Goal: Task Accomplishment & Management: Use online tool/utility

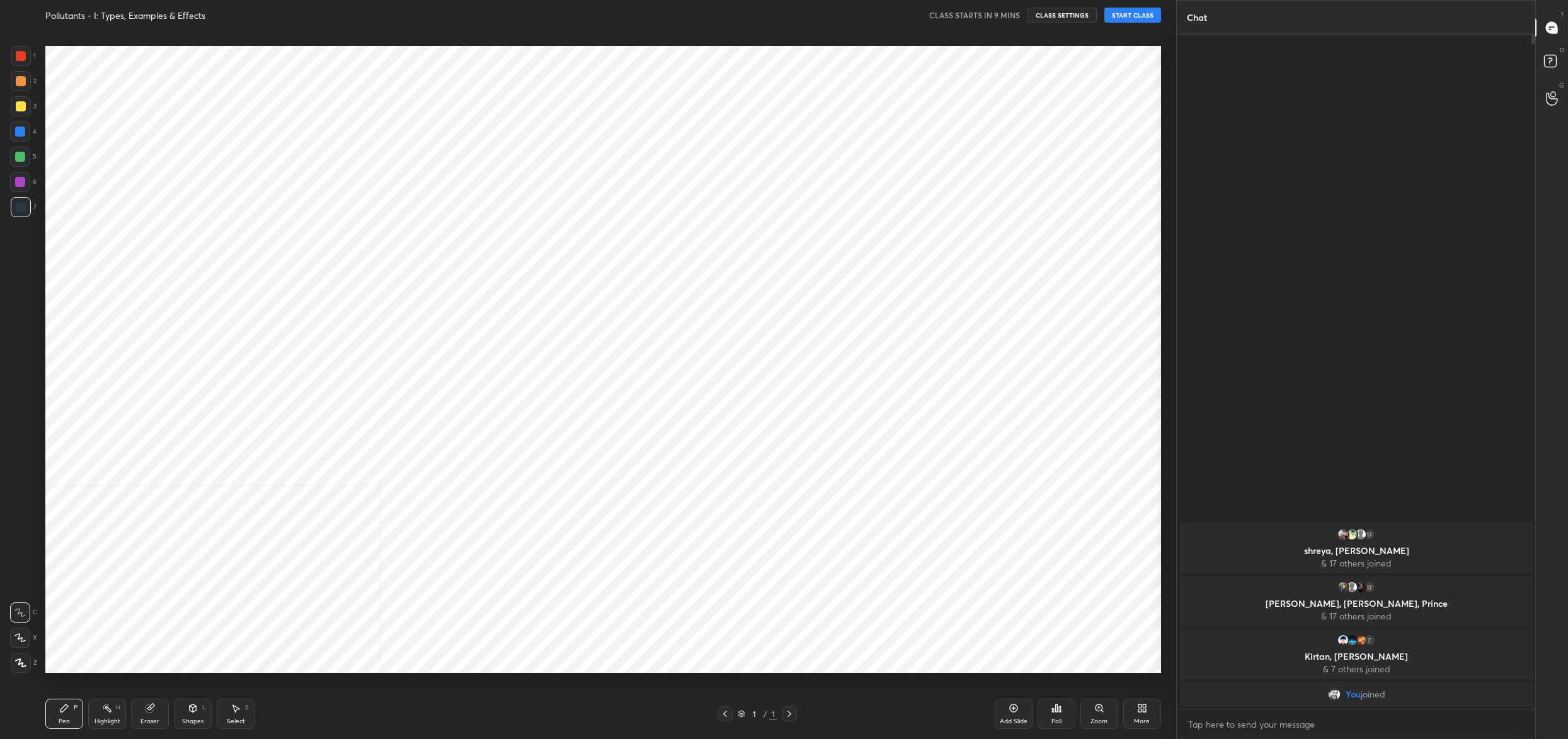
scroll to position [62313, 61872]
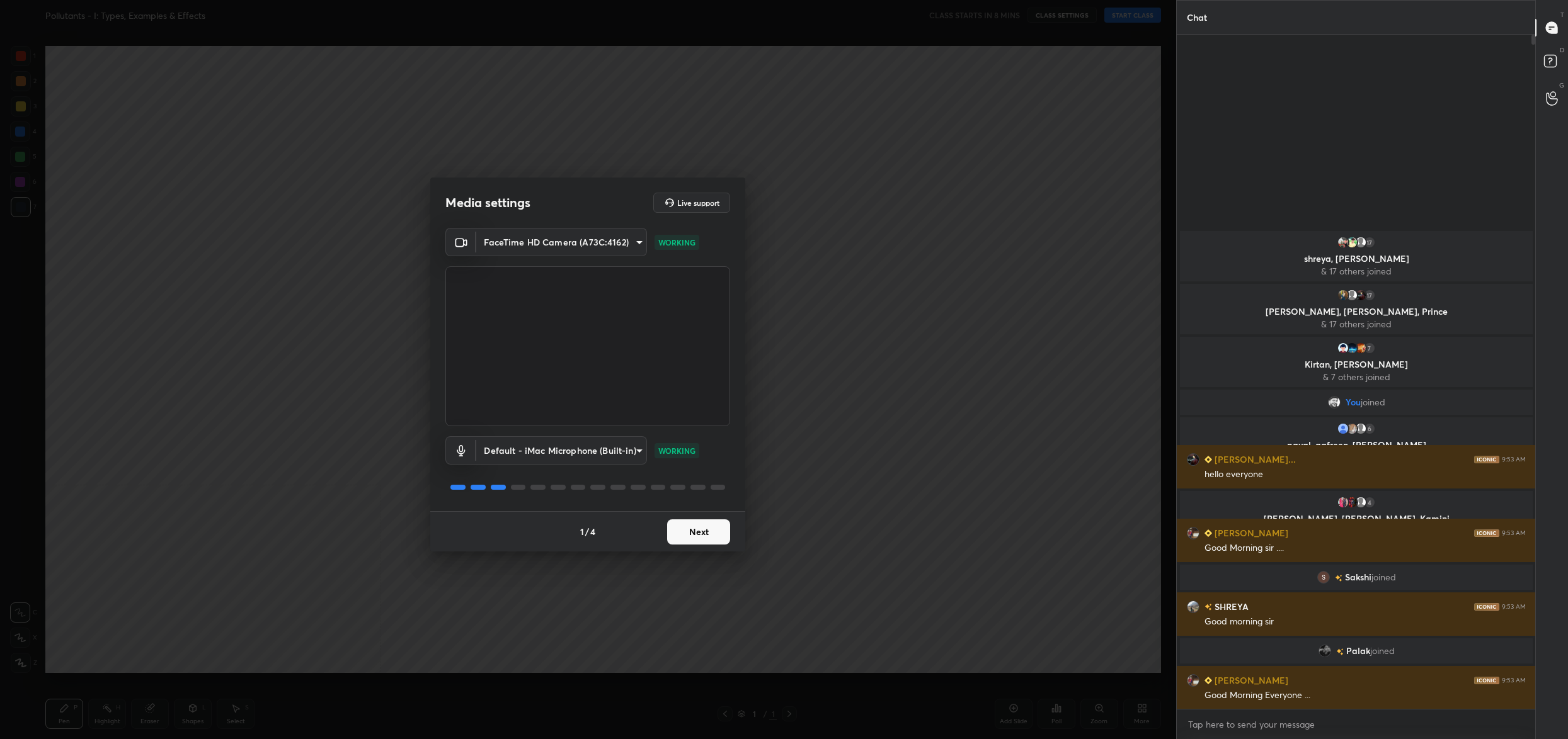
click at [715, 541] on button "Next" at bounding box center [698, 532] width 63 height 25
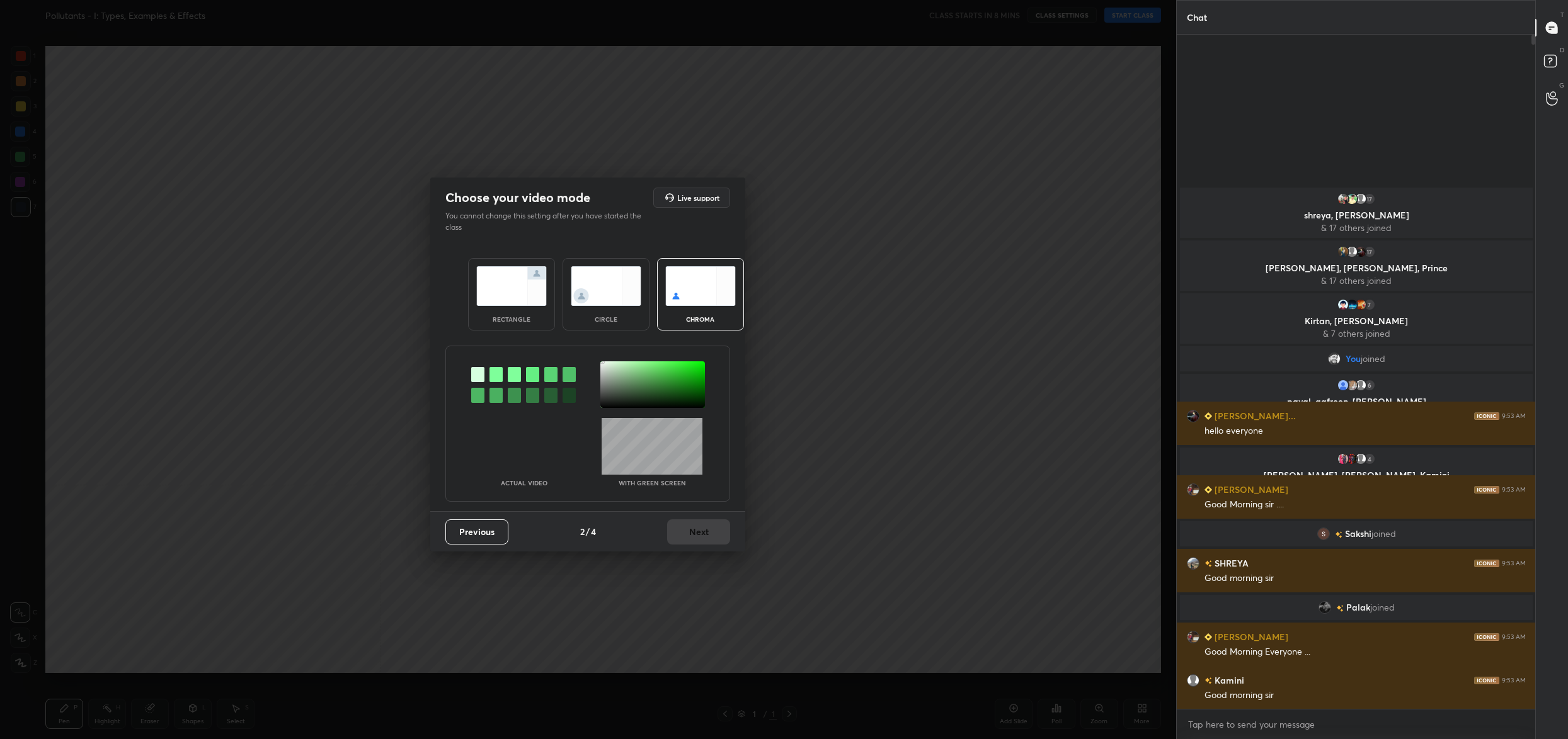
click at [602, 362] on div at bounding box center [653, 385] width 105 height 46
click at [602, 365] on div at bounding box center [653, 385] width 105 height 46
click at [696, 529] on button "Next" at bounding box center [698, 532] width 63 height 25
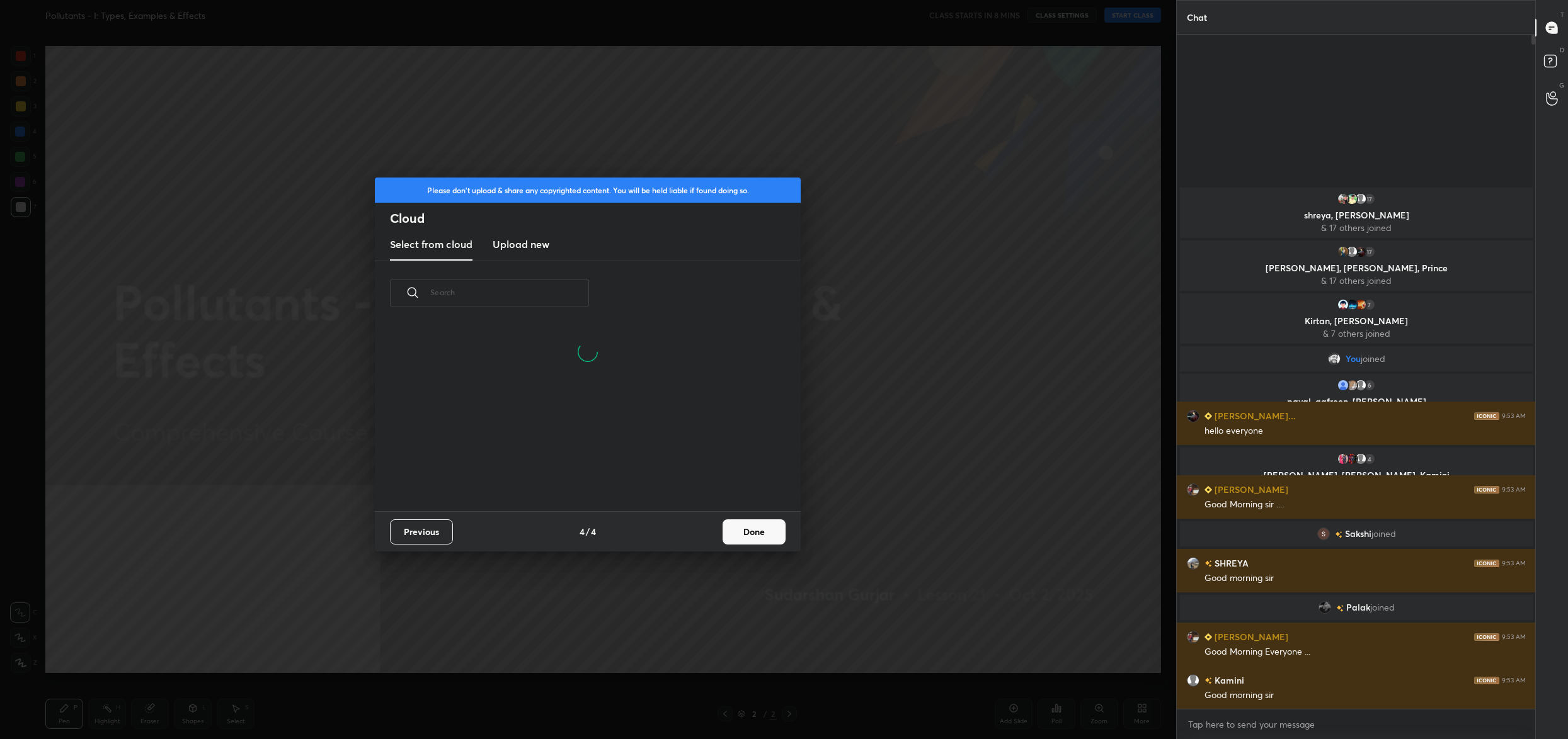
scroll to position [187, 404]
click at [730, 521] on button "Done" at bounding box center [753, 532] width 63 height 25
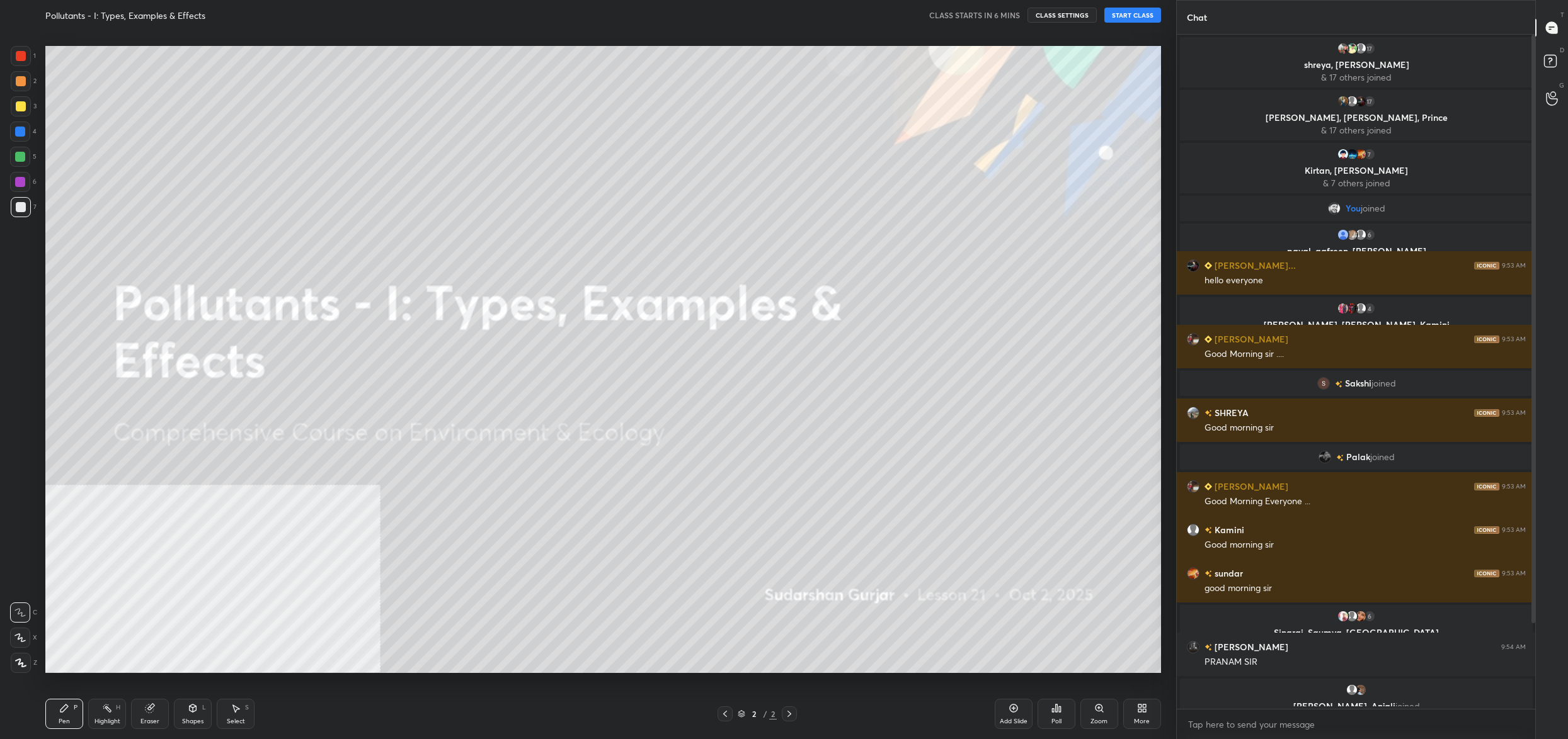
click at [1136, 707] on div "More" at bounding box center [1142, 714] width 38 height 30
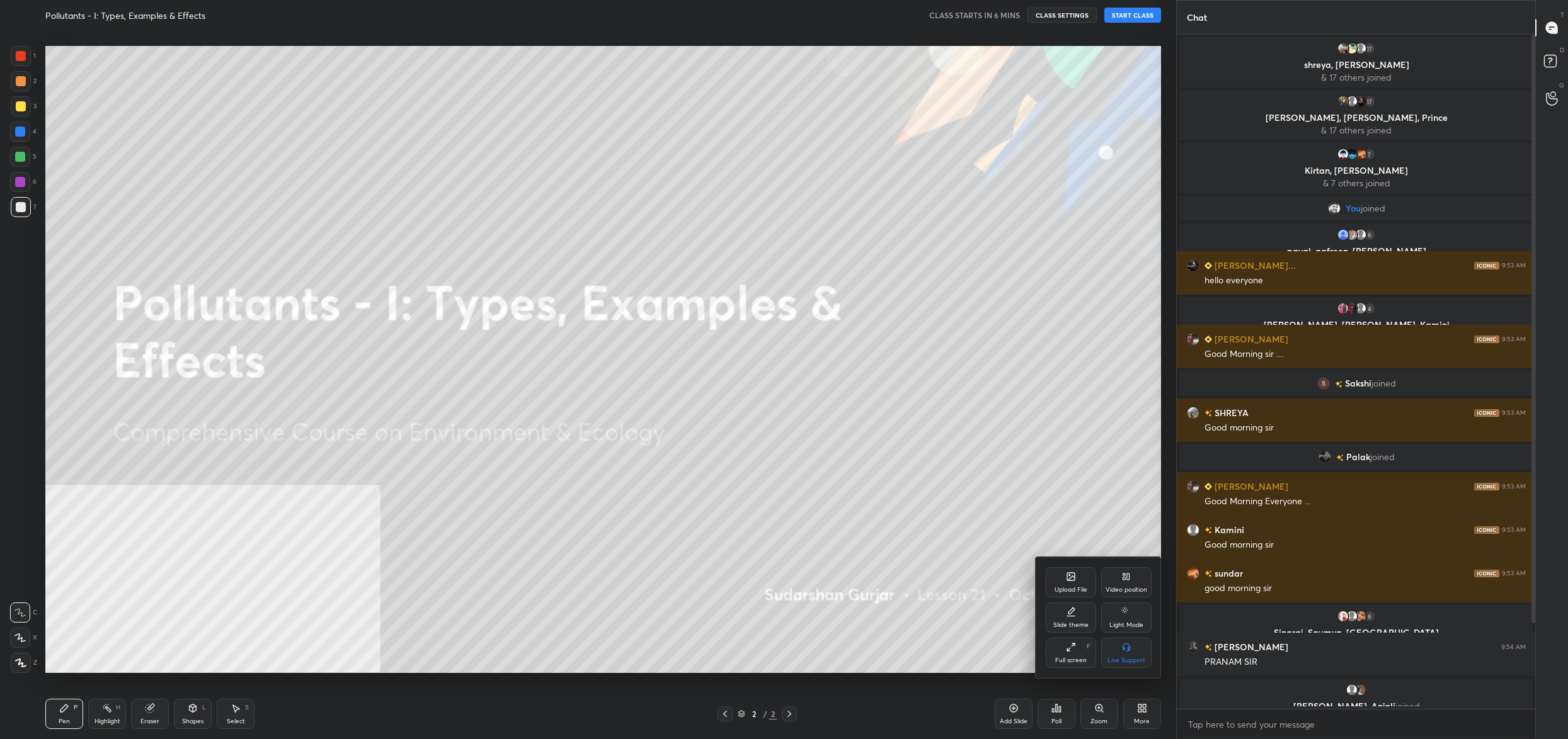
click at [1080, 583] on div "Upload File" at bounding box center [1071, 582] width 51 height 30
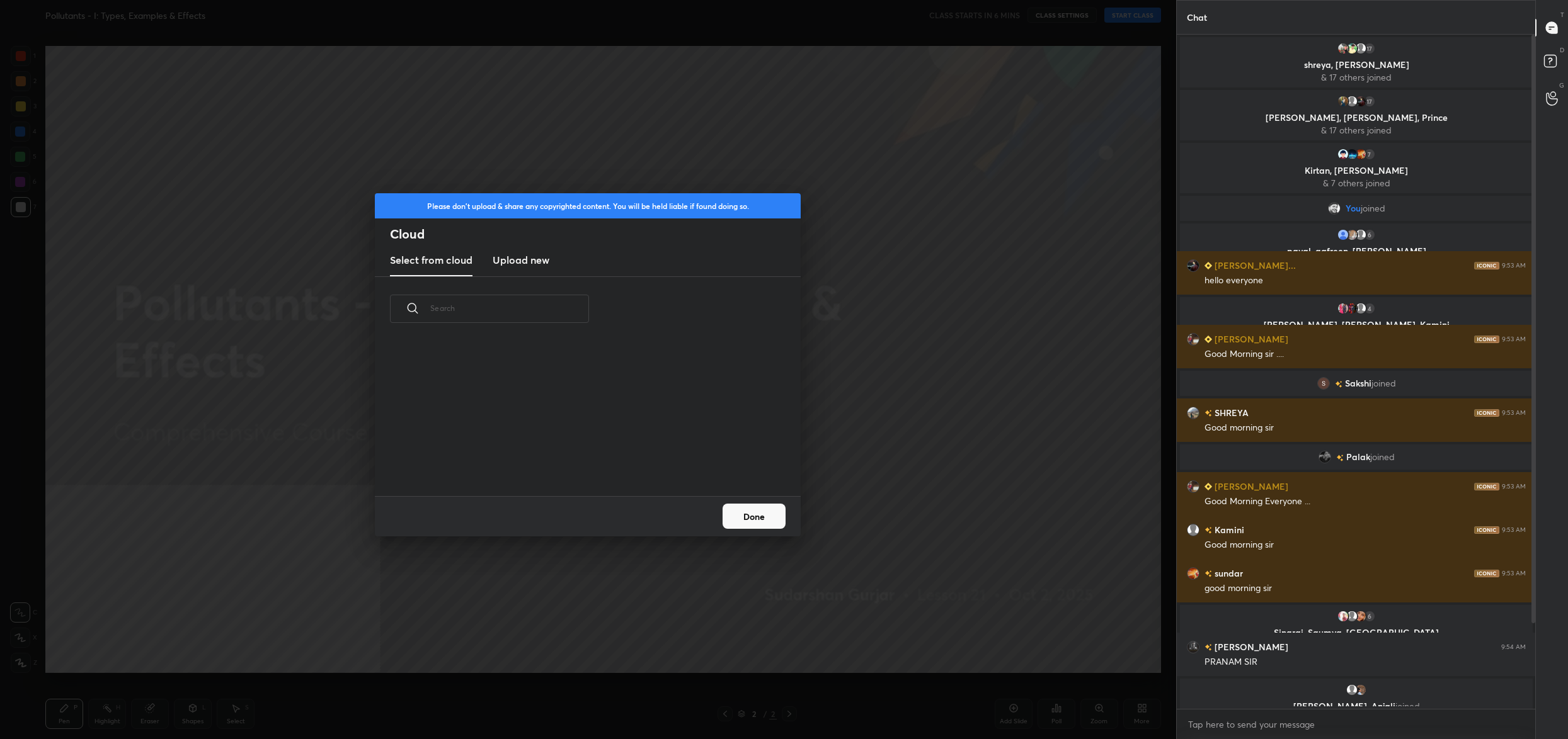
scroll to position [156, 404]
click at [528, 260] on h3 "Upload new" at bounding box center [521, 260] width 57 height 15
click at [608, 457] on label "Browse" at bounding box center [588, 460] width 56 height 20
click at [560, 457] on input "Browse" at bounding box center [560, 460] width 0 height 20
click at [745, 513] on div "Done" at bounding box center [587, 516] width 426 height 40
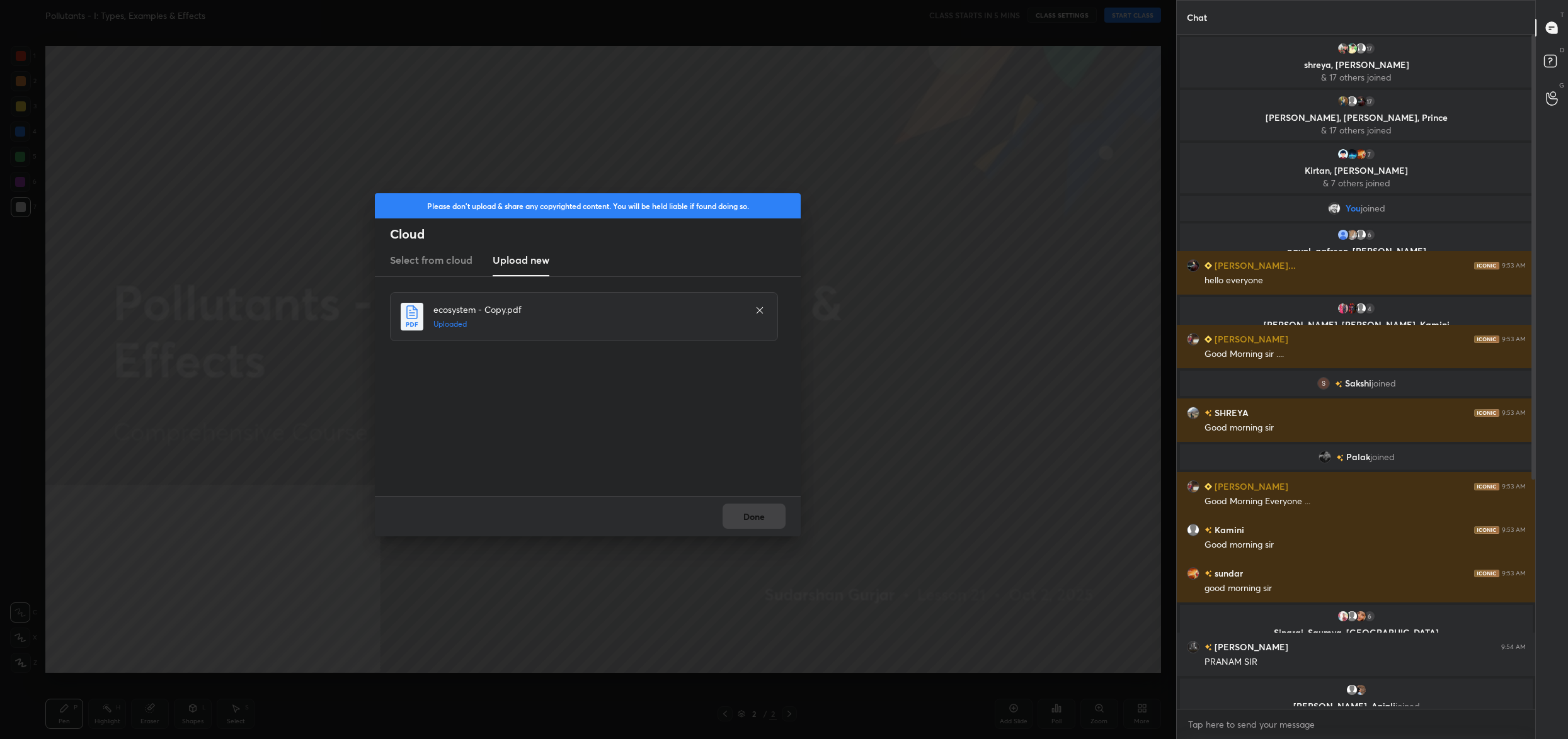
click at [745, 513] on div "Done" at bounding box center [587, 516] width 426 height 40
click at [746, 505] on button "Done" at bounding box center [753, 517] width 63 height 25
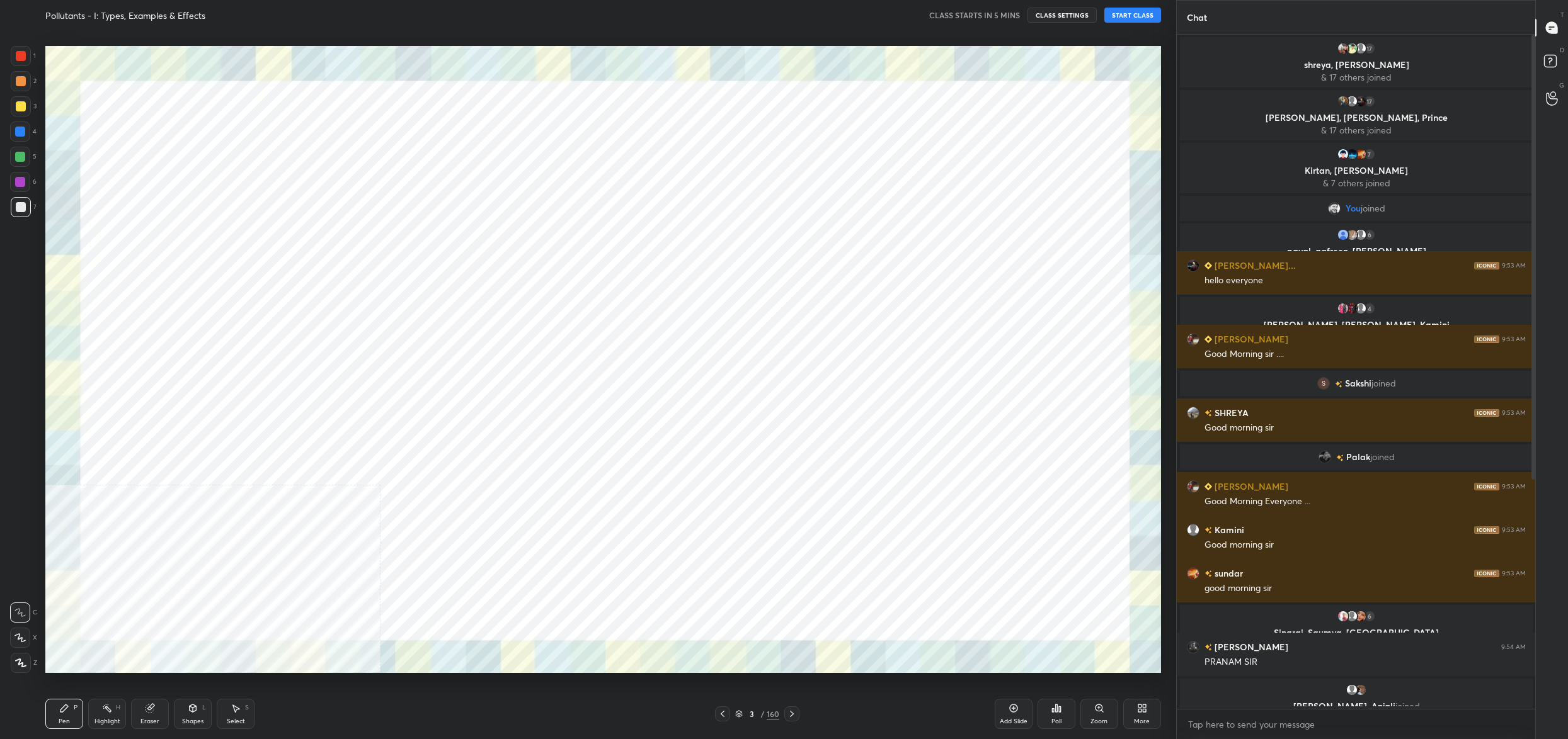
click at [741, 713] on icon at bounding box center [739, 712] width 6 height 3
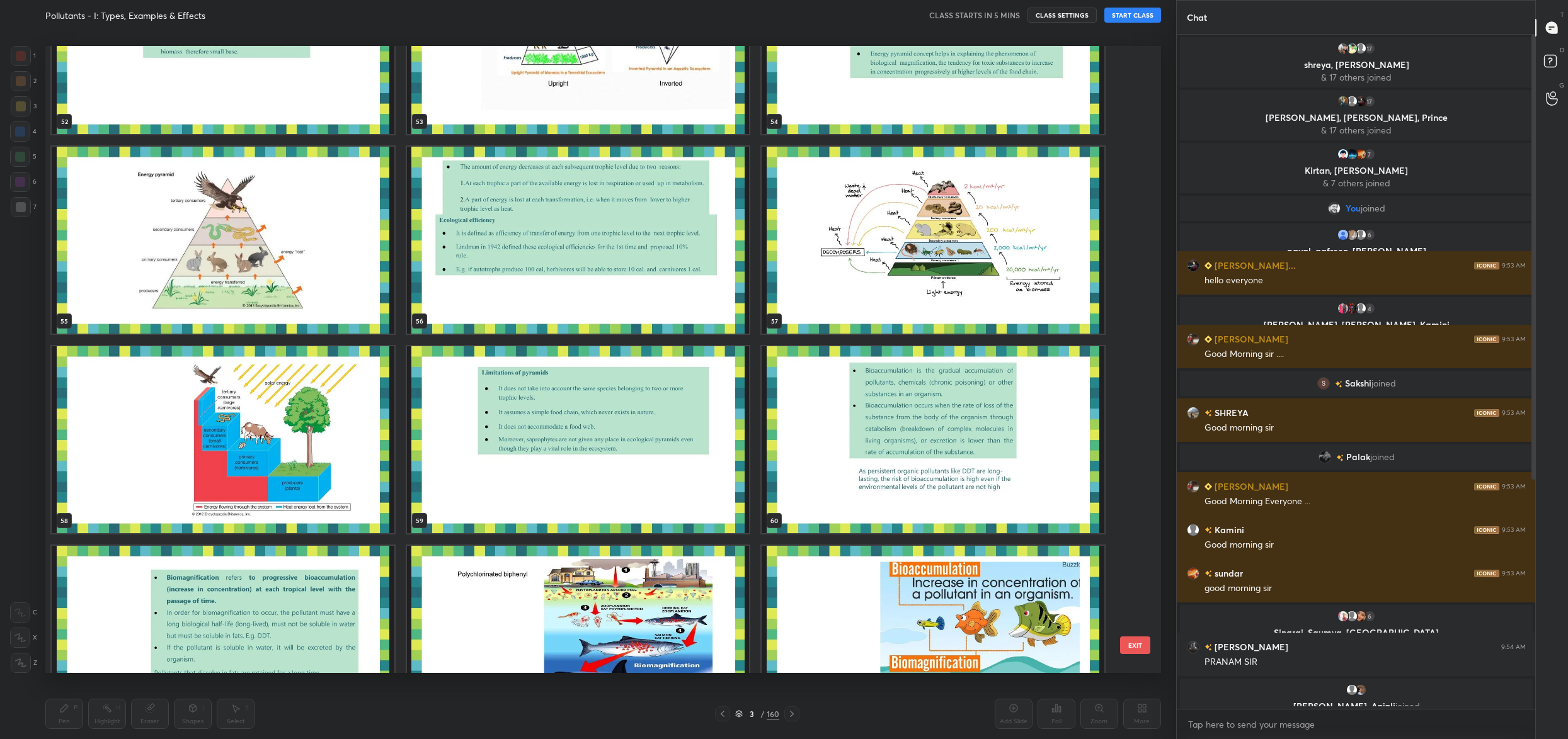
scroll to position [3494, 0]
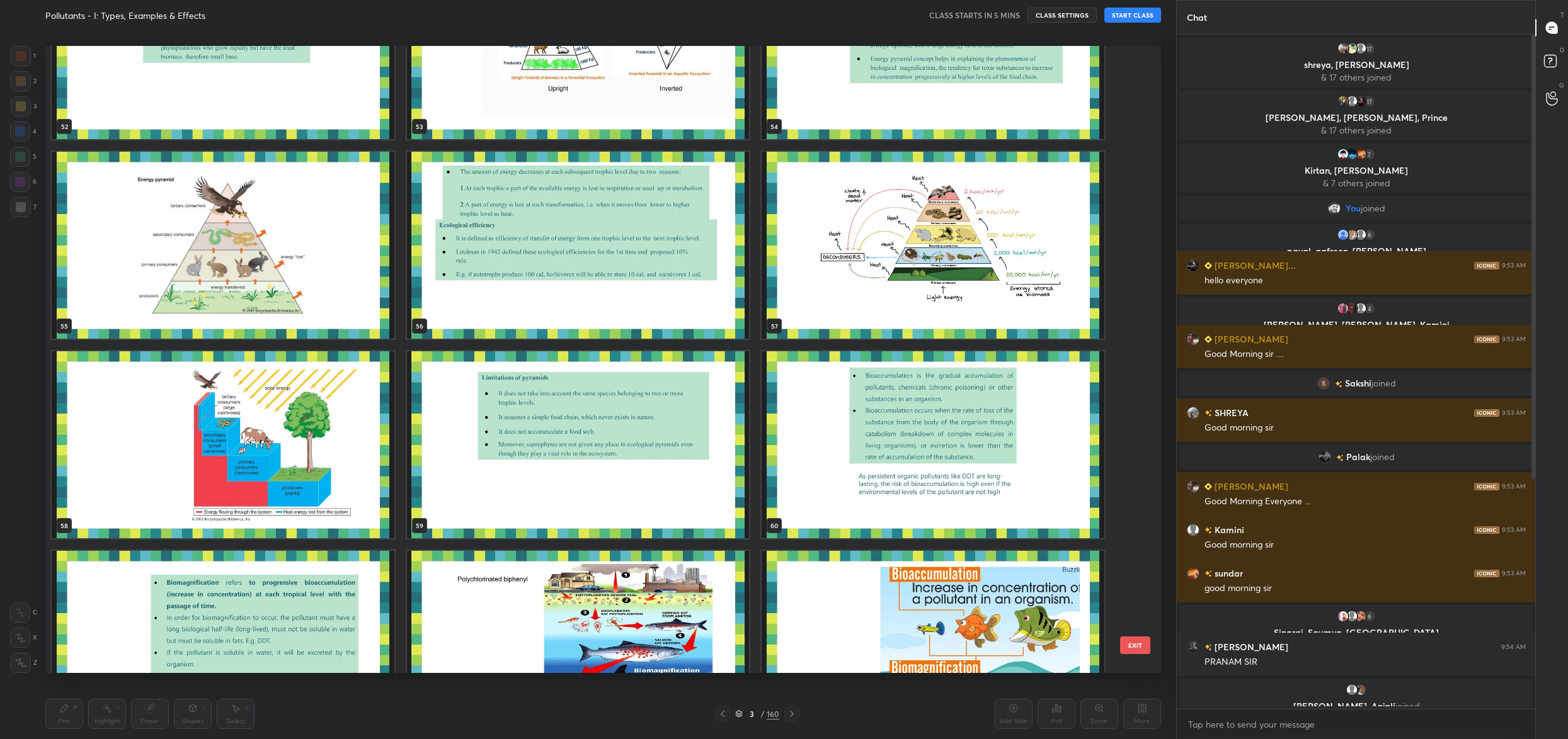
click at [248, 391] on img "grid" at bounding box center [222, 445] width 343 height 187
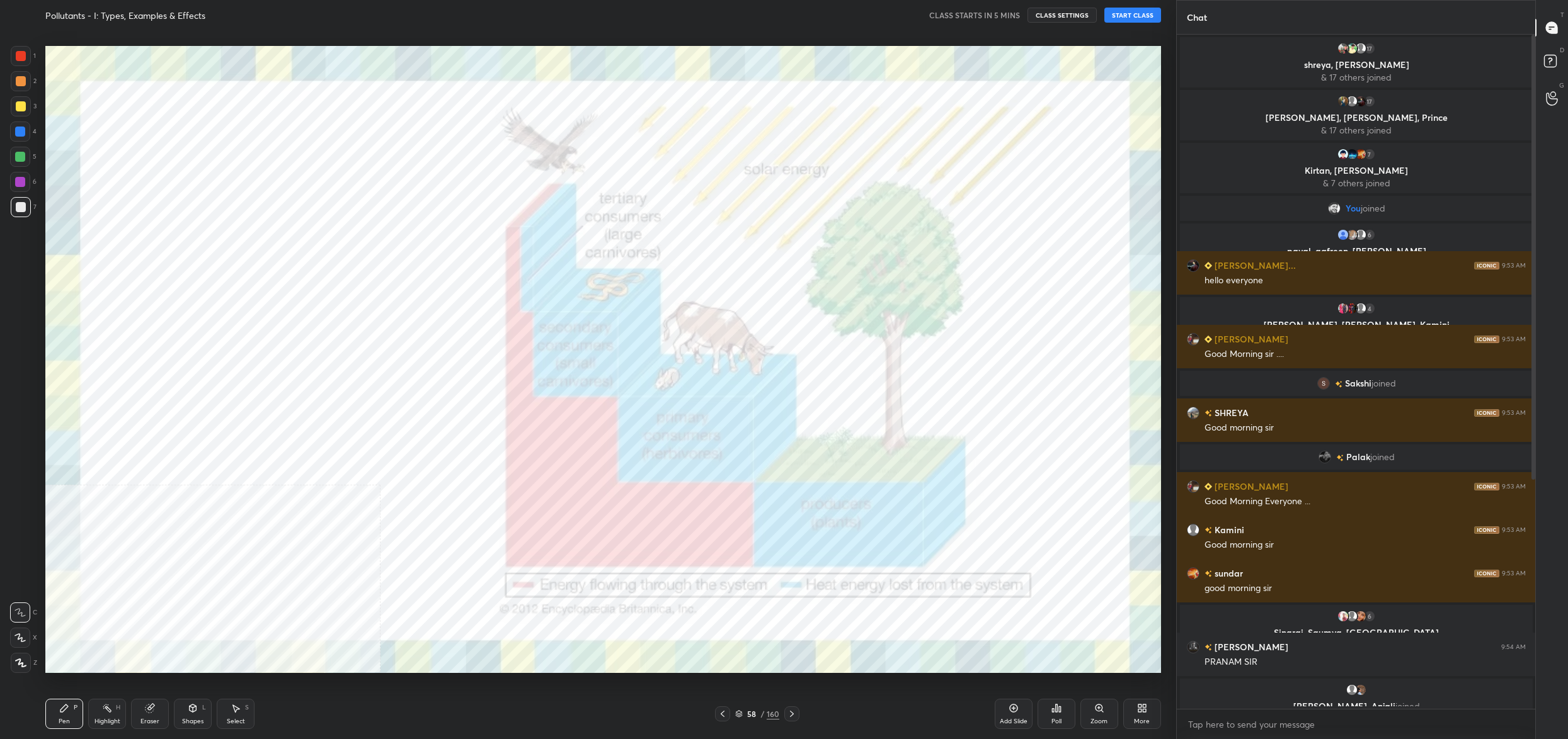
click at [248, 391] on img "grid" at bounding box center [222, 445] width 343 height 187
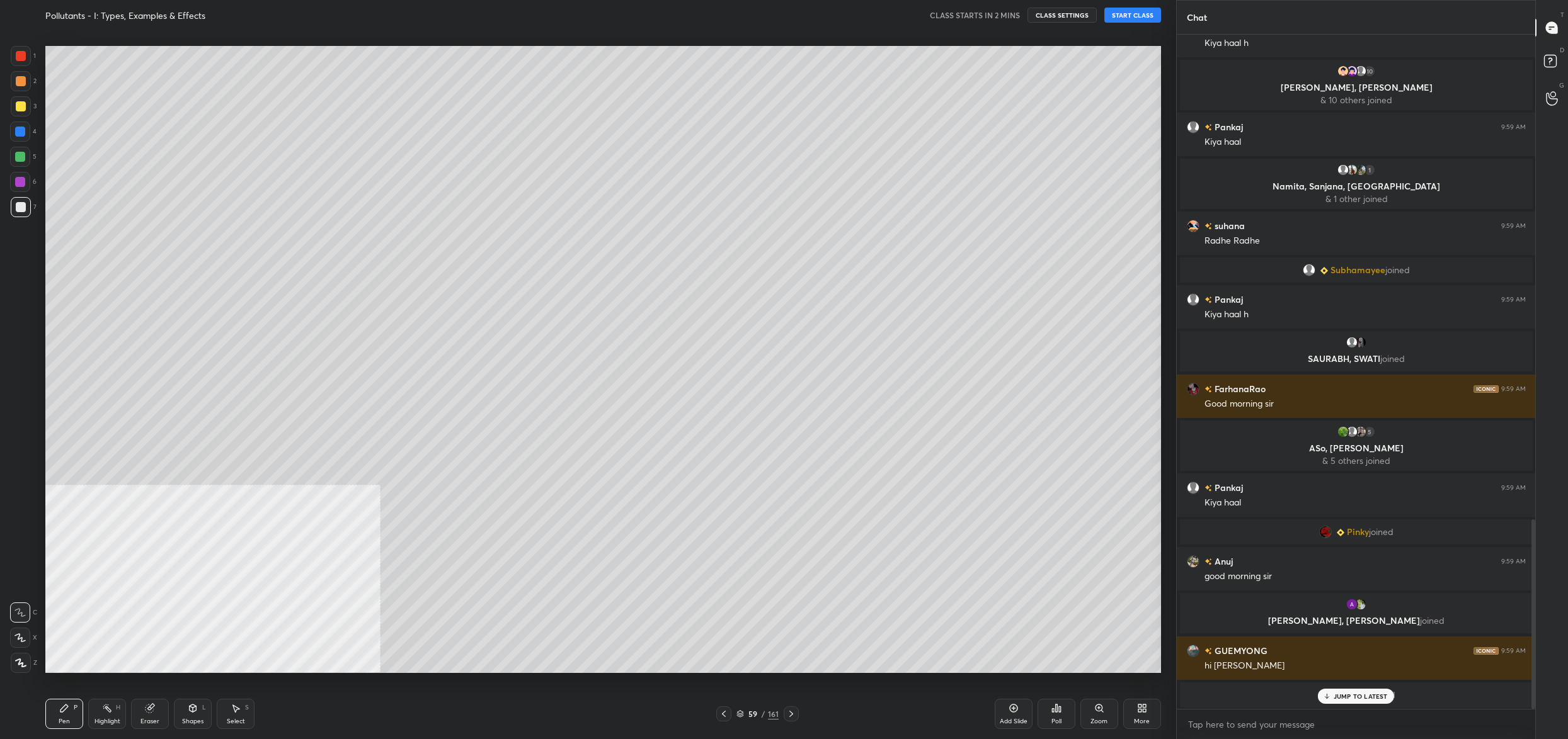
scroll to position [1726, 0]
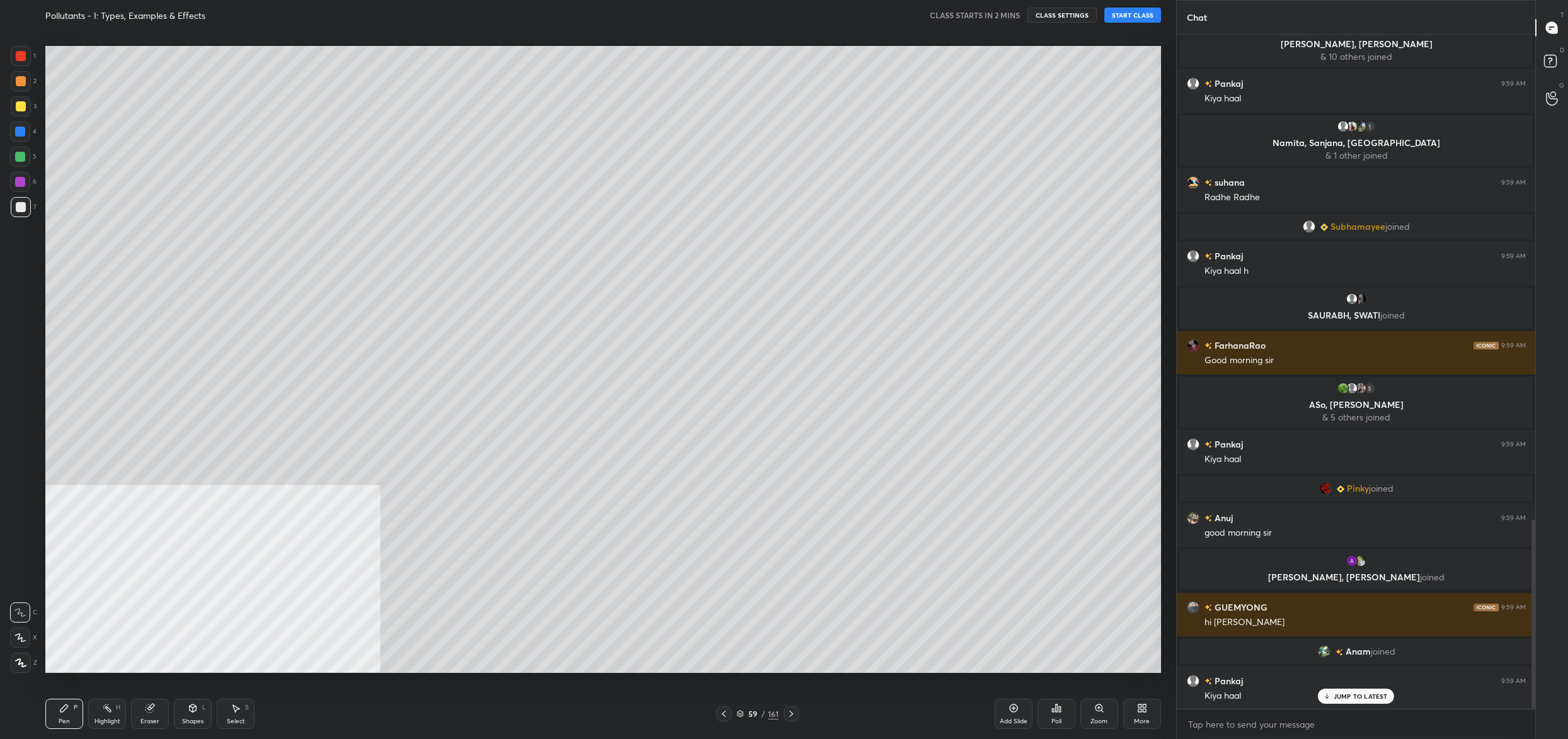
click at [1141, 19] on button "START CLASS" at bounding box center [1132, 15] width 57 height 15
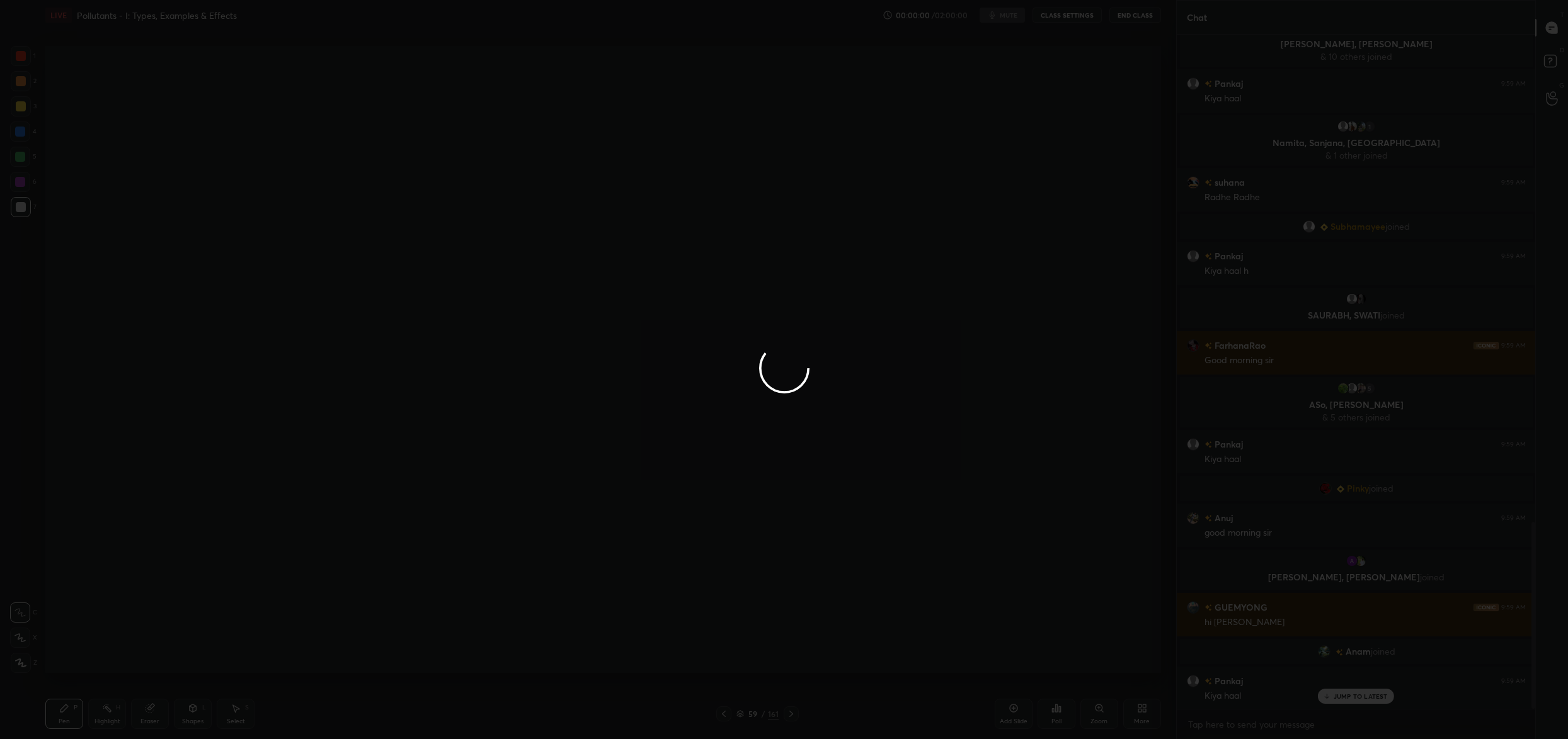
scroll to position [1756, 0]
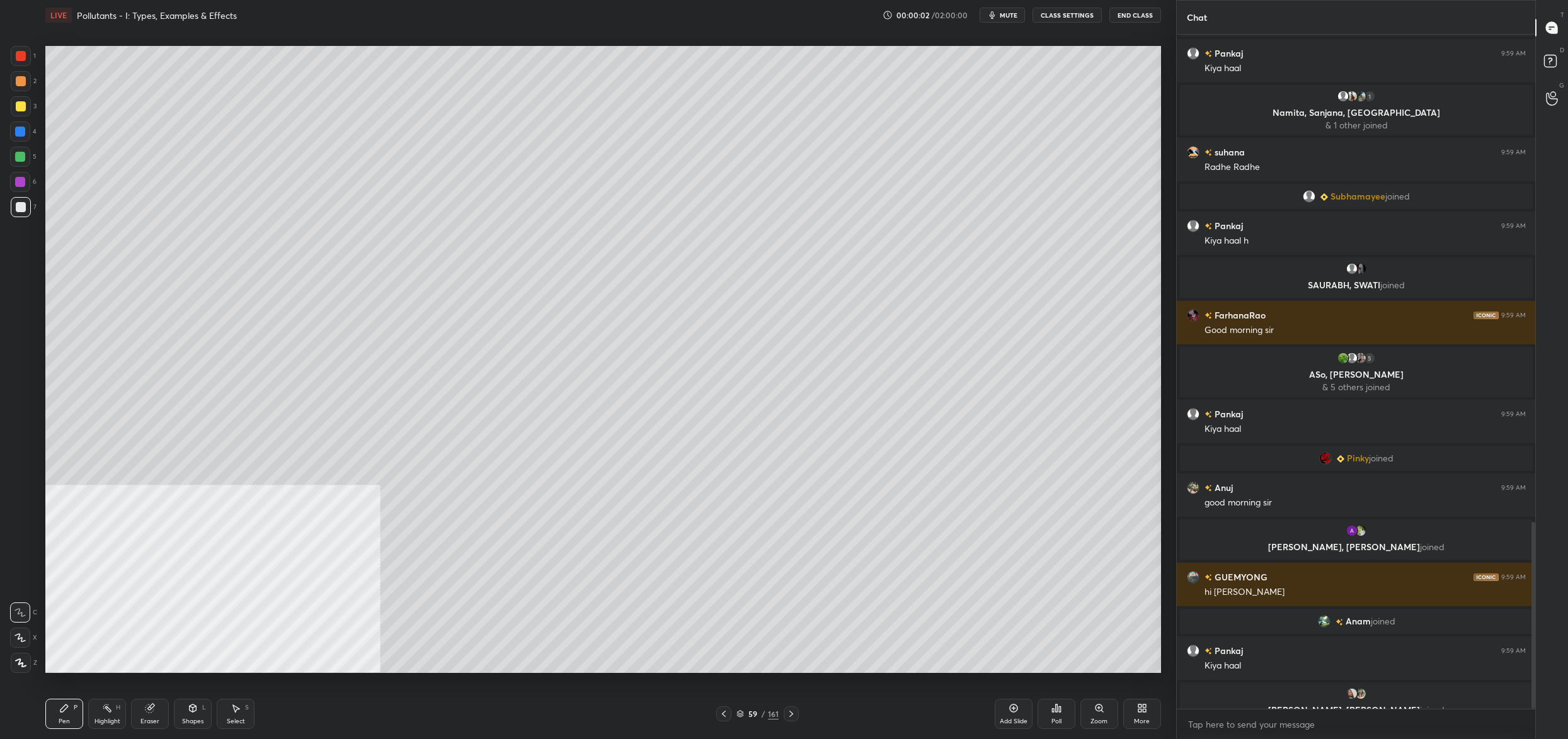
click at [1135, 709] on div "More" at bounding box center [1142, 714] width 38 height 30
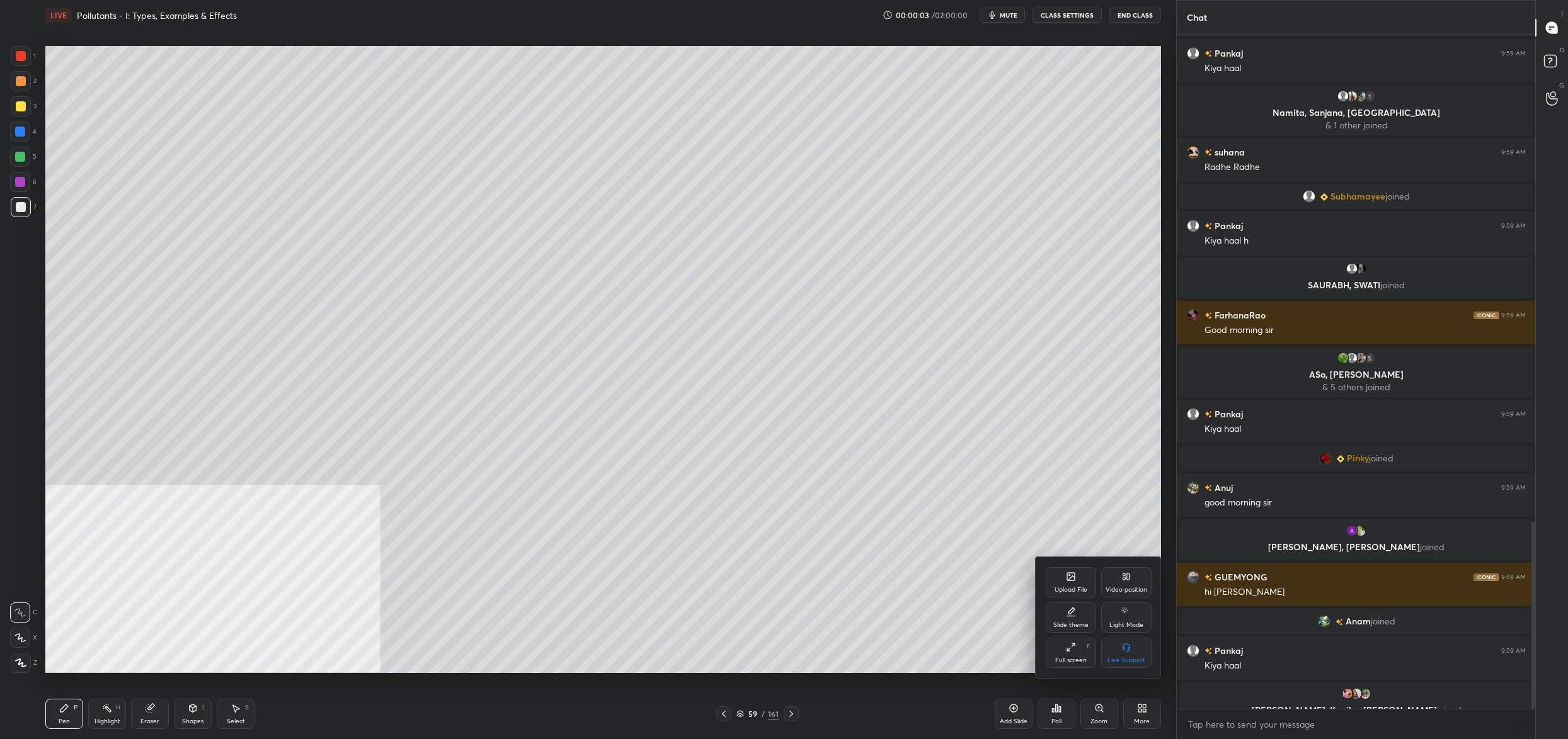
click at [1134, 589] on div "Video position" at bounding box center [1126, 590] width 42 height 6
click at [1146, 657] on div "Bottom right" at bounding box center [1127, 652] width 51 height 30
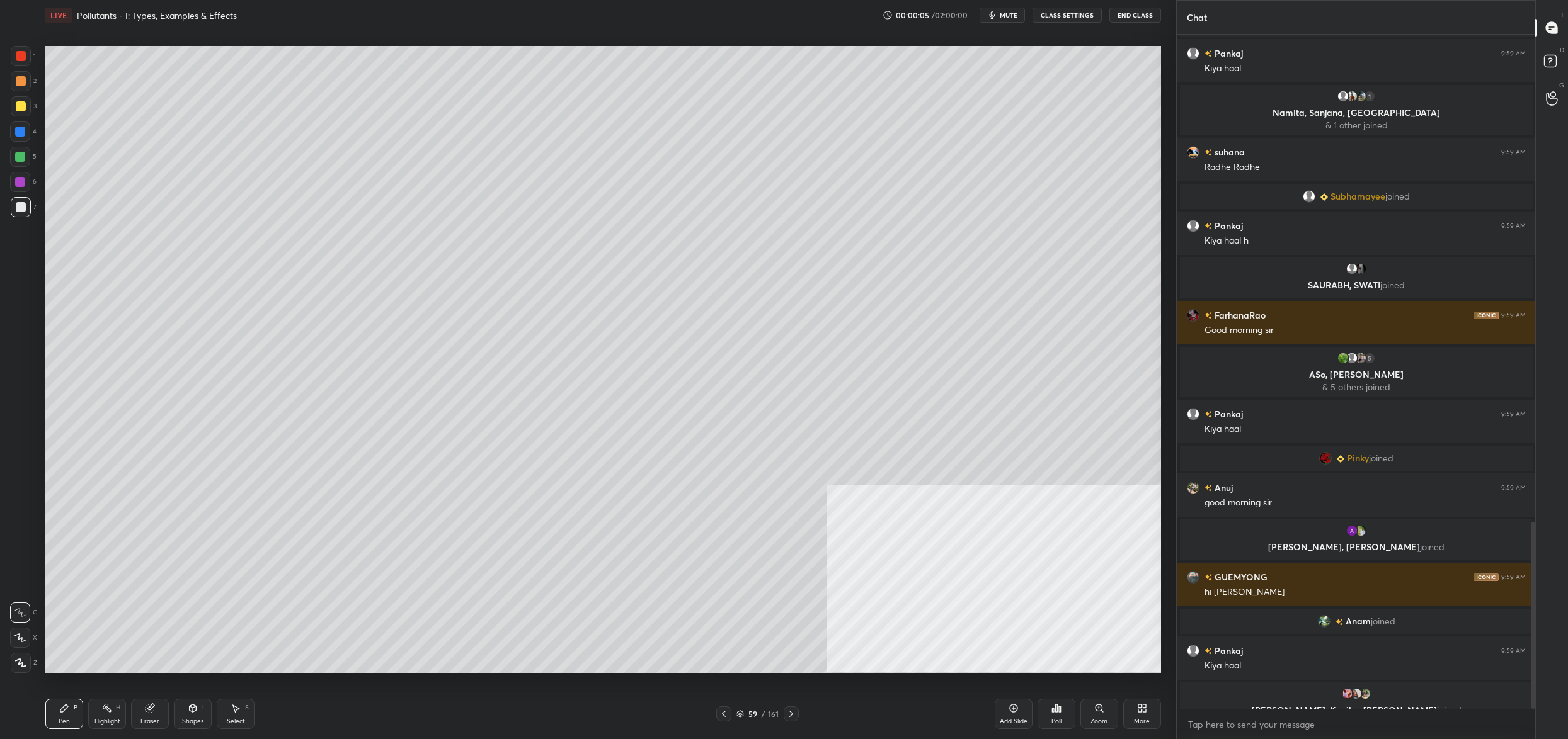
click at [1139, 705] on icon at bounding box center [1140, 706] width 3 height 3
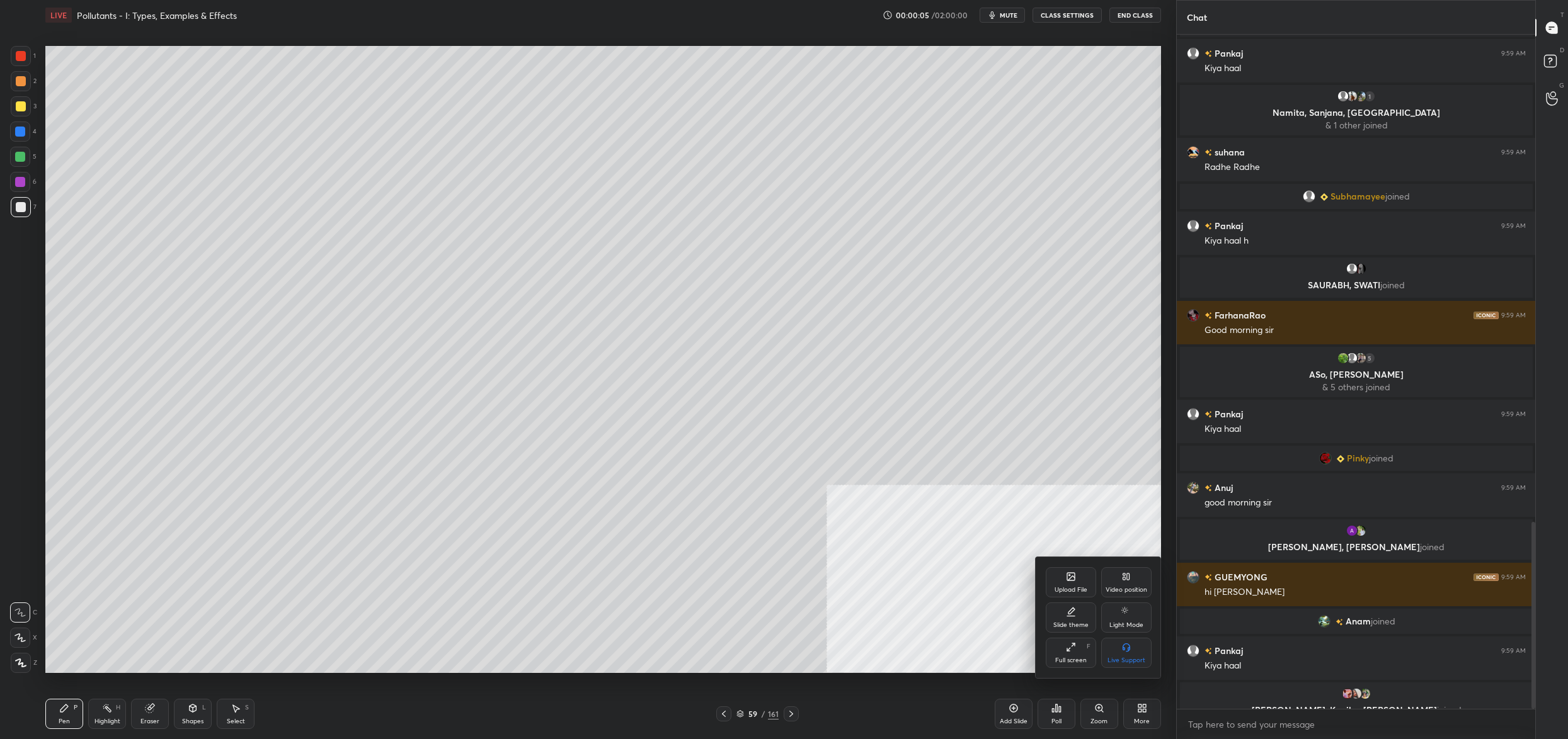
scroll to position [1799, 0]
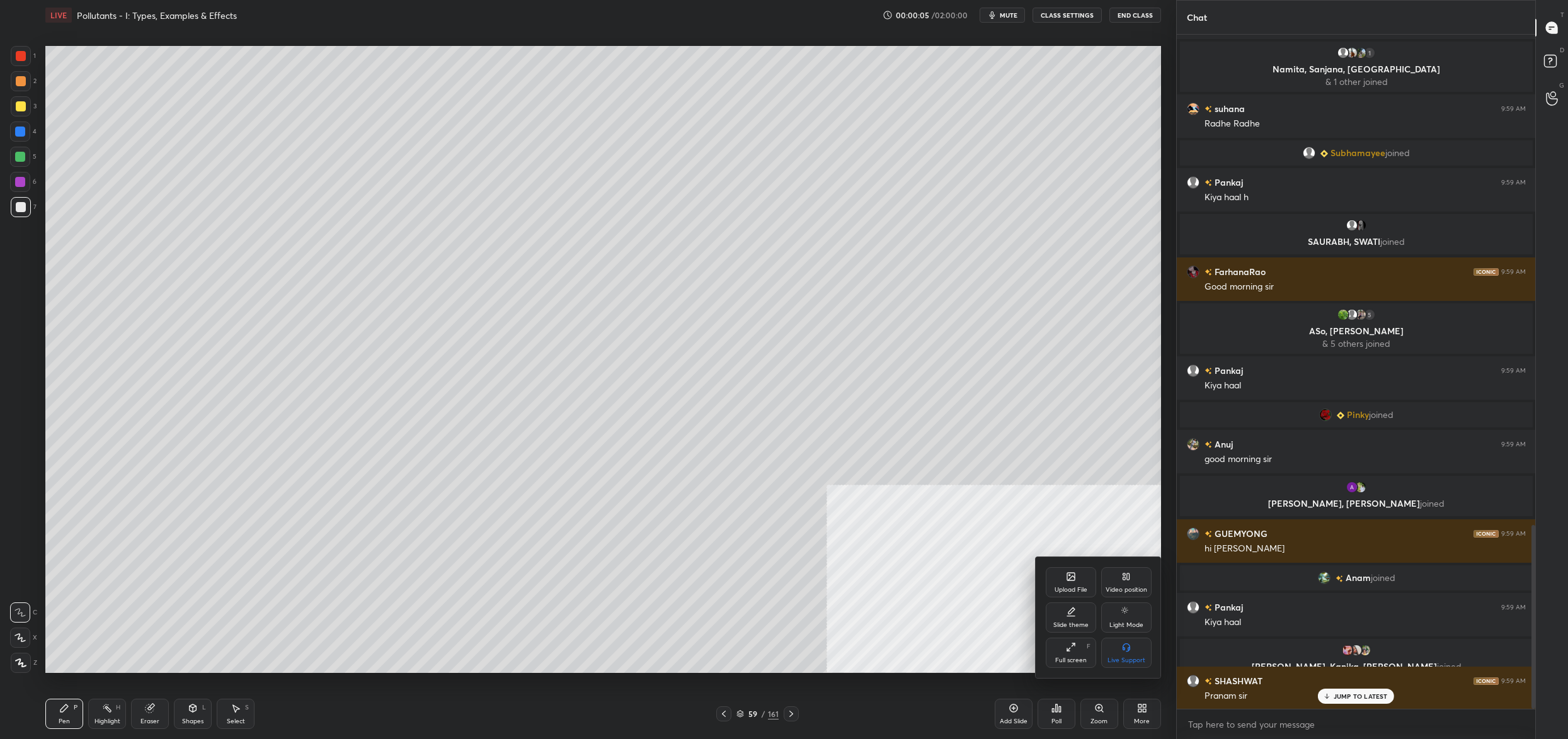
click at [1117, 579] on div "Video position" at bounding box center [1127, 582] width 51 height 30
click at [1091, 666] on div "Bottom left" at bounding box center [1071, 652] width 51 height 30
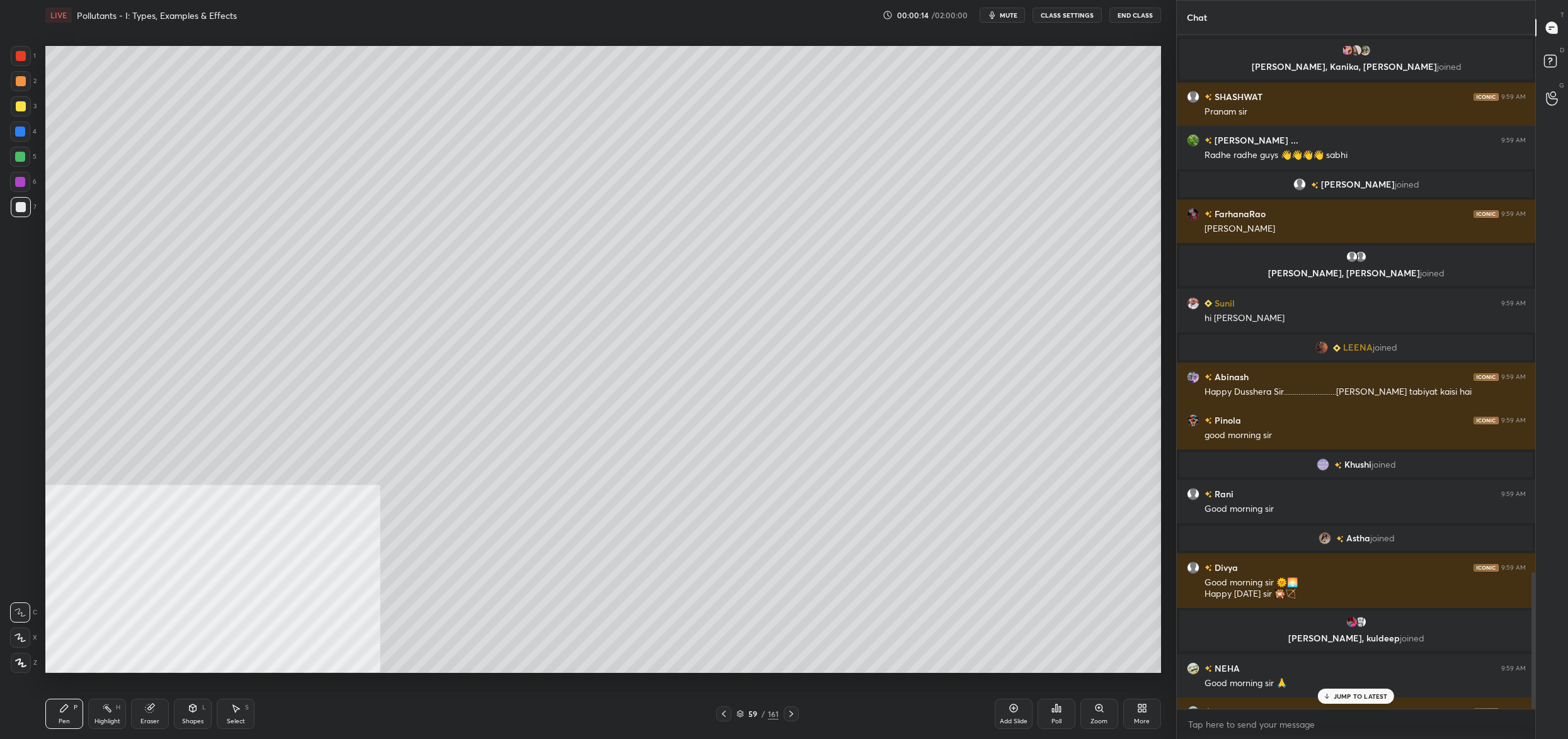
scroll to position [2665, 0]
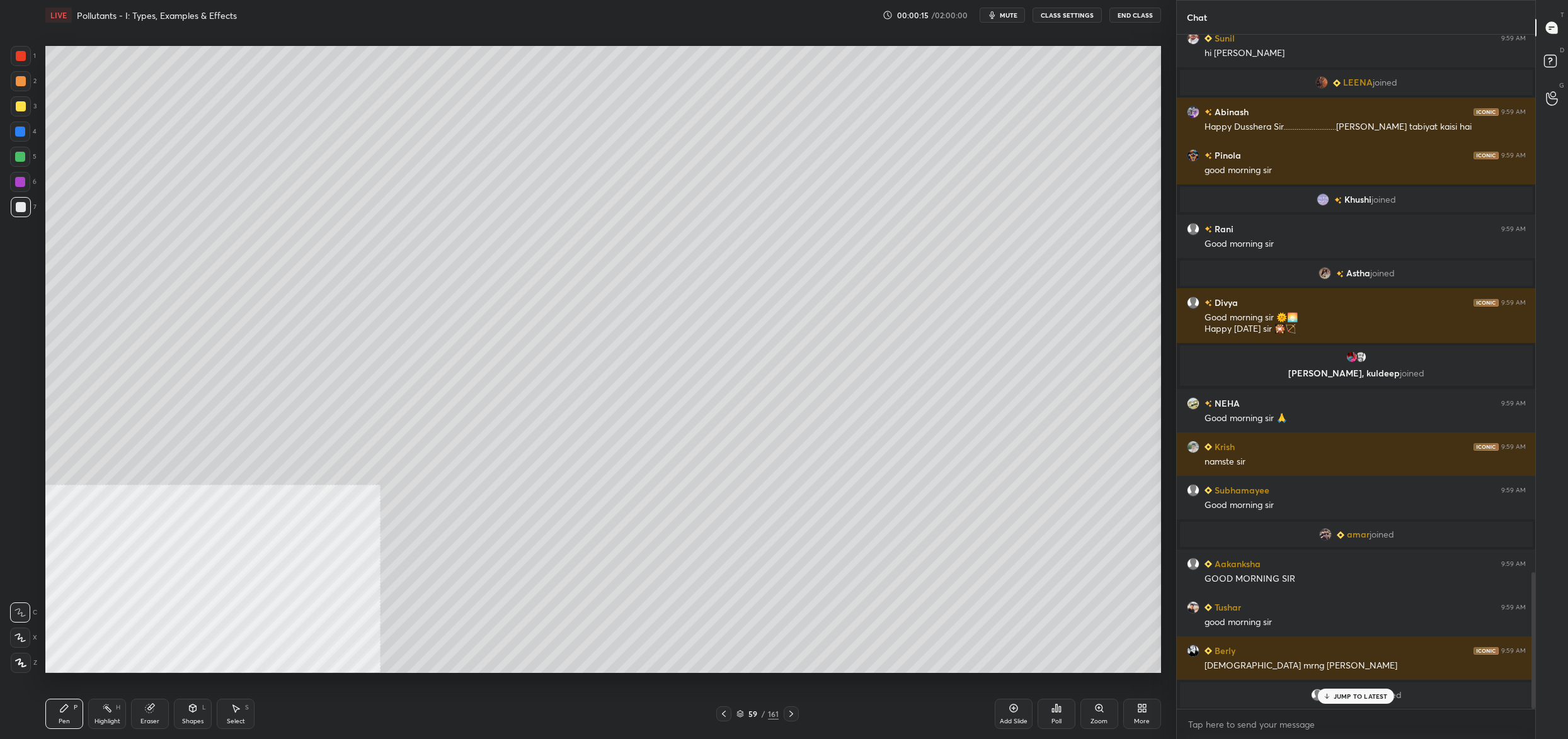
click at [1065, 17] on button "CLASS SETTINGS" at bounding box center [1067, 15] width 69 height 15
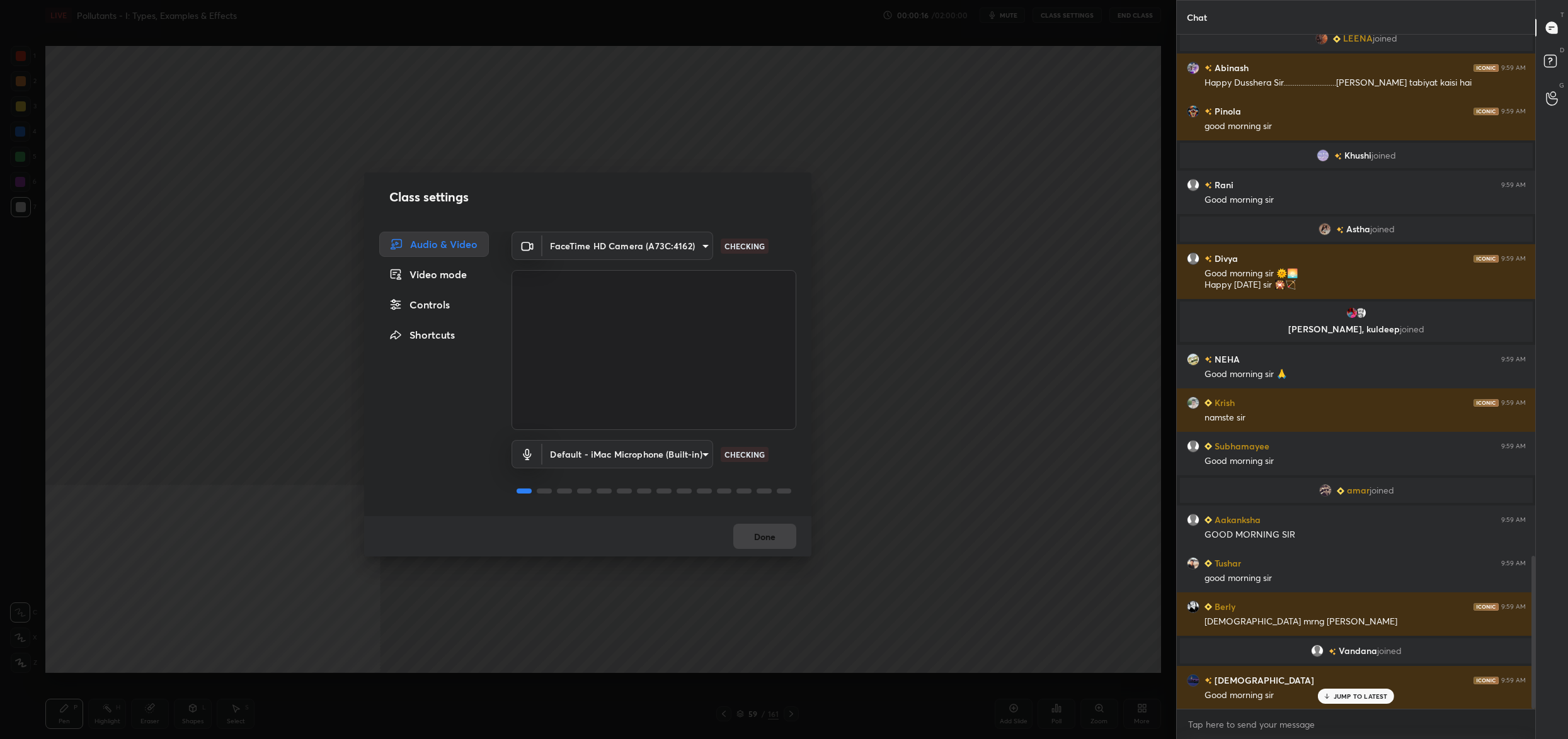
scroll to position [2296, 0]
click at [409, 301] on div "Controls" at bounding box center [434, 305] width 110 height 25
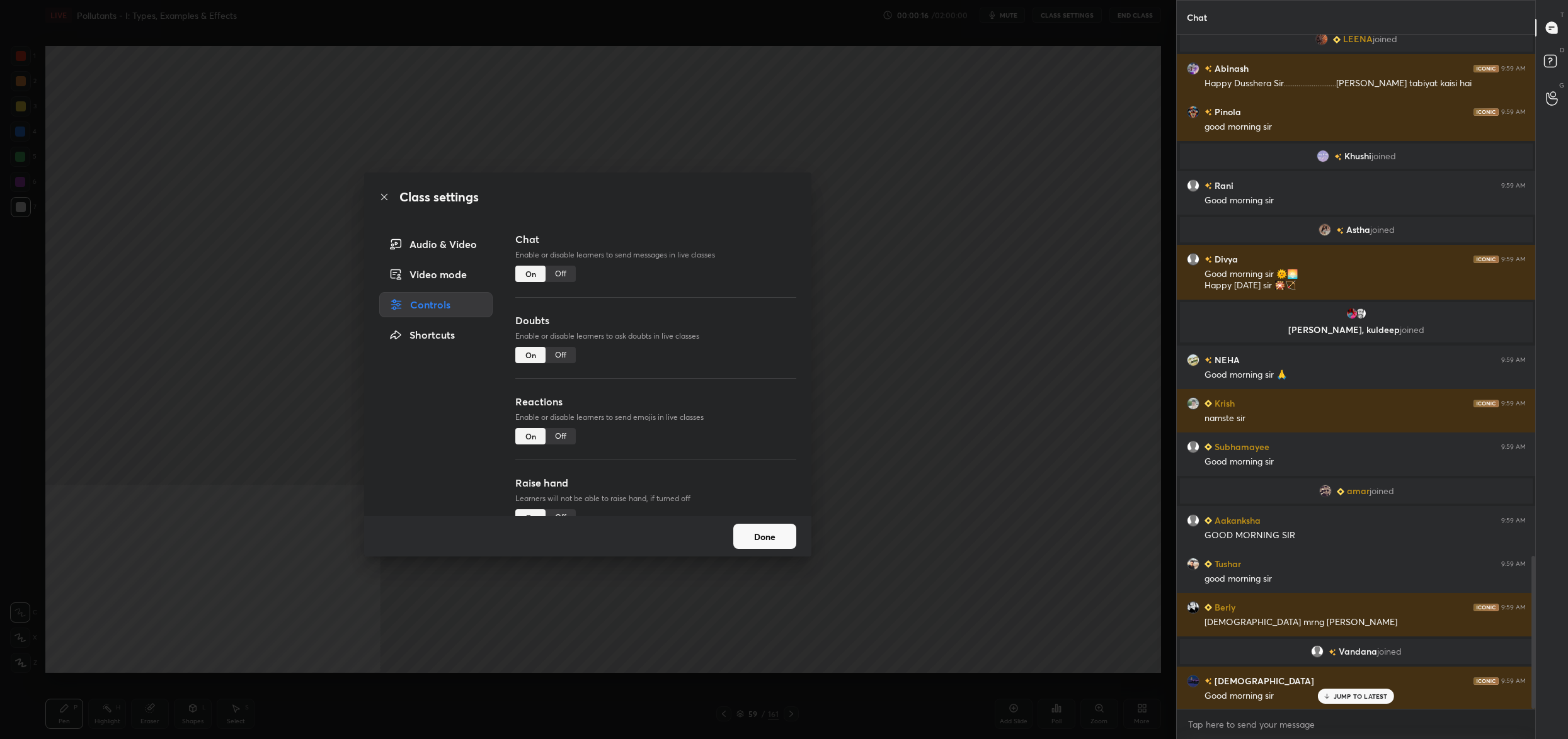
click at [565, 359] on div "Off" at bounding box center [560, 355] width 30 height 16
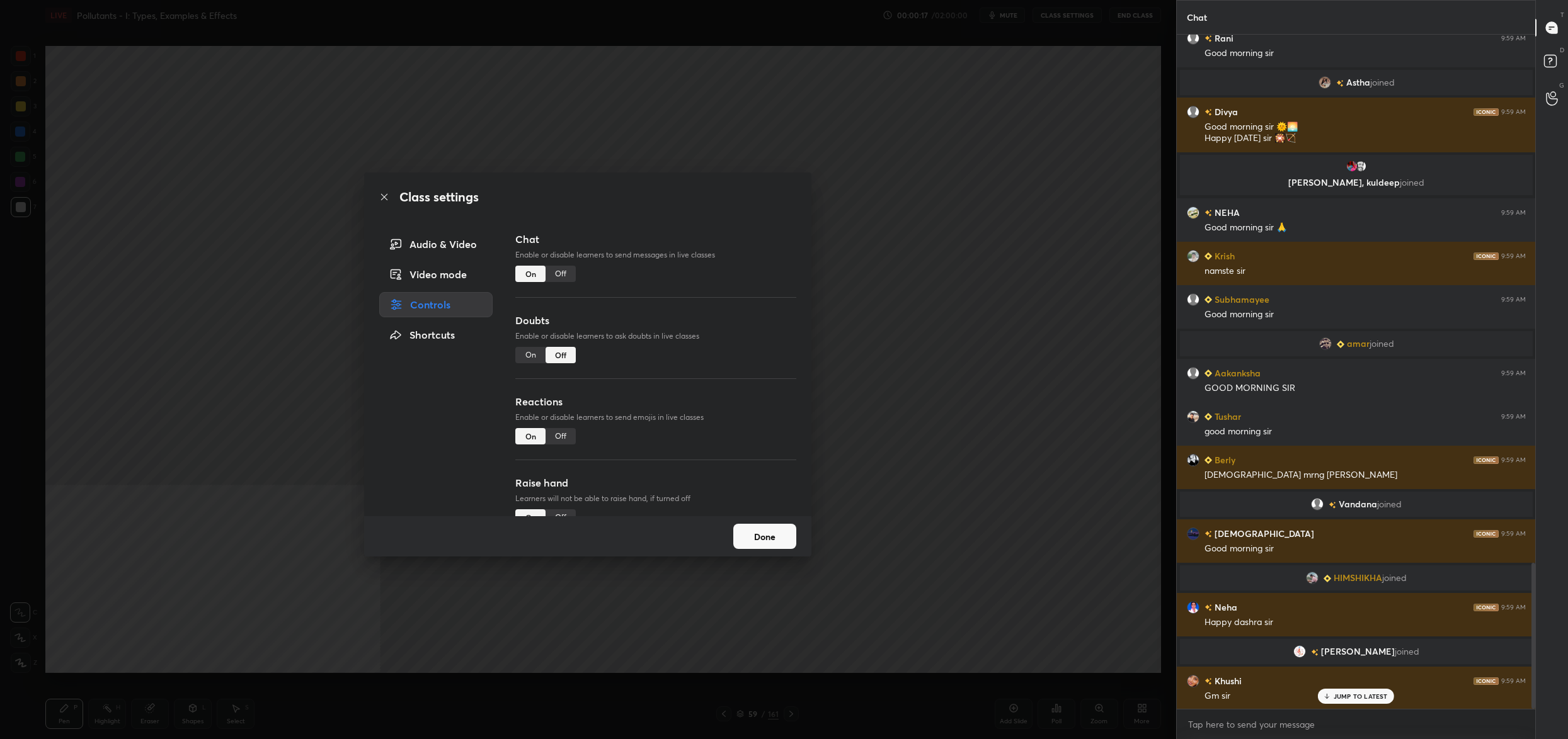
click at [771, 529] on button "Done" at bounding box center [764, 536] width 63 height 25
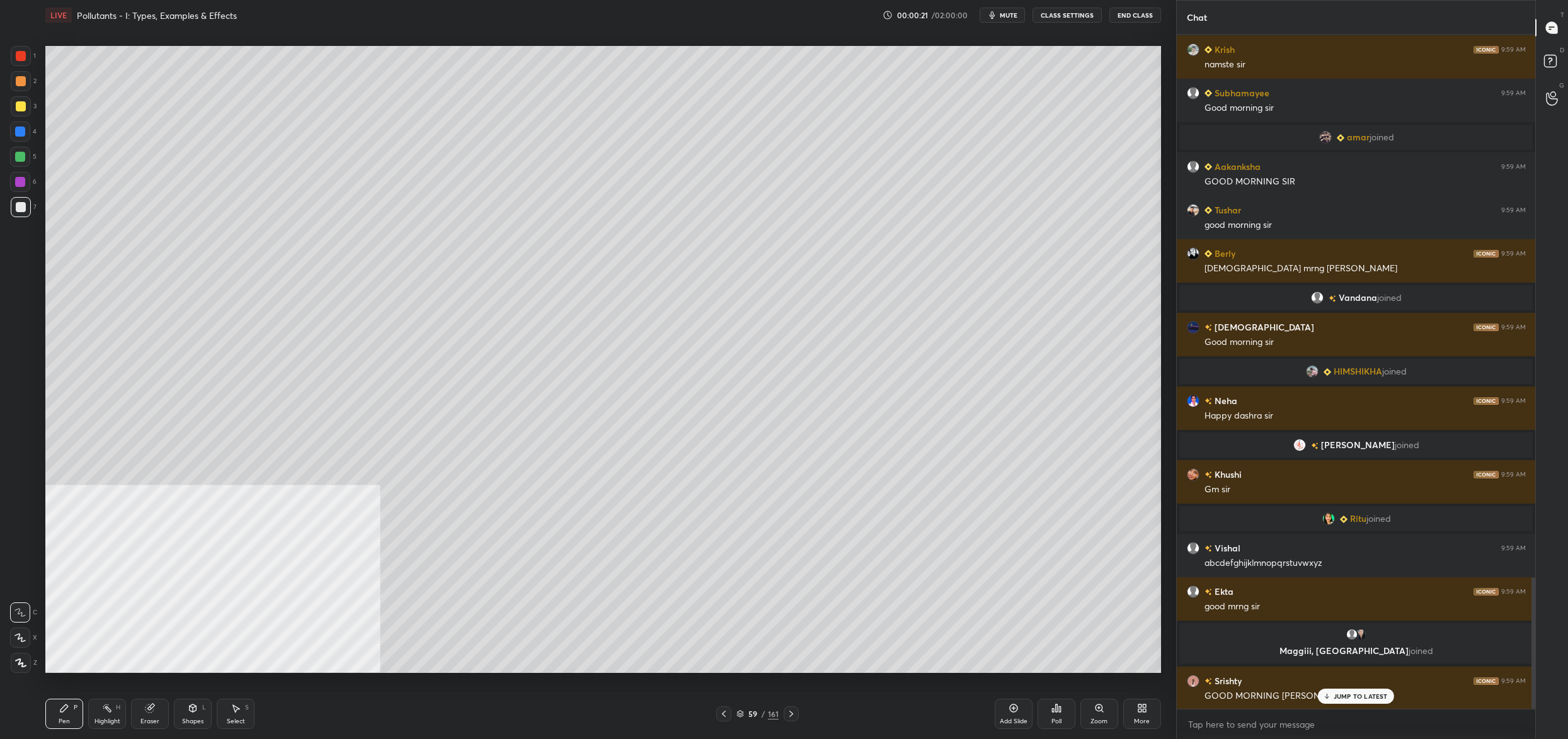
scroll to position [0, 0]
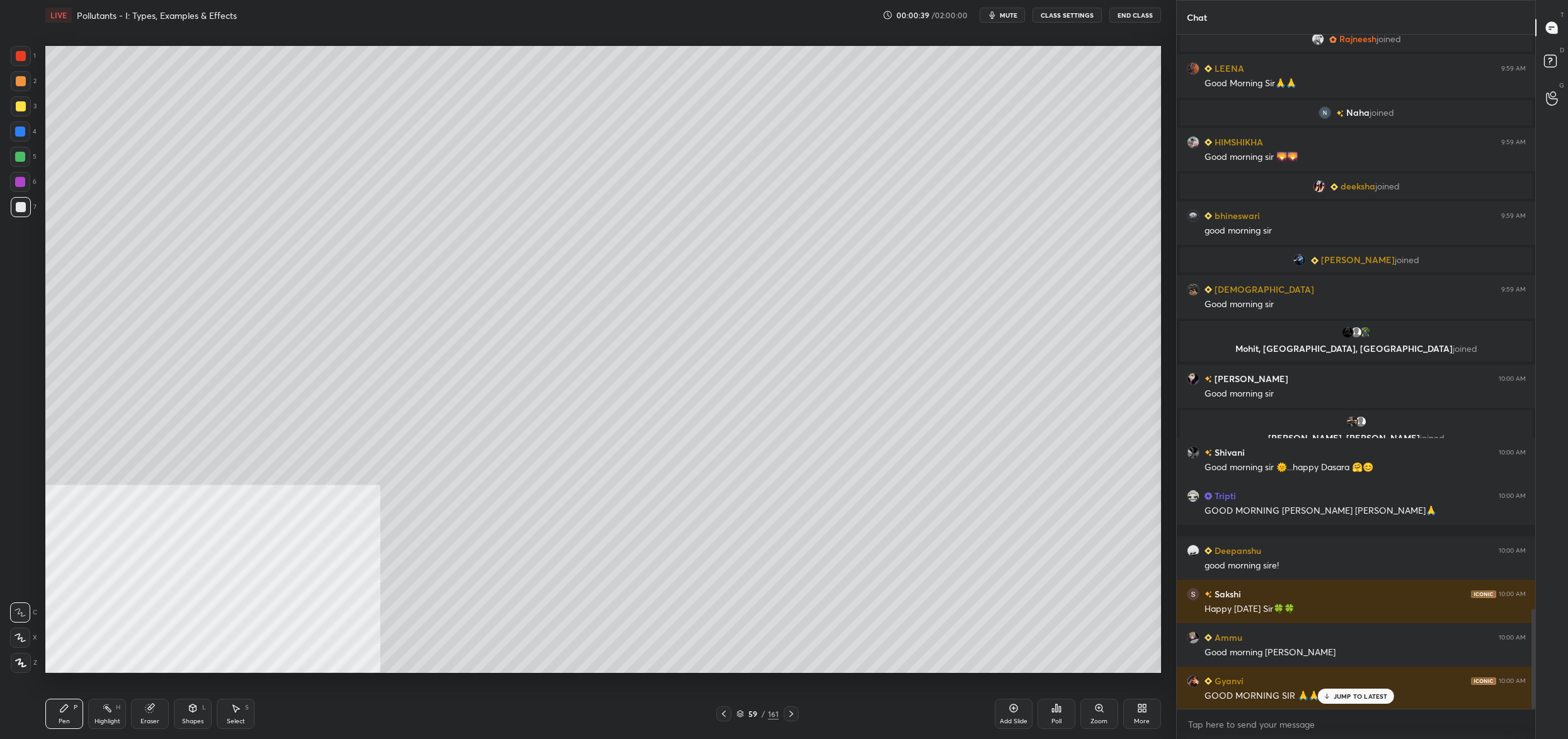
click at [1079, 13] on button "CLASS SETTINGS" at bounding box center [1067, 15] width 69 height 15
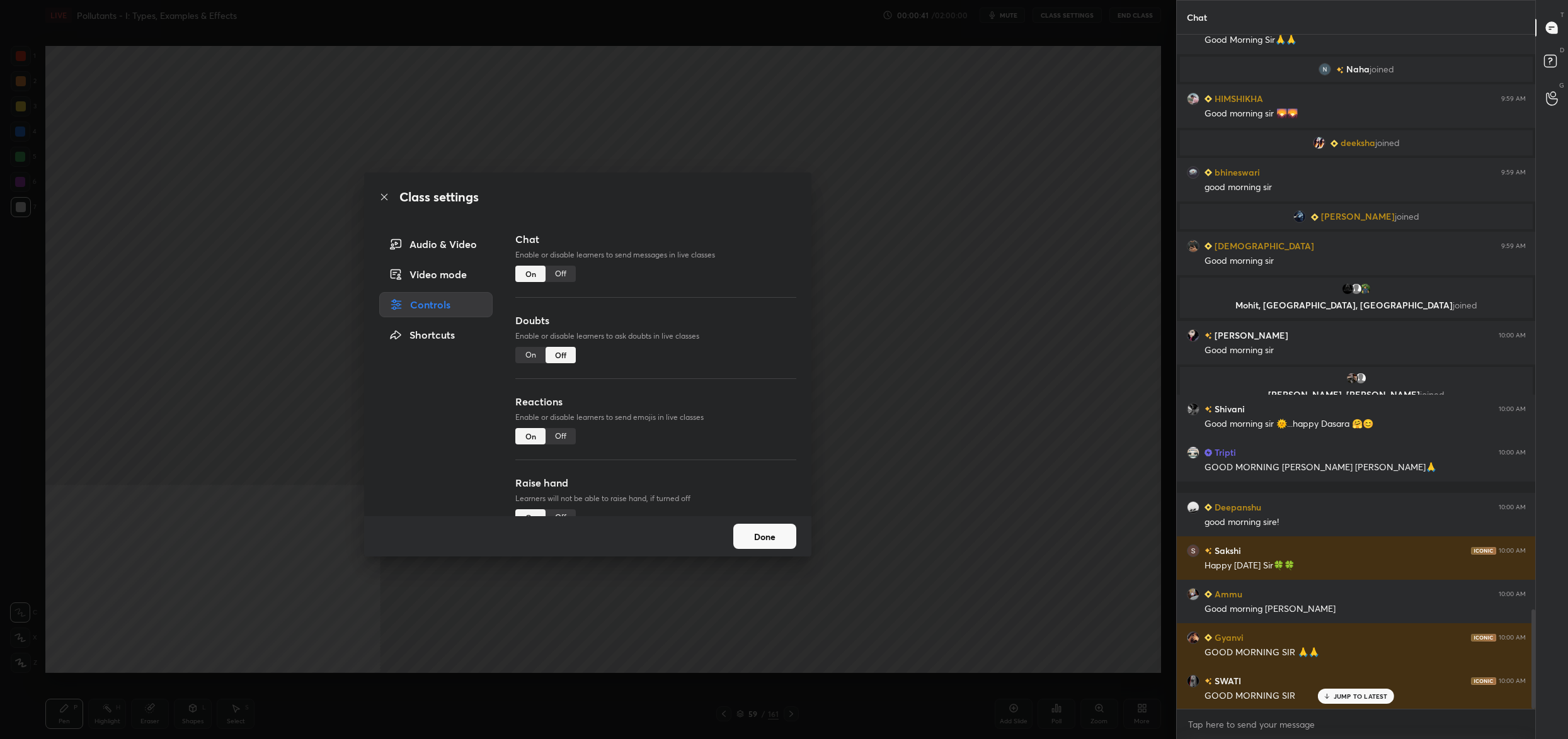
click at [757, 534] on button "Done" at bounding box center [764, 536] width 63 height 25
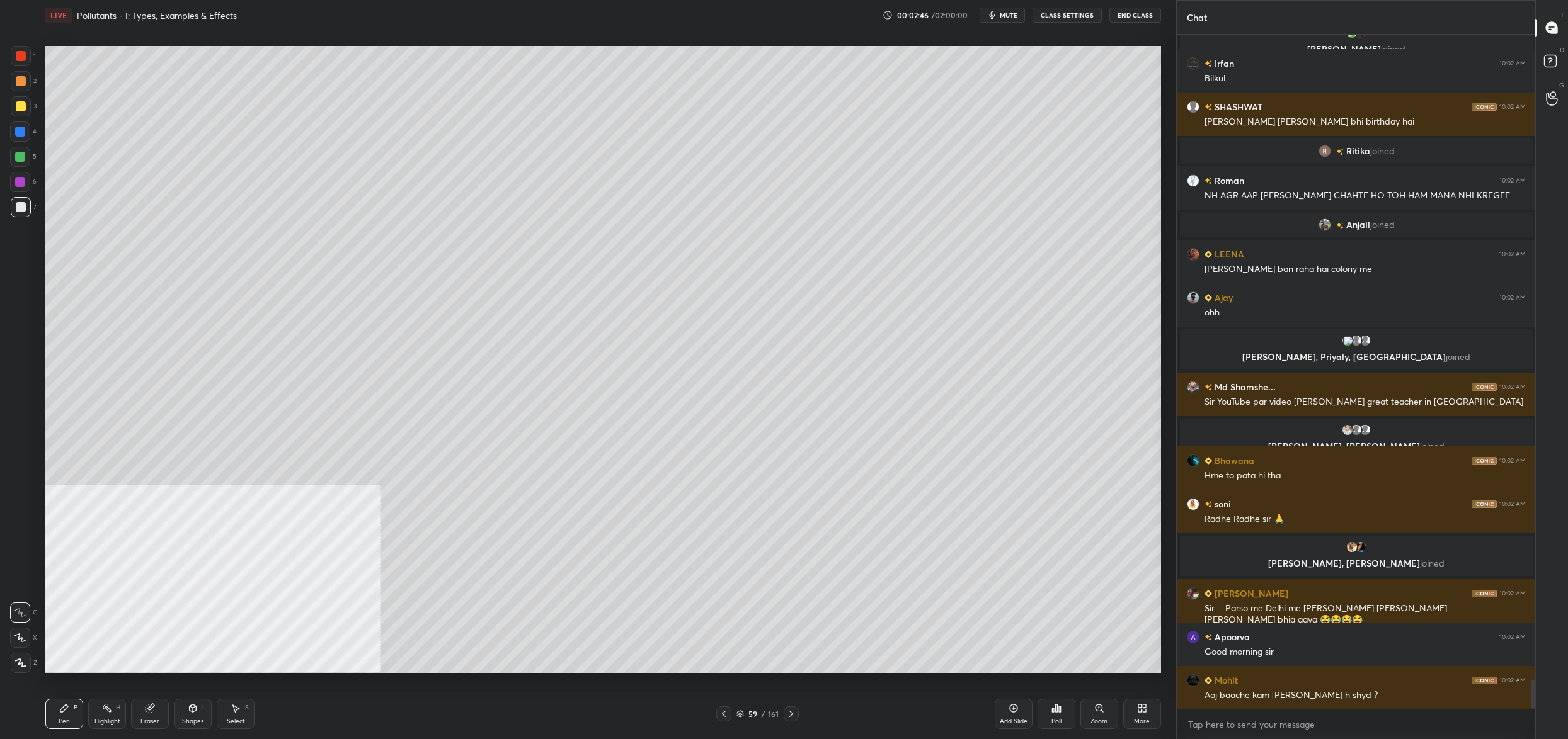
click at [745, 719] on div "59 / 161" at bounding box center [758, 714] width 42 height 11
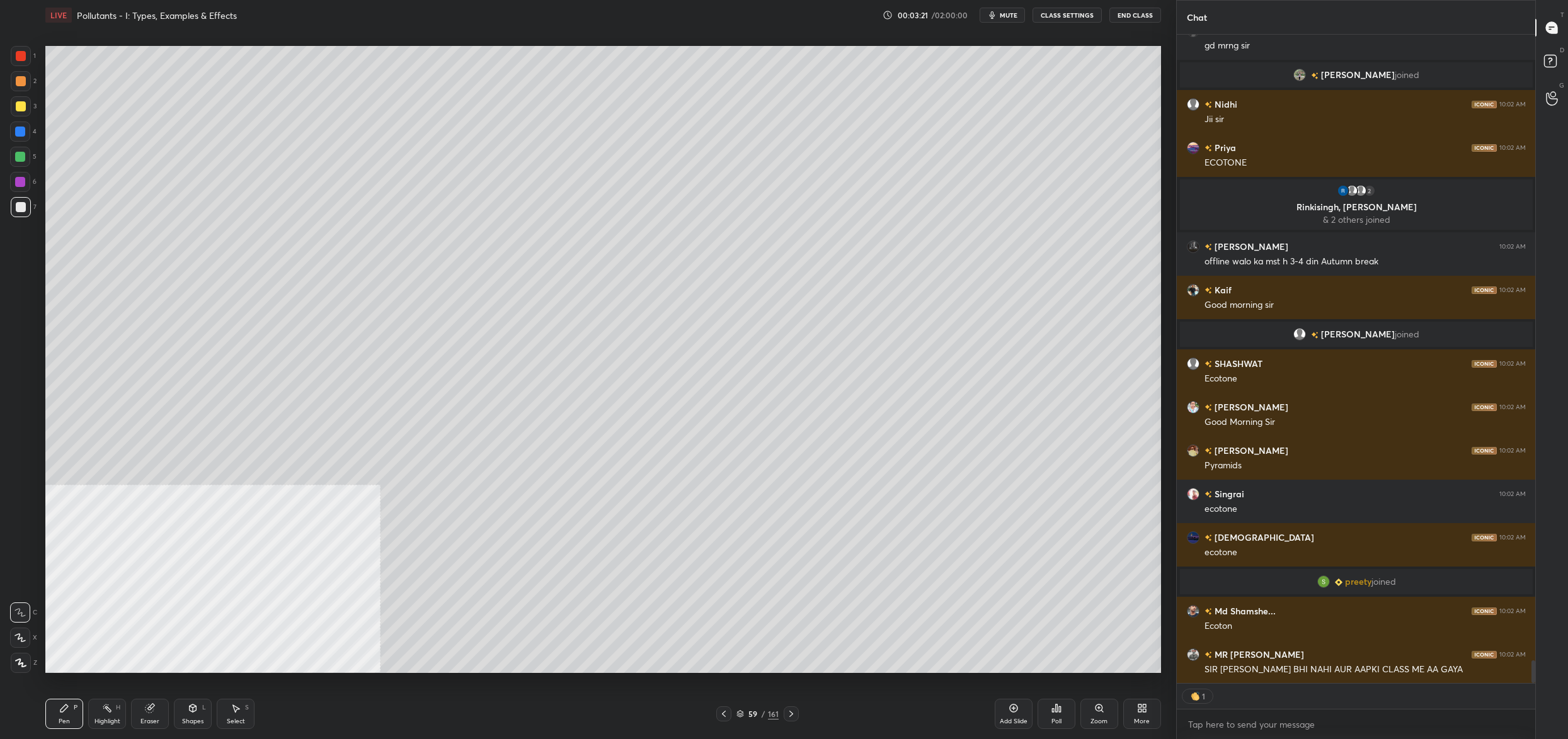
drag, startPoint x: 24, startPoint y: 93, endPoint x: 27, endPoint y: 78, distance: 15.3
click at [23, 90] on div "2" at bounding box center [23, 84] width 26 height 25
click at [27, 78] on div at bounding box center [20, 81] width 20 height 20
click at [27, 68] on div "1" at bounding box center [23, 58] width 25 height 25
click at [22, 84] on div at bounding box center [20, 81] width 10 height 10
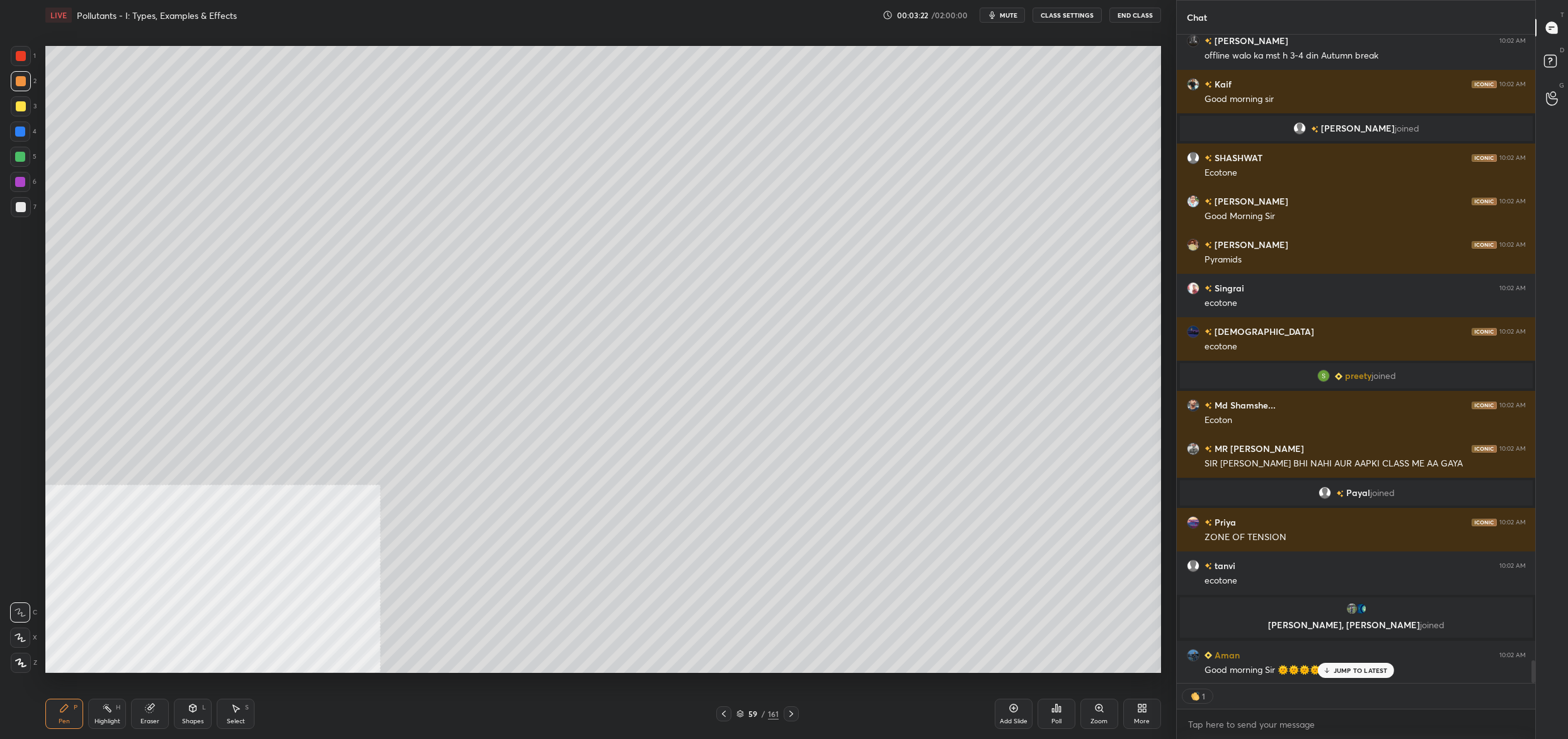
click at [22, 93] on div "2" at bounding box center [23, 84] width 26 height 25
click at [22, 110] on div at bounding box center [20, 106] width 10 height 10
click at [22, 127] on div at bounding box center [20, 132] width 20 height 20
click at [20, 139] on div at bounding box center [20, 132] width 20 height 20
drag, startPoint x: 20, startPoint y: 139, endPoint x: 26, endPoint y: 130, distance: 10.8
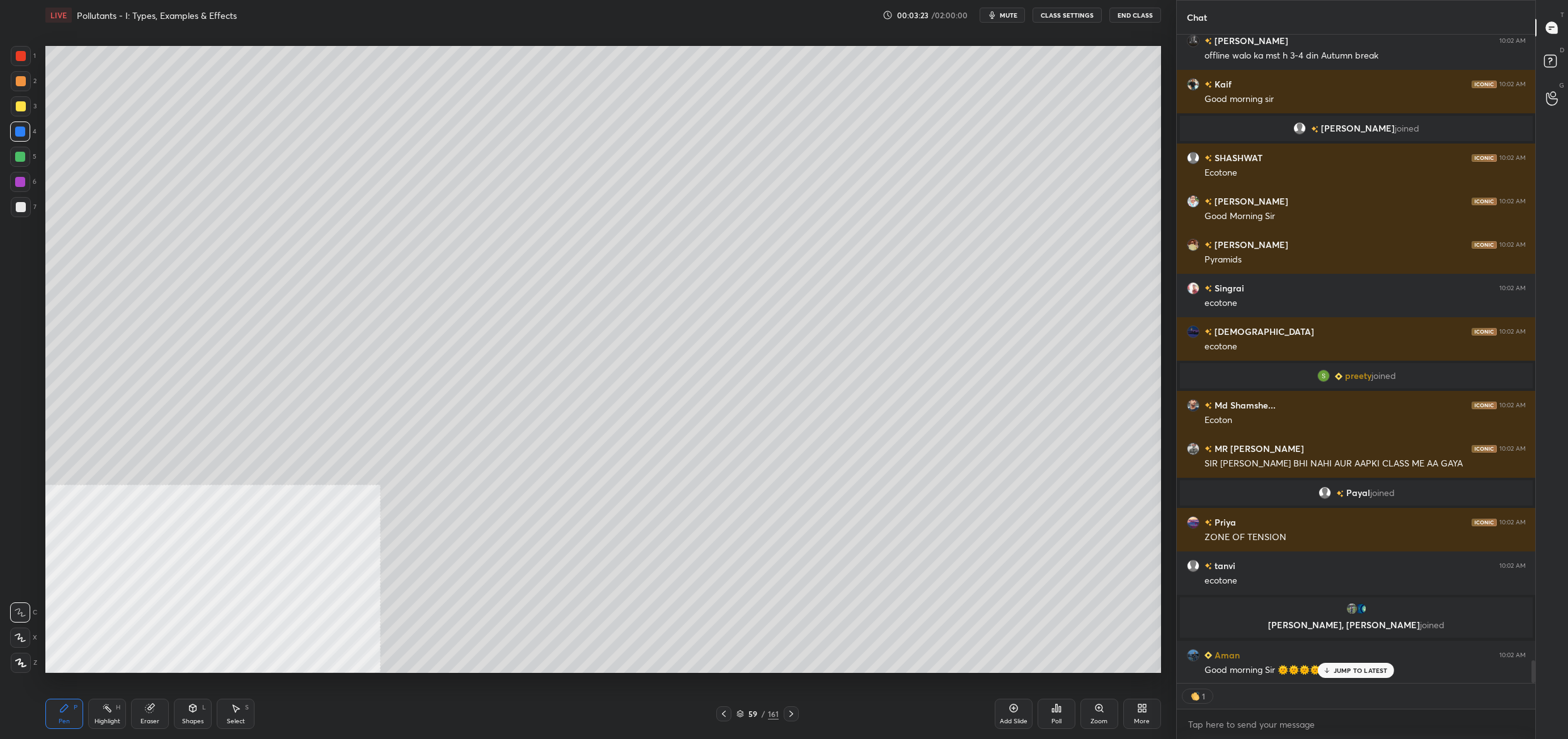
click at [20, 139] on div at bounding box center [20, 132] width 20 height 20
click at [23, 118] on div "1 2 3 4 5 6 7" at bounding box center [23, 134] width 27 height 177
click at [24, 105] on div at bounding box center [20, 106] width 10 height 10
click at [22, 109] on div at bounding box center [20, 106] width 10 height 10
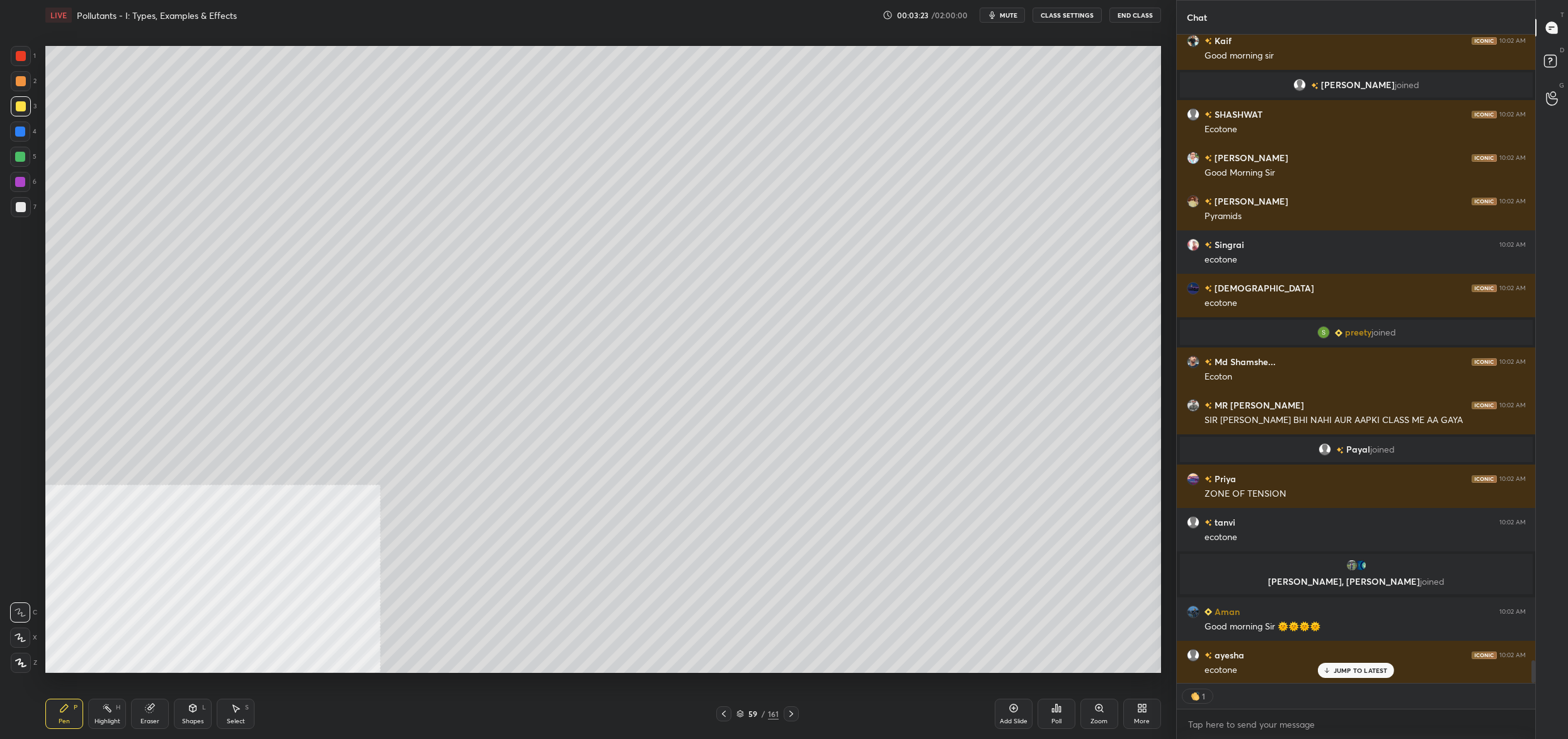
click at [20, 99] on div at bounding box center [20, 106] width 20 height 20
click at [21, 98] on div at bounding box center [20, 106] width 20 height 20
click at [23, 93] on div "2" at bounding box center [23, 84] width 26 height 25
click at [19, 106] on div at bounding box center [20, 106] width 10 height 10
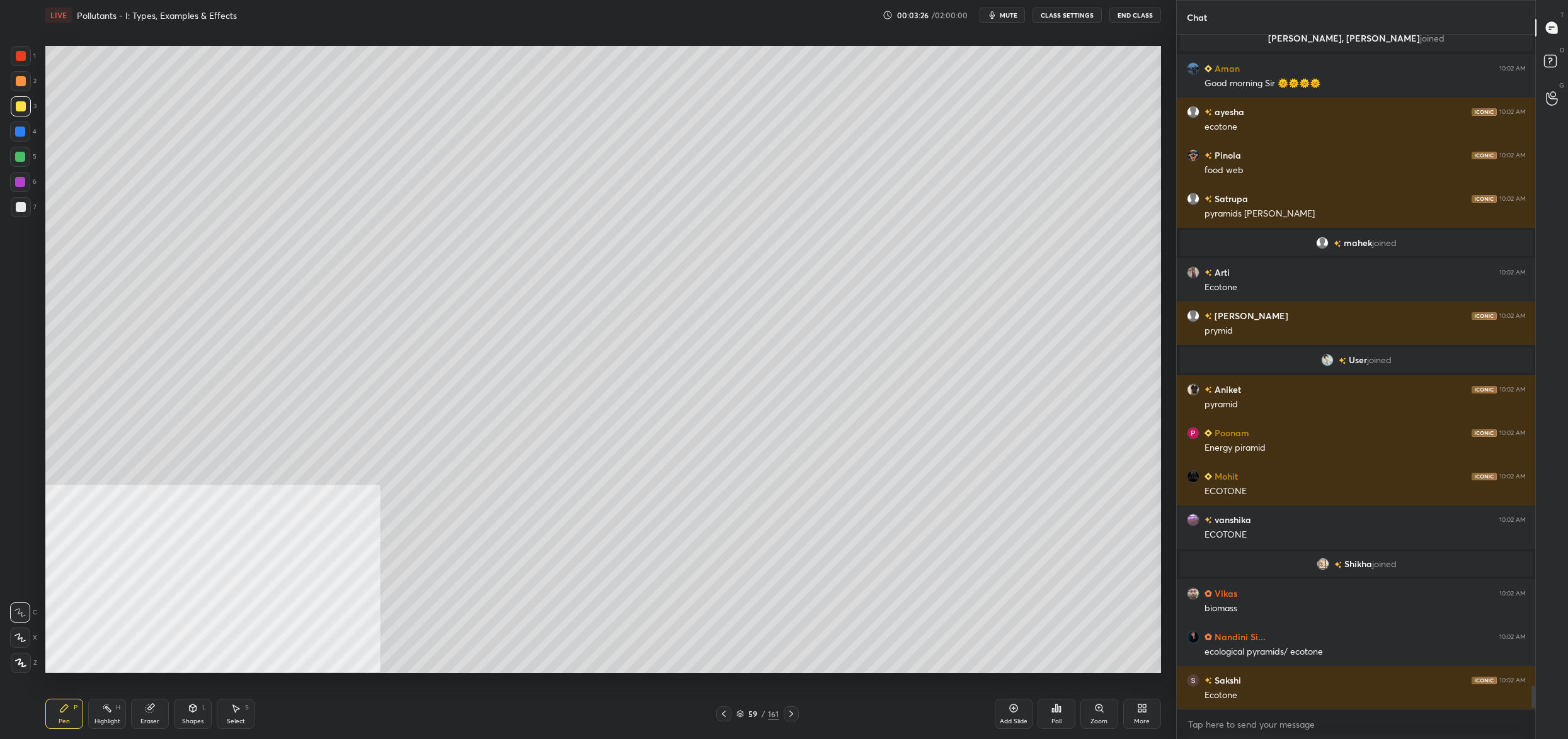
click at [22, 53] on div at bounding box center [20, 56] width 10 height 10
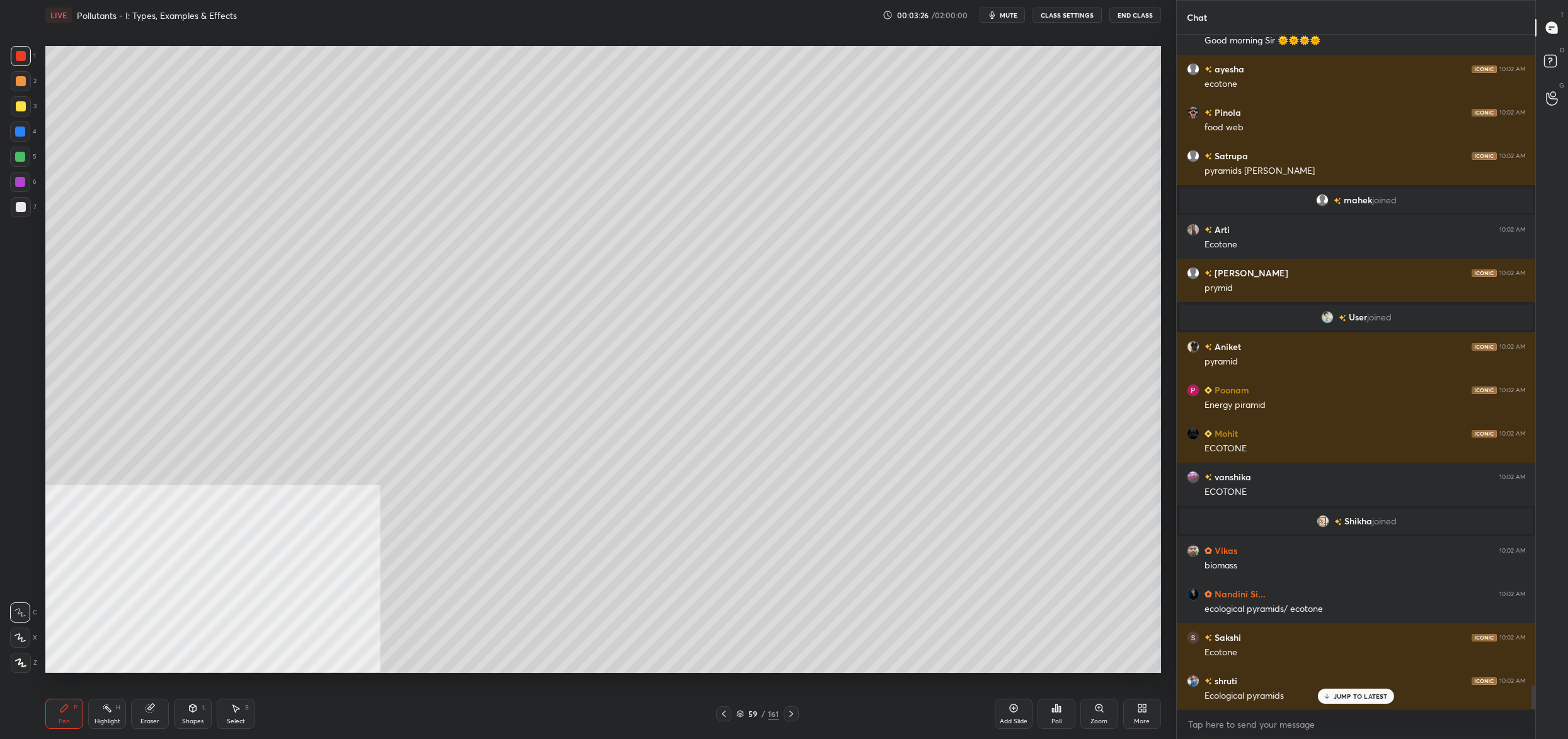
click at [26, 69] on div "1" at bounding box center [23, 58] width 25 height 25
click at [19, 81] on div at bounding box center [20, 81] width 10 height 10
click at [20, 89] on div at bounding box center [20, 81] width 20 height 20
click at [25, 103] on div at bounding box center [20, 106] width 10 height 10
click at [21, 116] on div at bounding box center [20, 106] width 20 height 20
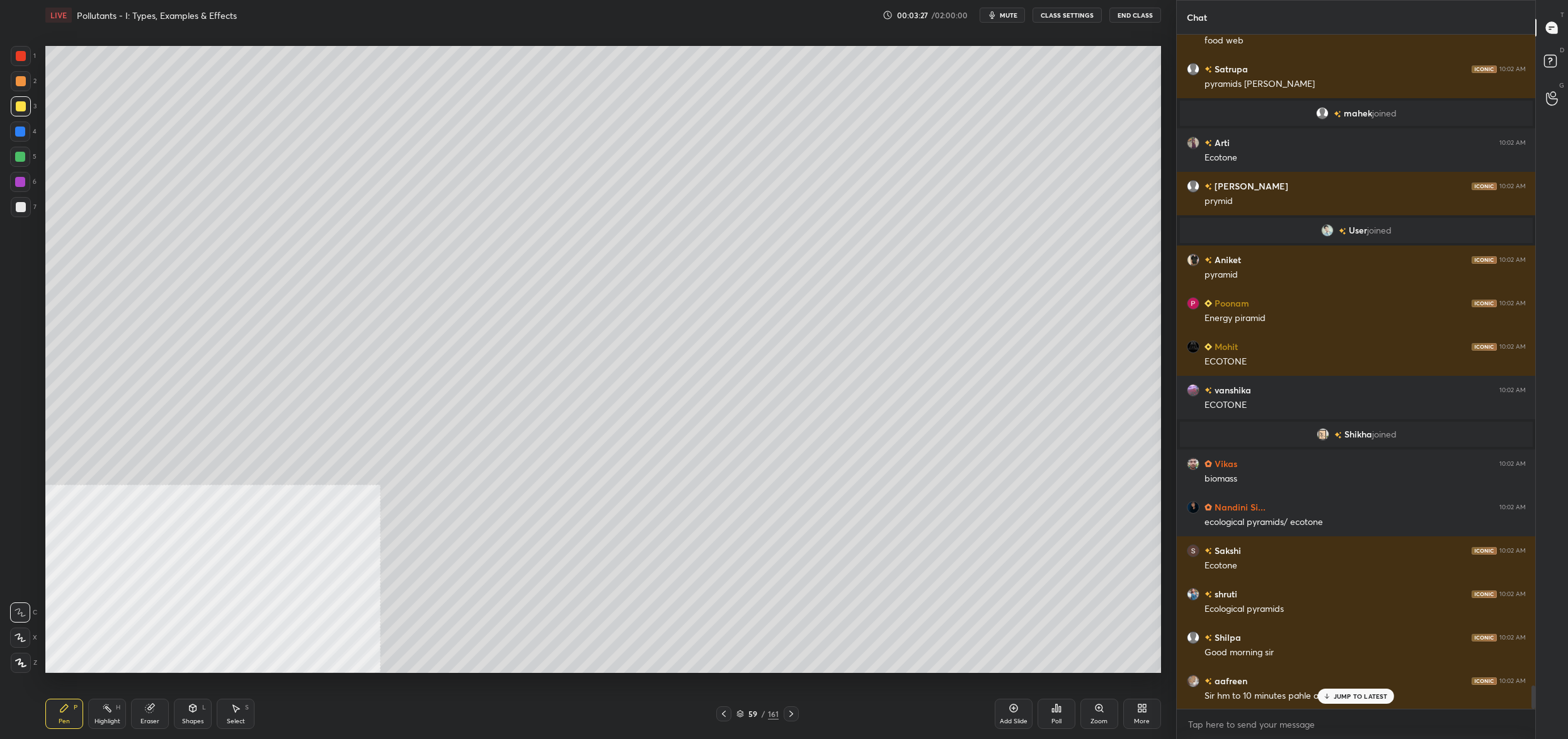
click at [25, 127] on div at bounding box center [20, 132] width 20 height 20
click at [25, 134] on div at bounding box center [20, 132] width 20 height 20
click at [21, 156] on div at bounding box center [20, 157] width 10 height 10
drag, startPoint x: 21, startPoint y: 156, endPoint x: 21, endPoint y: 170, distance: 14.0
click at [21, 156] on div at bounding box center [20, 157] width 10 height 10
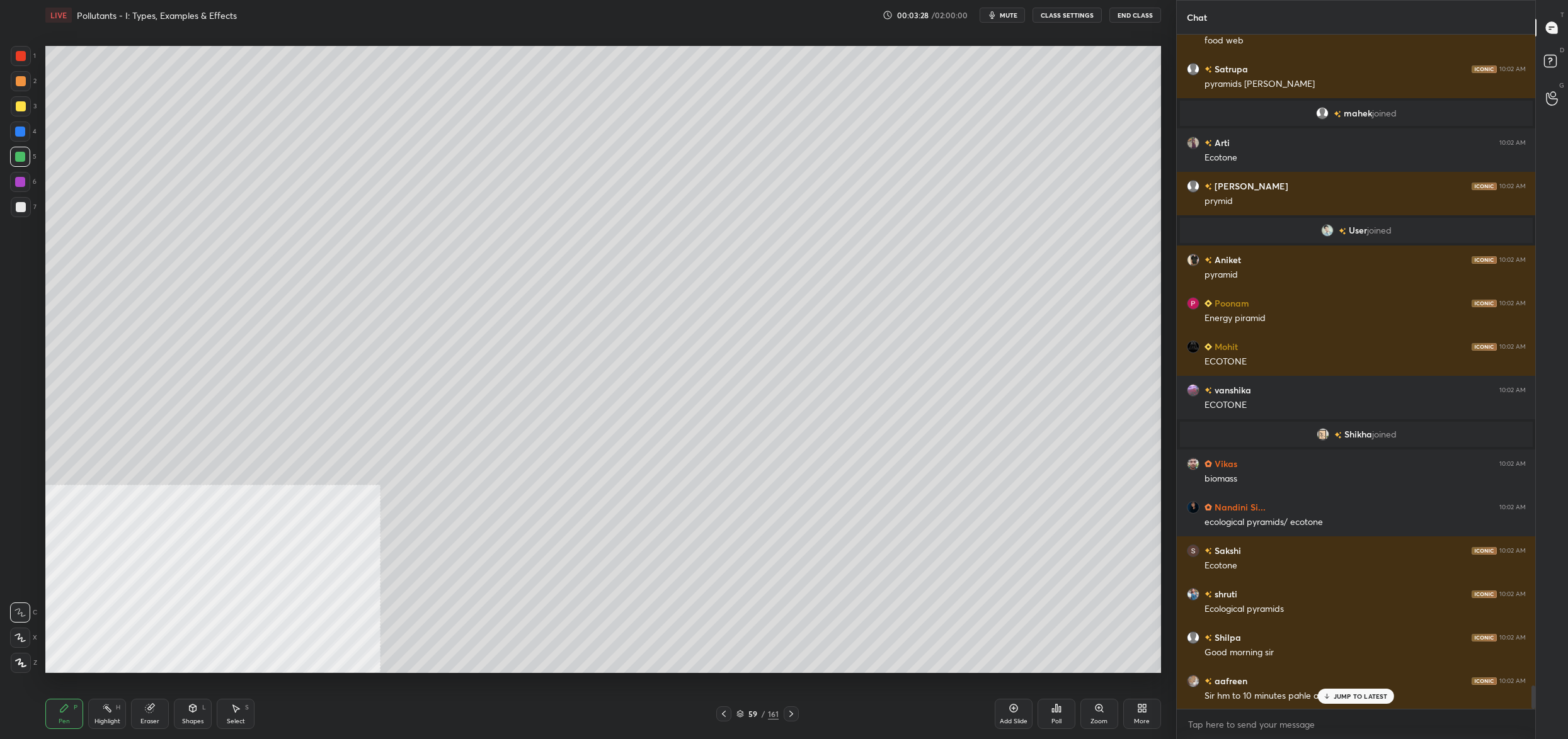
click at [20, 177] on div at bounding box center [20, 182] width 20 height 20
click at [16, 191] on div at bounding box center [20, 182] width 20 height 20
click at [20, 194] on div "6" at bounding box center [23, 184] width 27 height 25
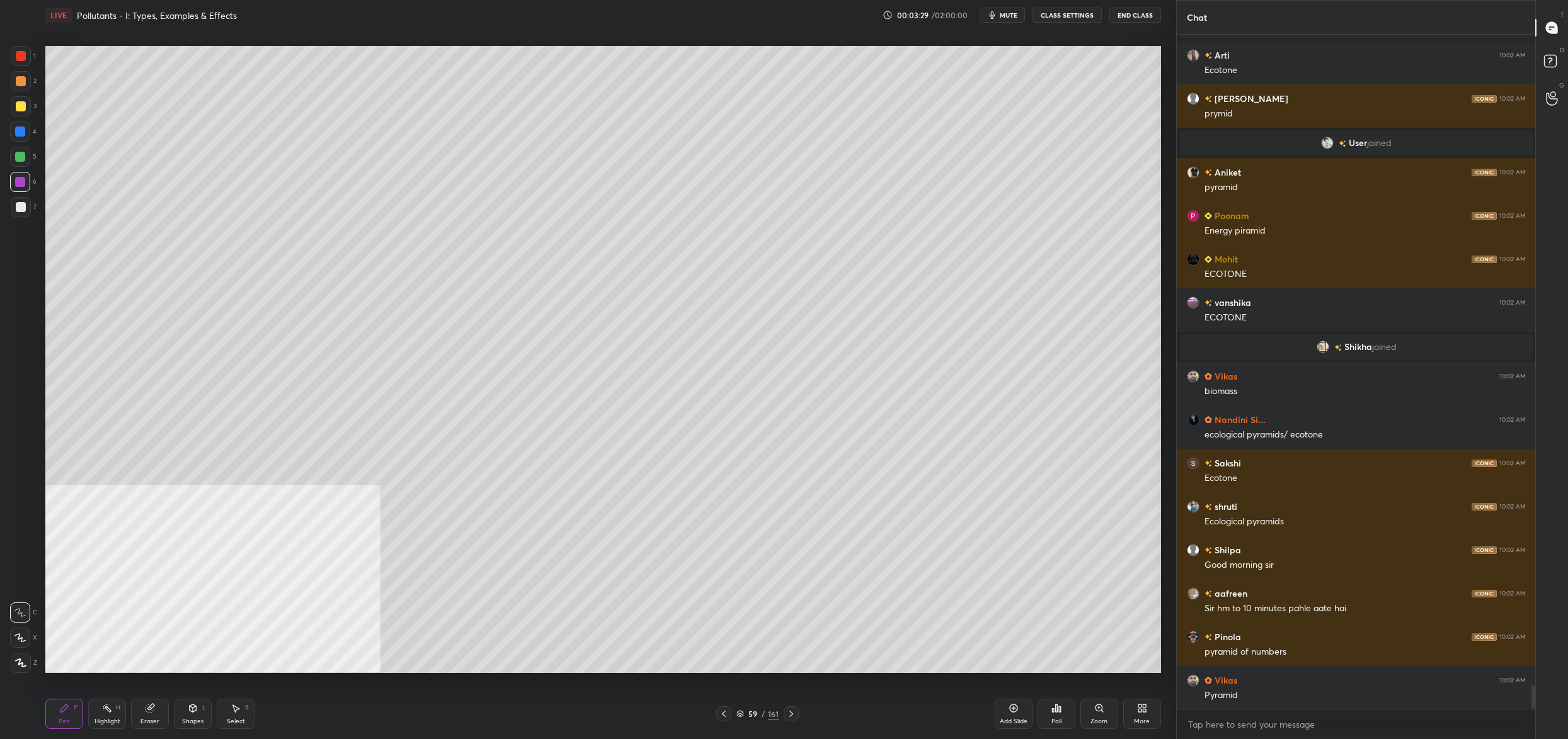
click at [21, 202] on div at bounding box center [20, 207] width 10 height 10
drag, startPoint x: 21, startPoint y: 201, endPoint x: 22, endPoint y: 187, distance: 14.0
click at [21, 202] on div at bounding box center [20, 207] width 10 height 10
click at [21, 184] on div at bounding box center [20, 182] width 10 height 10
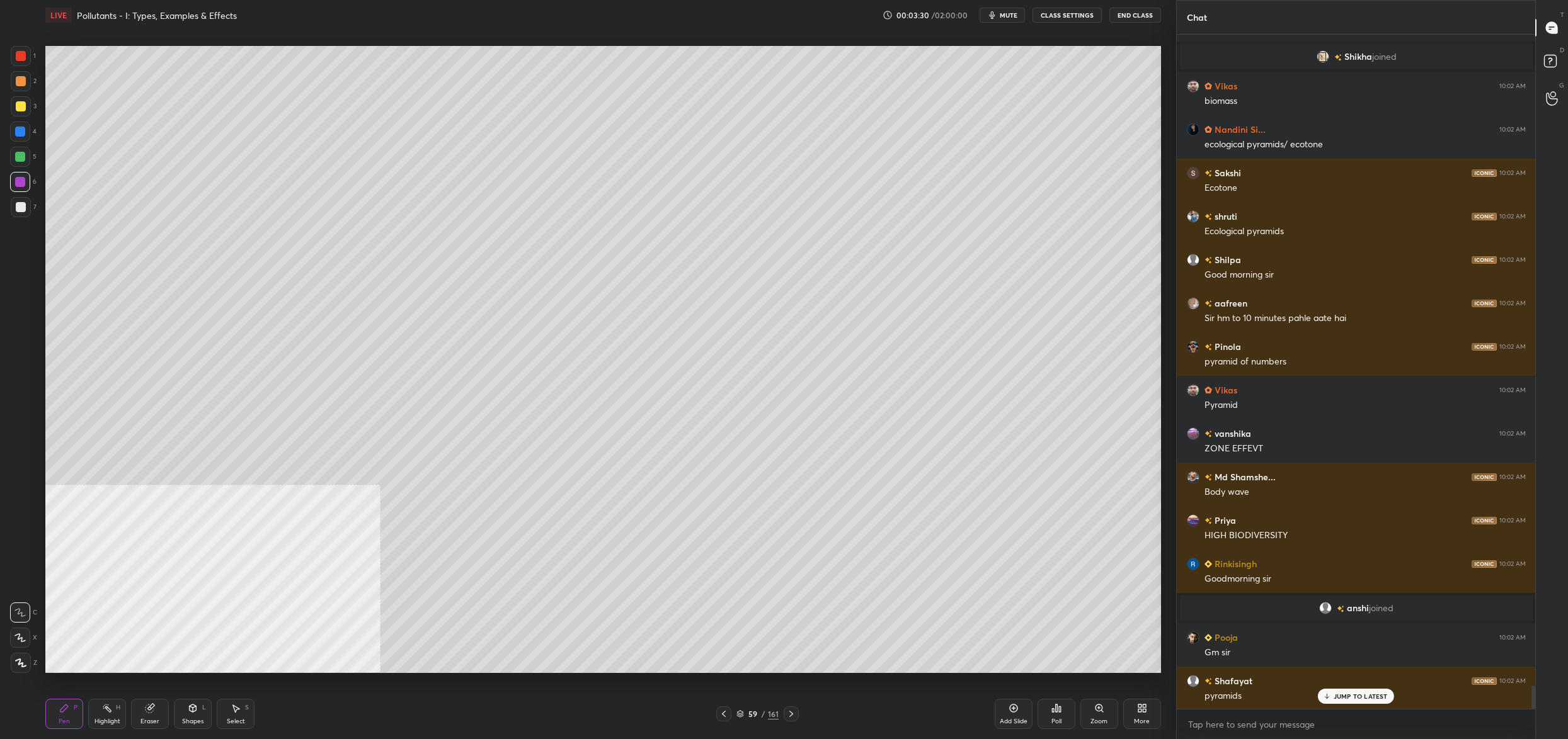
click at [5, 641] on div "1 2 3 4 5 6 7 C X Z C X Z E E Erase all H H" at bounding box center [20, 359] width 40 height 627
click at [10, 645] on div "1 2 3 4 5 6 7 C X Z C X Z E E Erase all H H" at bounding box center [20, 359] width 40 height 627
click at [19, 641] on icon at bounding box center [20, 638] width 11 height 9
drag, startPoint x: 21, startPoint y: 638, endPoint x: 21, endPoint y: 645, distance: 7.0
click at [22, 639] on icon at bounding box center [20, 638] width 10 height 8
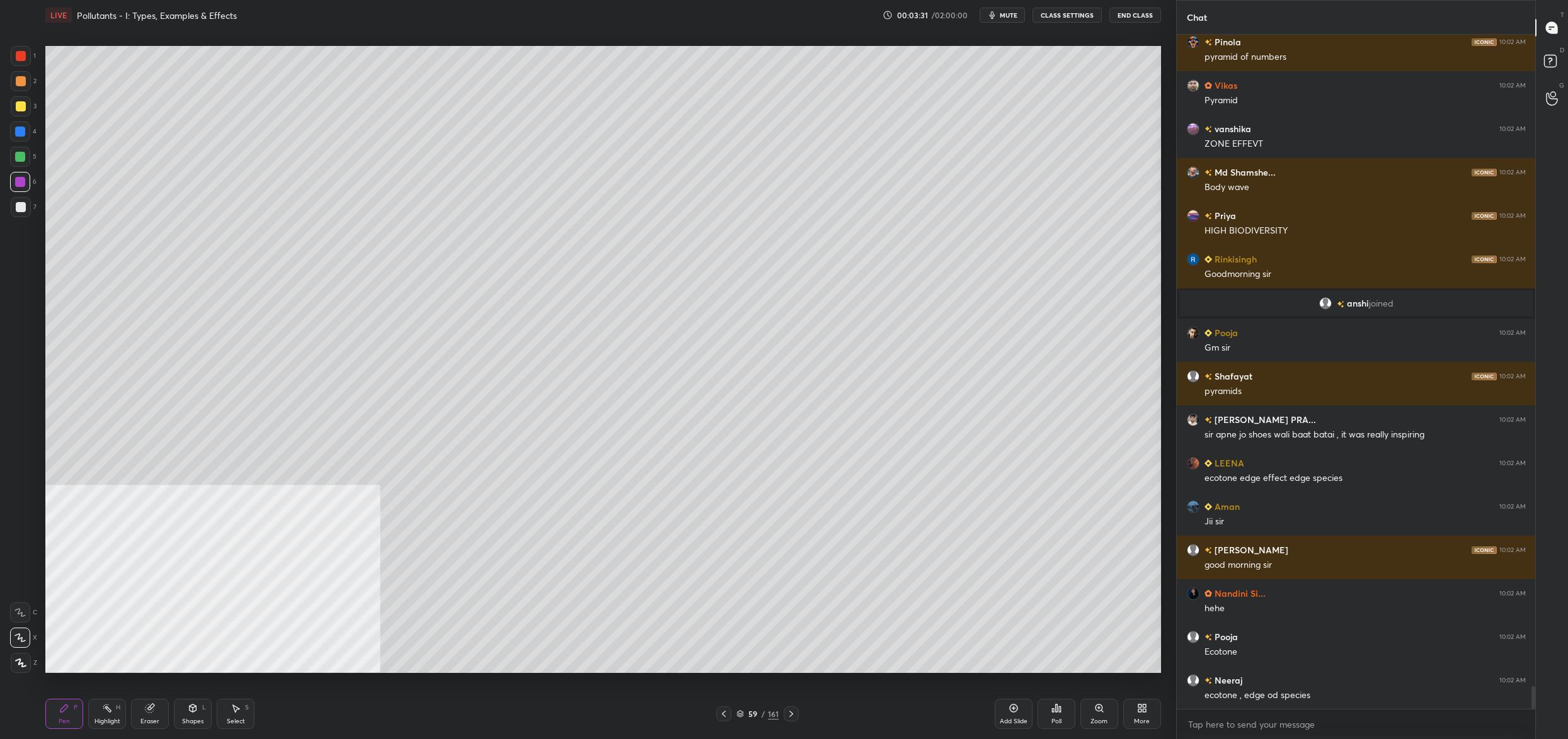
click at [23, 657] on div at bounding box center [20, 663] width 20 height 20
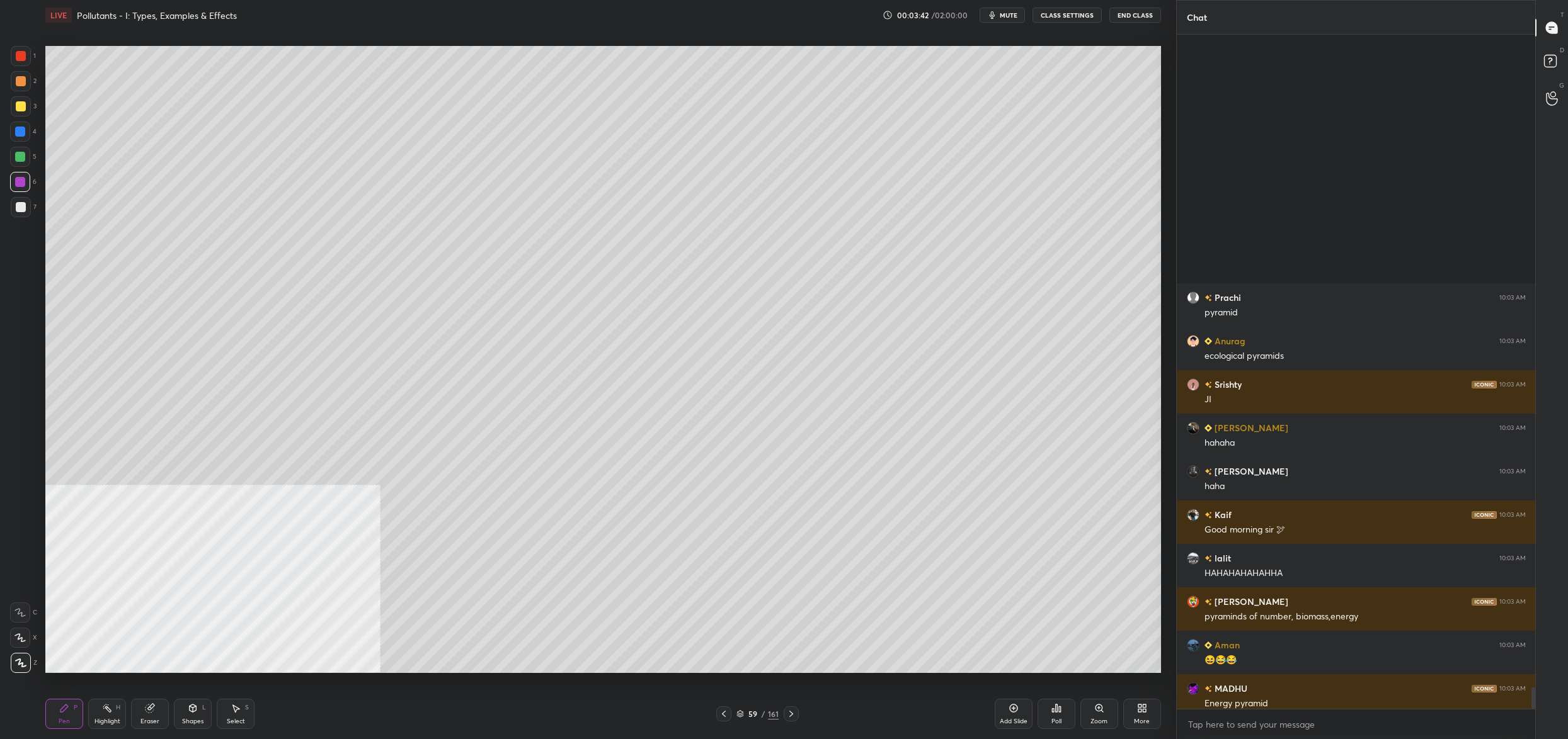
click at [23, 139] on div at bounding box center [20, 132] width 20 height 20
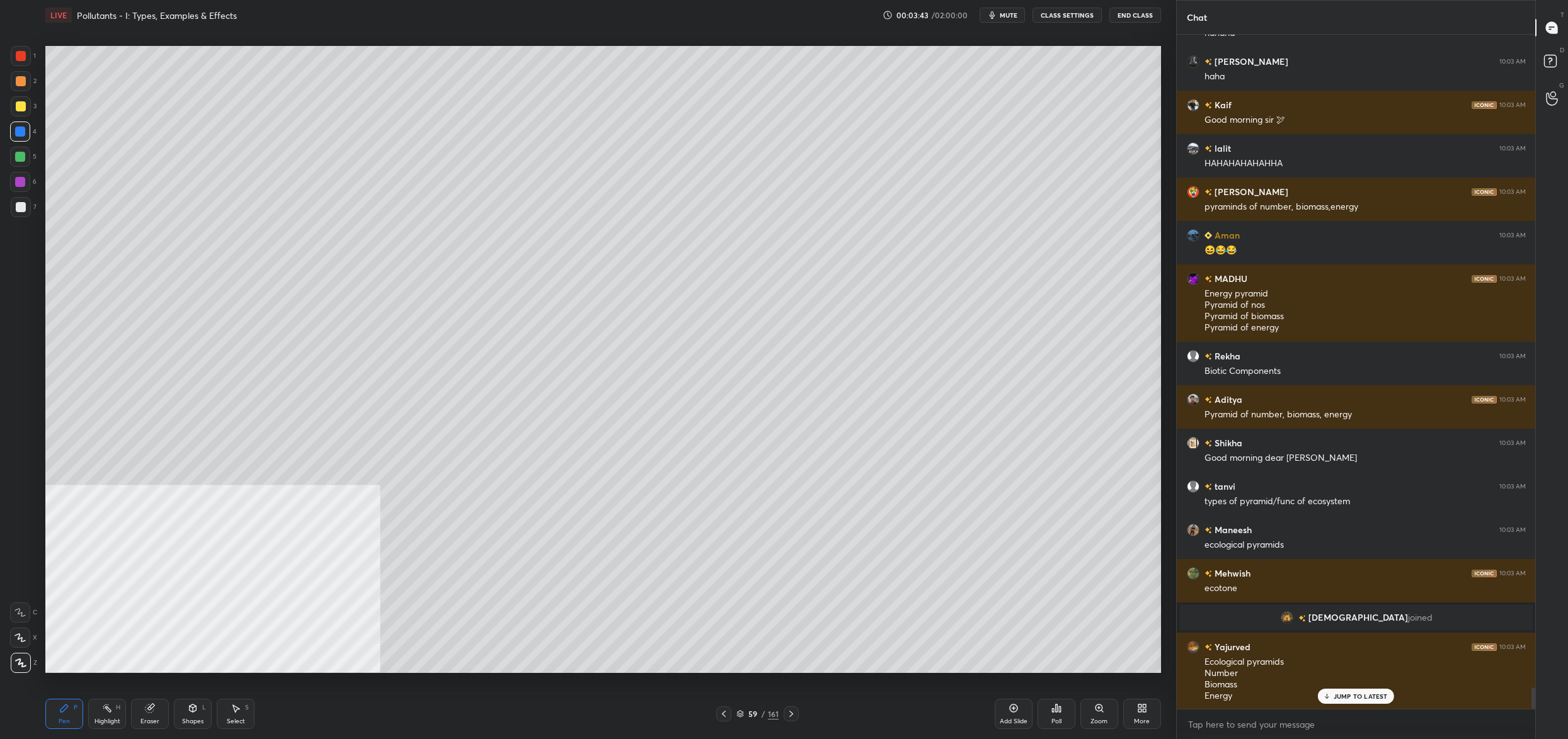
click at [27, 203] on div at bounding box center [20, 207] width 20 height 20
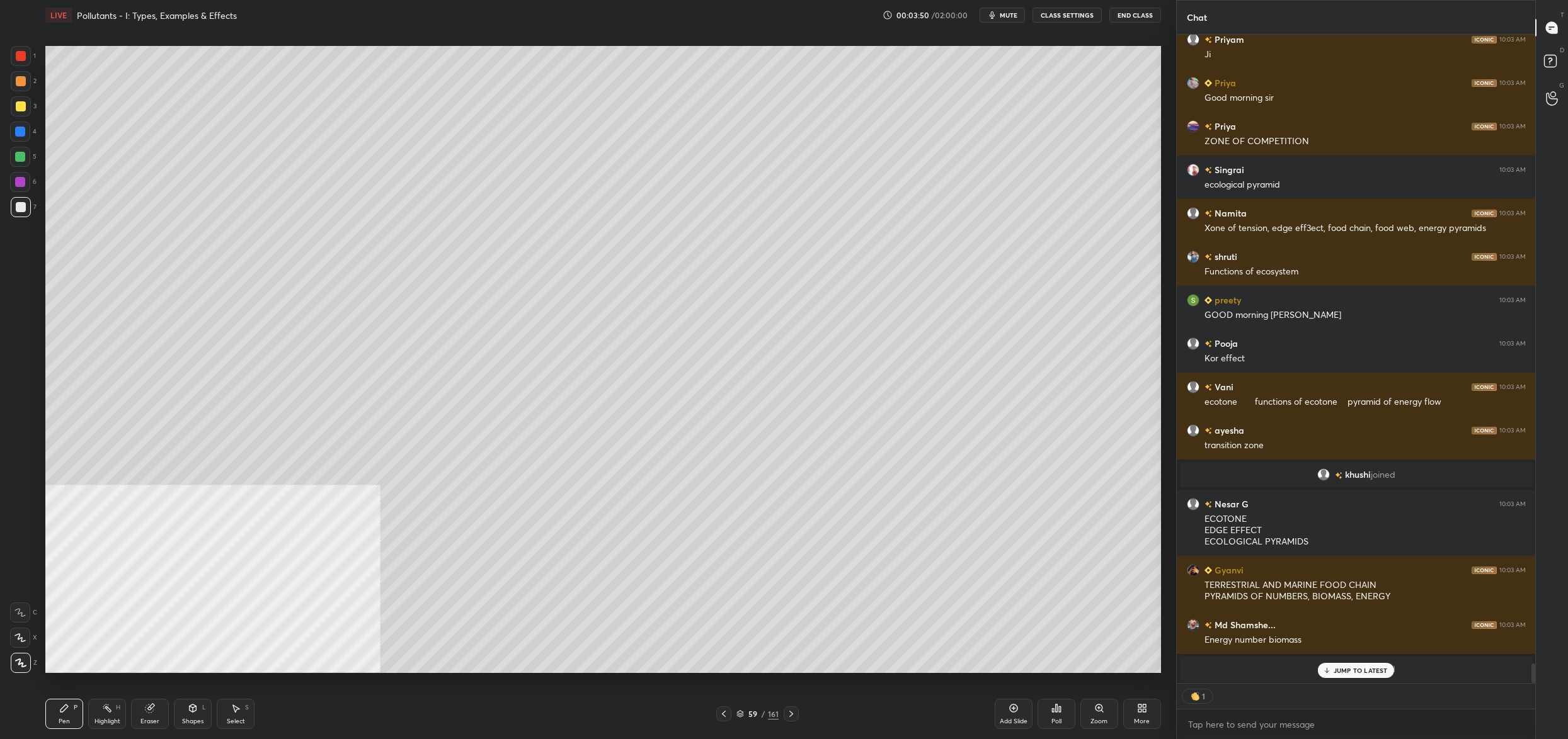
click at [22, 184] on div at bounding box center [20, 182] width 10 height 10
click at [20, 613] on icon at bounding box center [20, 612] width 10 height 8
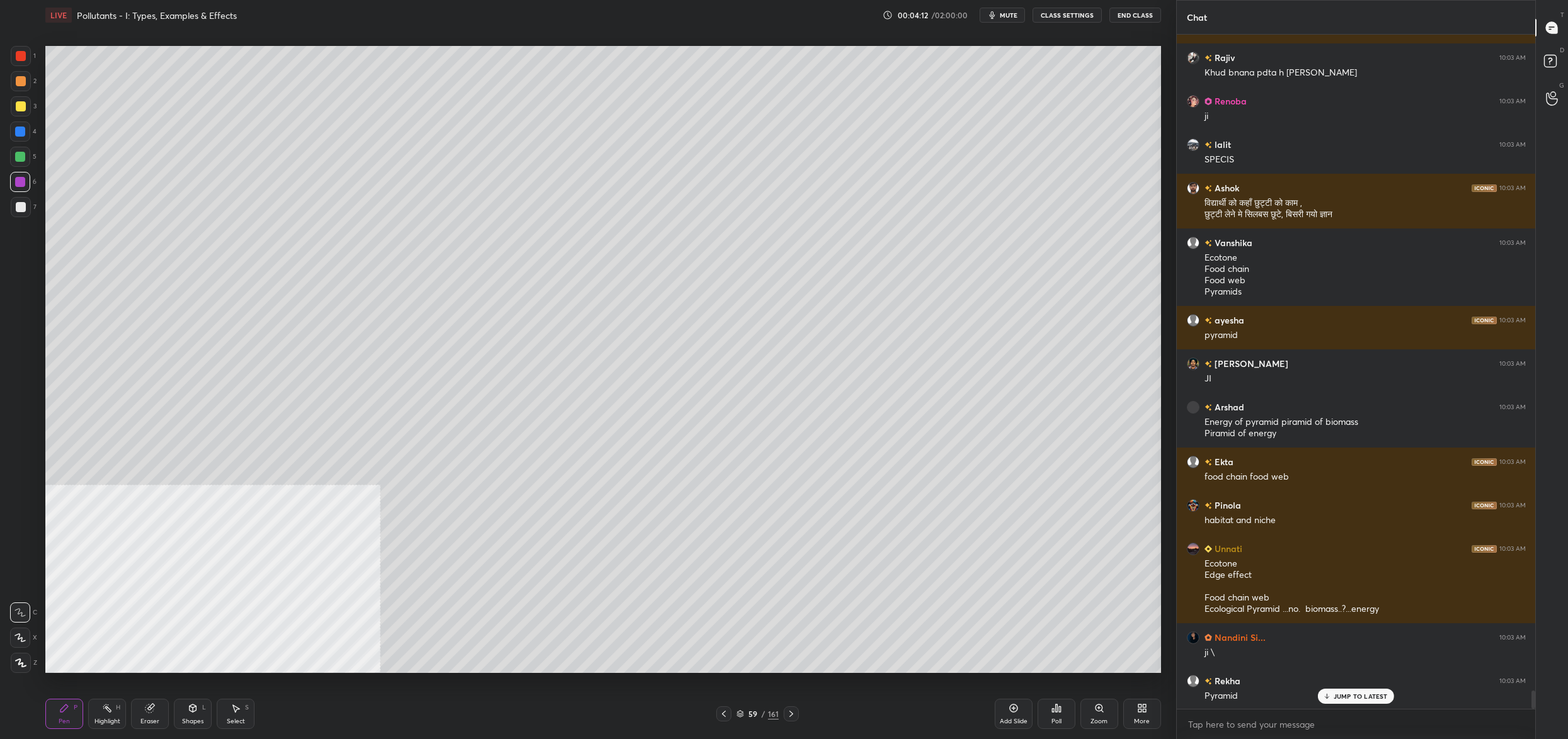
click at [34, 154] on div "5" at bounding box center [23, 156] width 27 height 20
click at [30, 155] on div "5" at bounding box center [23, 156] width 27 height 20
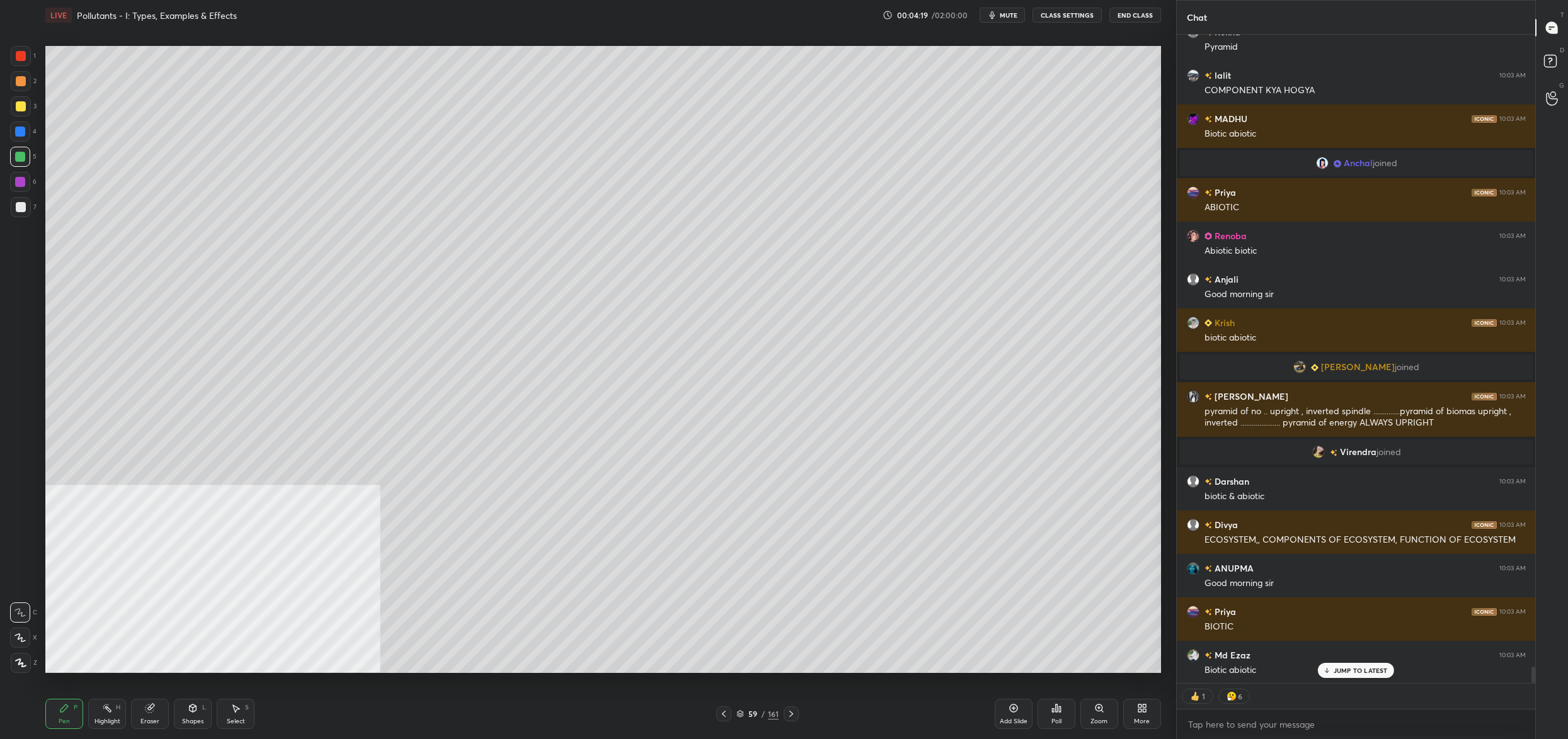
drag, startPoint x: 21, startPoint y: 210, endPoint x: 15, endPoint y: 209, distance: 6.1
click at [21, 209] on div at bounding box center [20, 207] width 10 height 10
click at [23, 212] on div at bounding box center [20, 207] width 10 height 10
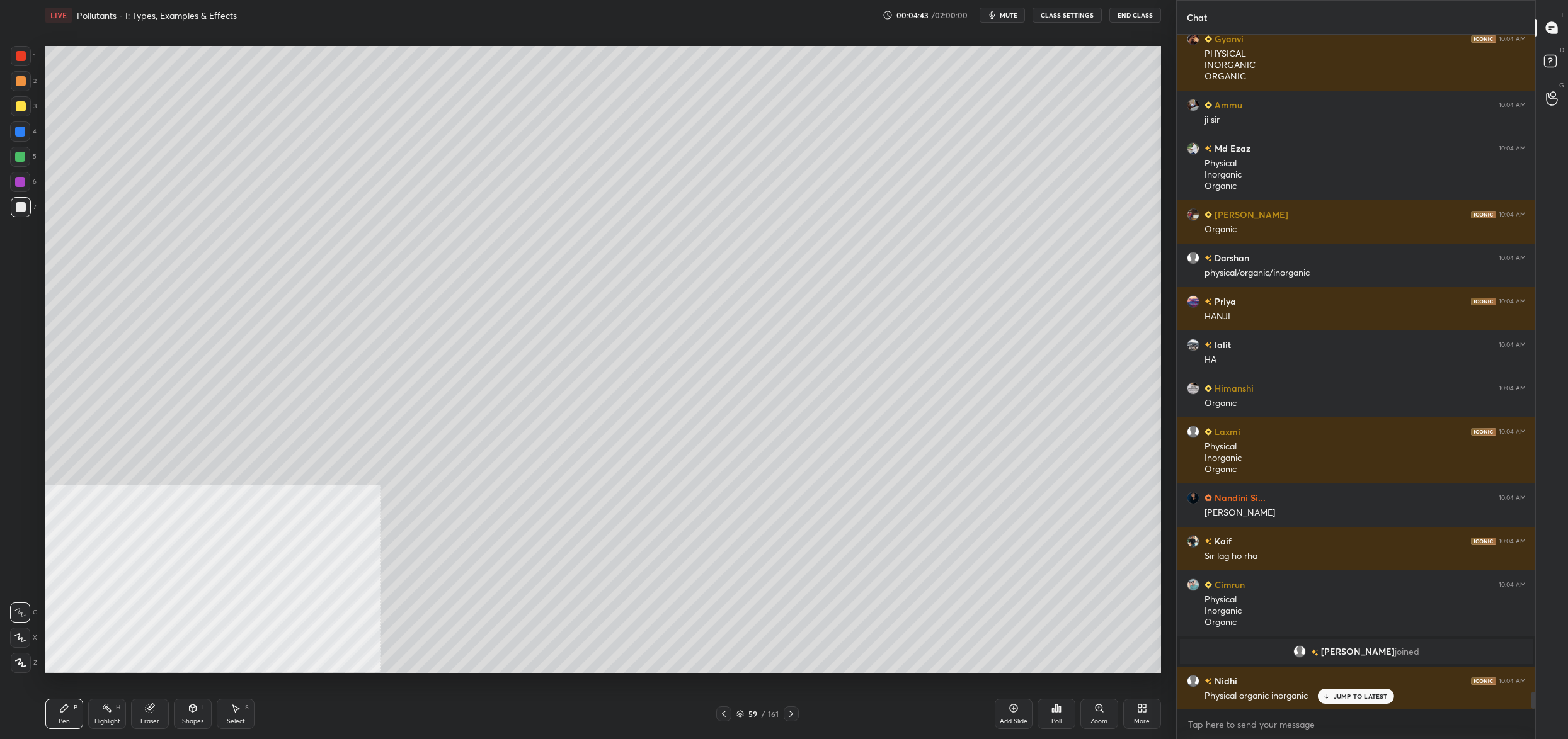
click at [19, 108] on div at bounding box center [20, 106] width 10 height 10
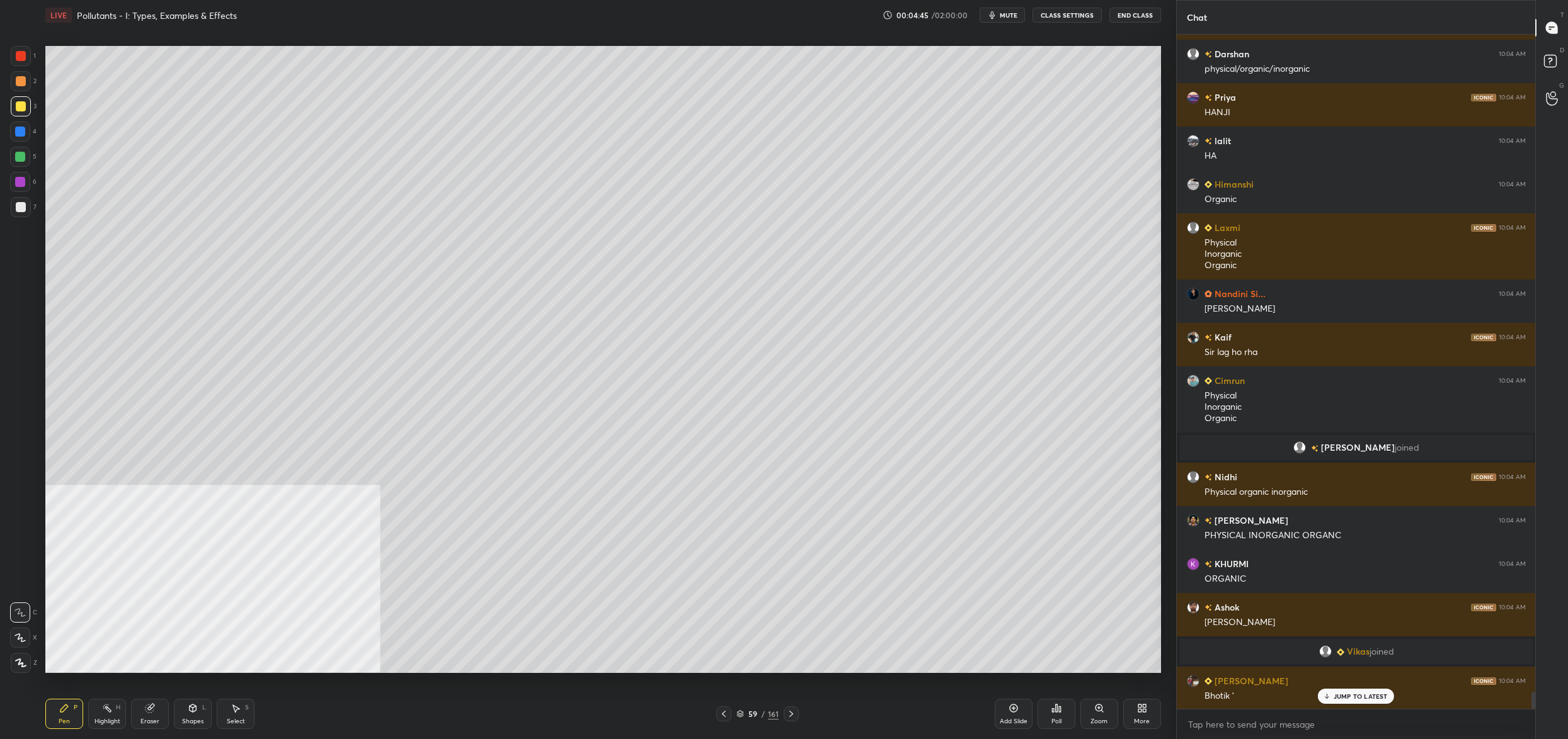
drag, startPoint x: 23, startPoint y: 207, endPoint x: 13, endPoint y: 208, distance: 10.0
click at [23, 208] on div at bounding box center [20, 207] width 10 height 10
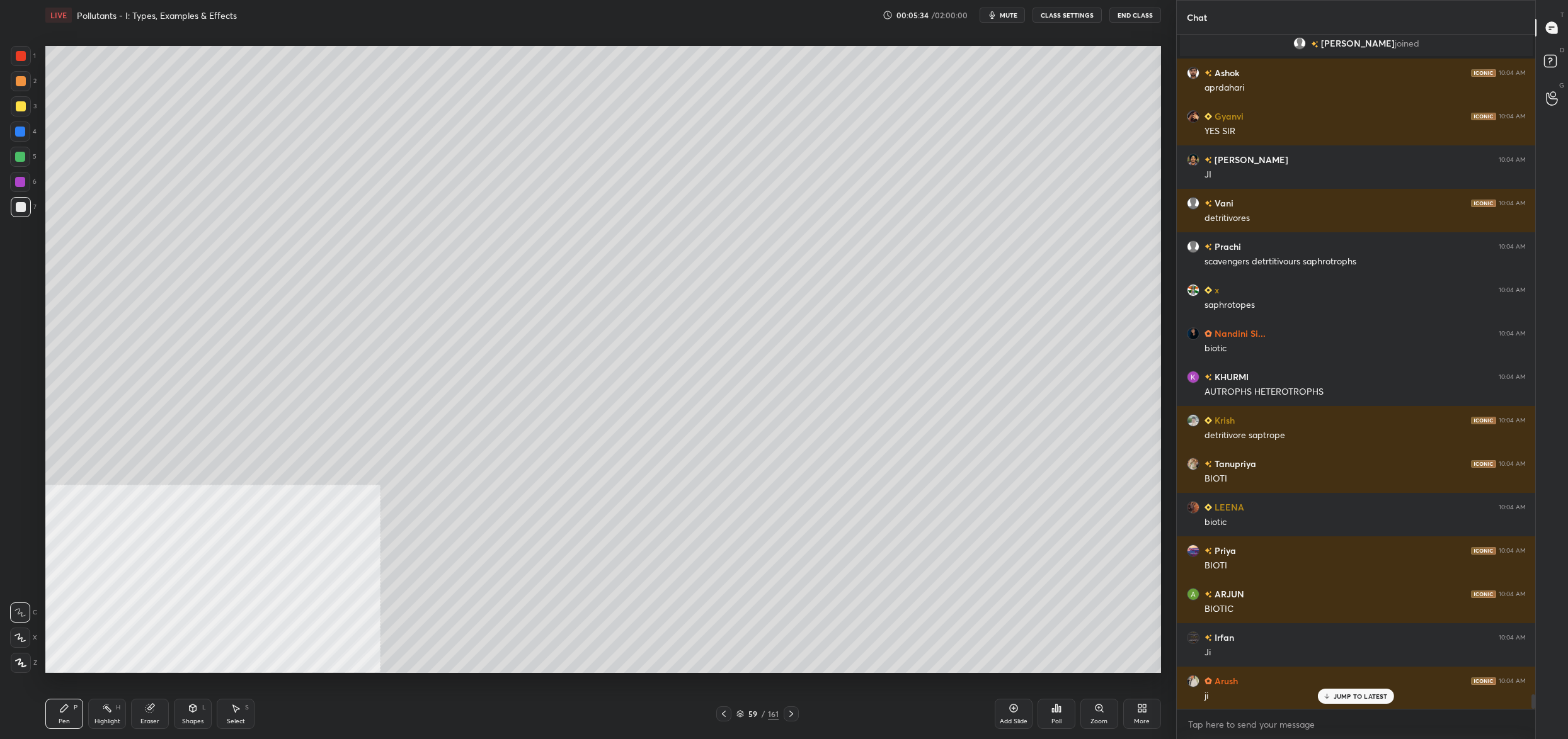
drag, startPoint x: 25, startPoint y: 206, endPoint x: 16, endPoint y: 168, distance: 39.1
click at [23, 206] on div at bounding box center [20, 207] width 20 height 20
click at [15, 158] on div at bounding box center [20, 157] width 10 height 10
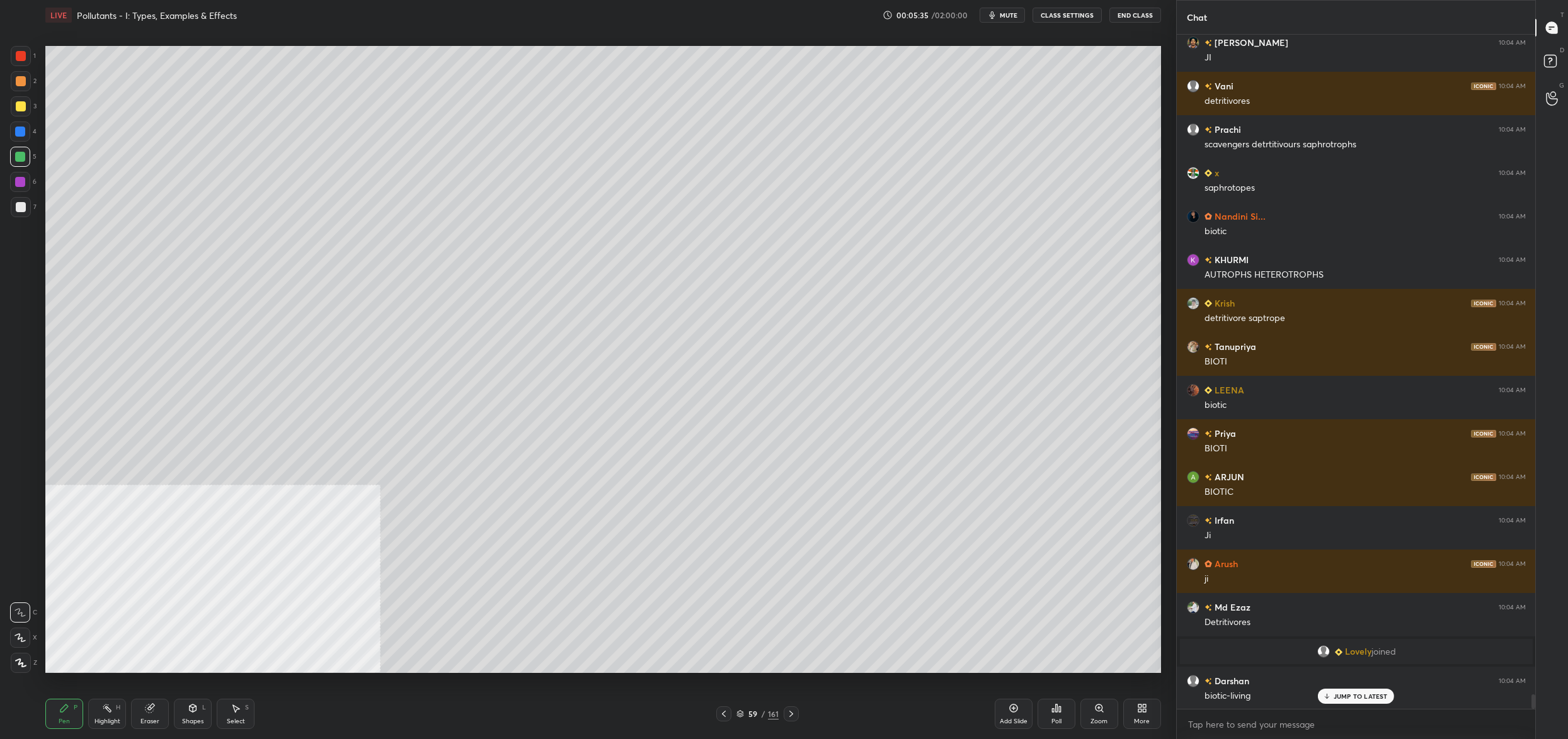
click at [28, 109] on div at bounding box center [20, 106] width 20 height 20
click at [24, 110] on div at bounding box center [20, 106] width 10 height 10
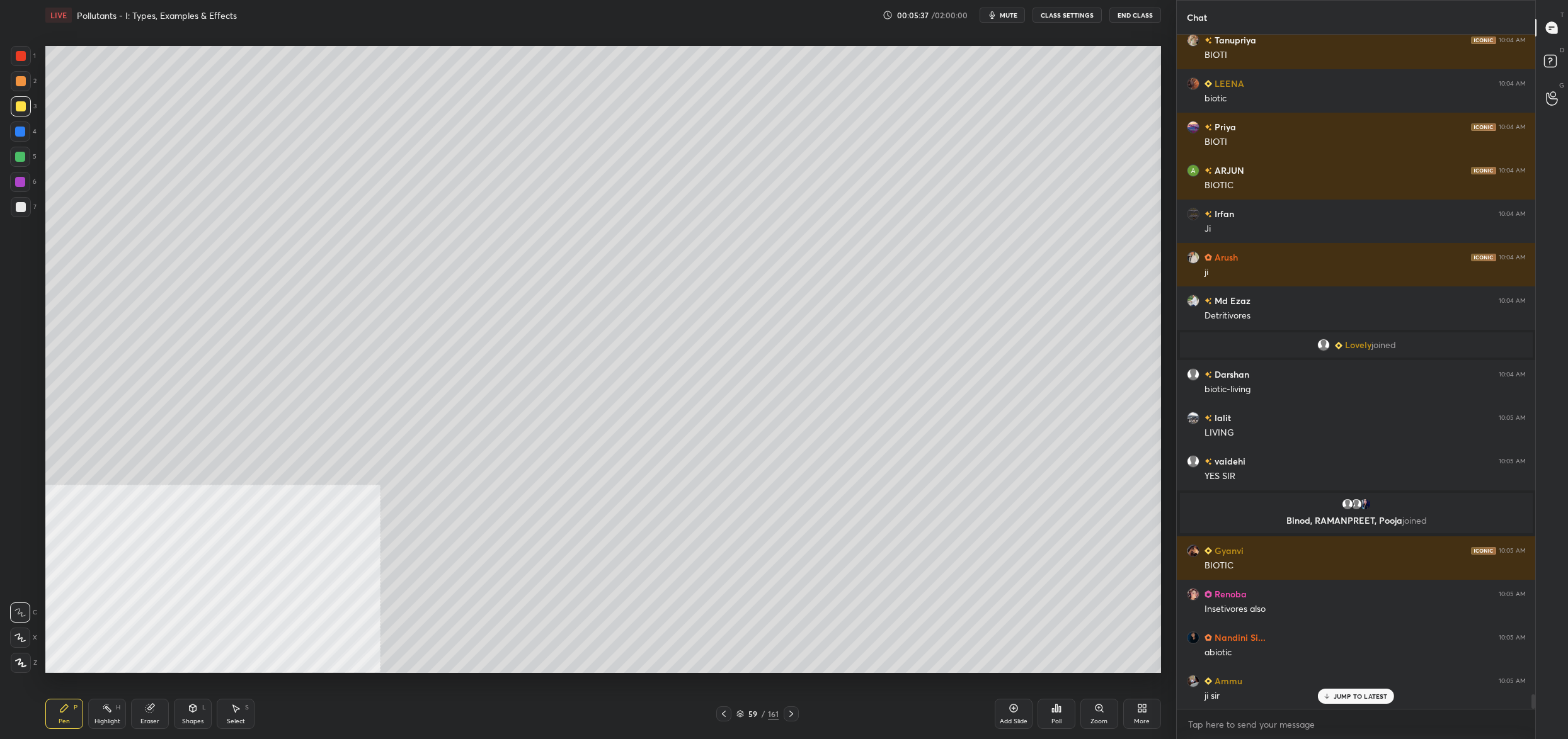
drag, startPoint x: 13, startPoint y: 173, endPoint x: 28, endPoint y: 183, distance: 18.0
click at [16, 173] on div at bounding box center [20, 182] width 20 height 20
drag, startPoint x: 28, startPoint y: 183, endPoint x: 40, endPoint y: 181, distance: 12.2
click at [28, 183] on div at bounding box center [20, 182] width 20 height 20
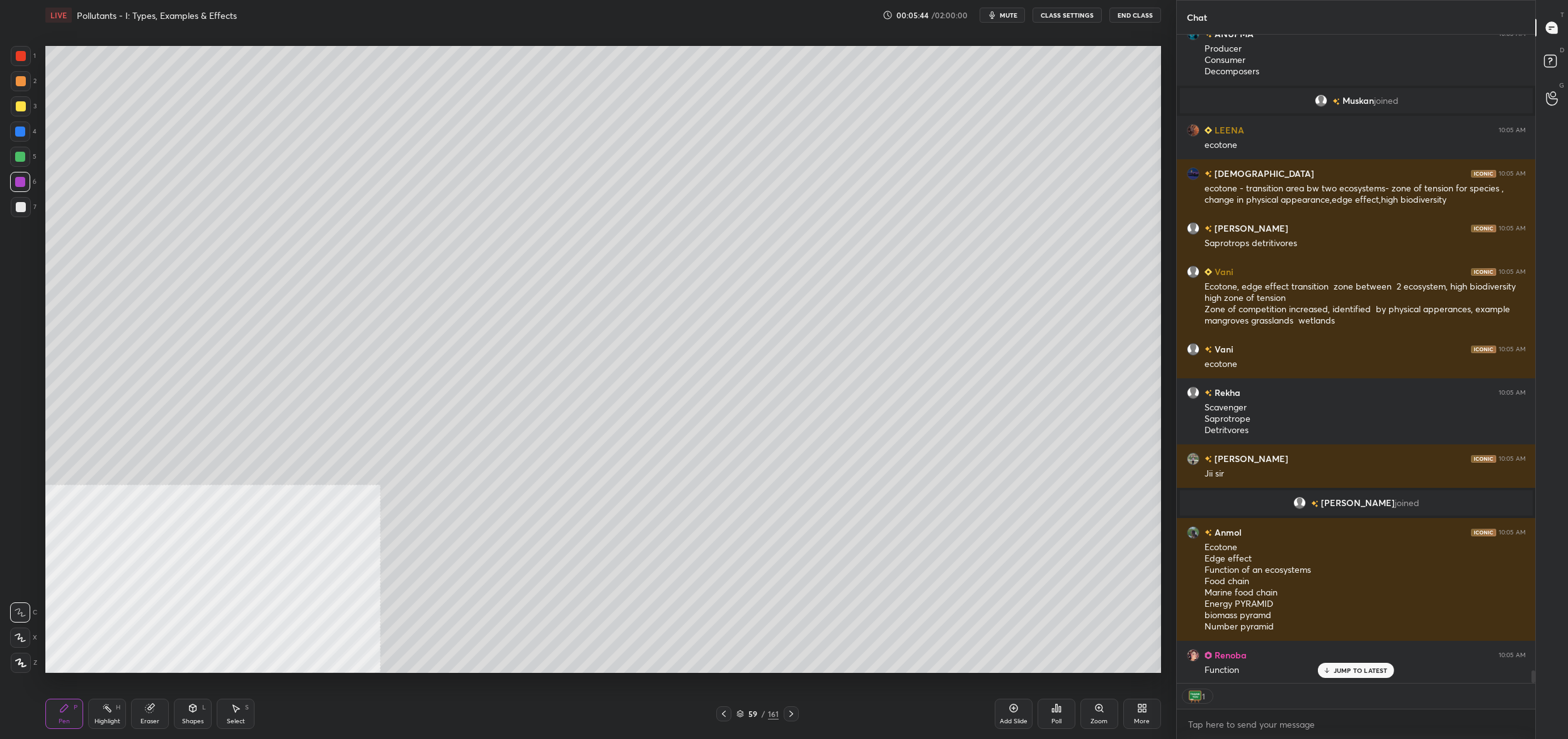
drag, startPoint x: 18, startPoint y: 151, endPoint x: 16, endPoint y: 143, distance: 8.2
click at [15, 153] on div at bounding box center [20, 156] width 20 height 20
click at [16, 143] on div "1 2 3 4 5 6 7" at bounding box center [23, 134] width 27 height 177
click at [18, 99] on div at bounding box center [20, 106] width 20 height 20
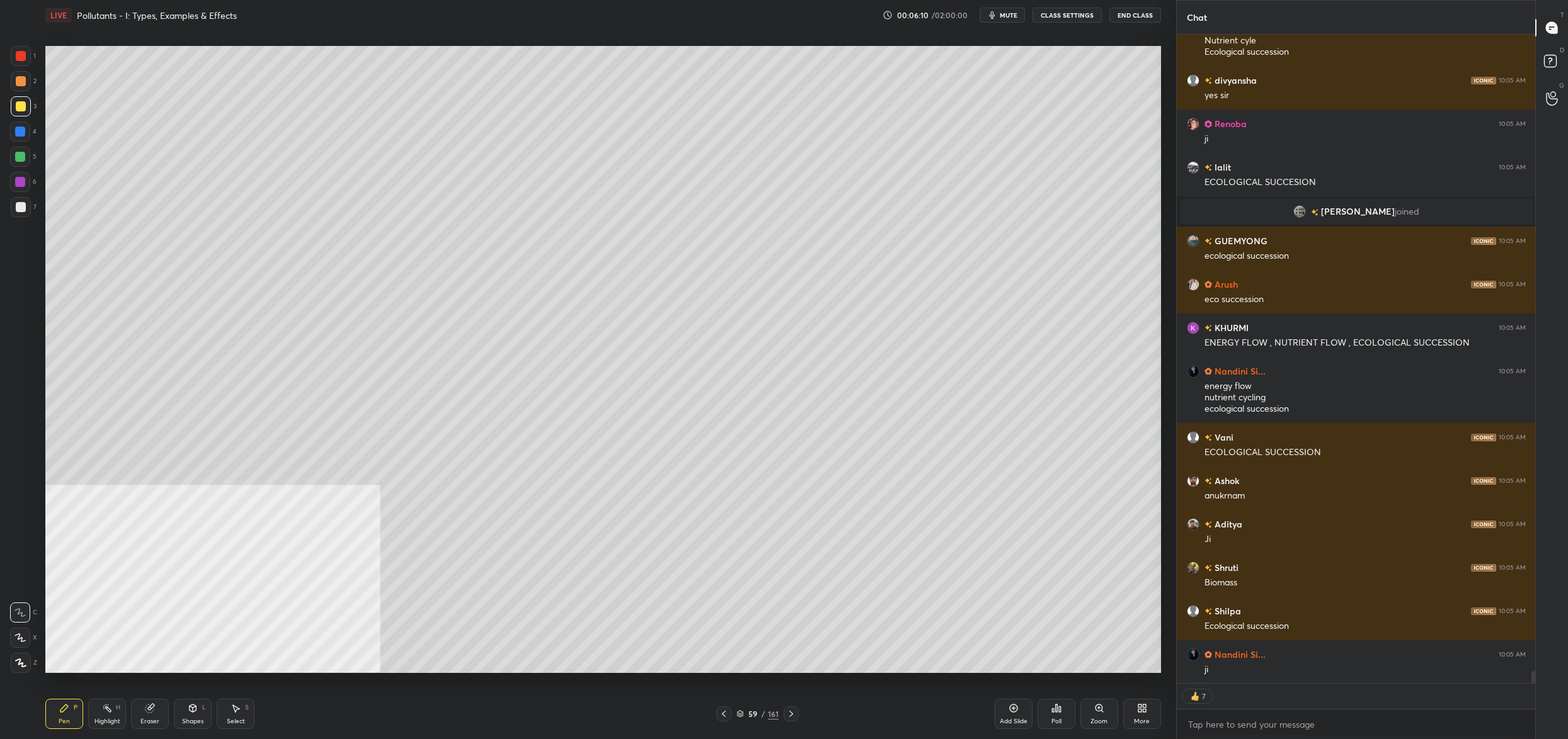
click at [23, 160] on div at bounding box center [20, 157] width 10 height 10
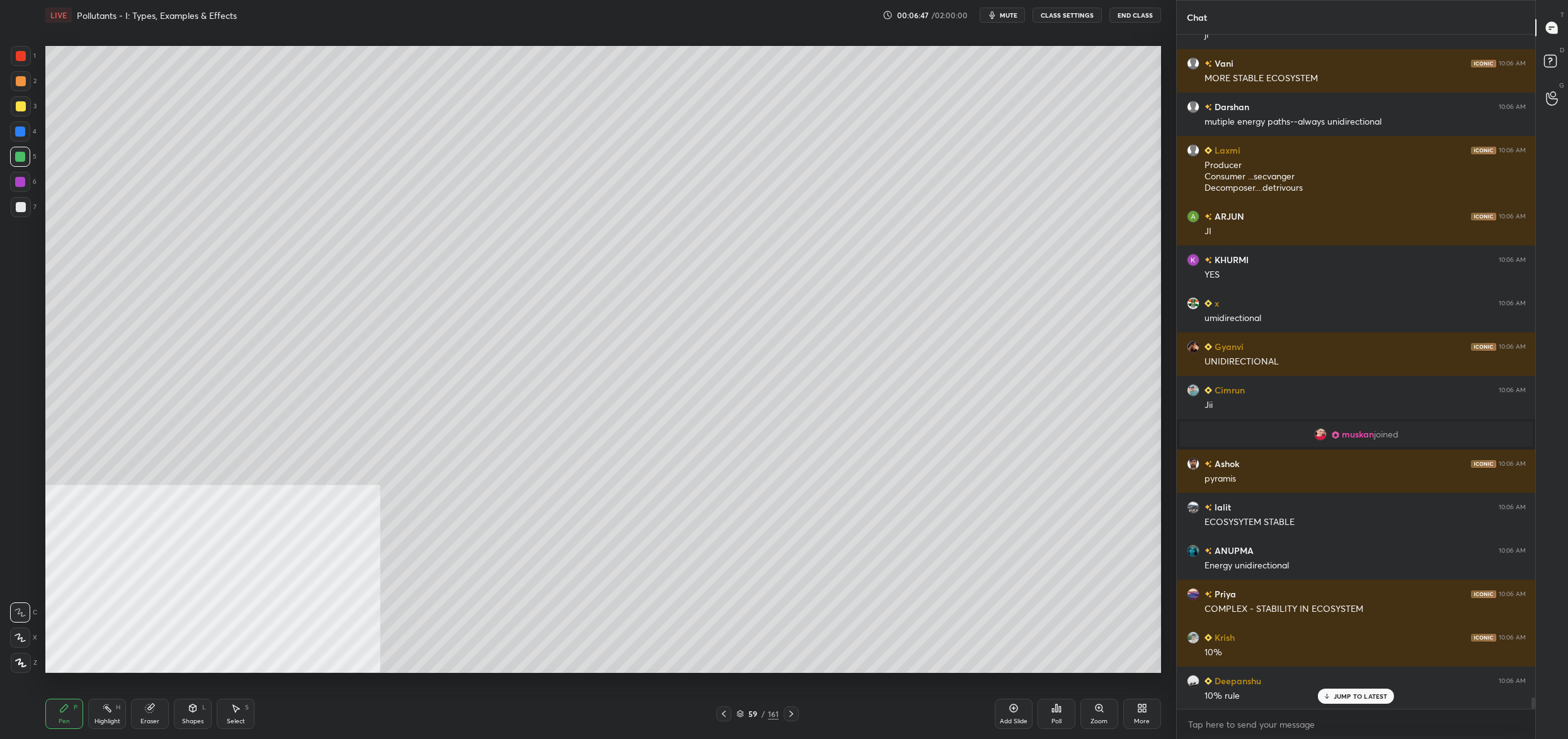
click at [18, 112] on div at bounding box center [20, 106] width 20 height 20
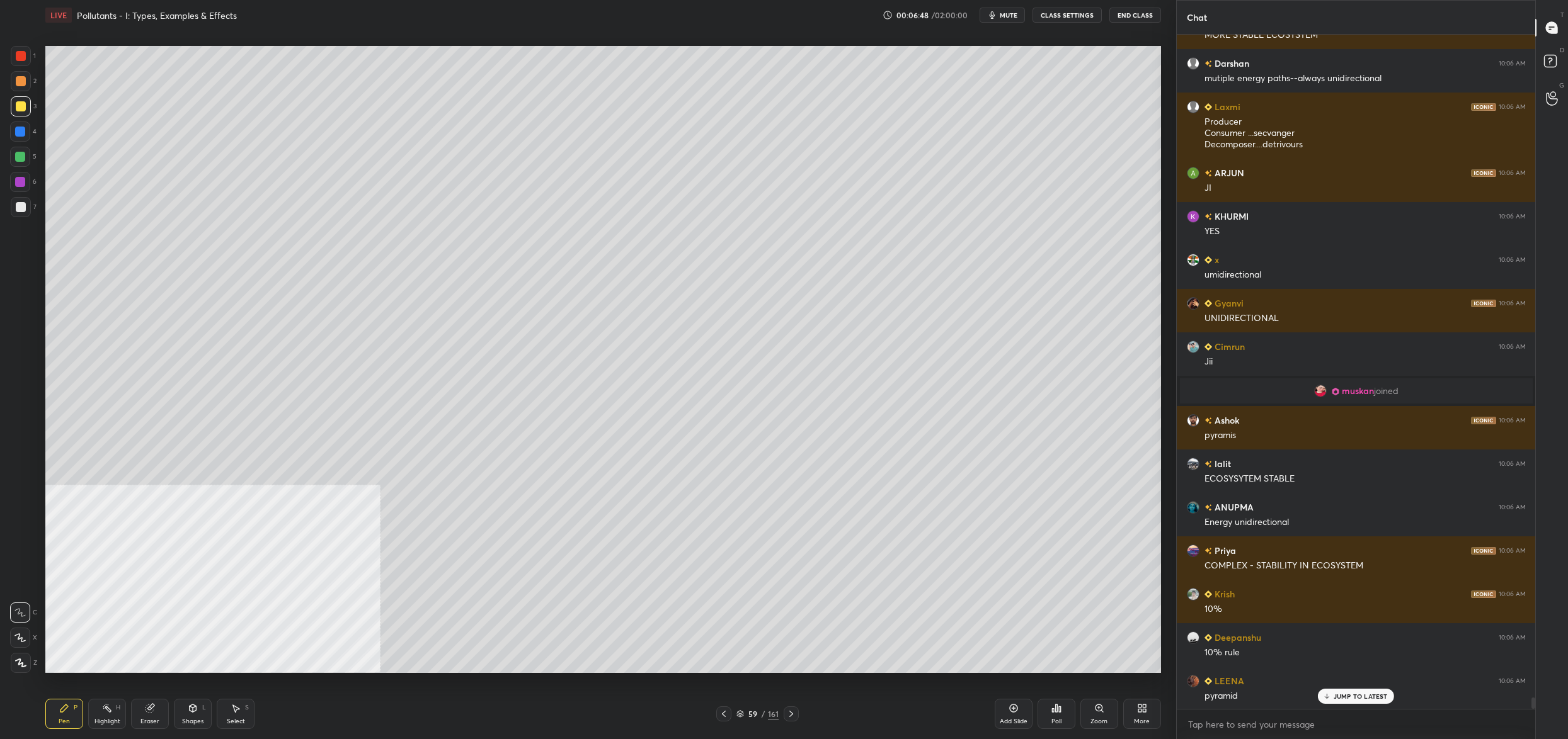
click at [20, 110] on div at bounding box center [20, 106] width 10 height 10
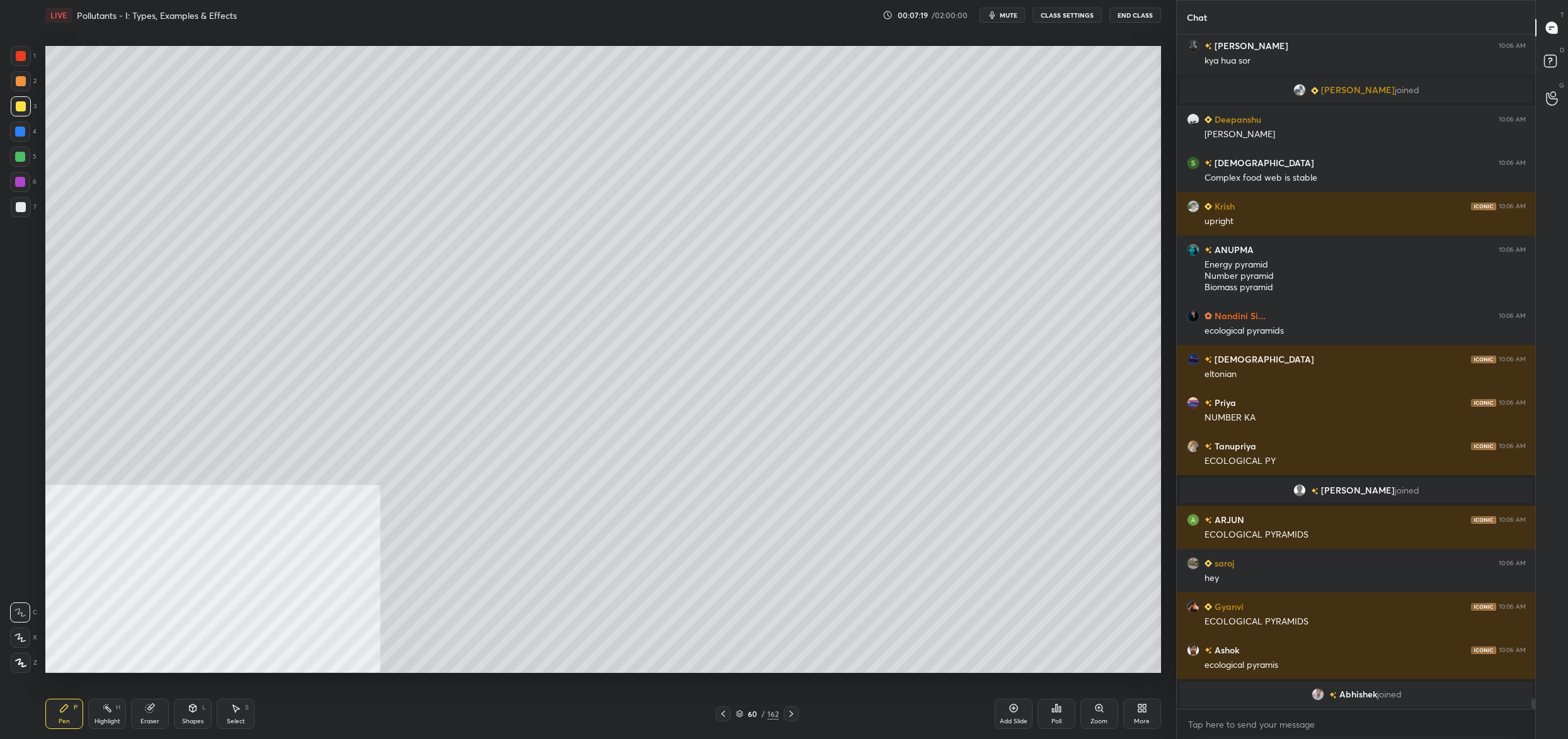
click at [23, 136] on div at bounding box center [20, 132] width 10 height 10
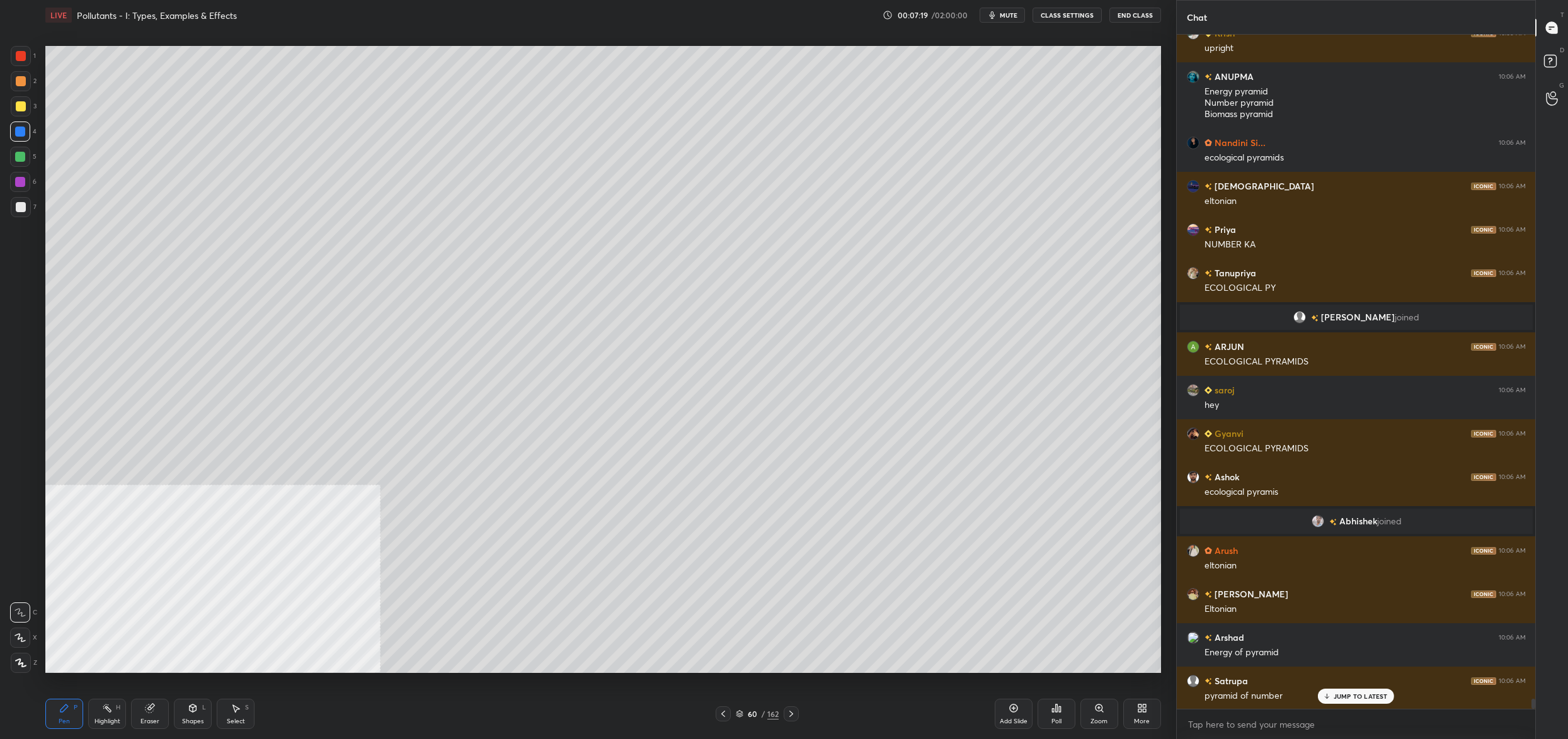
click at [23, 155] on div at bounding box center [20, 157] width 10 height 10
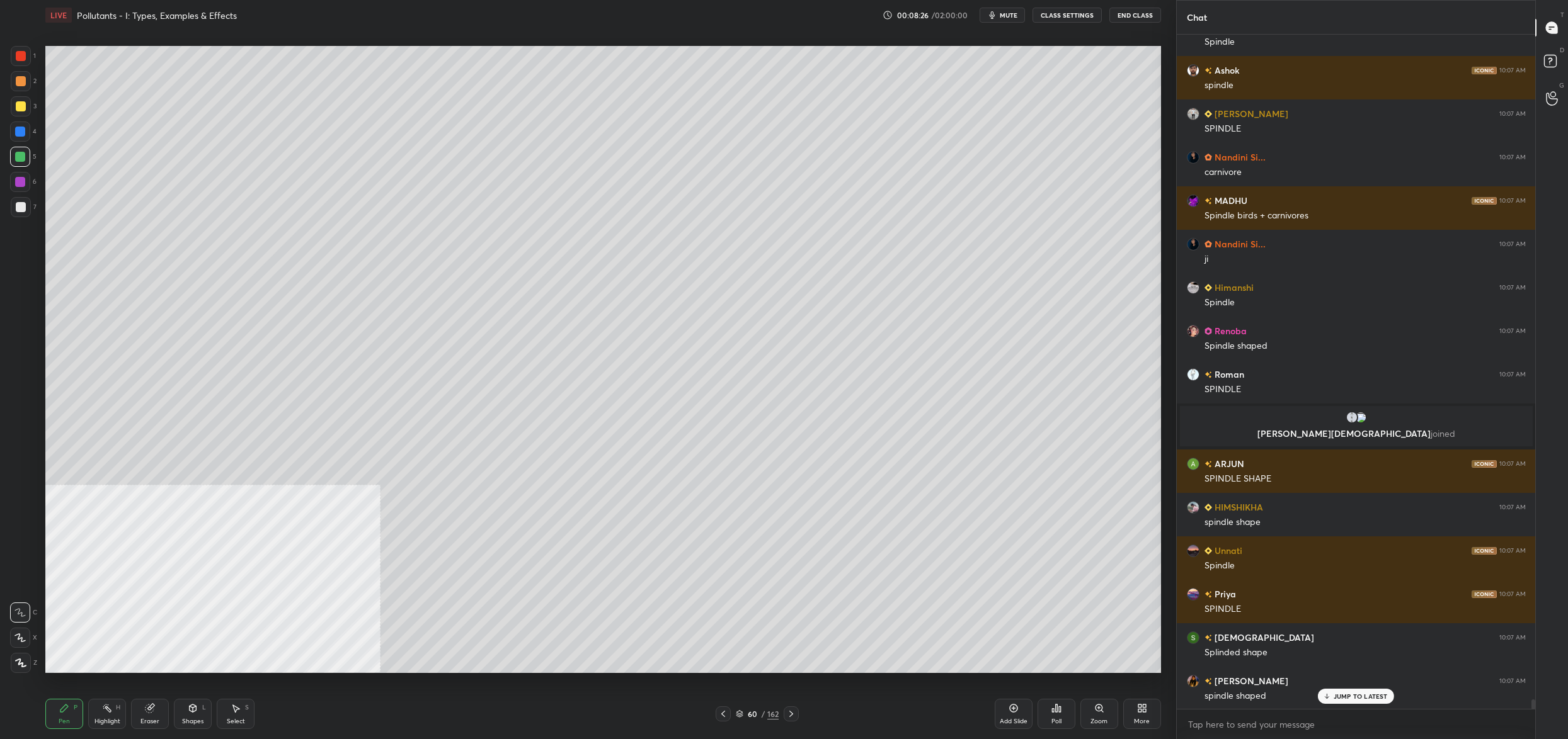
drag, startPoint x: 6, startPoint y: 202, endPoint x: 12, endPoint y: 207, distance: 7.8
click at [11, 206] on div "1 2 3 4 5 6 7 C X Z C X Z E E Erase all H H" at bounding box center [20, 359] width 40 height 627
click at [25, 216] on div at bounding box center [20, 207] width 20 height 20
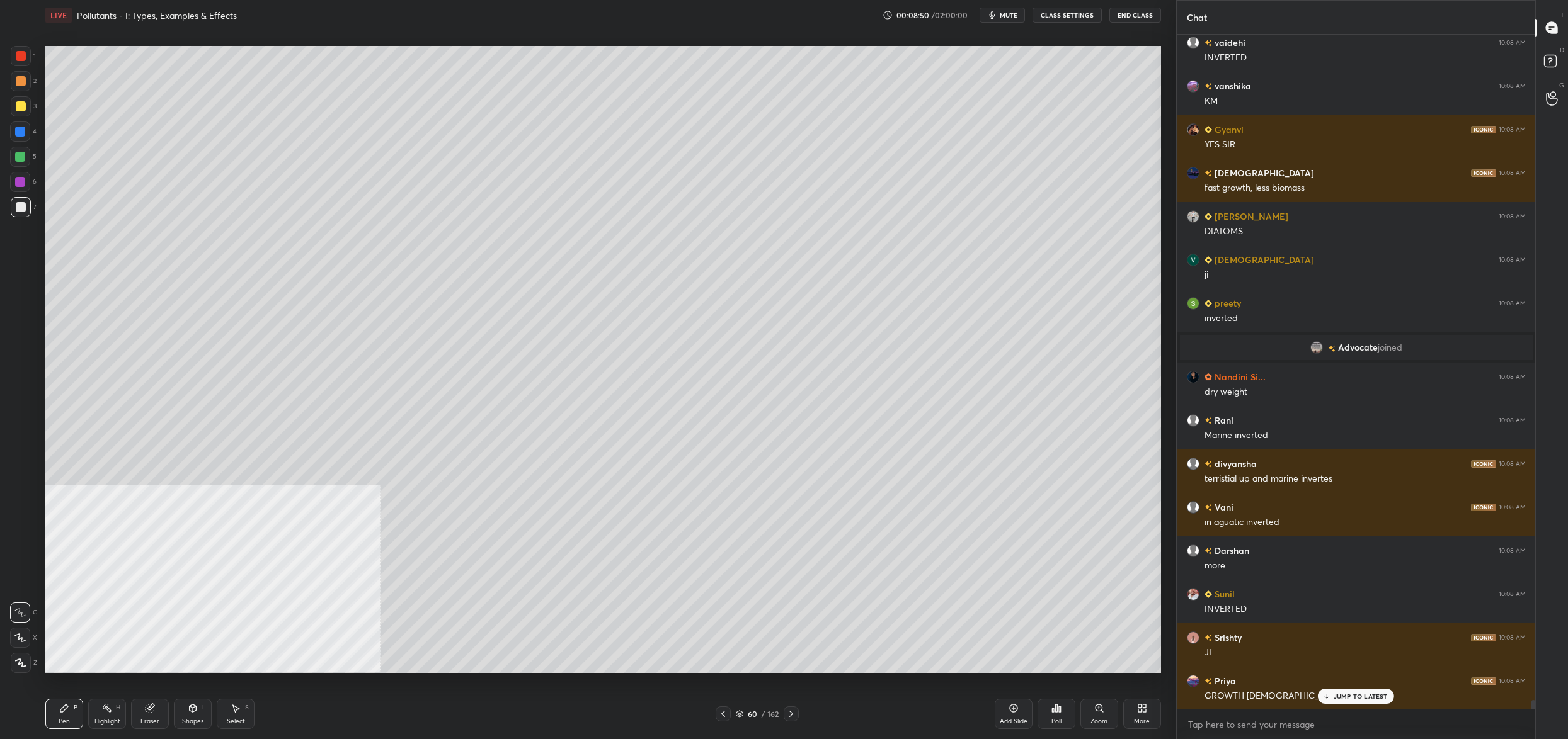
click at [23, 102] on div at bounding box center [20, 106] width 10 height 10
drag, startPoint x: 28, startPoint y: 86, endPoint x: 29, endPoint y: 63, distance: 23.0
click at [28, 86] on div at bounding box center [20, 81] width 20 height 20
drag, startPoint x: 27, startPoint y: 59, endPoint x: 34, endPoint y: 58, distance: 7.1
click at [24, 54] on div at bounding box center [20, 56] width 20 height 20
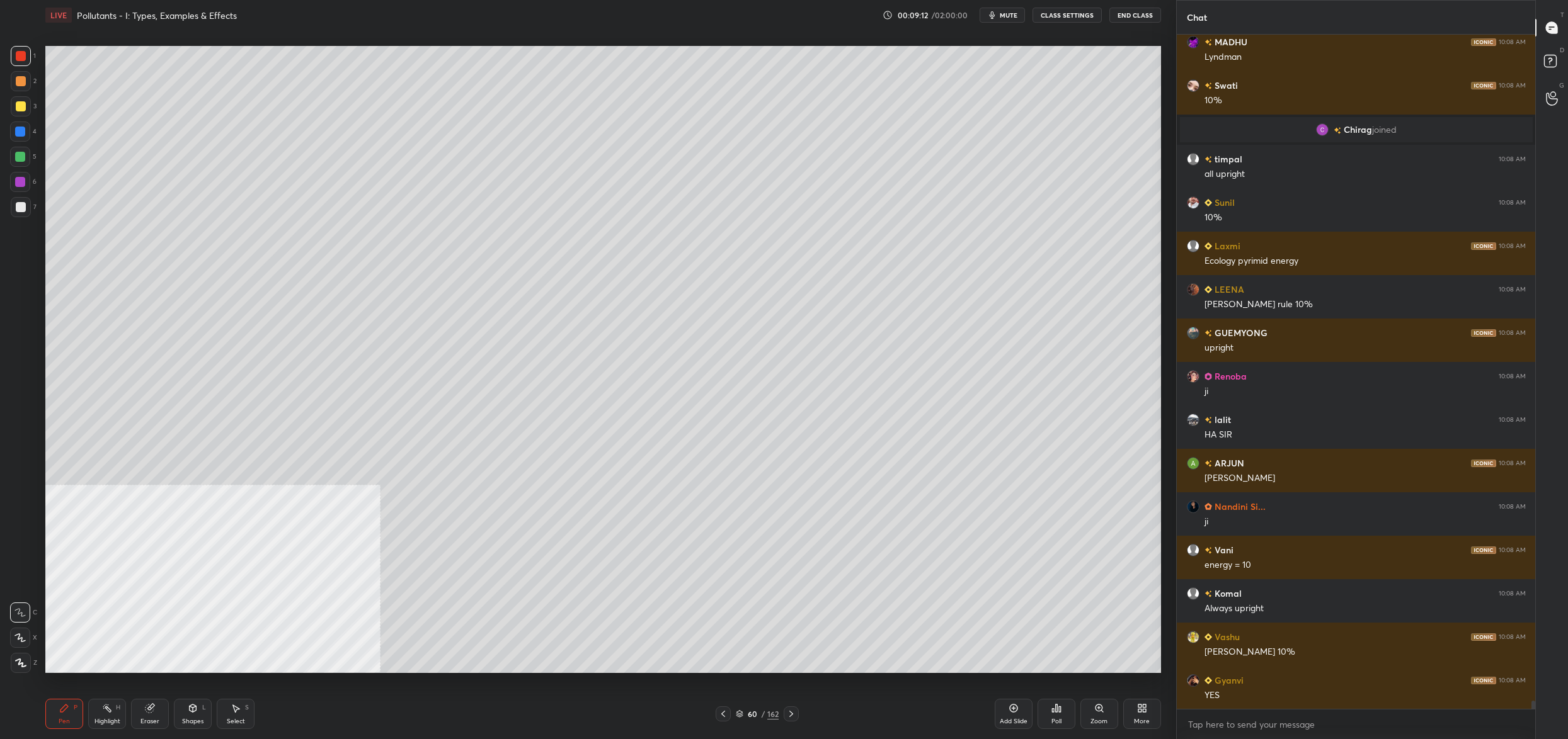
click at [755, 714] on div "60 / 162" at bounding box center [757, 714] width 43 height 11
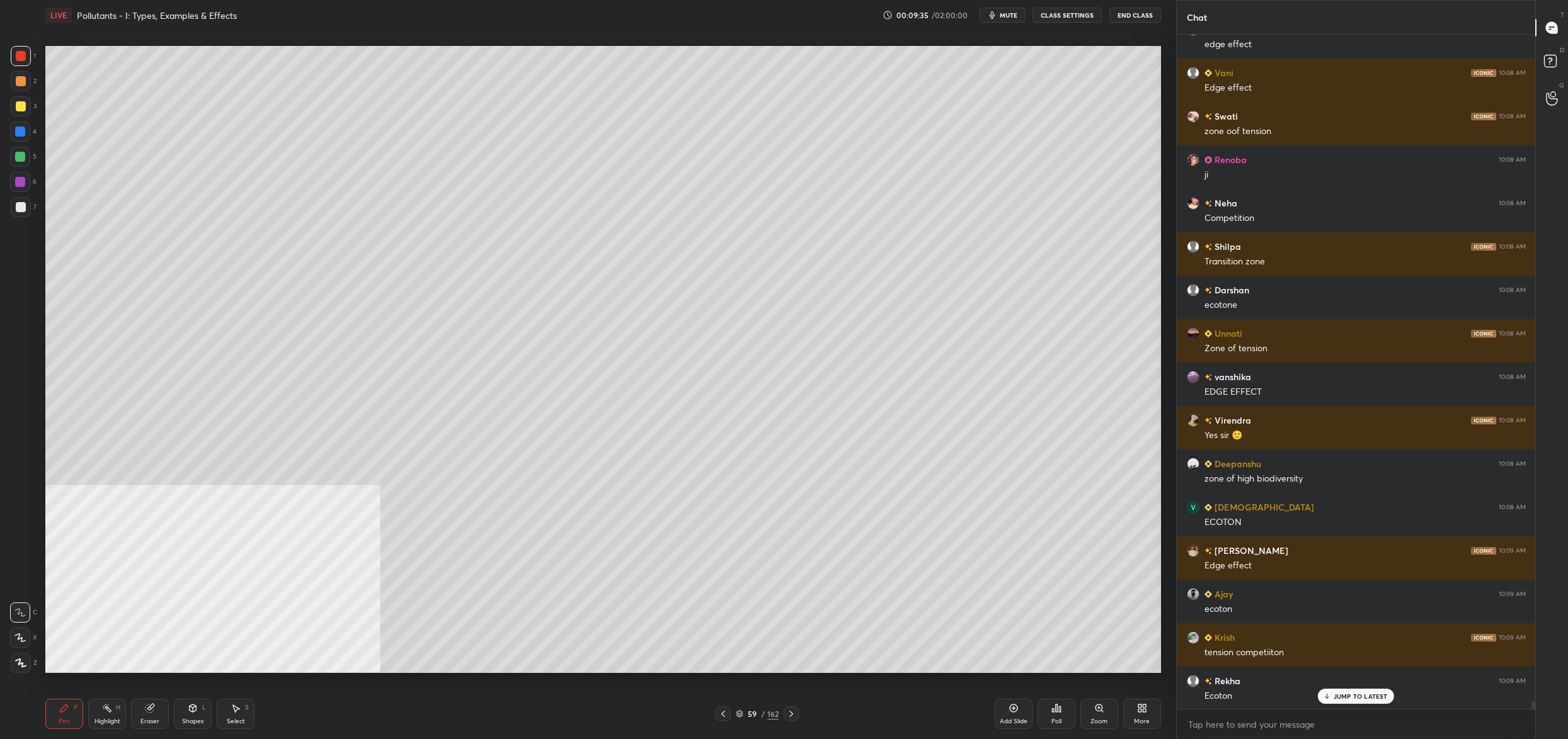
click at [29, 159] on div at bounding box center [20, 156] width 20 height 20
drag, startPoint x: 24, startPoint y: 163, endPoint x: 28, endPoint y: 156, distance: 8.1
click at [25, 159] on div at bounding box center [20, 156] width 20 height 20
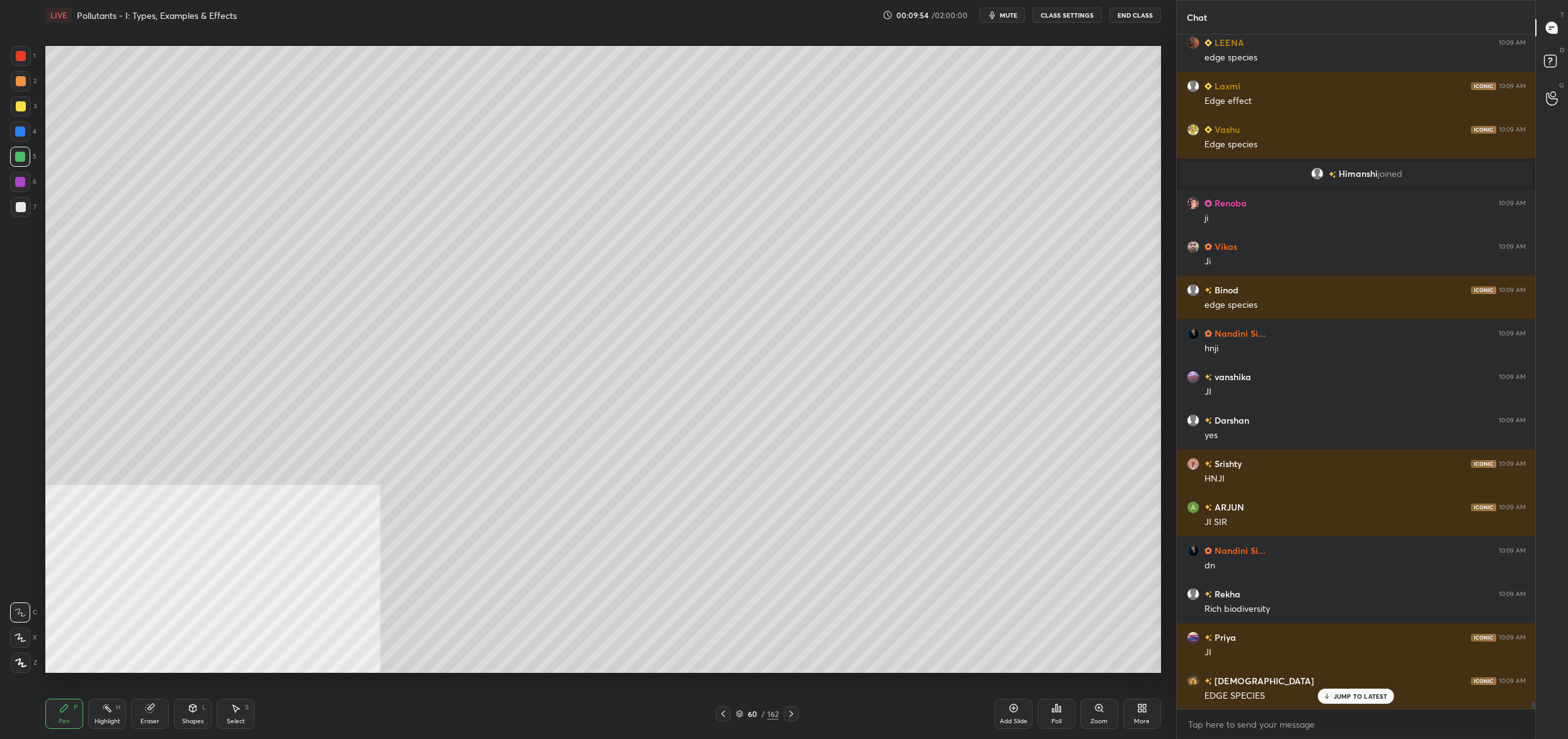
click at [748, 717] on div "60" at bounding box center [752, 714] width 13 height 8
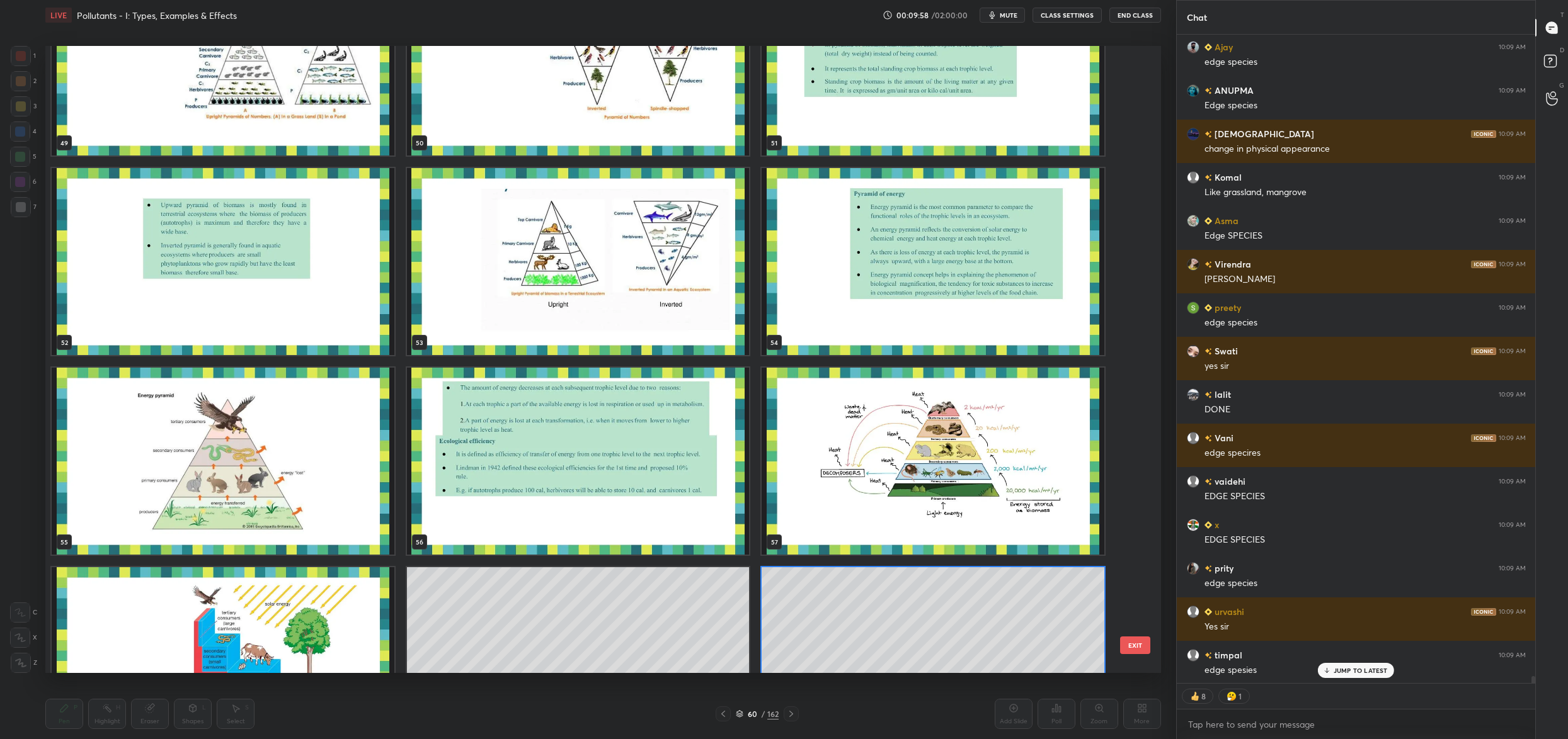
click at [216, 469] on img "grid" at bounding box center [222, 462] width 343 height 187
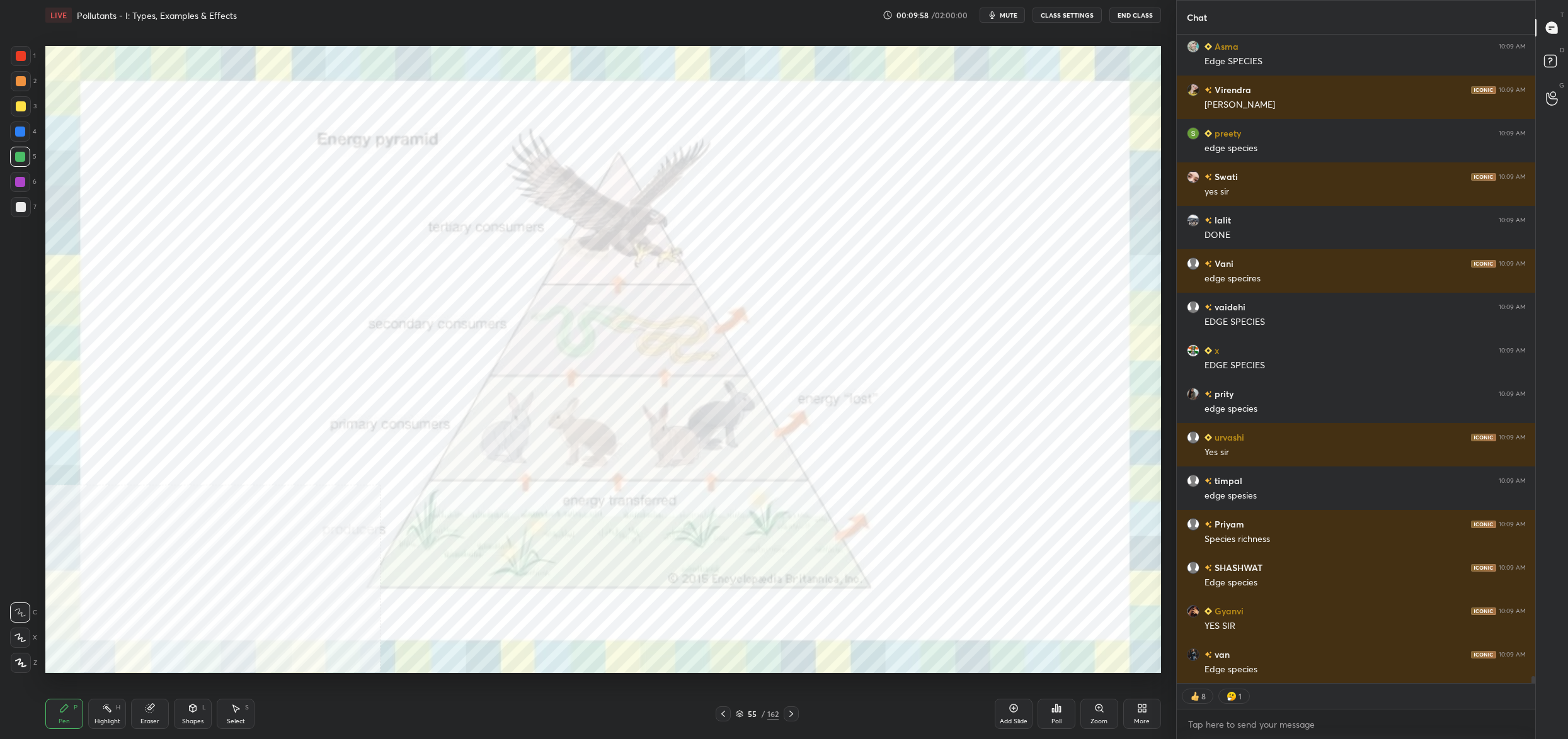
click at [216, 469] on img "grid" at bounding box center [222, 462] width 343 height 187
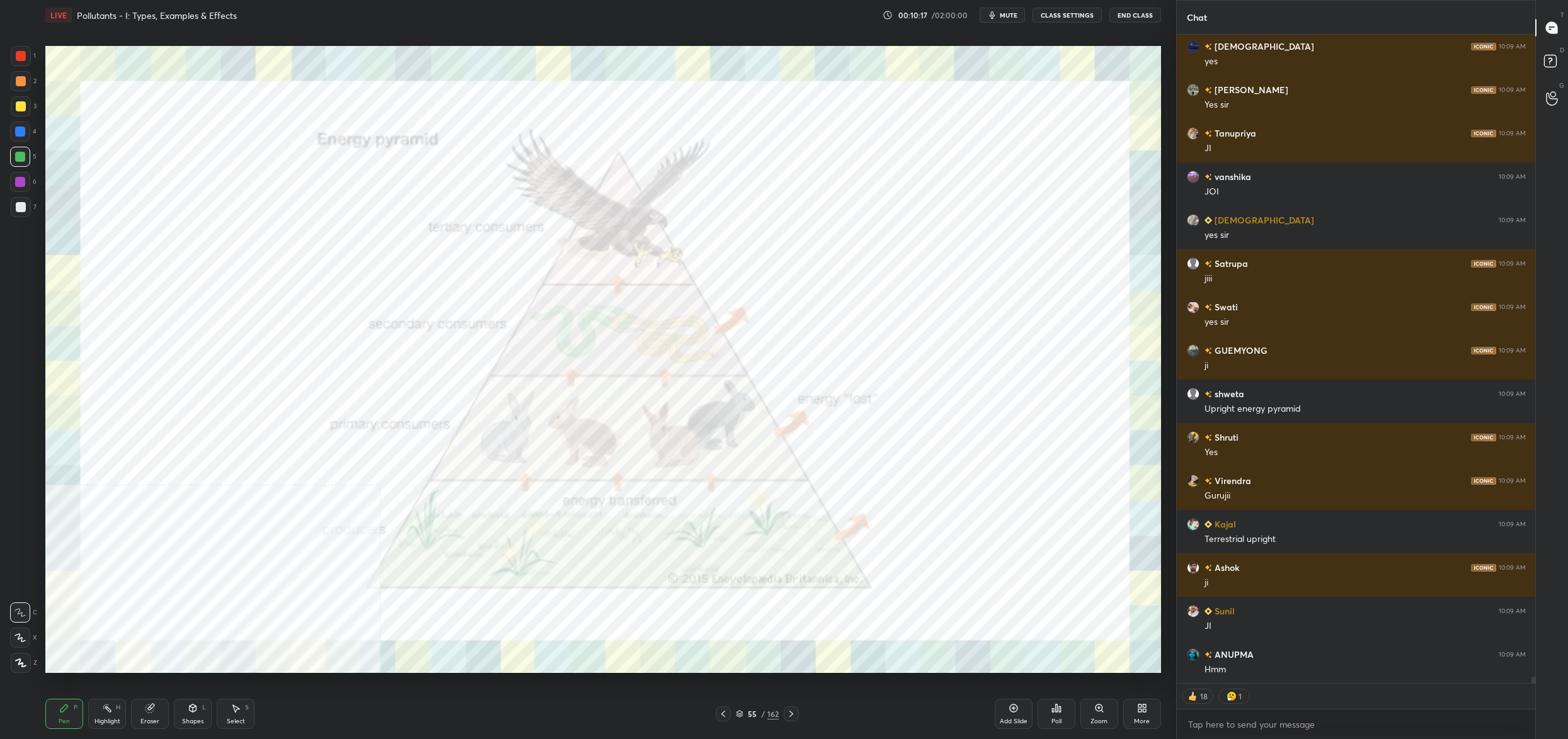
click at [738, 720] on div "55 / 162" at bounding box center [757, 714] width 43 height 11
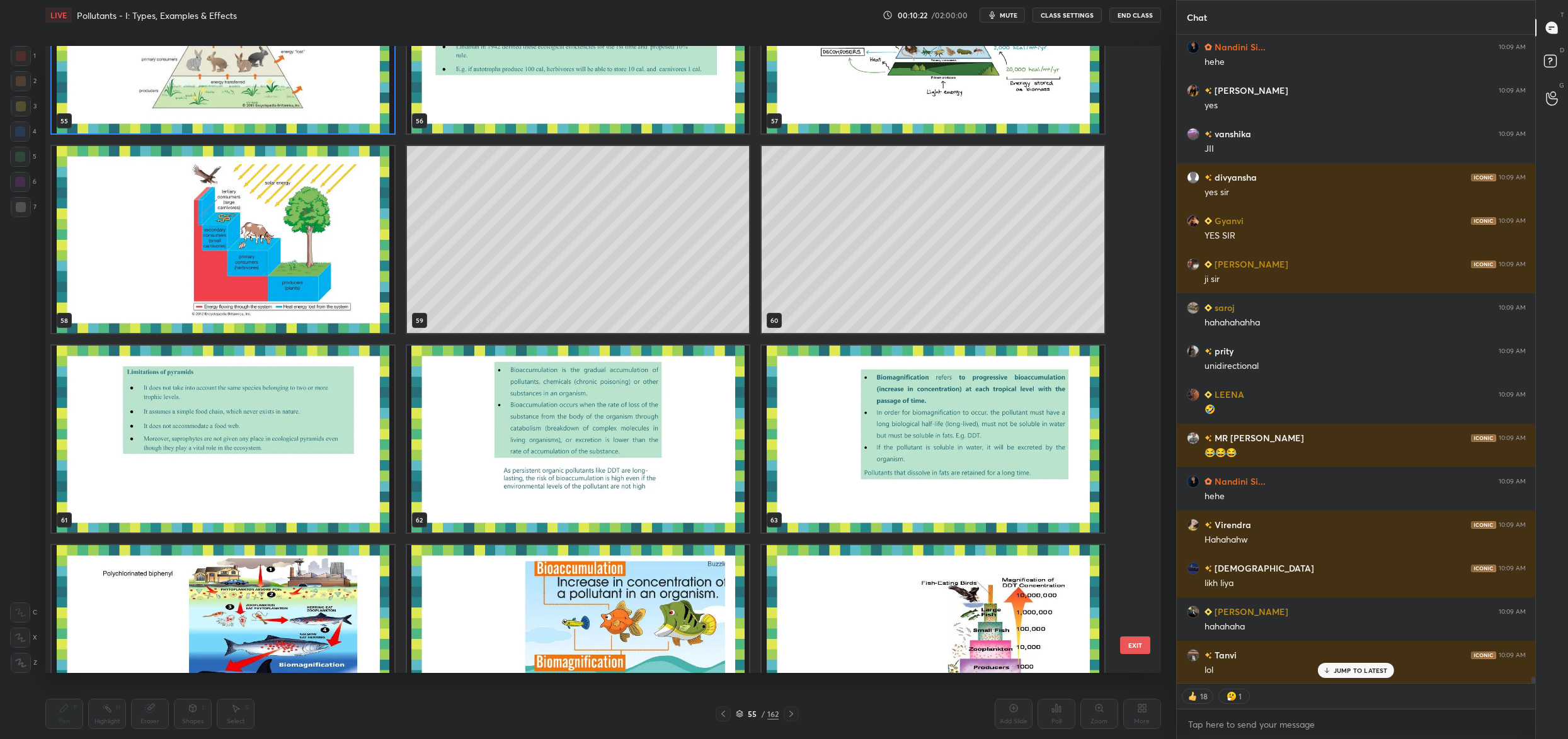
click at [596, 248] on div "52 53 54 55 56 57 58 59 60 61 62 63 64 65 66" at bounding box center [591, 359] width 1093 height 627
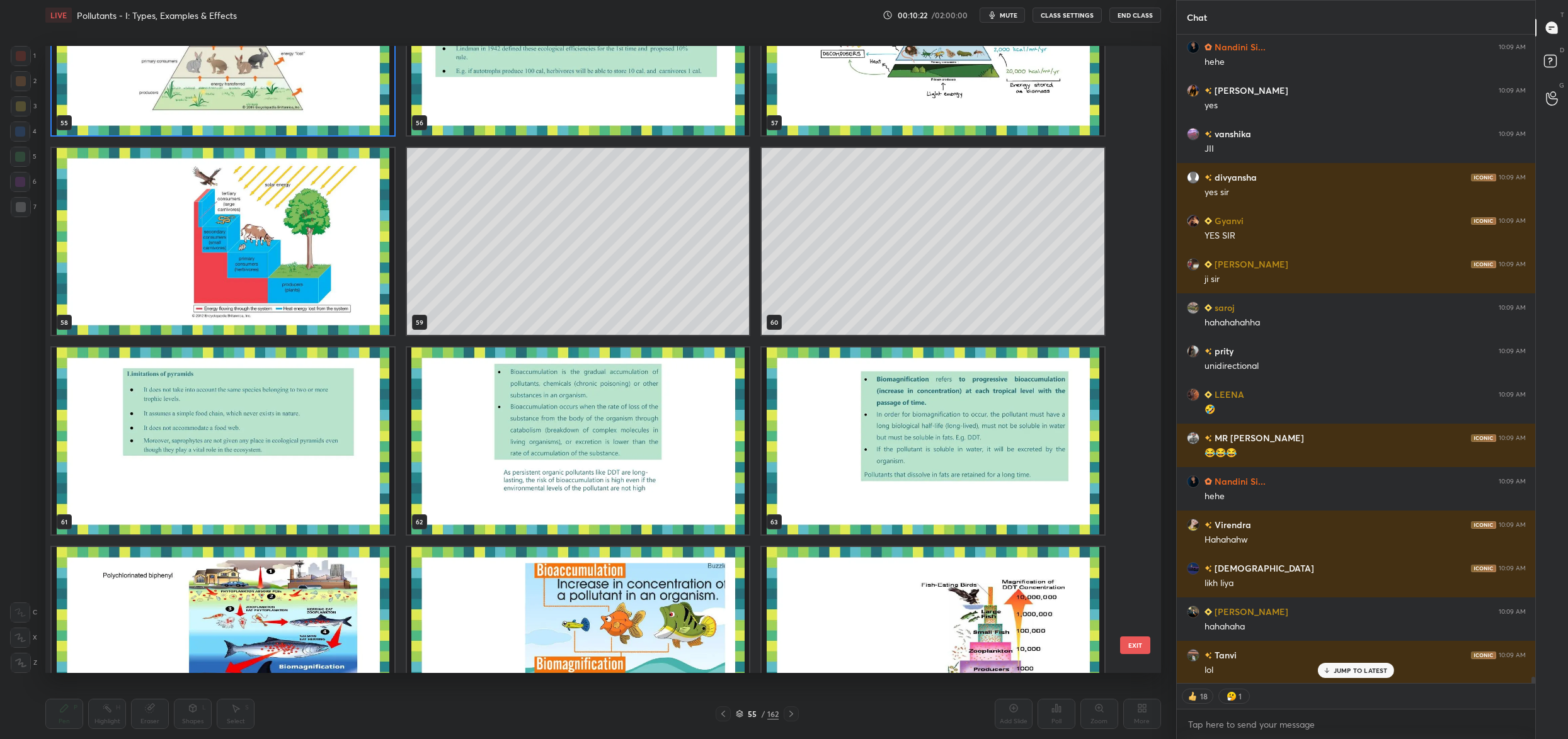
click at [596, 248] on div "52 53 54 55 56 57 58 59 60 61 62 63 64 65 66" at bounding box center [591, 359] width 1093 height 627
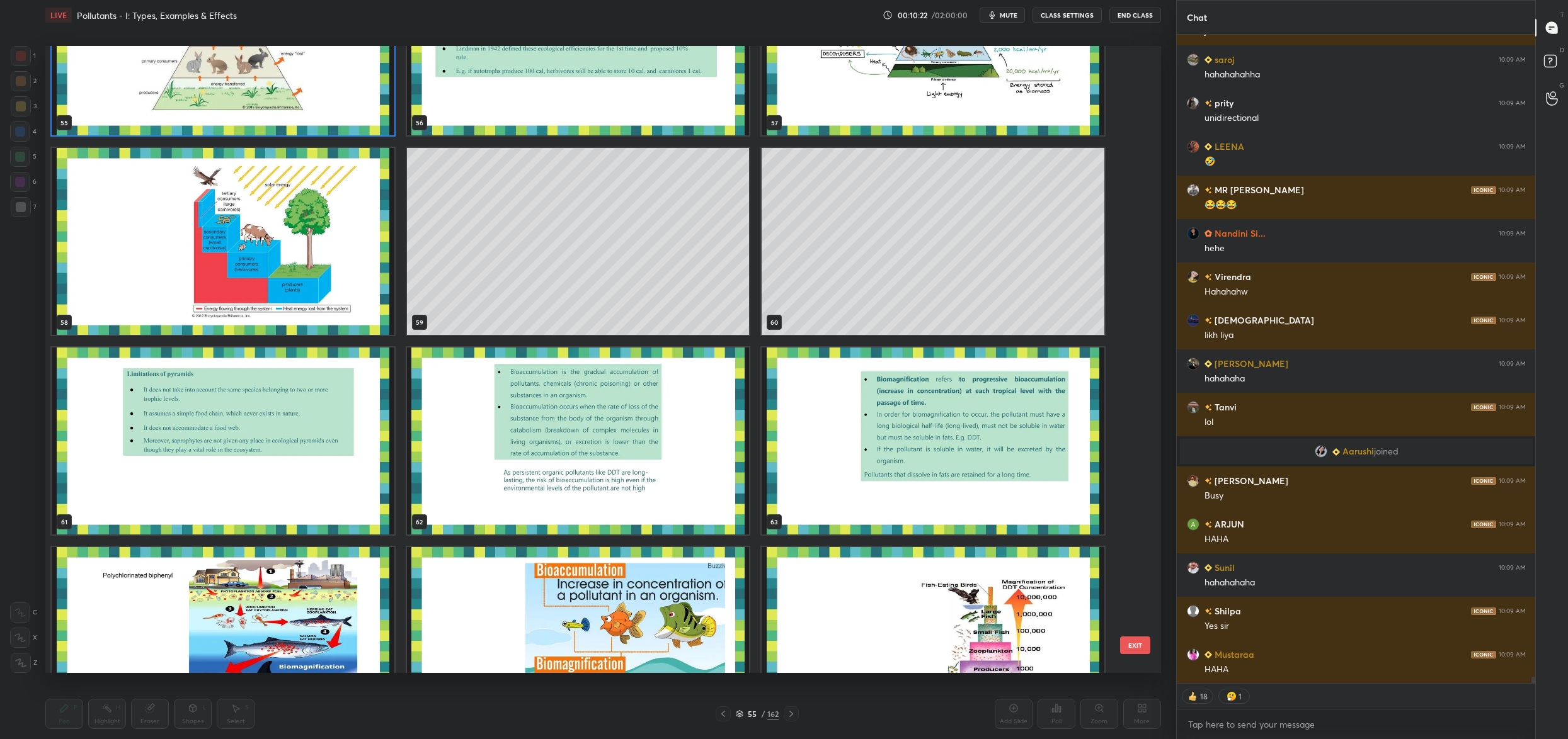
click at [596, 248] on div "52 53 54 55 56 57 58 59 60 61 62 63 64 65 66" at bounding box center [591, 359] width 1093 height 627
click at [596, 248] on div "55 56 57 58 59 60 61 62 63 64 65 66 67 68 69" at bounding box center [591, 359] width 1093 height 627
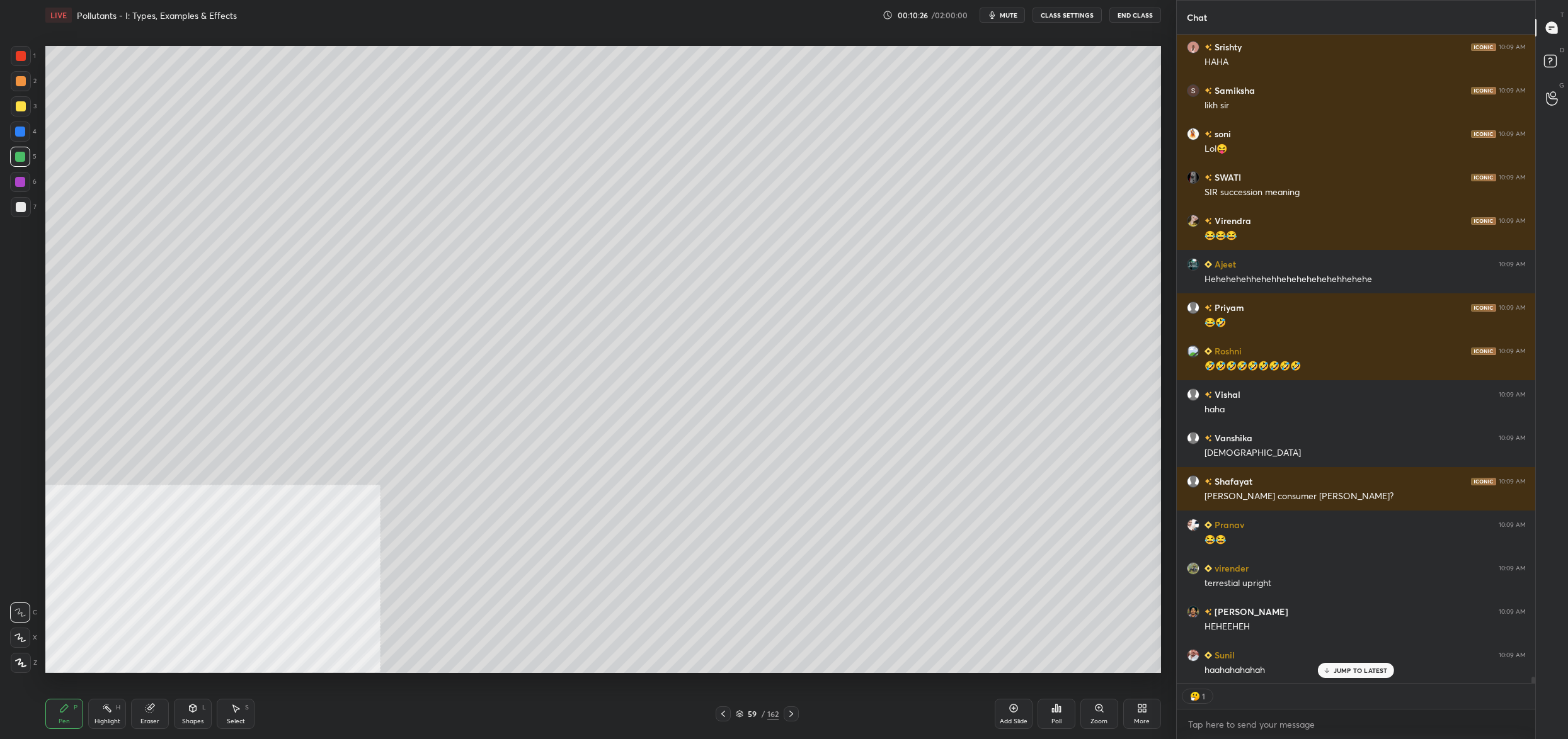
click at [791, 716] on icon at bounding box center [791, 714] width 10 height 10
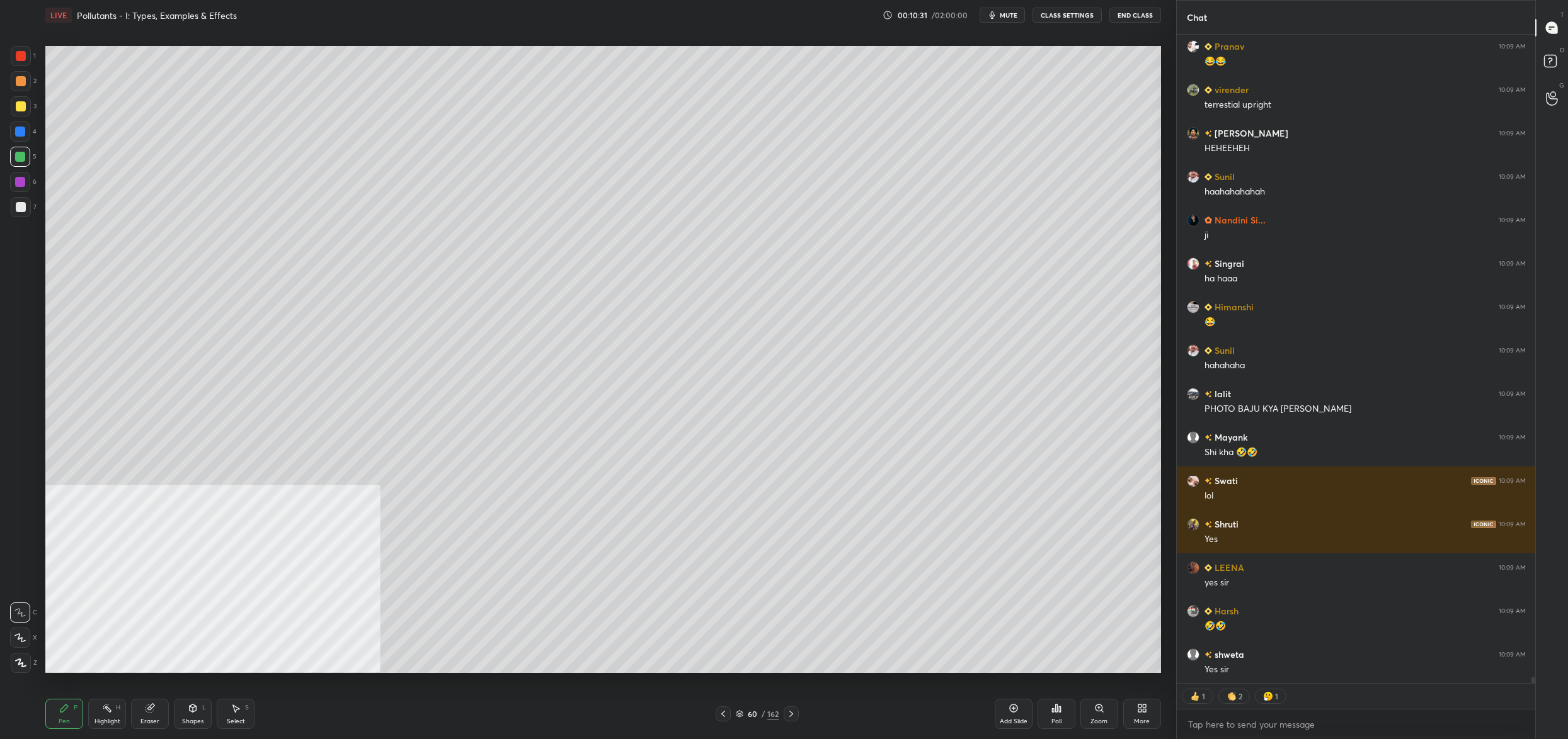
click at [736, 712] on icon at bounding box center [739, 714] width 8 height 8
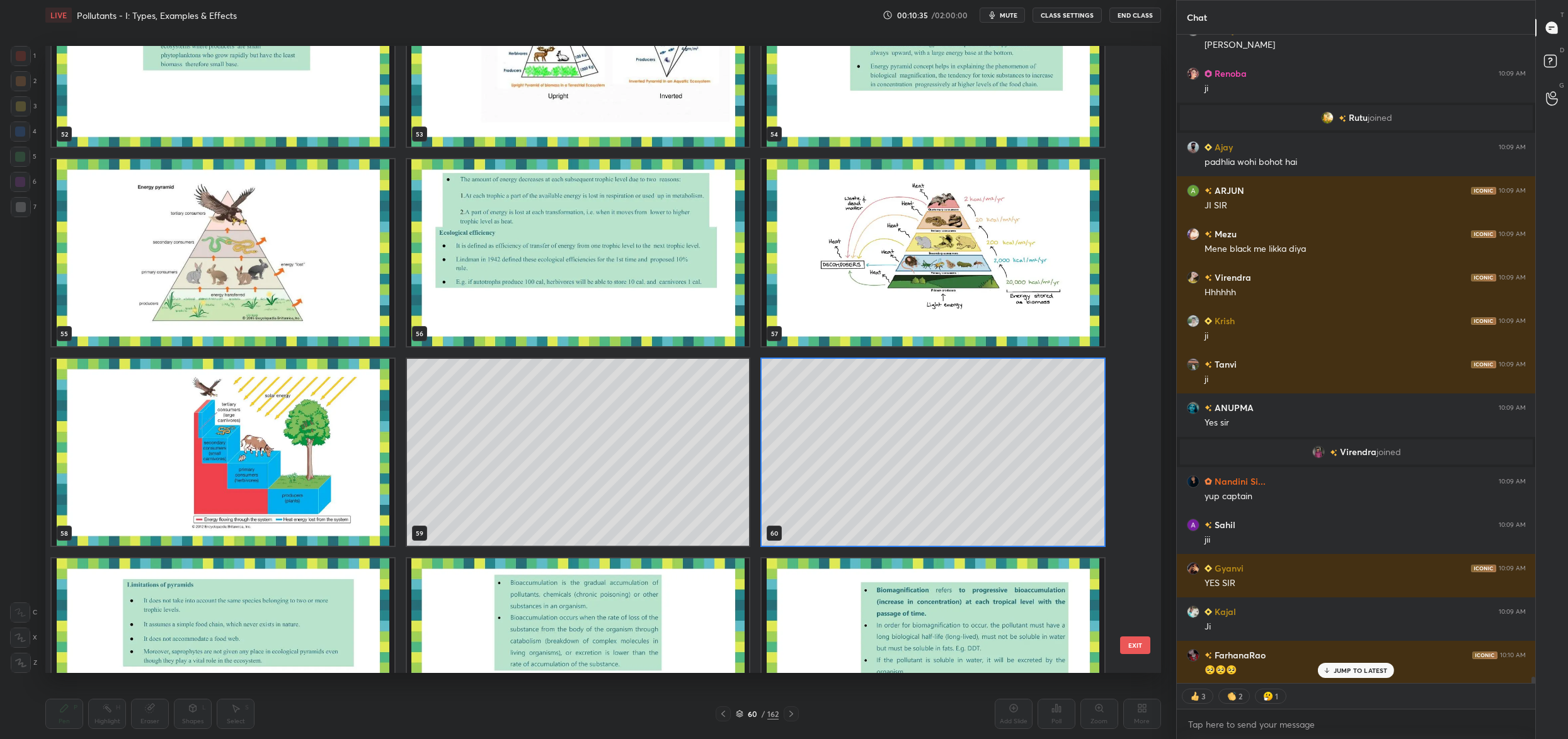
click at [208, 200] on img "grid" at bounding box center [222, 253] width 343 height 187
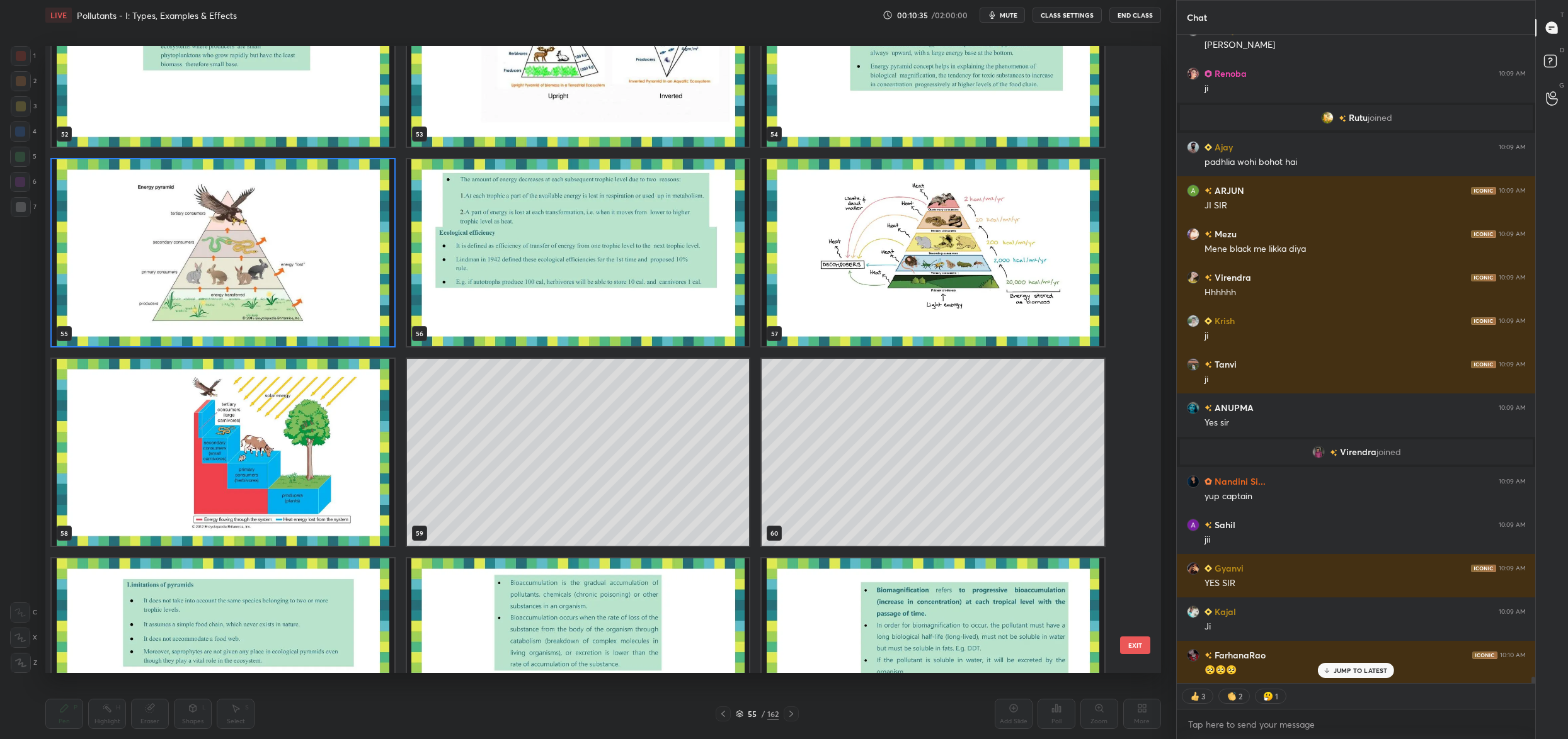
click at [208, 200] on img "grid" at bounding box center [222, 253] width 343 height 187
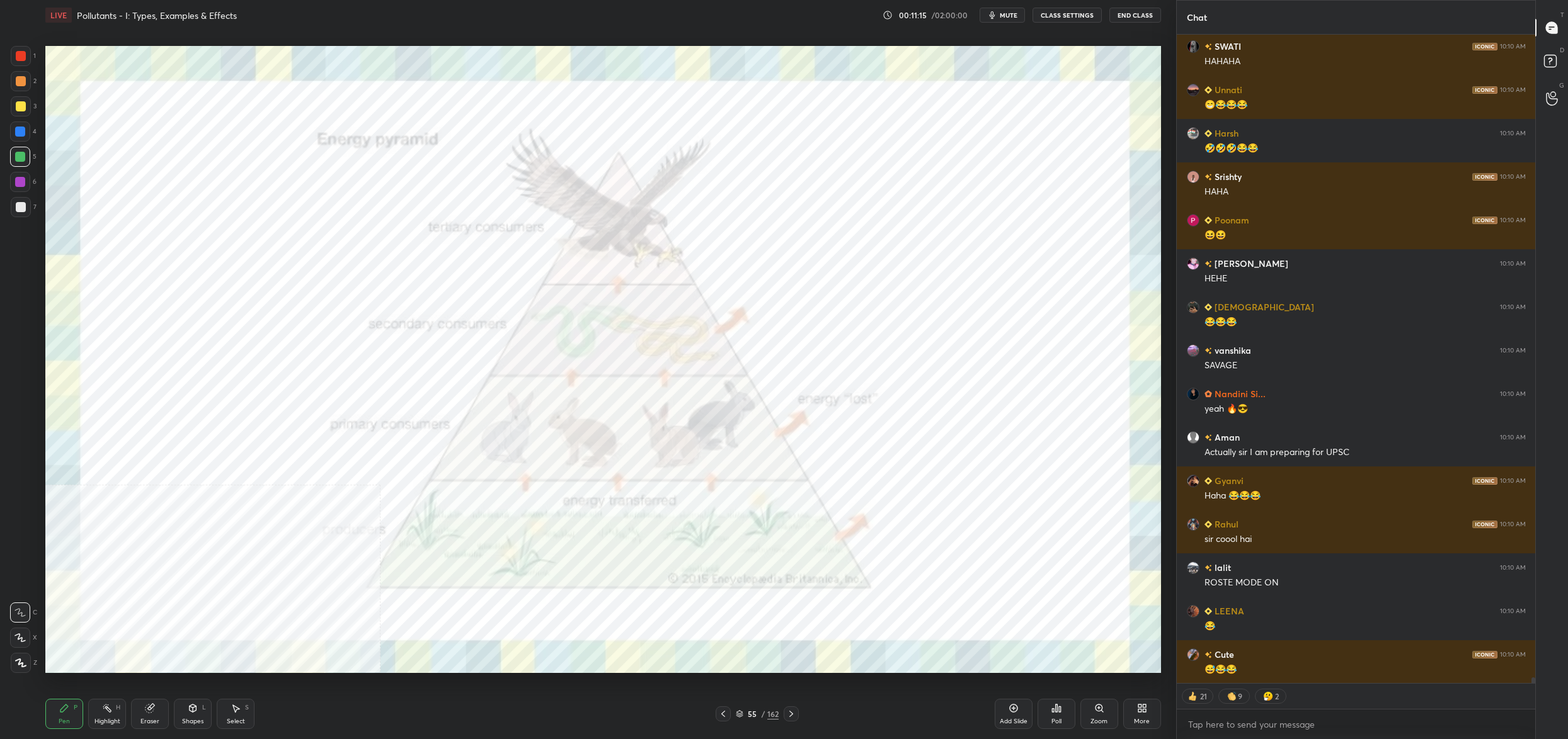
click at [20, 53] on div at bounding box center [20, 56] width 10 height 10
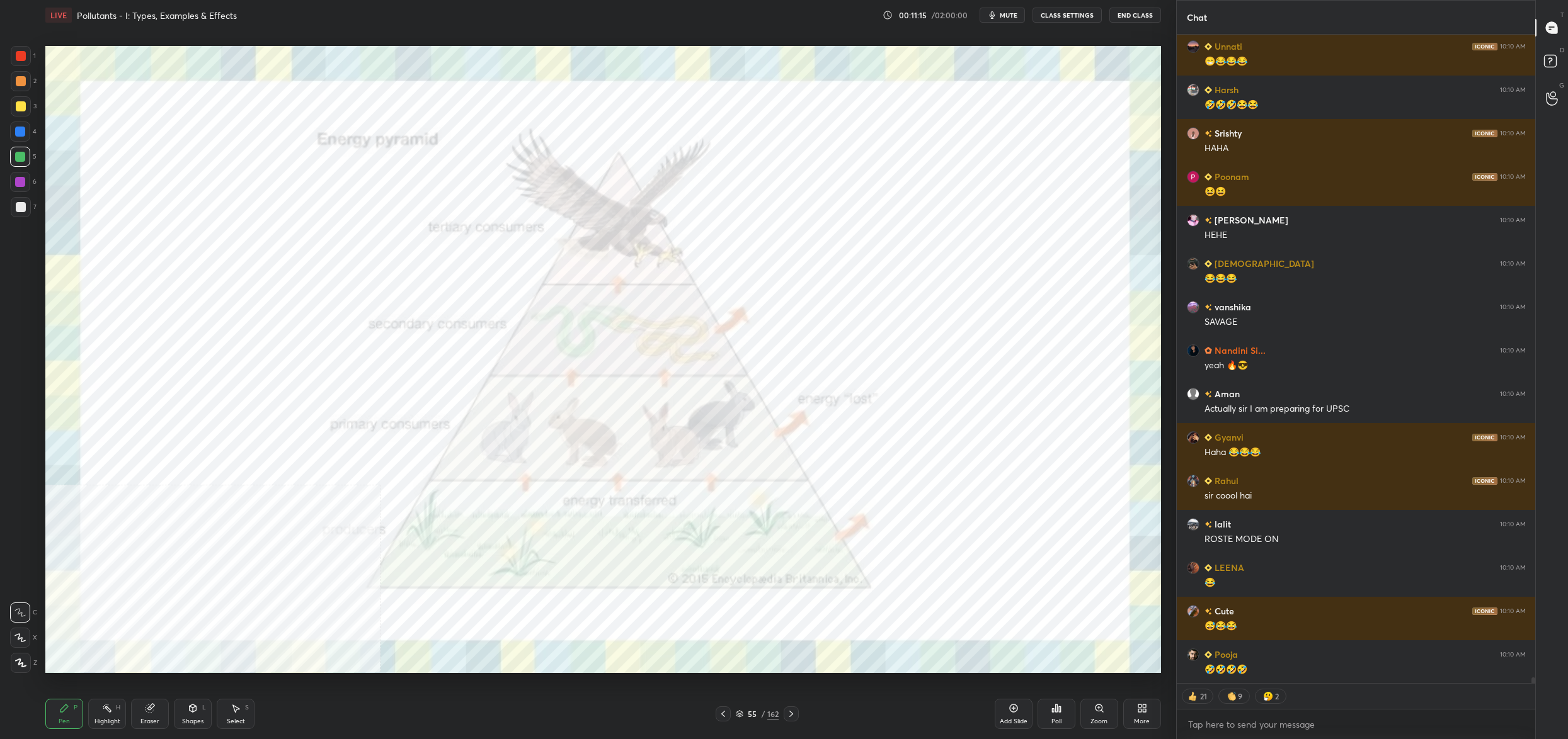
drag, startPoint x: 21, startPoint y: 57, endPoint x: 33, endPoint y: 56, distance: 12.0
click at [21, 57] on div at bounding box center [20, 56] width 10 height 10
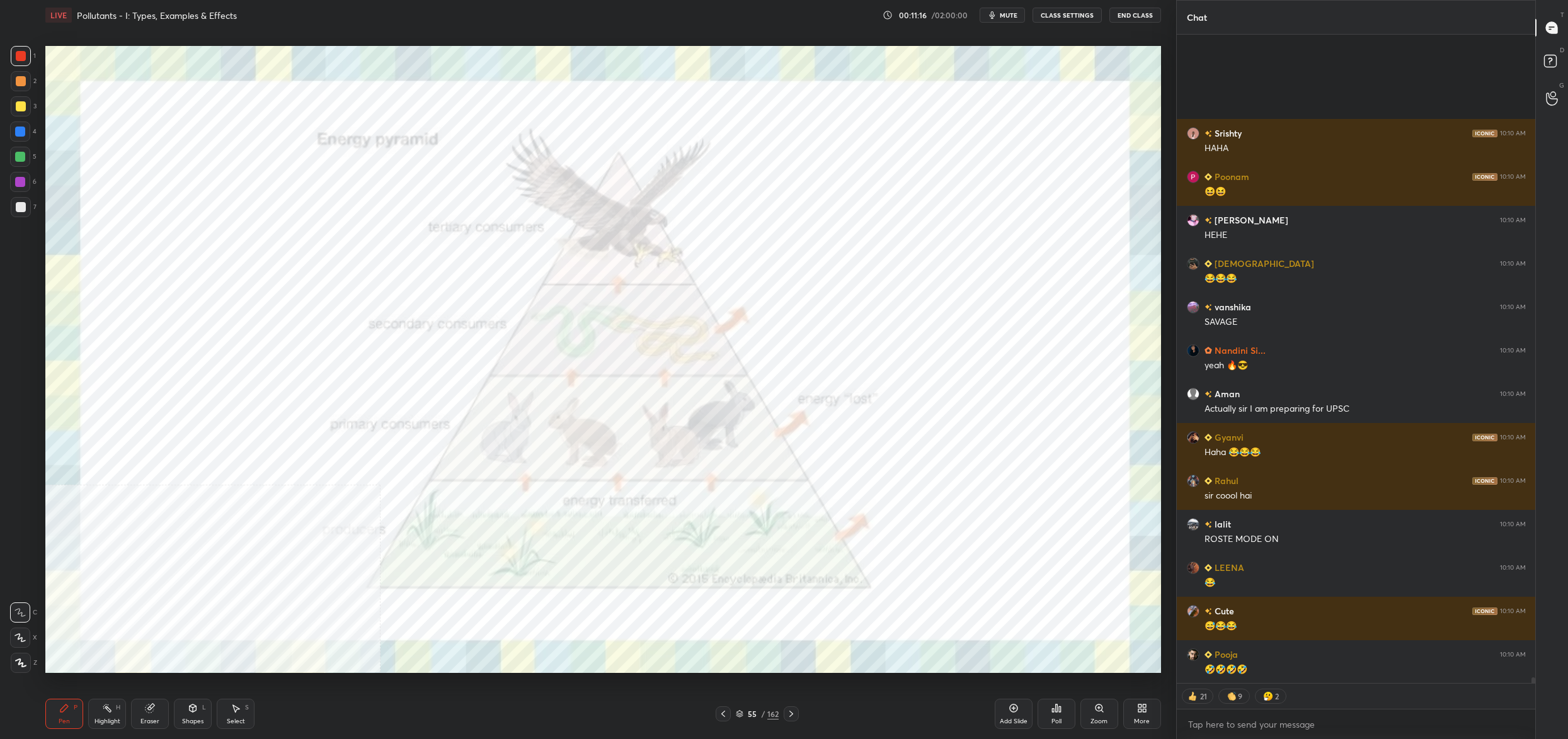
drag, startPoint x: 30, startPoint y: 631, endPoint x: 25, endPoint y: 637, distance: 7.8
click at [29, 631] on div "X" at bounding box center [23, 638] width 27 height 20
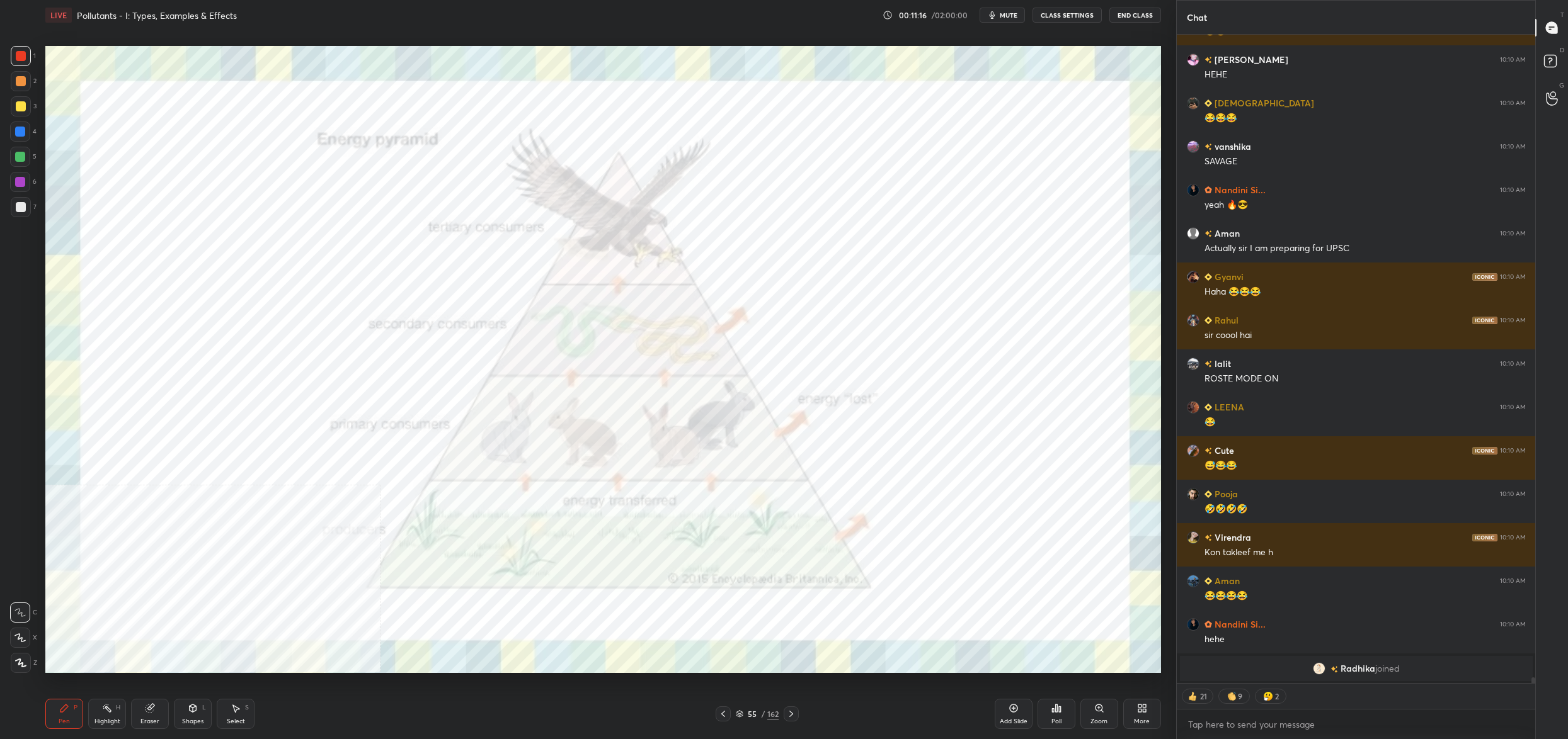
click at [25, 641] on icon at bounding box center [20, 638] width 11 height 9
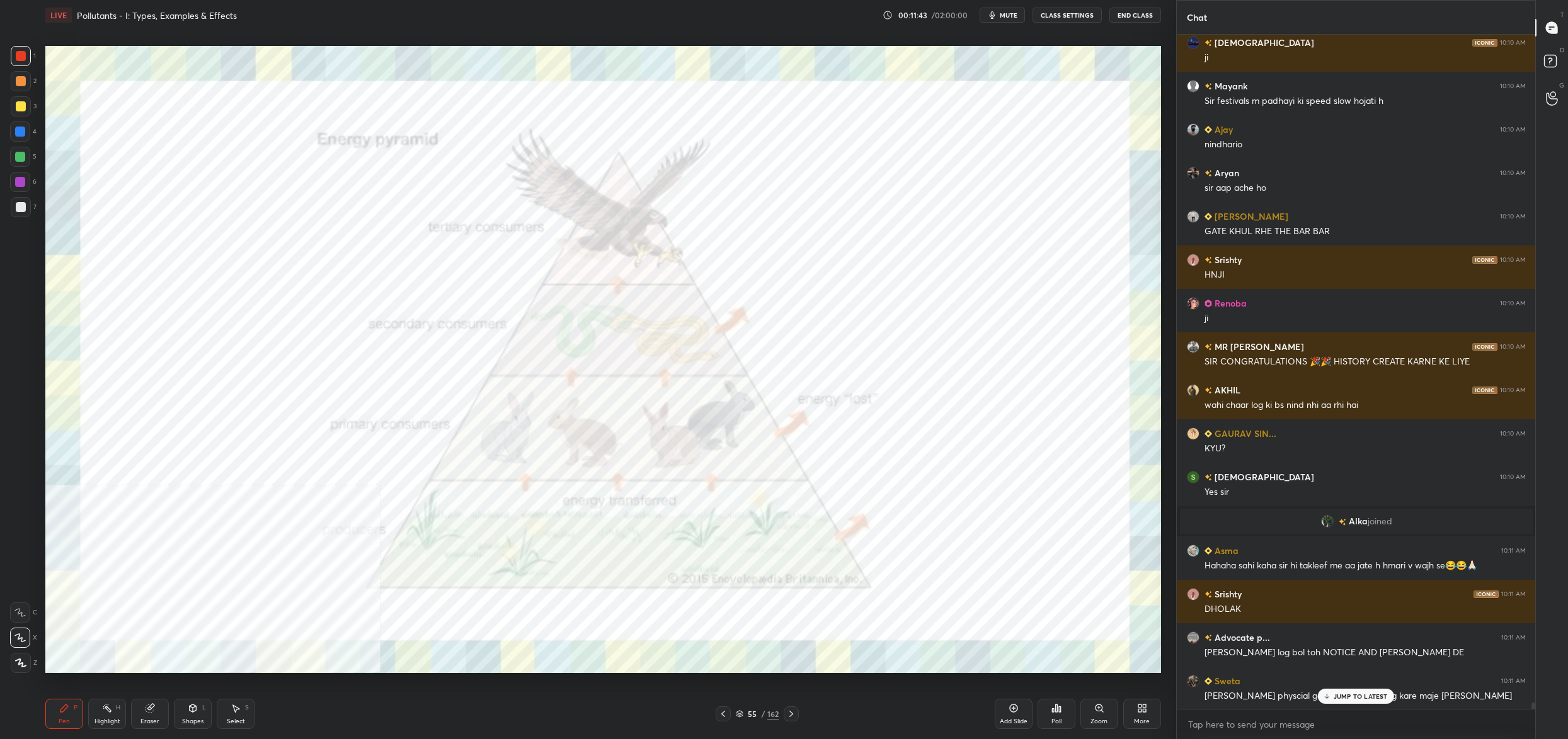
click at [746, 713] on div "55 / 162" at bounding box center [757, 714] width 43 height 11
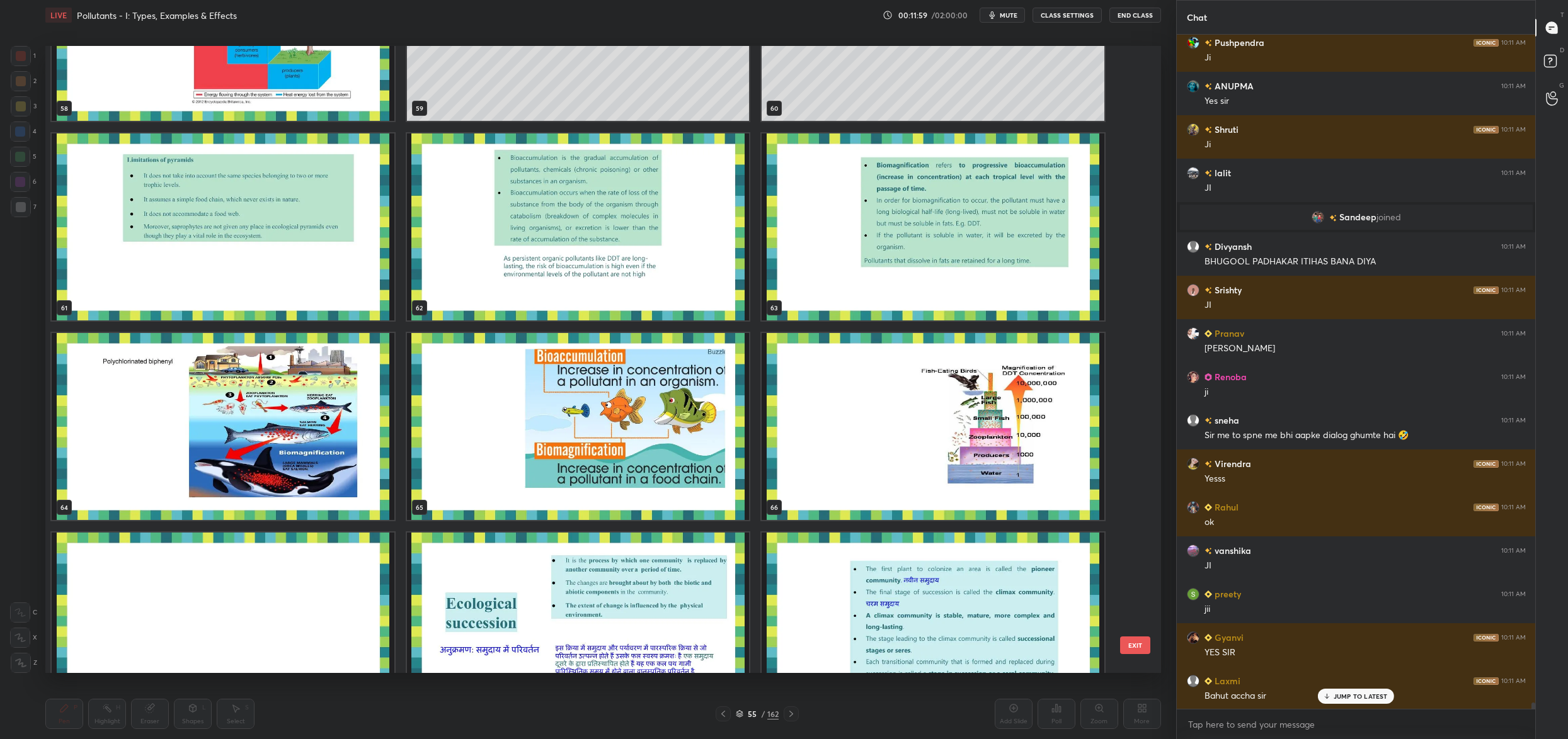
click at [594, 388] on img "grid" at bounding box center [578, 427] width 343 height 187
click at [594, 393] on img "grid" at bounding box center [578, 427] width 343 height 187
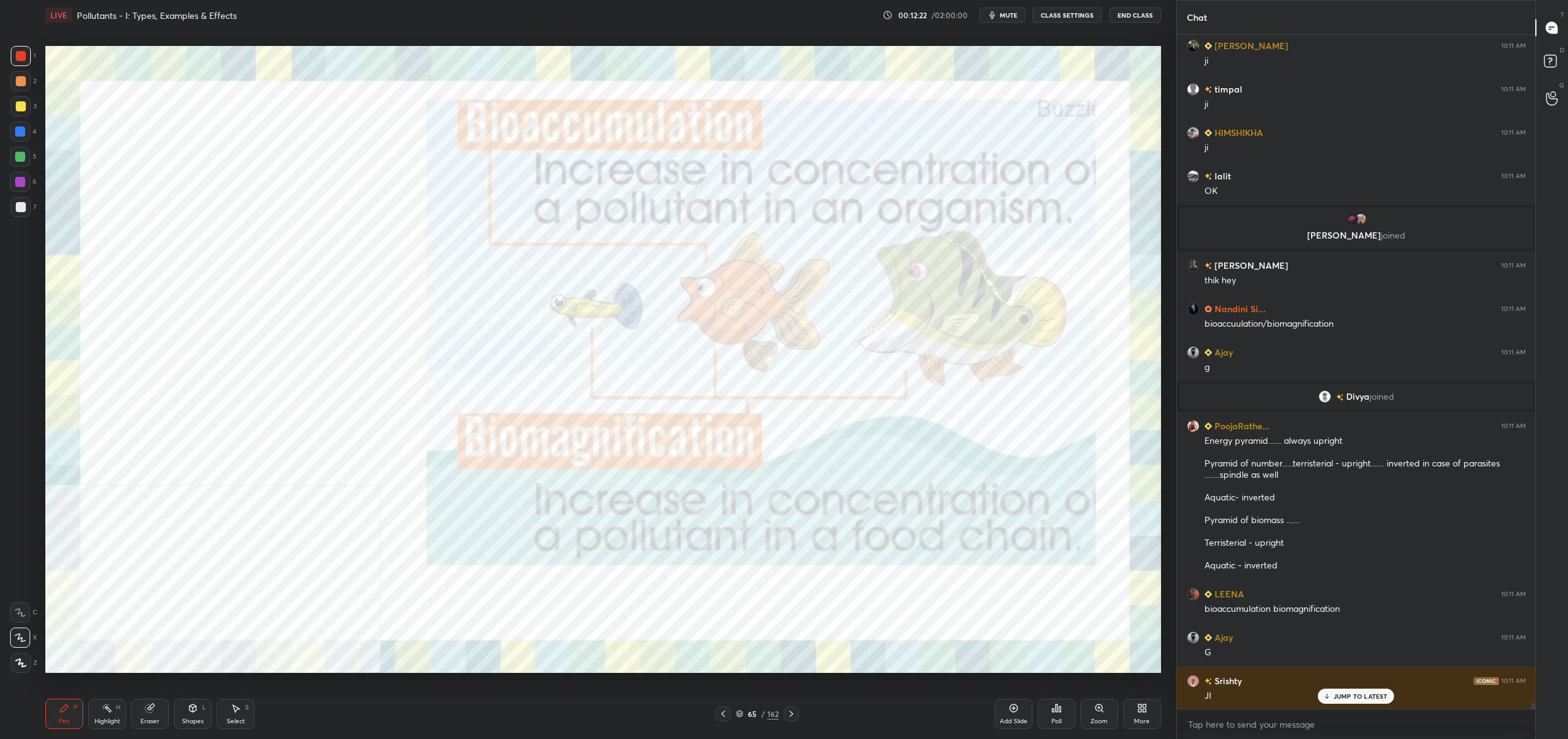
click at [746, 718] on div "65 / 162" at bounding box center [757, 714] width 43 height 11
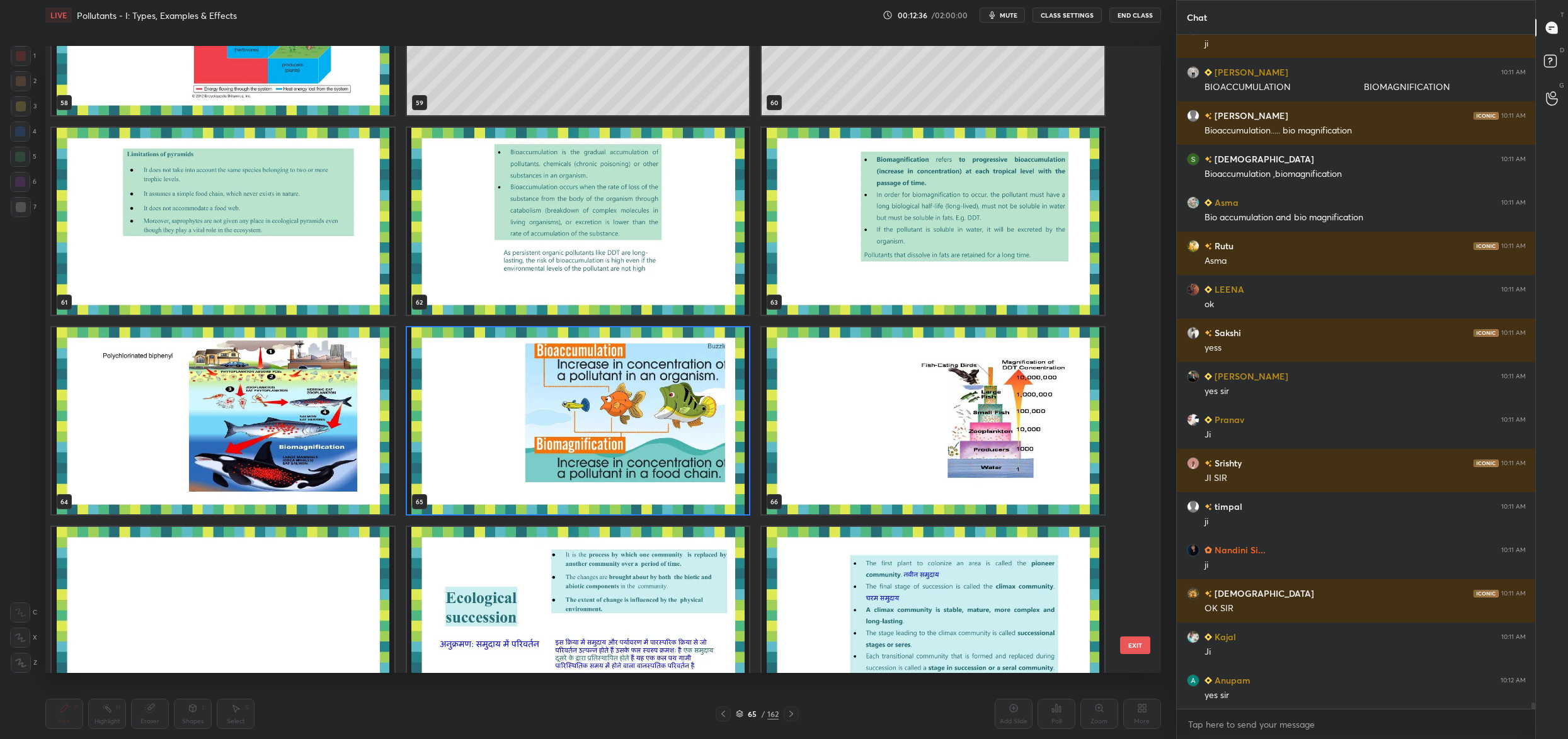
click at [729, 419] on img "grid" at bounding box center [578, 421] width 343 height 187
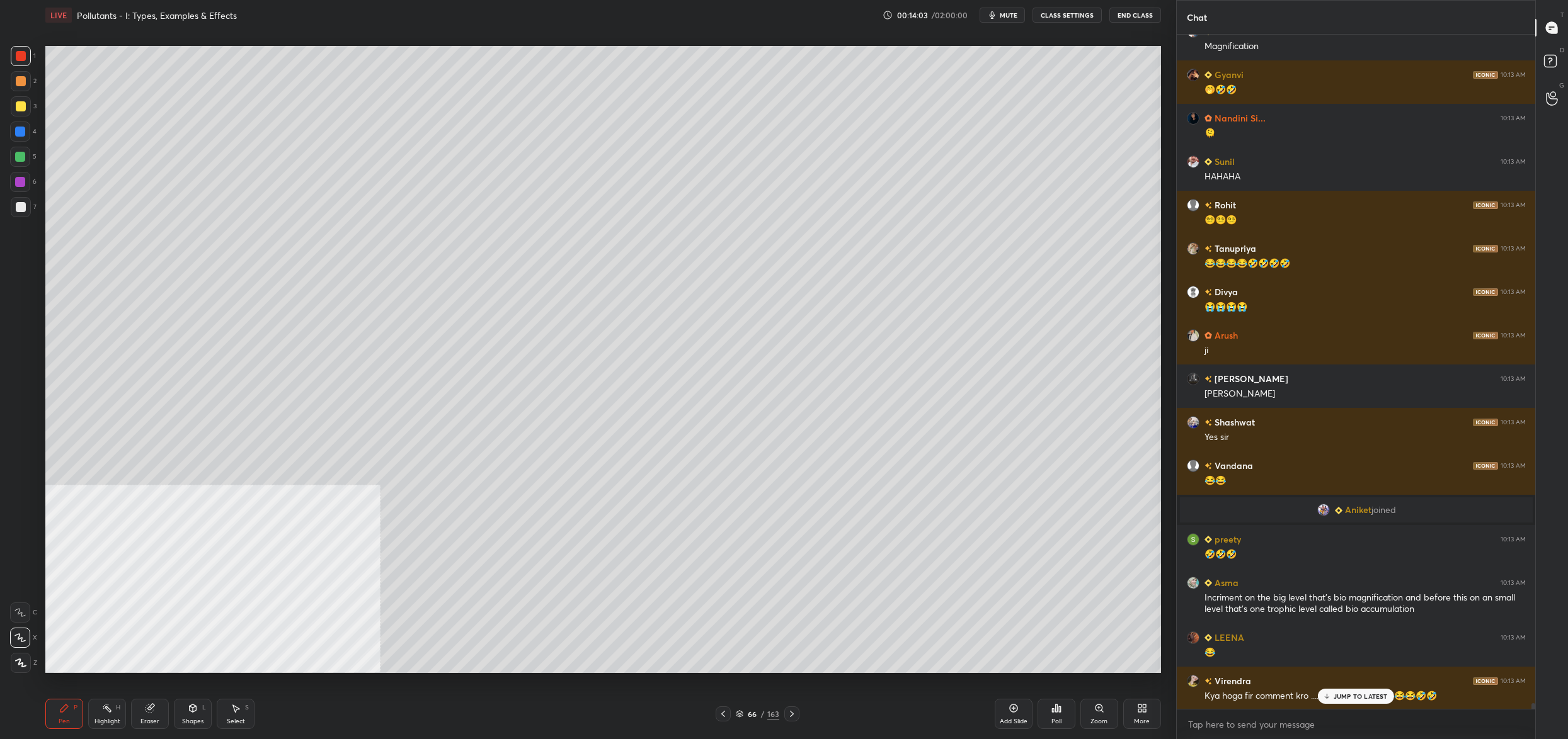
drag, startPoint x: 742, startPoint y: 716, endPoint x: 739, endPoint y: 721, distance: 5.8
click at [741, 715] on icon at bounding box center [739, 714] width 8 height 8
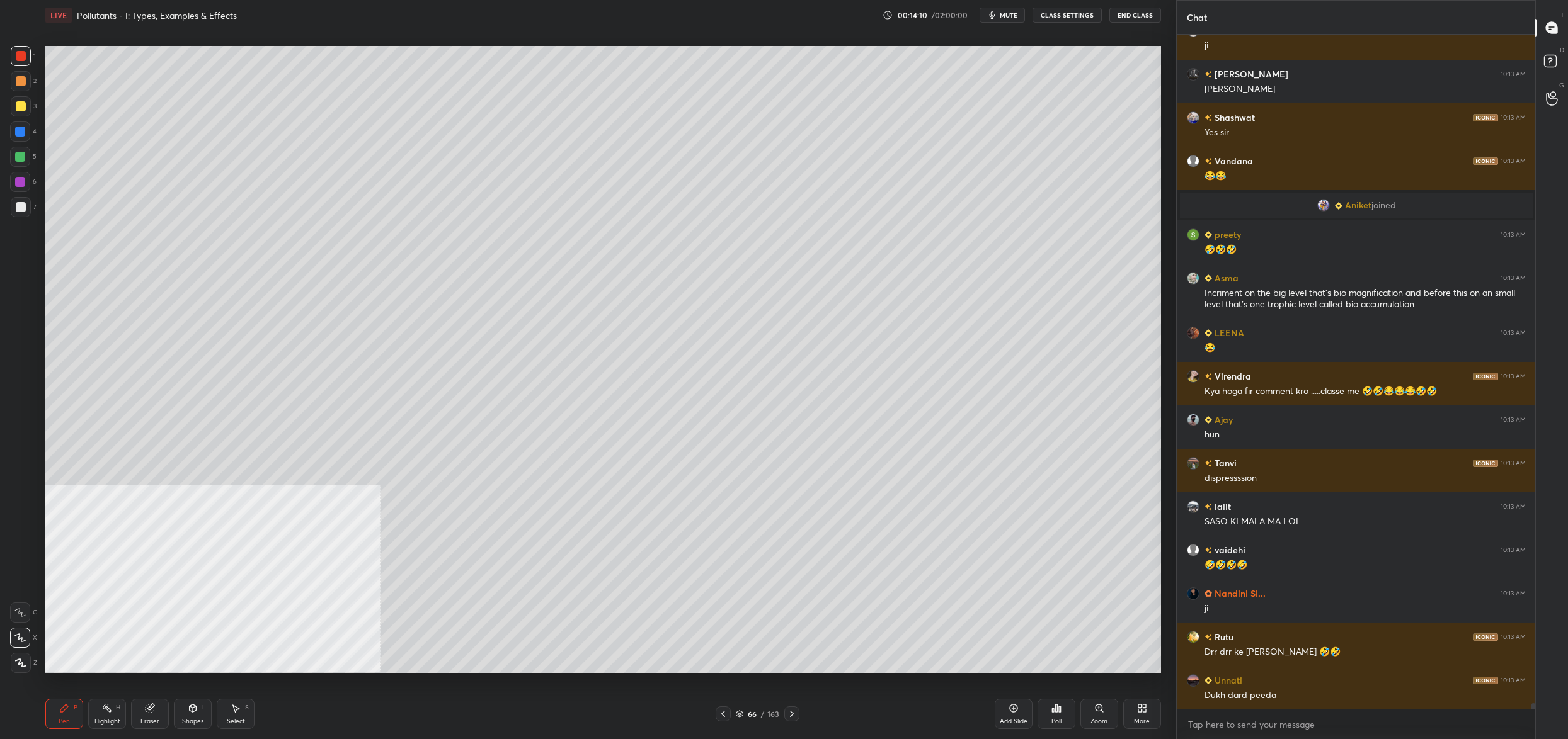
drag, startPoint x: 32, startPoint y: 110, endPoint x: 25, endPoint y: 110, distance: 7.0
click at [30, 110] on div "3" at bounding box center [23, 106] width 26 height 20
drag, startPoint x: 25, startPoint y: 110, endPoint x: 32, endPoint y: 110, distance: 7.0
click at [25, 110] on div at bounding box center [20, 106] width 20 height 20
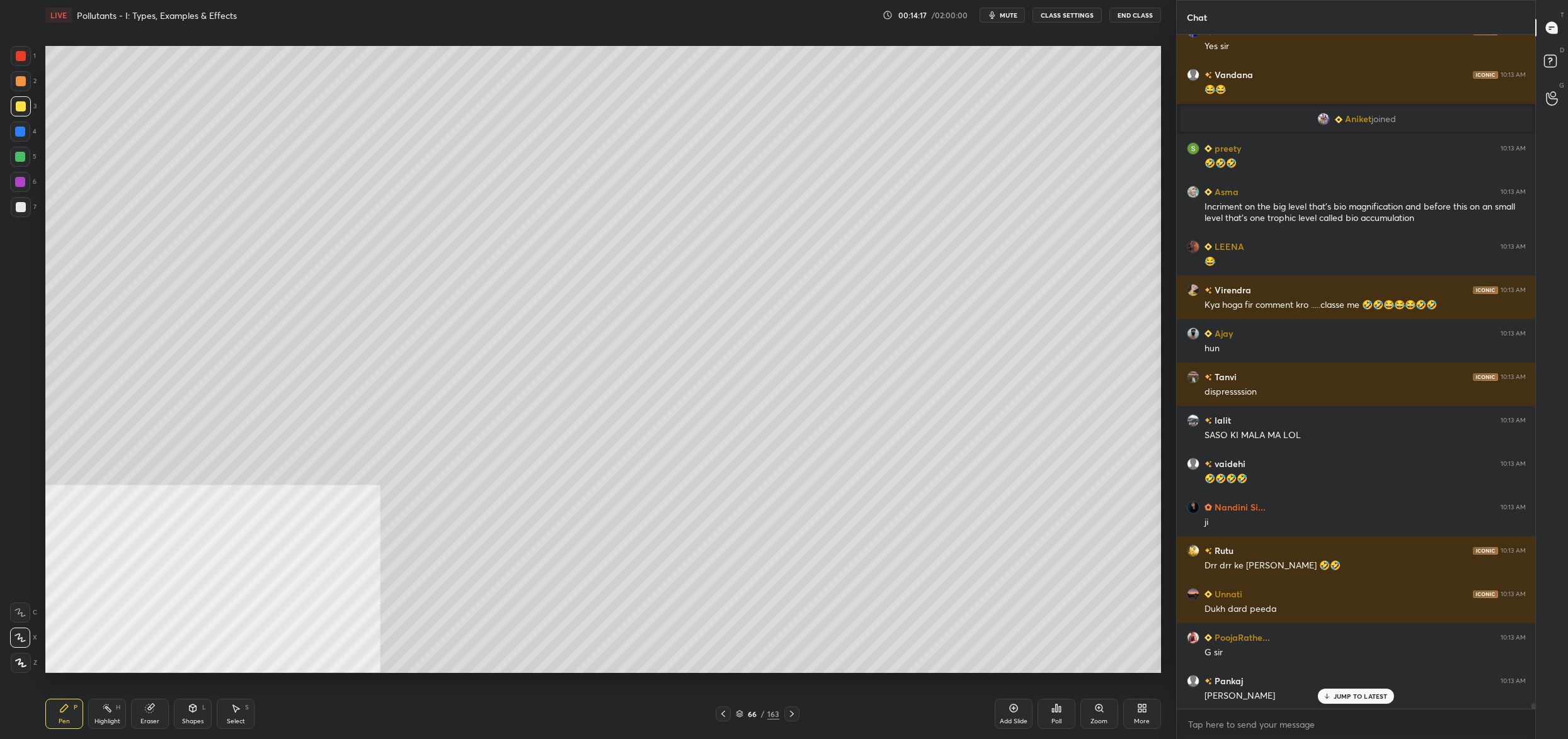
click at [1145, 698] on div "Add Slide Poll Zoom More" at bounding box center [1078, 714] width 166 height 70
click at [1136, 707] on div "More" at bounding box center [1142, 714] width 38 height 30
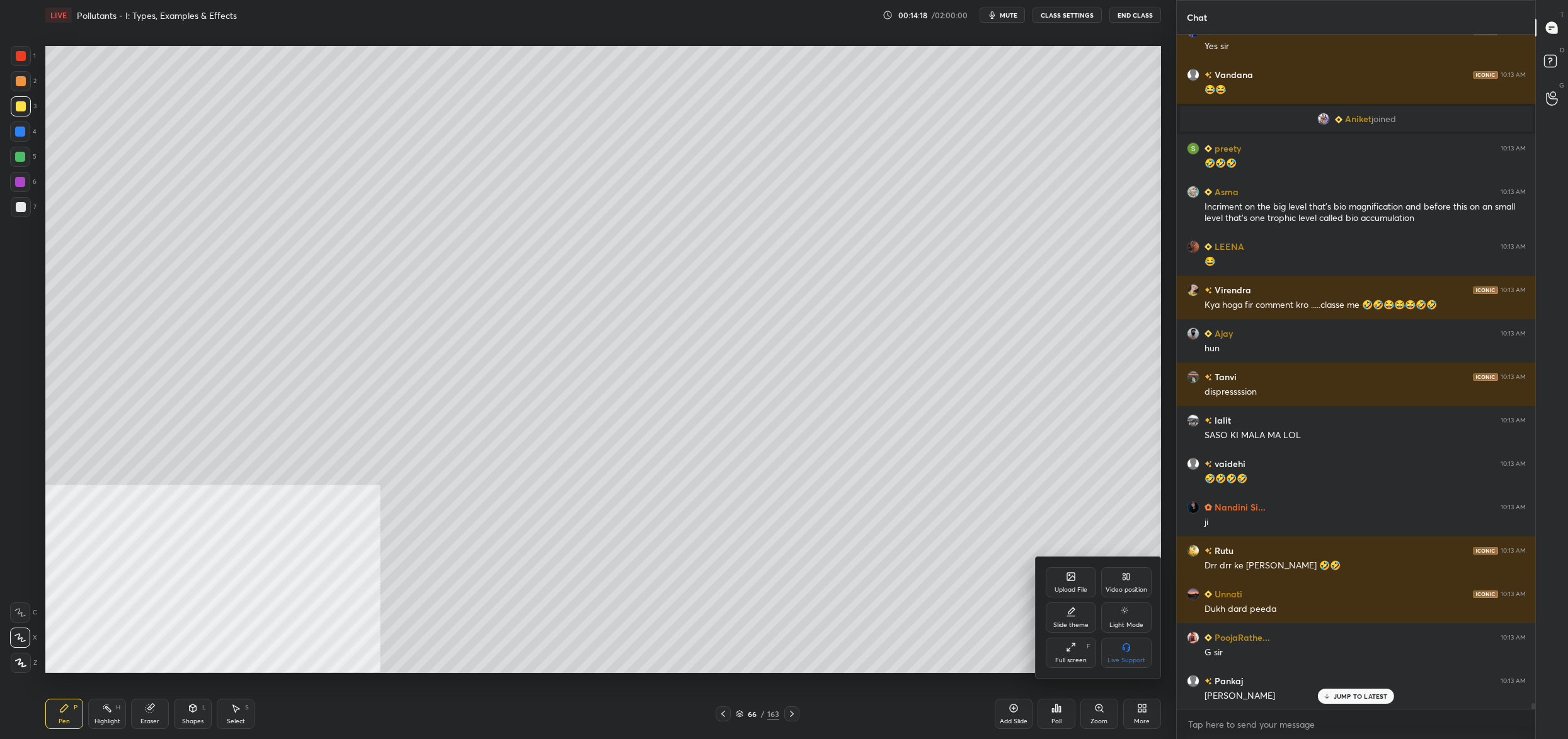
click at [1136, 571] on div "Video position" at bounding box center [1127, 582] width 51 height 30
click at [1128, 657] on div "Bottom right" at bounding box center [1127, 660] width 38 height 6
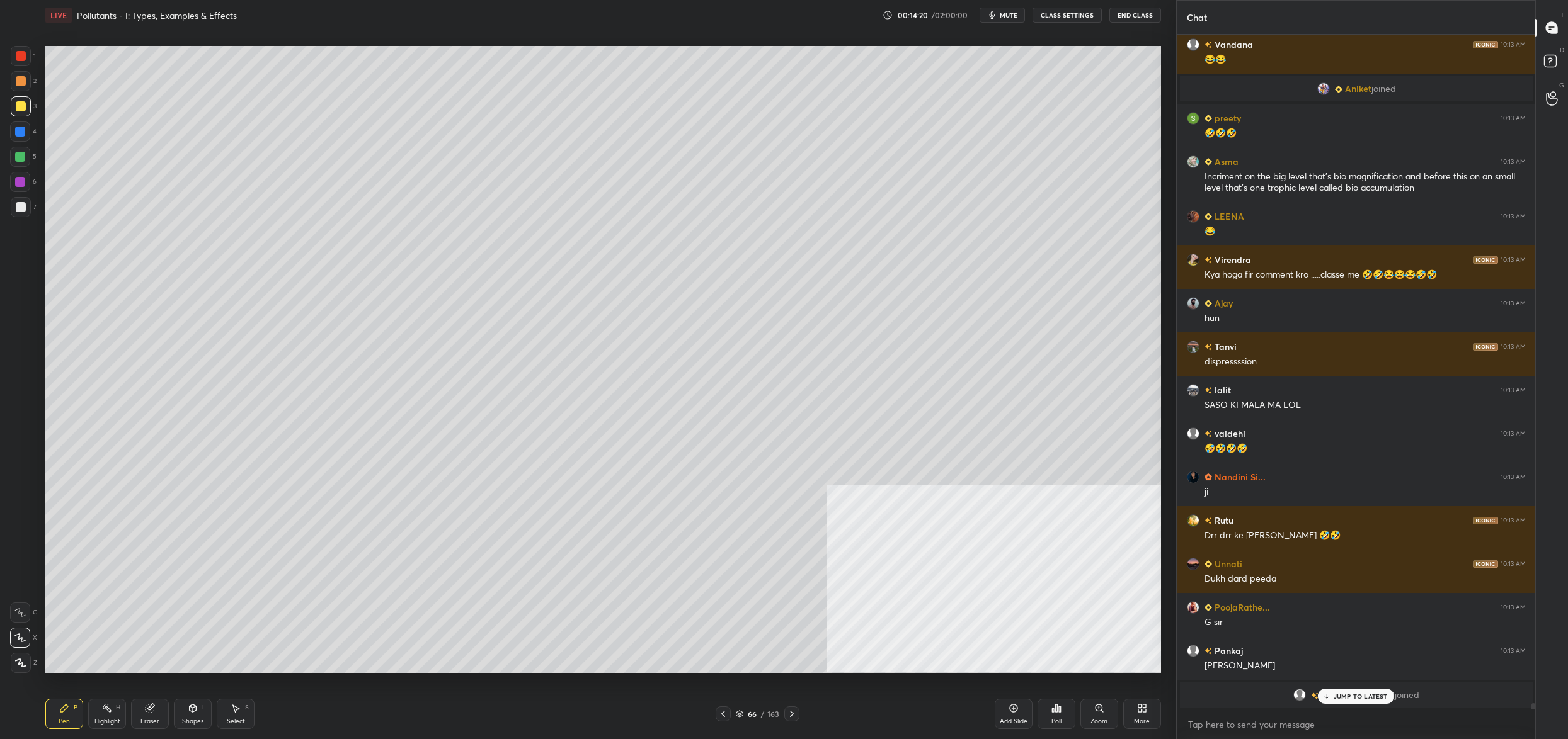
click at [21, 83] on div at bounding box center [20, 81] width 10 height 10
click at [13, 59] on div at bounding box center [20, 56] width 20 height 20
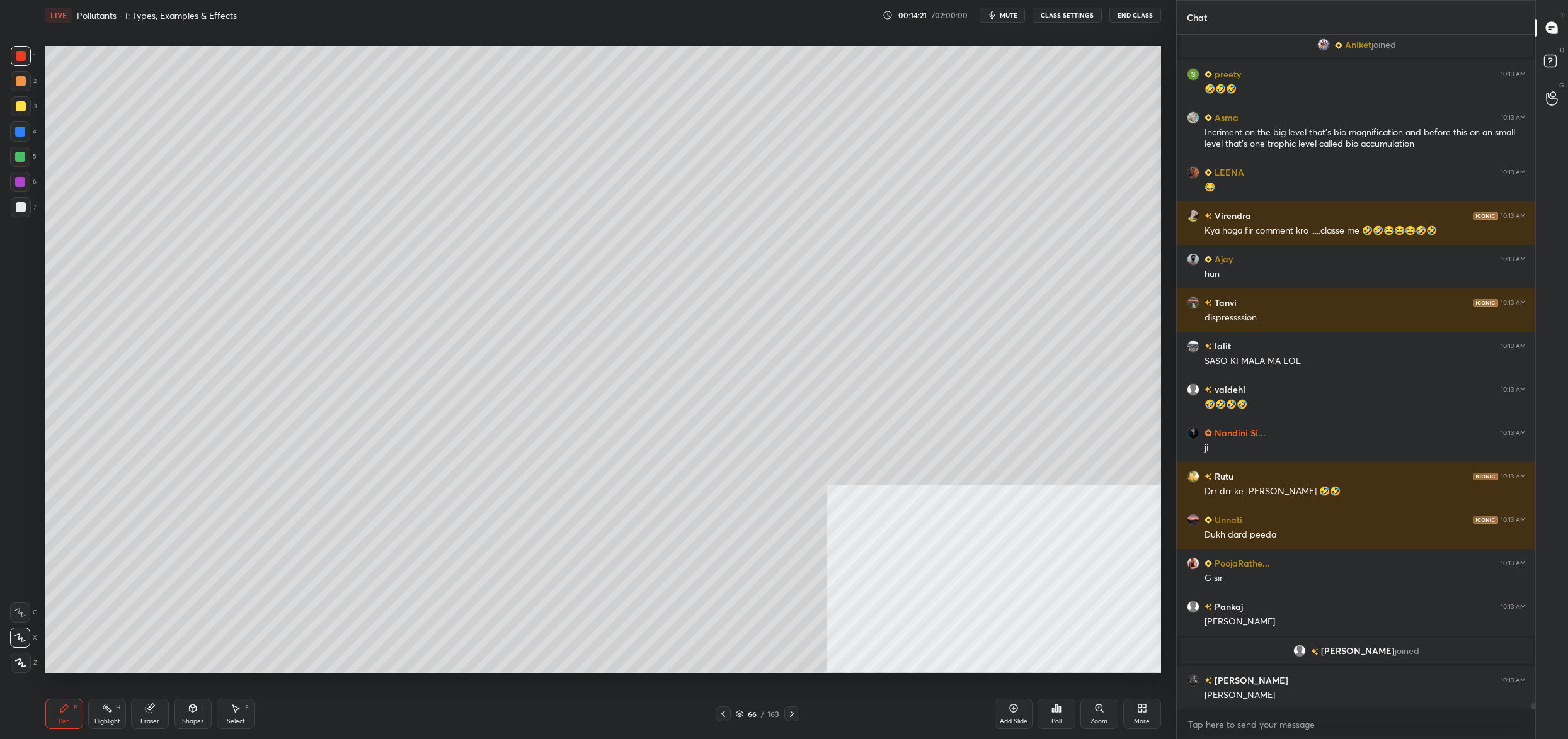
drag, startPoint x: 25, startPoint y: 202, endPoint x: 21, endPoint y: 211, distance: 9.8
click at [25, 203] on div at bounding box center [20, 207] width 20 height 20
drag, startPoint x: 20, startPoint y: 157, endPoint x: 25, endPoint y: 202, distance: 45.3
click at [22, 153] on div at bounding box center [20, 157] width 10 height 10
click at [21, 210] on div at bounding box center [20, 207] width 10 height 10
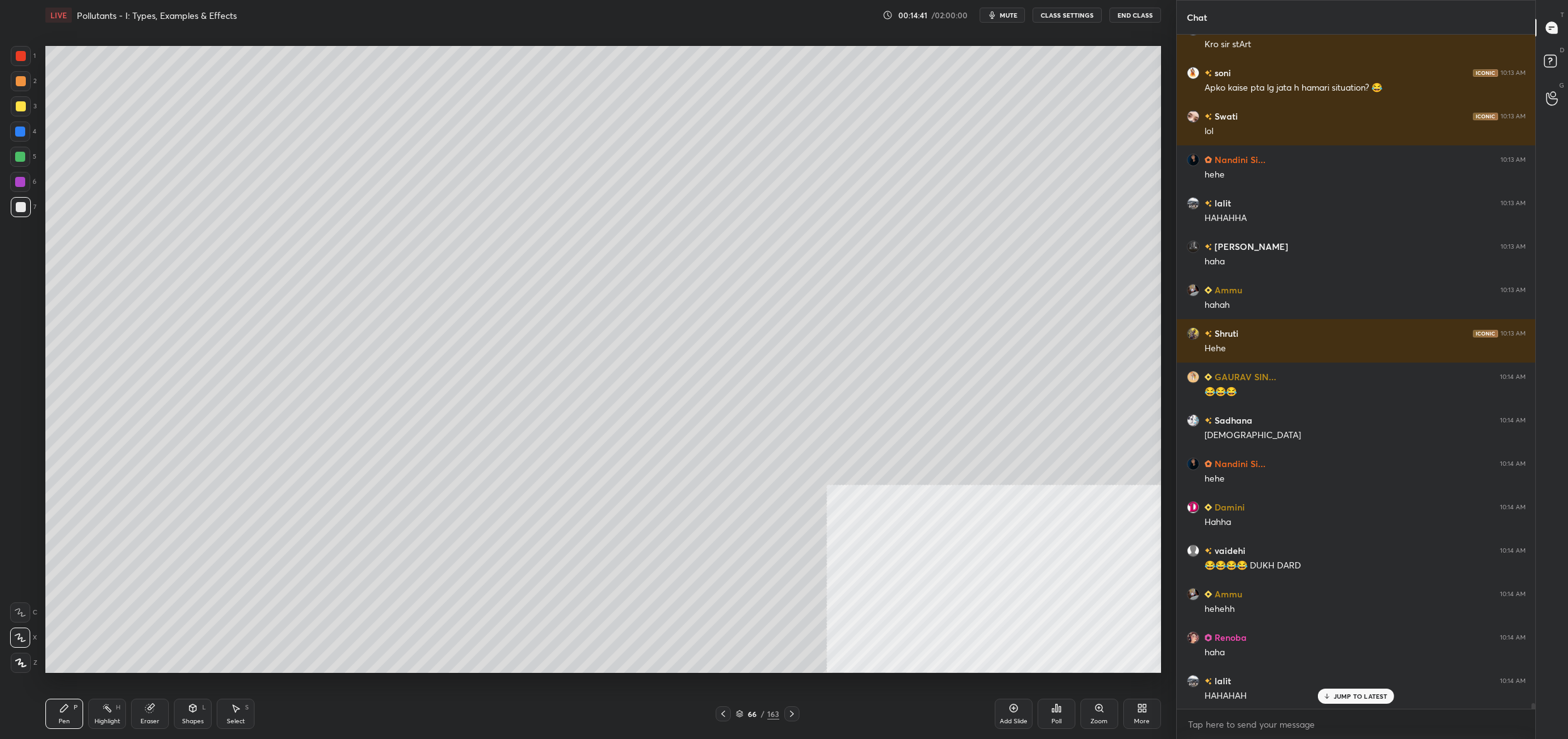
click at [25, 125] on div at bounding box center [20, 132] width 20 height 20
click at [23, 125] on div at bounding box center [20, 132] width 20 height 20
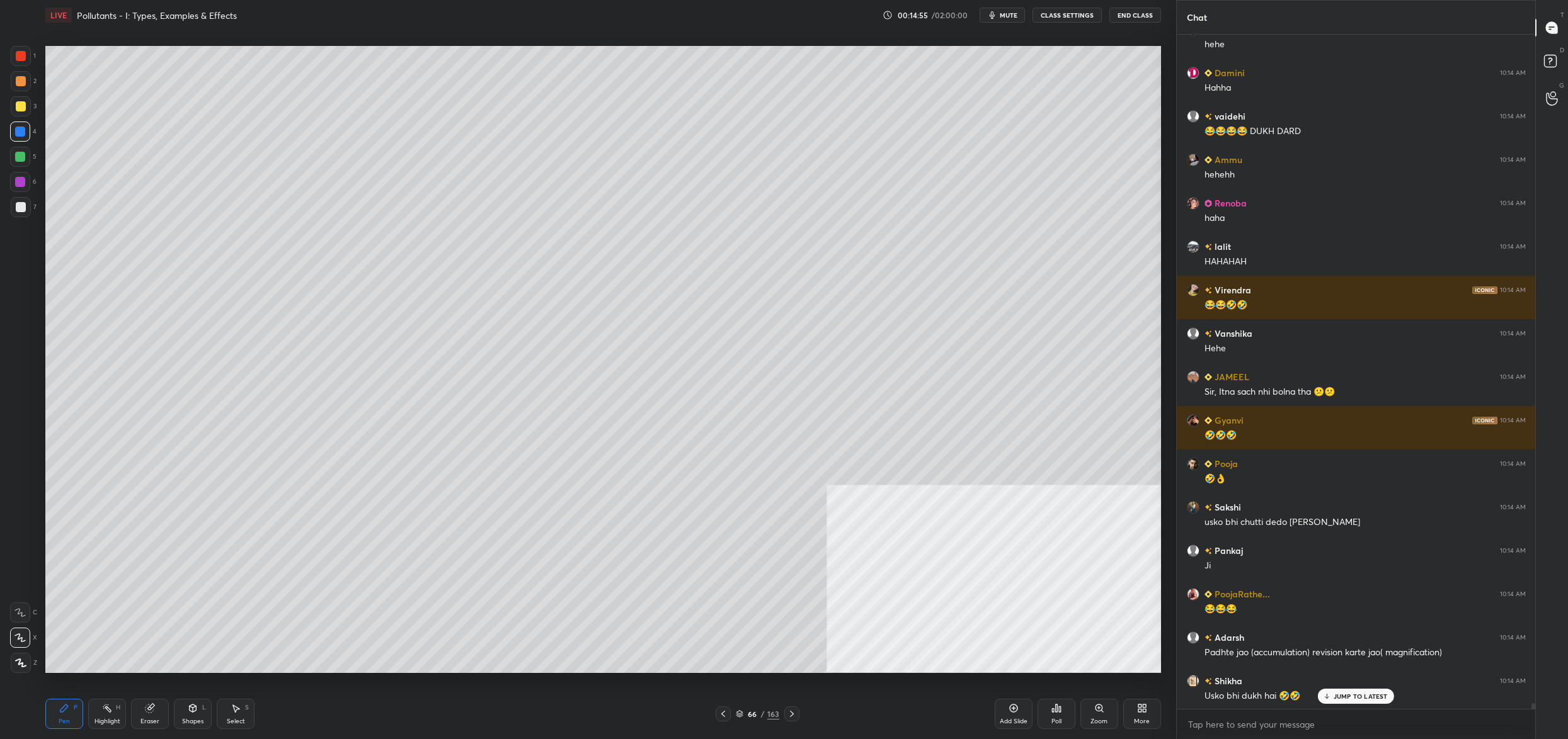
click at [21, 152] on div at bounding box center [20, 157] width 10 height 10
click at [33, 101] on div "1 2 3 4 5 6 7 C X Z C X Z E E Erase all H H" at bounding box center [20, 359] width 40 height 627
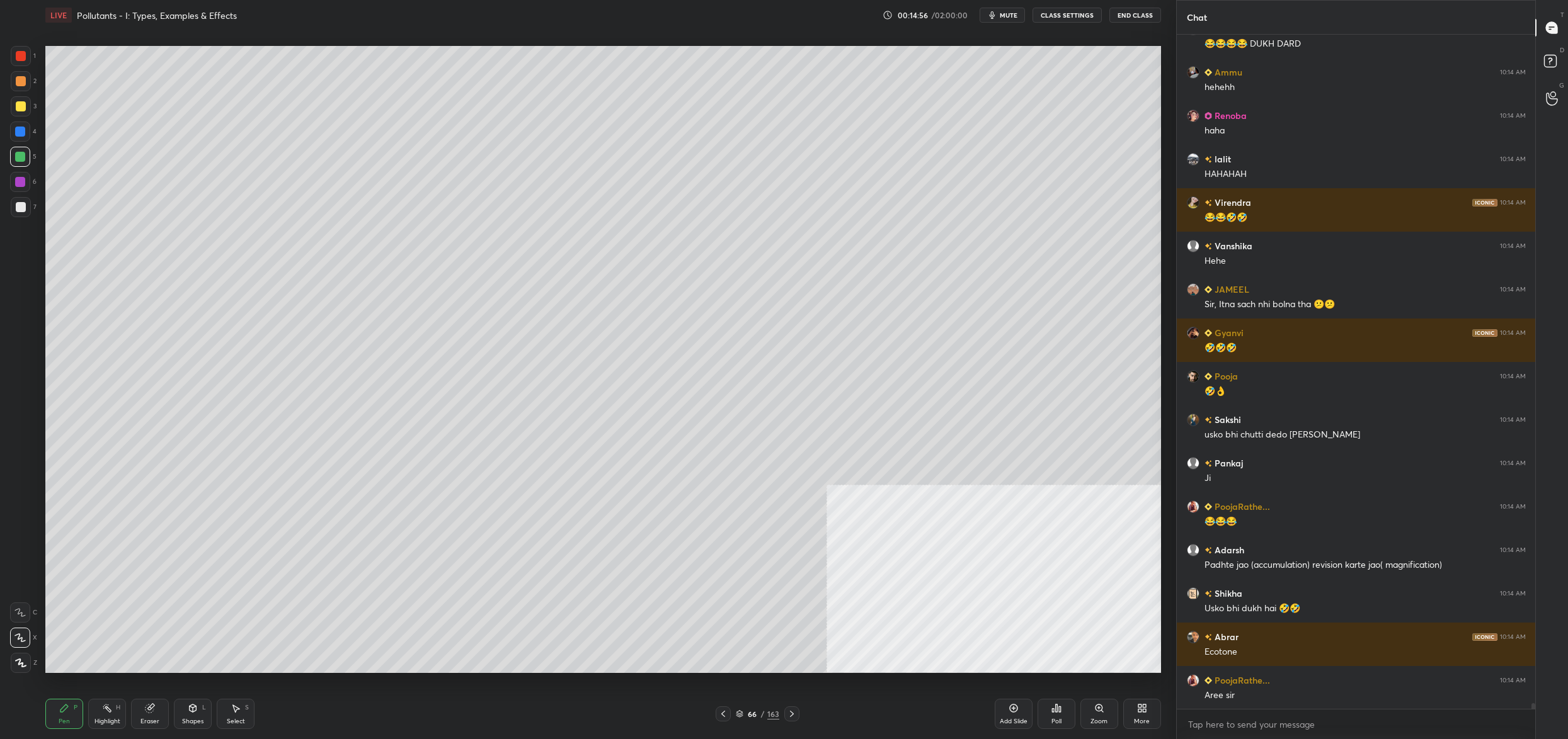
click at [23, 87] on div "2" at bounding box center [23, 84] width 26 height 25
drag, startPoint x: 23, startPoint y: 67, endPoint x: 28, endPoint y: 57, distance: 11.2
click at [23, 65] on div "1" at bounding box center [23, 58] width 25 height 25
click at [28, 57] on div at bounding box center [20, 56] width 20 height 20
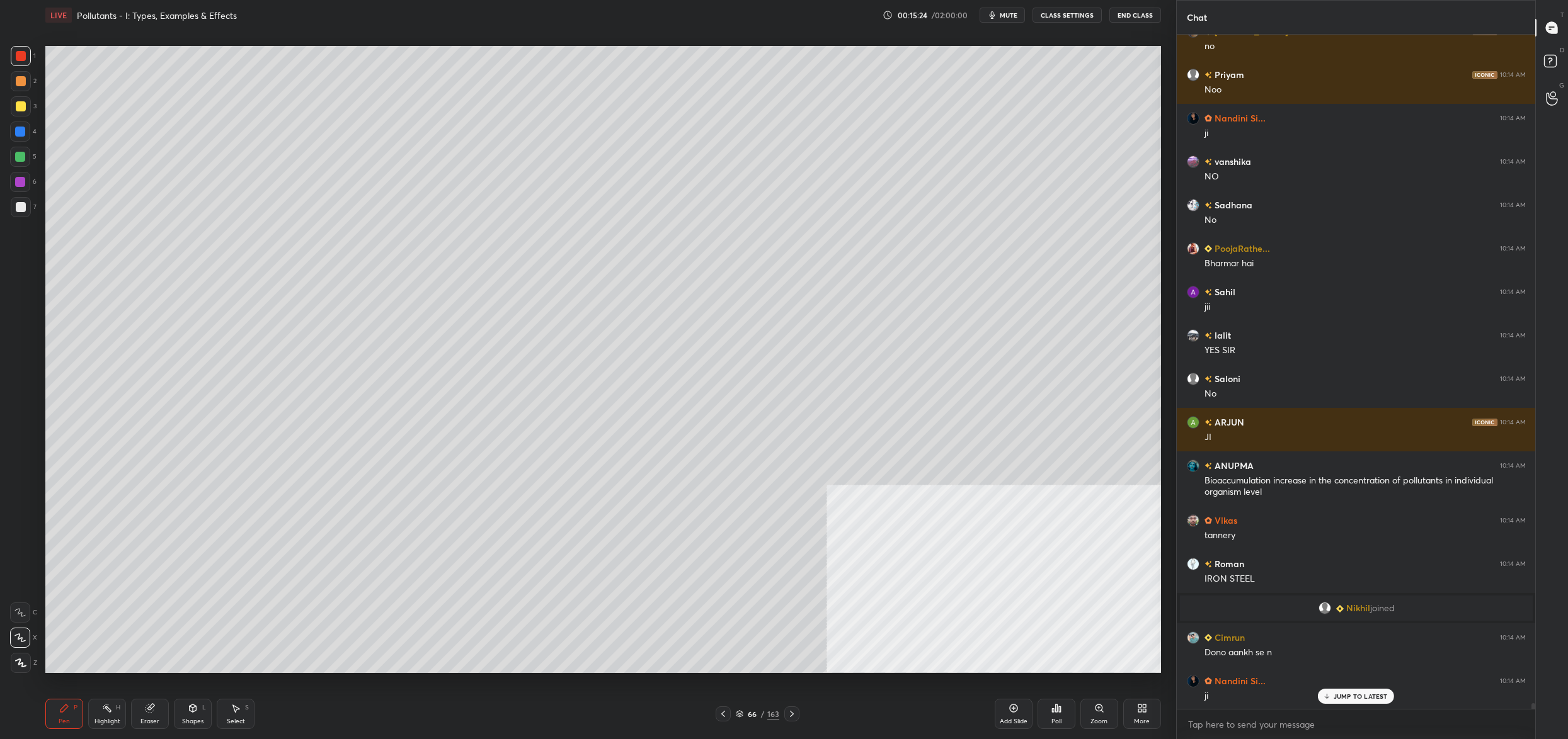
click at [25, 153] on div at bounding box center [20, 156] width 20 height 20
drag, startPoint x: 26, startPoint y: 161, endPoint x: 33, endPoint y: 162, distance: 7.1
click at [33, 162] on div "5" at bounding box center [23, 156] width 27 height 20
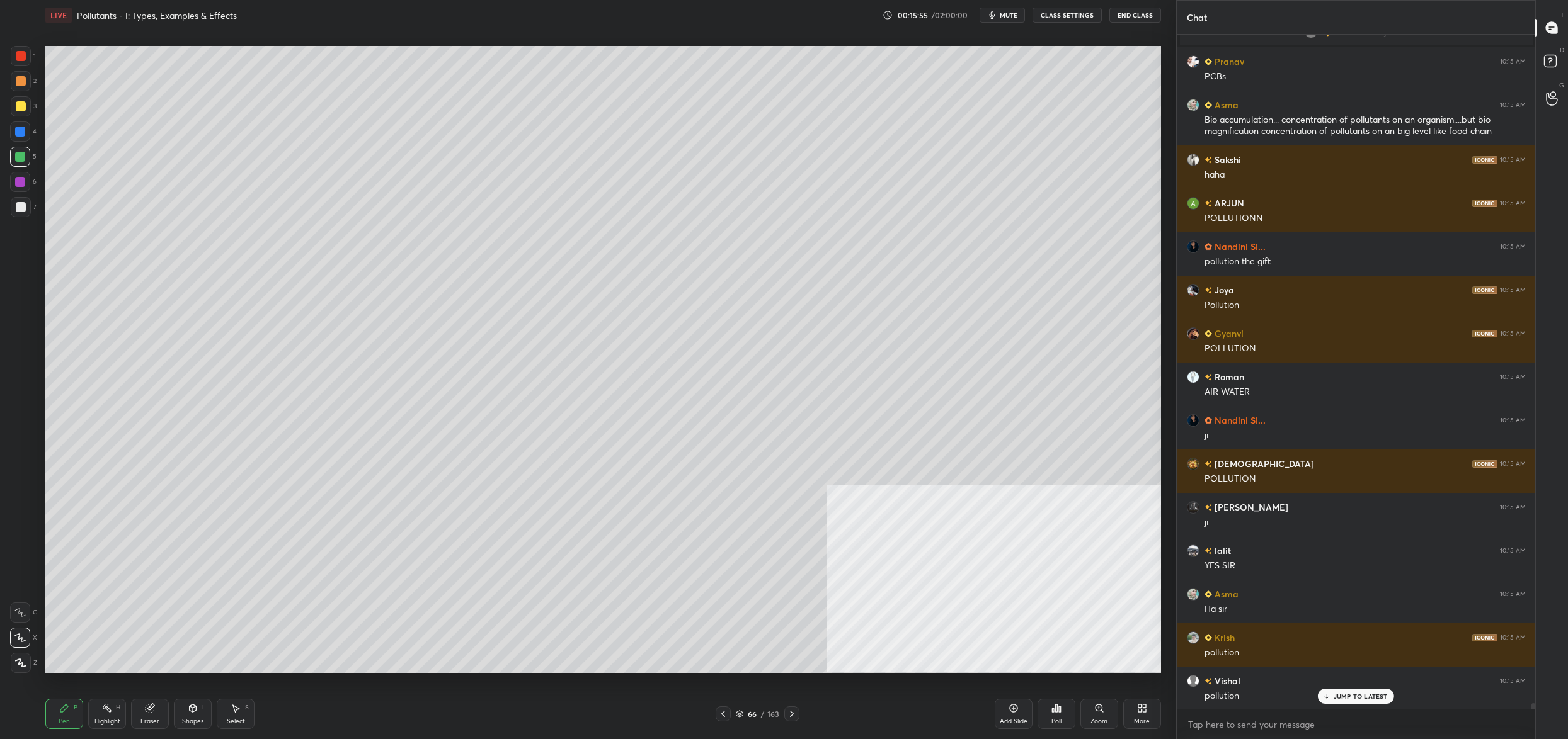
drag, startPoint x: 743, startPoint y: 694, endPoint x: 745, endPoint y: 709, distance: 15.1
click at [743, 702] on div "Pen P Highlight H Eraser Shapes L Select S 66 / 163 Add Slide Poll Zoom More" at bounding box center [603, 714] width 1116 height 51
click at [745, 710] on div "66 / 163" at bounding box center [758, 714] width 44 height 11
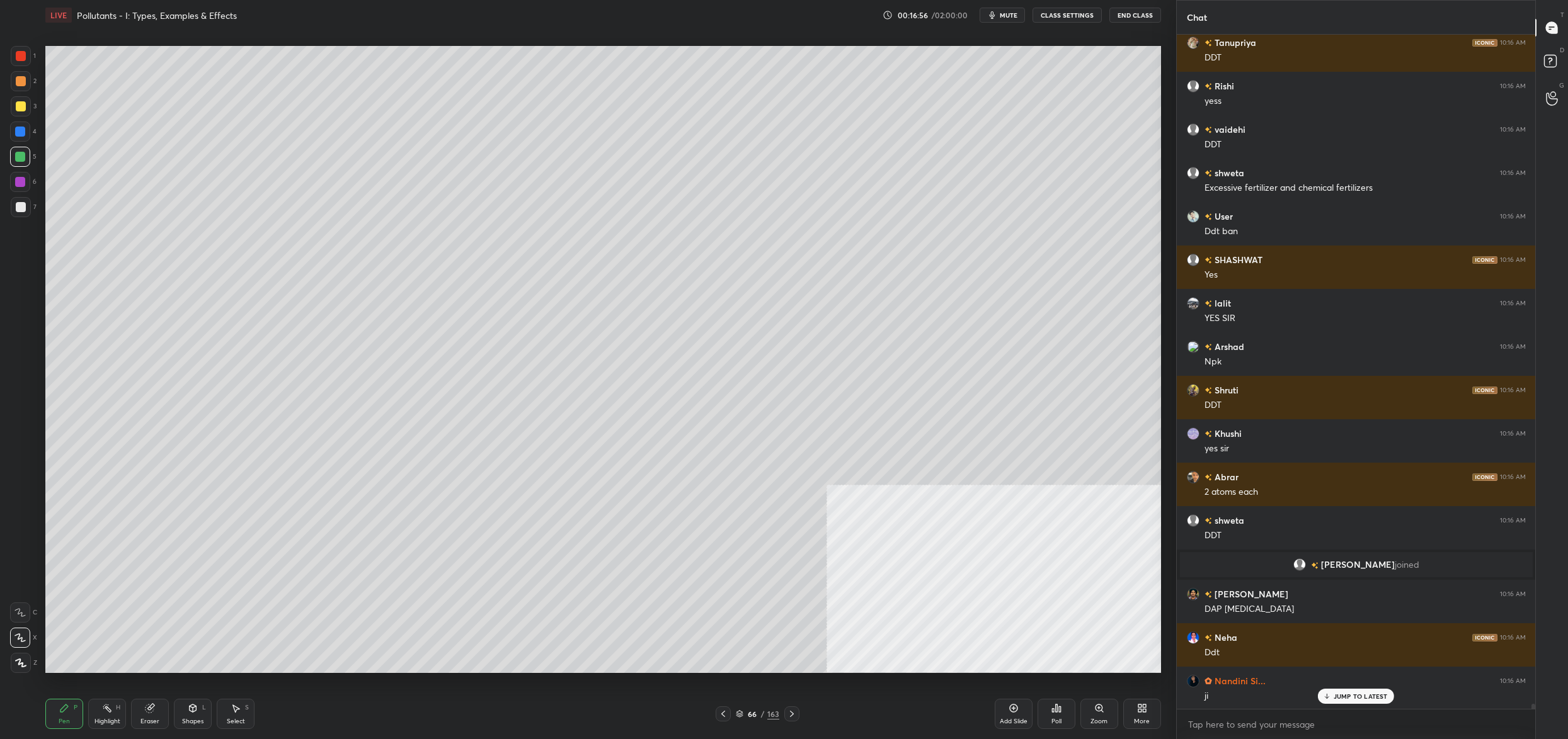
drag, startPoint x: 20, startPoint y: 208, endPoint x: 27, endPoint y: 217, distance: 11.4
click at [21, 208] on div at bounding box center [20, 207] width 10 height 10
click at [30, 215] on div "7" at bounding box center [23, 207] width 26 height 20
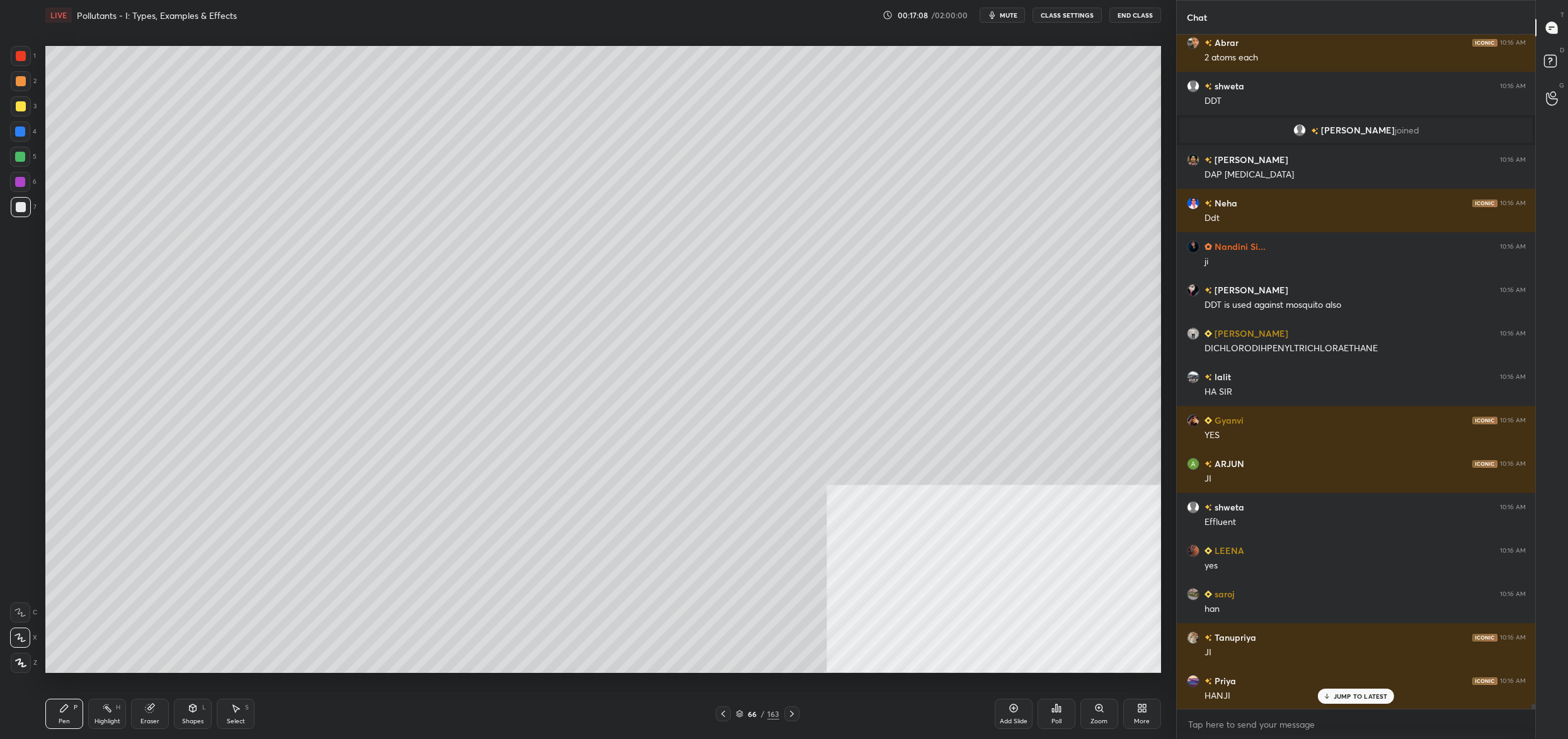
click at [18, 137] on div at bounding box center [20, 132] width 20 height 20
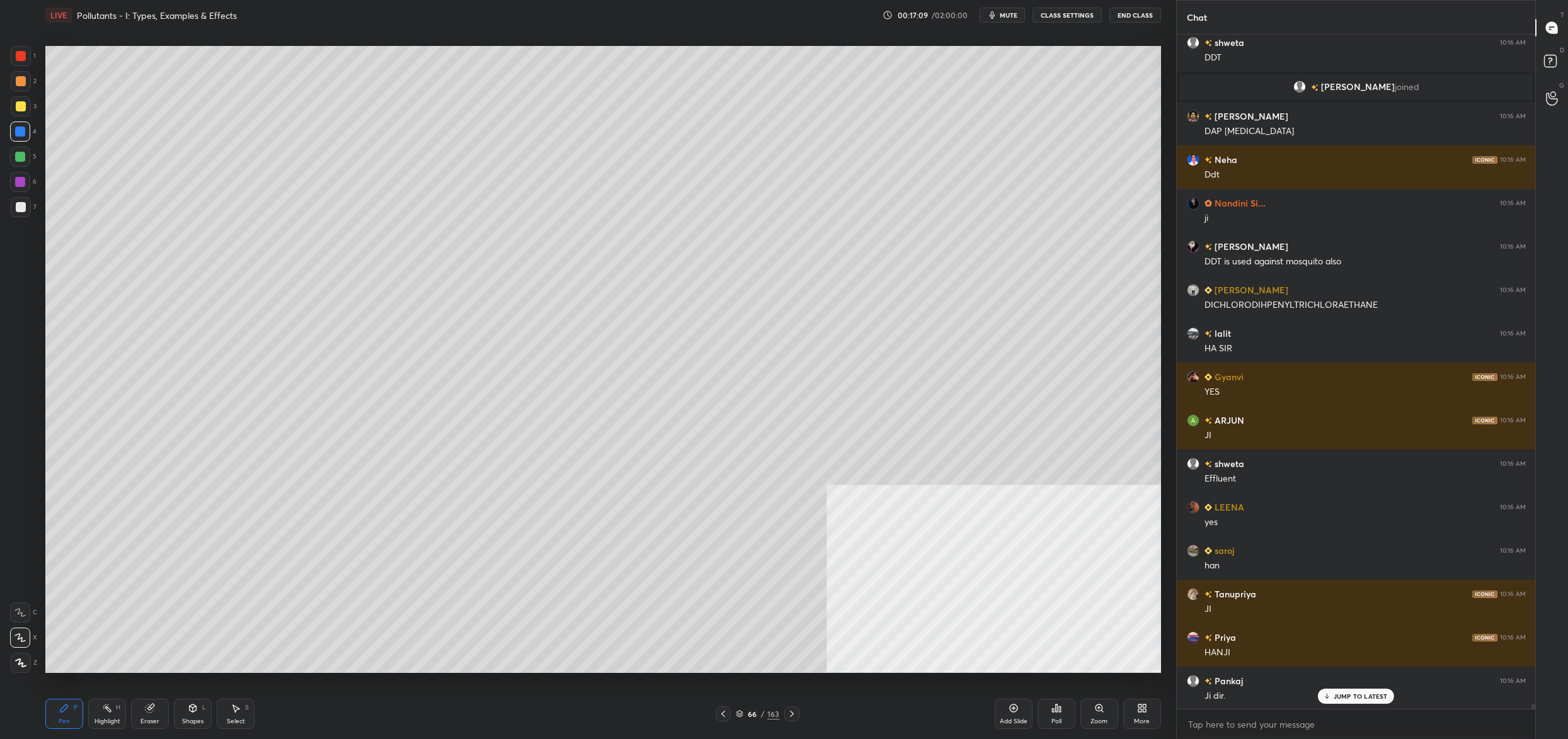
click at [27, 104] on div at bounding box center [20, 106] width 20 height 20
drag, startPoint x: 27, startPoint y: 104, endPoint x: 37, endPoint y: 106, distance: 10.2
click at [27, 104] on div at bounding box center [20, 106] width 20 height 20
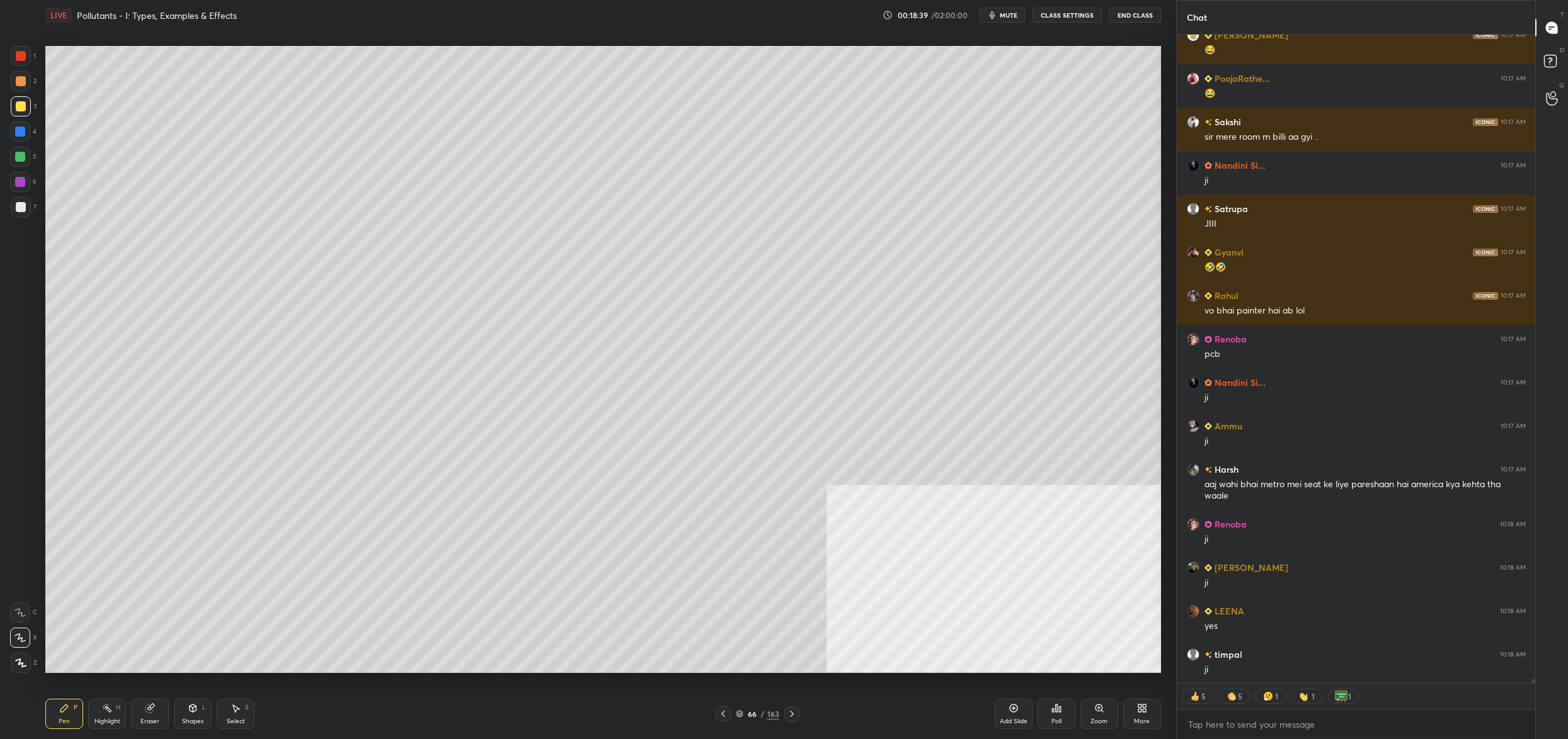
drag, startPoint x: 20, startPoint y: 108, endPoint x: 21, endPoint y: 87, distance: 21.0
click at [22, 104] on div at bounding box center [20, 106] width 20 height 20
click at [21, 68] on div "1" at bounding box center [23, 58] width 25 height 25
click at [19, 54] on div at bounding box center [20, 56] width 10 height 10
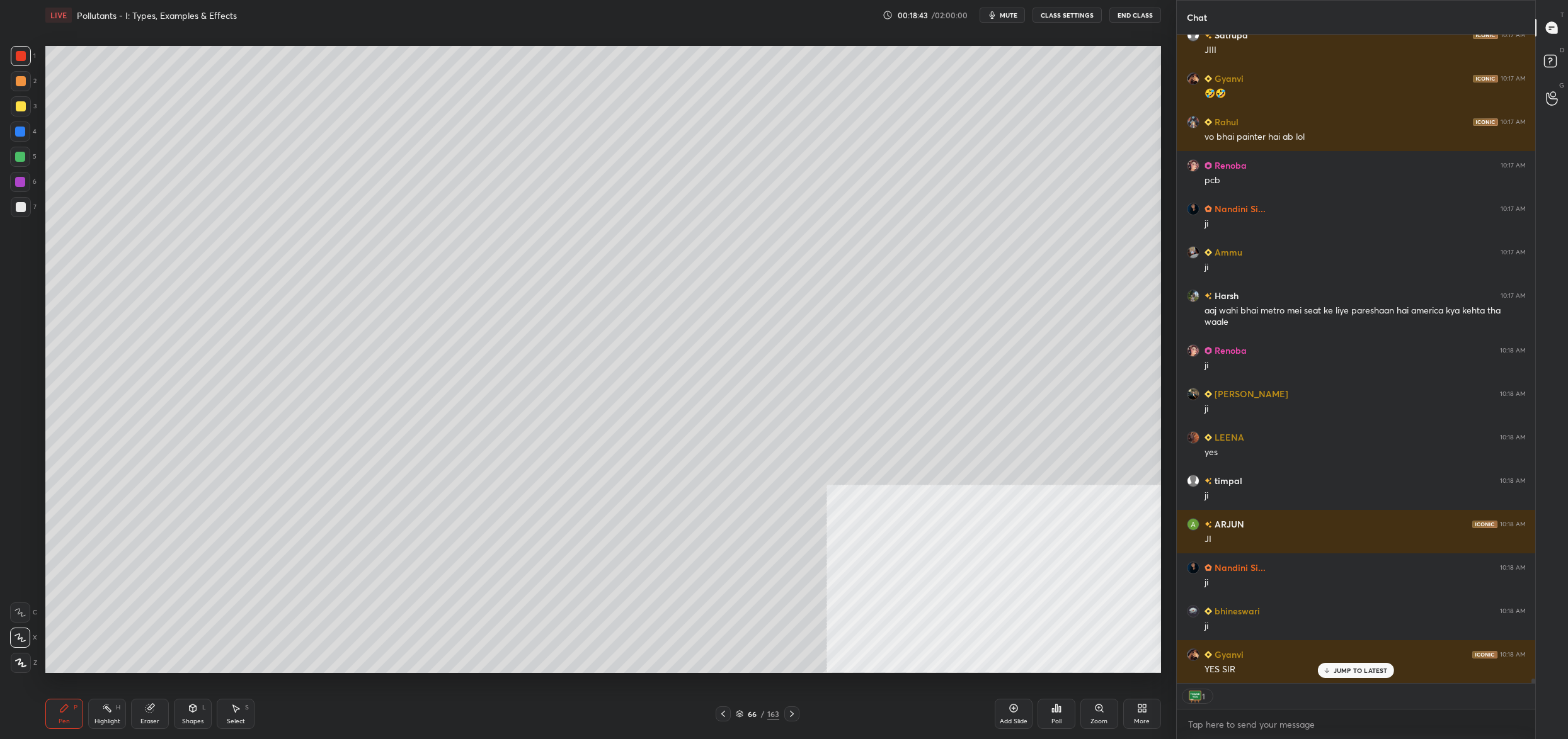
click at [744, 716] on div "66 / 163" at bounding box center [758, 714] width 44 height 11
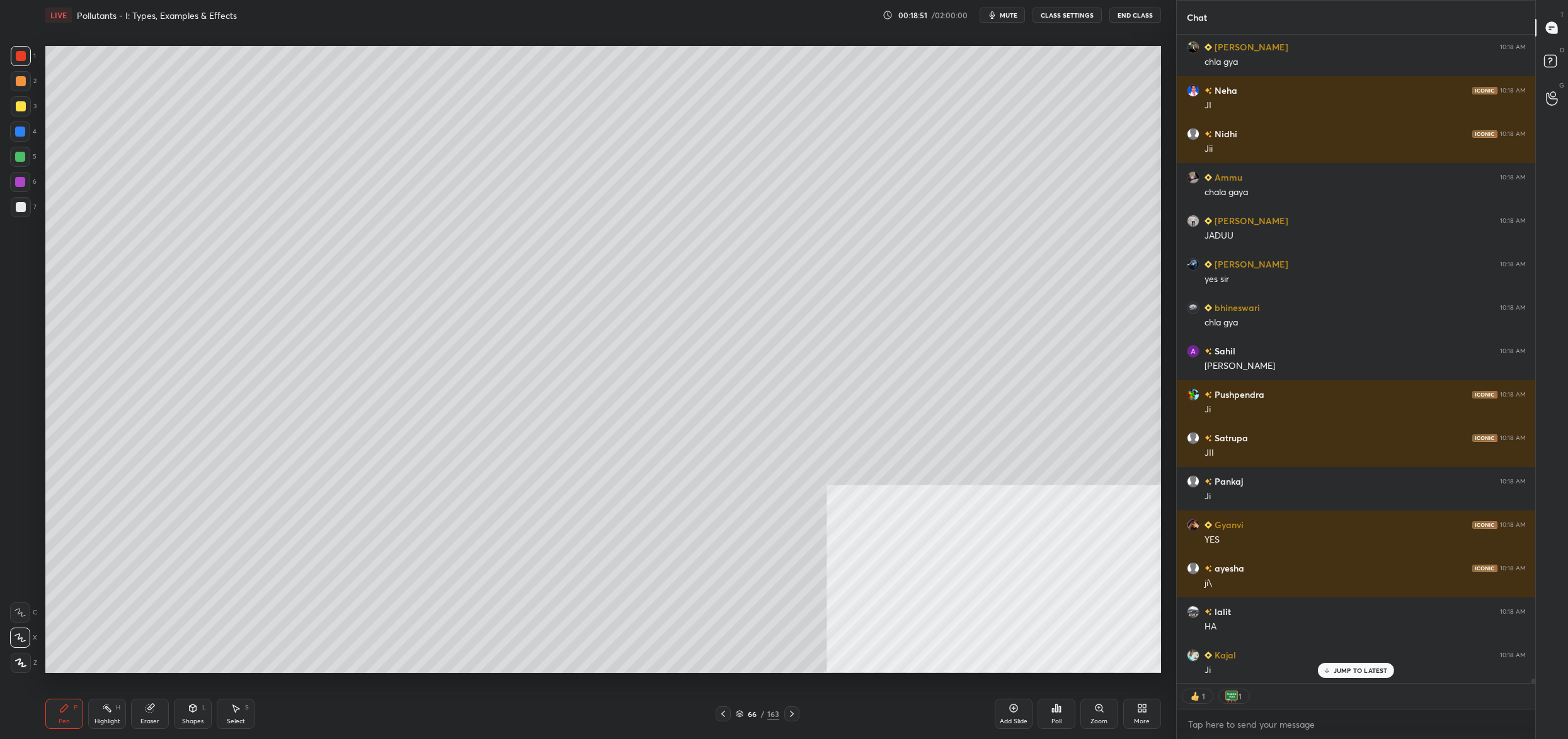
click at [26, 103] on div at bounding box center [20, 106] width 20 height 20
drag, startPoint x: 26, startPoint y: 103, endPoint x: 43, endPoint y: 101, distance: 17.1
click at [26, 103] on div at bounding box center [20, 106] width 20 height 20
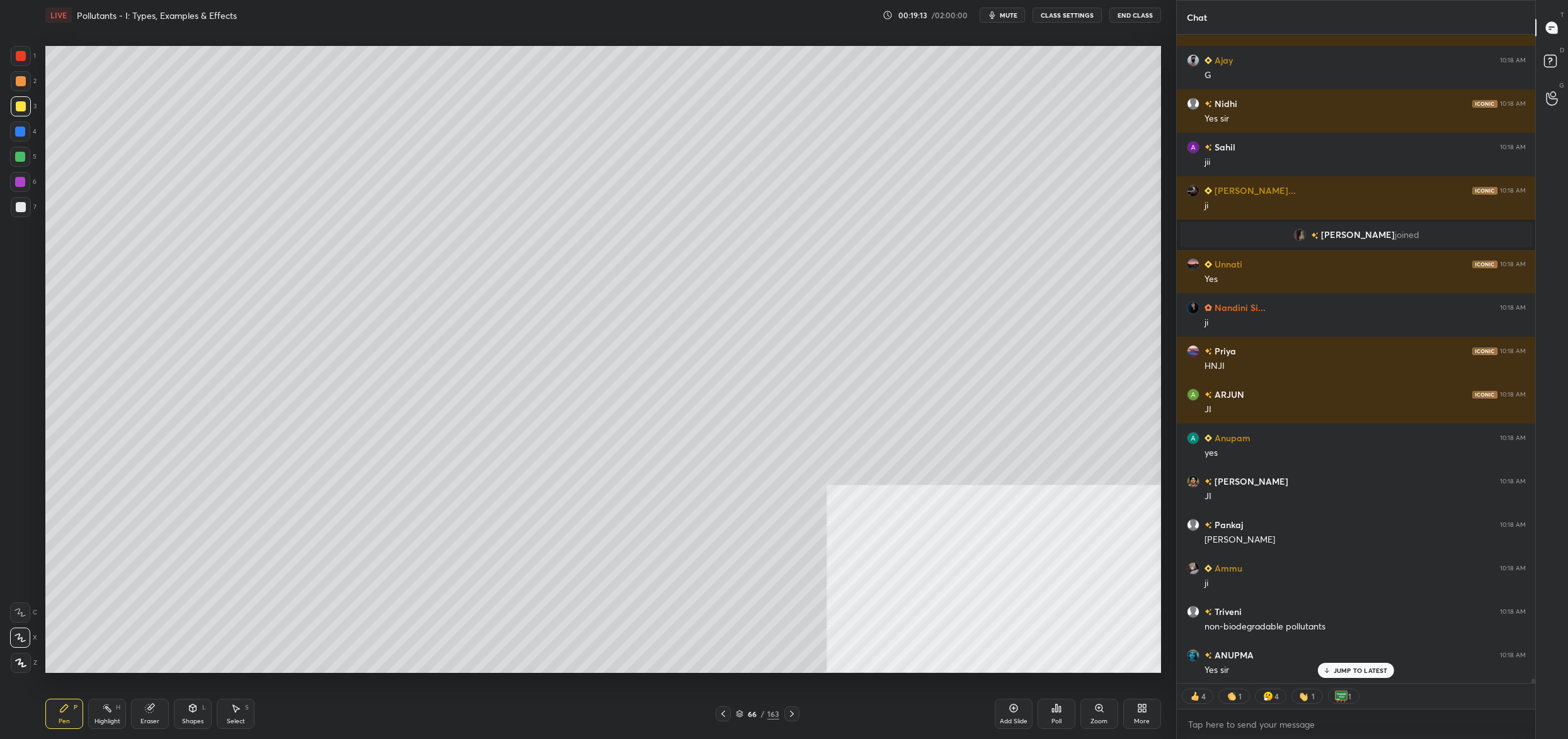
click at [25, 99] on div at bounding box center [20, 106] width 20 height 20
click at [23, 75] on div at bounding box center [20, 81] width 20 height 20
click at [20, 93] on div "2" at bounding box center [23, 84] width 26 height 25
drag, startPoint x: 27, startPoint y: 175, endPoint x: 27, endPoint y: 196, distance: 21.0
click at [27, 175] on div at bounding box center [20, 182] width 20 height 20
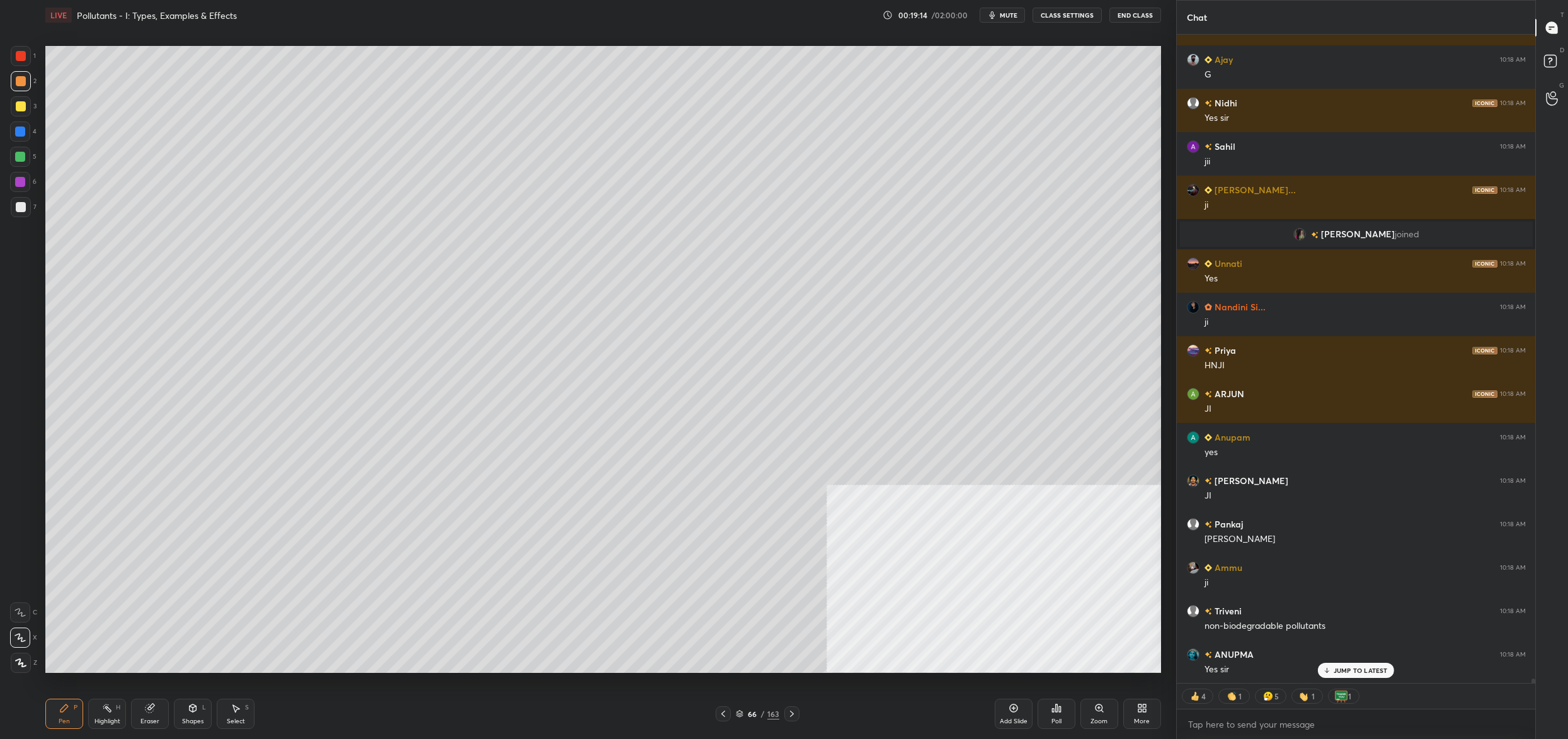
click at [25, 201] on div at bounding box center [20, 207] width 20 height 20
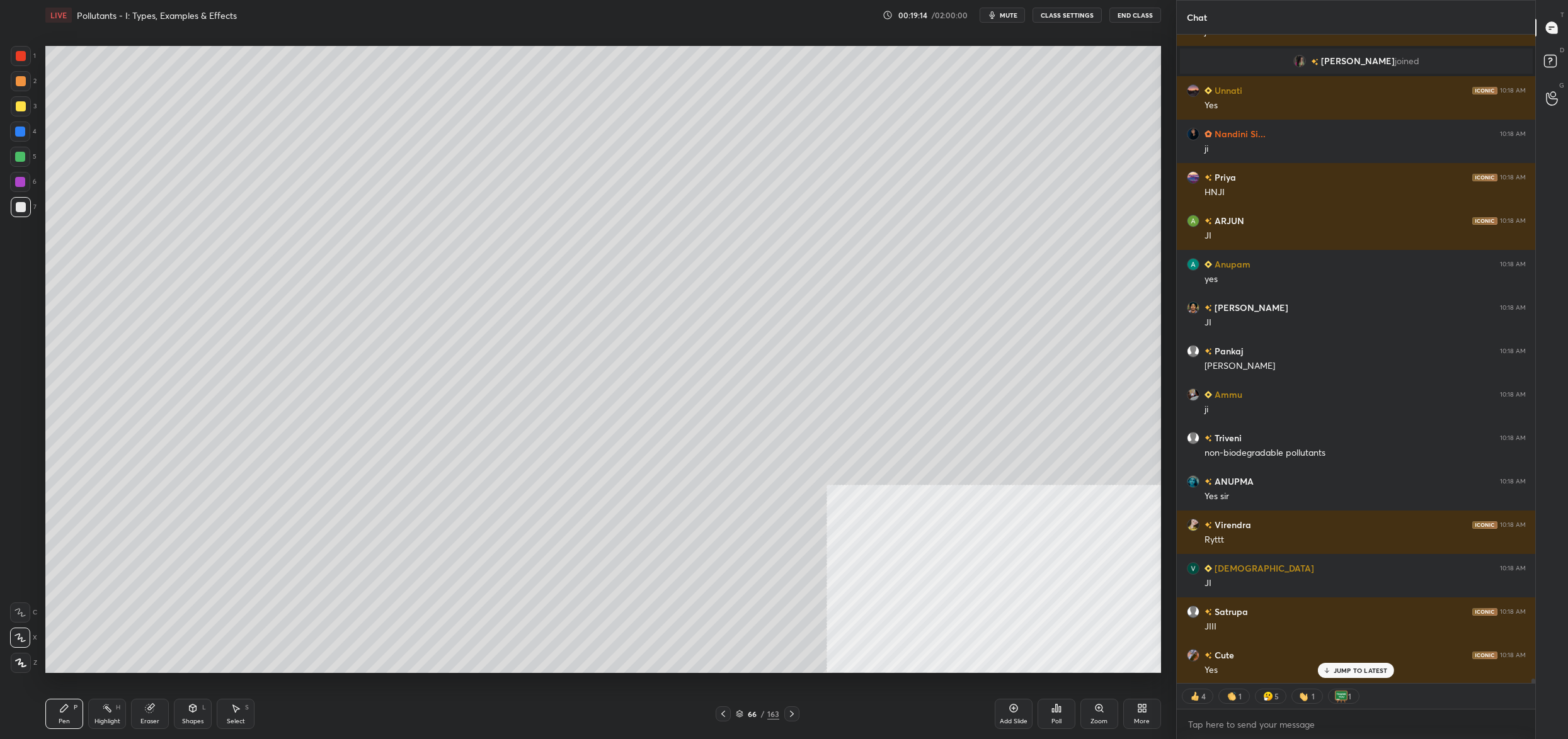
click at [25, 210] on div at bounding box center [20, 207] width 20 height 20
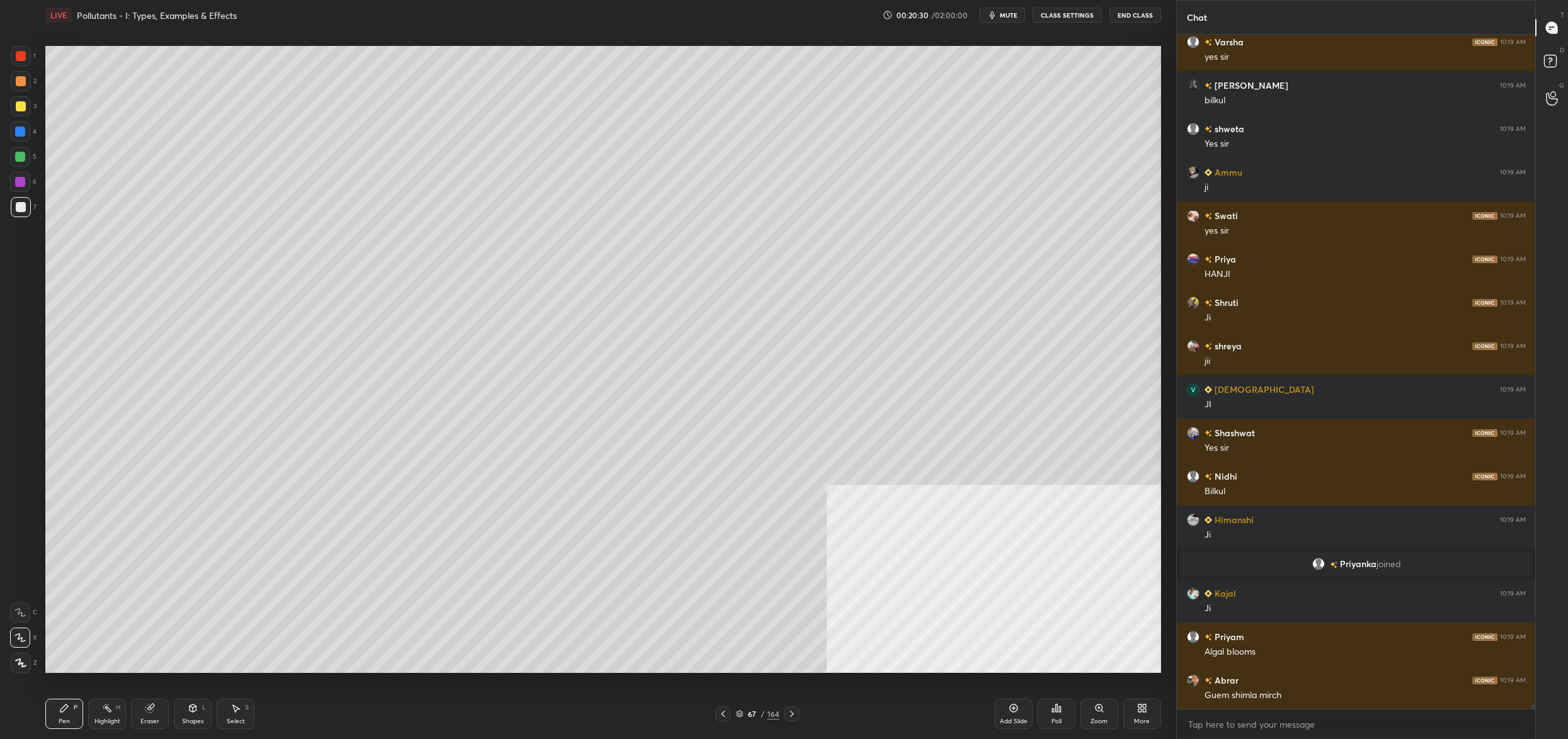
click at [17, 150] on div at bounding box center [20, 156] width 20 height 20
drag, startPoint x: 20, startPoint y: 157, endPoint x: 11, endPoint y: 175, distance: 20.1
click at [20, 158] on div at bounding box center [20, 157] width 10 height 10
click at [30, 607] on div "C" at bounding box center [23, 612] width 27 height 20
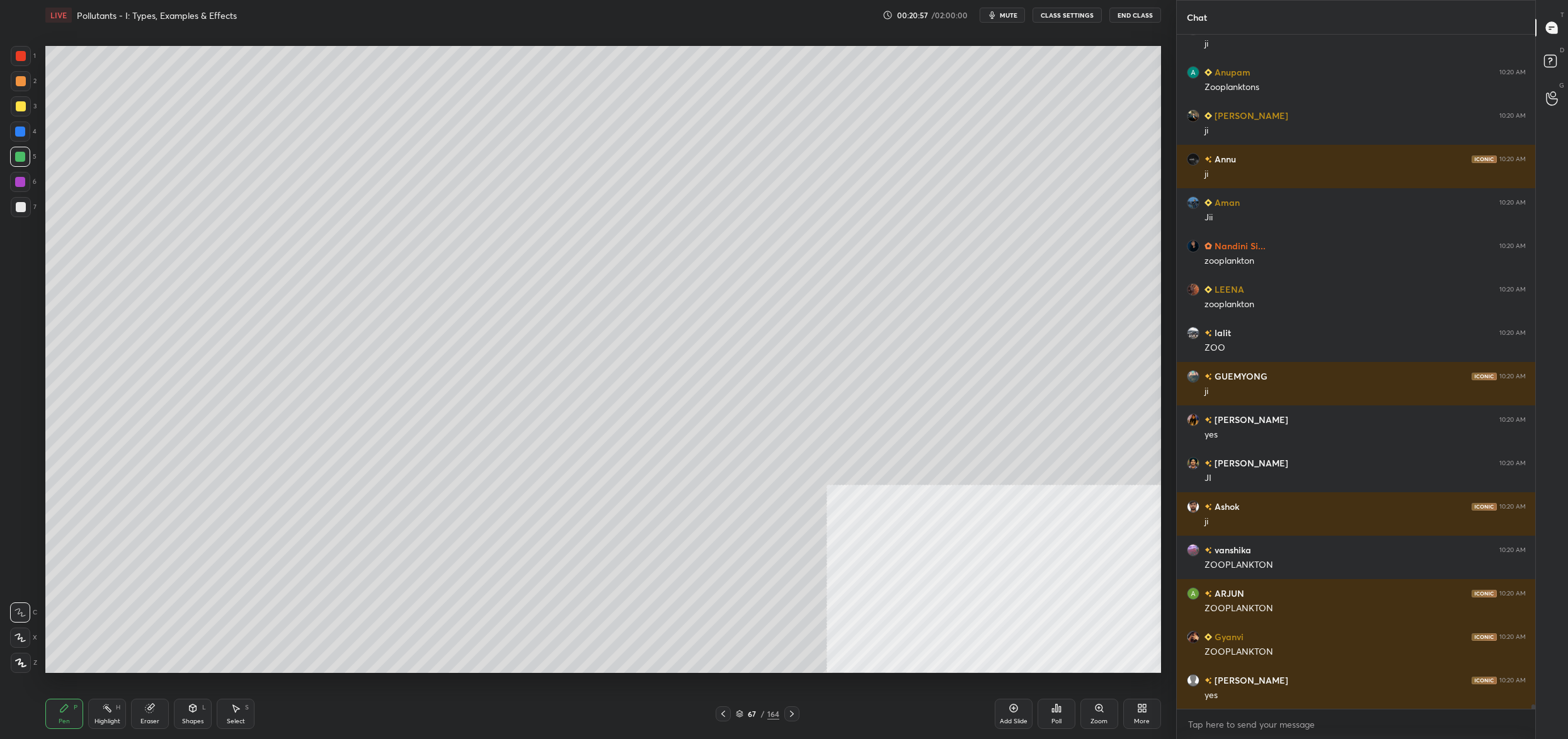
drag, startPoint x: 33, startPoint y: 117, endPoint x: 24, endPoint y: 108, distance: 12.7
click at [28, 110] on div "3" at bounding box center [23, 109] width 26 height 25
click at [23, 109] on div at bounding box center [20, 106] width 10 height 10
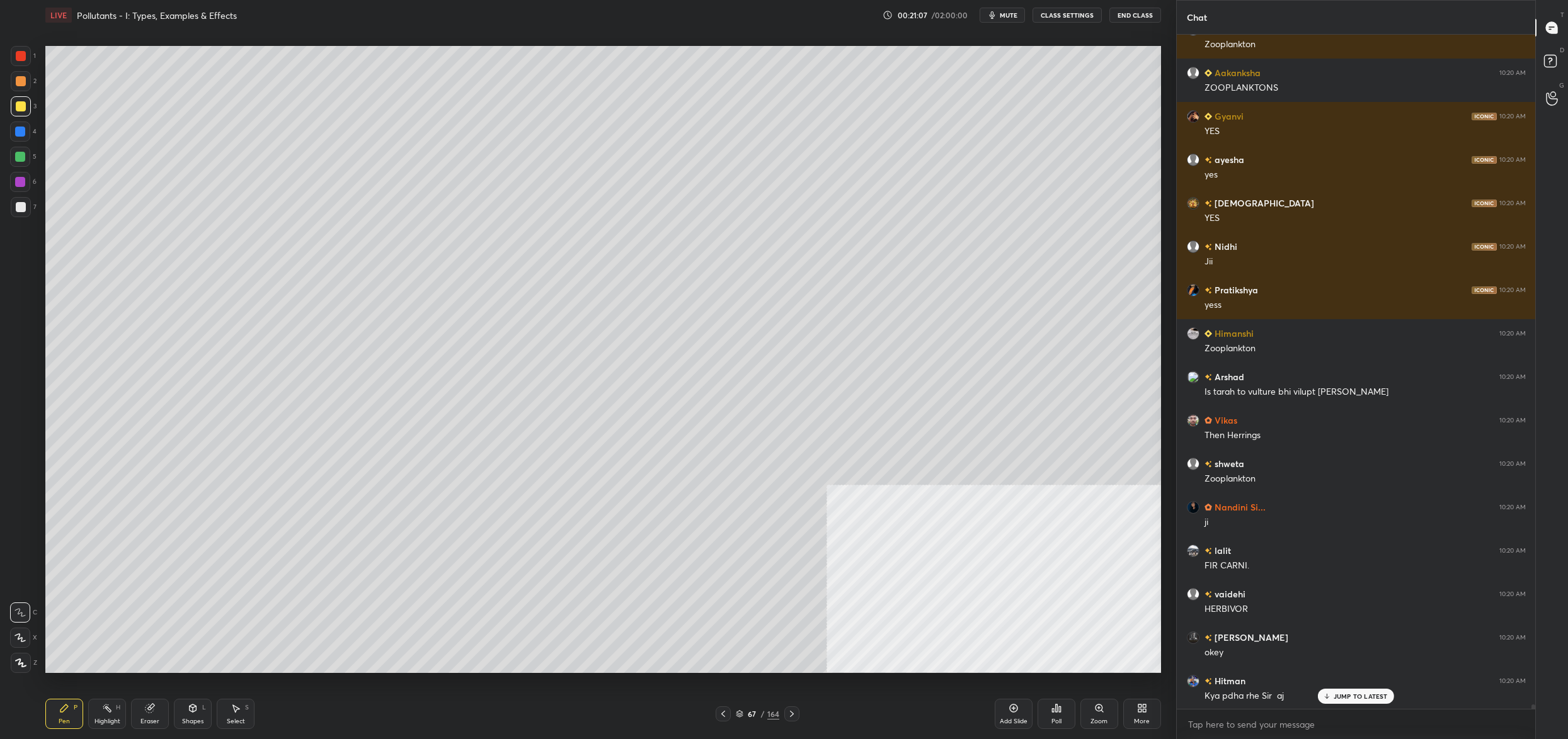
click at [13, 116] on div "3" at bounding box center [23, 109] width 26 height 25
click at [15, 69] on div "1 2 3 4 5 6 7" at bounding box center [23, 134] width 27 height 177
click at [20, 60] on div at bounding box center [20, 56] width 10 height 10
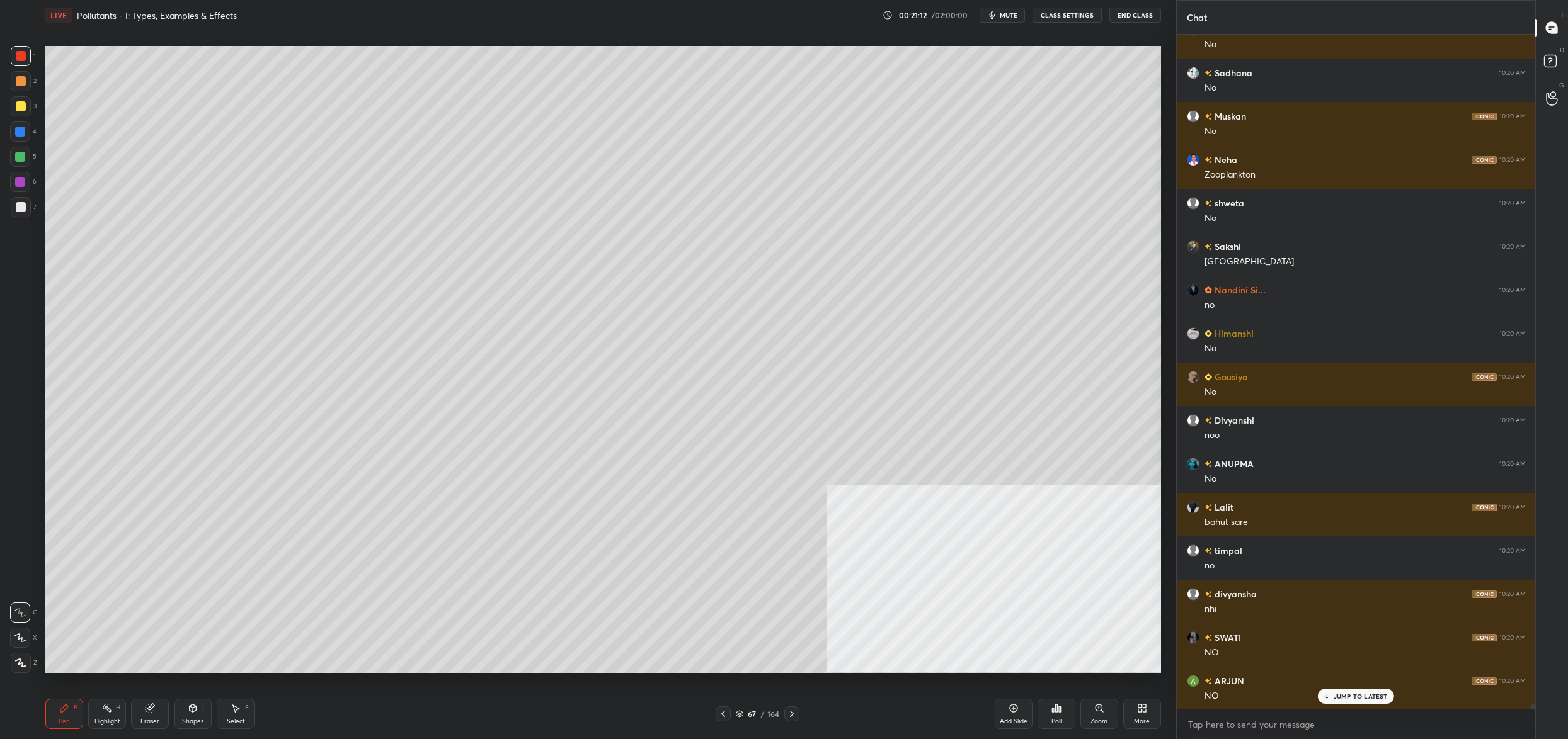
click at [18, 149] on div at bounding box center [20, 156] width 20 height 20
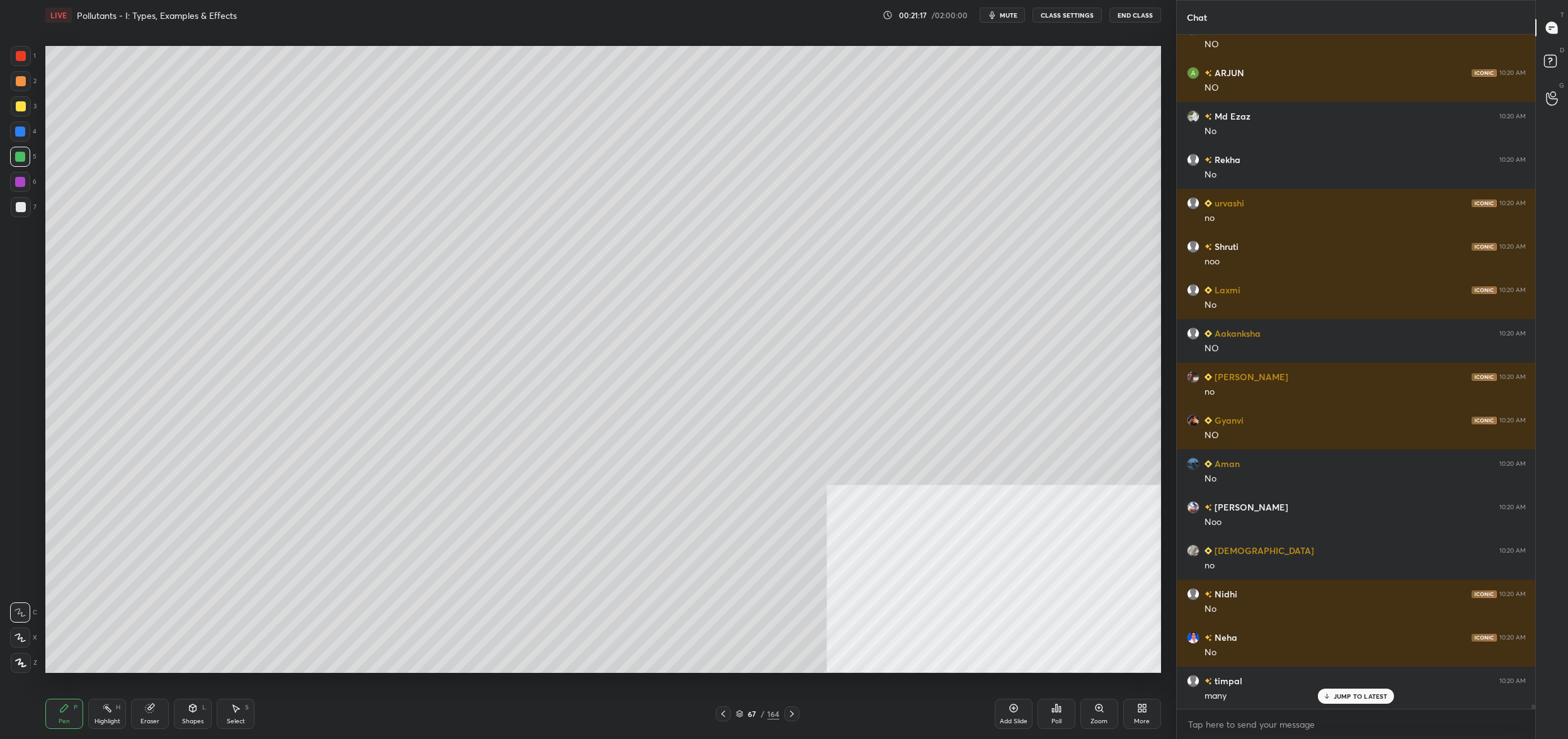
click at [20, 206] on div at bounding box center [20, 207] width 10 height 10
click at [23, 206] on div at bounding box center [20, 207] width 10 height 10
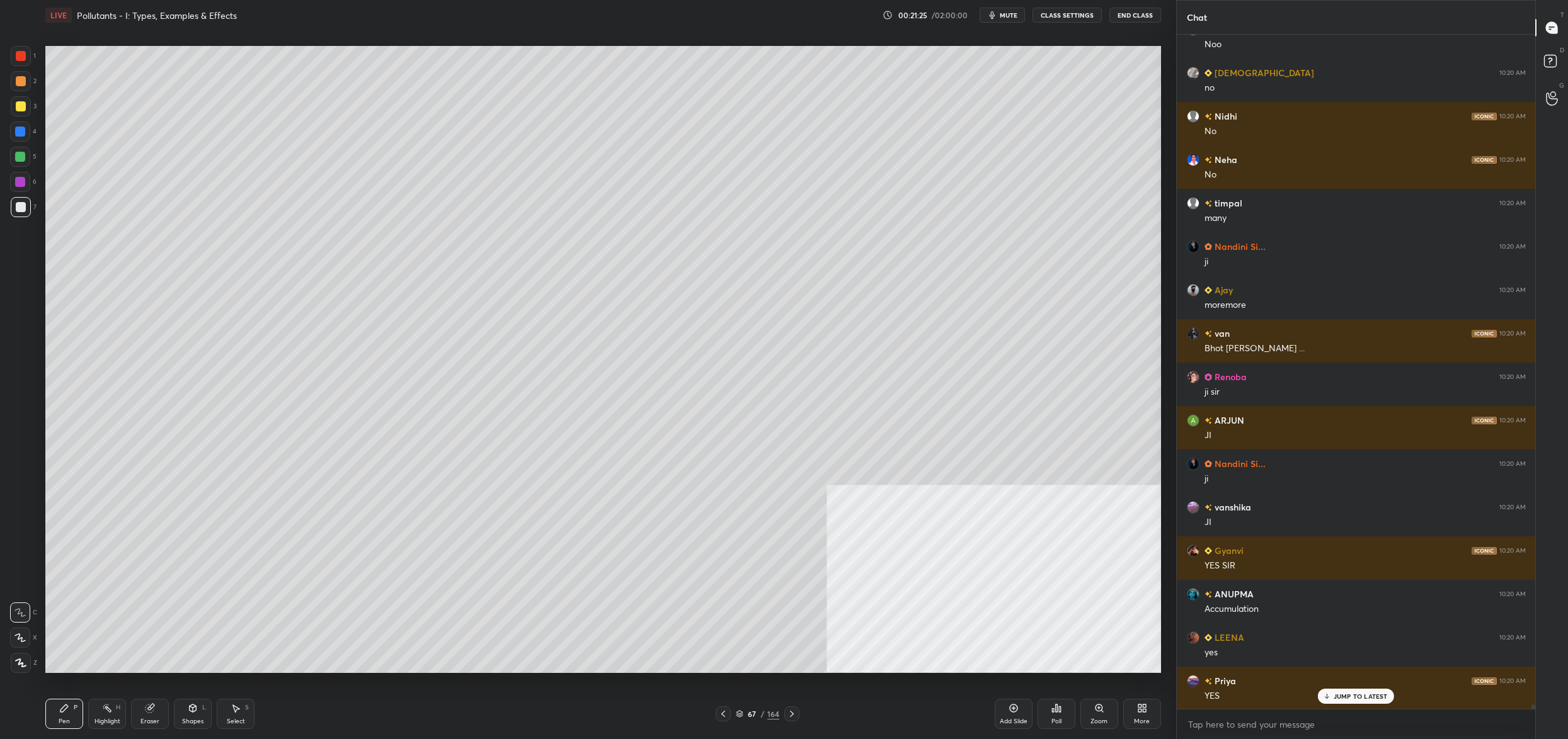
click at [11, 105] on div at bounding box center [20, 106] width 20 height 20
click at [19, 103] on div at bounding box center [20, 106] width 10 height 10
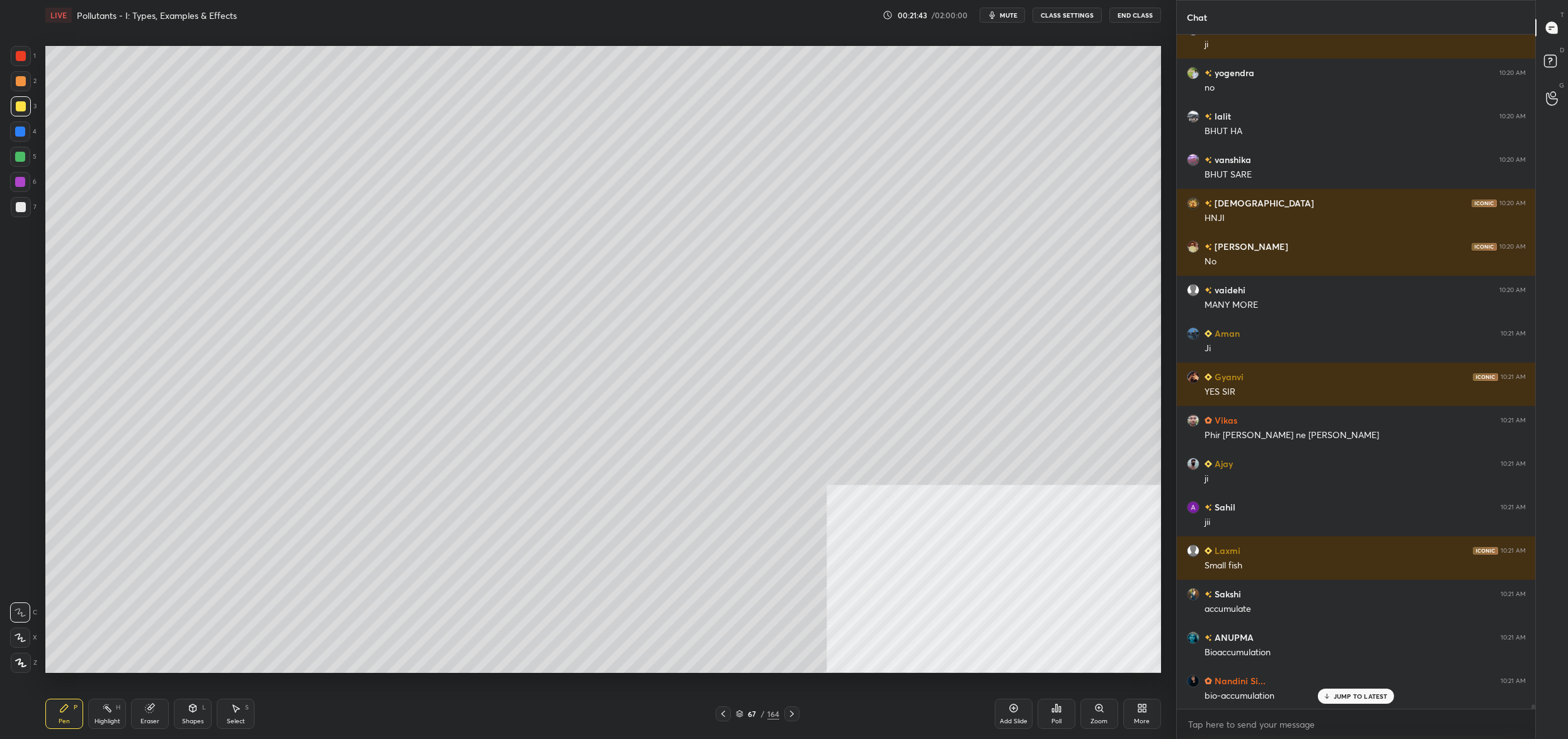
click at [21, 188] on div at bounding box center [20, 182] width 20 height 20
click at [23, 208] on div at bounding box center [20, 207] width 10 height 10
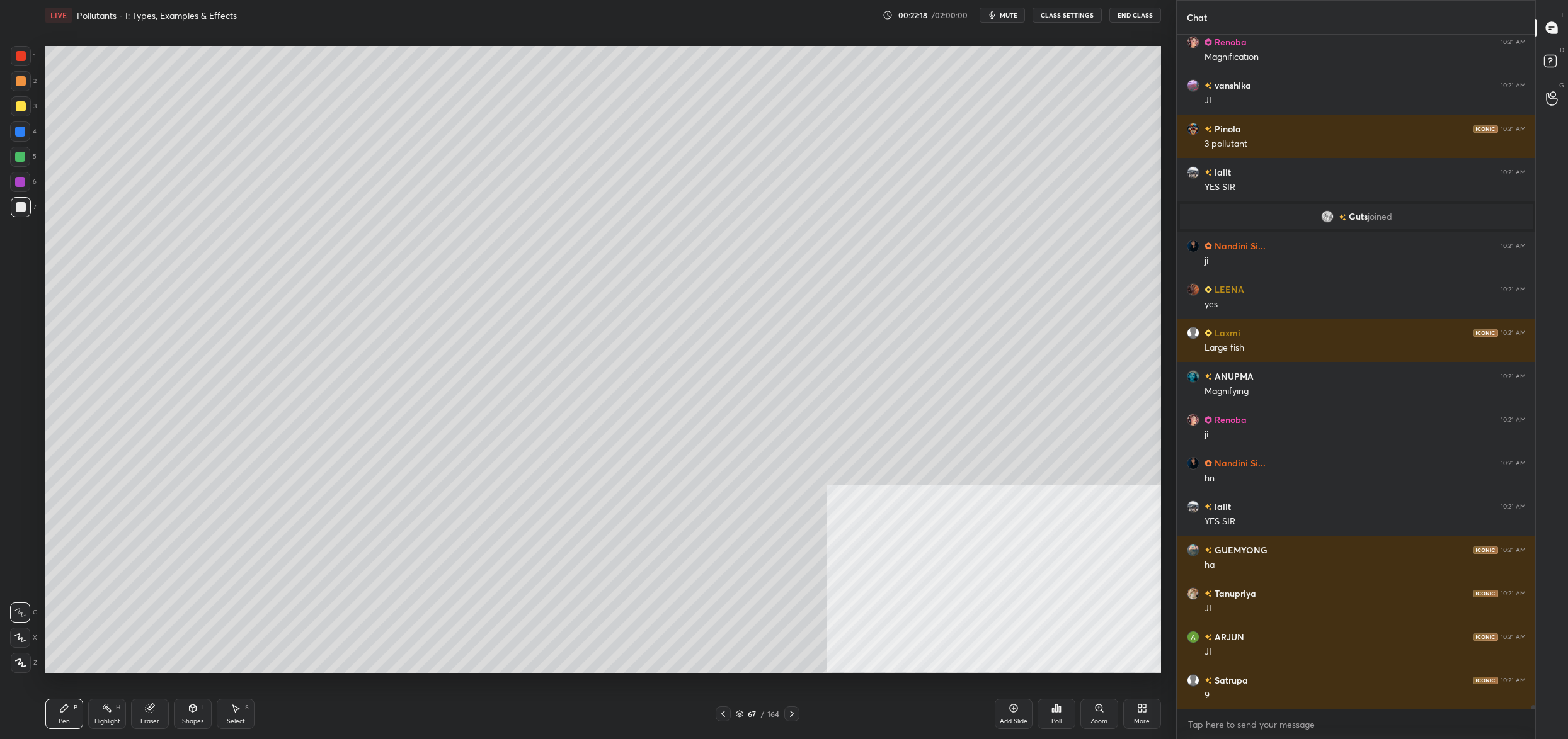
click at [46, 151] on div "Setting up your live class Poll for secs No correct answer Start poll" at bounding box center [603, 360] width 1126 height 659
drag, startPoint x: 32, startPoint y: 163, endPoint x: 32, endPoint y: 153, distance: 10.0
click at [27, 160] on div "5" at bounding box center [23, 156] width 27 height 20
click at [28, 156] on div at bounding box center [20, 156] width 20 height 20
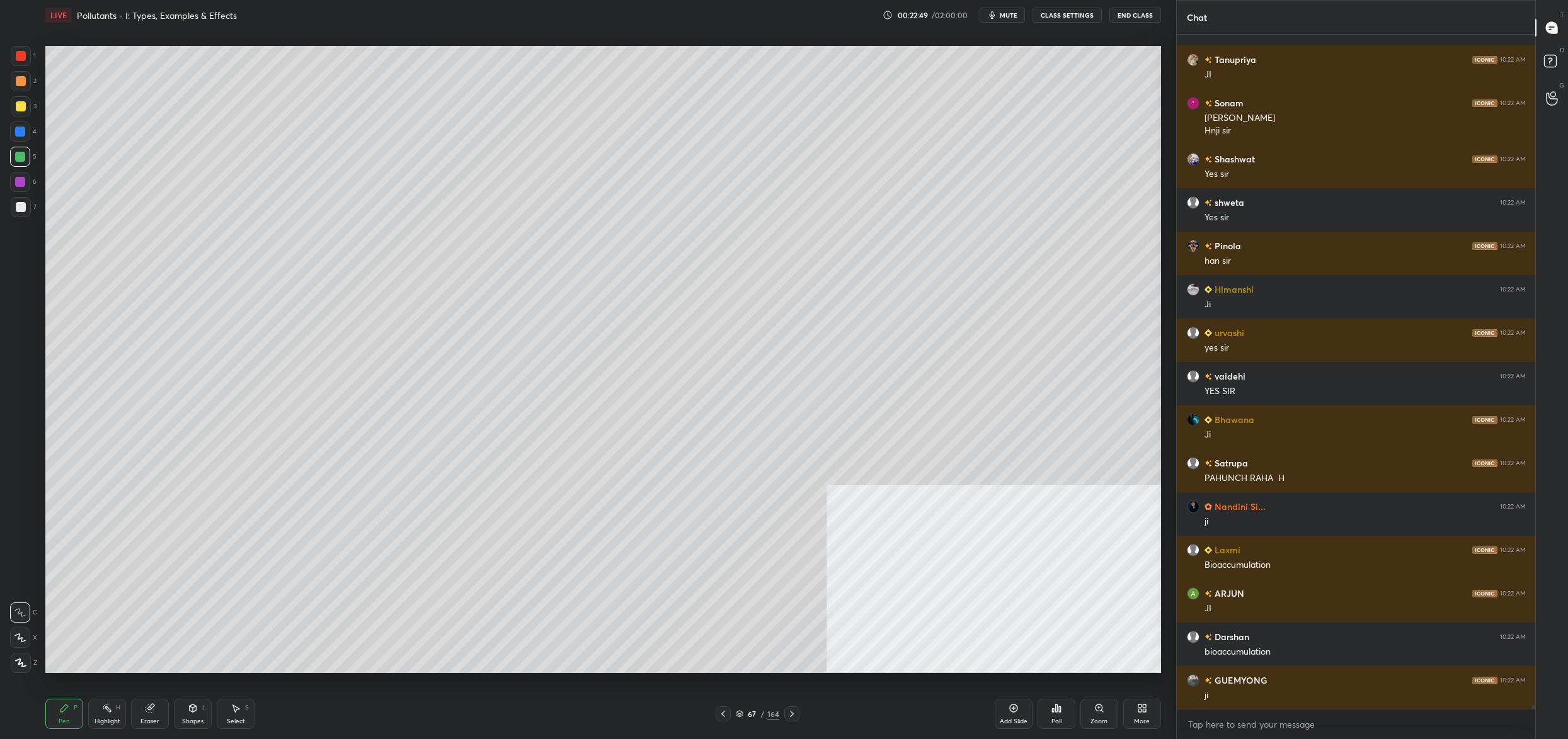
click at [22, 191] on div at bounding box center [20, 182] width 20 height 20
click at [13, 202] on div at bounding box center [20, 207] width 20 height 20
click at [15, 208] on div at bounding box center [20, 207] width 20 height 20
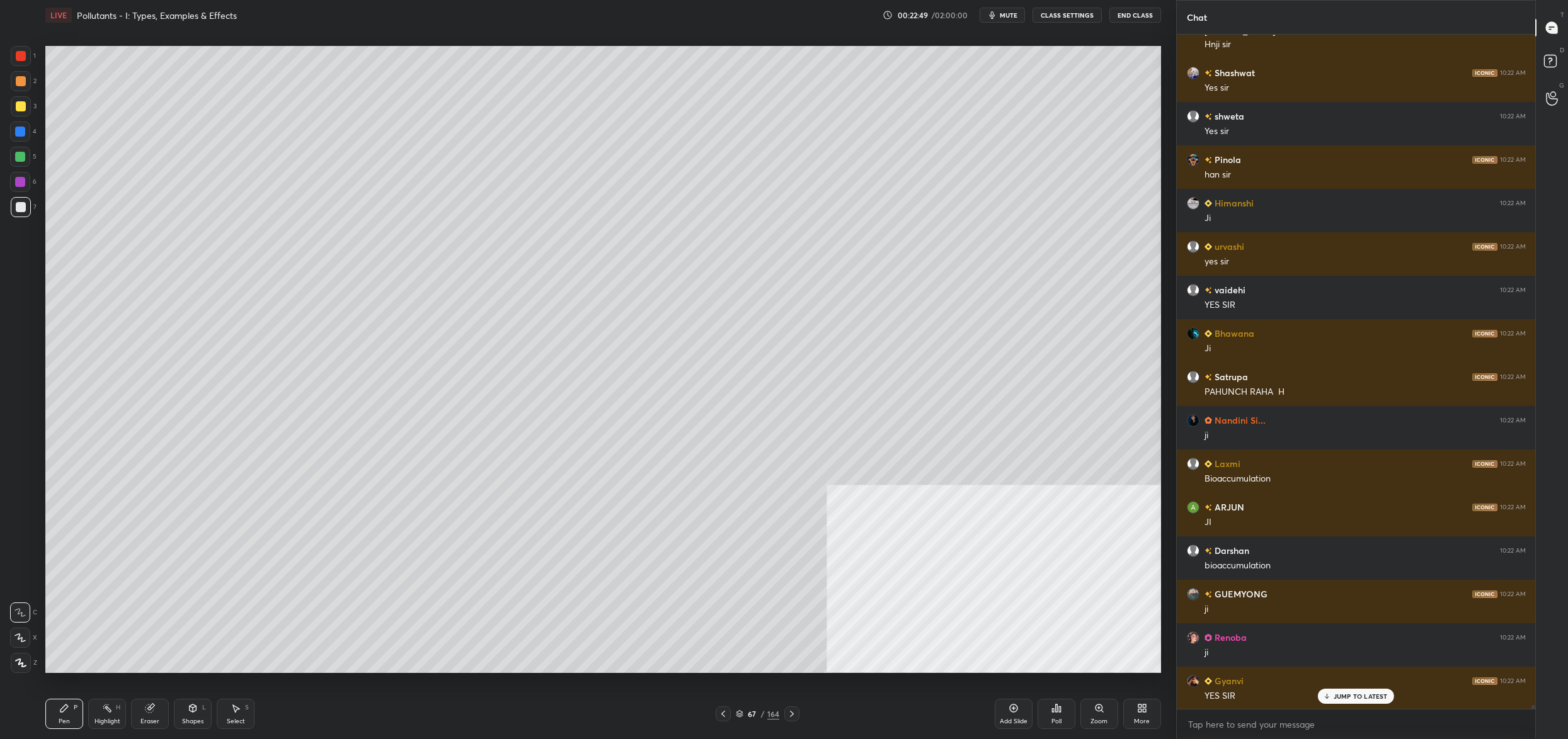
drag, startPoint x: 32, startPoint y: 108, endPoint x: 23, endPoint y: 108, distance: 9.0
click at [30, 110] on div "3" at bounding box center [23, 106] width 26 height 20
drag, startPoint x: 23, startPoint y: 108, endPoint x: 37, endPoint y: 107, distance: 14.0
click at [23, 108] on div at bounding box center [20, 106] width 10 height 10
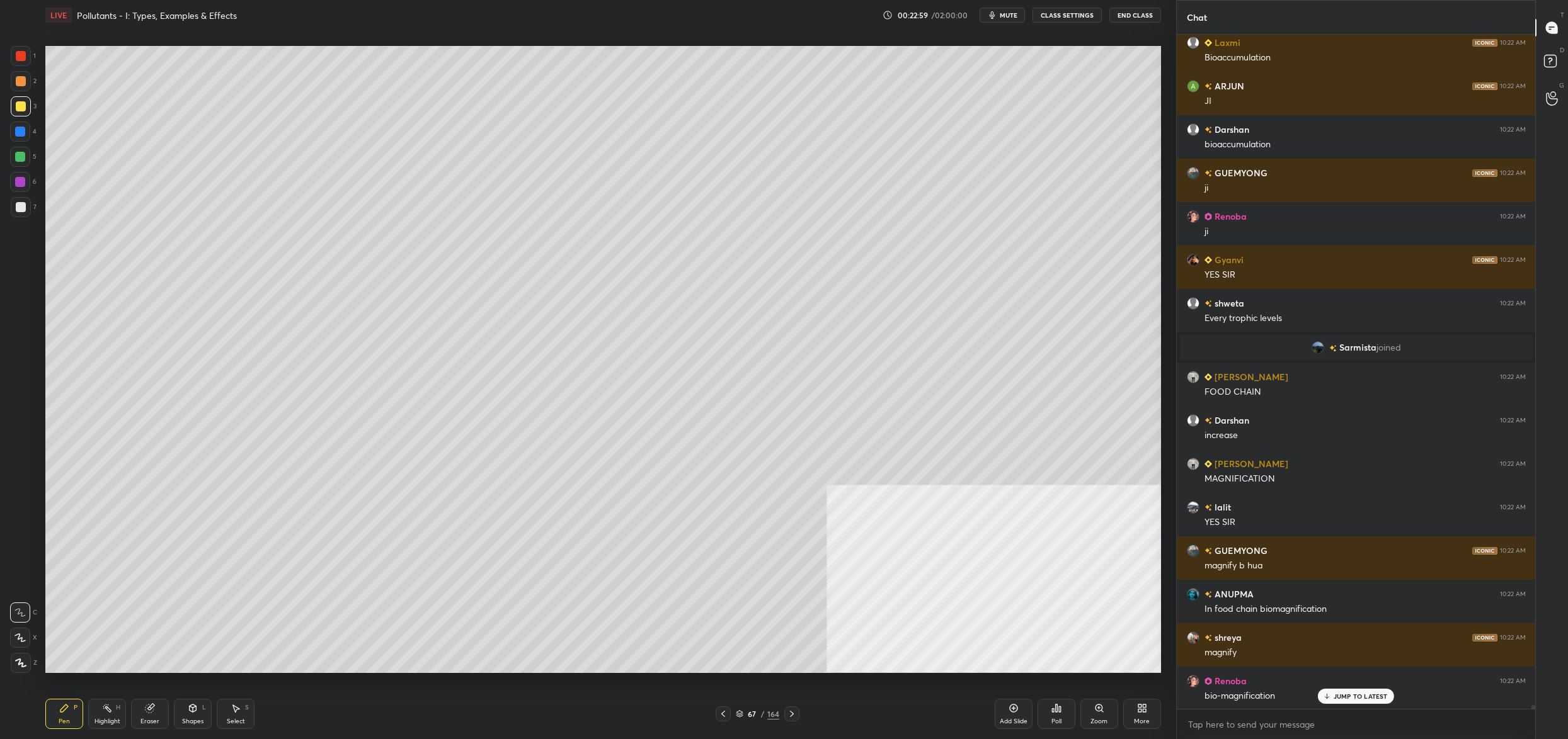
click at [751, 714] on div "67" at bounding box center [752, 714] width 13 height 8
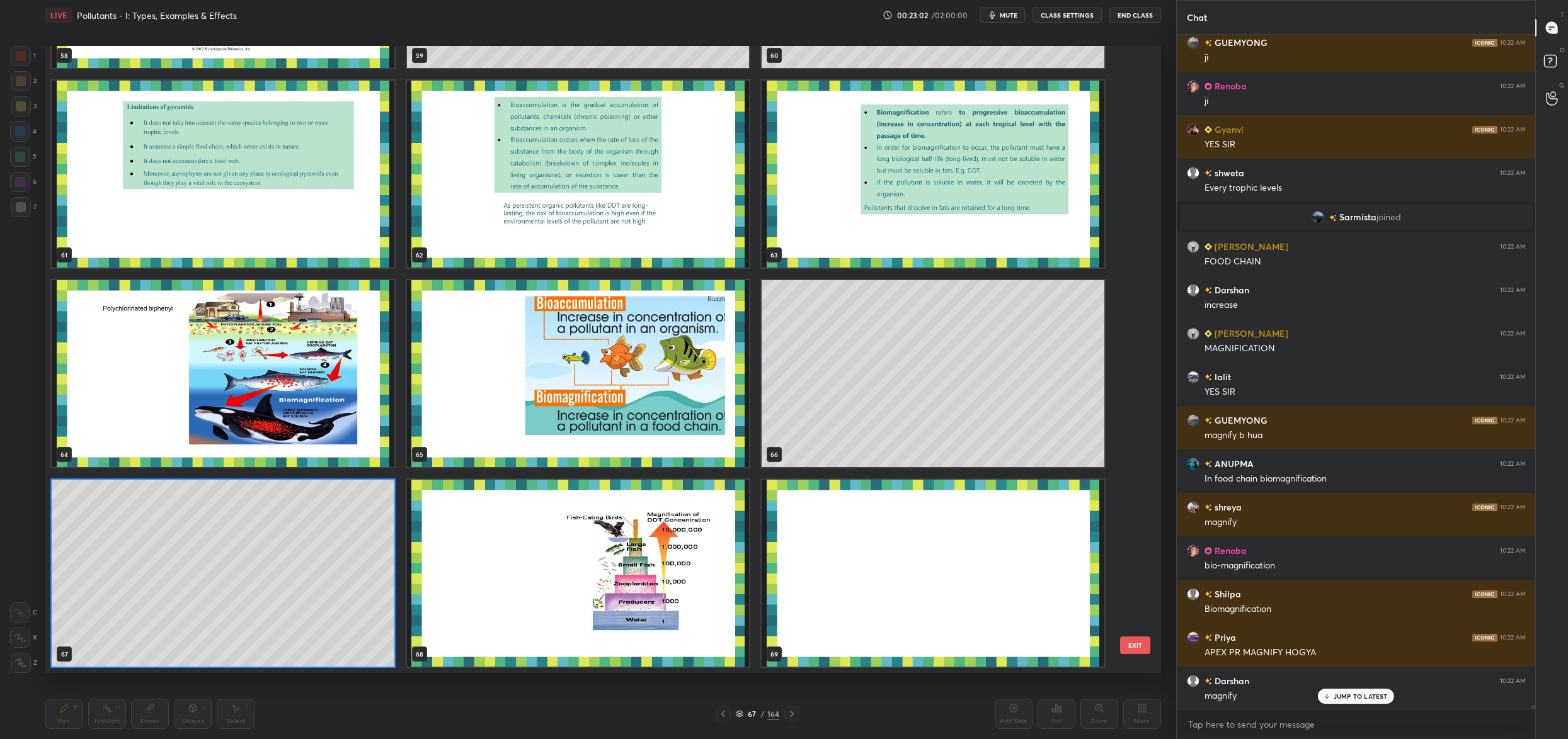
click at [361, 419] on img "grid" at bounding box center [222, 374] width 343 height 187
click at [358, 422] on img "grid" at bounding box center [222, 374] width 343 height 187
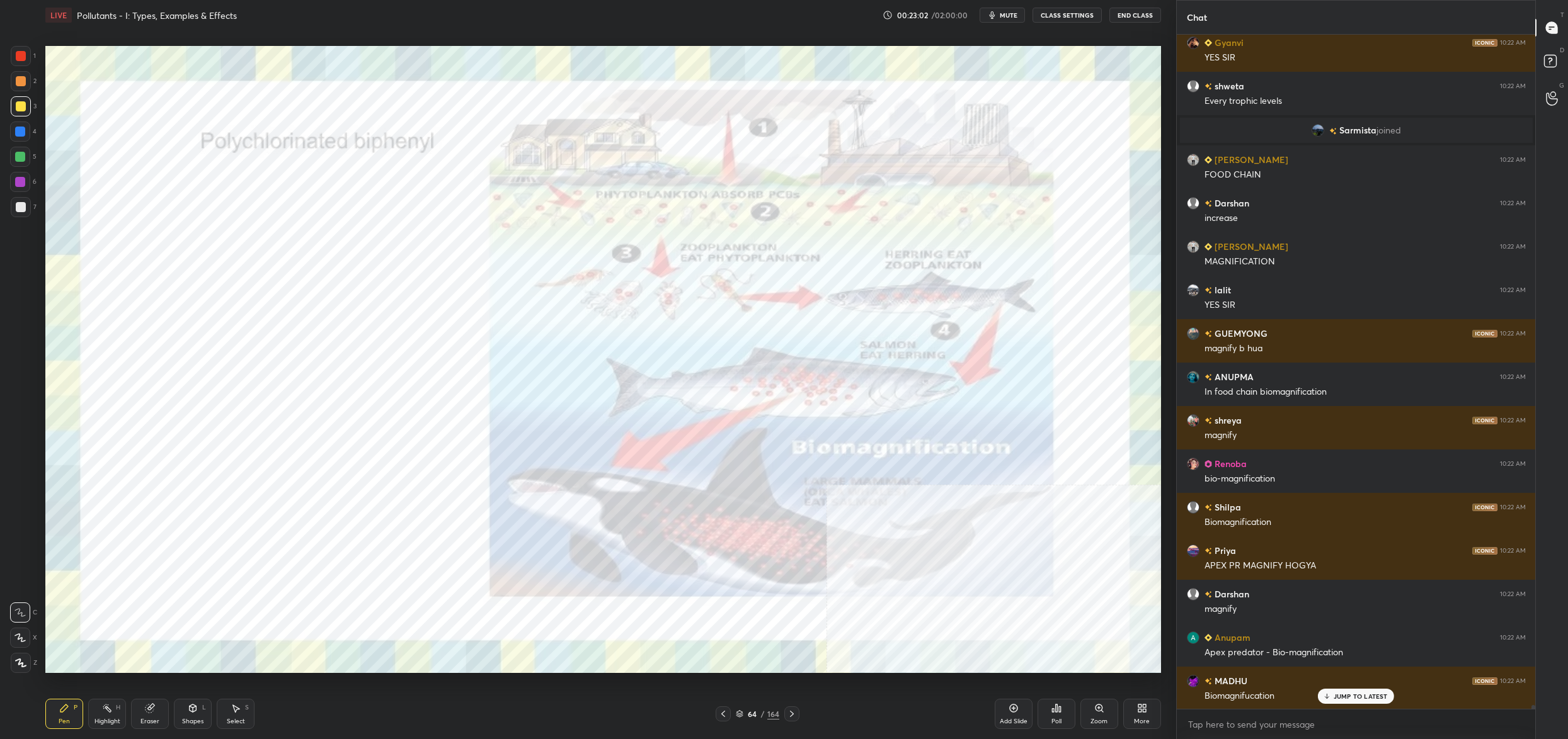
click at [358, 422] on img "grid" at bounding box center [222, 374] width 343 height 187
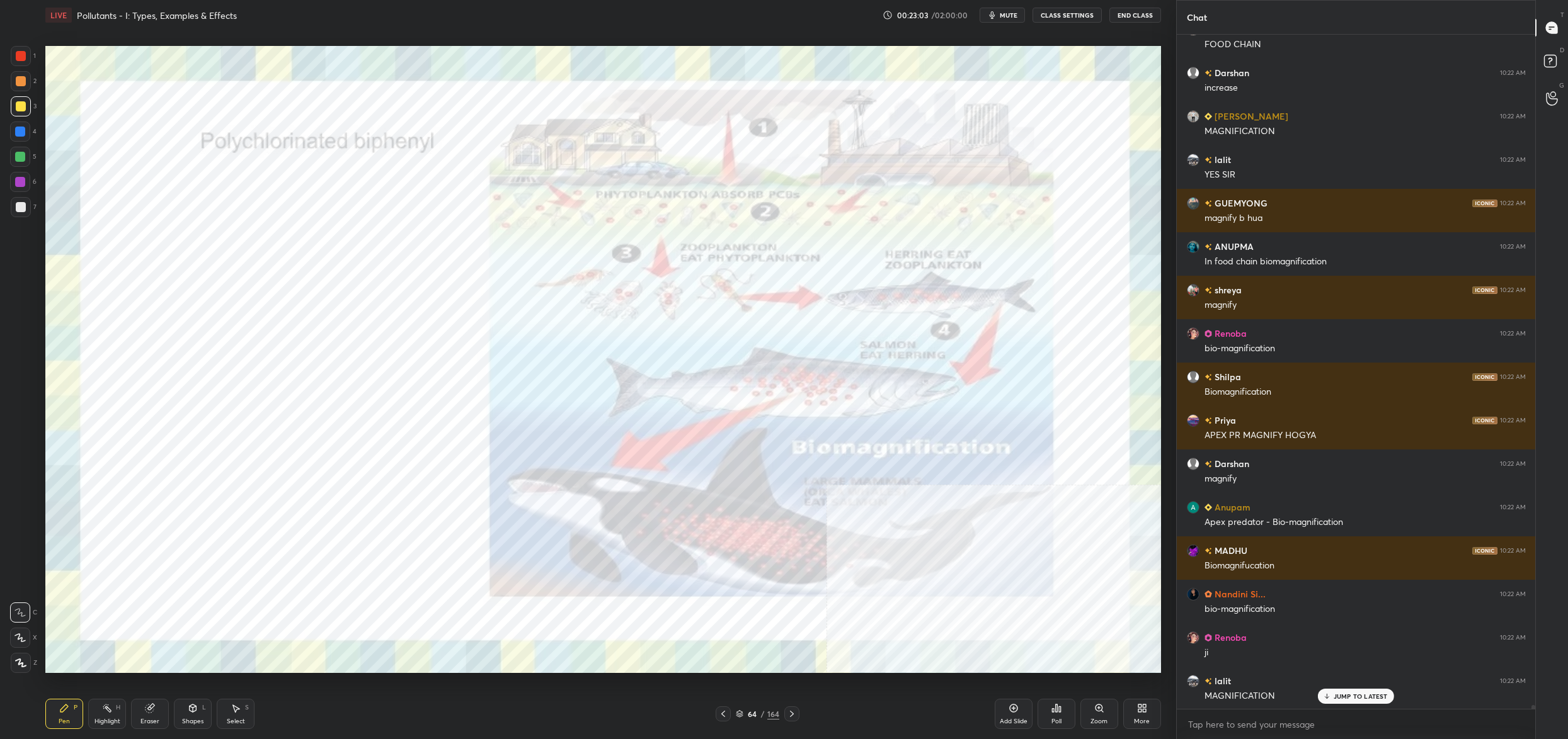
drag, startPoint x: 26, startPoint y: 52, endPoint x: 13, endPoint y: 56, distance: 13.6
click at [21, 51] on div at bounding box center [20, 56] width 20 height 20
drag, startPoint x: 13, startPoint y: 56, endPoint x: 33, endPoint y: 58, distance: 20.1
click at [13, 56] on div at bounding box center [20, 56] width 20 height 20
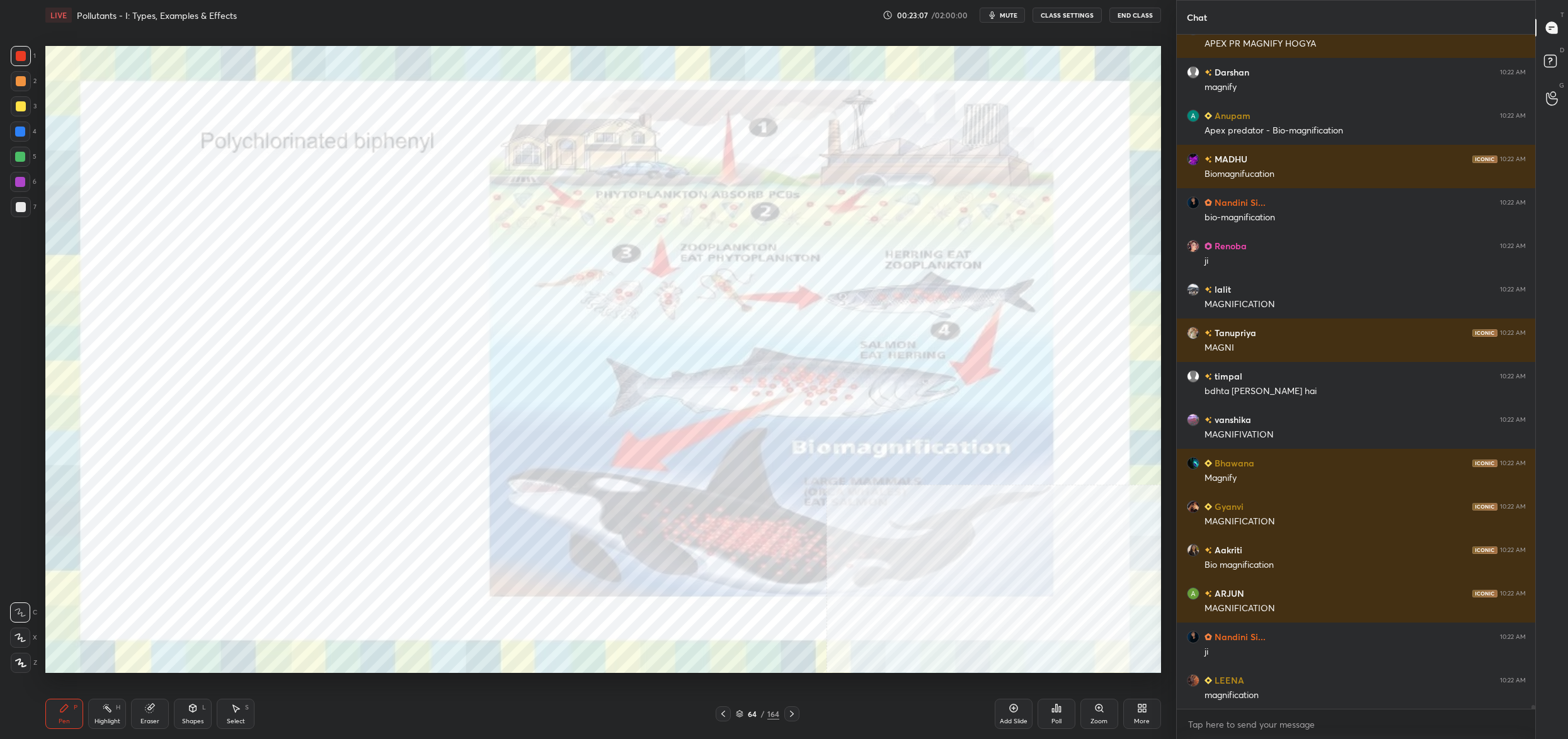
drag, startPoint x: 24, startPoint y: 71, endPoint x: 27, endPoint y: 187, distance: 116.0
click at [27, 72] on div at bounding box center [20, 81] width 20 height 20
click at [38, 558] on div "1 2 3 4 5 6 7 C X Z C X Z E E Erase all H H" at bounding box center [20, 359] width 40 height 627
click at [40, 626] on div "Setting up your live class Poll for secs No correct answer Start poll" at bounding box center [603, 360] width 1126 height 659
drag, startPoint x: 12, startPoint y: 647, endPoint x: 11, endPoint y: 639, distance: 8.1
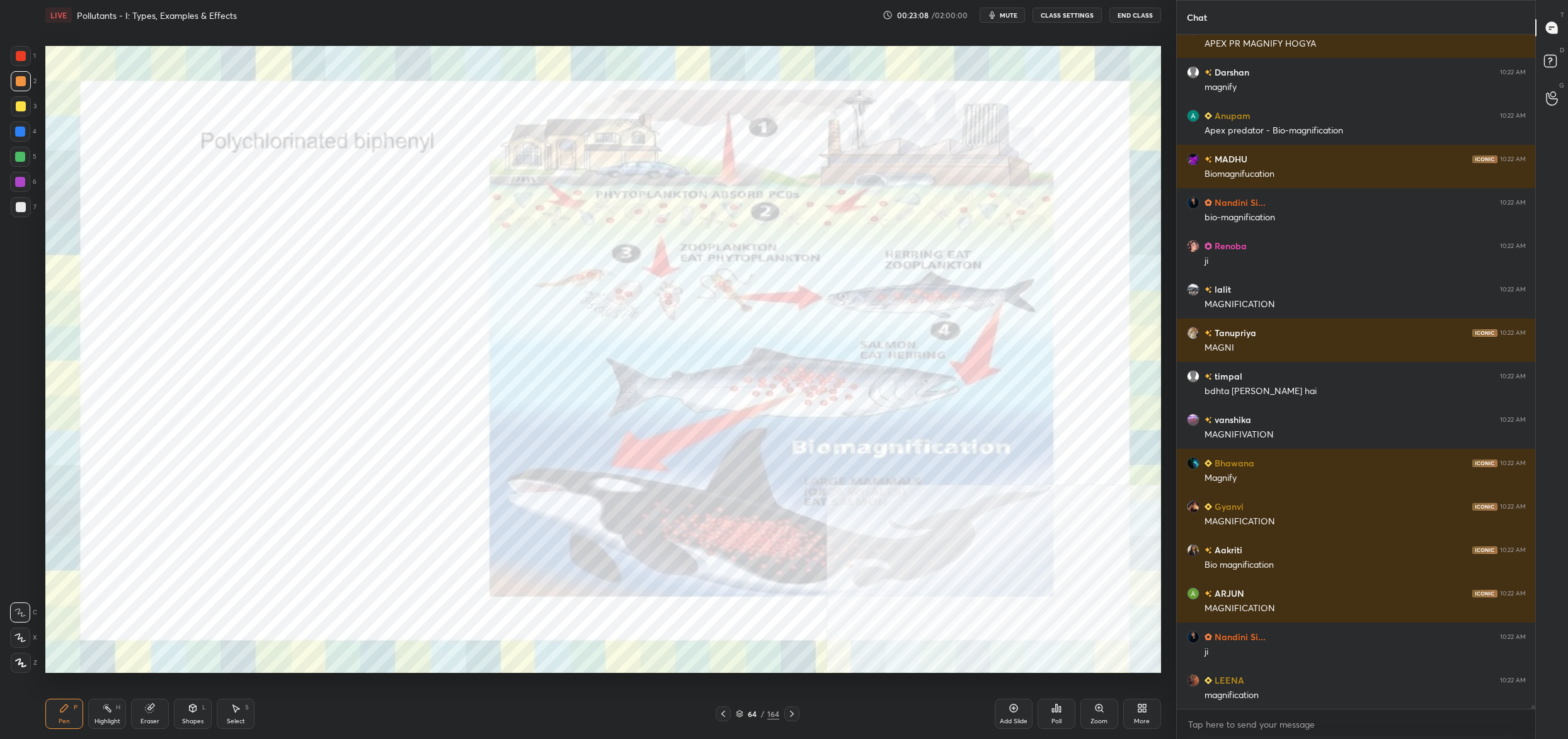
click at [11, 640] on div at bounding box center [20, 638] width 20 height 20
click at [15, 638] on icon at bounding box center [20, 638] width 11 height 9
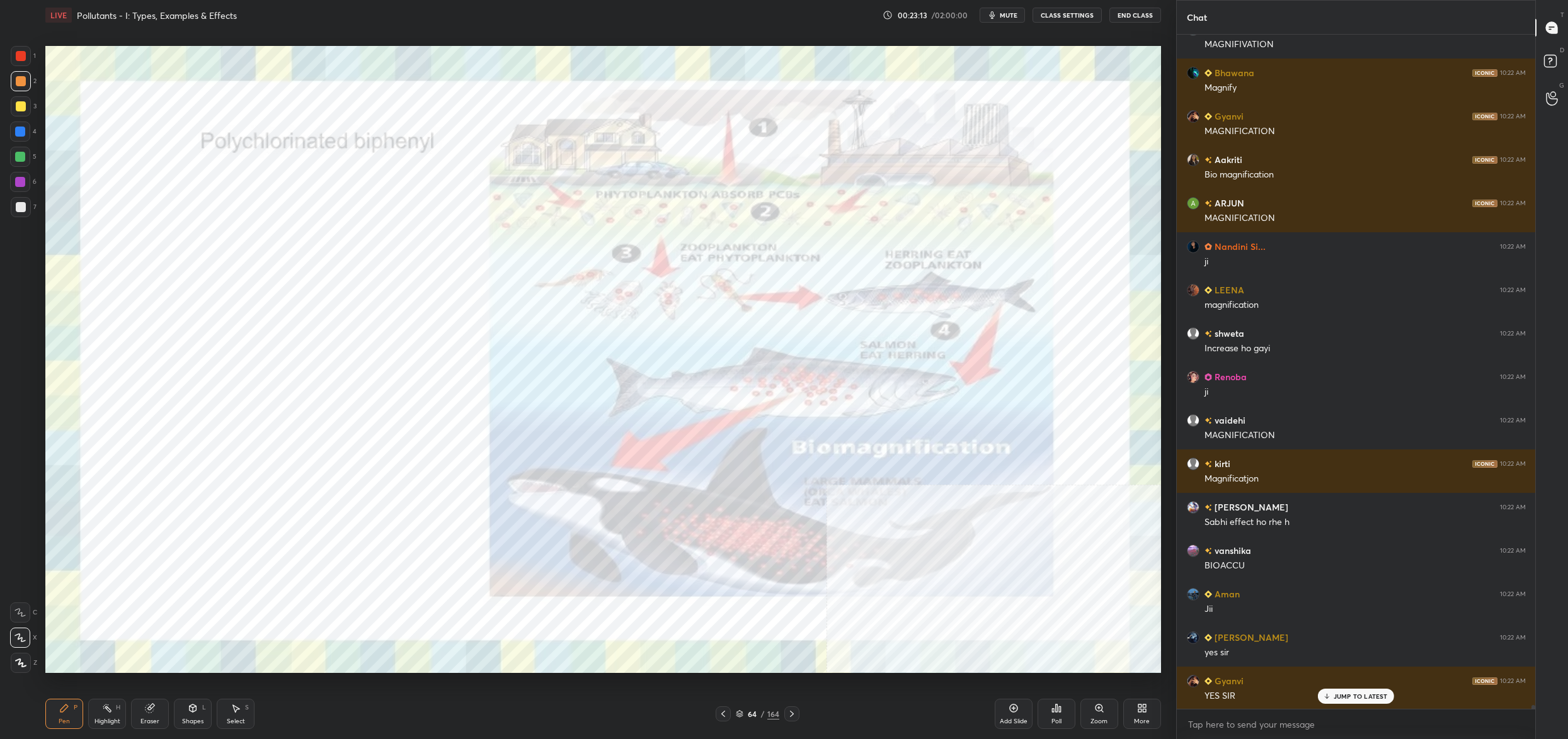
drag, startPoint x: 1130, startPoint y: 711, endPoint x: 1105, endPoint y: 711, distance: 25.0
click at [1119, 709] on div "Add Slide Poll Zoom More" at bounding box center [1078, 714] width 166 height 70
click at [1103, 710] on div "Zoom" at bounding box center [1099, 714] width 38 height 30
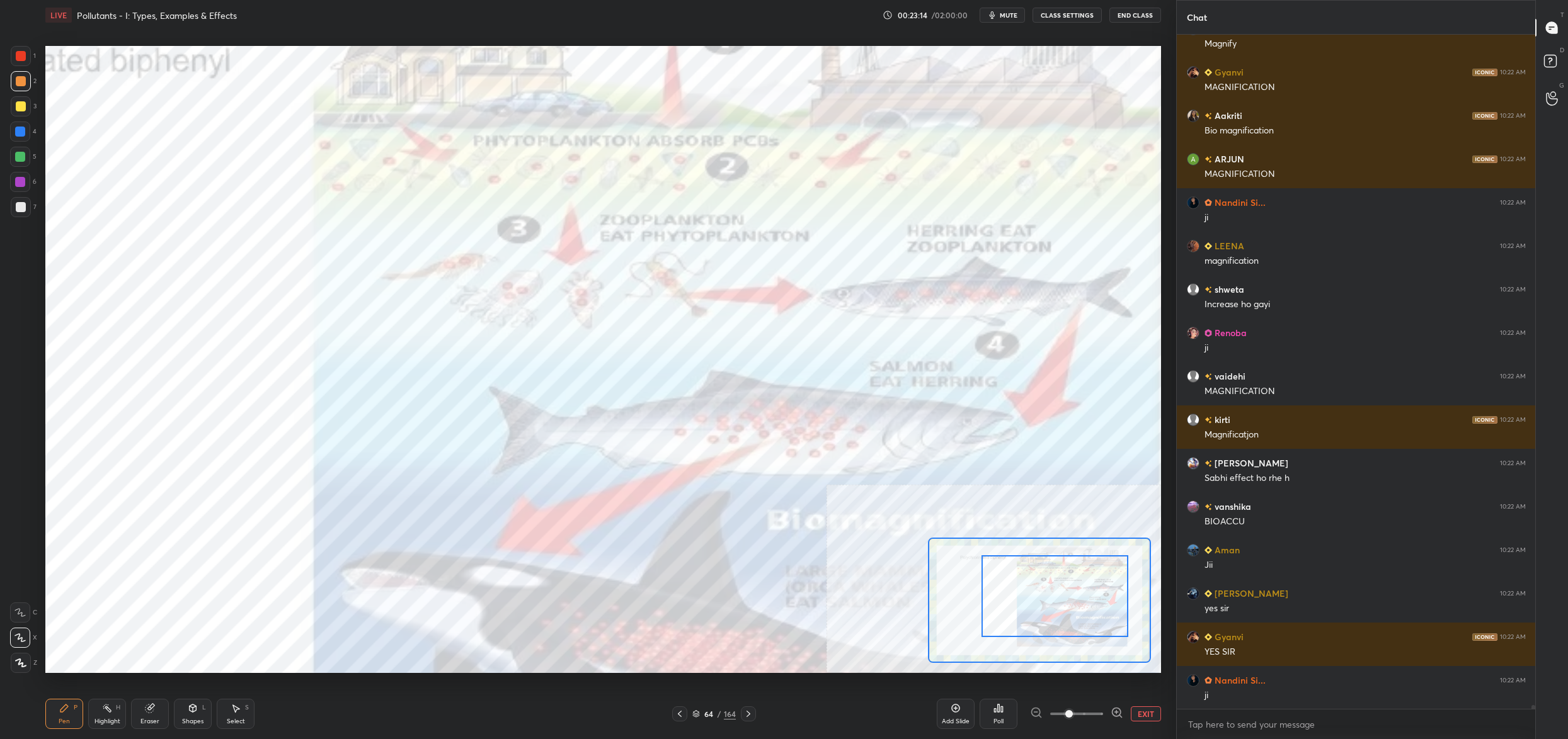
drag, startPoint x: 1108, startPoint y: 613, endPoint x: 1092, endPoint y: 602, distance: 19.4
click at [1106, 609] on div at bounding box center [1055, 596] width 146 height 82
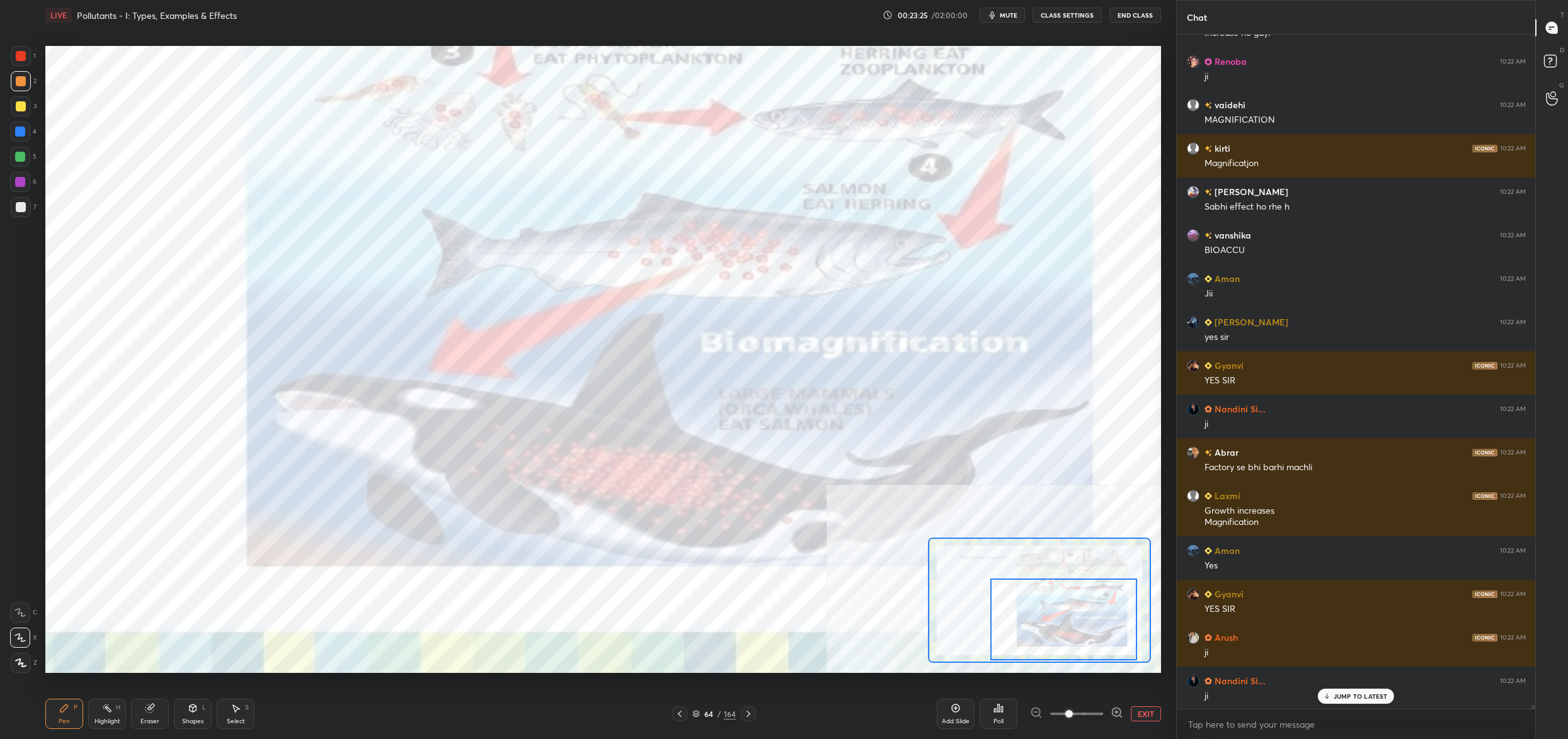
drag, startPoint x: 1042, startPoint y: 600, endPoint x: 1018, endPoint y: 618, distance: 30.0
click at [1041, 631] on div at bounding box center [1064, 619] width 146 height 82
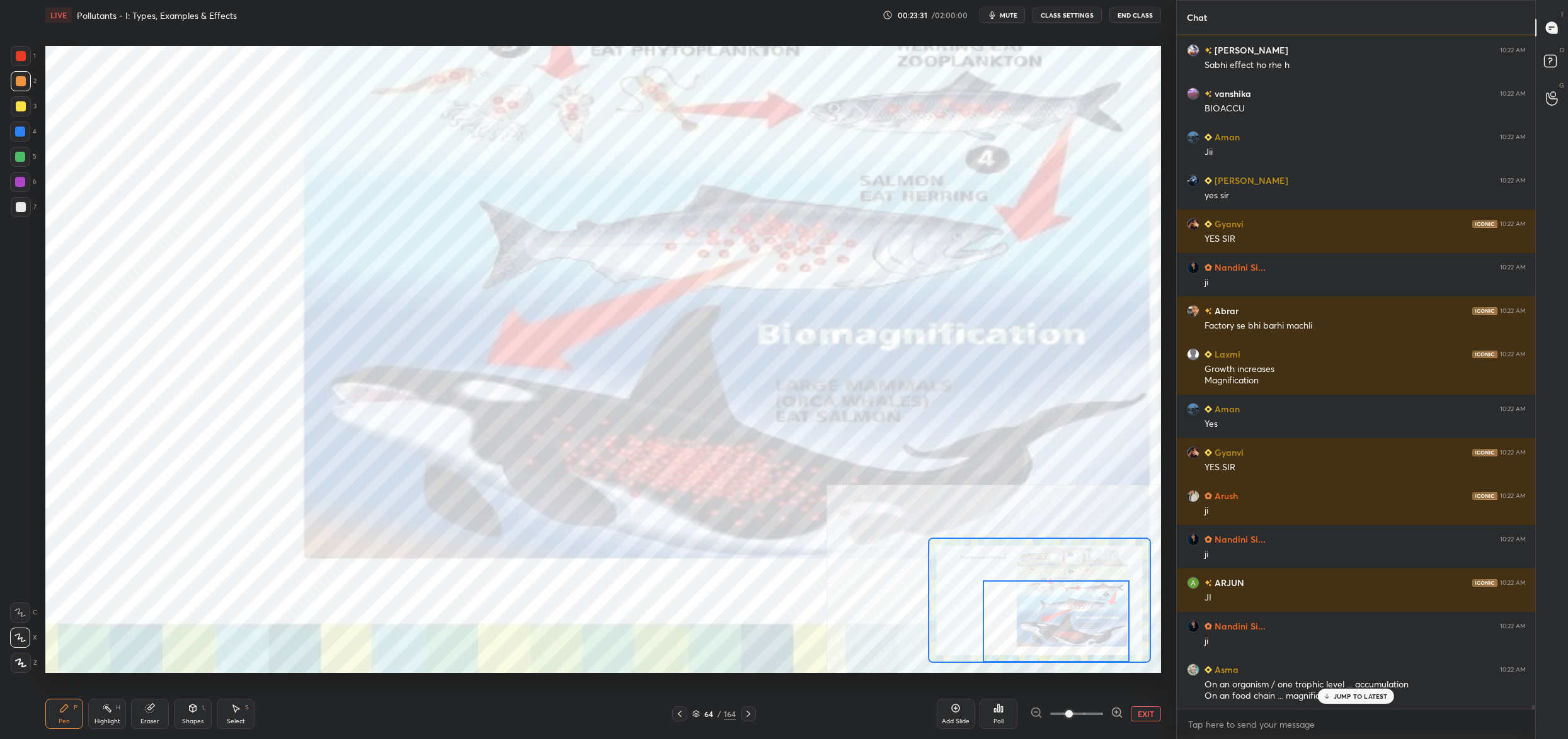
click at [1145, 714] on button "EXIT" at bounding box center [1146, 714] width 30 height 15
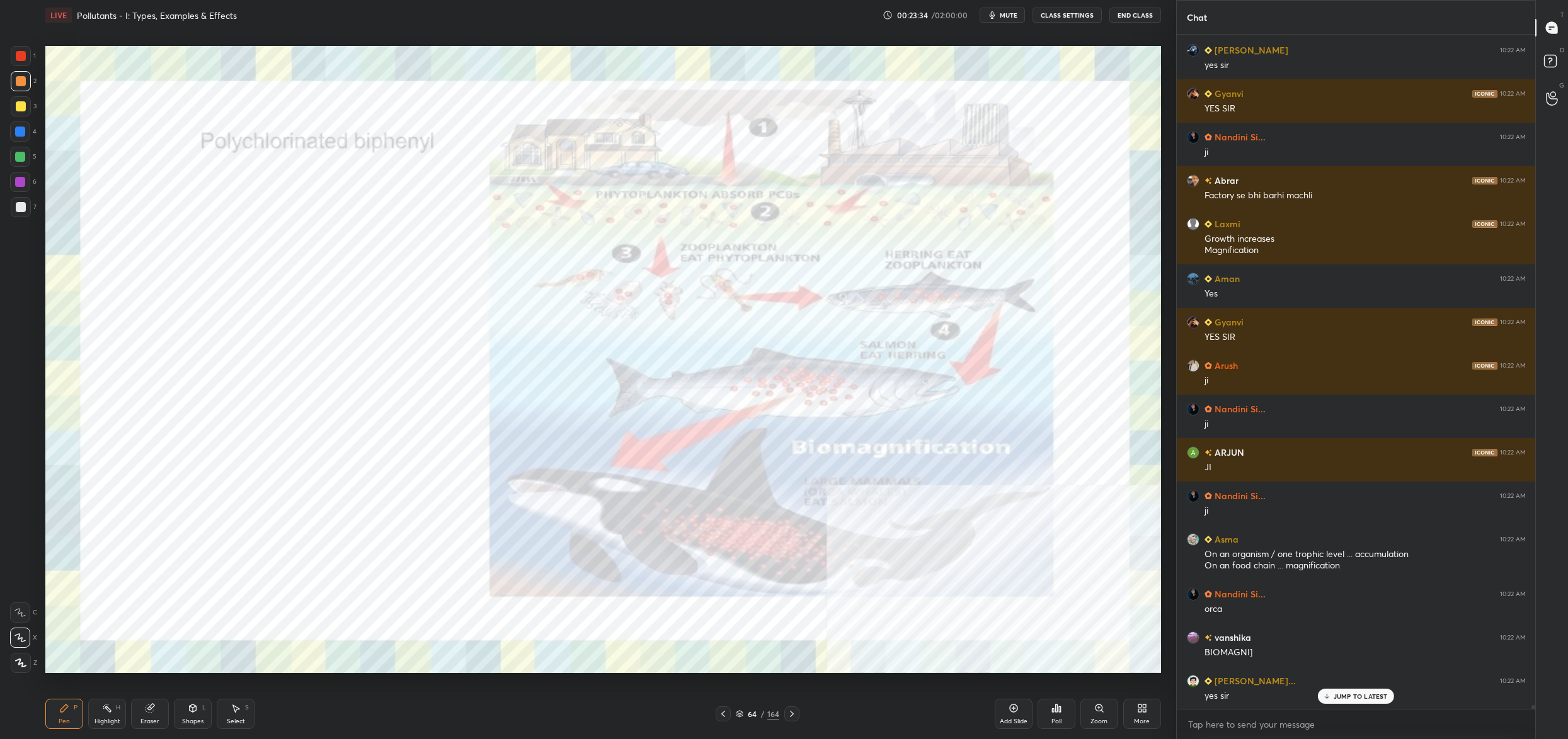
click at [21, 57] on div at bounding box center [20, 56] width 10 height 10
drag, startPoint x: 21, startPoint y: 57, endPoint x: 27, endPoint y: 69, distance: 13.4
click at [21, 57] on div at bounding box center [20, 56] width 10 height 10
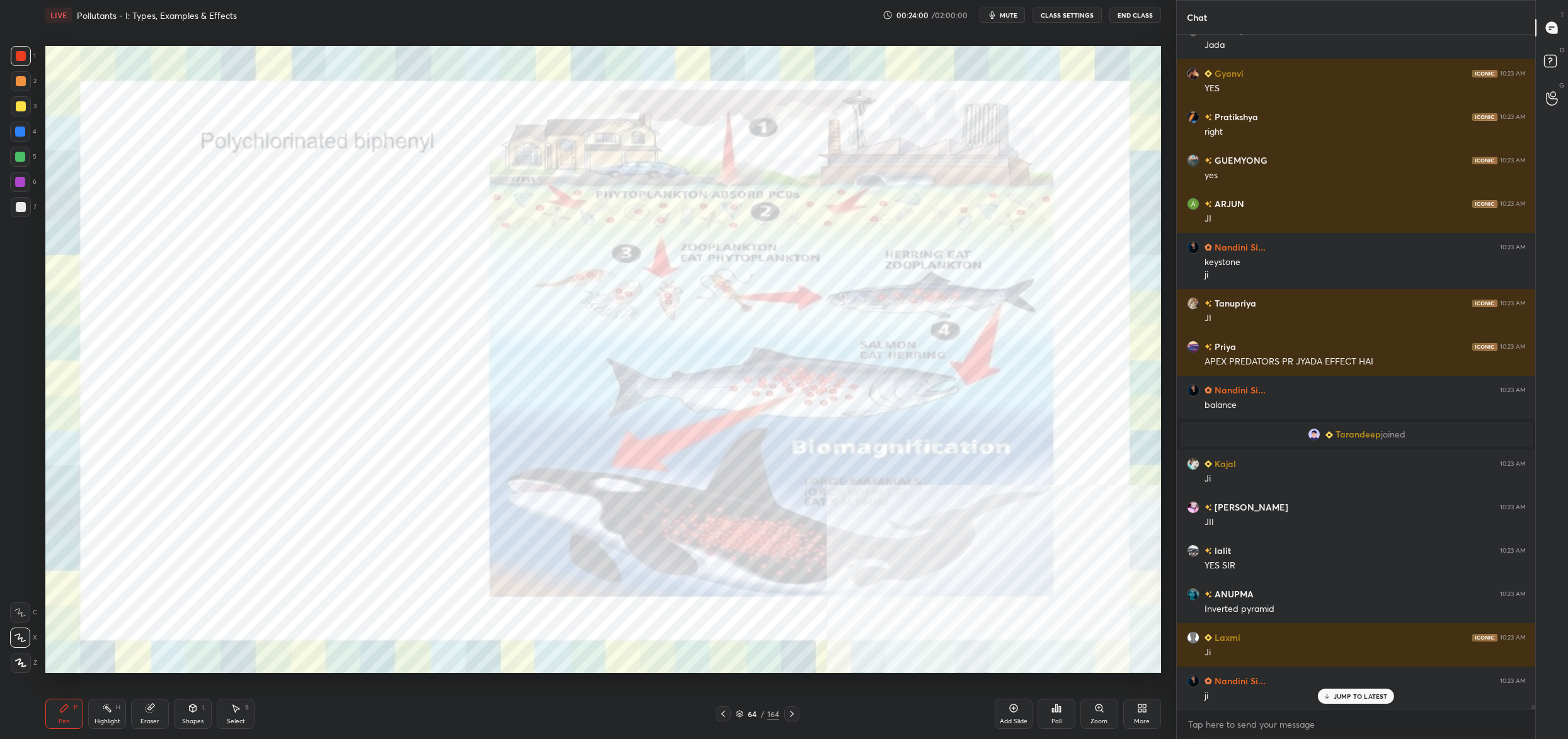
drag, startPoint x: 748, startPoint y: 716, endPoint x: 753, endPoint y: 705, distance: 12.1
click at [748, 718] on div "64" at bounding box center [752, 714] width 13 height 8
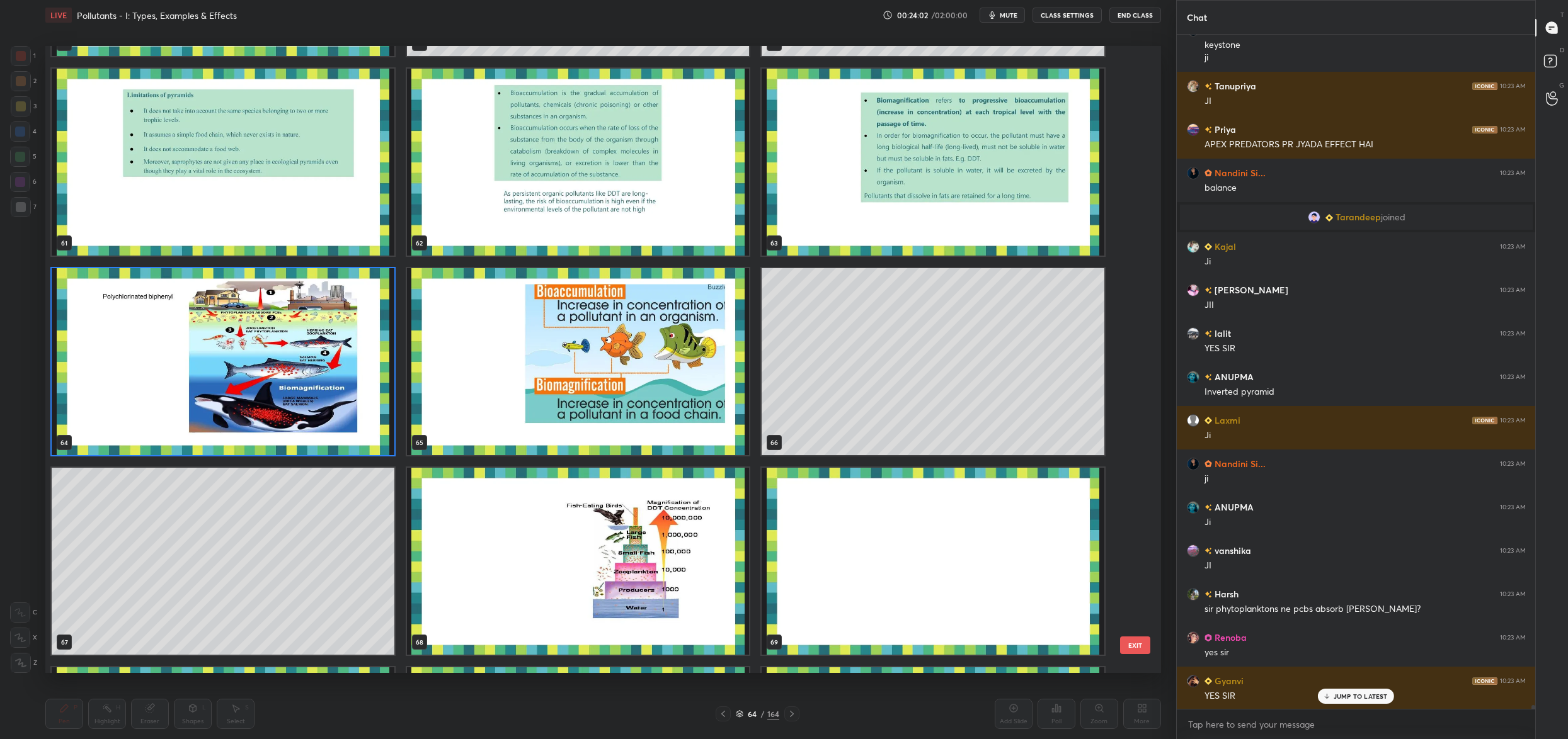
click at [675, 570] on img "grid" at bounding box center [578, 562] width 343 height 187
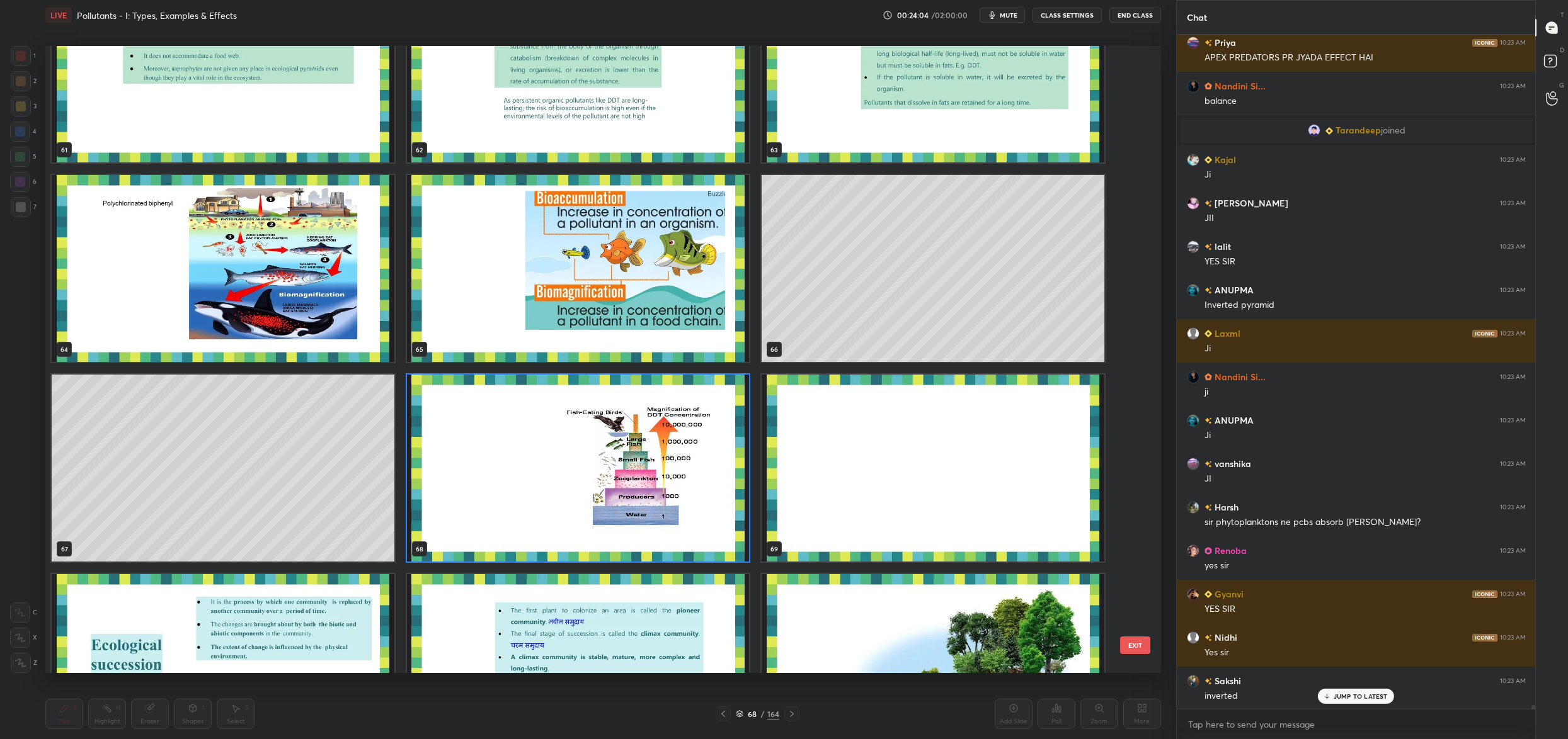
click at [689, 521] on img "grid" at bounding box center [578, 468] width 343 height 187
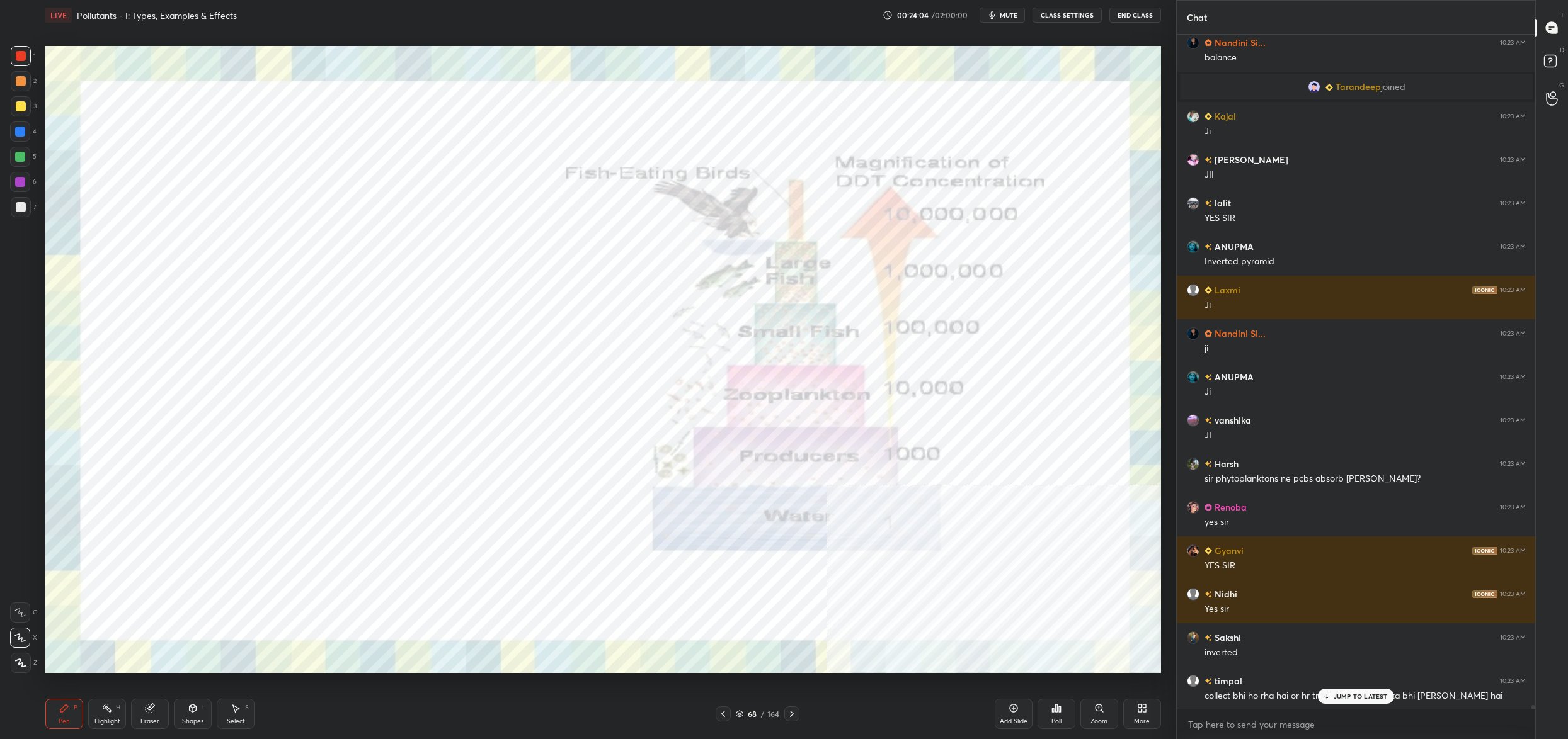
click at [689, 521] on img "grid" at bounding box center [578, 468] width 343 height 187
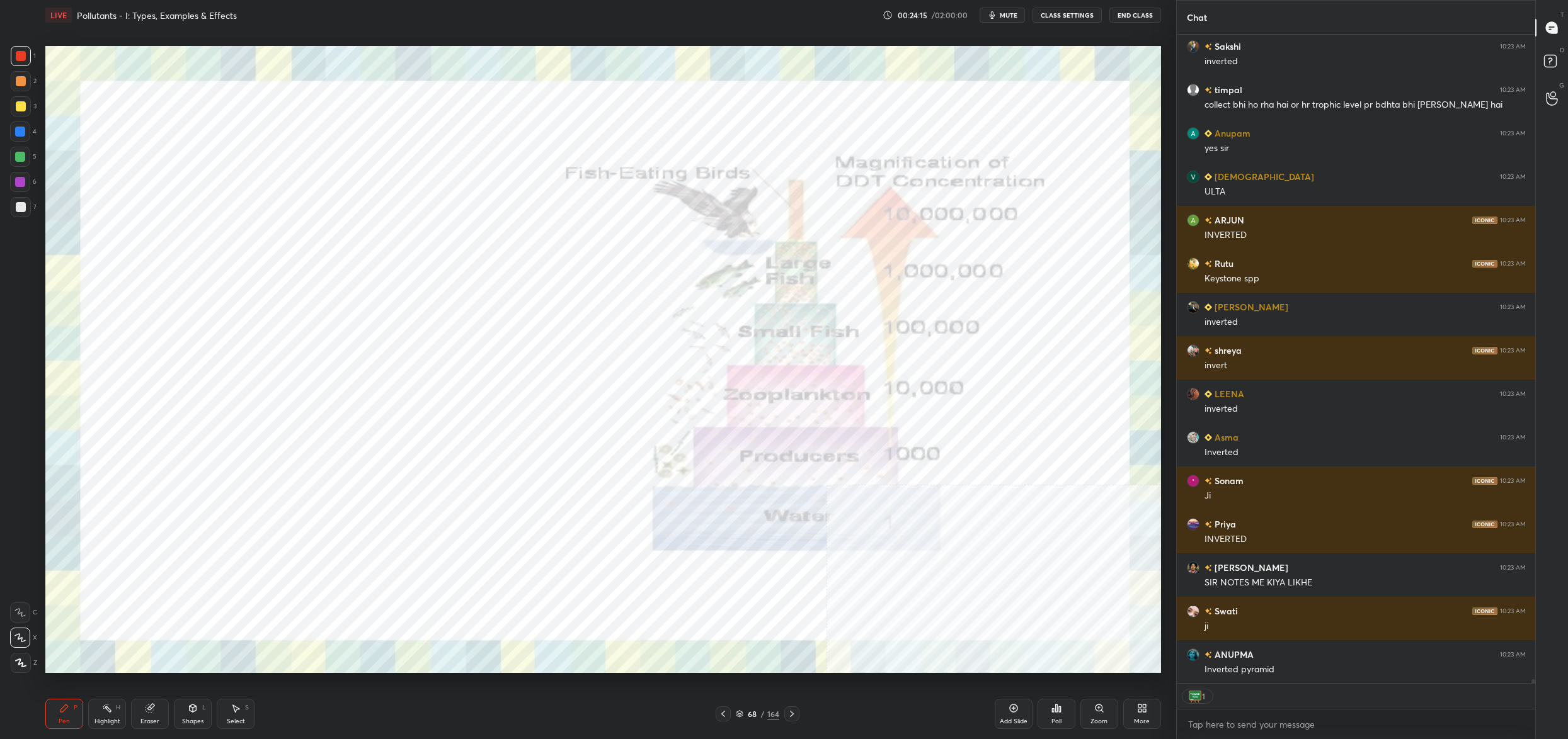
drag, startPoint x: 745, startPoint y: 717, endPoint x: 751, endPoint y: 701, distance: 17.1
click at [744, 715] on div "68 / 164" at bounding box center [758, 714] width 44 height 11
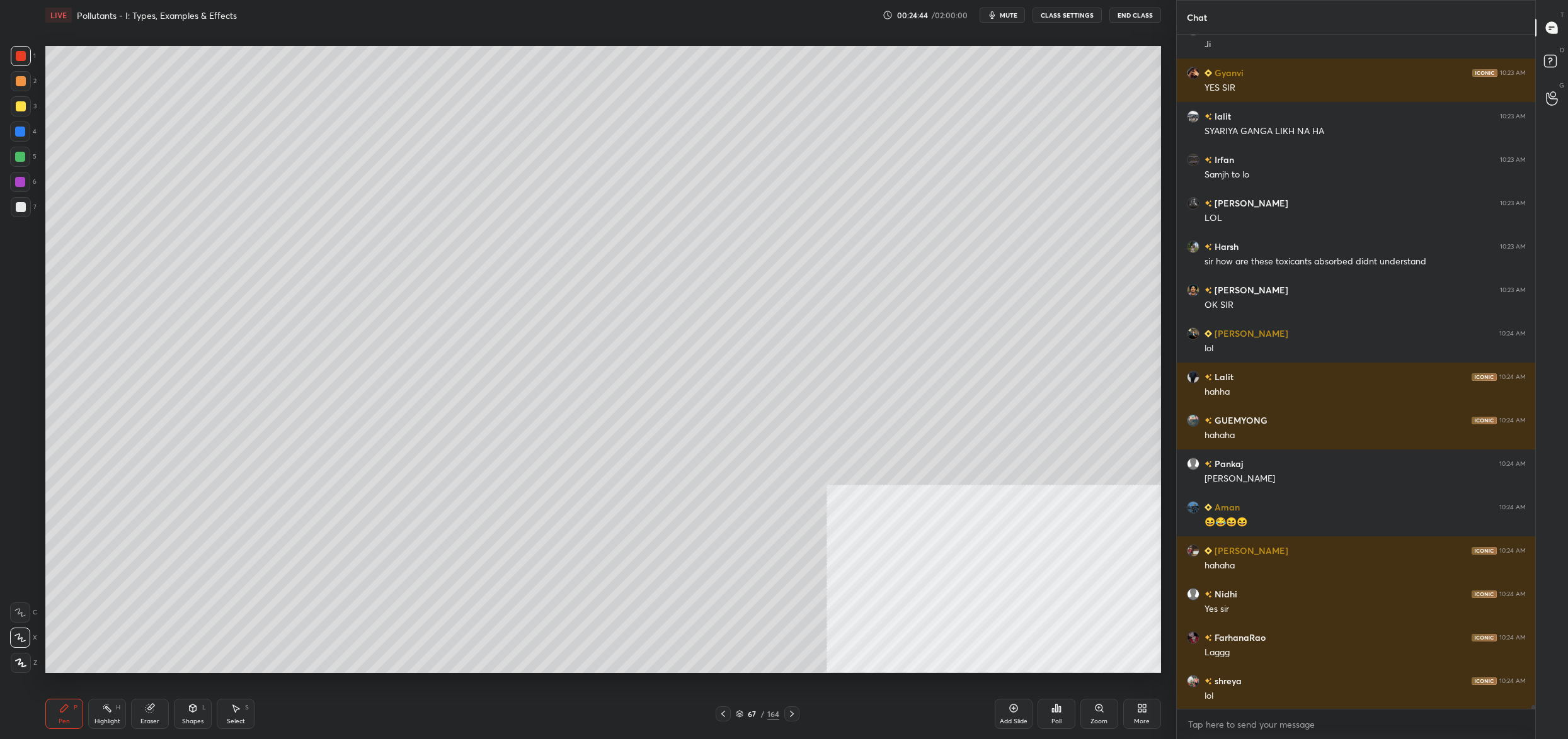
click at [744, 712] on div "67 / 164" at bounding box center [758, 714] width 44 height 11
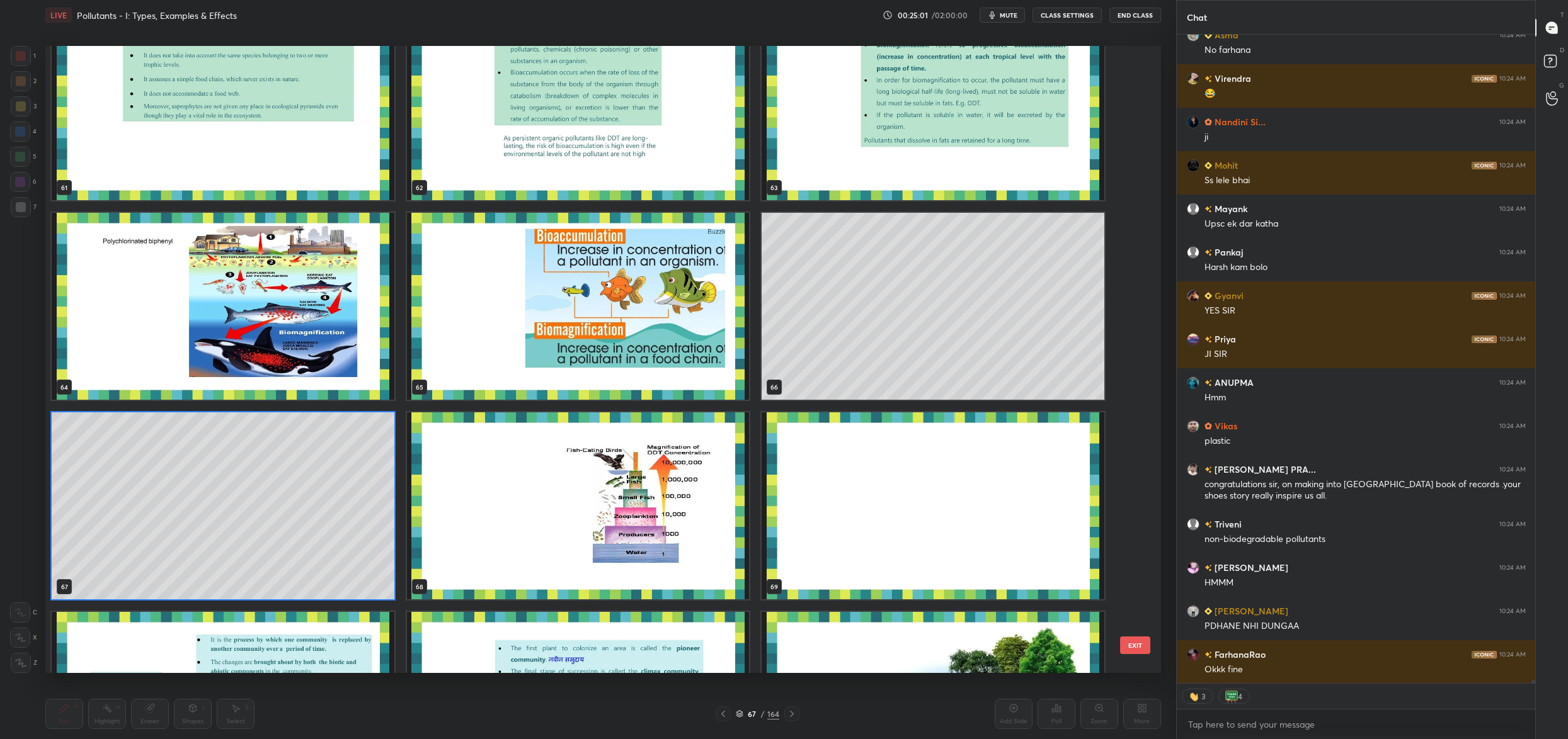
click at [527, 296] on img "grid" at bounding box center [578, 306] width 343 height 187
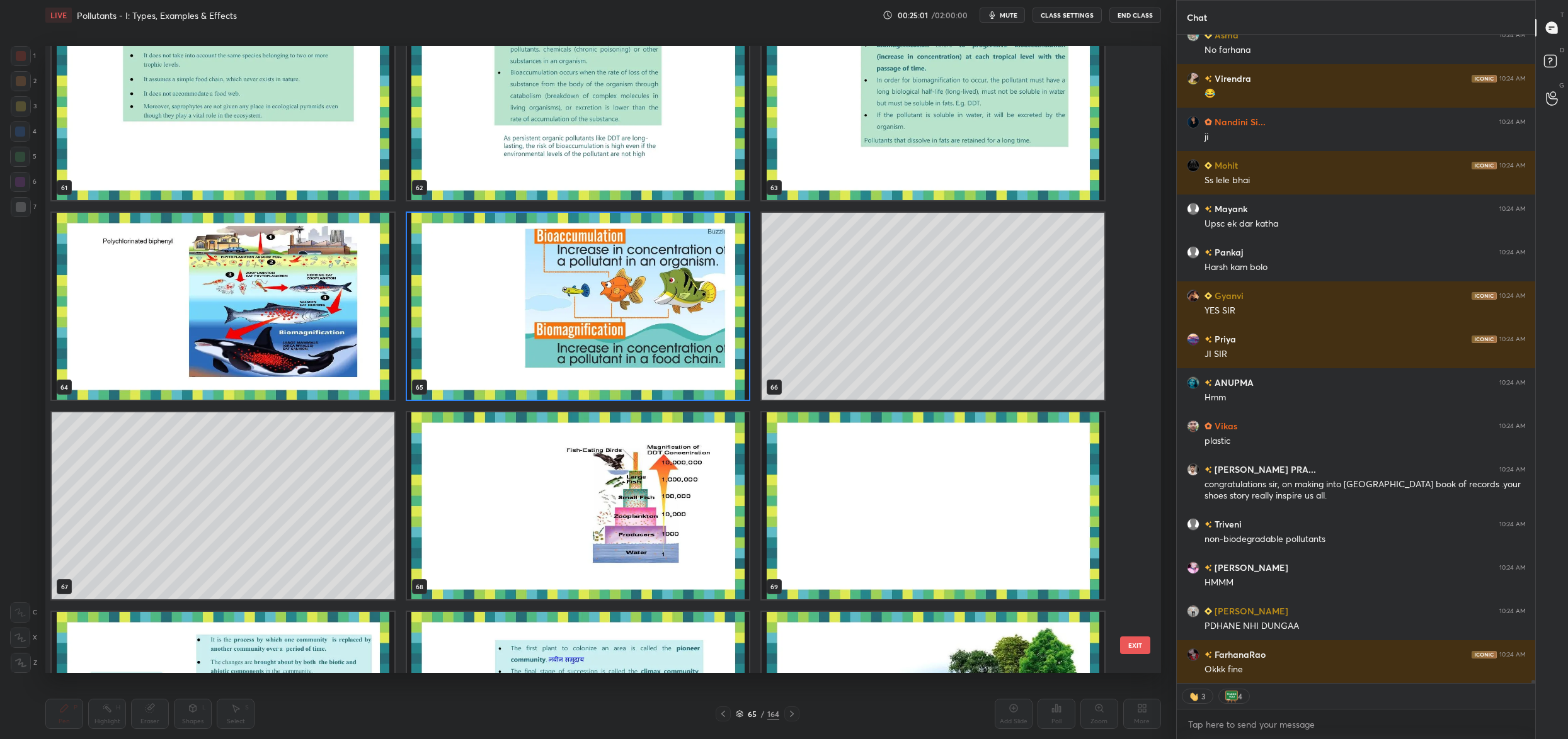
click at [527, 296] on img "grid" at bounding box center [578, 306] width 343 height 187
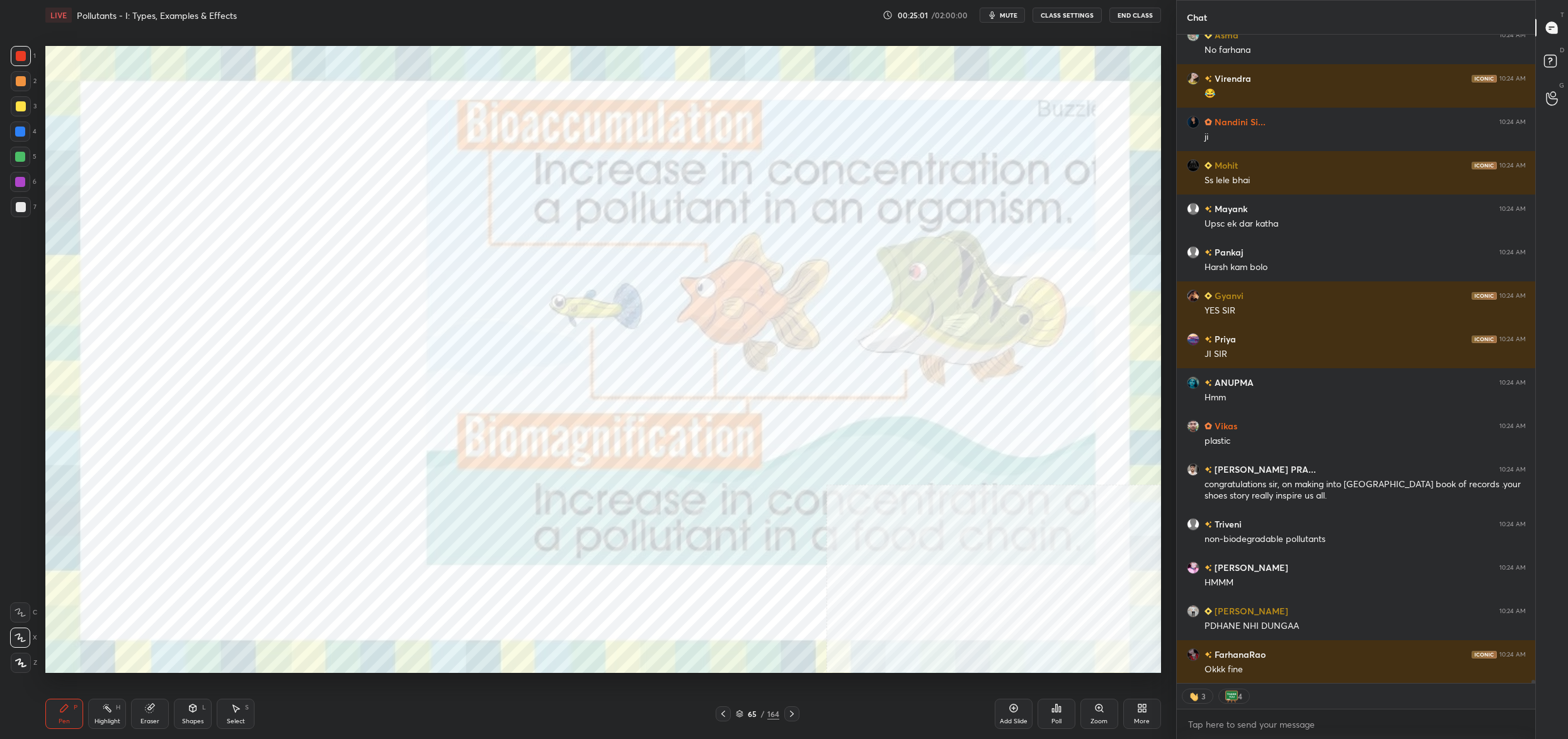
click at [527, 296] on img "grid" at bounding box center [578, 306] width 343 height 187
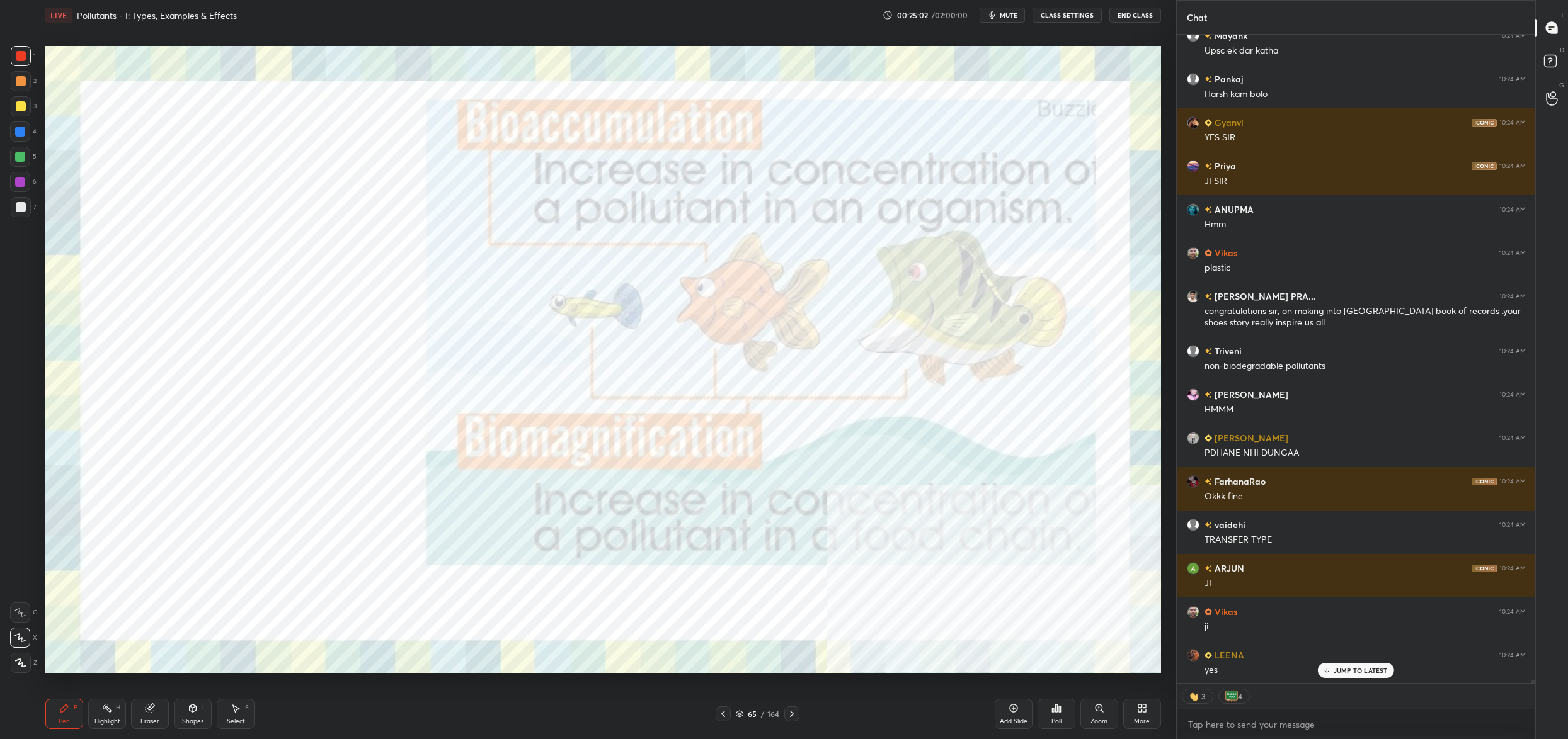
click at [37, 52] on div "1 2 3 4 5 6 7 C X Z C X Z E E Erase all H H" at bounding box center [20, 359] width 40 height 627
click at [38, 68] on div "1 2 3 4 5 6 7 C X Z C X Z E E Erase all H H" at bounding box center [20, 359] width 40 height 627
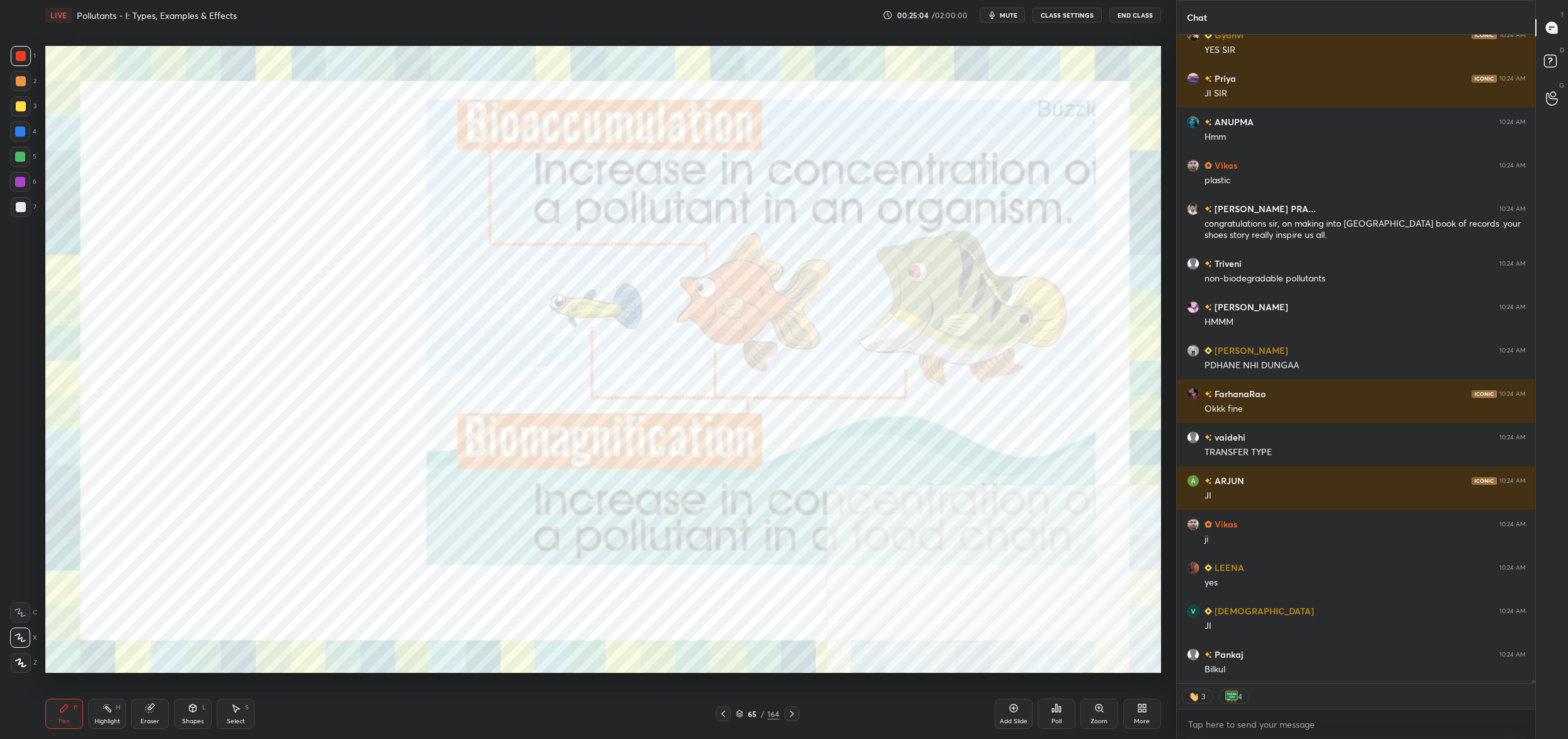
click at [1125, 717] on div "More" at bounding box center [1142, 714] width 38 height 30
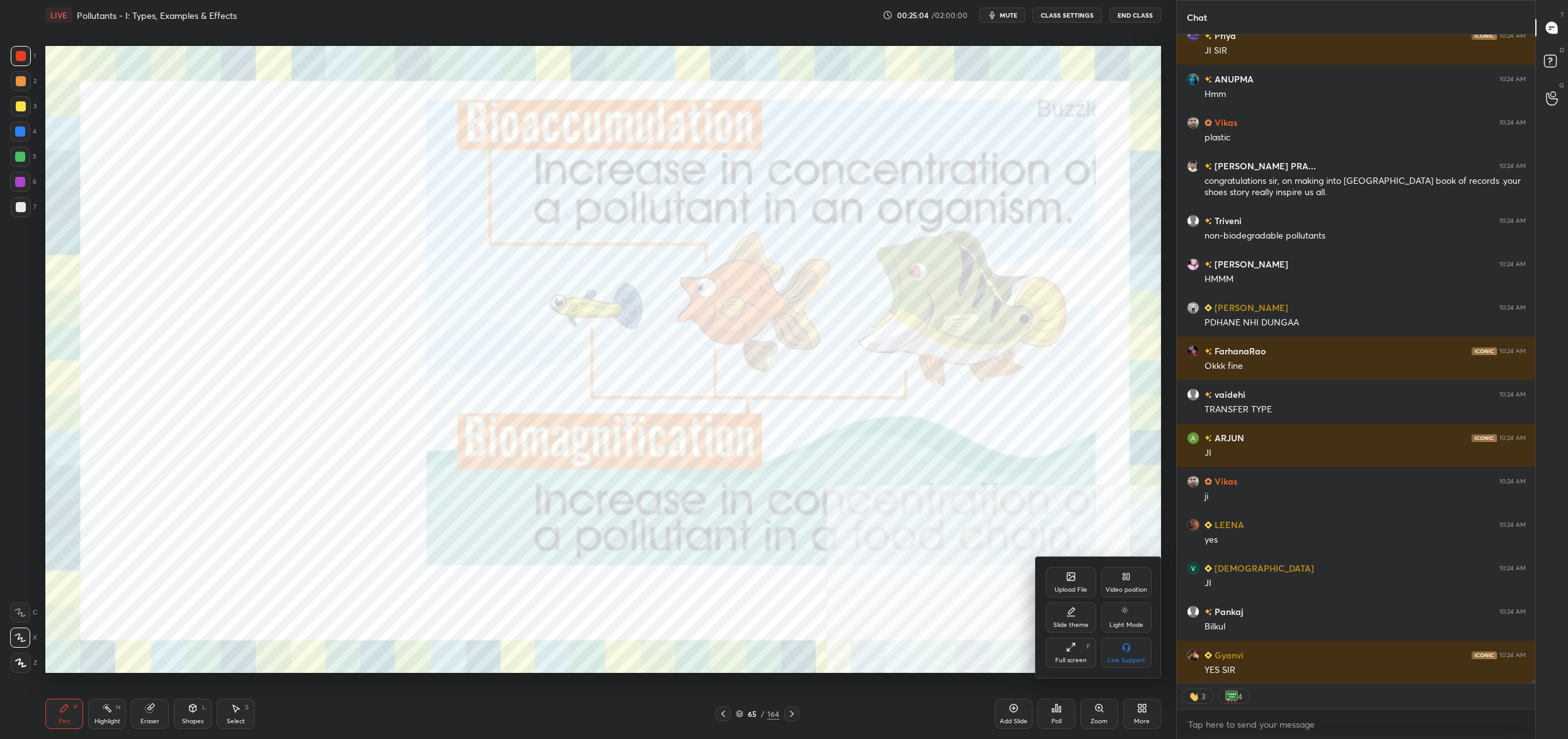
click at [1130, 584] on div "Video position" at bounding box center [1127, 582] width 51 height 30
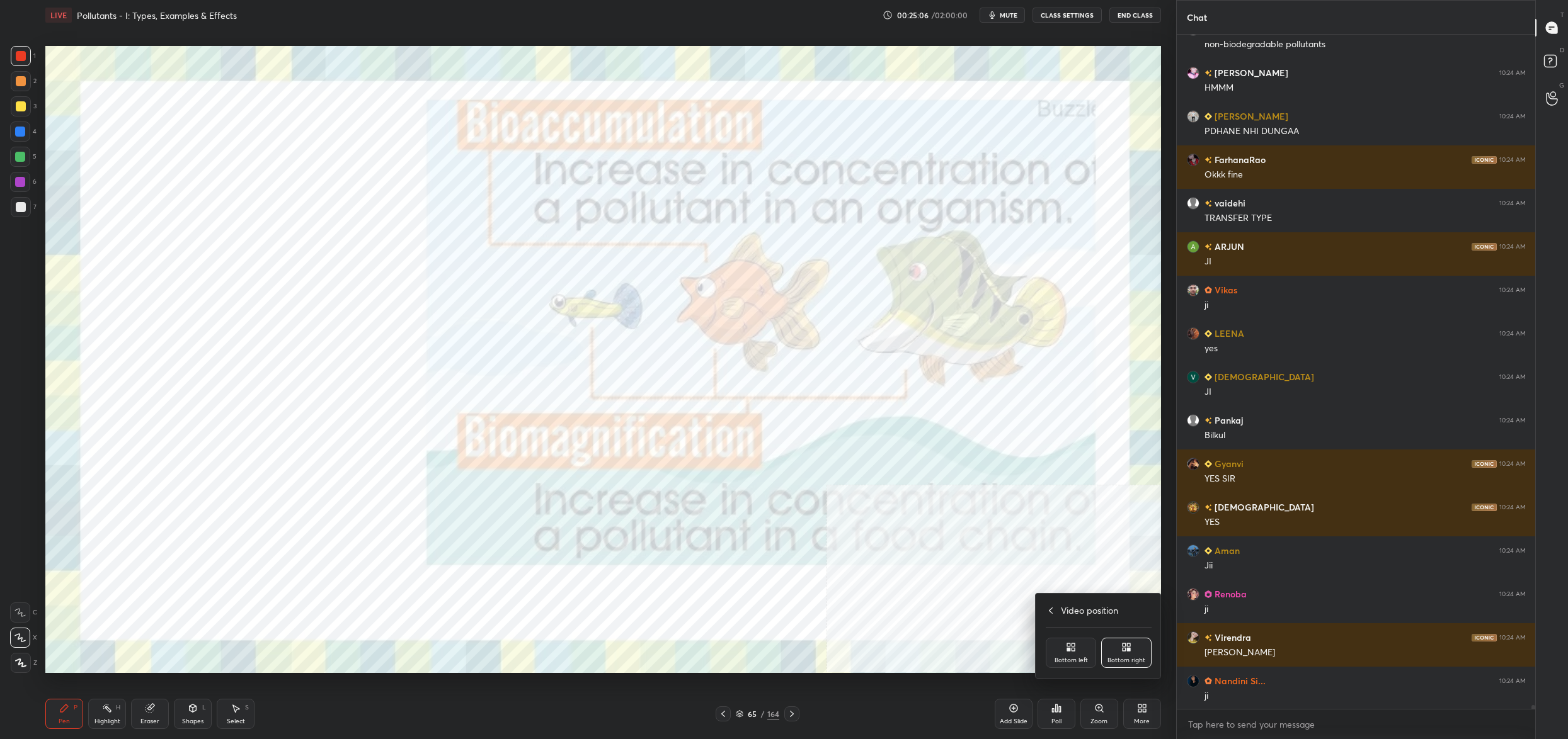
drag, startPoint x: 829, startPoint y: 225, endPoint x: 917, endPoint y: 225, distance: 88.0
click at [1028, 243] on div at bounding box center [784, 370] width 1568 height 739
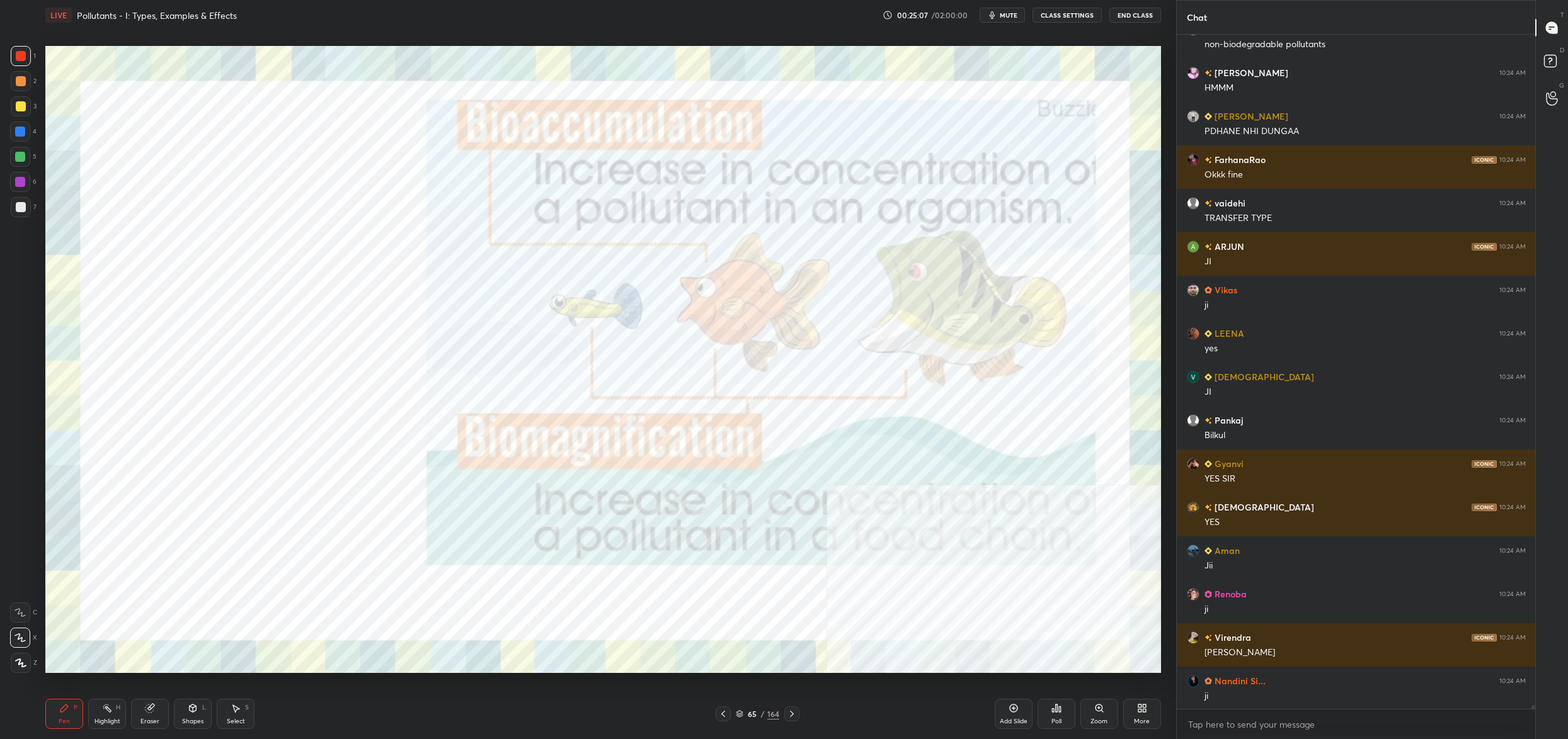
click at [27, 62] on div at bounding box center [20, 56] width 20 height 20
drag, startPoint x: 30, startPoint y: 68, endPoint x: 42, endPoint y: 76, distance: 14.4
click at [35, 72] on div "1 2 3 4 5 6 7" at bounding box center [23, 134] width 27 height 177
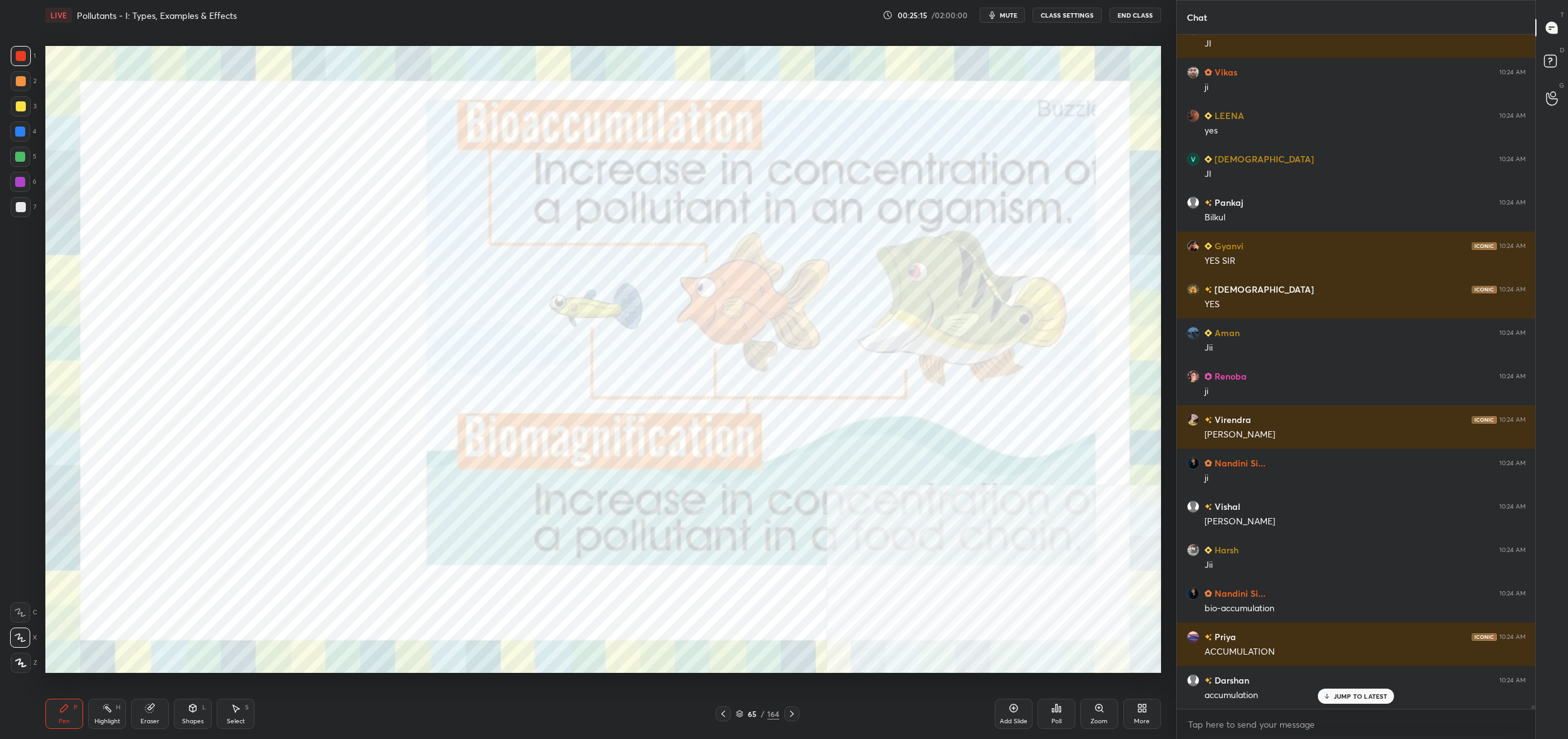
click at [1141, 709] on icon at bounding box center [1142, 708] width 10 height 10
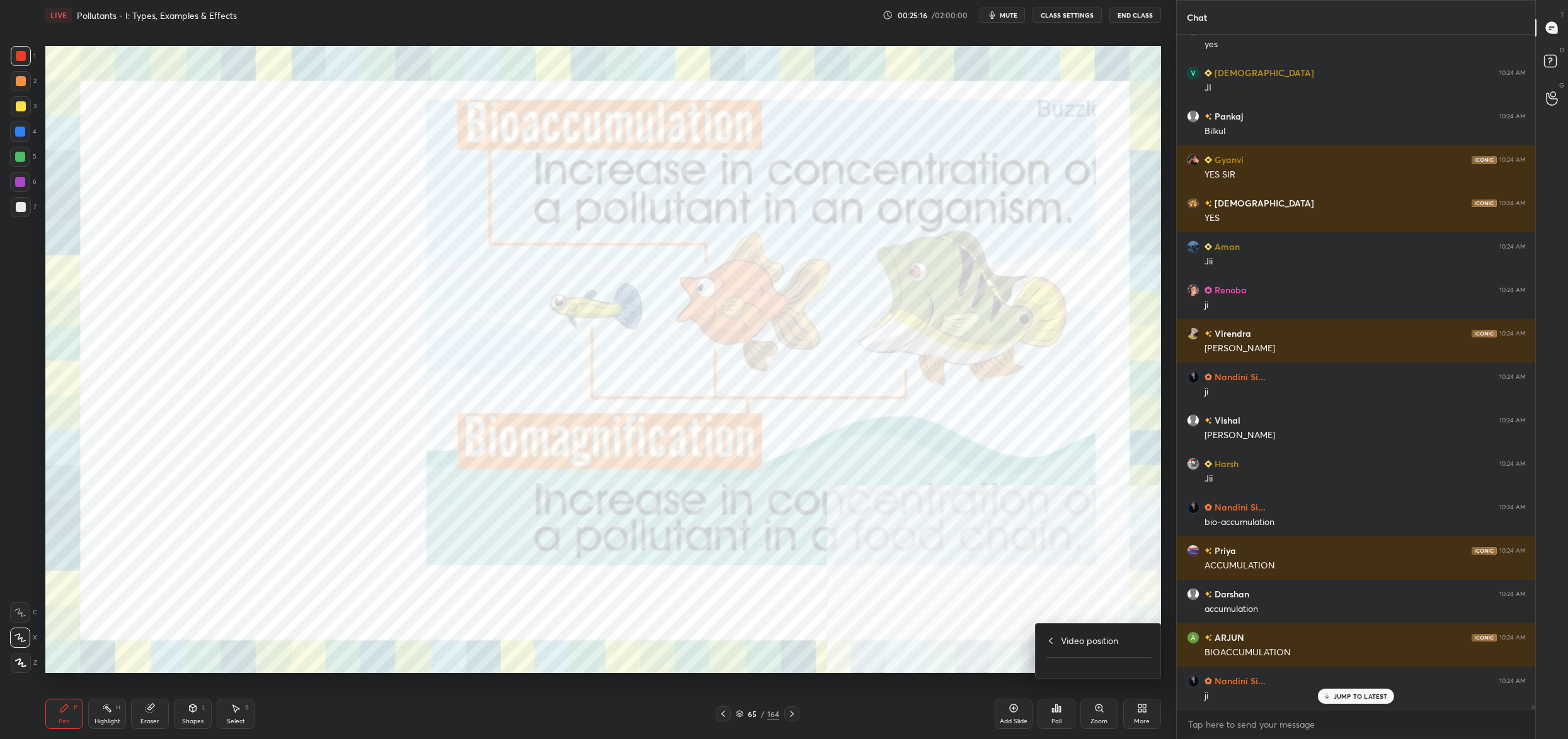
click at [1105, 644] on h4 "Video position" at bounding box center [1089, 640] width 57 height 13
click at [1139, 574] on div "Video position" at bounding box center [1127, 582] width 51 height 30
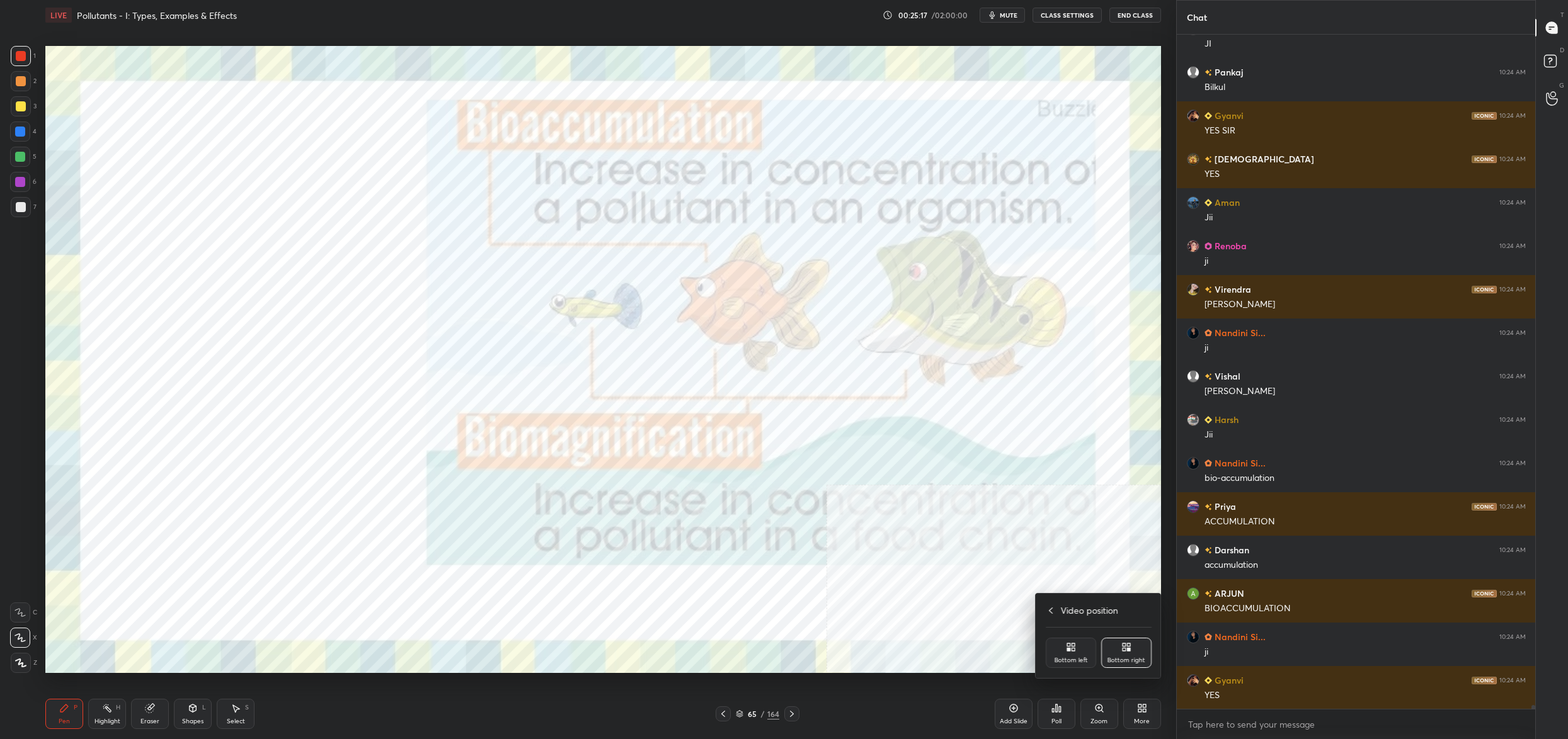
click at [1084, 638] on div "Video position Bottom left Bottom right" at bounding box center [1098, 636] width 126 height 84
click at [1066, 645] on icon at bounding box center [1071, 648] width 10 height 10
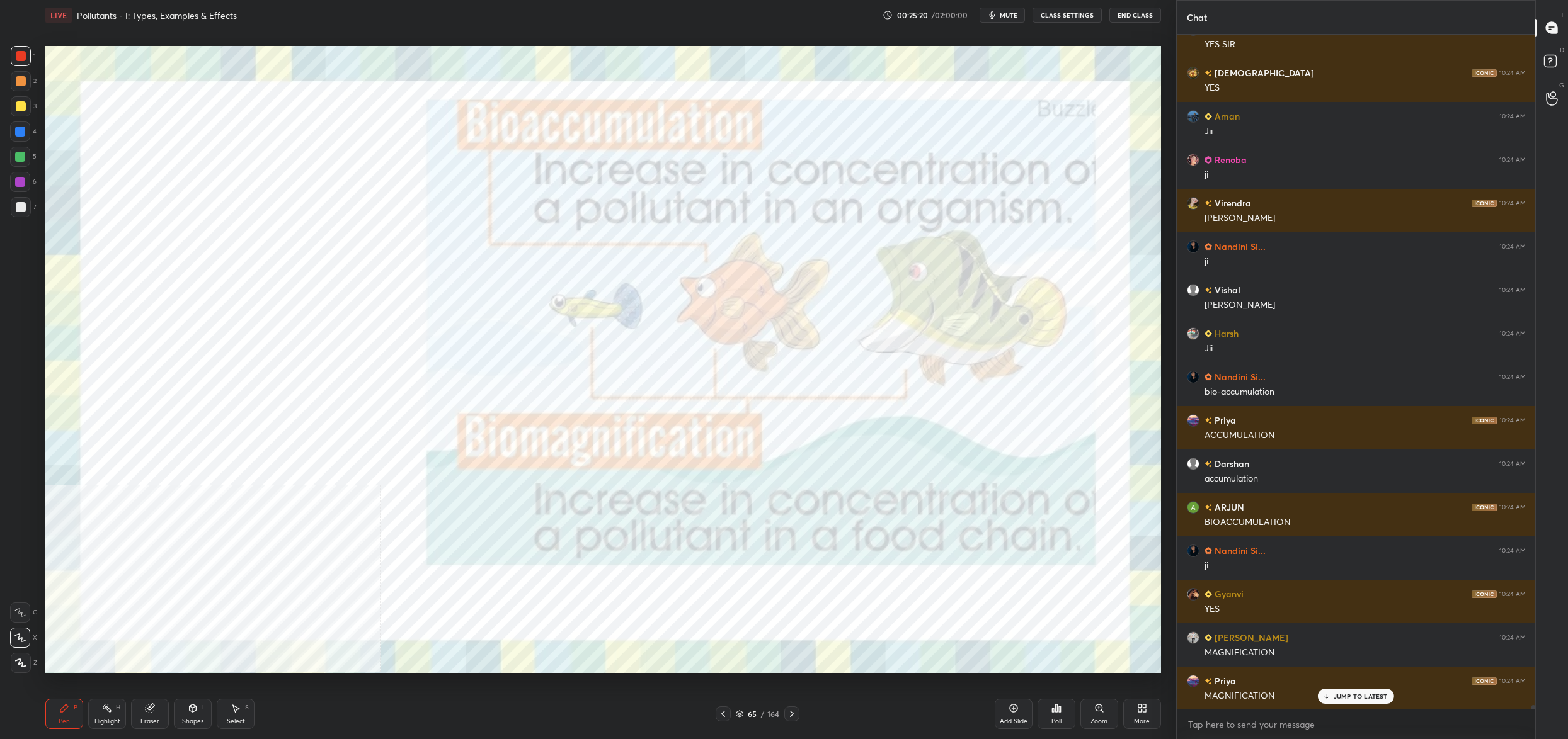
click at [745, 709] on div "65 / 164" at bounding box center [757, 714] width 84 height 15
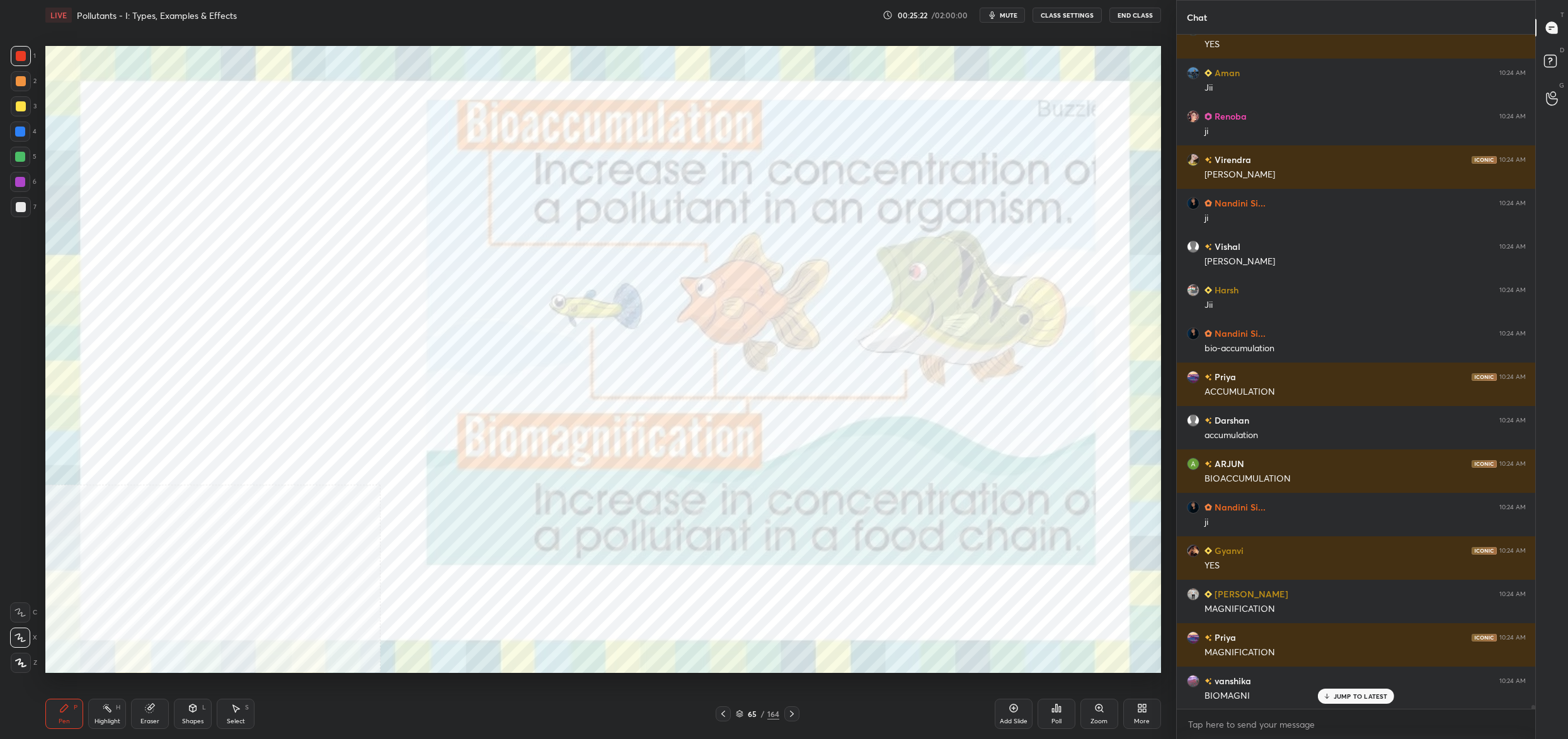
click at [732, 717] on div "65 / 164" at bounding box center [757, 714] width 84 height 15
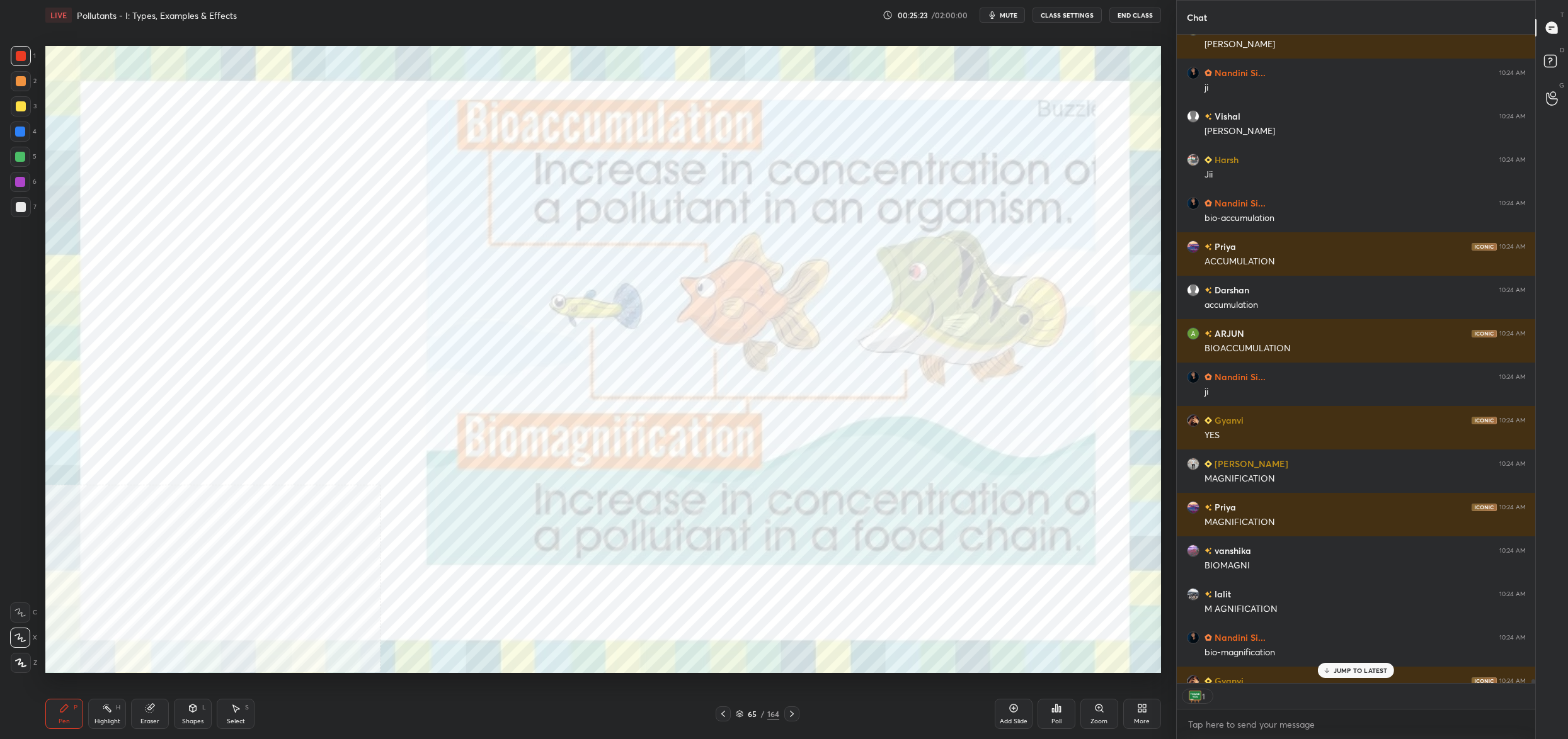
click at [734, 712] on div "65 / 164" at bounding box center [757, 714] width 84 height 15
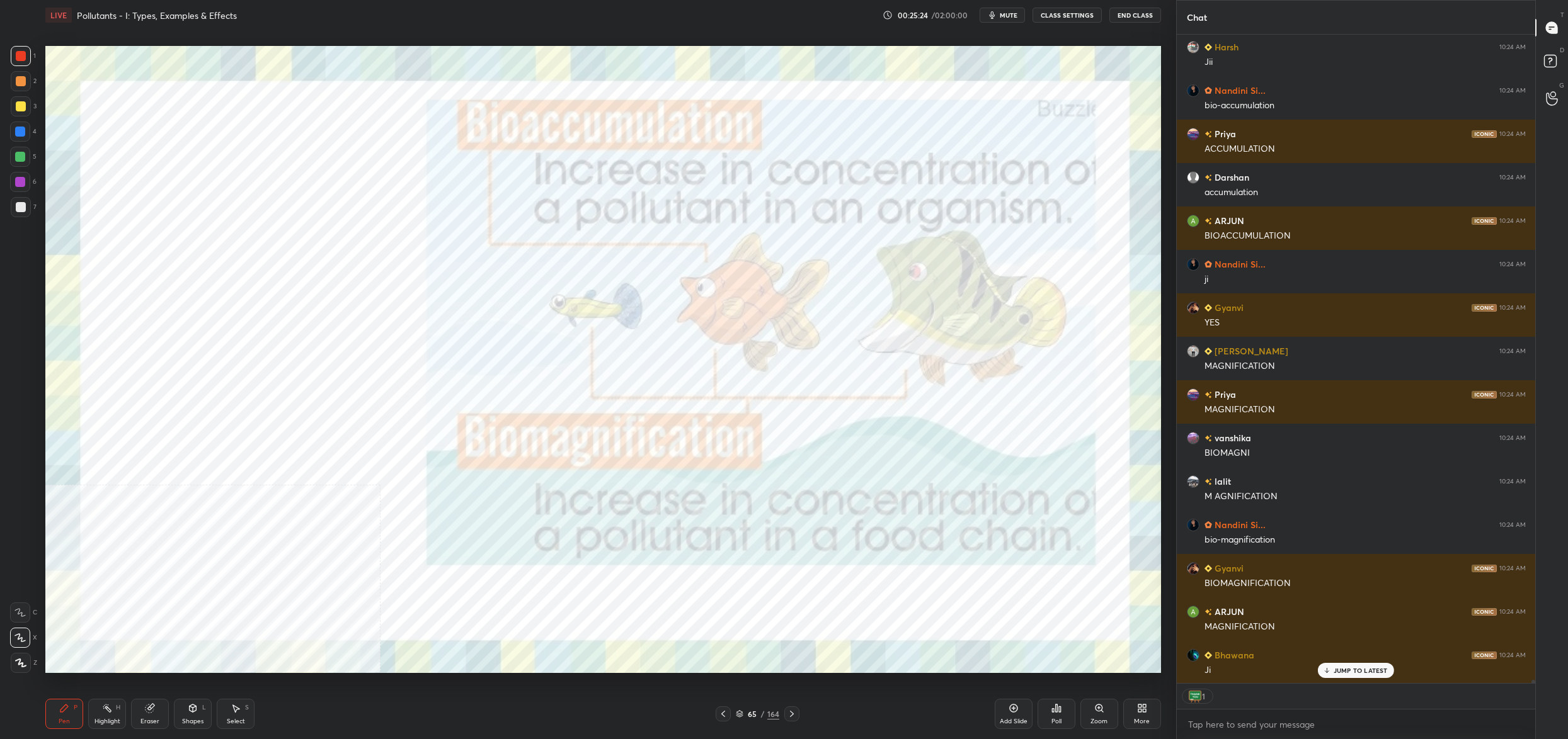
click at [739, 713] on icon at bounding box center [739, 714] width 8 height 8
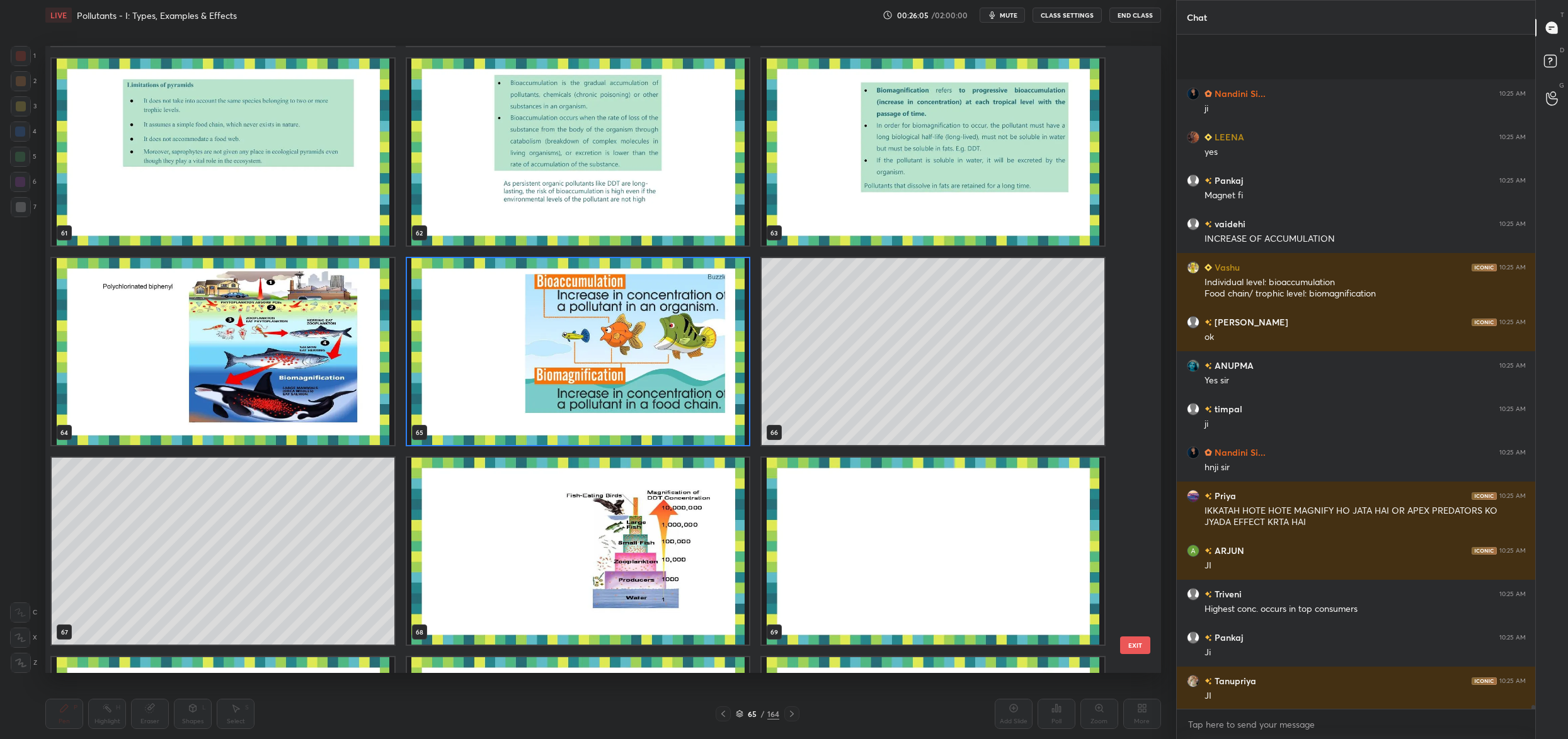
click at [473, 343] on div "58 59 60 61 62 63 64 65 66 67 68 69 70 71 72 73 74 75" at bounding box center [591, 359] width 1093 height 627
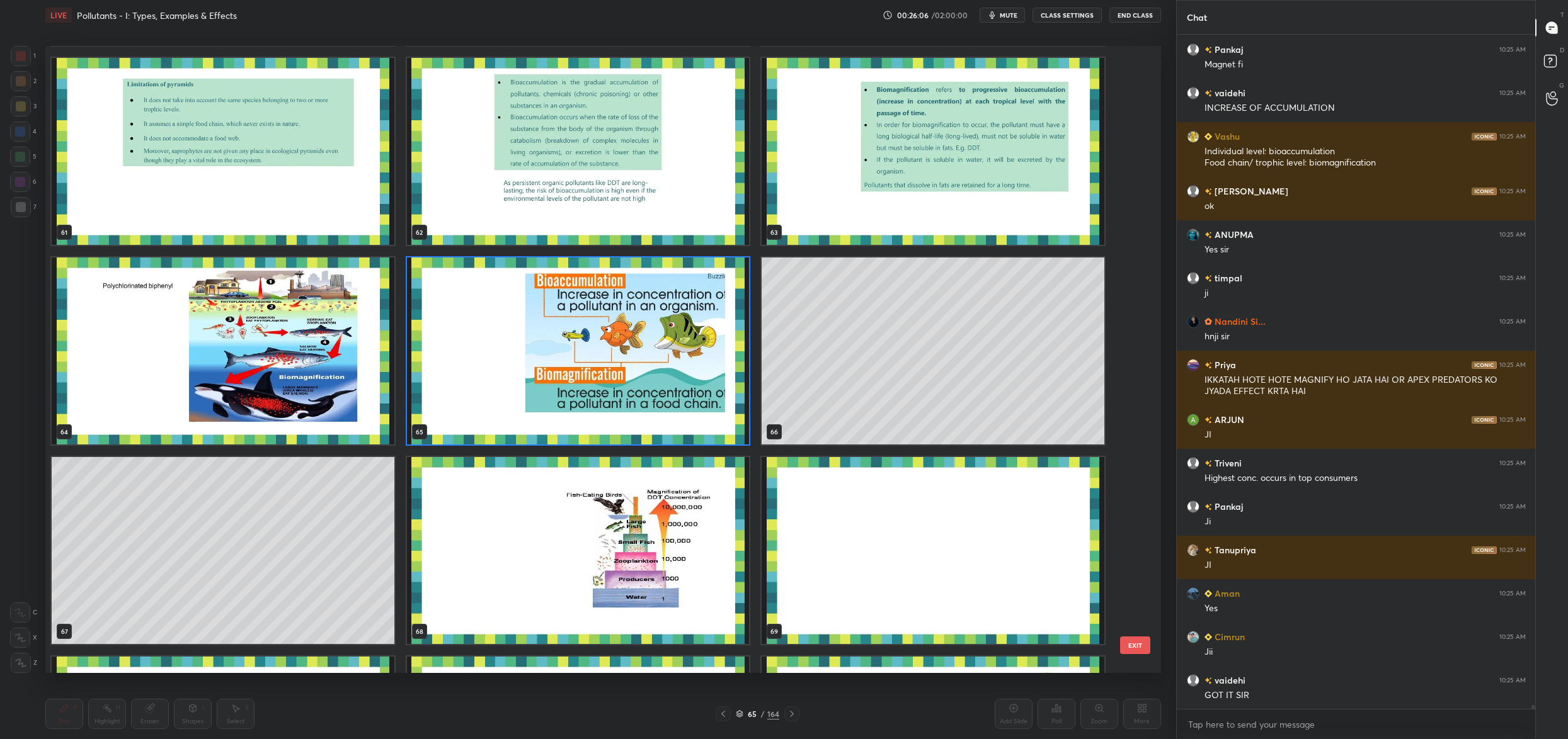
click at [473, 343] on div "55 56 57 58 59 60 61 62 63 64 65 66 67 68 69 70 71 72" at bounding box center [591, 359] width 1093 height 627
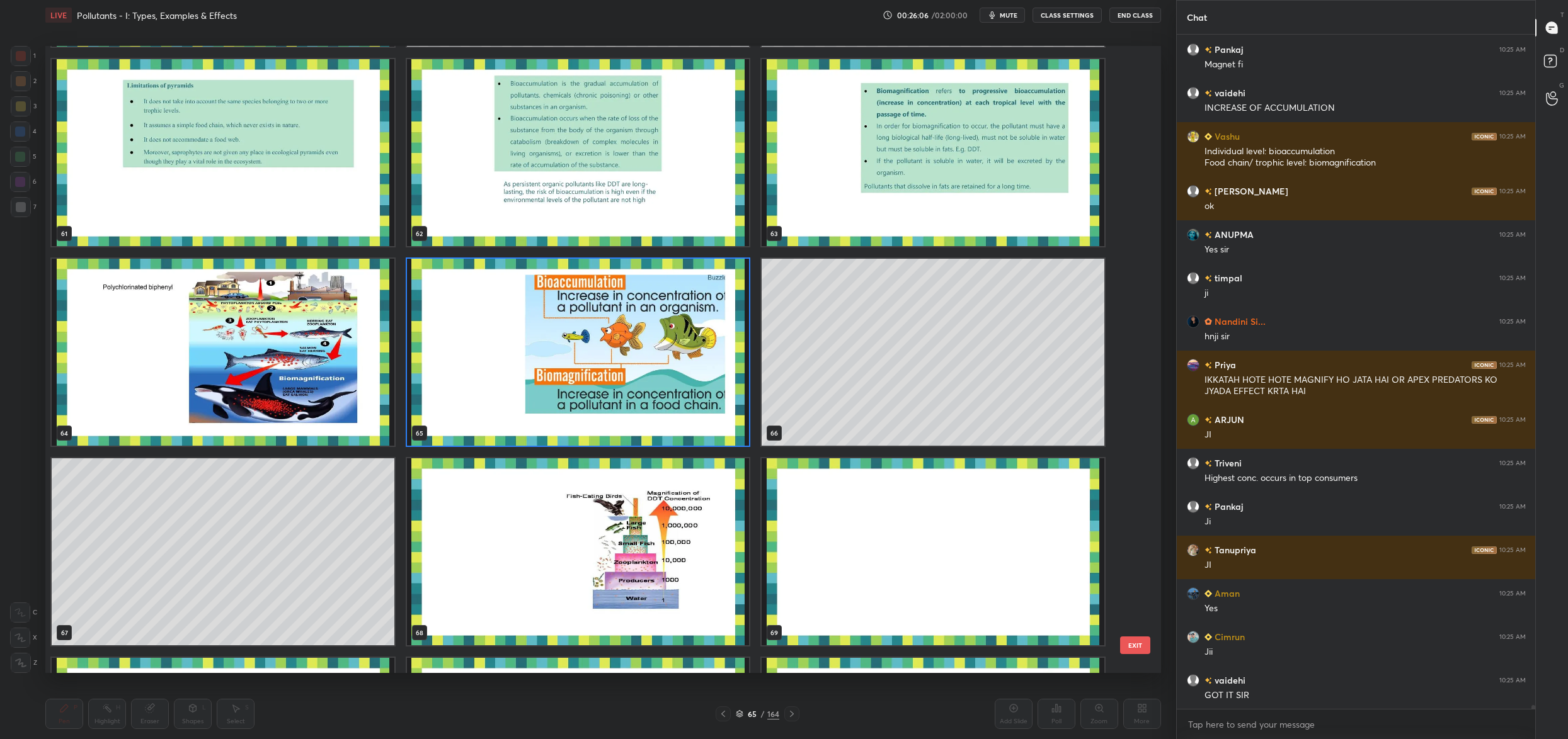
click at [473, 343] on div "55 56 57 58 59 60 61 62 63 64 65 66 67 68 69 70 71 72" at bounding box center [591, 359] width 1093 height 627
click at [473, 343] on img "grid" at bounding box center [578, 353] width 343 height 187
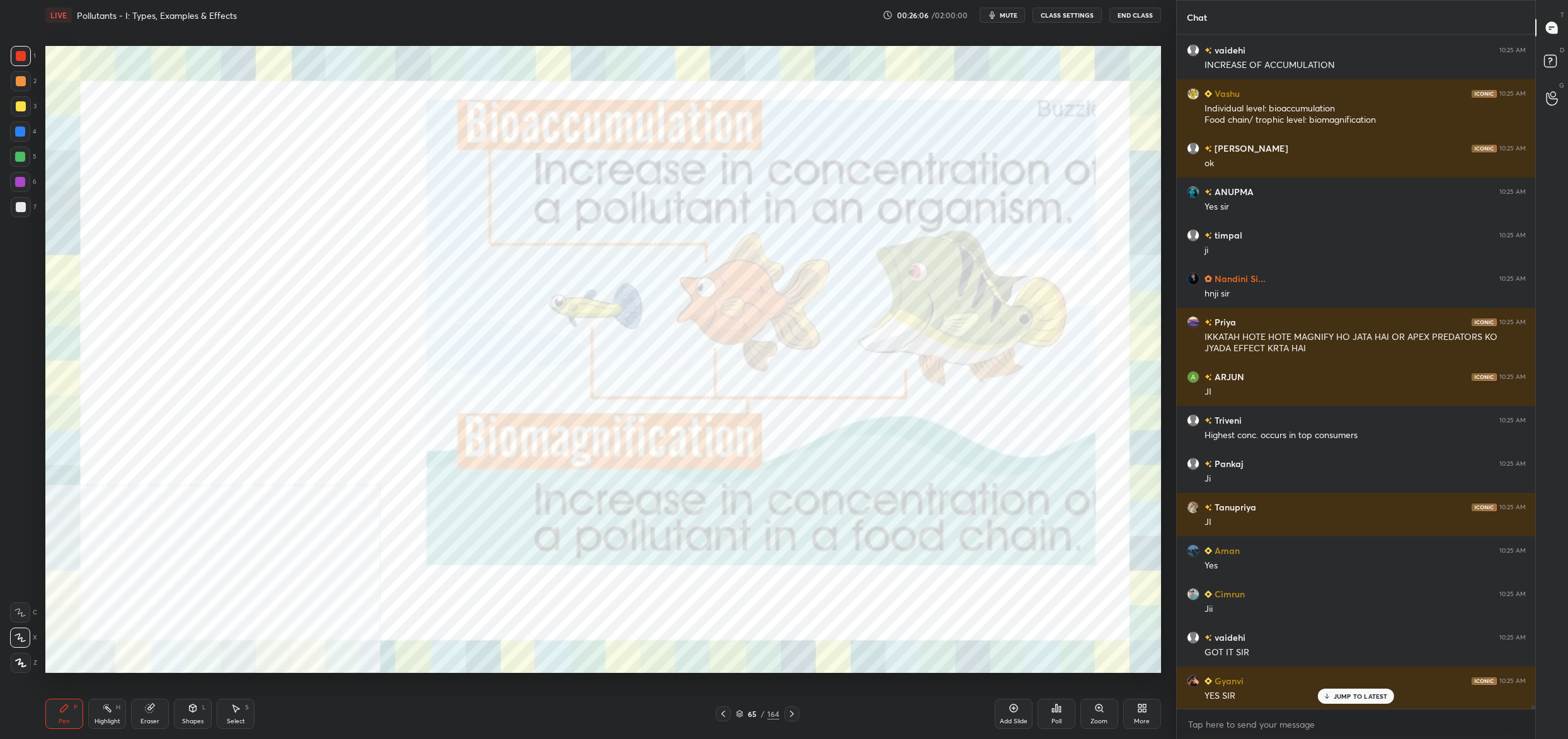
click at [473, 343] on img "grid" at bounding box center [578, 353] width 343 height 187
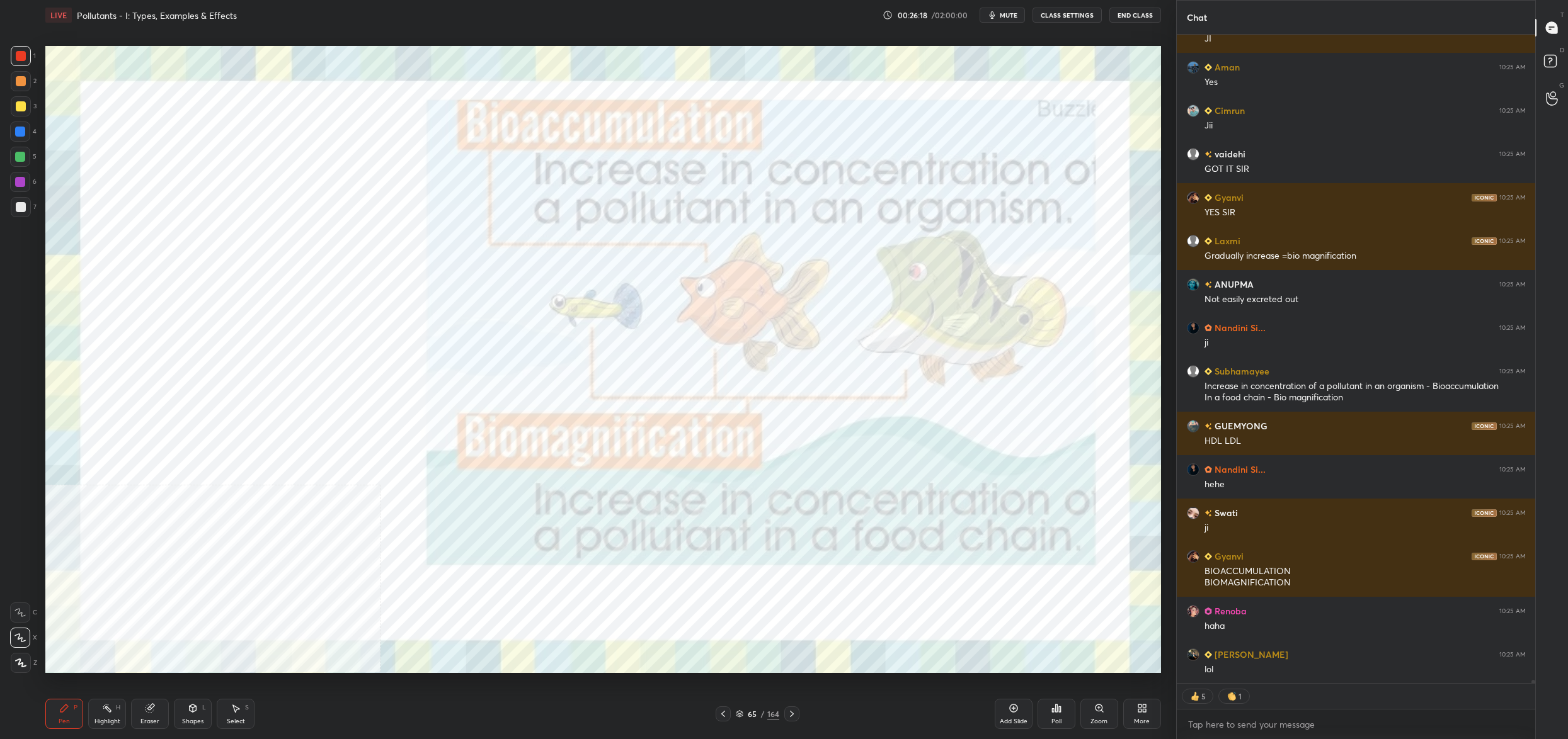
drag, startPoint x: 23, startPoint y: 57, endPoint x: 26, endPoint y: 96, distance: 39.1
click at [27, 48] on div at bounding box center [20, 56] width 20 height 20
click at [27, 617] on div at bounding box center [20, 612] width 20 height 20
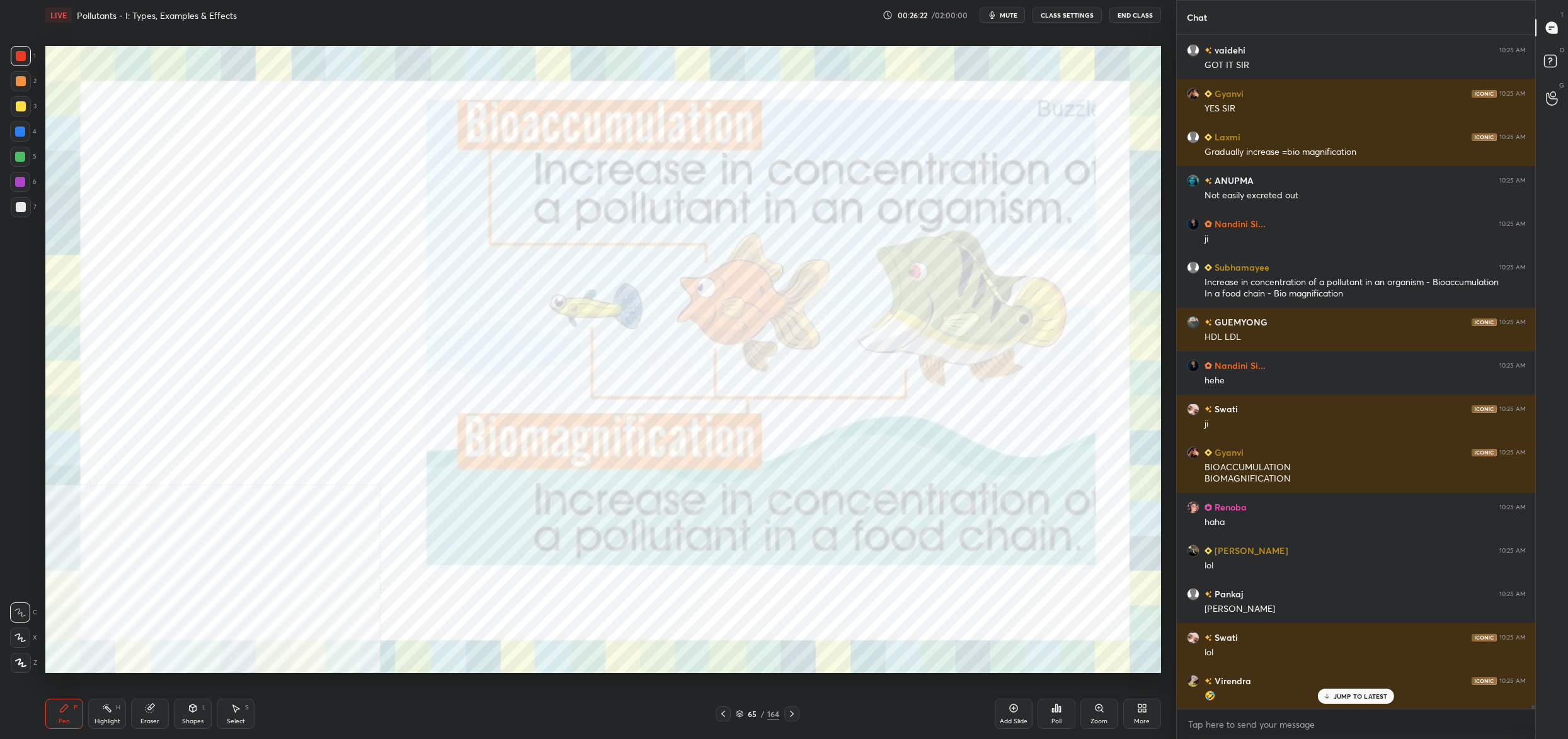
drag, startPoint x: 24, startPoint y: 125, endPoint x: 22, endPoint y: 151, distance: 26.1
click at [21, 126] on div at bounding box center [20, 132] width 20 height 20
click at [18, 158] on div at bounding box center [20, 157] width 10 height 10
drag, startPoint x: 18, startPoint y: 158, endPoint x: 14, endPoint y: 193, distance: 35.2
click at [15, 163] on div at bounding box center [20, 156] width 20 height 20
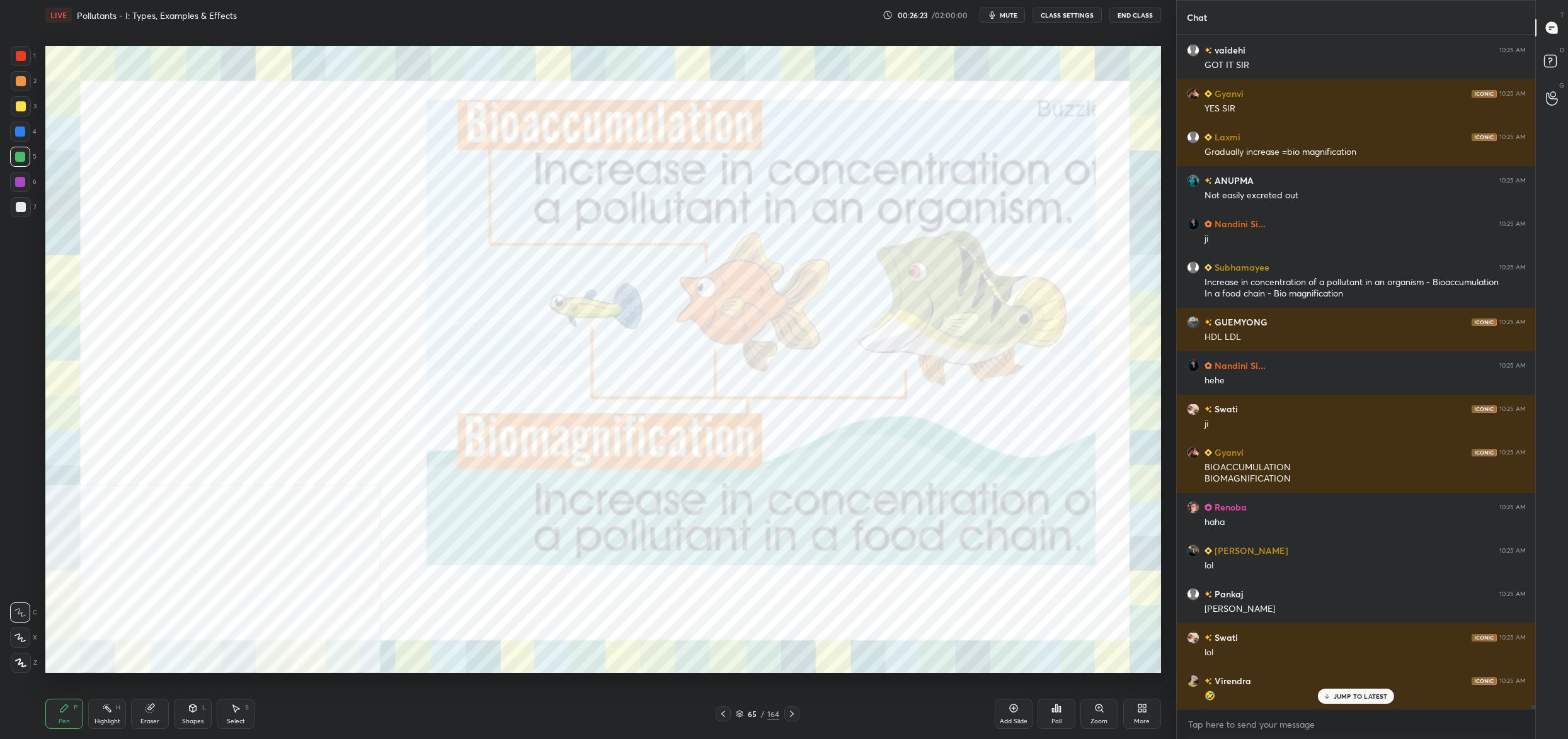
click at [15, 633] on icon at bounding box center [20, 638] width 11 height 9
click at [23, 629] on div at bounding box center [20, 638] width 20 height 20
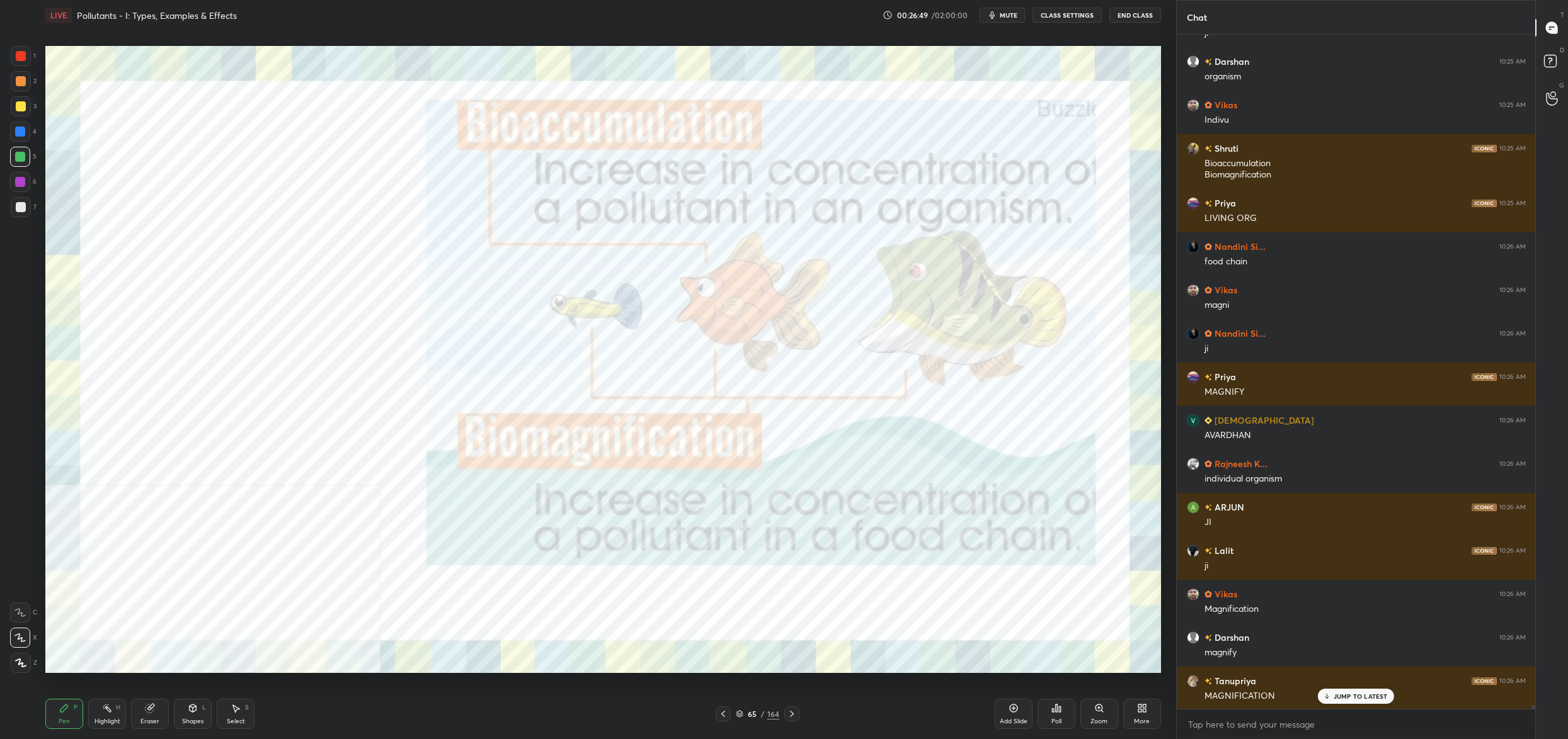
click at [744, 715] on div "65 / 164" at bounding box center [758, 714] width 44 height 11
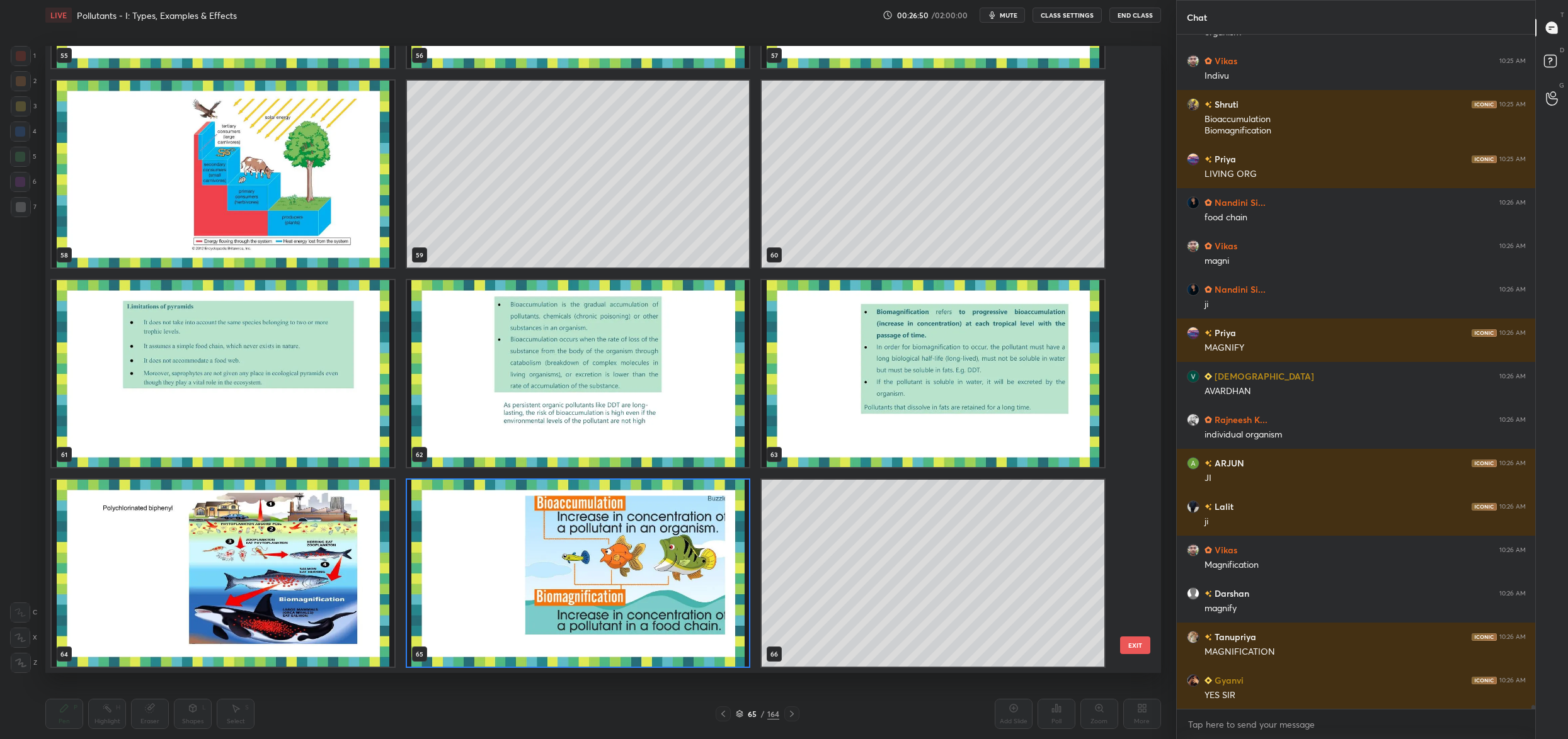
click at [189, 627] on img "grid" at bounding box center [222, 574] width 343 height 187
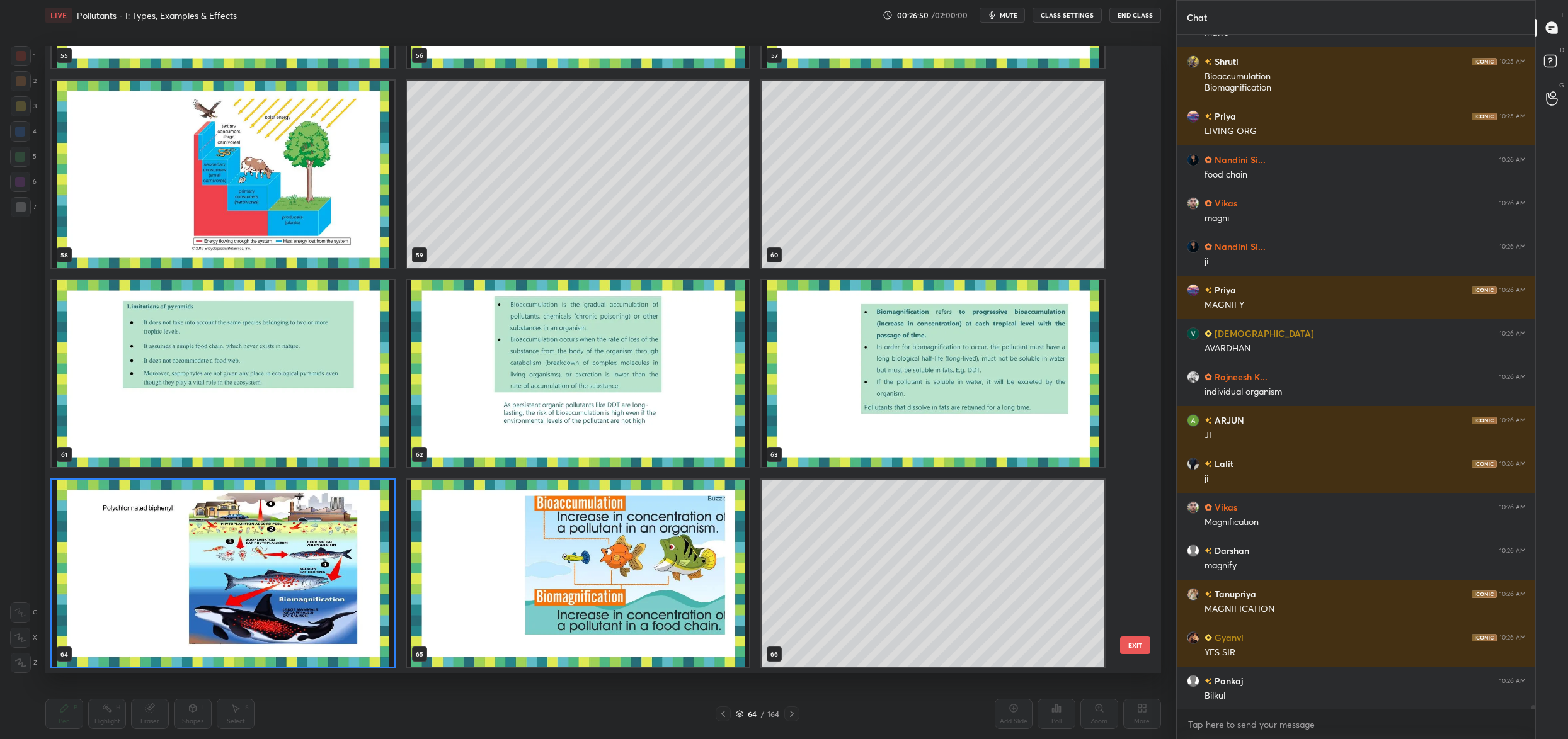
click at [189, 627] on img "grid" at bounding box center [222, 574] width 343 height 187
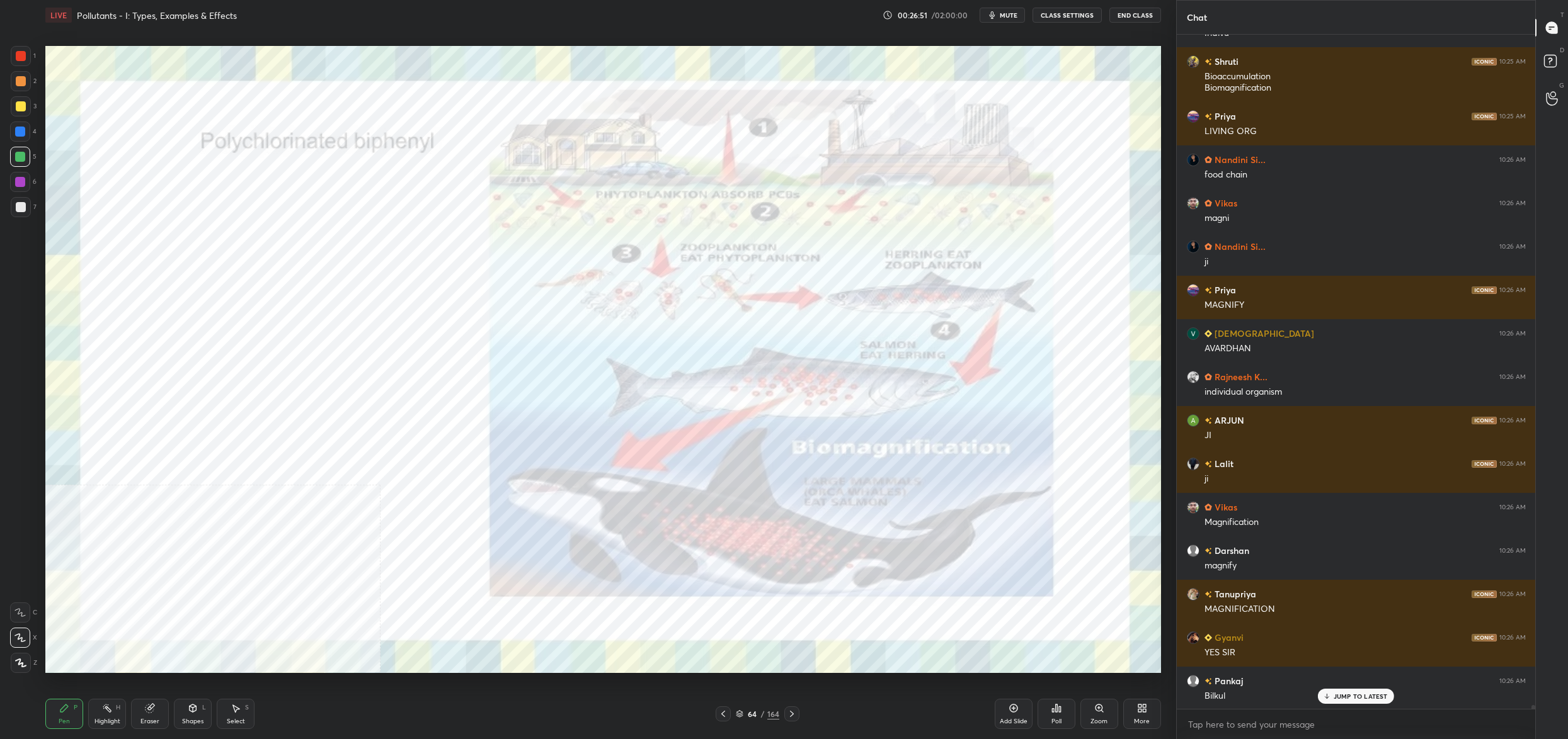
click at [189, 627] on img "grid" at bounding box center [222, 574] width 343 height 187
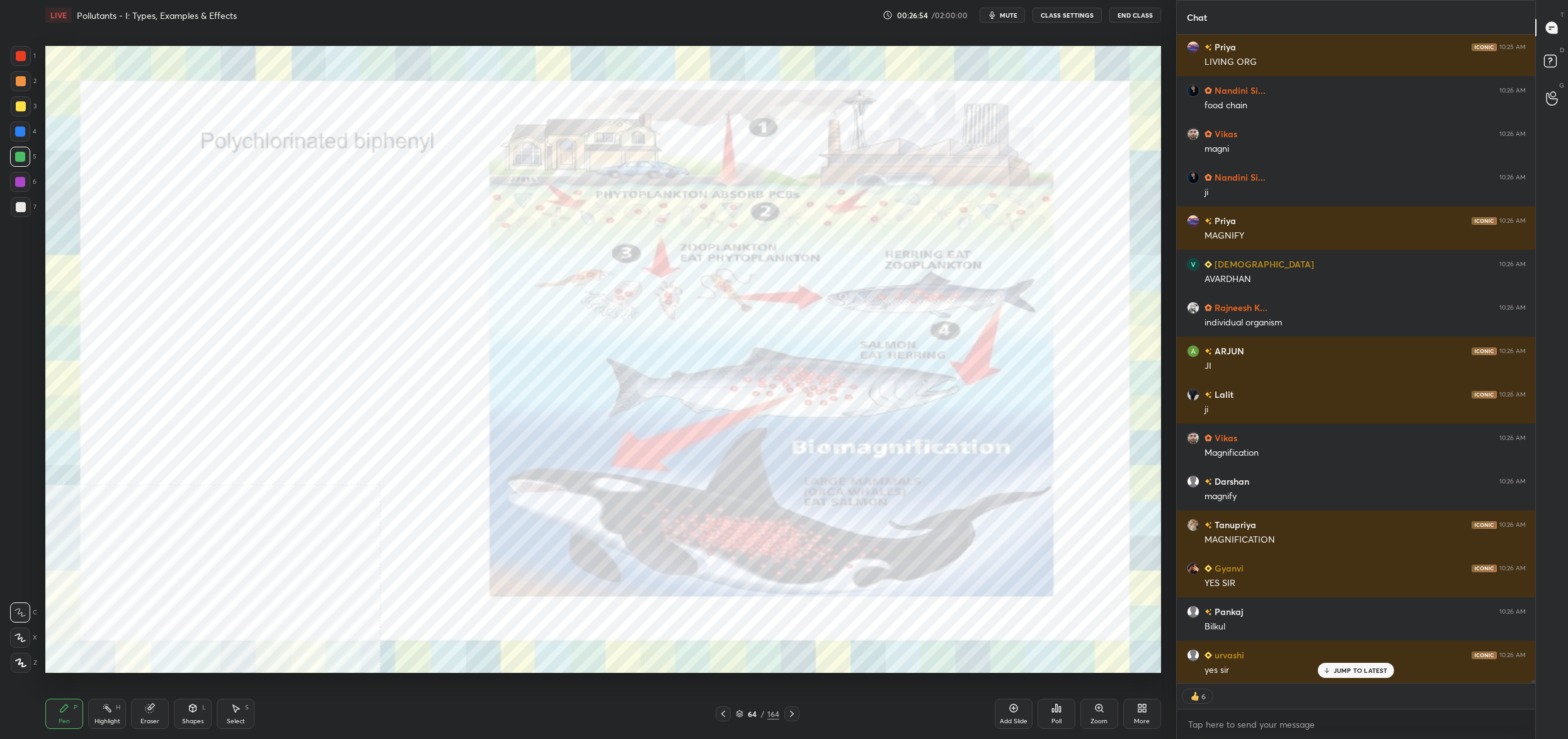
drag, startPoint x: 20, startPoint y: 60, endPoint x: 21, endPoint y: 53, distance: 7.1
click at [21, 54] on div at bounding box center [20, 56] width 10 height 10
click at [21, 57] on div at bounding box center [20, 56] width 10 height 10
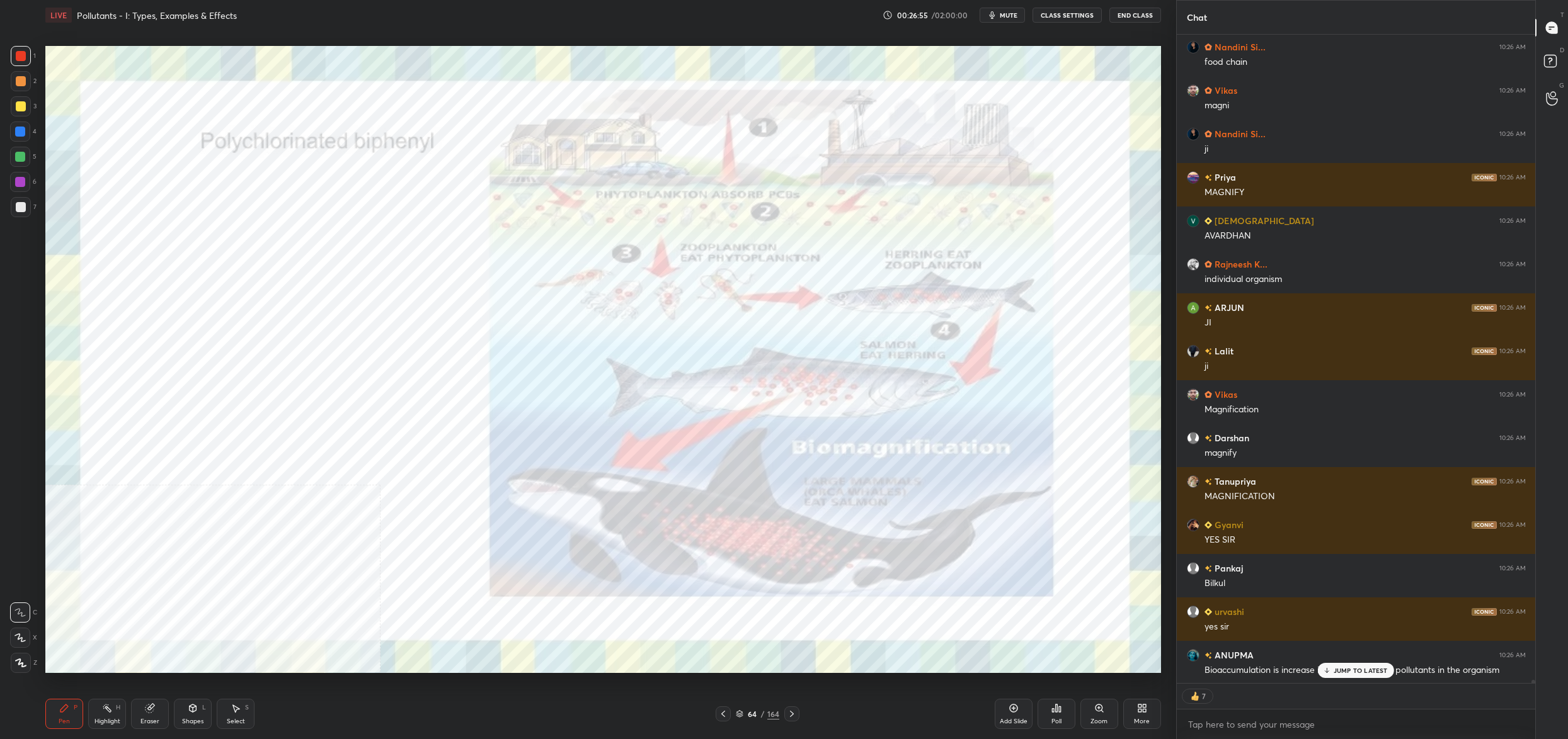
drag, startPoint x: 23, startPoint y: 633, endPoint x: 24, endPoint y: 659, distance: 26.0
click at [23, 635] on icon at bounding box center [20, 638] width 11 height 9
drag, startPoint x: 24, startPoint y: 659, endPoint x: 16, endPoint y: 664, distance: 9.4
click at [19, 662] on icon at bounding box center [20, 663] width 11 height 9
click at [20, 670] on div at bounding box center [20, 663] width 20 height 20
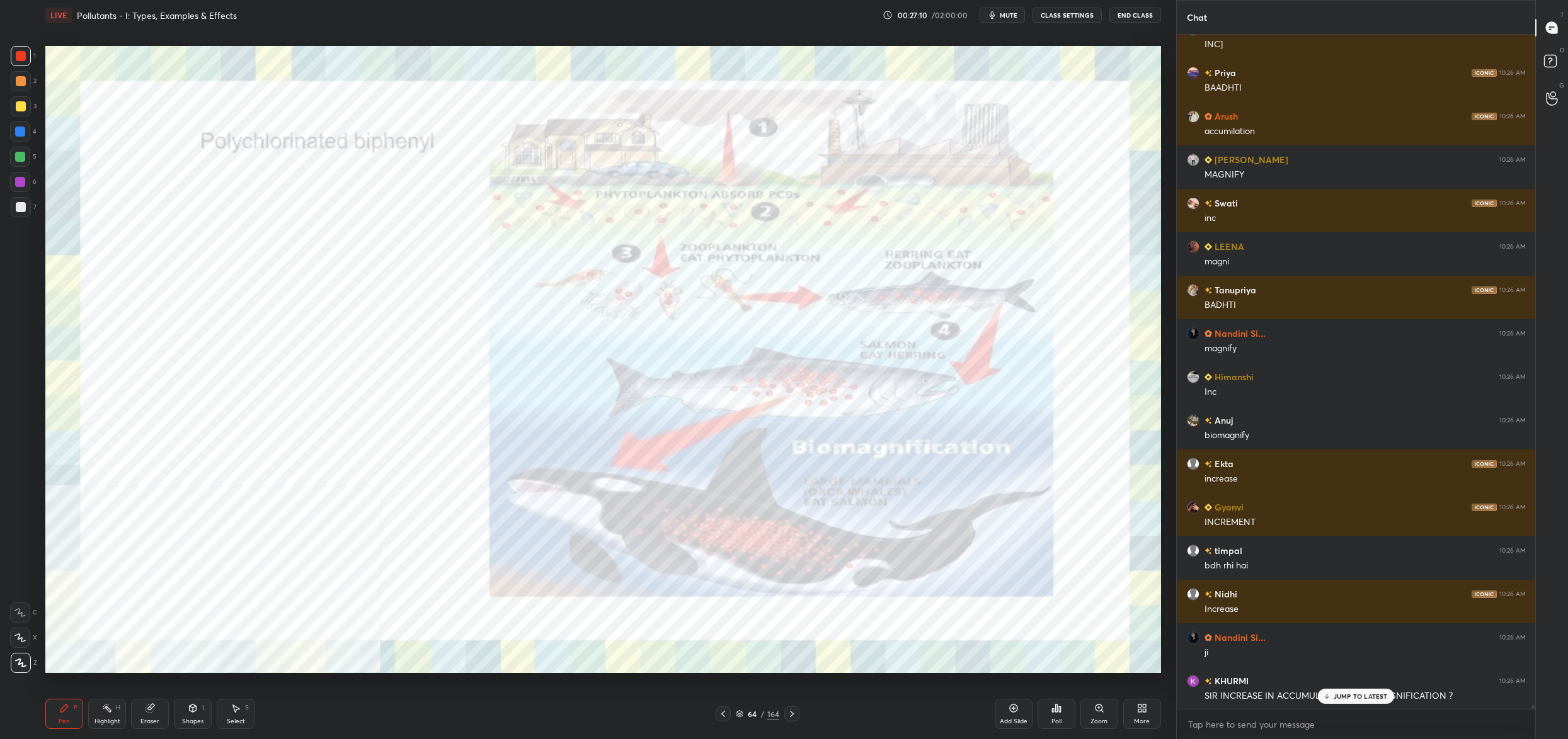
click at [751, 714] on div "64" at bounding box center [752, 714] width 13 height 8
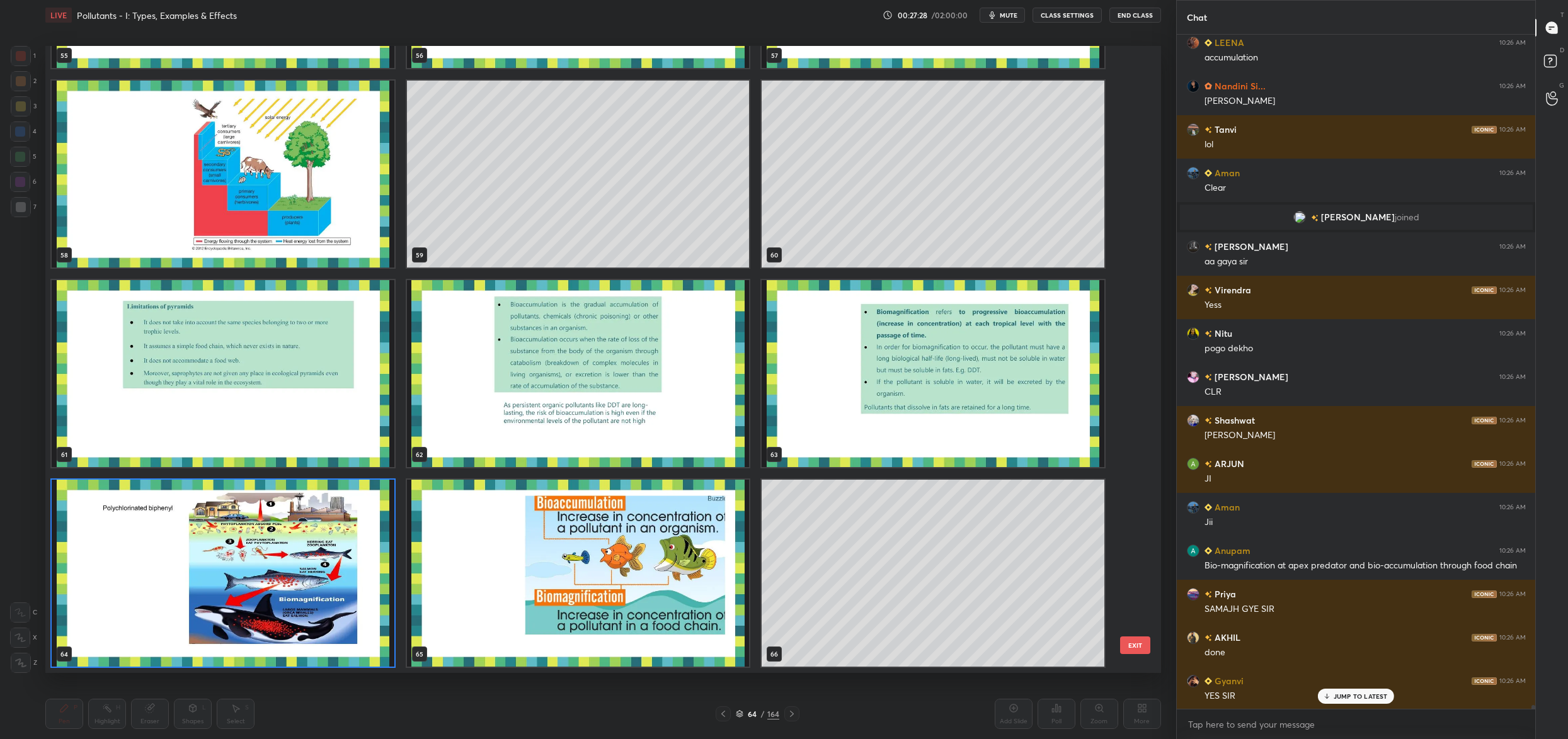
click at [259, 533] on img "grid" at bounding box center [222, 574] width 343 height 187
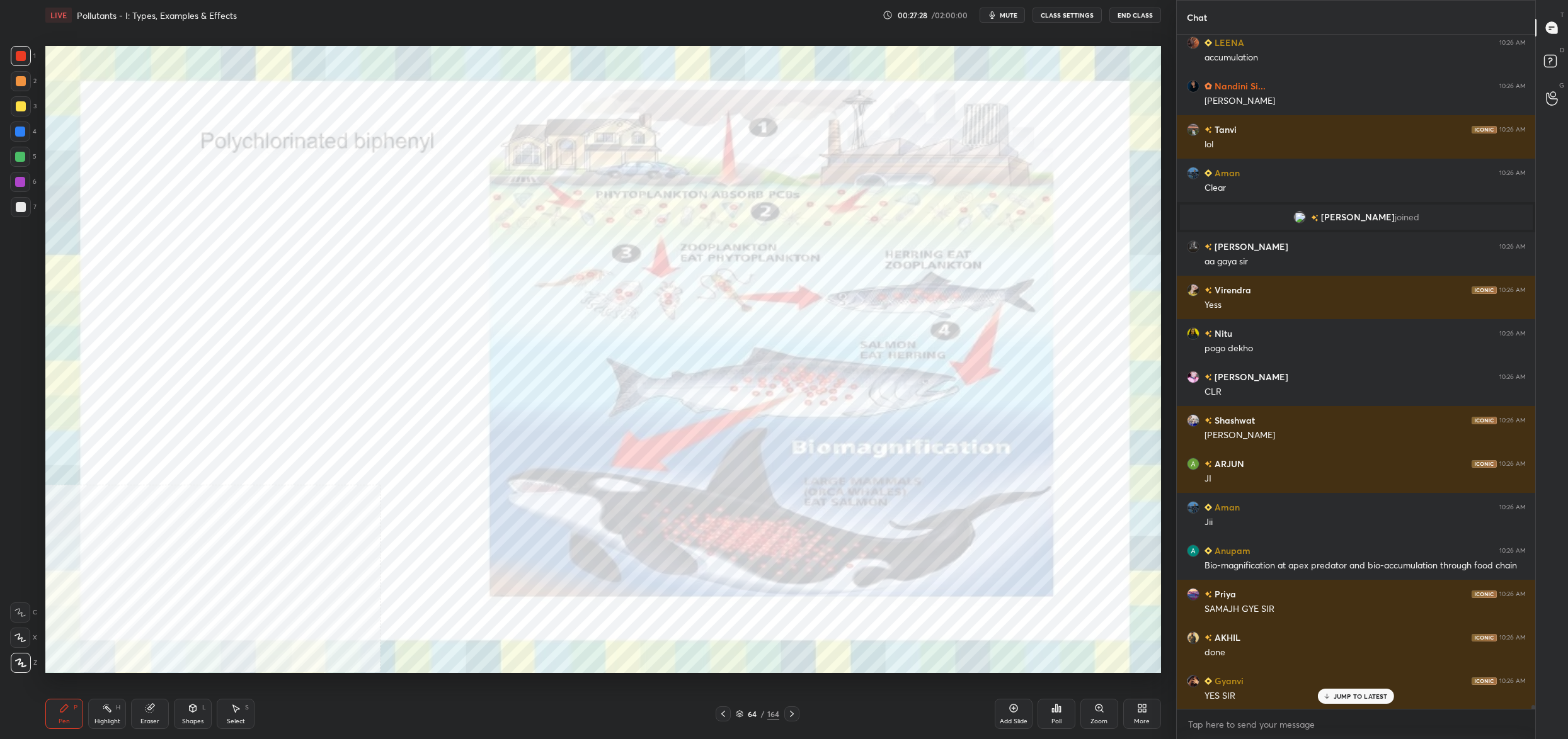
click at [259, 533] on img "grid" at bounding box center [222, 574] width 343 height 187
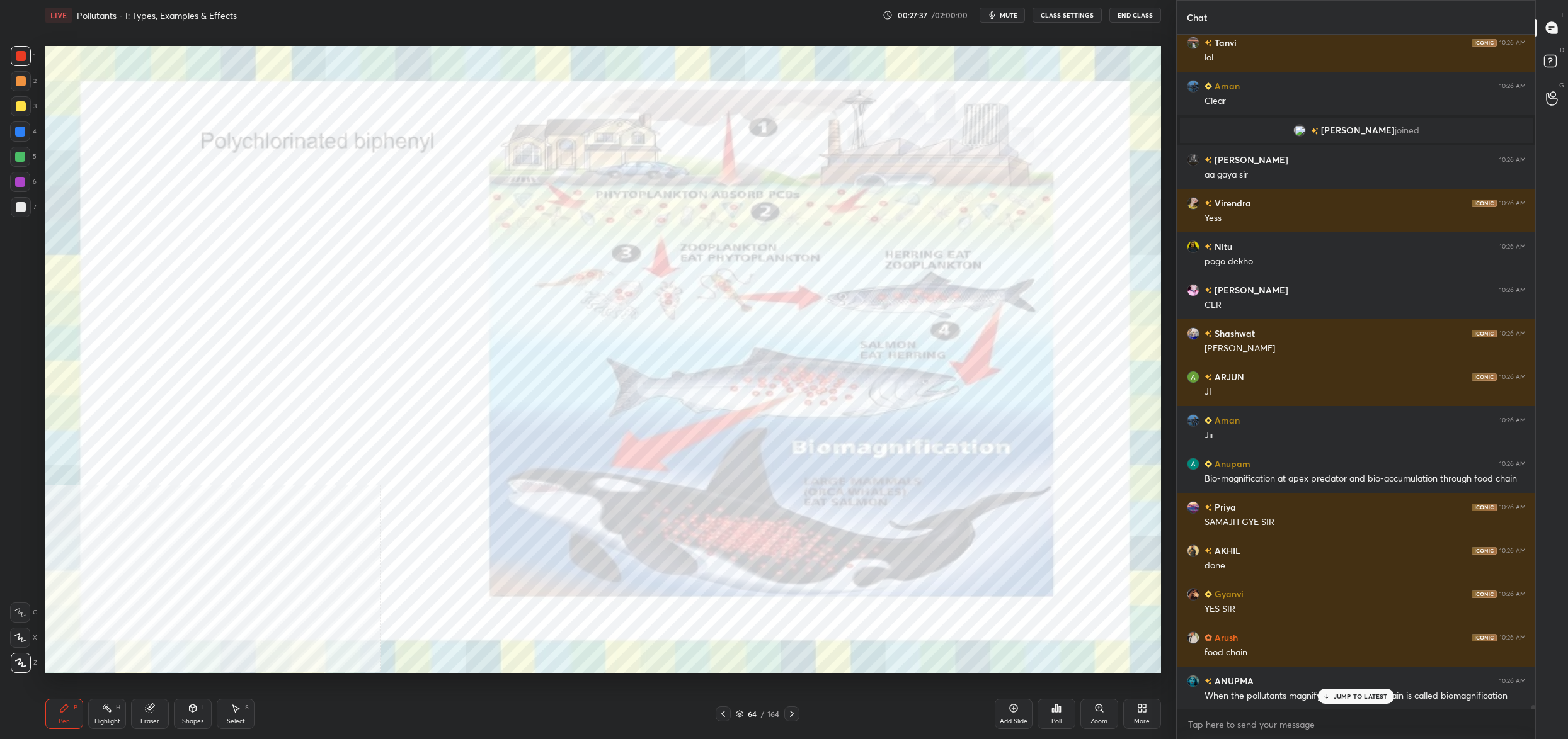
click at [28, 51] on div "1" at bounding box center [23, 56] width 25 height 20
drag, startPoint x: 12, startPoint y: 63, endPoint x: 15, endPoint y: 70, distance: 7.6
click at [12, 63] on div at bounding box center [20, 56] width 20 height 20
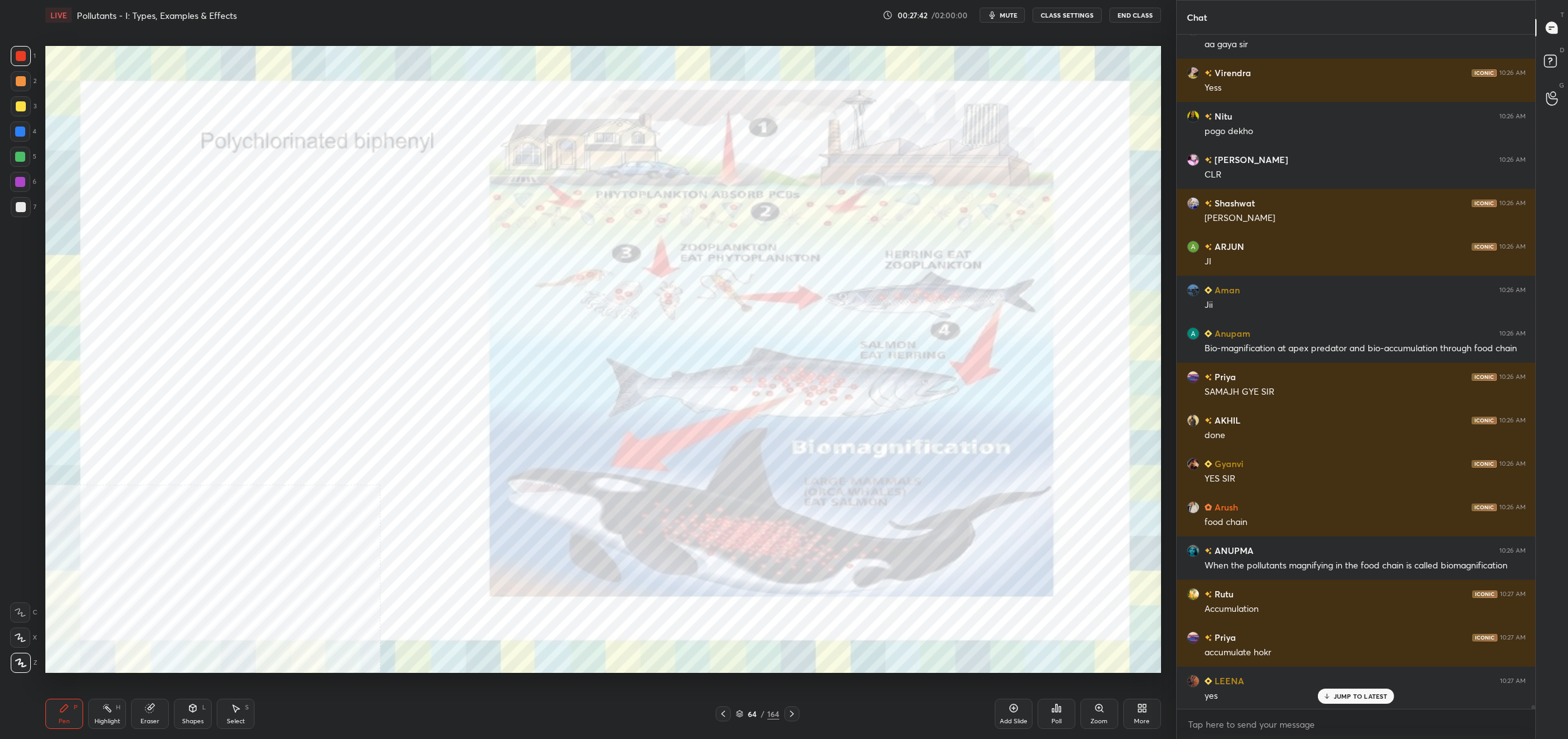
click at [15, 143] on div "1 2 3 4 5 6 7" at bounding box center [23, 134] width 27 height 177
click at [13, 142] on div "1 2 3 4 5 6 7" at bounding box center [23, 134] width 27 height 177
drag, startPoint x: 16, startPoint y: 145, endPoint x: 37, endPoint y: 137, distance: 22.5
click at [23, 144] on div "4" at bounding box center [23, 134] width 27 height 25
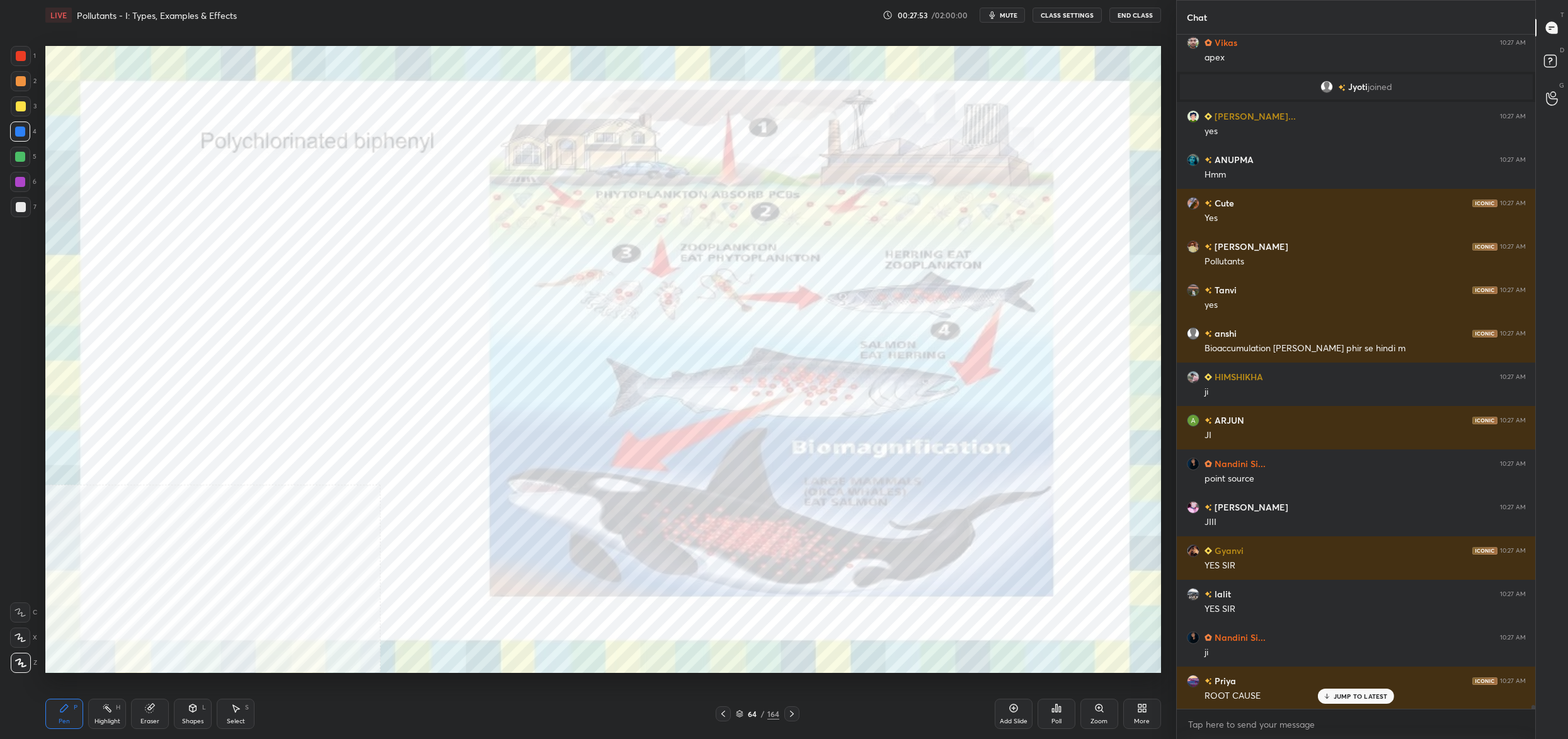
click at [755, 708] on div "64 / 164" at bounding box center [757, 714] width 84 height 15
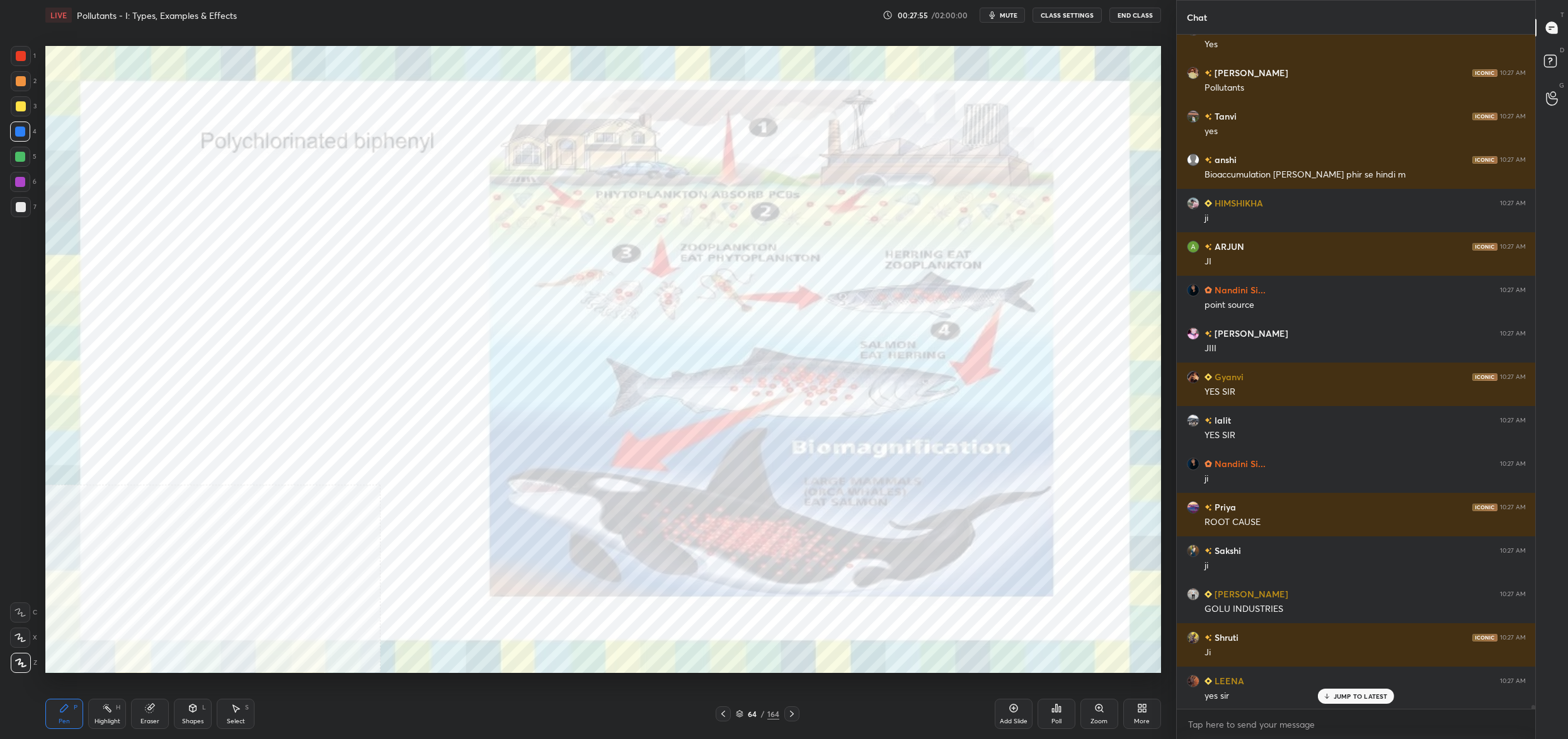
click at [749, 712] on div "64" at bounding box center [752, 714] width 13 height 8
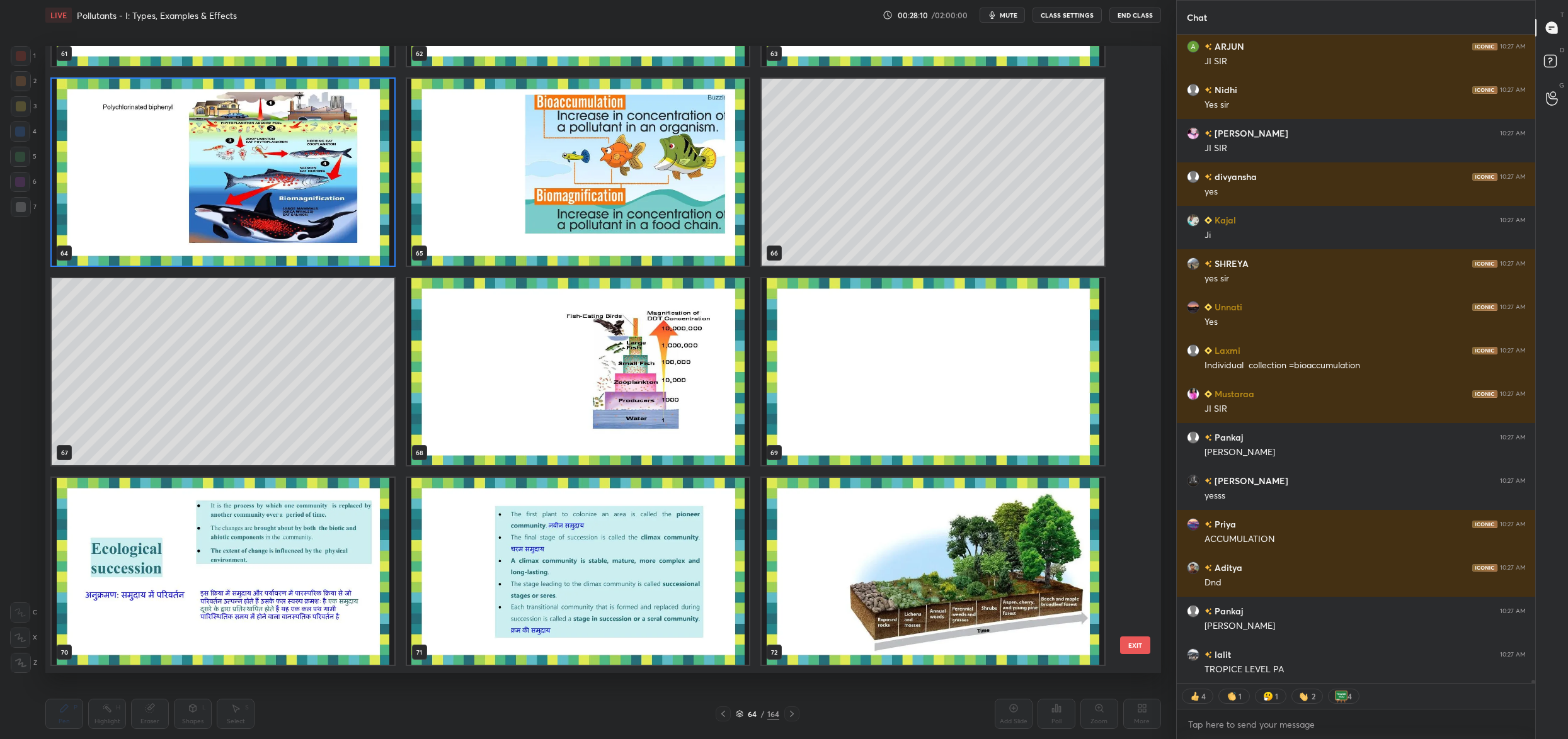
click at [520, 357] on img "grid" at bounding box center [578, 372] width 343 height 187
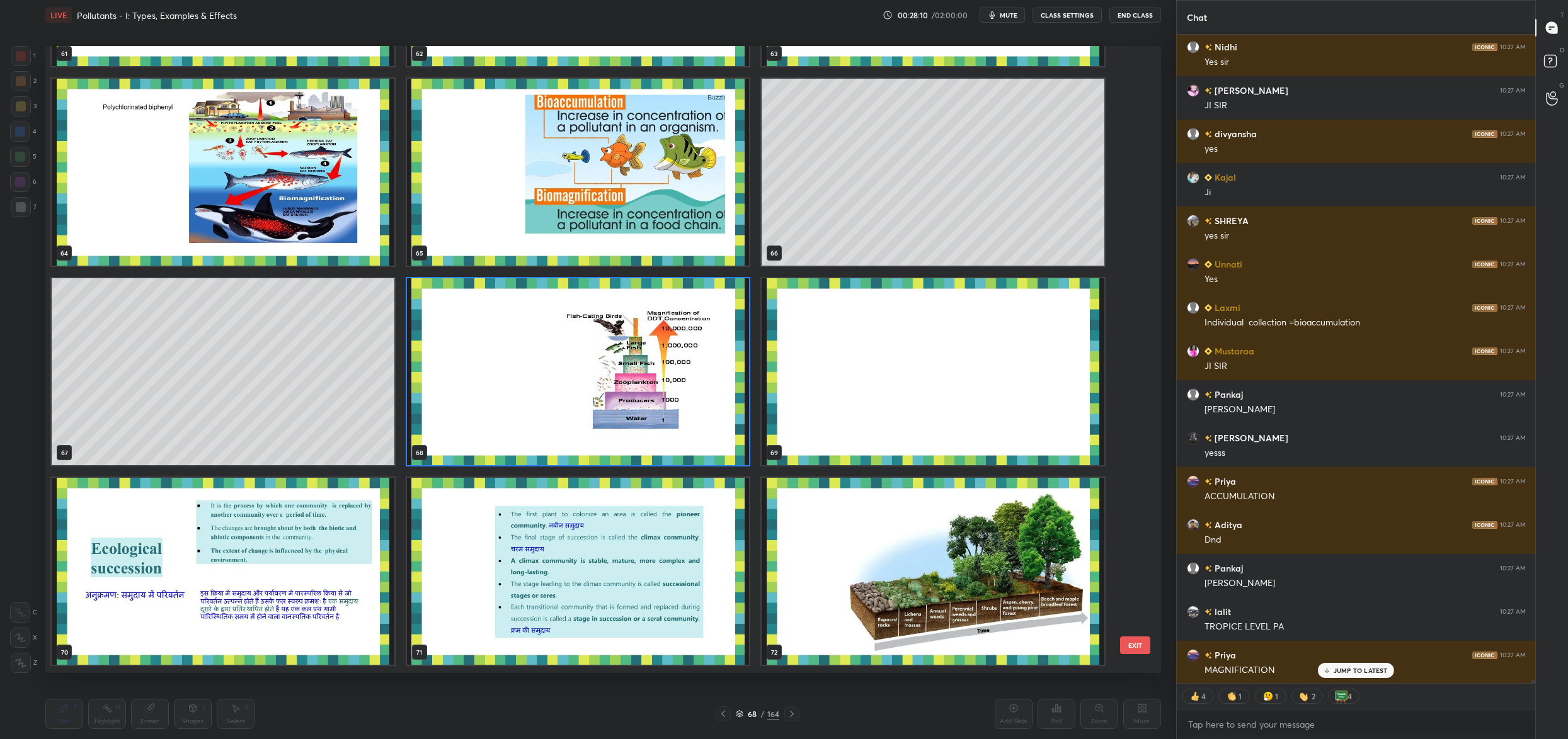
click at [520, 357] on img "grid" at bounding box center [578, 372] width 343 height 187
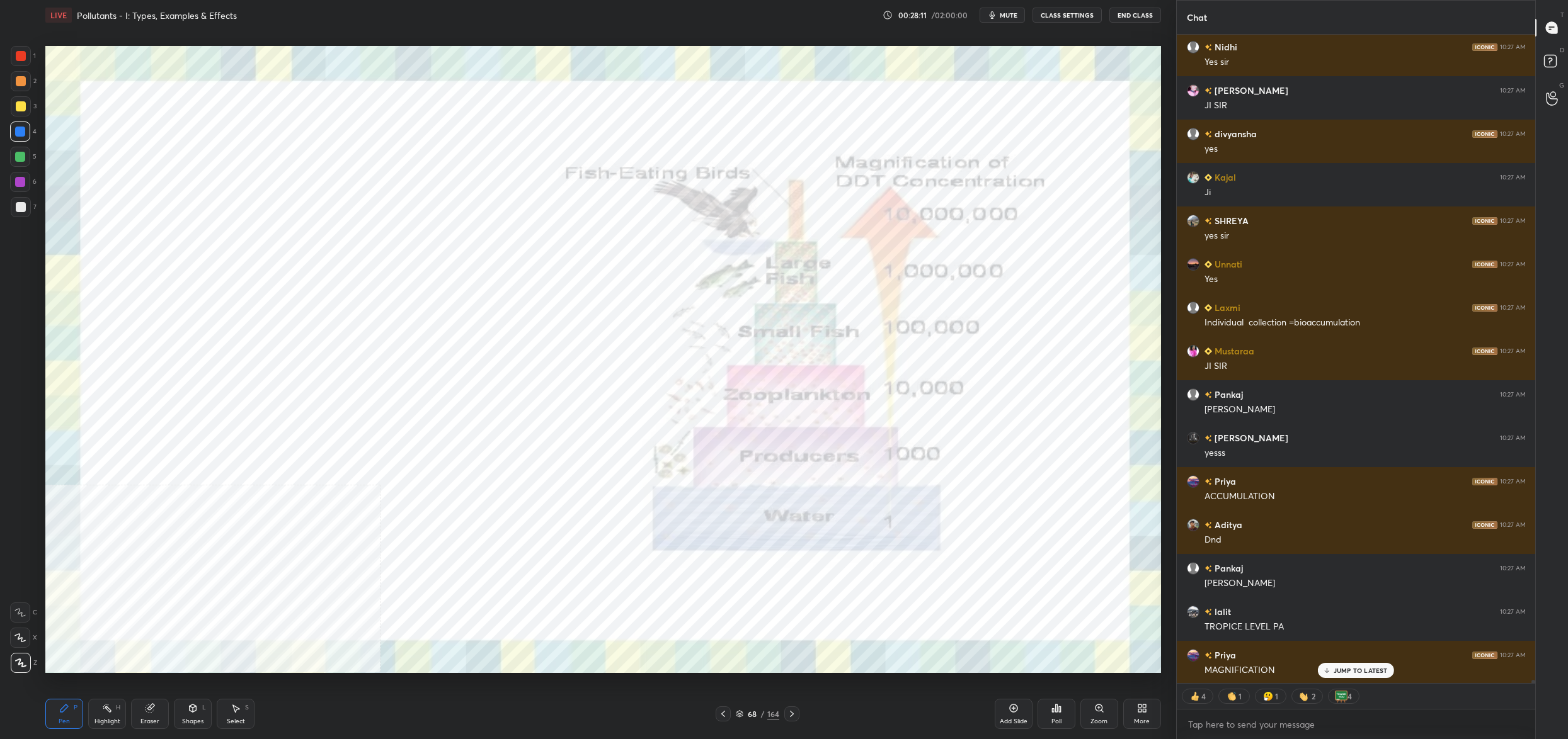
click at [520, 357] on img "grid" at bounding box center [578, 372] width 343 height 187
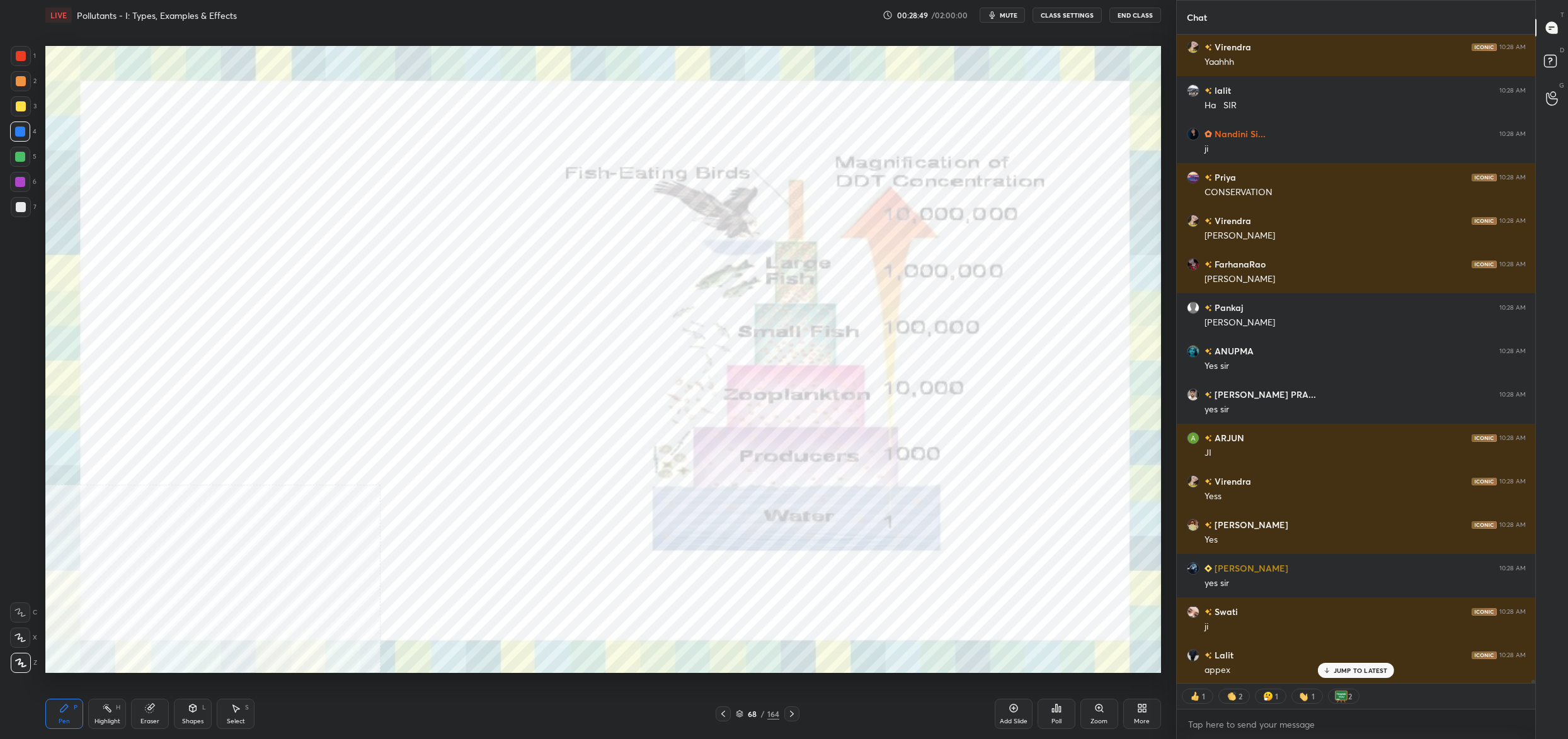
click at [744, 715] on div "68 / 164" at bounding box center [758, 714] width 44 height 11
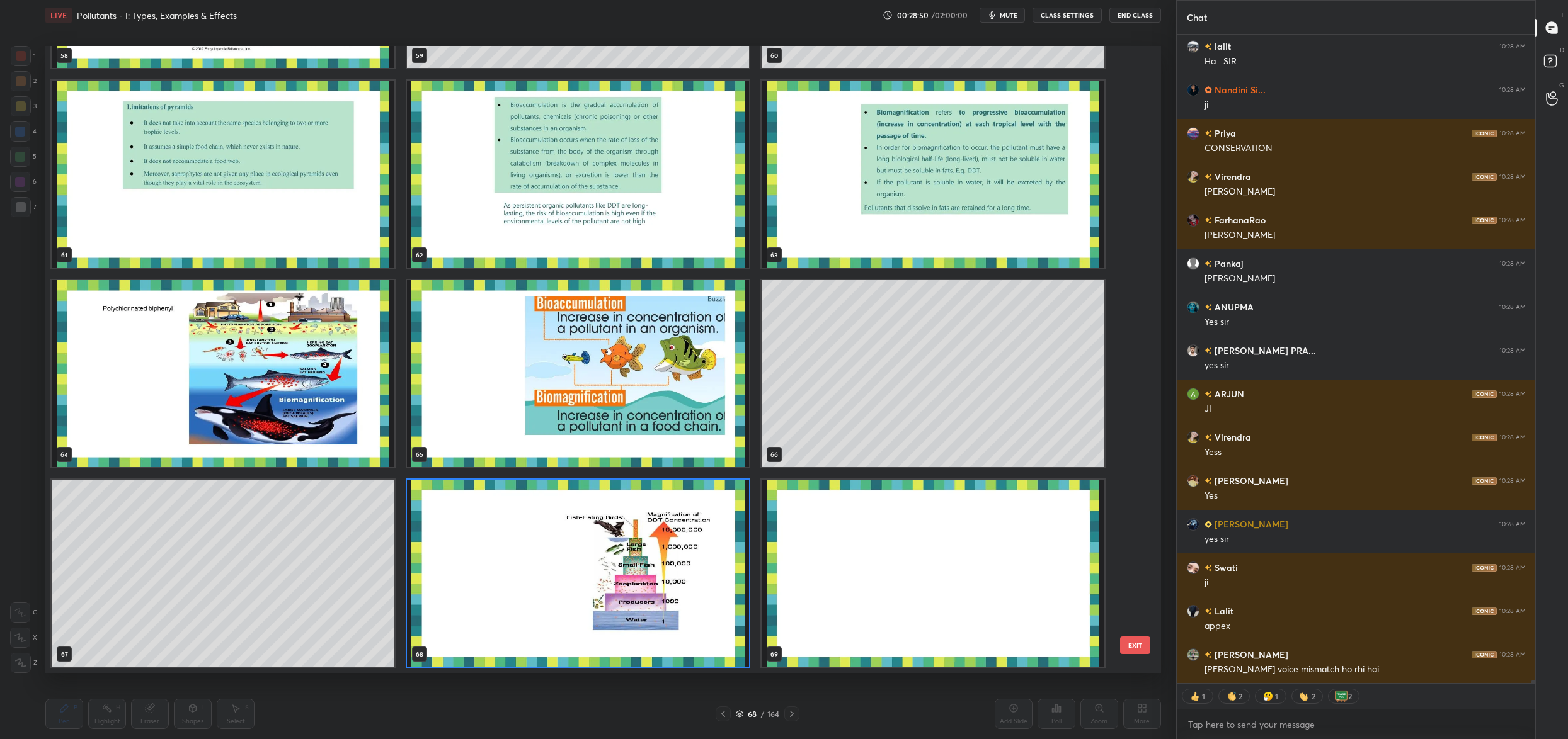
click at [332, 446] on img "grid" at bounding box center [222, 374] width 343 height 187
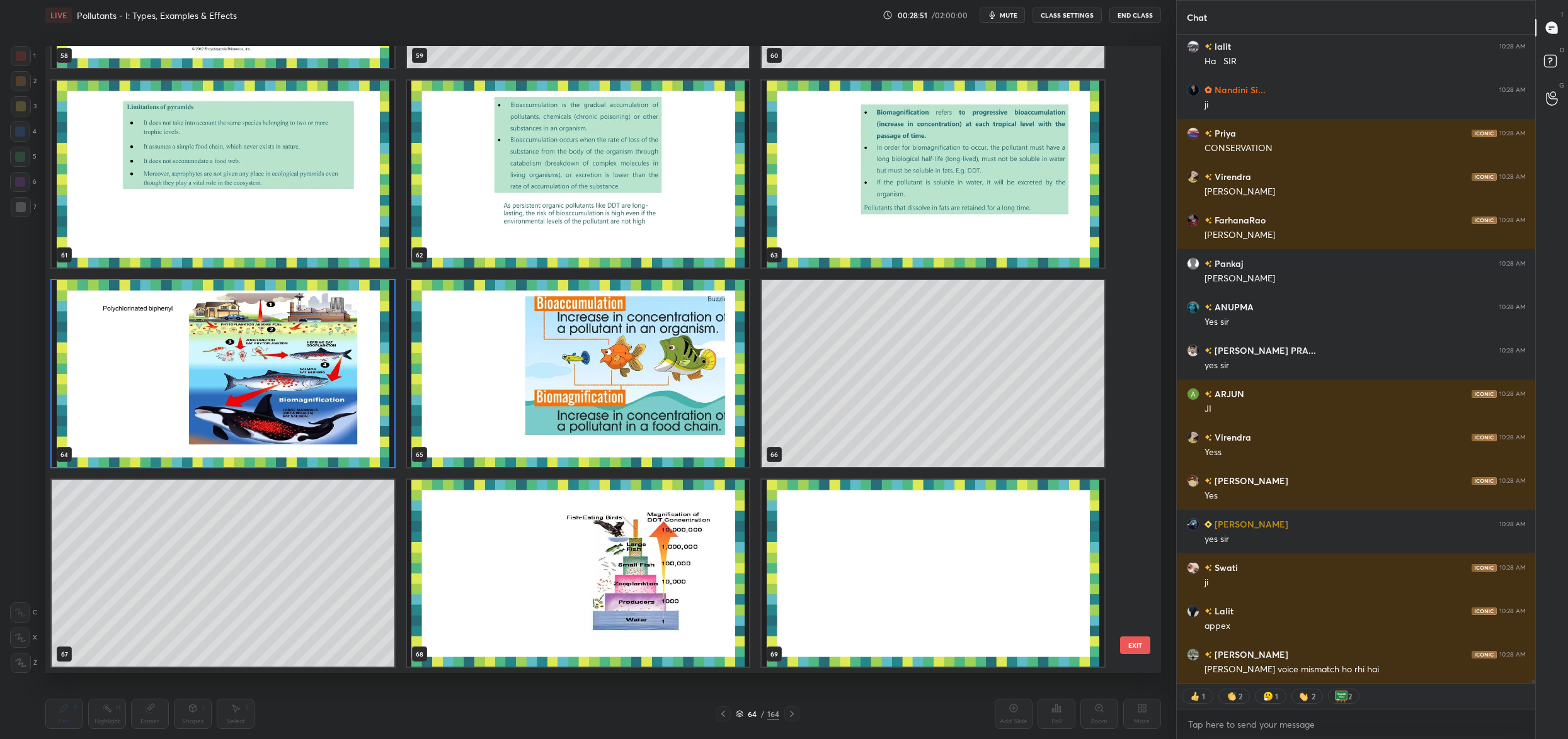
click at [332, 446] on img "grid" at bounding box center [222, 374] width 343 height 187
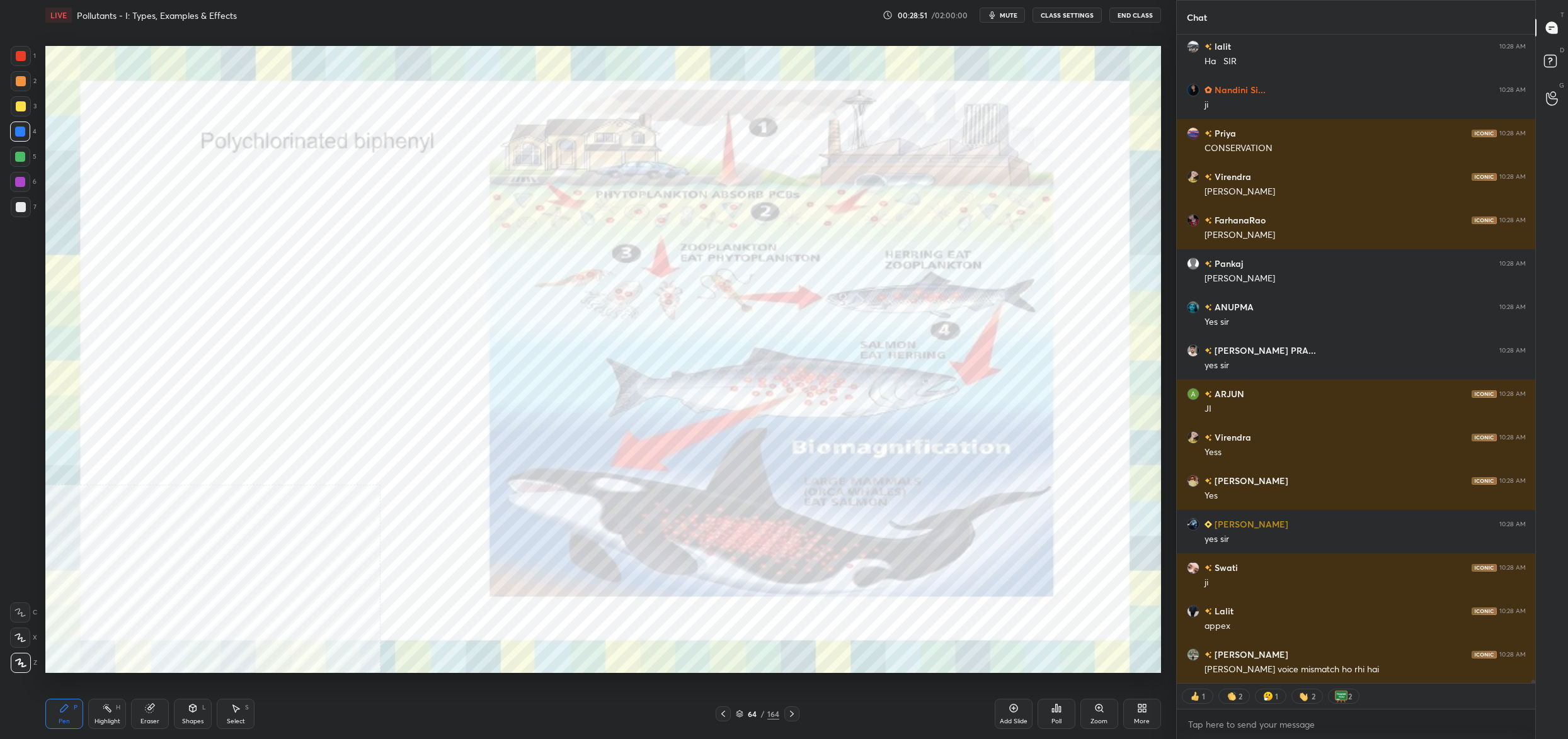
click at [332, 446] on img "grid" at bounding box center [222, 374] width 343 height 187
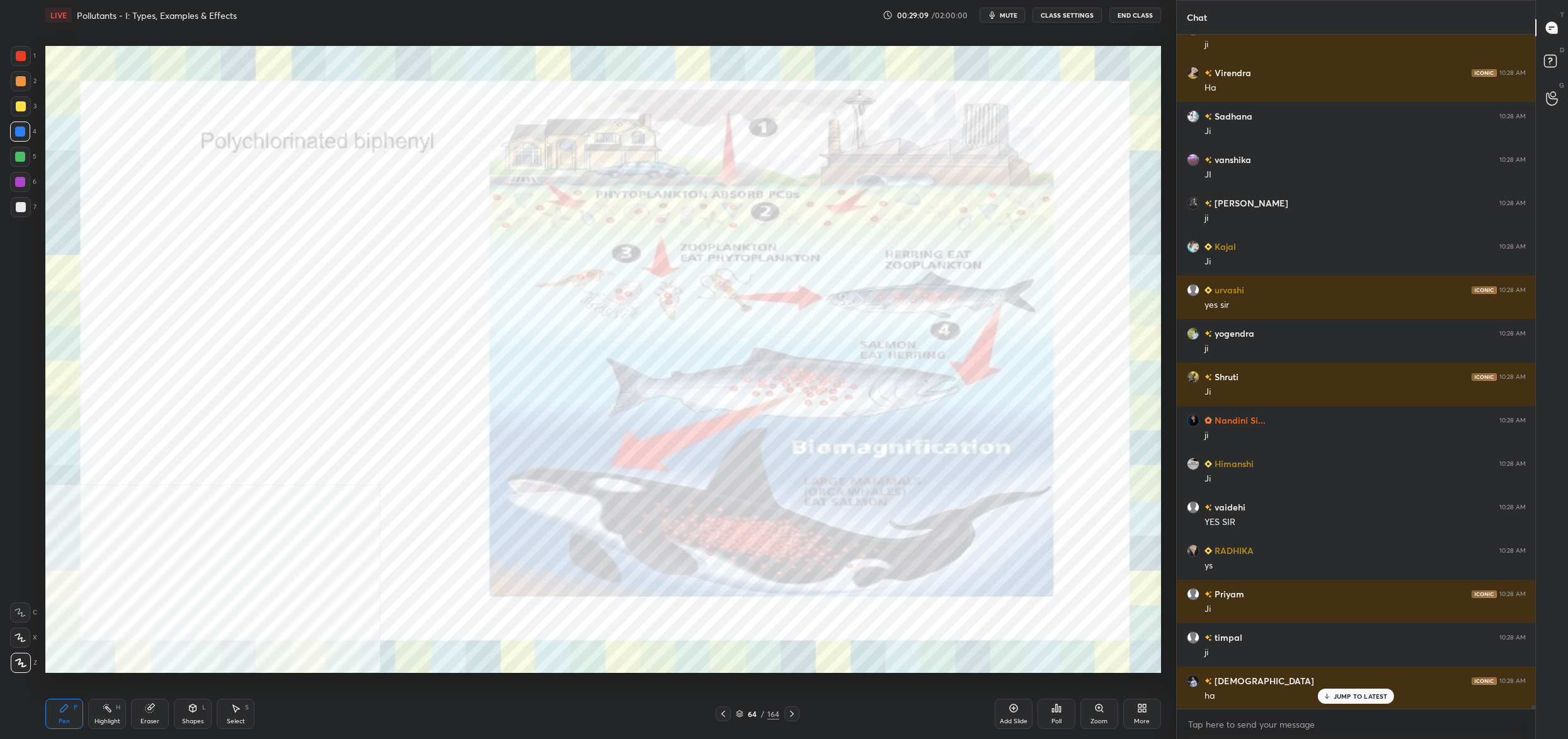
click at [743, 713] on icon at bounding box center [739, 714] width 8 height 8
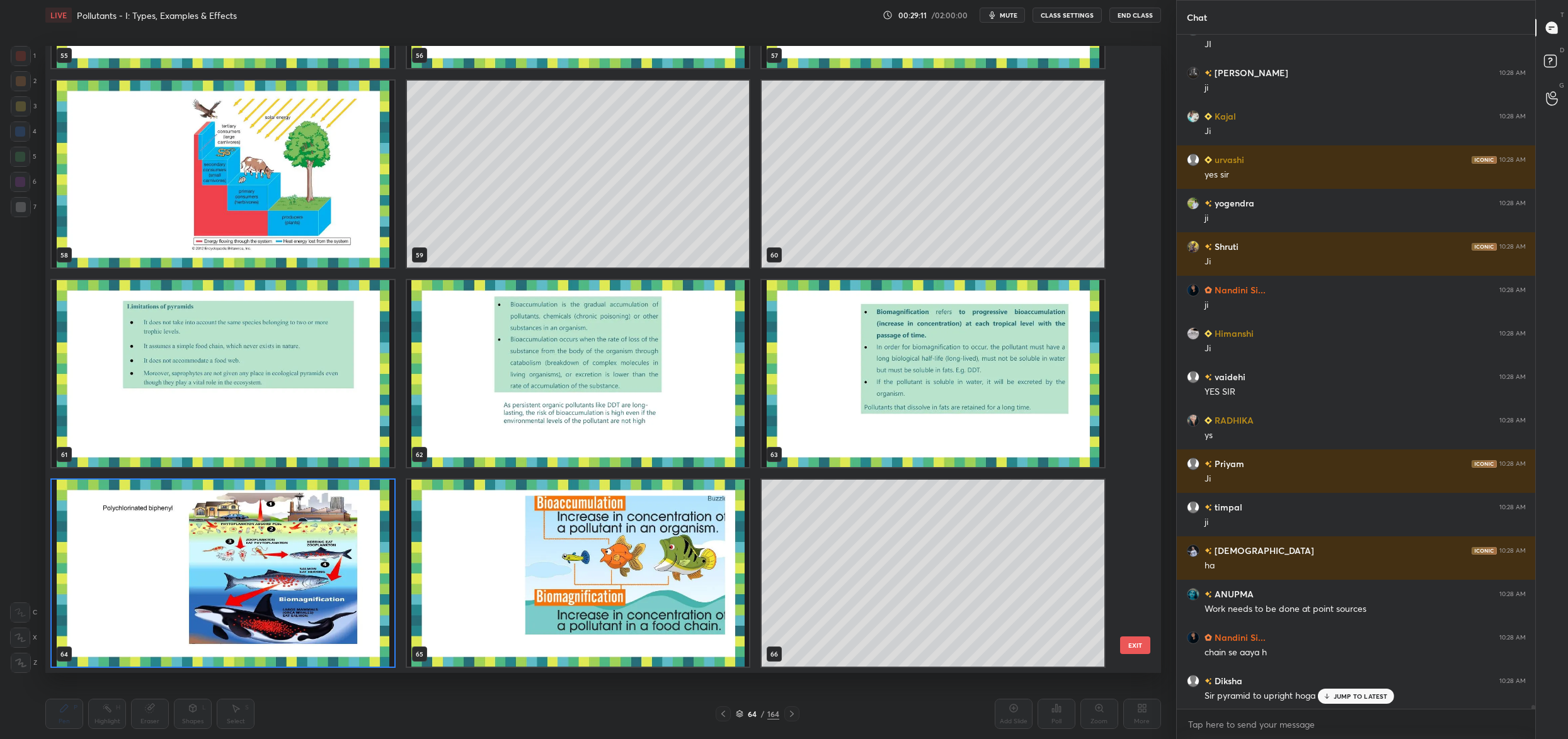
click at [692, 574] on img "grid" at bounding box center [578, 574] width 343 height 187
click at [697, 573] on img "grid" at bounding box center [578, 574] width 343 height 187
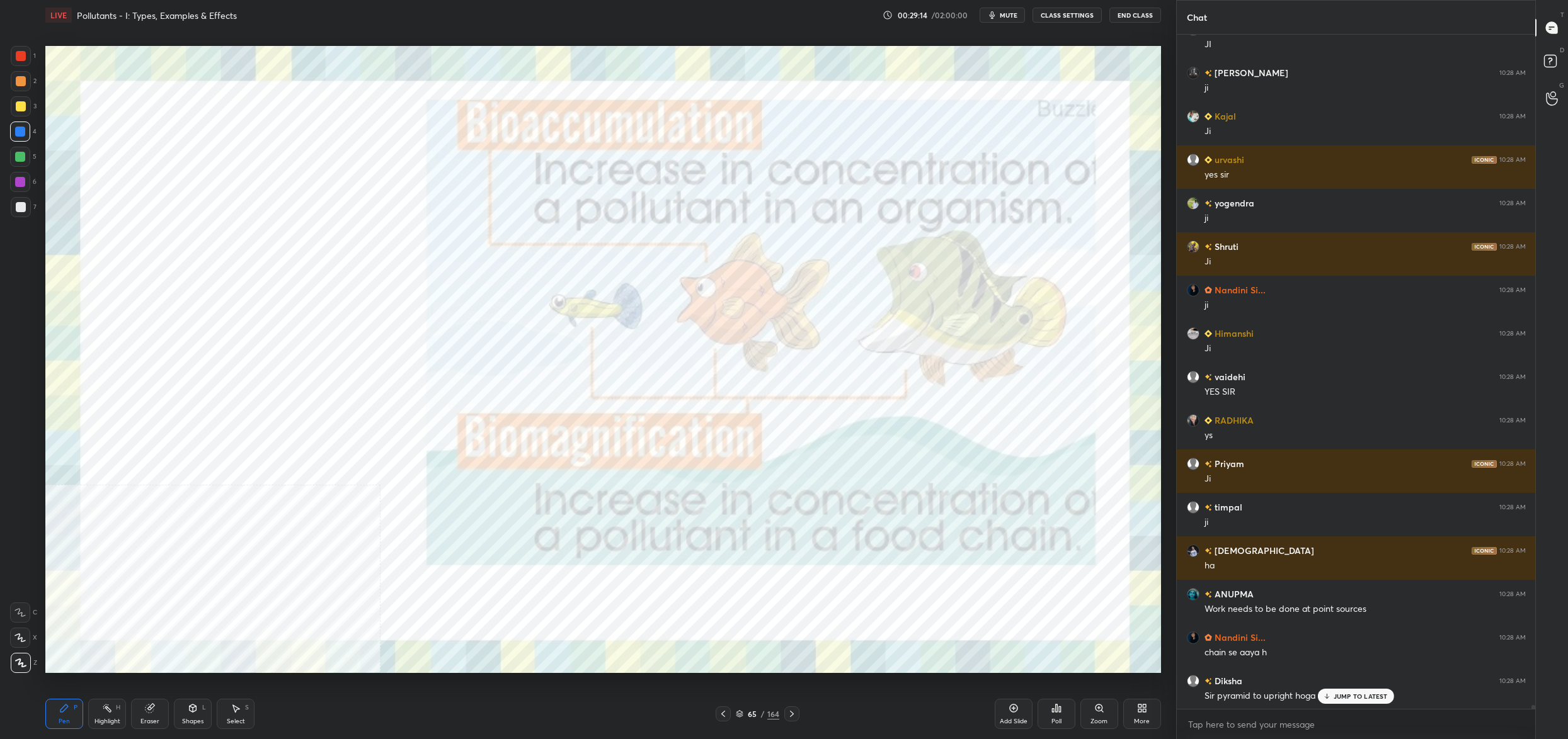
click at [32, 53] on div "1" at bounding box center [23, 56] width 25 height 20
drag, startPoint x: 30, startPoint y: 55, endPoint x: 40, endPoint y: 58, distance: 10.4
click at [27, 60] on div at bounding box center [20, 56] width 20 height 20
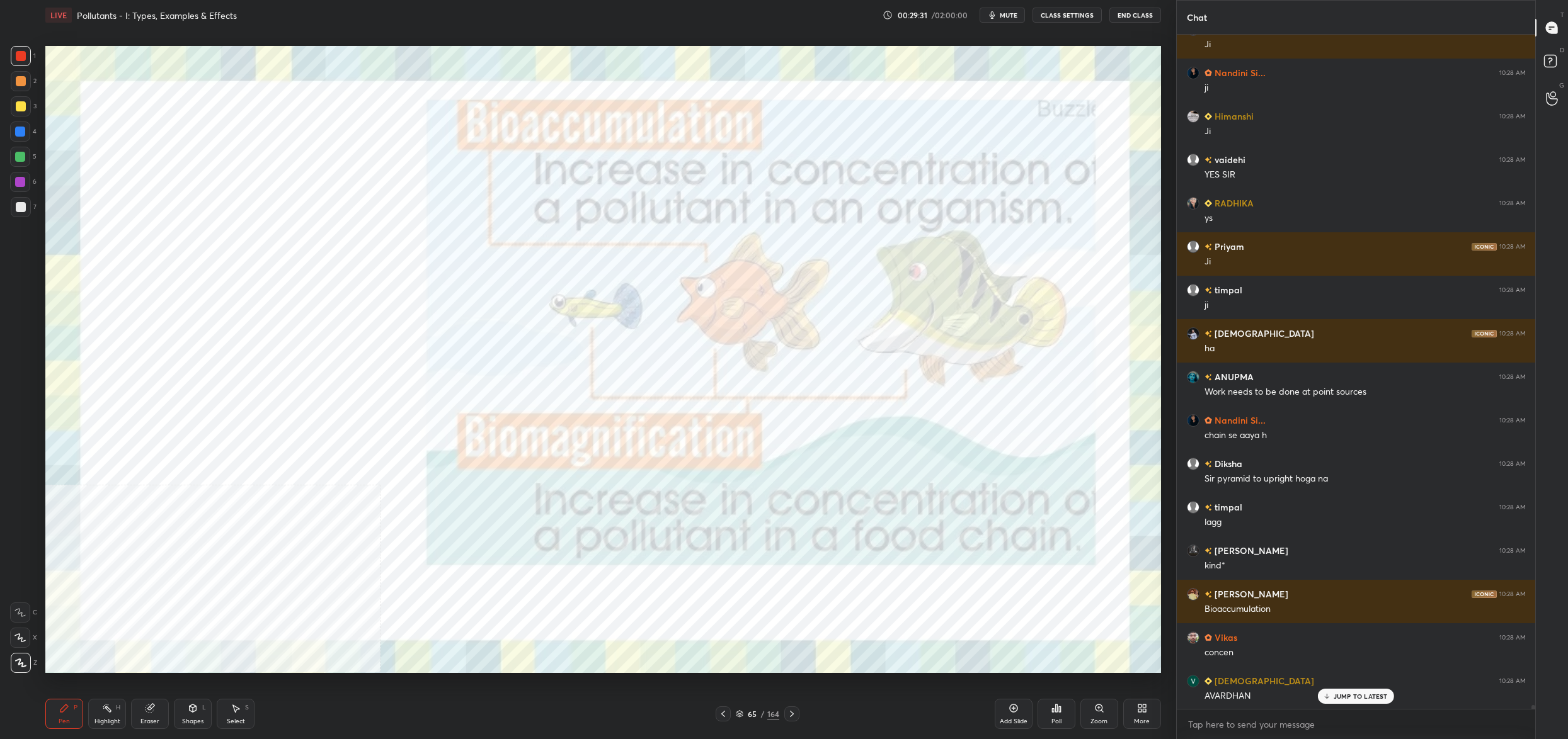
click at [741, 717] on icon at bounding box center [739, 714] width 8 height 8
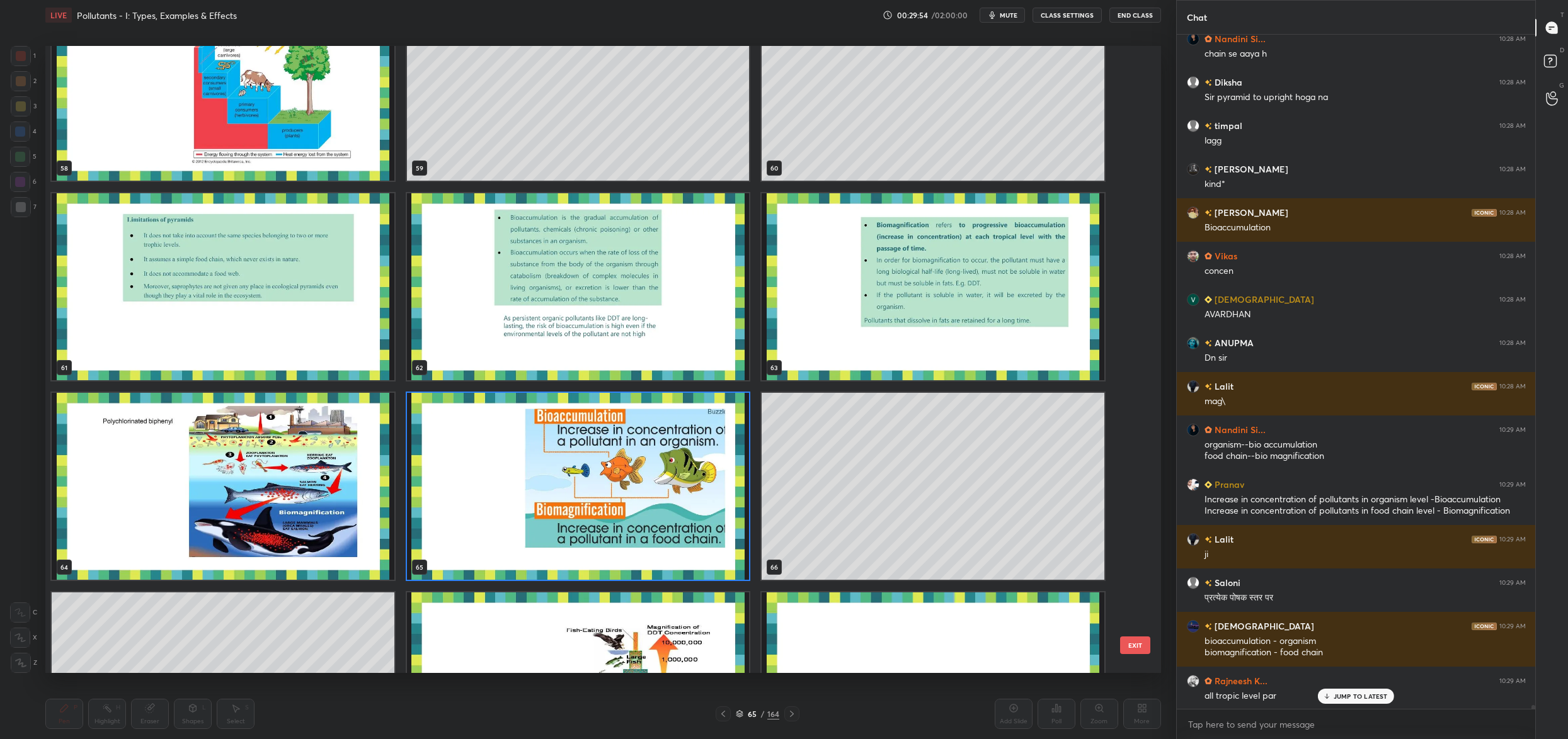
click at [539, 440] on img "grid" at bounding box center [578, 486] width 343 height 187
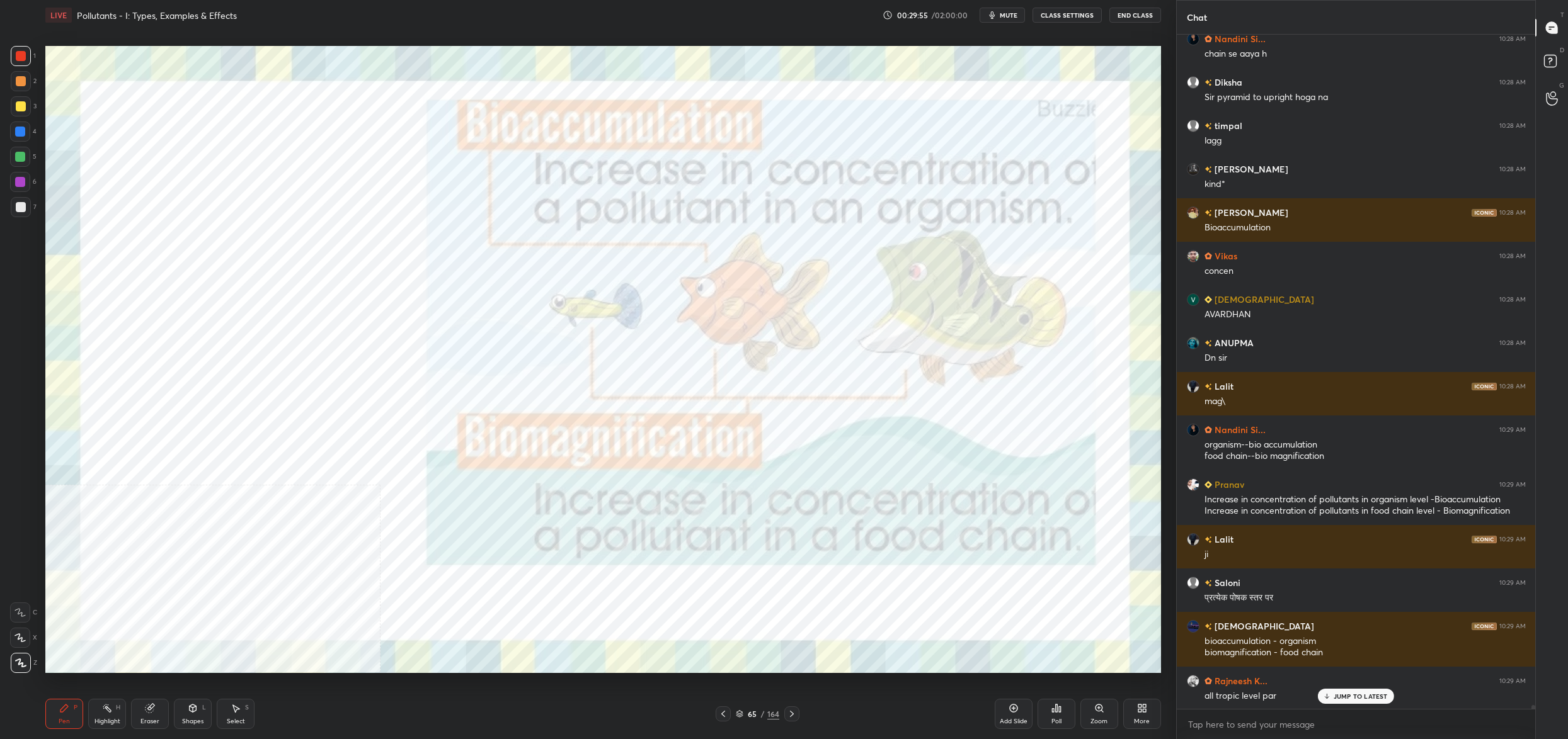
click at [539, 440] on img "grid" at bounding box center [578, 486] width 343 height 187
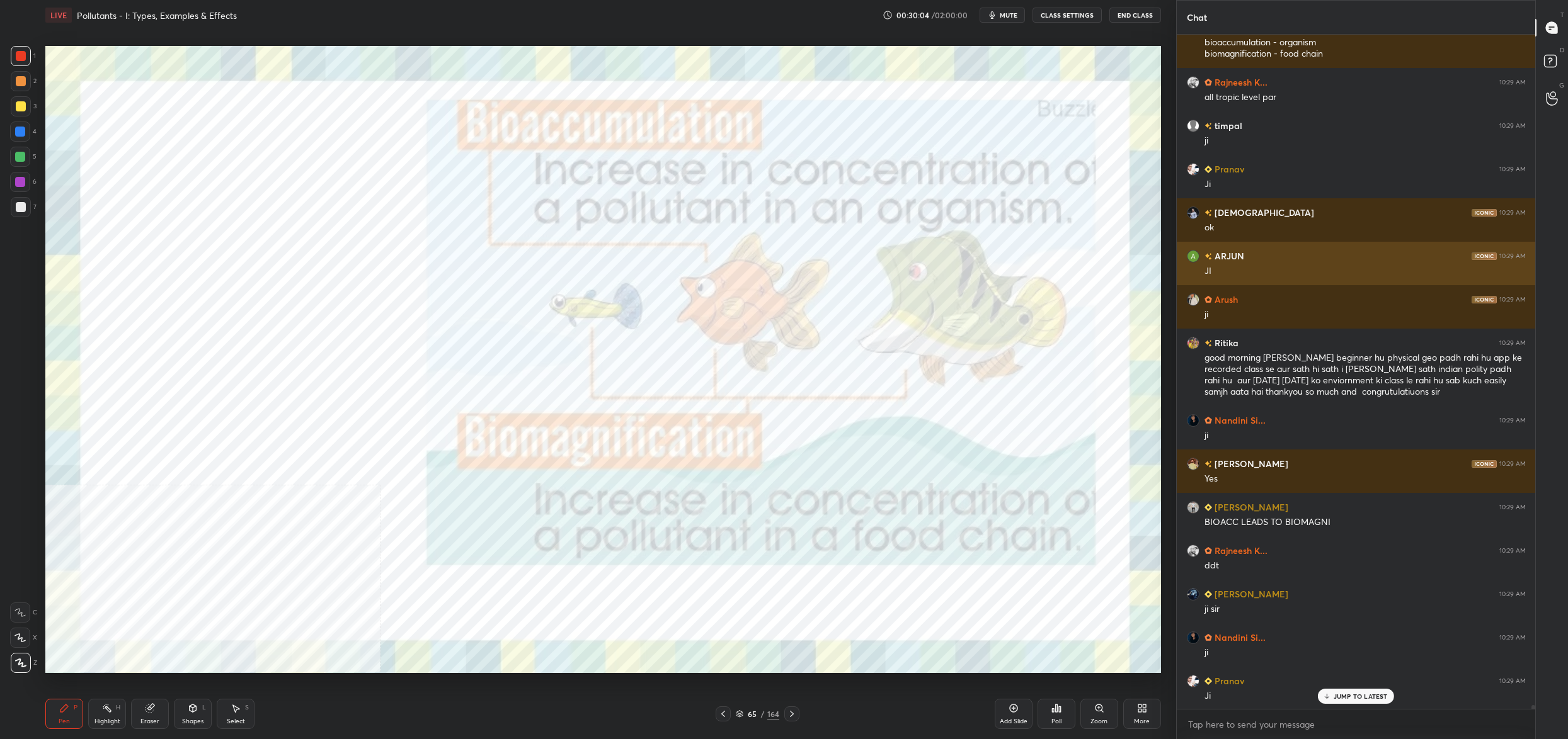
scroll to position [127530, 0]
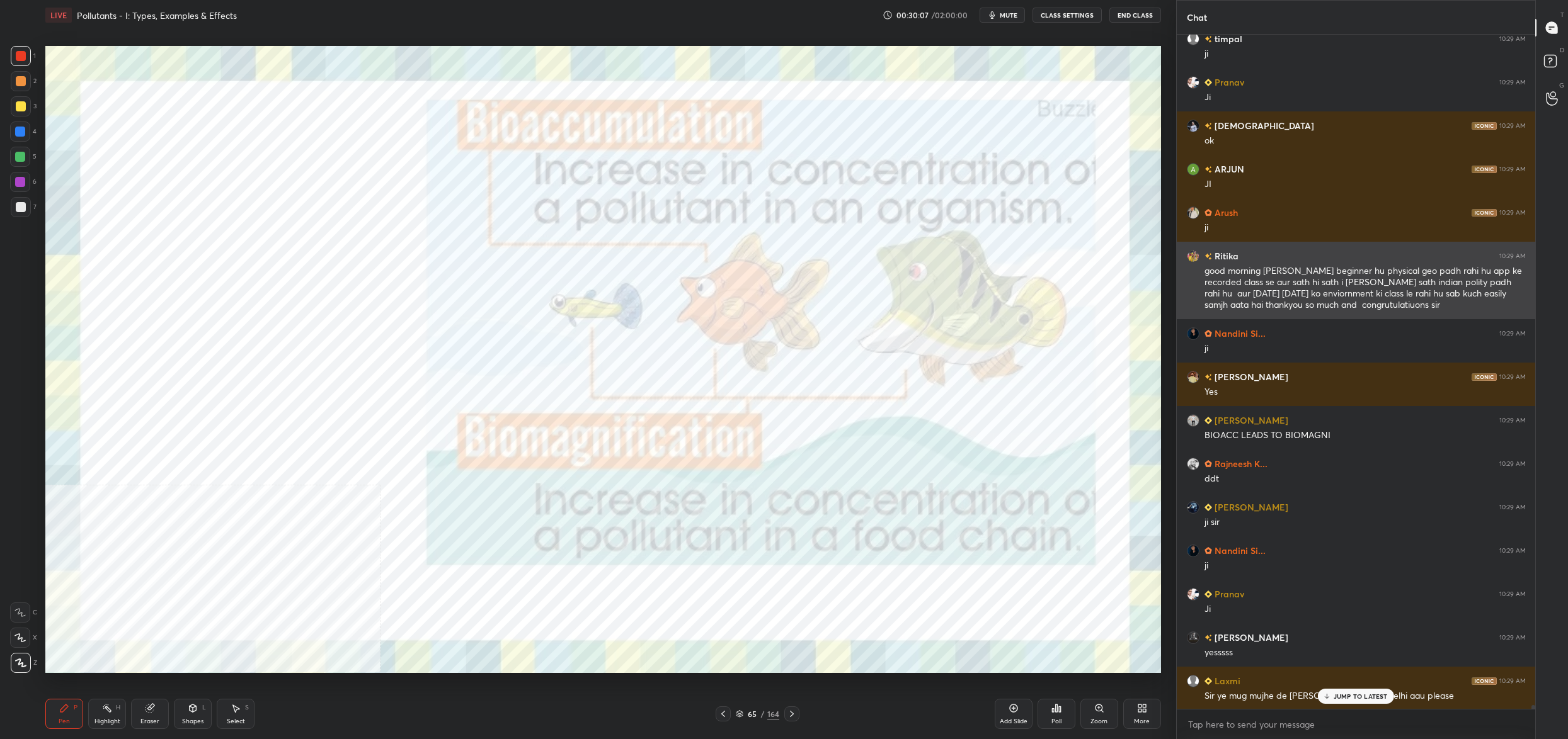
click at [1224, 272] on div "good morning [PERSON_NAME] beginner hu physical geo padh rahi hu app ke recorde…" at bounding box center [1365, 289] width 321 height 46
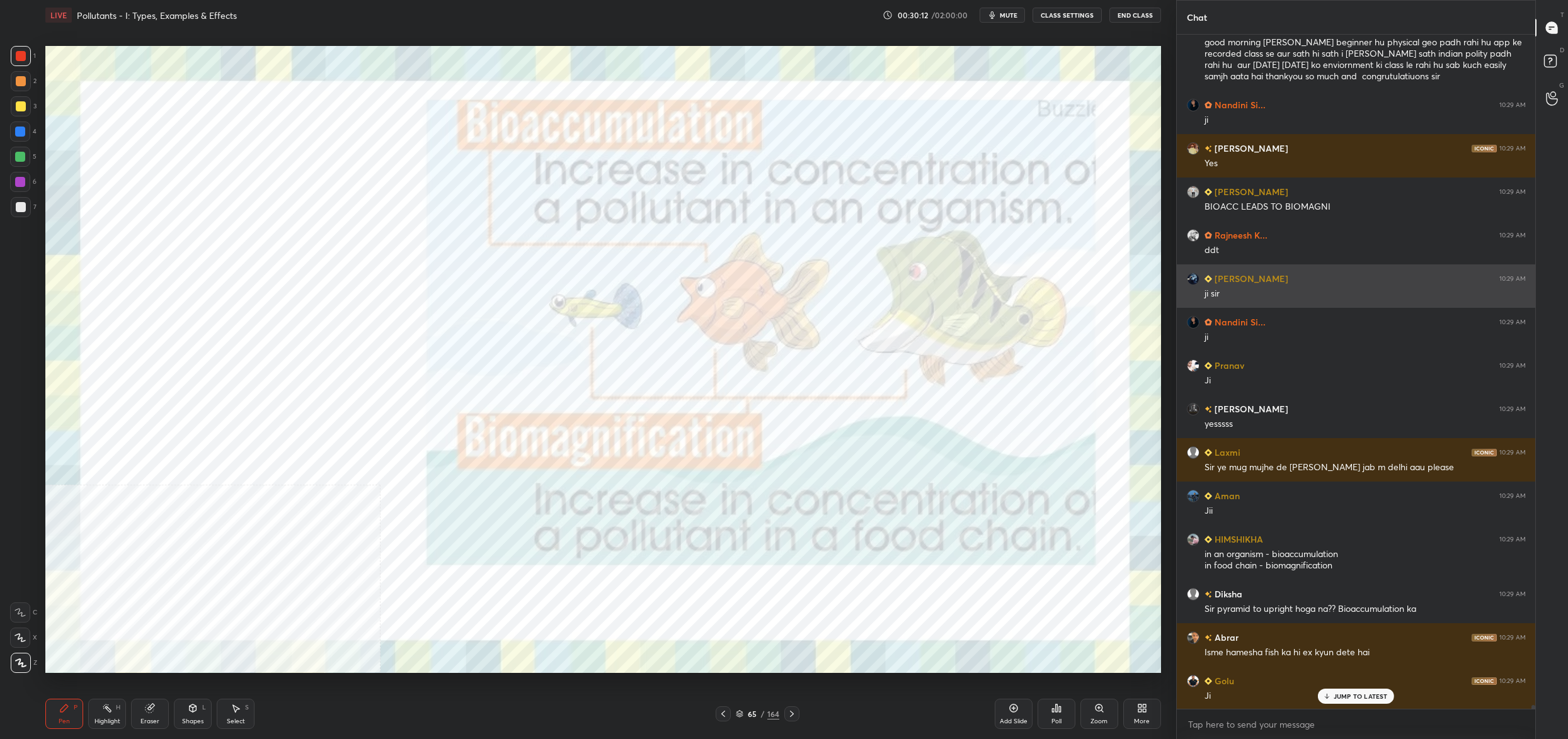
scroll to position [127932, 0]
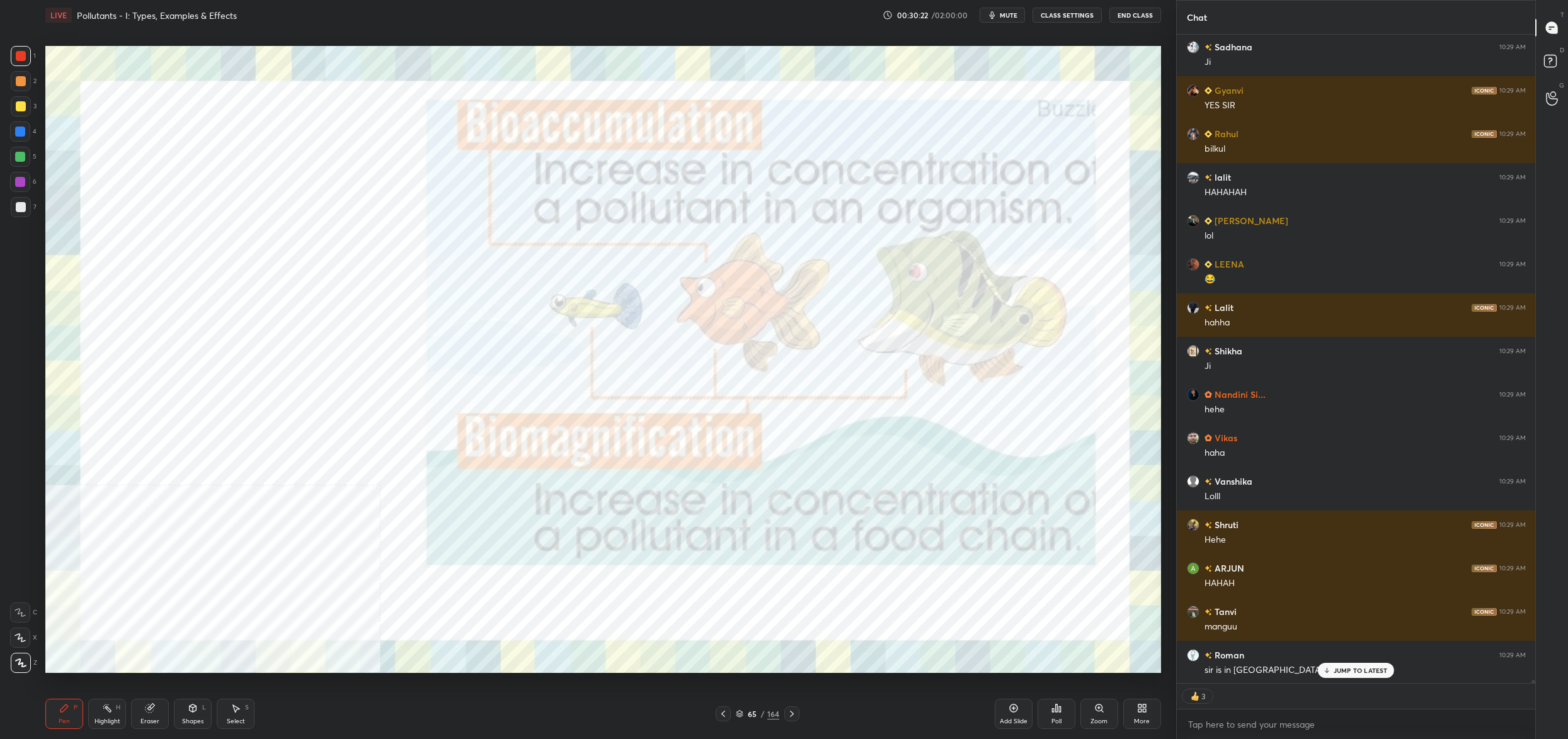
click at [746, 712] on div "65" at bounding box center [752, 714] width 13 height 8
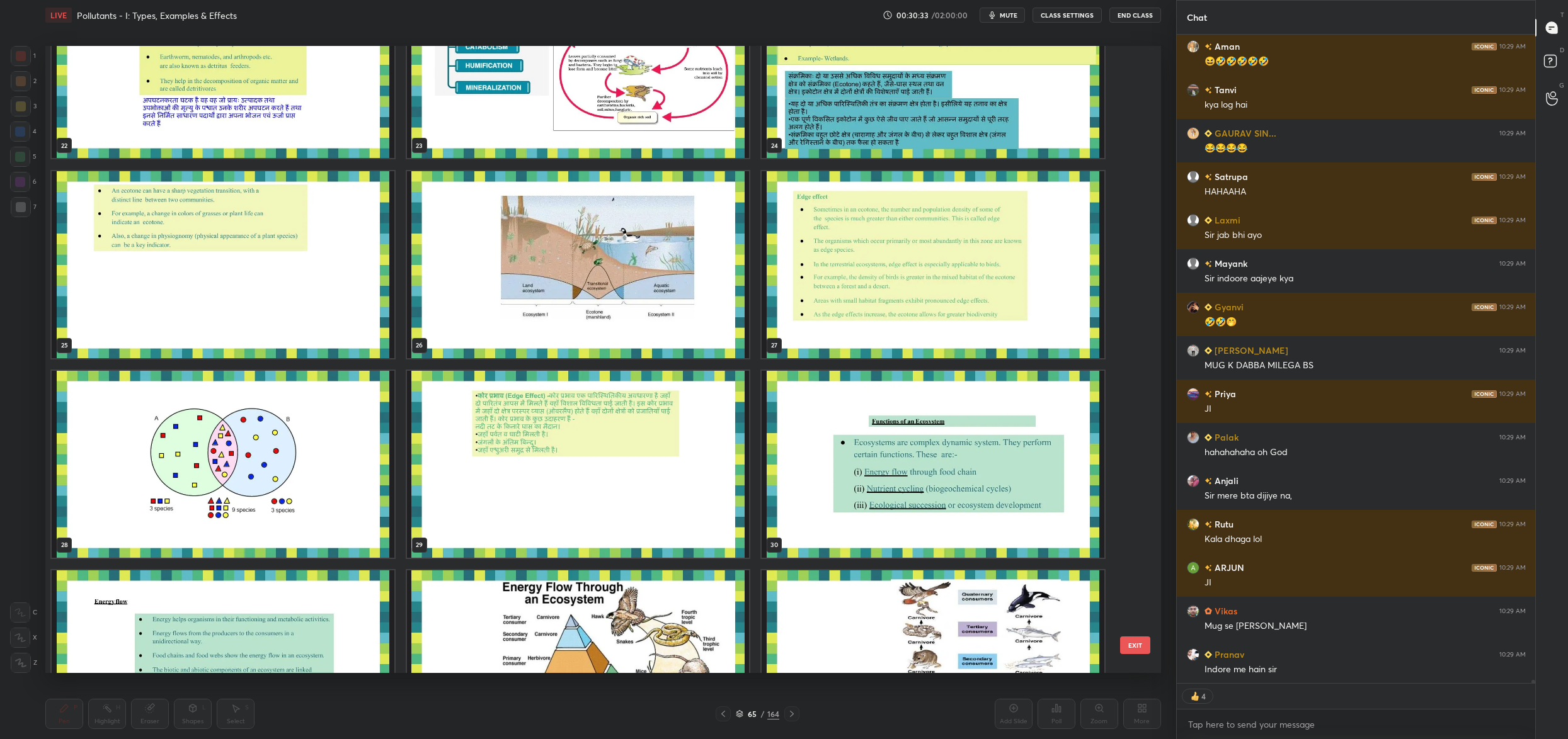
click at [969, 449] on img "grid" at bounding box center [933, 465] width 343 height 187
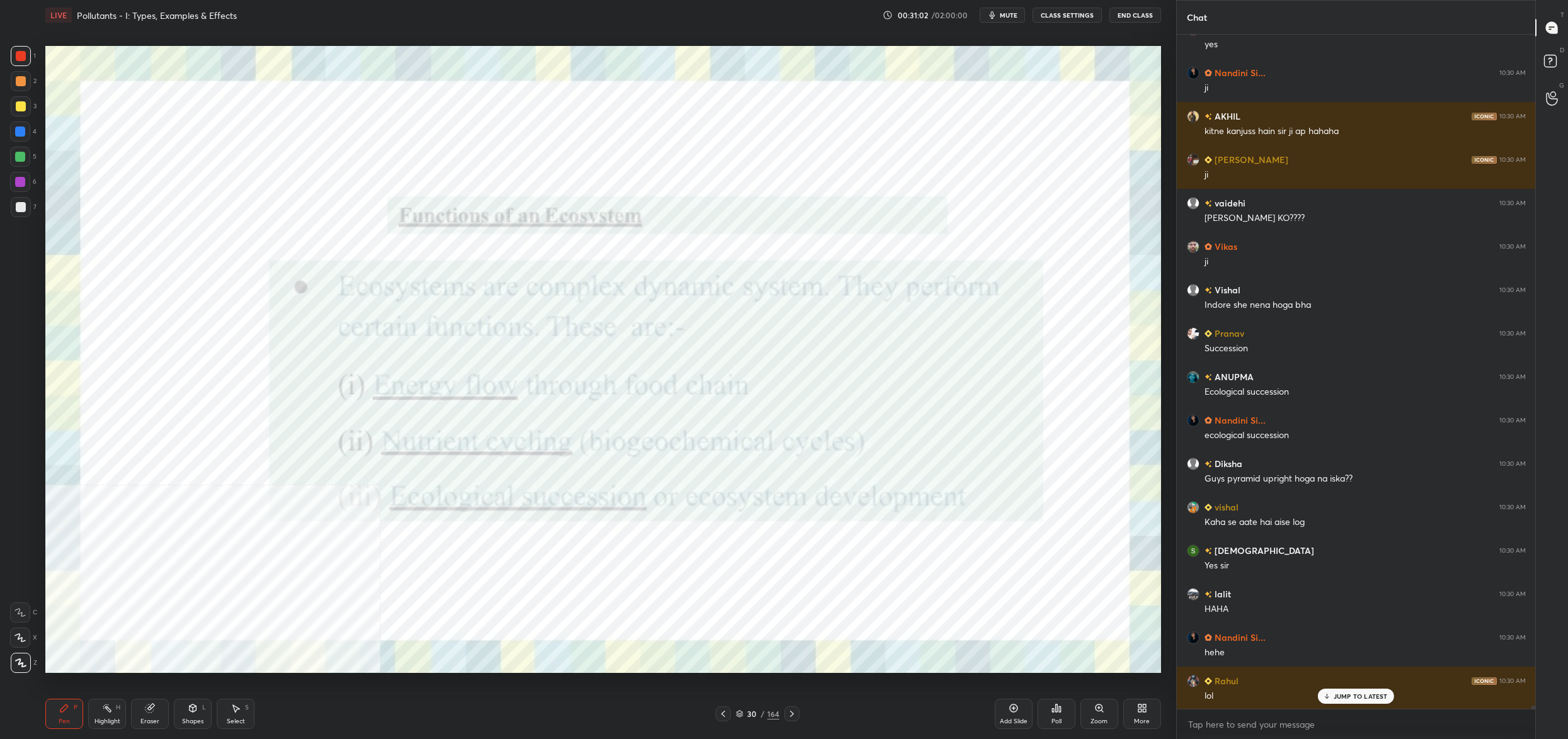
click at [753, 715] on div "30" at bounding box center [752, 714] width 13 height 8
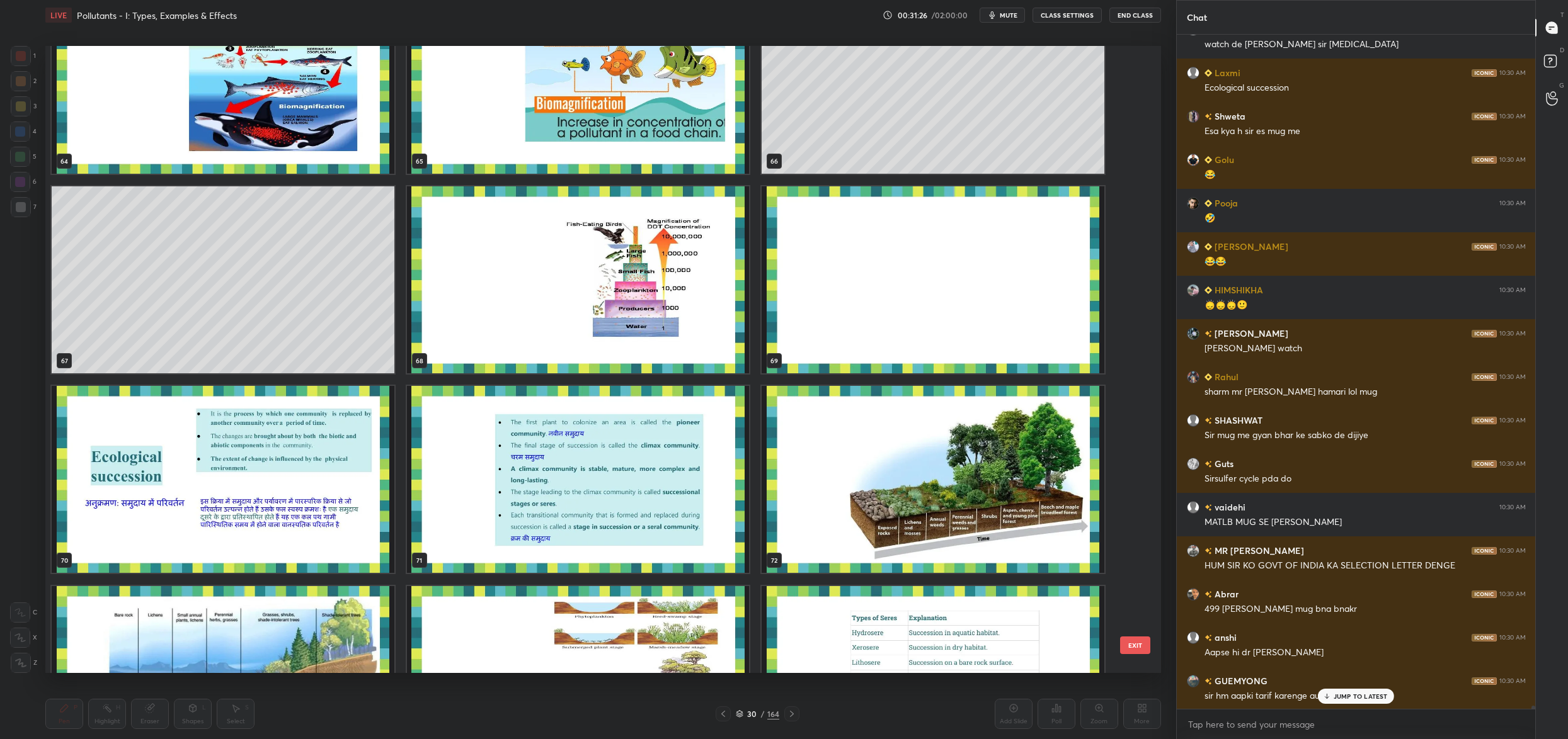
click at [1124, 643] on button "EXIT" at bounding box center [1135, 645] width 30 height 18
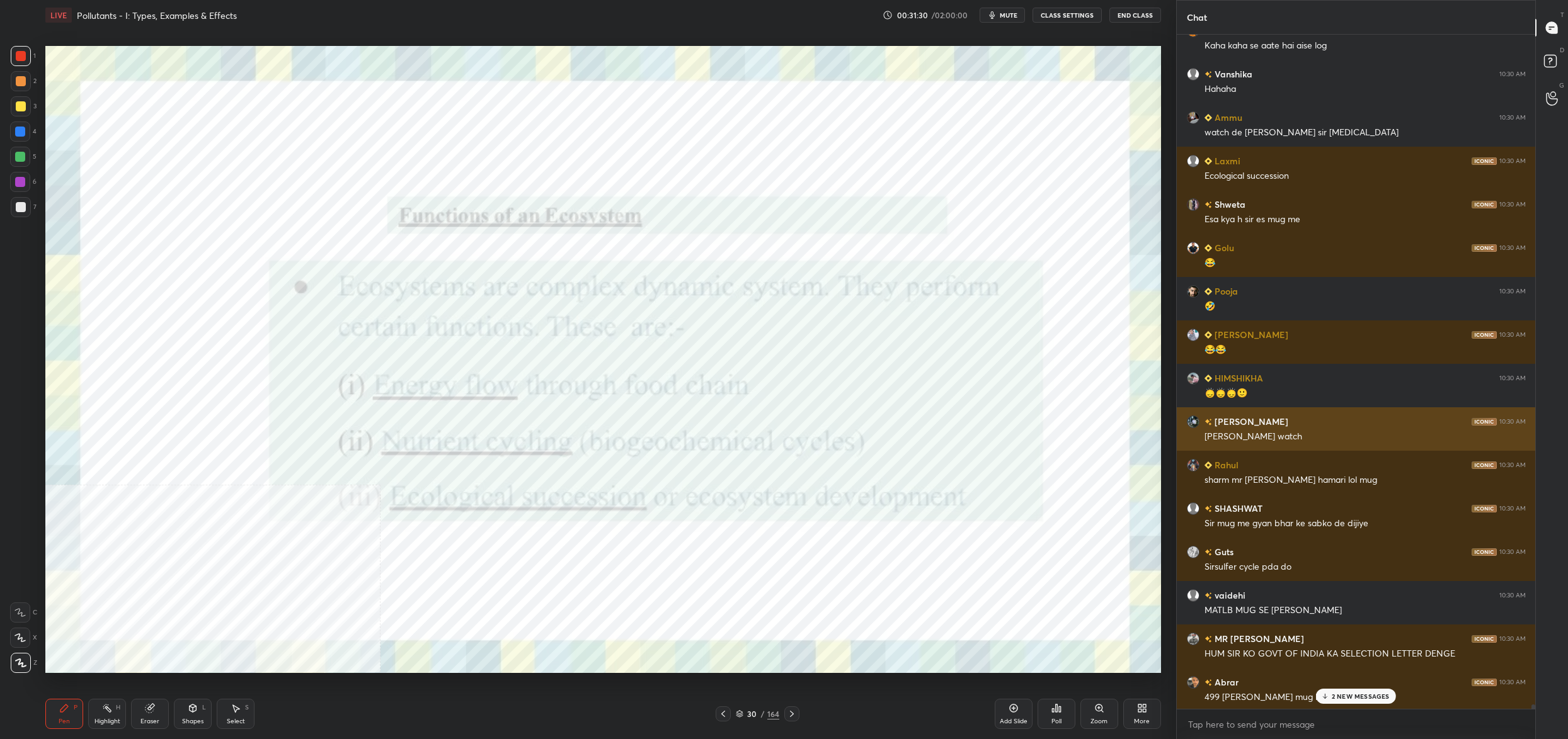
click at [1284, 428] on div "[PERSON_NAME] watch" at bounding box center [1365, 435] width 321 height 15
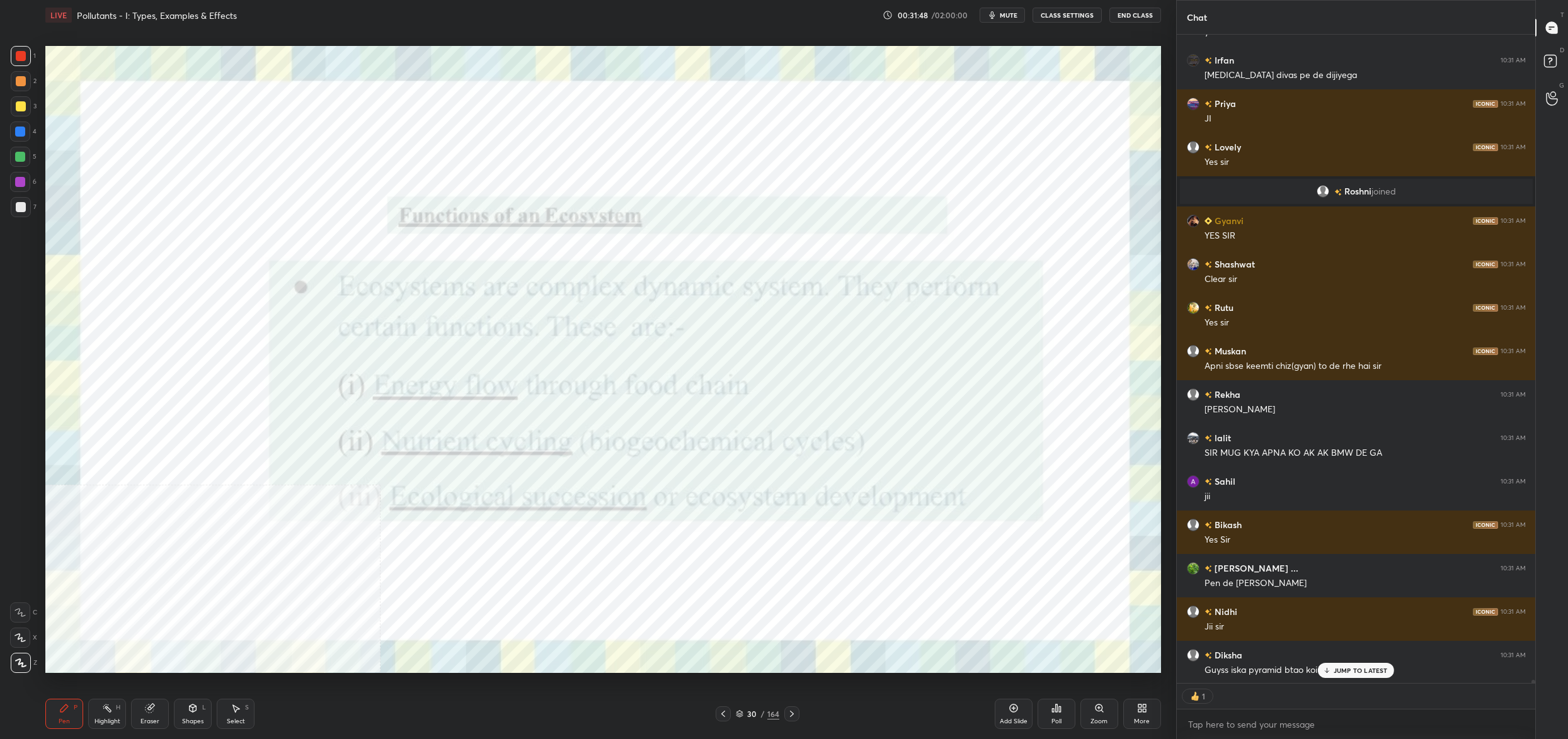
click at [746, 715] on div "30" at bounding box center [752, 714] width 13 height 8
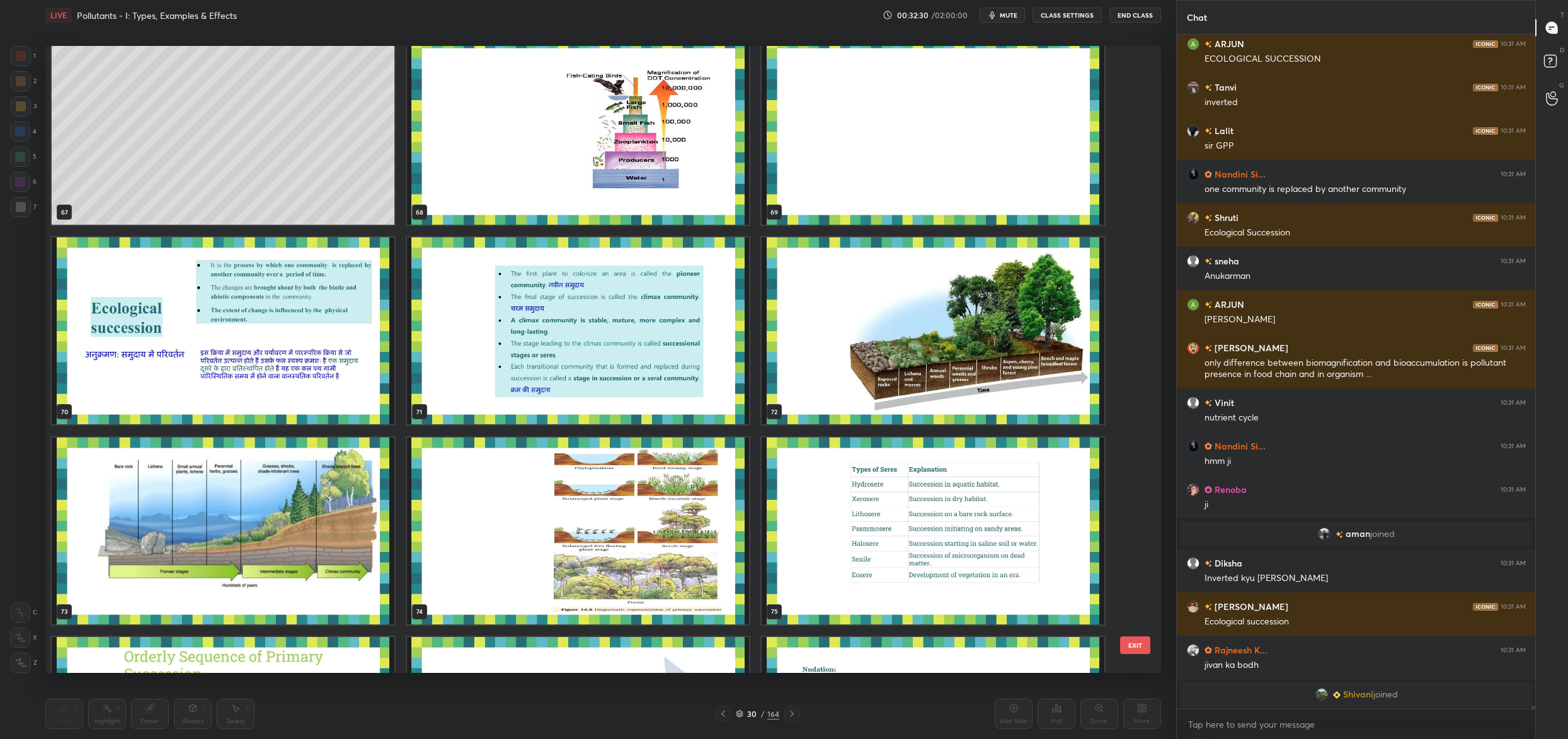
click at [827, 307] on img "grid" at bounding box center [933, 331] width 343 height 187
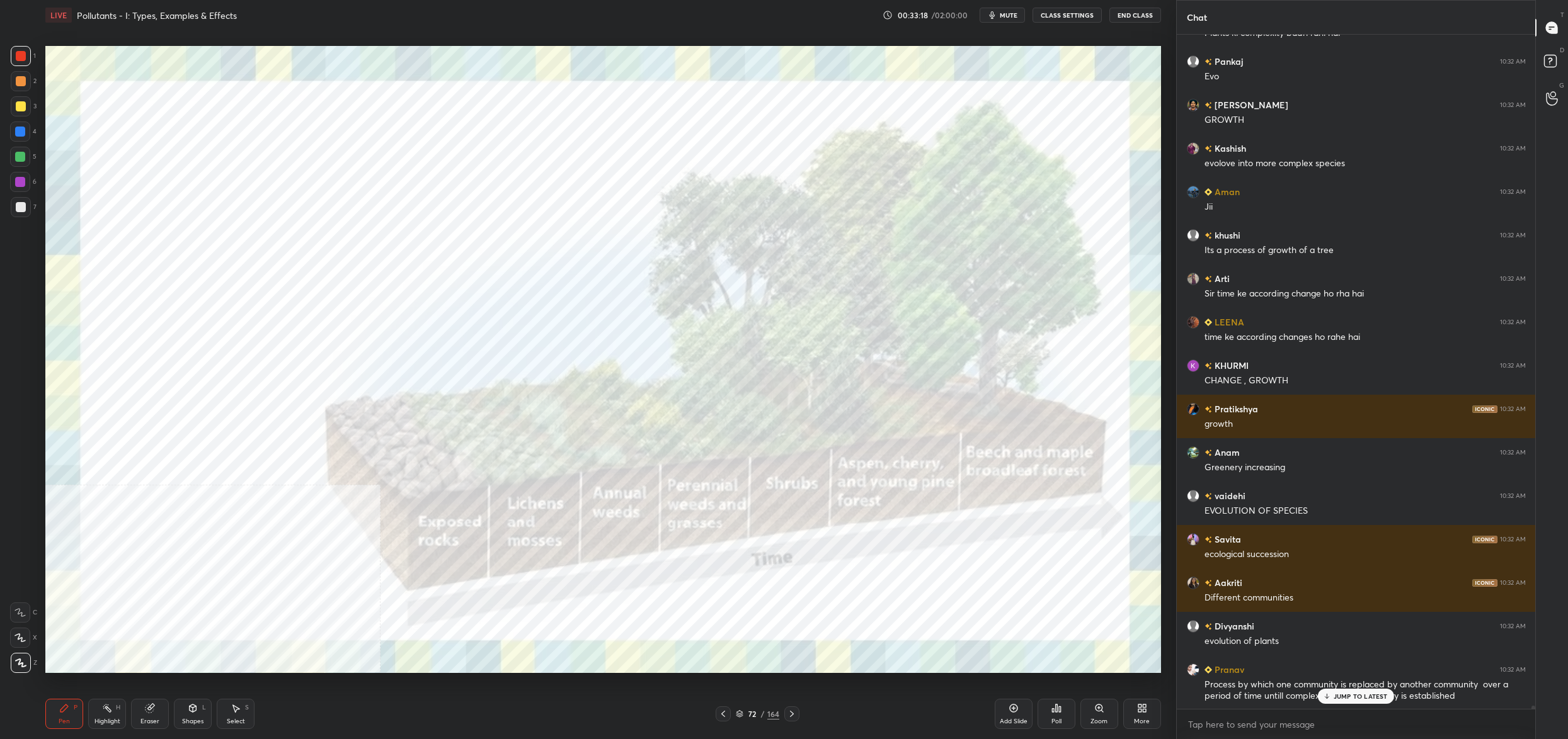
click at [746, 716] on div "72 / 164" at bounding box center [758, 714] width 44 height 11
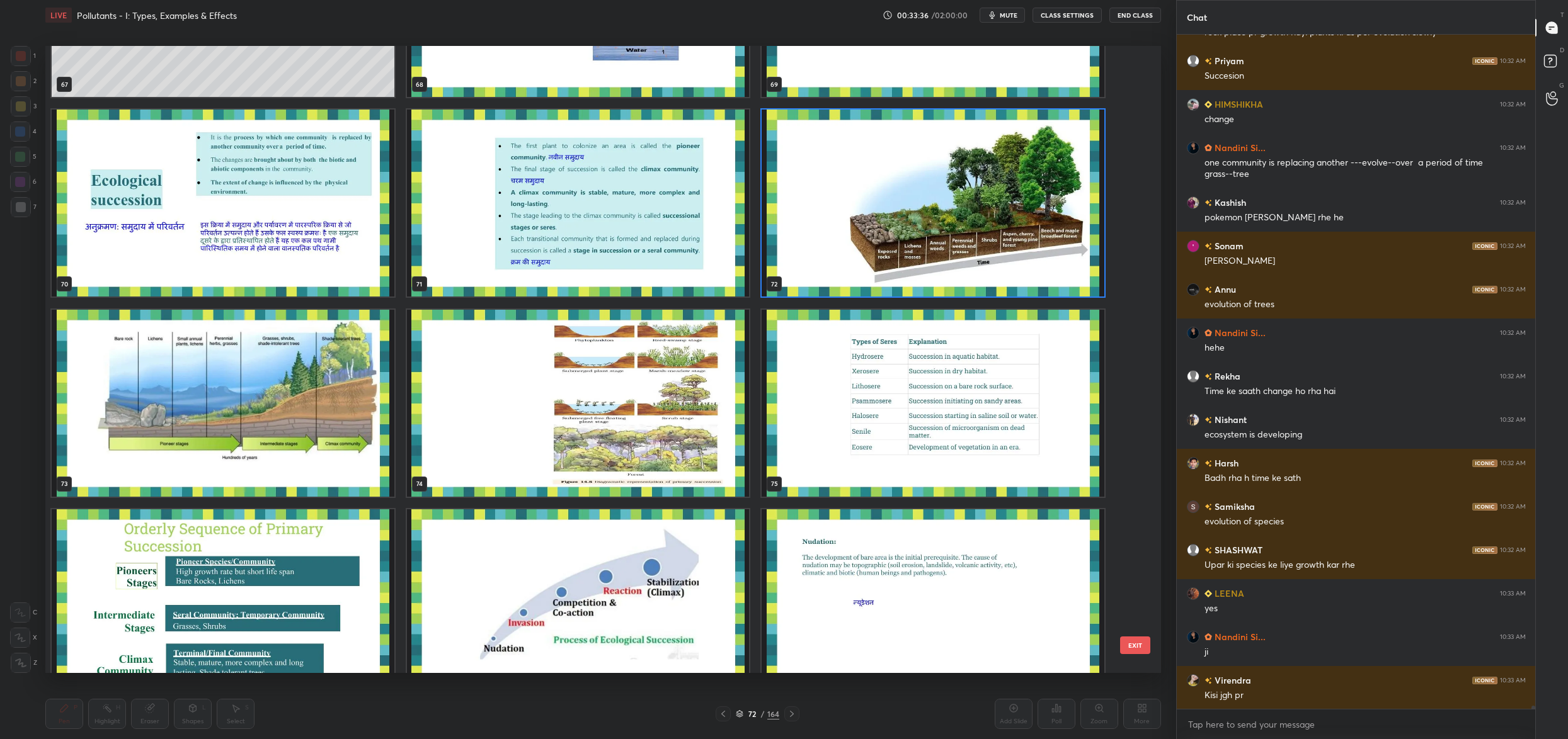
click at [877, 244] on img "grid" at bounding box center [933, 203] width 343 height 187
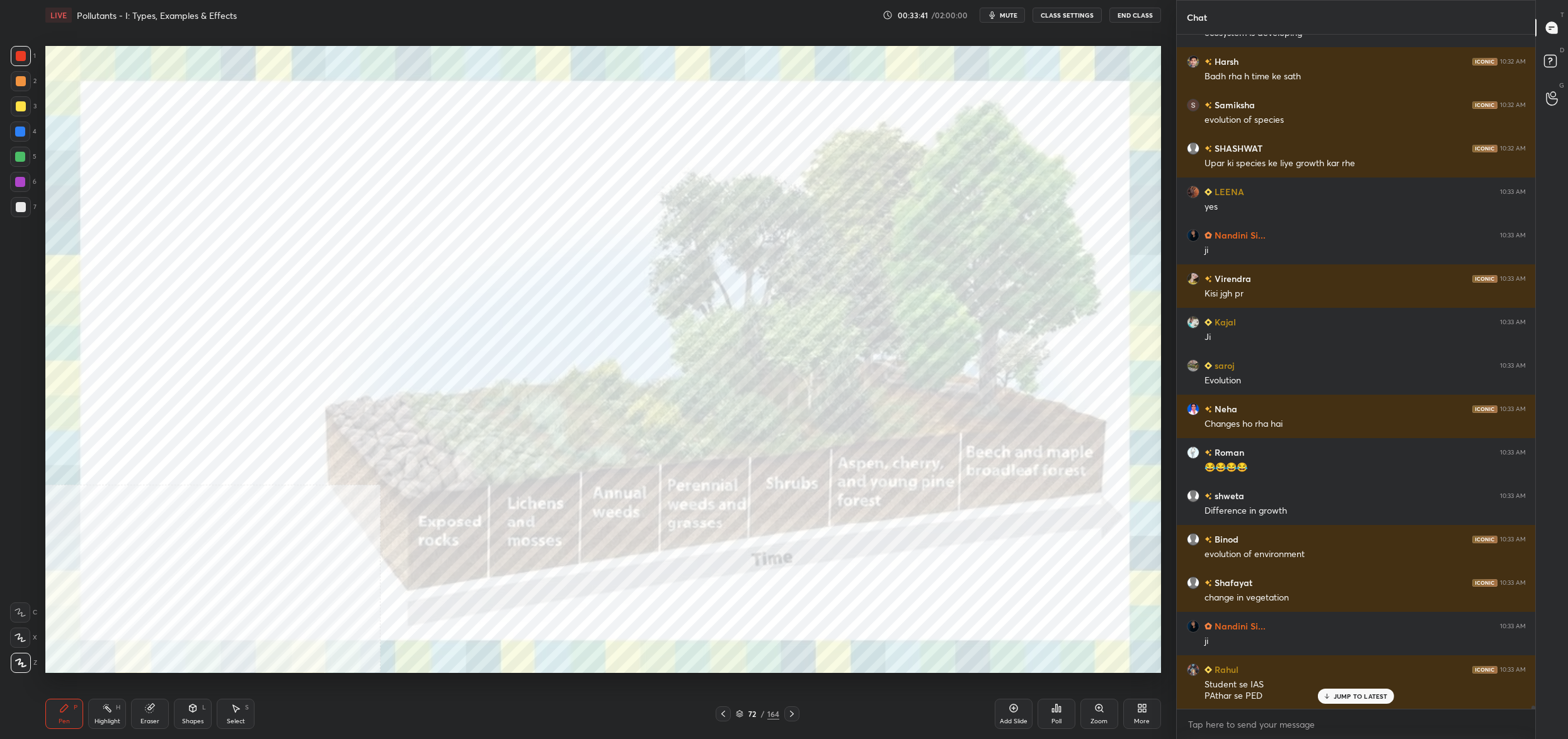
click at [746, 709] on div "72 / 164" at bounding box center [758, 714] width 44 height 11
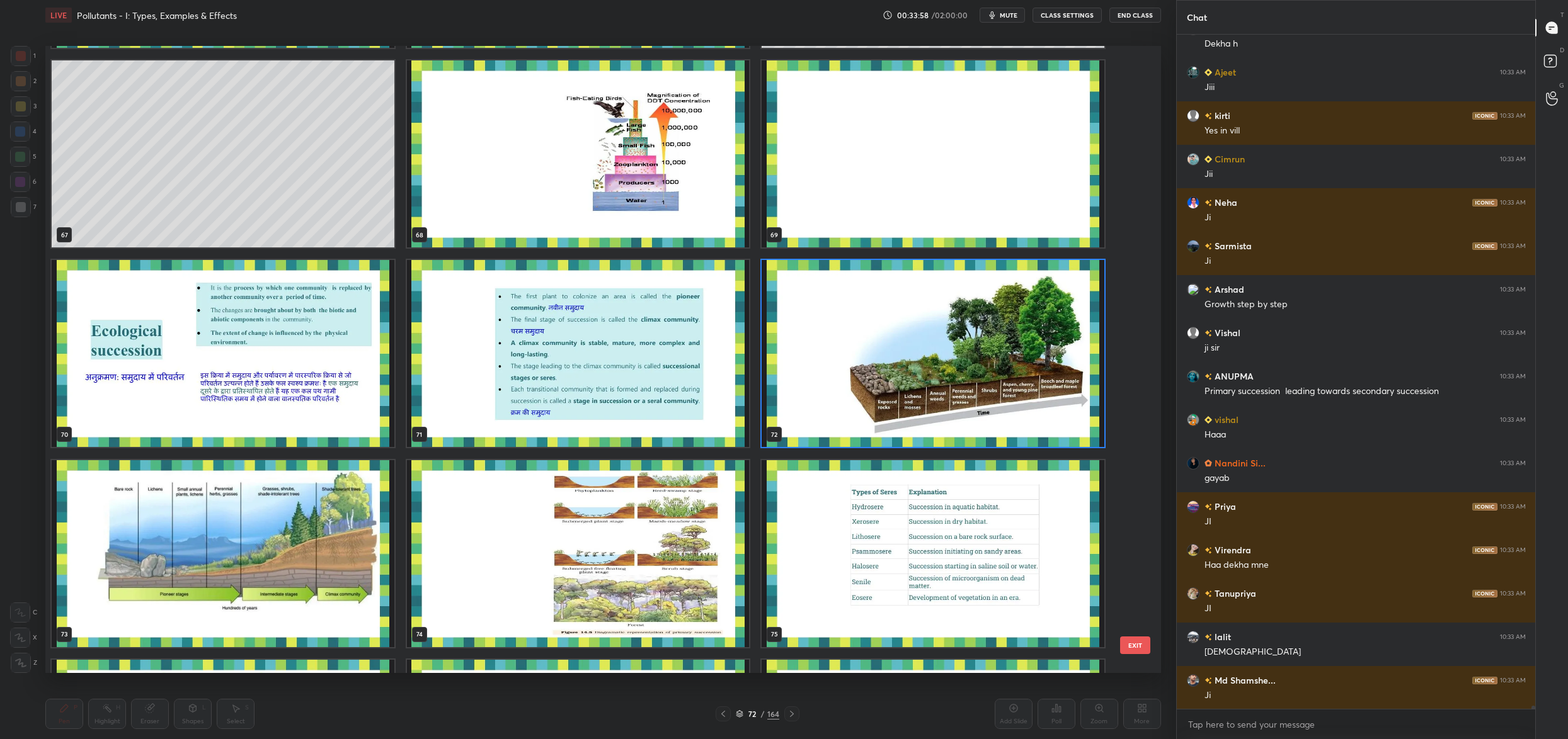
click at [905, 328] on img "grid" at bounding box center [933, 354] width 343 height 187
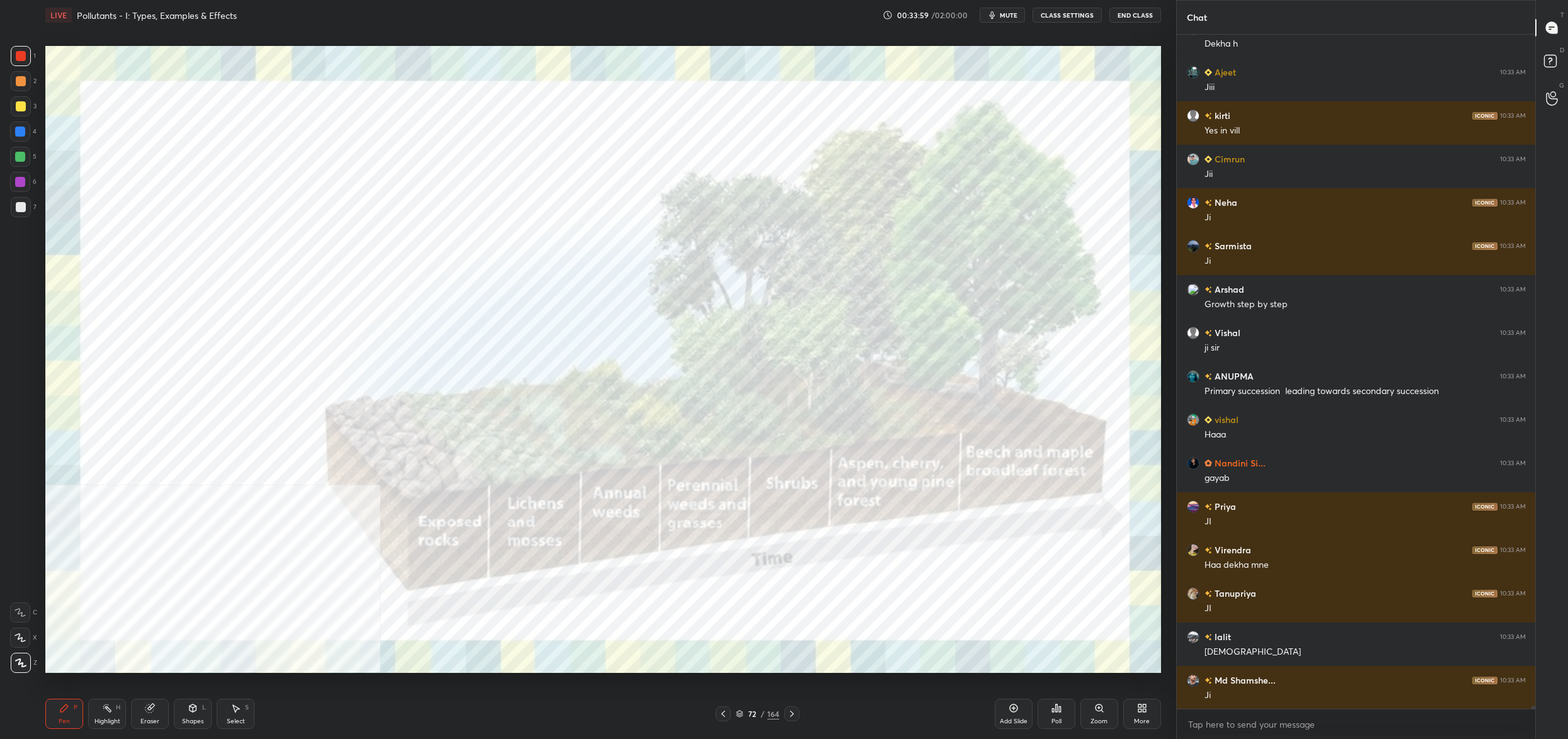
click at [905, 328] on img "grid" at bounding box center [933, 354] width 343 height 187
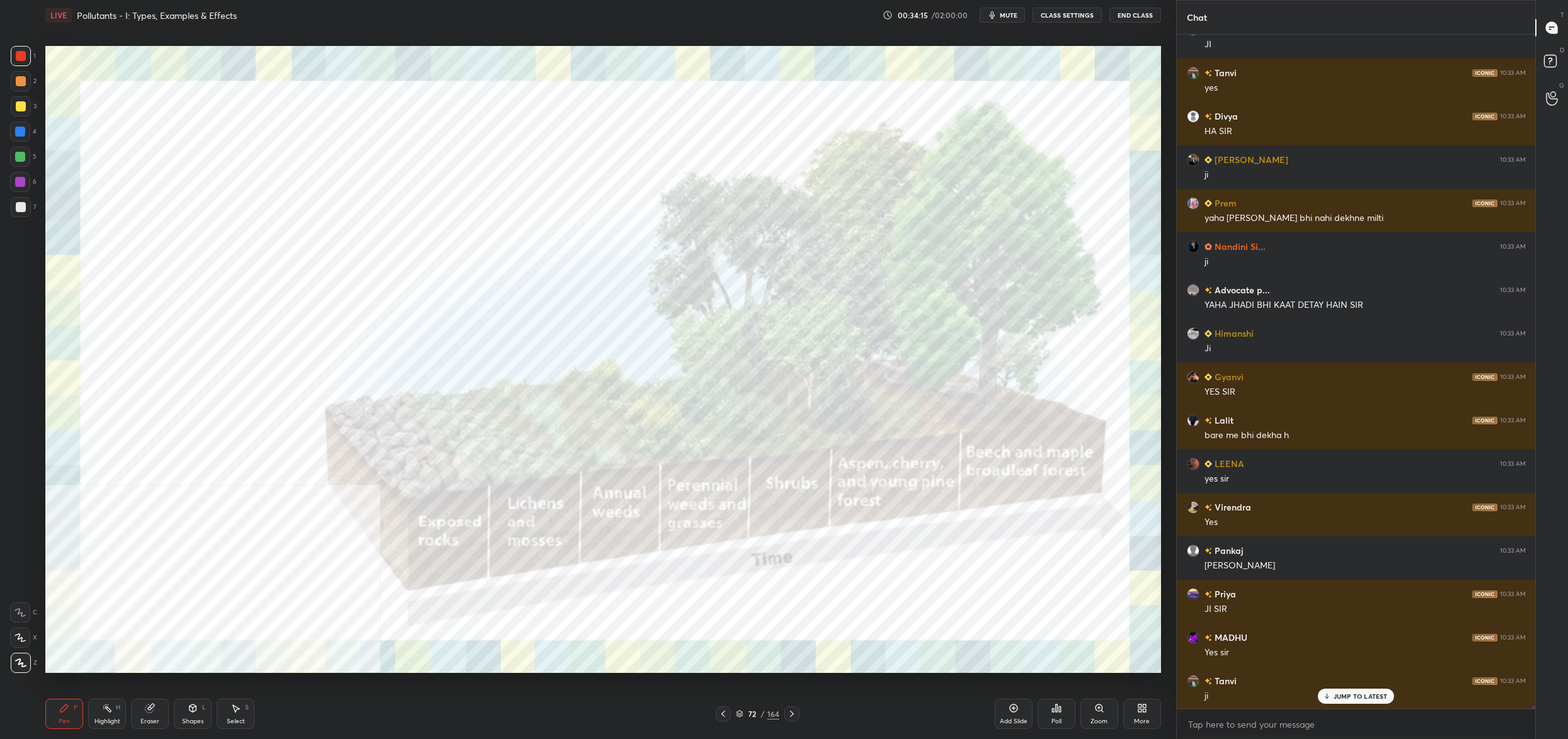
click at [746, 707] on div "72 / 164" at bounding box center [757, 714] width 84 height 15
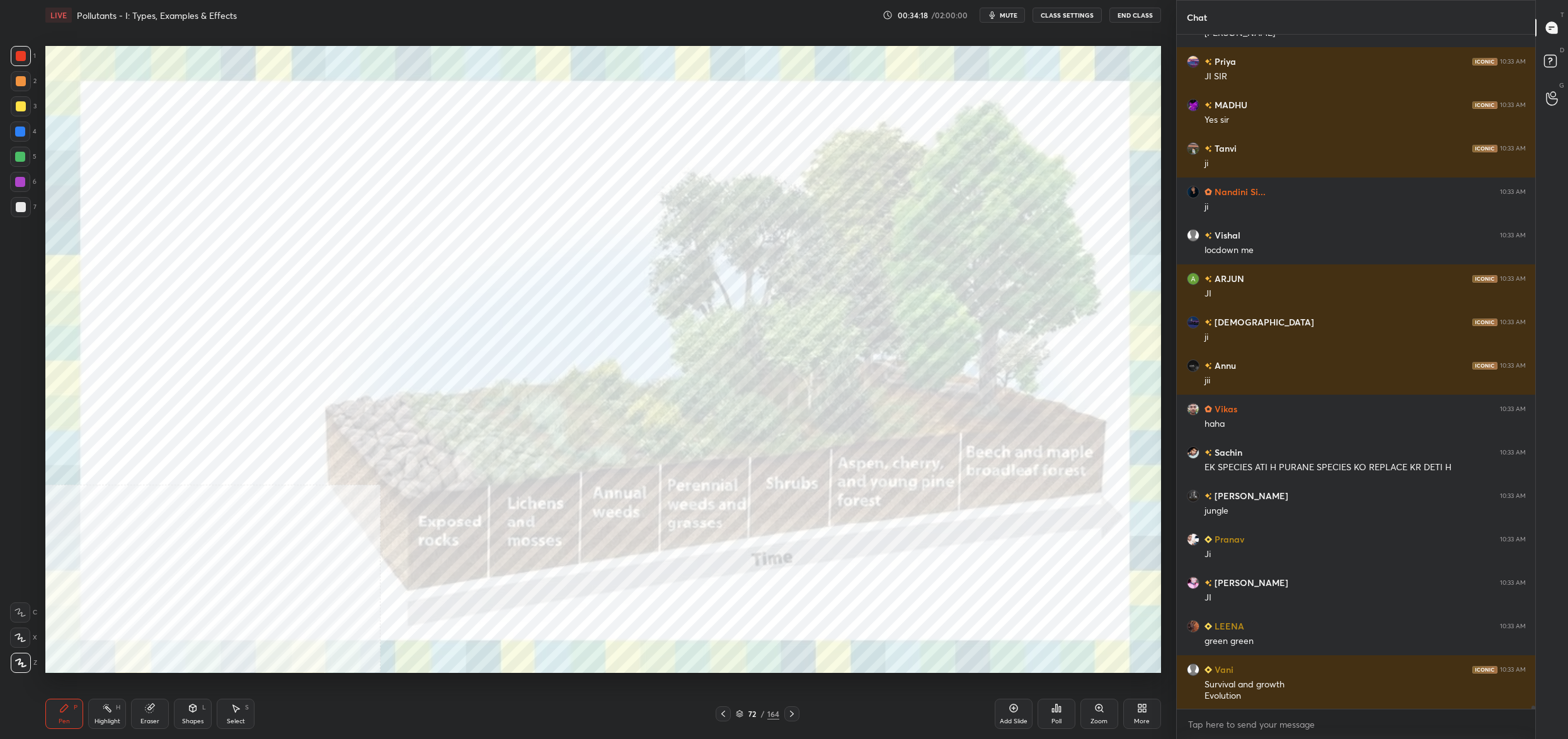
click at [744, 714] on div "72 / 164" at bounding box center [758, 714] width 44 height 11
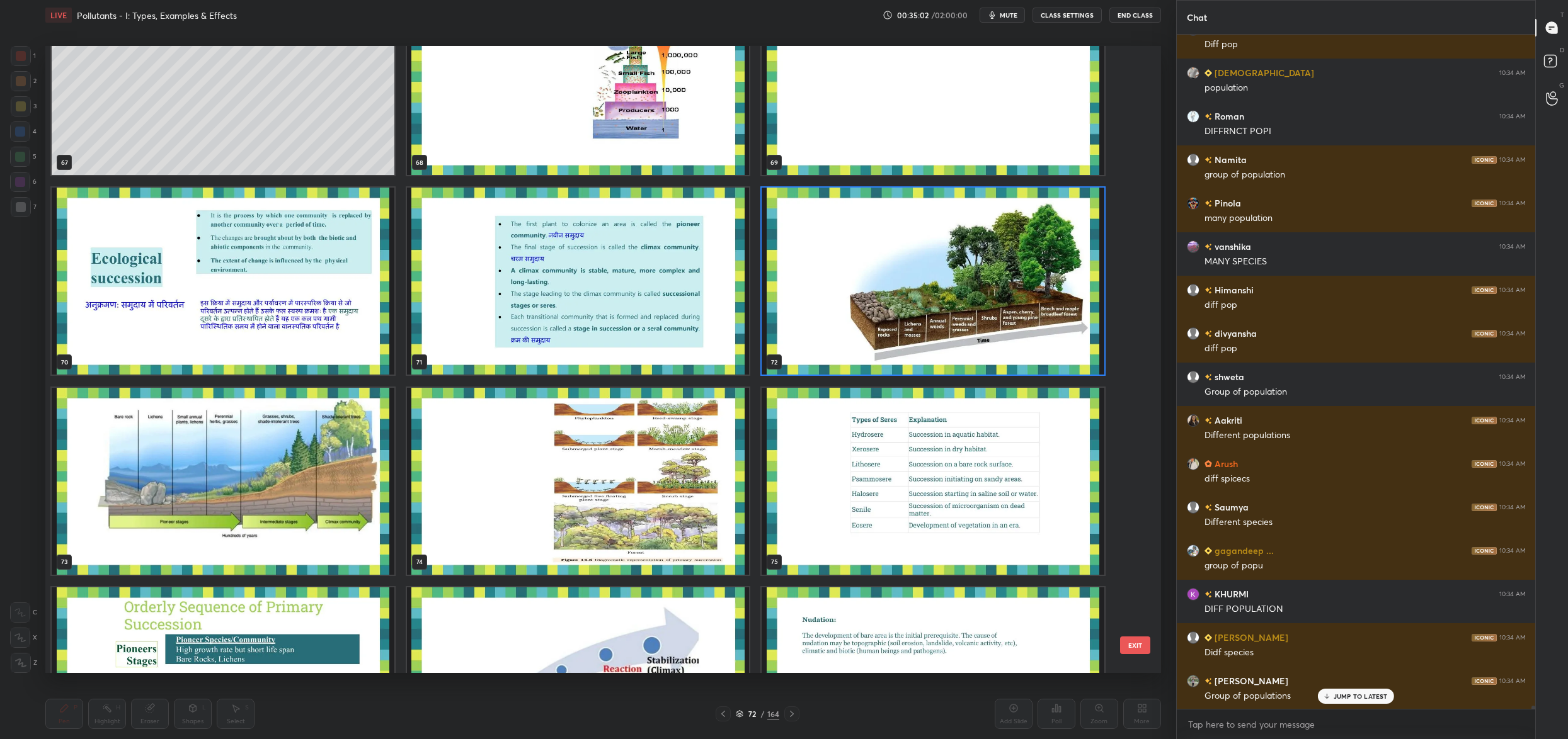
click at [895, 311] on img "grid" at bounding box center [933, 282] width 343 height 187
click at [891, 325] on img "grid" at bounding box center [933, 282] width 343 height 187
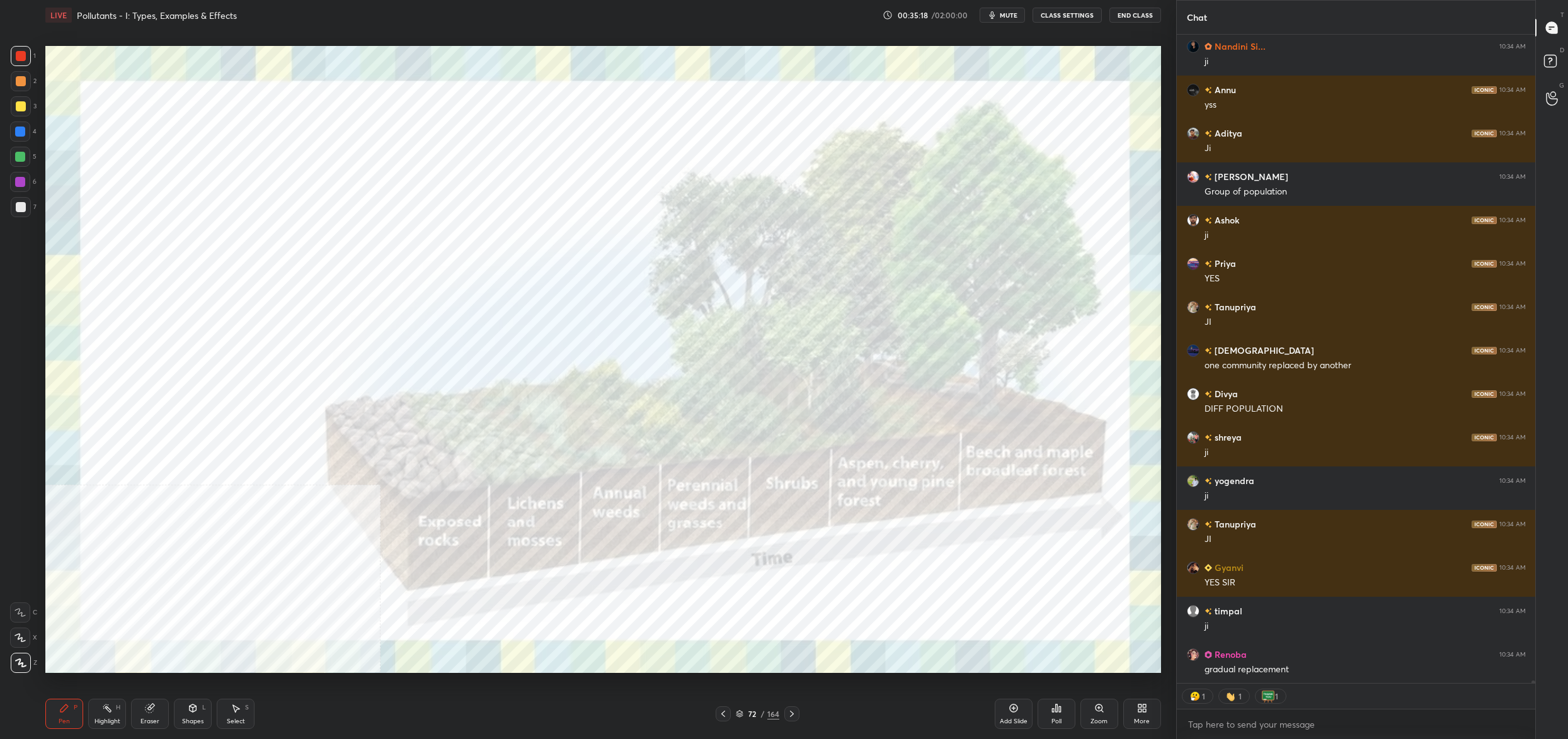
click at [745, 712] on div "72 / 164" at bounding box center [758, 714] width 44 height 11
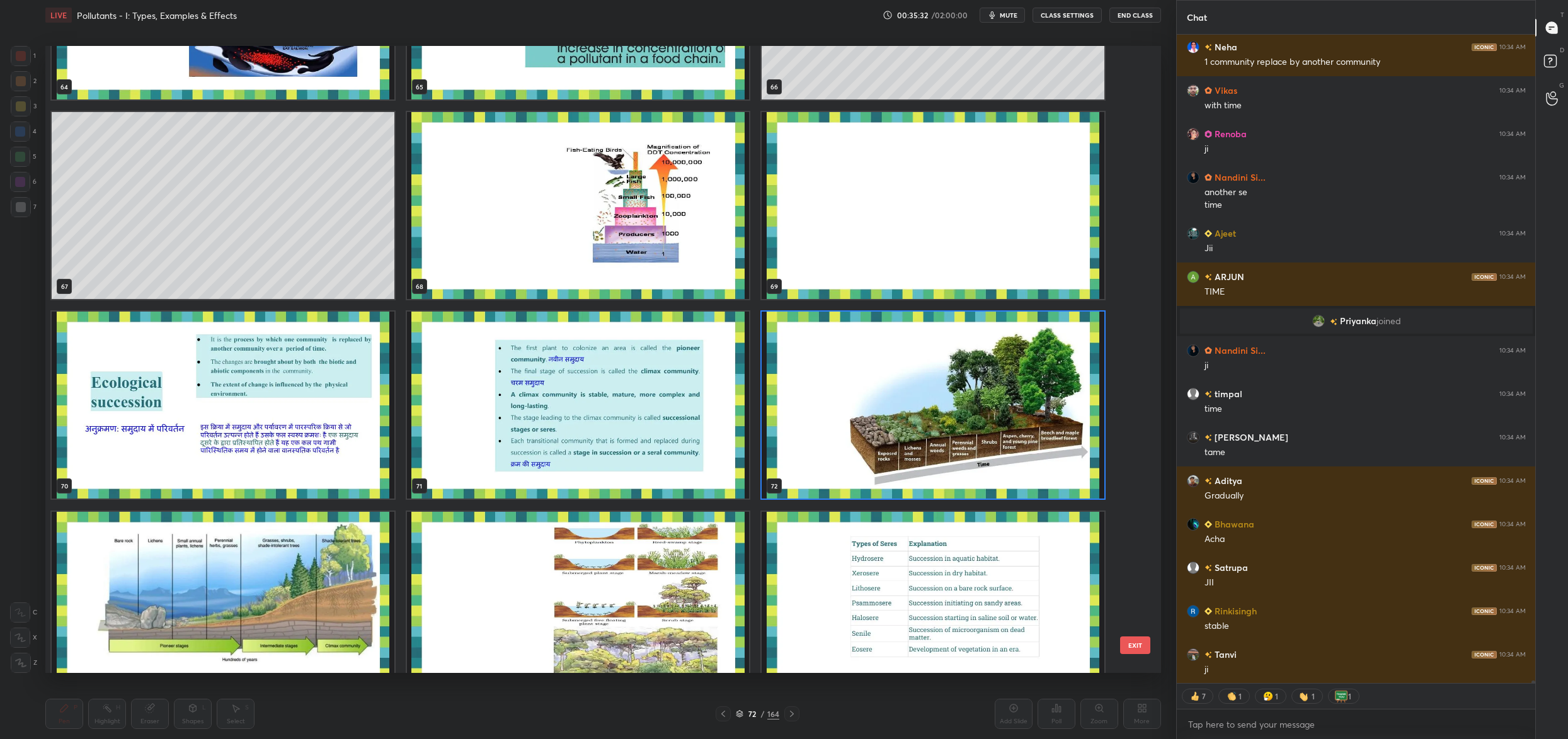
click at [928, 400] on img "grid" at bounding box center [933, 405] width 343 height 187
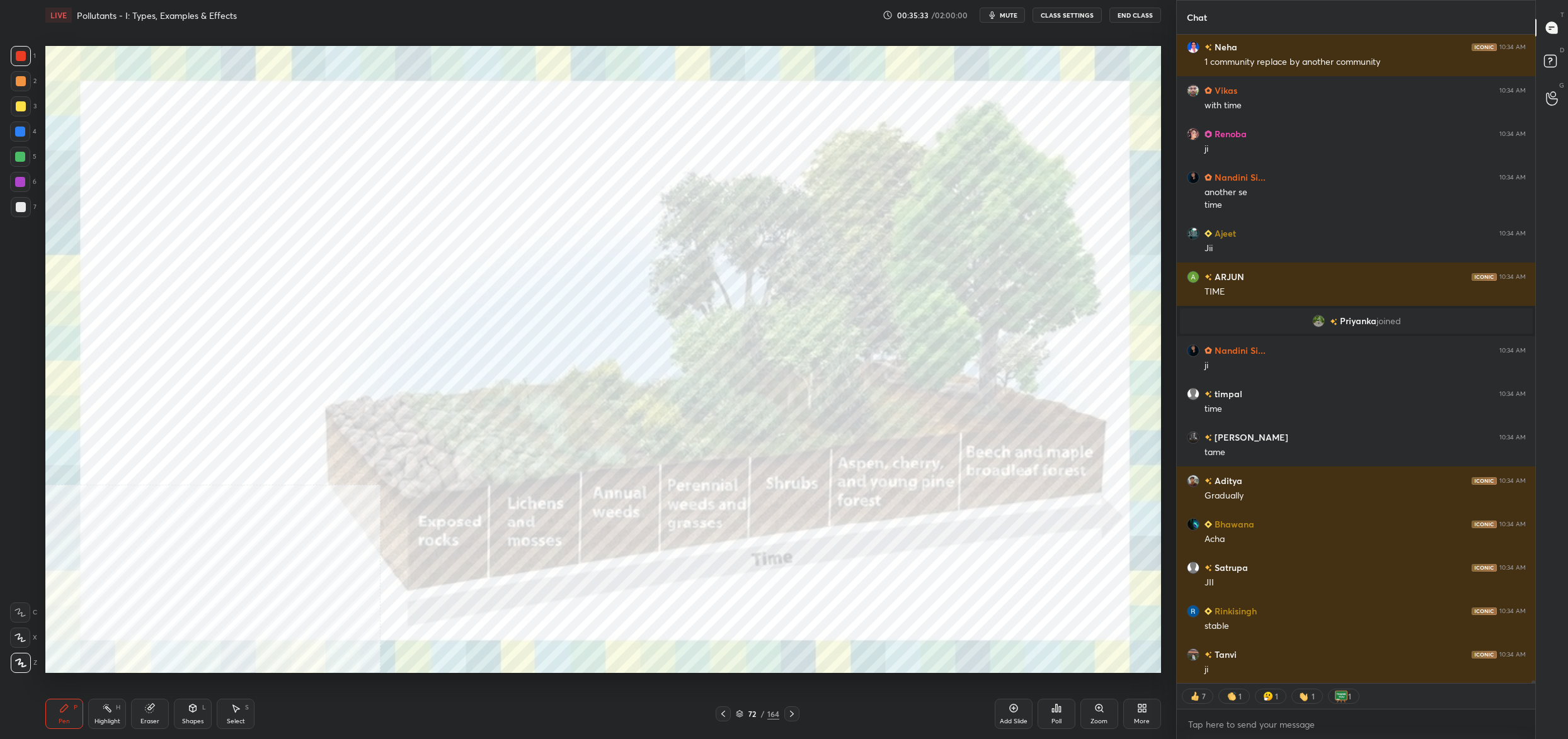
drag, startPoint x: 929, startPoint y: 400, endPoint x: 925, endPoint y: 394, distance: 7.2
click at [929, 400] on img "grid" at bounding box center [933, 405] width 343 height 187
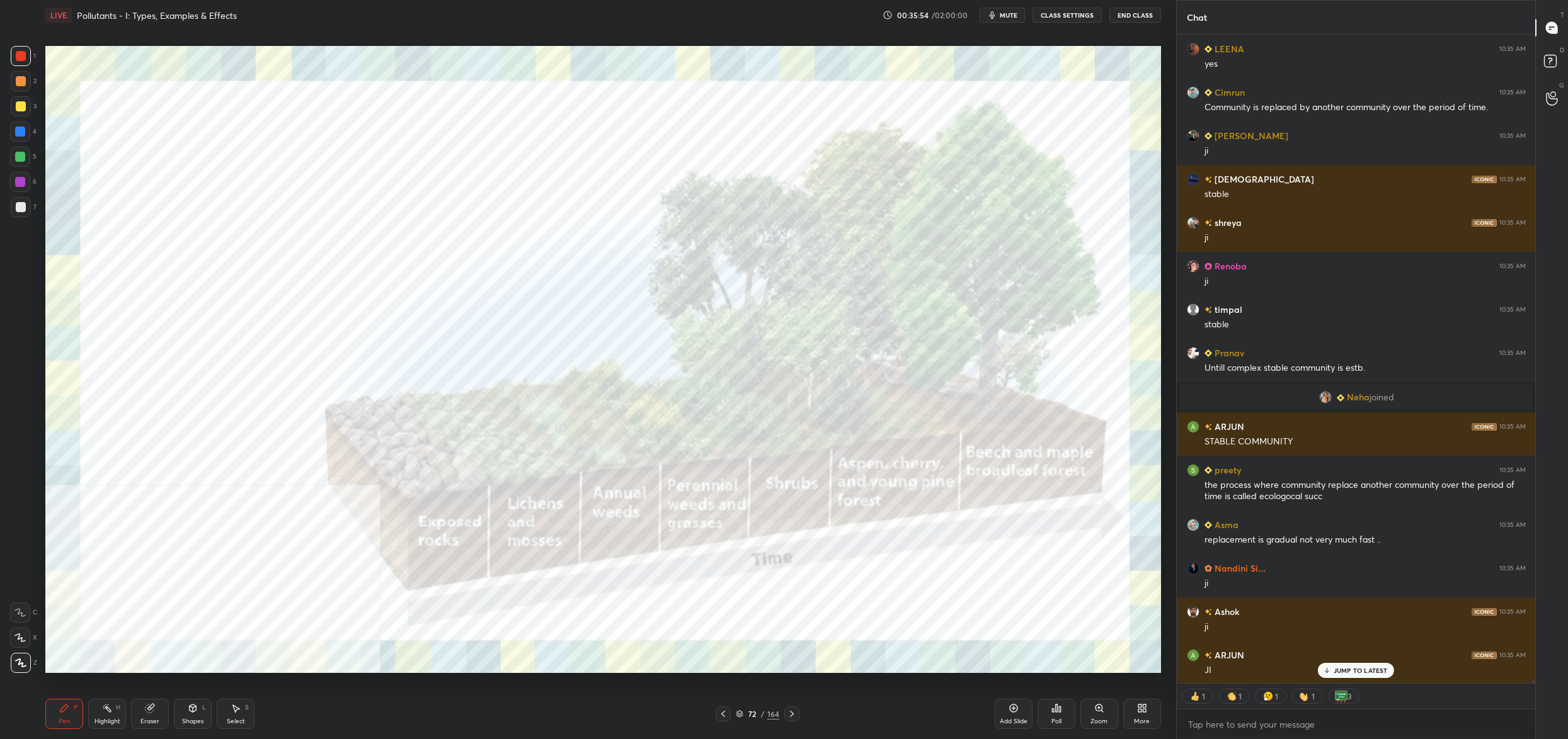
drag, startPoint x: 748, startPoint y: 715, endPoint x: 741, endPoint y: 709, distance: 9.2
click at [747, 715] on div "72" at bounding box center [752, 714] width 13 height 8
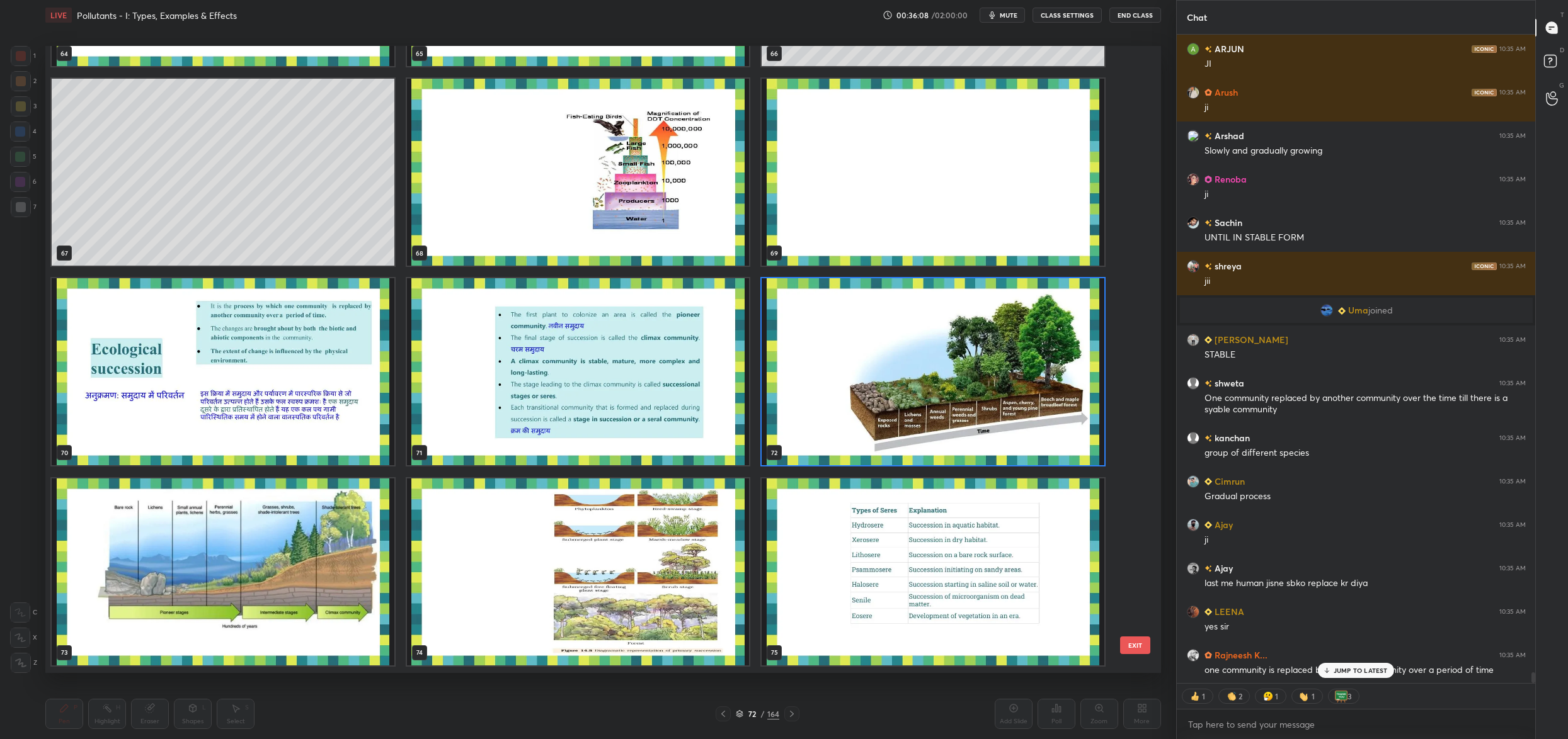
click at [858, 365] on img "grid" at bounding box center [933, 372] width 343 height 187
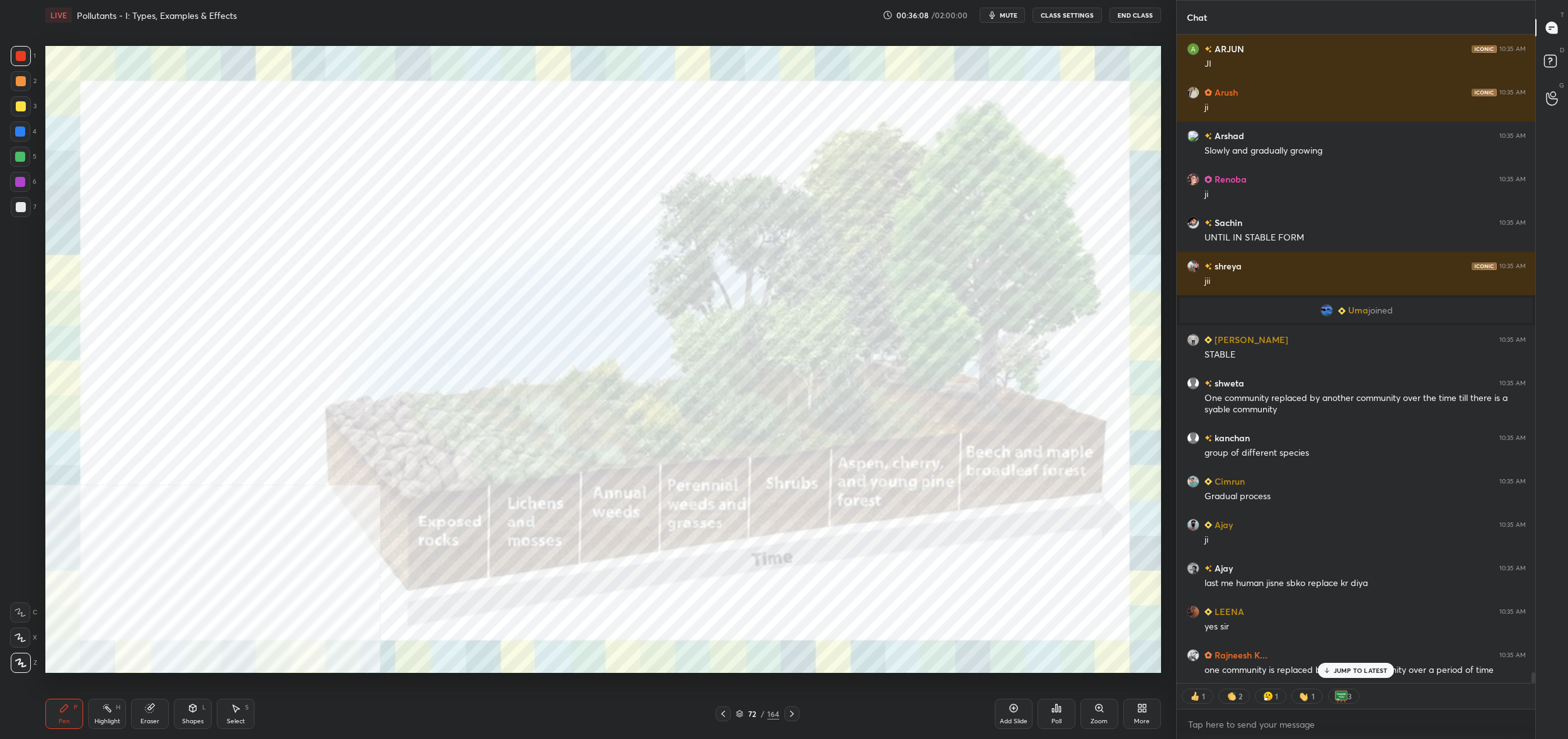
click at [858, 365] on img "grid" at bounding box center [933, 372] width 343 height 187
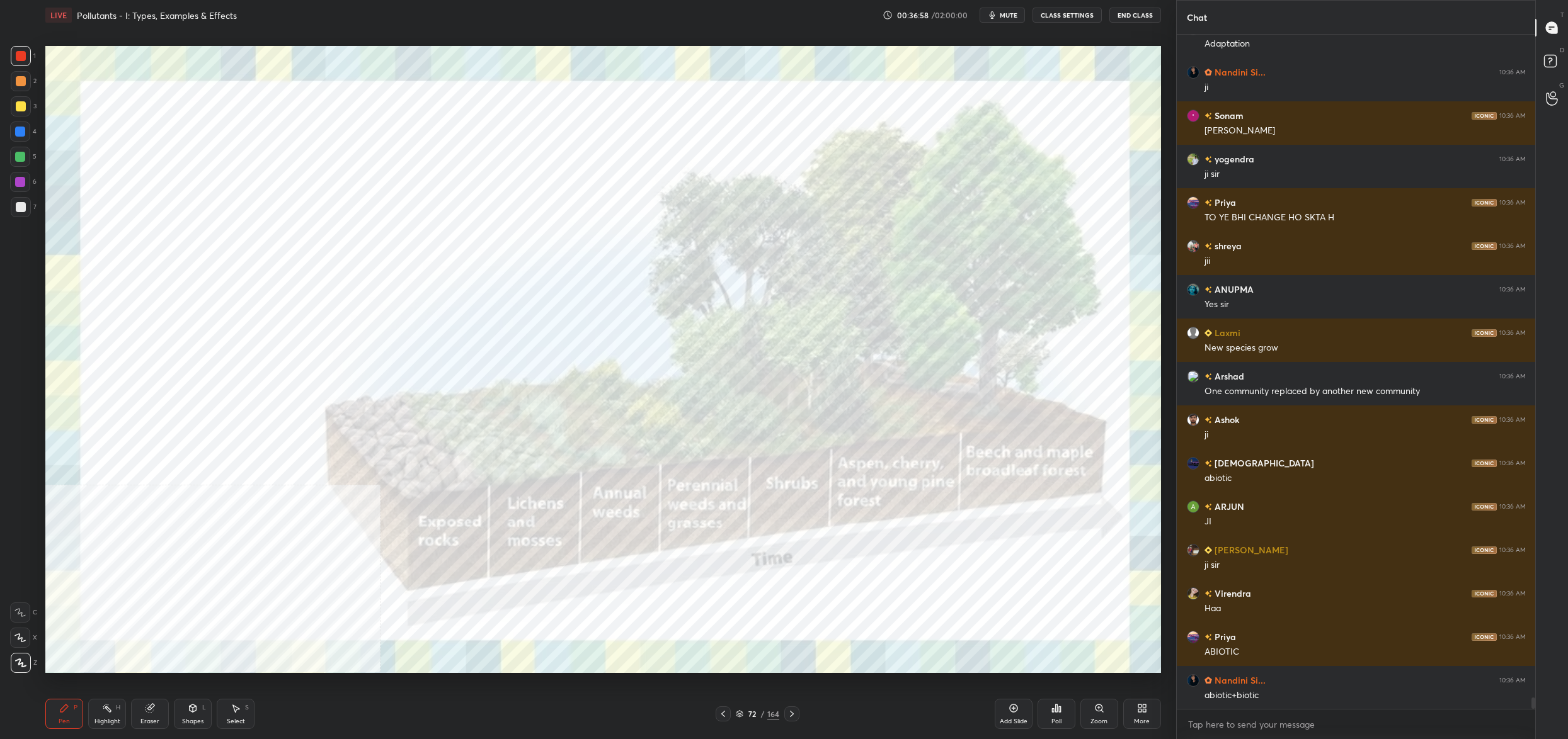
drag, startPoint x: 746, startPoint y: 716, endPoint x: 742, endPoint y: 709, distance: 8.1
click at [748, 716] on div "72" at bounding box center [752, 714] width 13 height 8
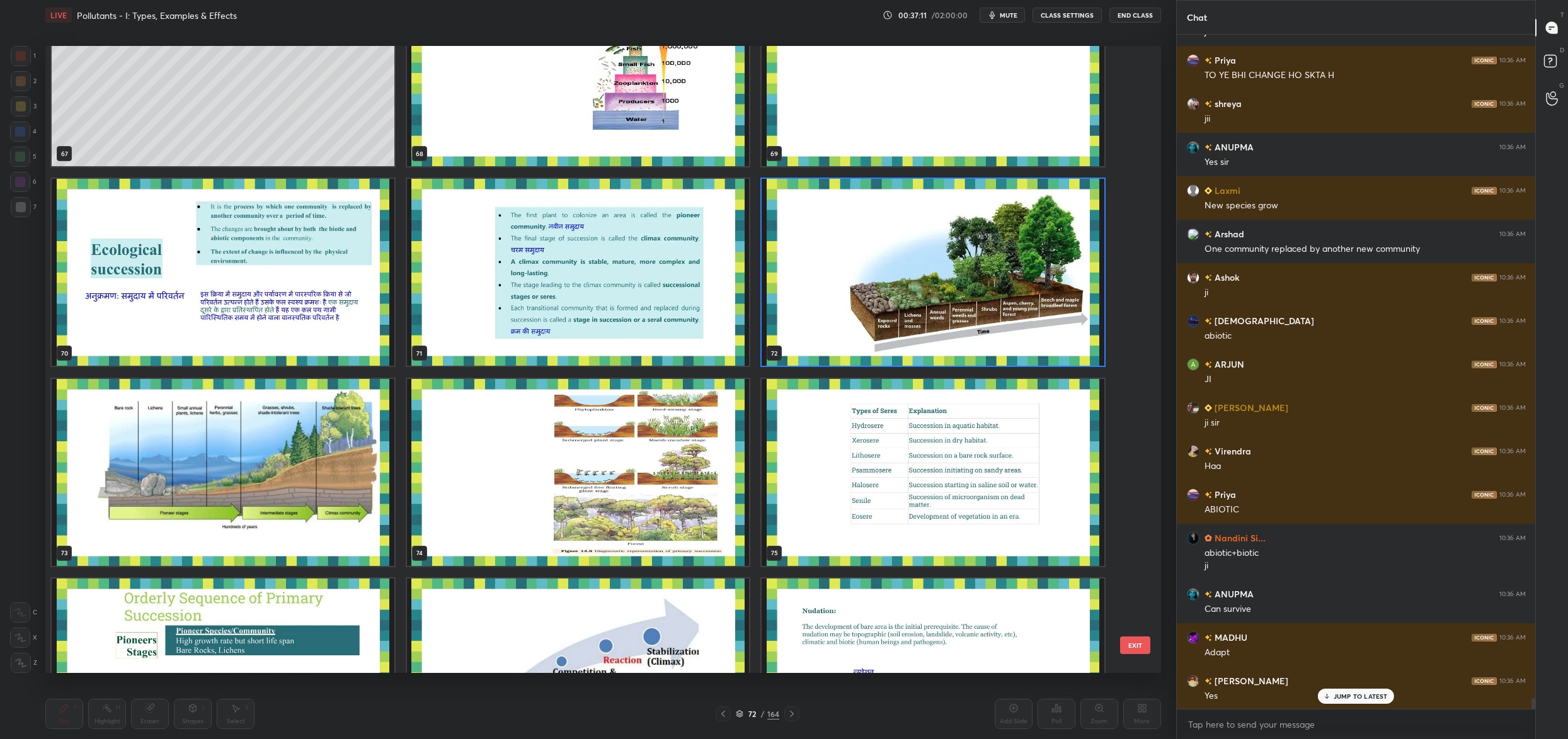
click at [672, 464] on div "67 68 69 70 71 72 73 74 75 76 77 78 79 80 81" at bounding box center [591, 359] width 1093 height 627
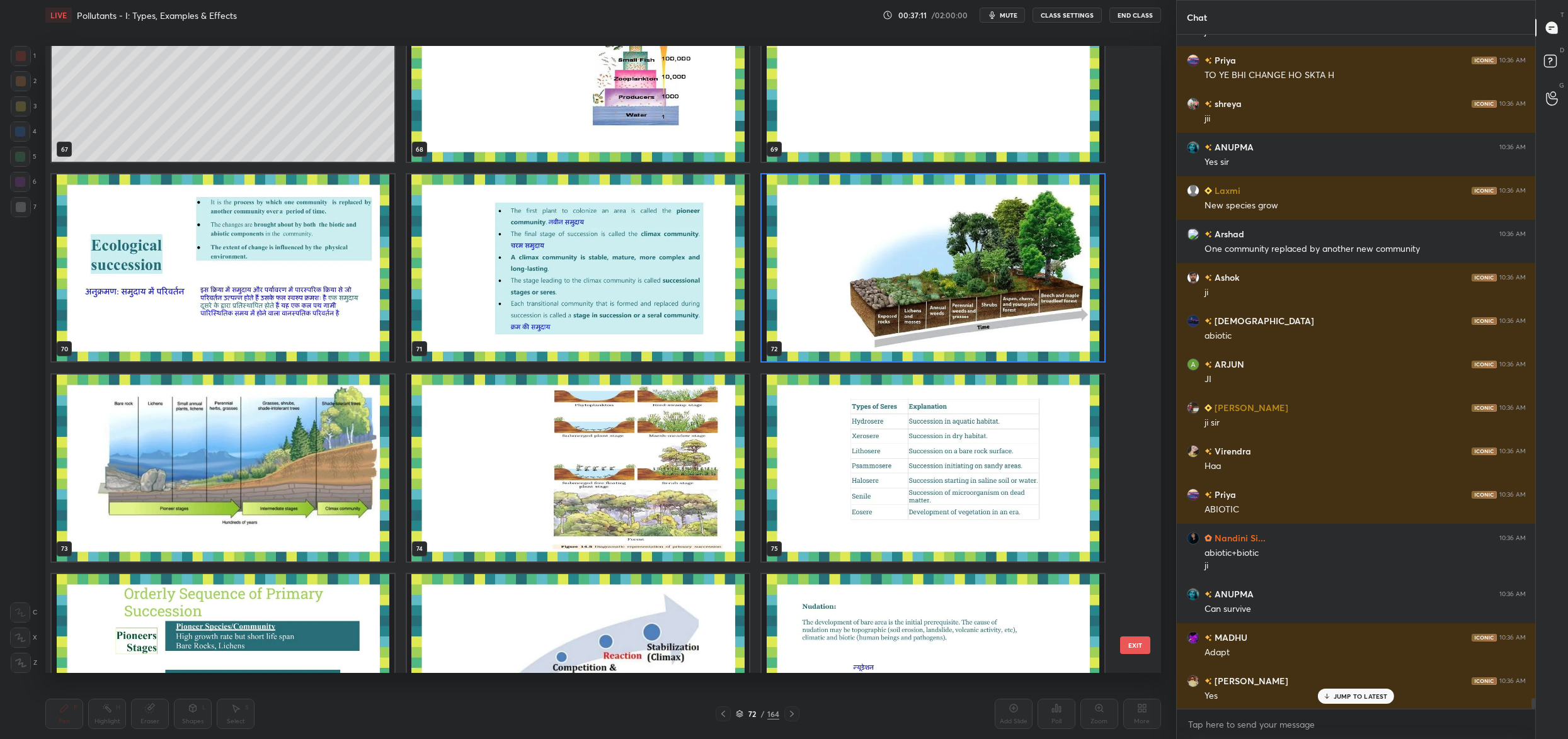
click at [672, 464] on div "64 65 66 67 68 69 70 71 72 73 74 75 76 77 78" at bounding box center [591, 359] width 1093 height 627
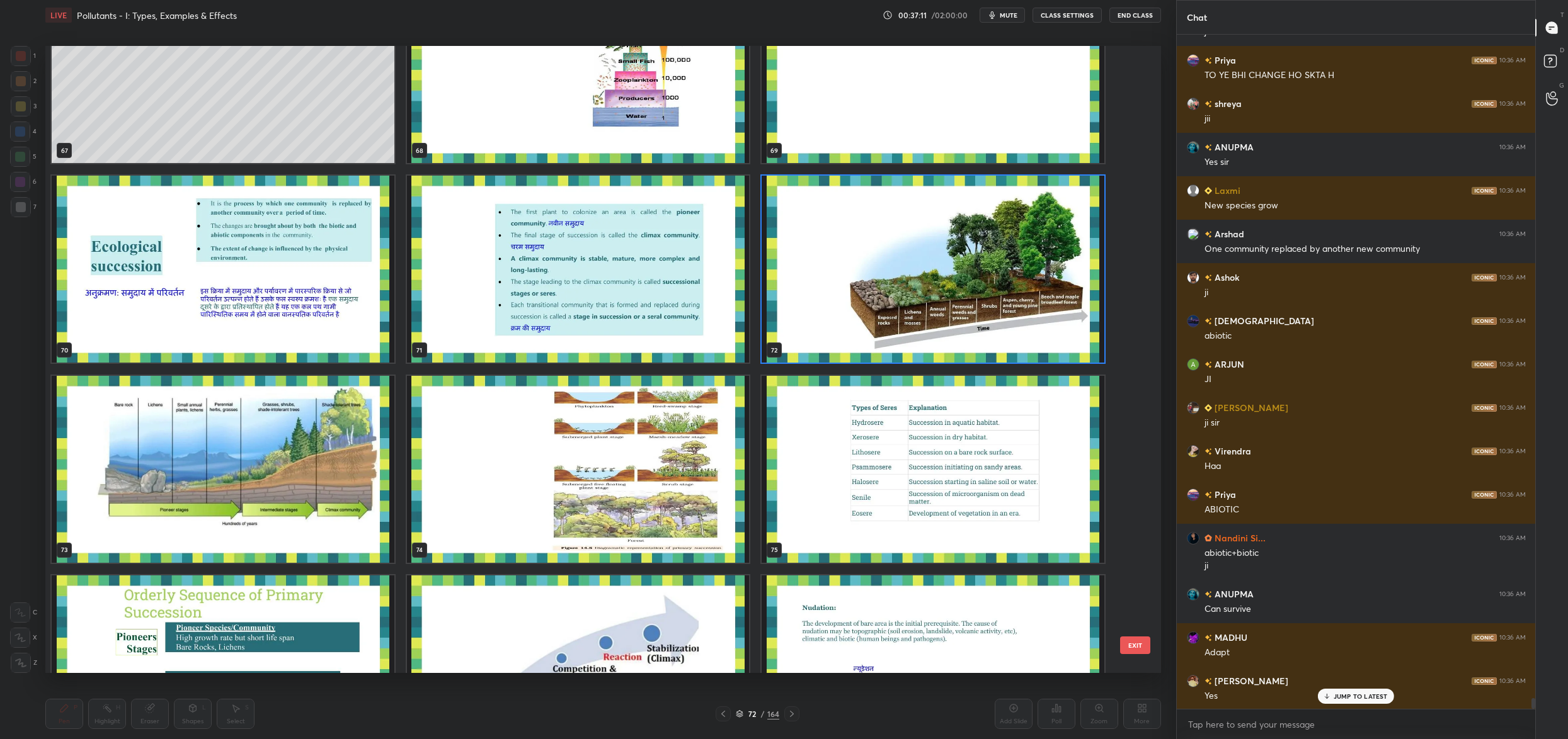
click at [672, 464] on div "64 65 66 67 68 69 70 71 72 73 74 75 76 77 78" at bounding box center [591, 359] width 1093 height 627
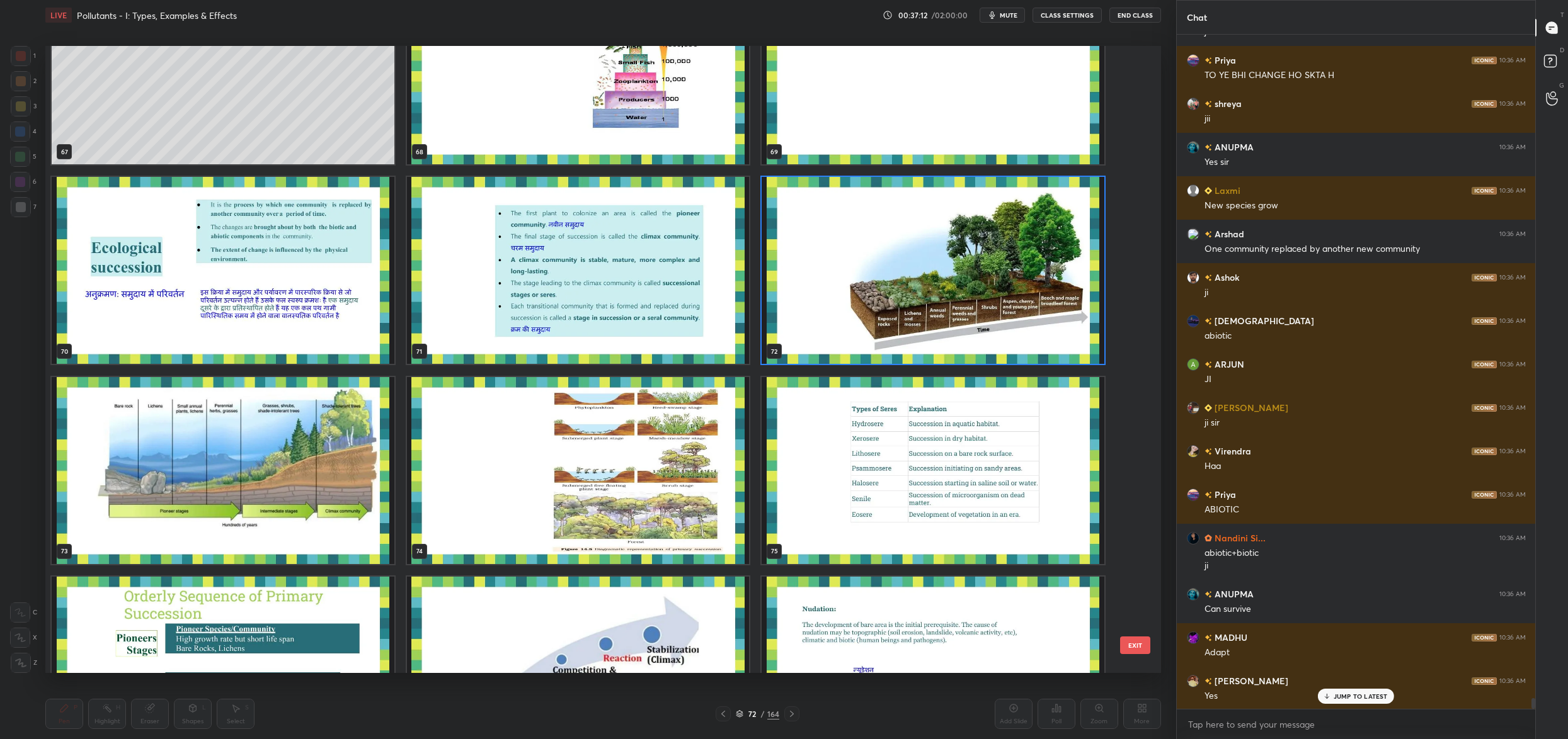
click at [672, 464] on div "64 65 66 67 68 69 70 71 72 73 74 75 76 77 78" at bounding box center [591, 359] width 1093 height 627
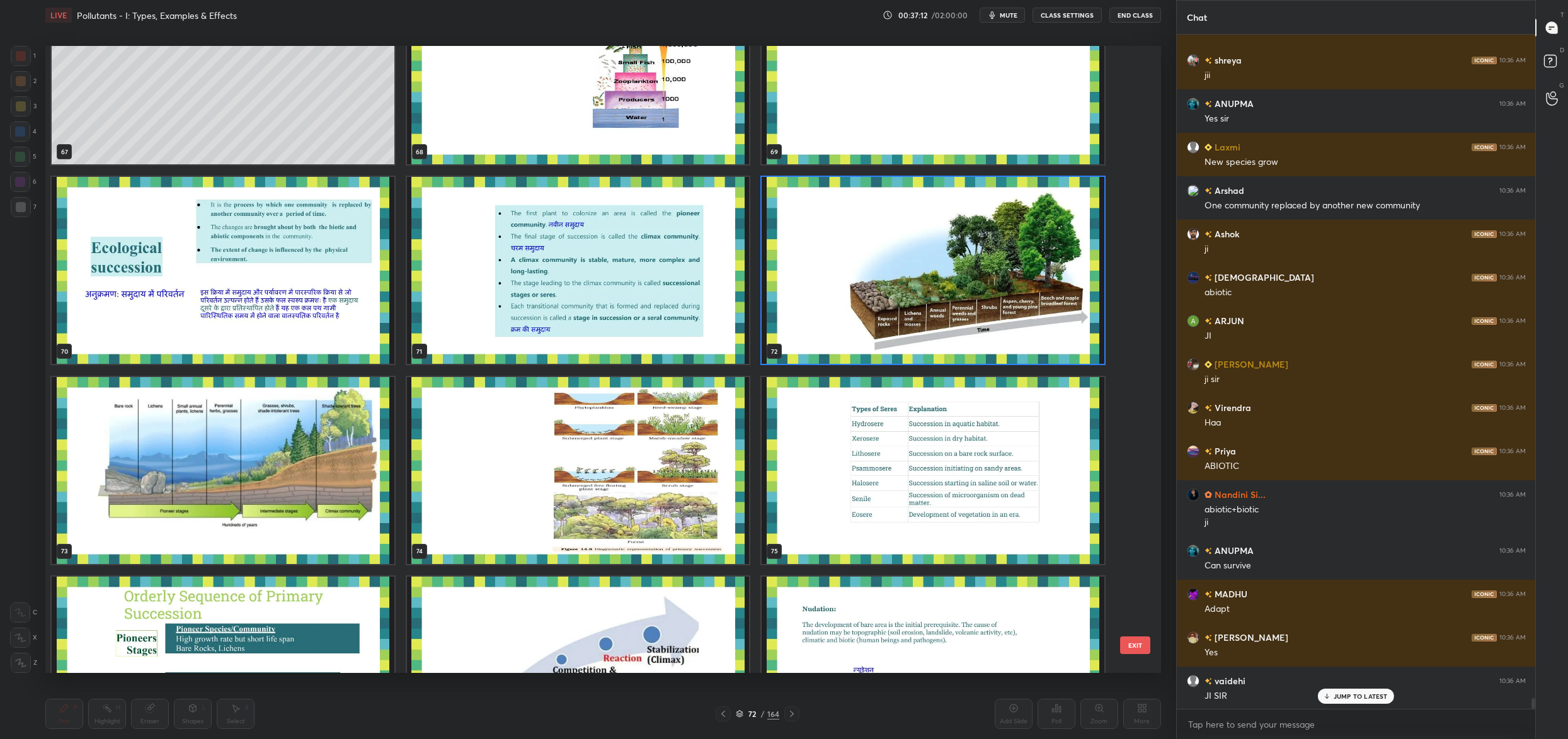
click at [672, 464] on img "grid" at bounding box center [578, 471] width 343 height 187
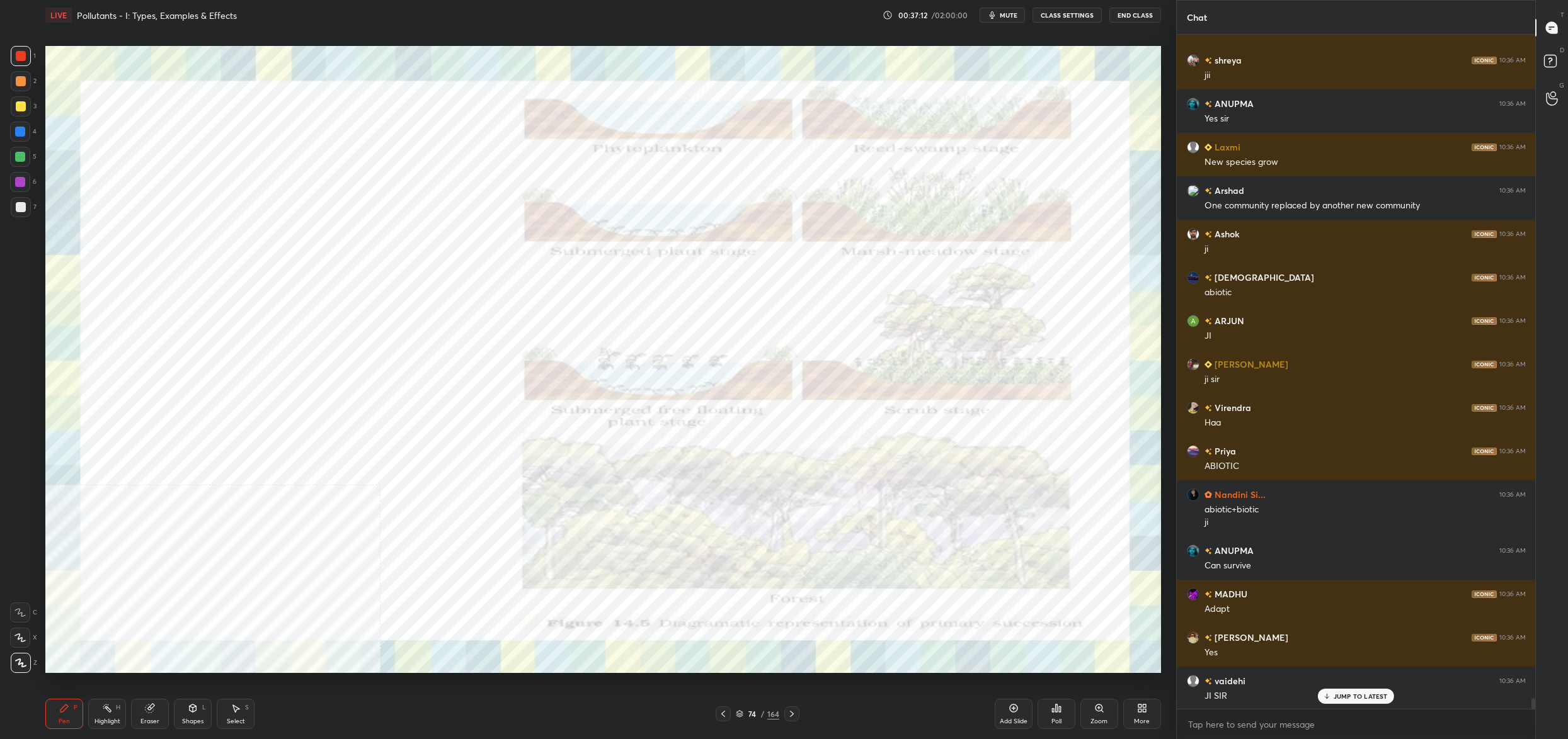
click at [672, 464] on img "grid" at bounding box center [578, 471] width 343 height 187
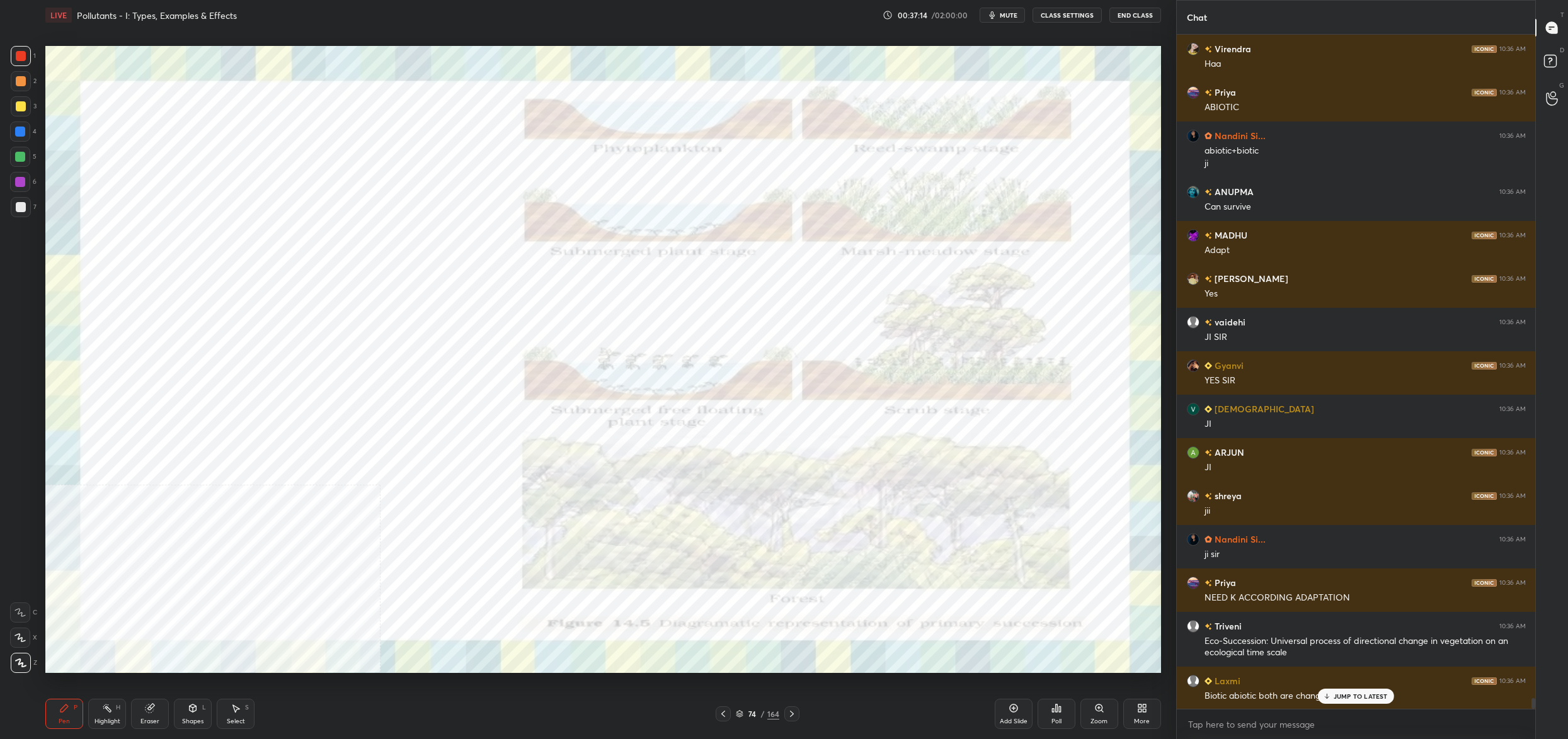
drag, startPoint x: 745, startPoint y: 714, endPoint x: 736, endPoint y: 699, distance: 17.5
click at [745, 714] on div "74 / 164" at bounding box center [758, 714] width 44 height 11
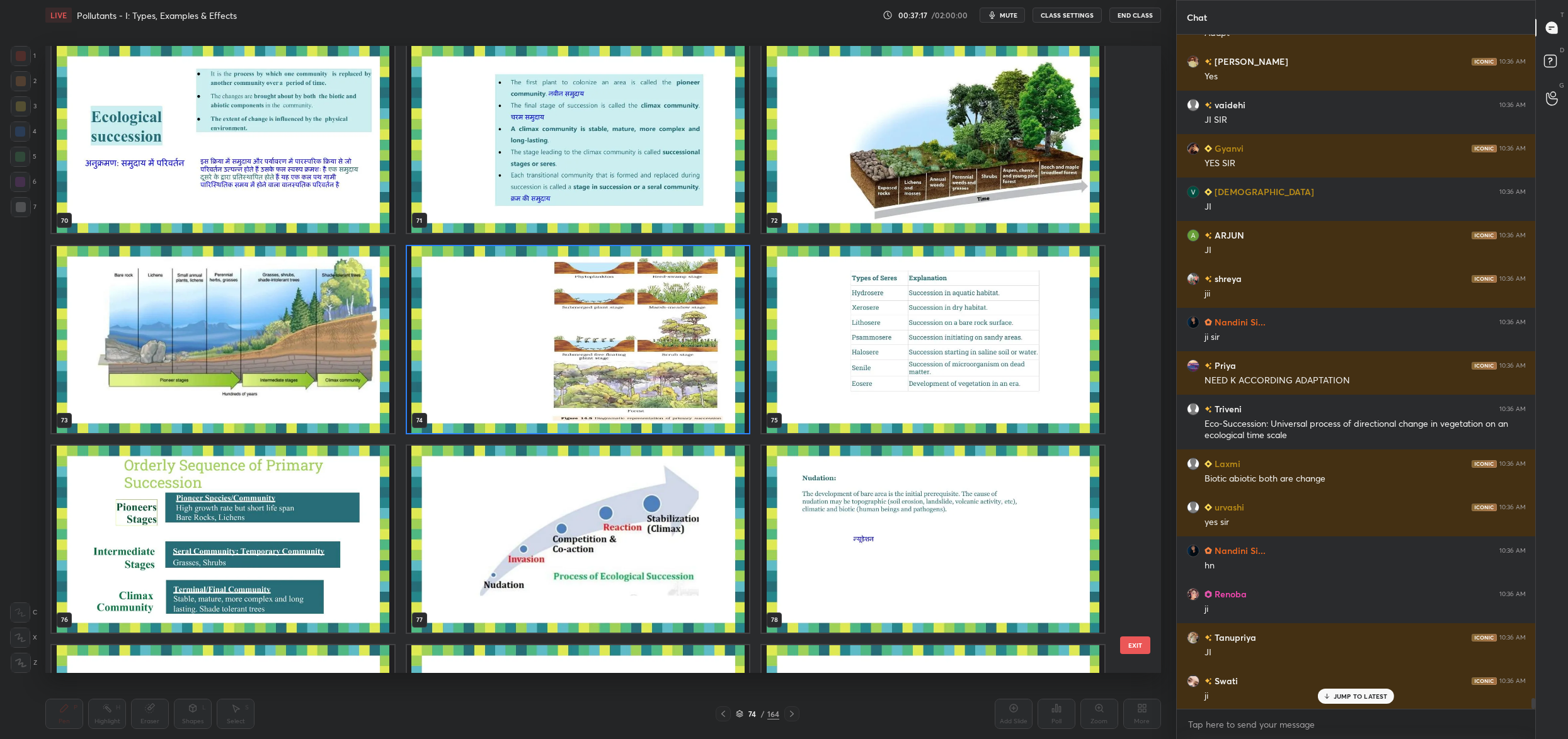
click at [674, 357] on img "grid" at bounding box center [578, 340] width 343 height 187
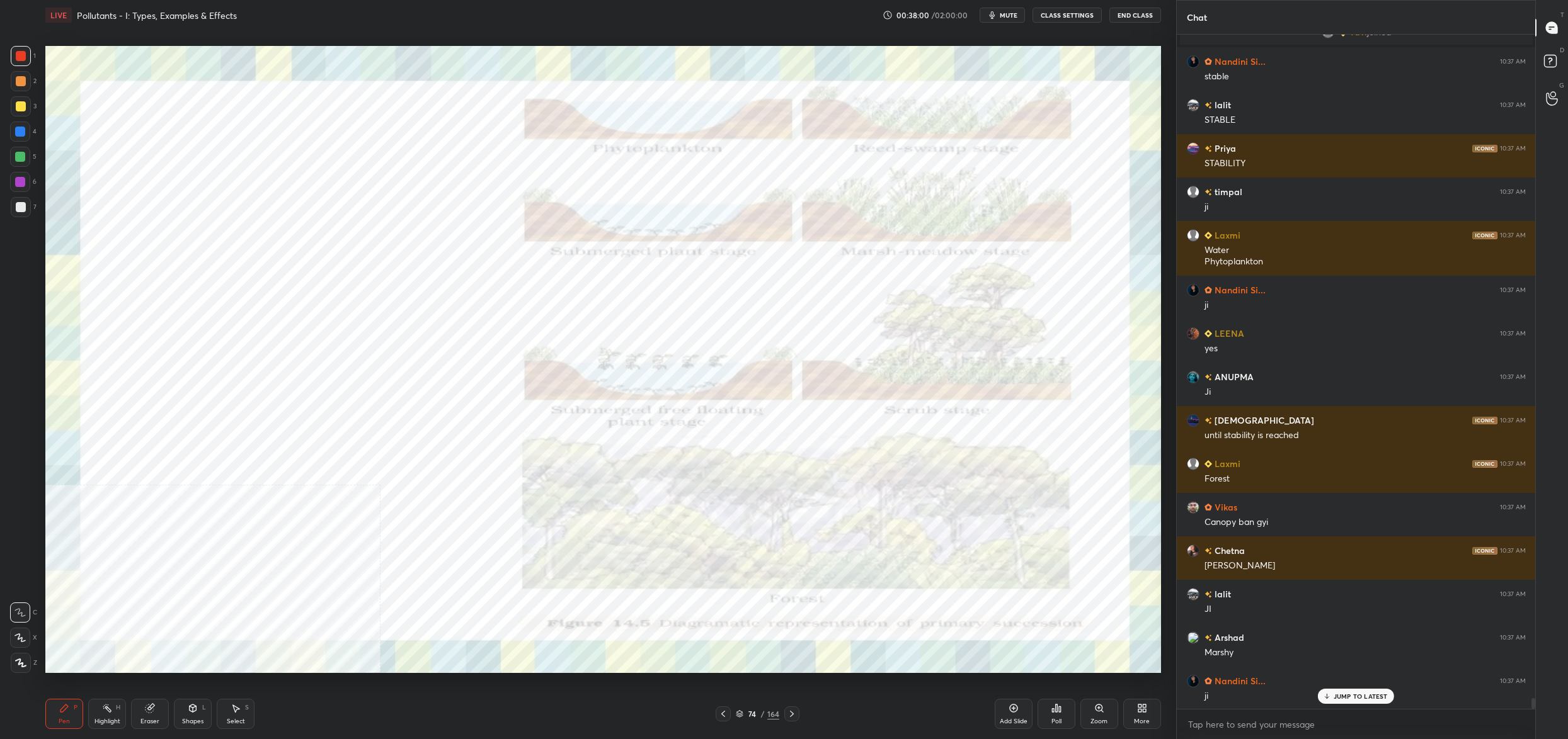
click at [741, 714] on icon at bounding box center [739, 714] width 8 height 8
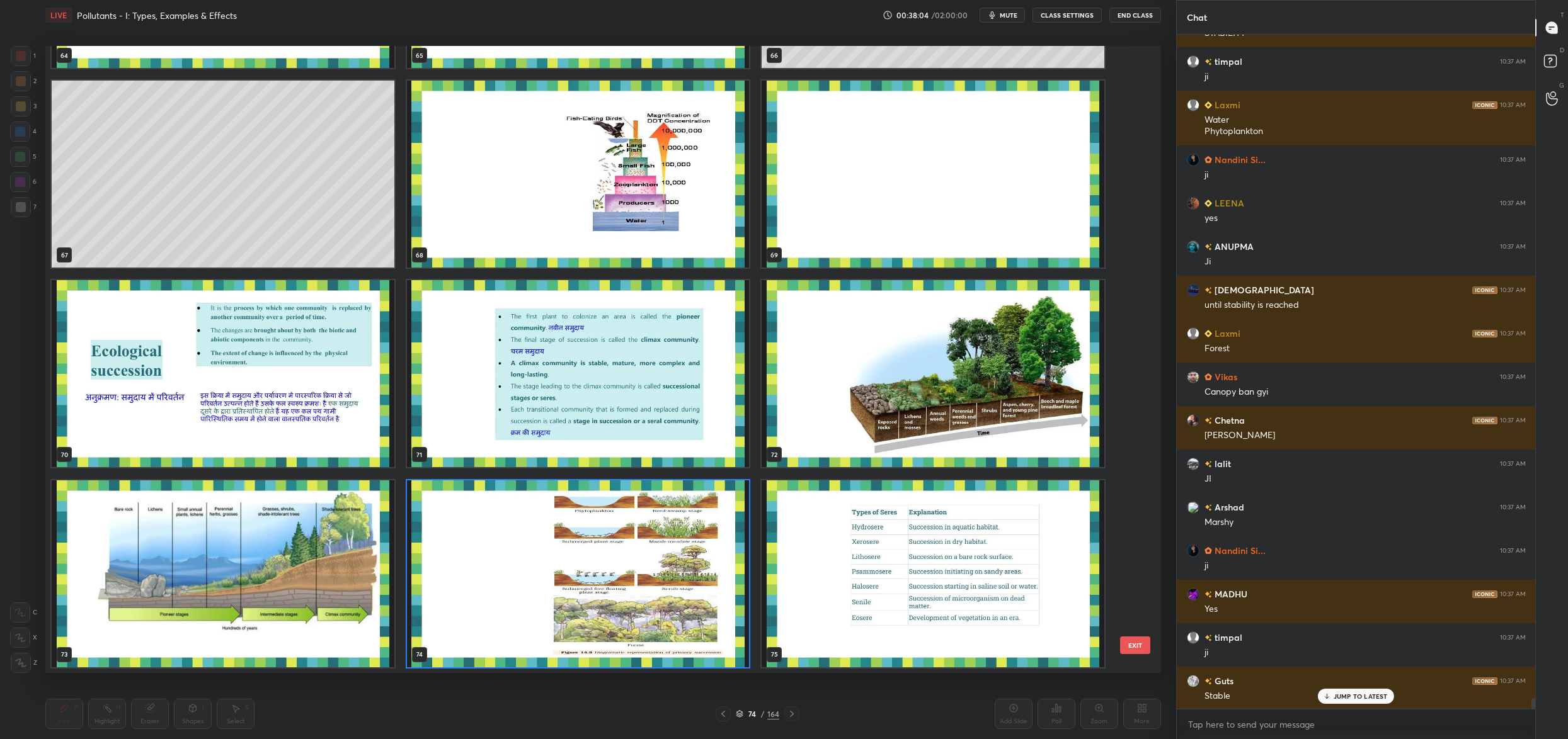
click at [826, 374] on img "grid" at bounding box center [933, 374] width 343 height 187
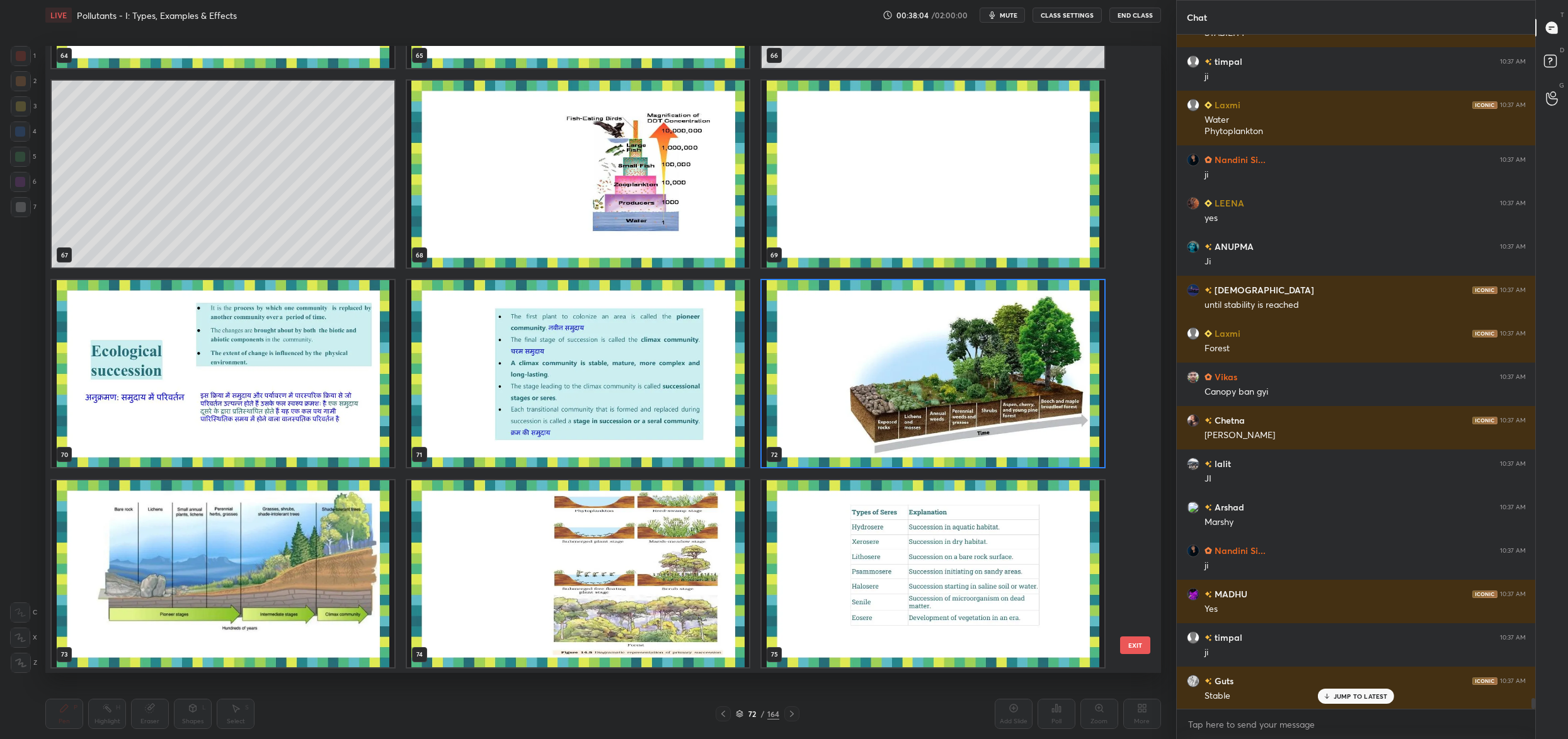
click at [826, 374] on img "grid" at bounding box center [933, 374] width 343 height 187
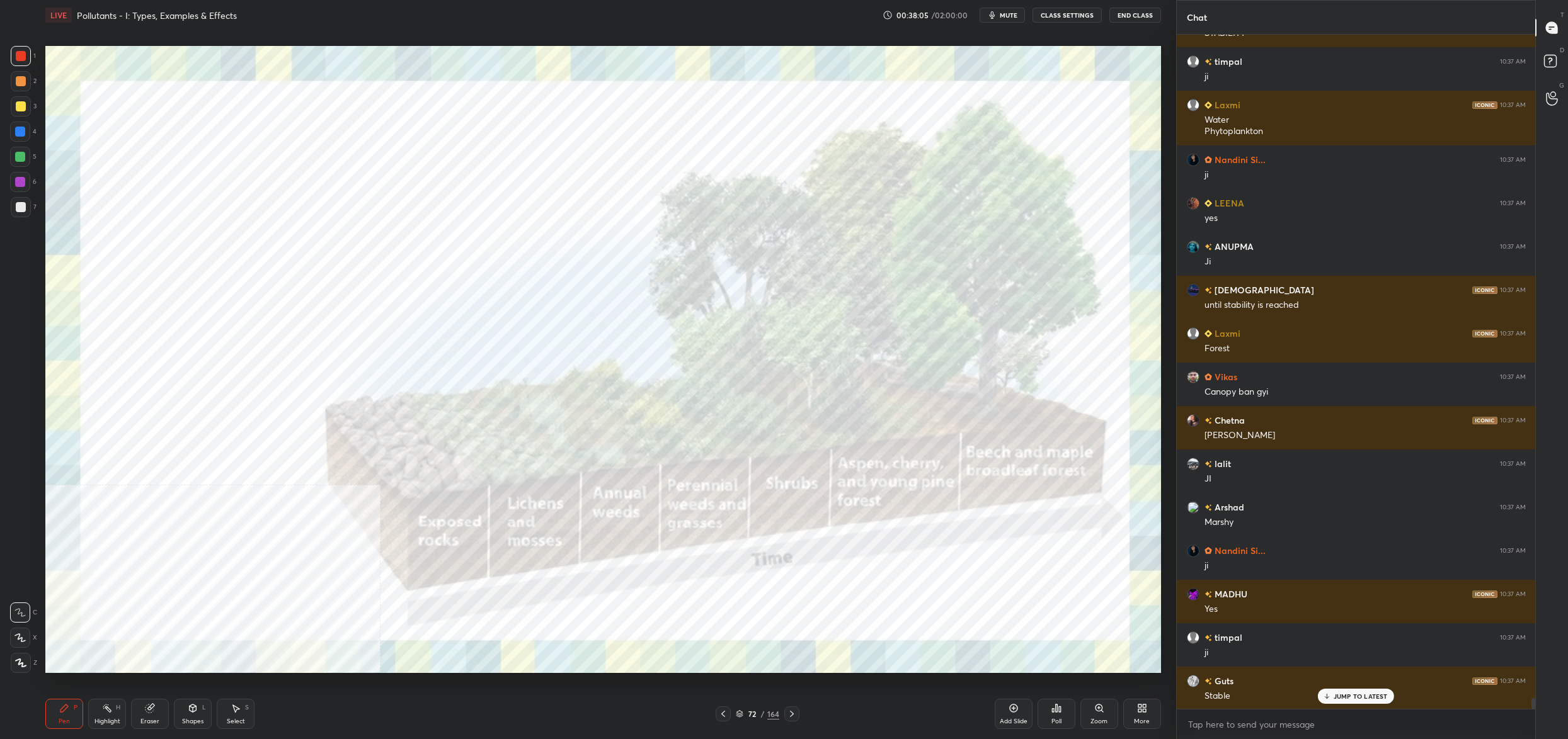
click at [826, 374] on img "grid" at bounding box center [933, 374] width 343 height 187
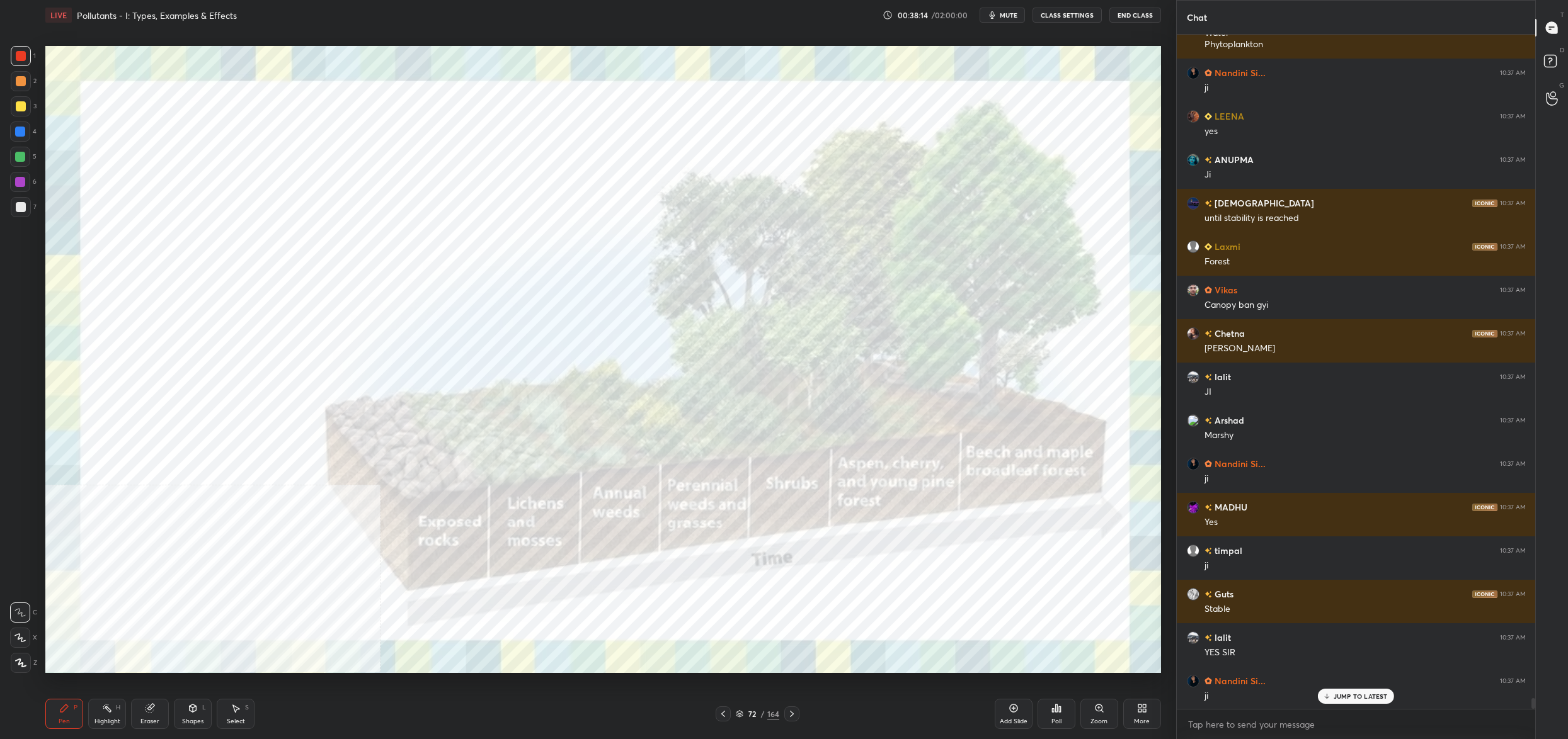
drag, startPoint x: 743, startPoint y: 712, endPoint x: 734, endPoint y: 705, distance: 11.4
click at [744, 713] on div "72 / 164" at bounding box center [758, 714] width 44 height 11
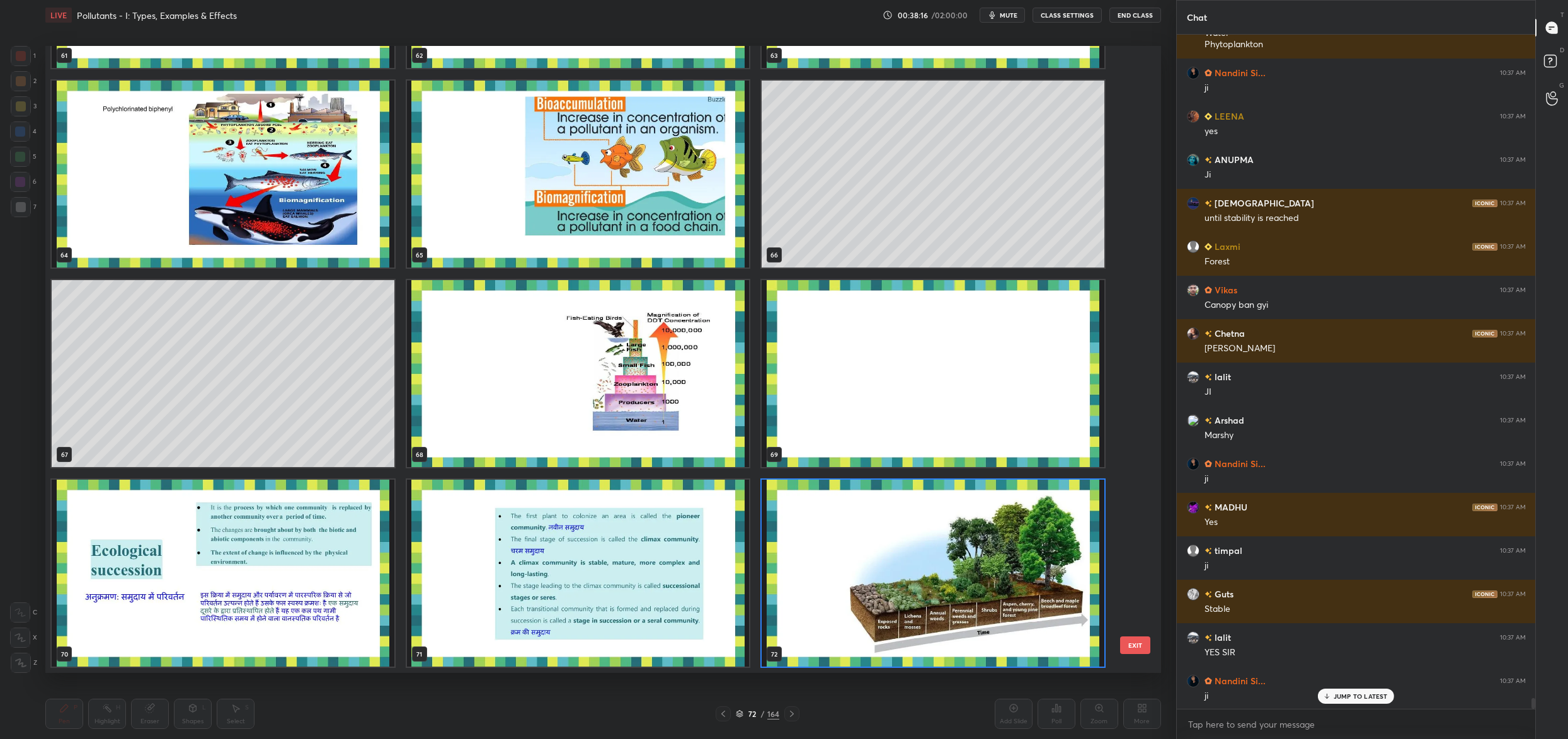
click at [1034, 577] on img "grid" at bounding box center [933, 574] width 343 height 187
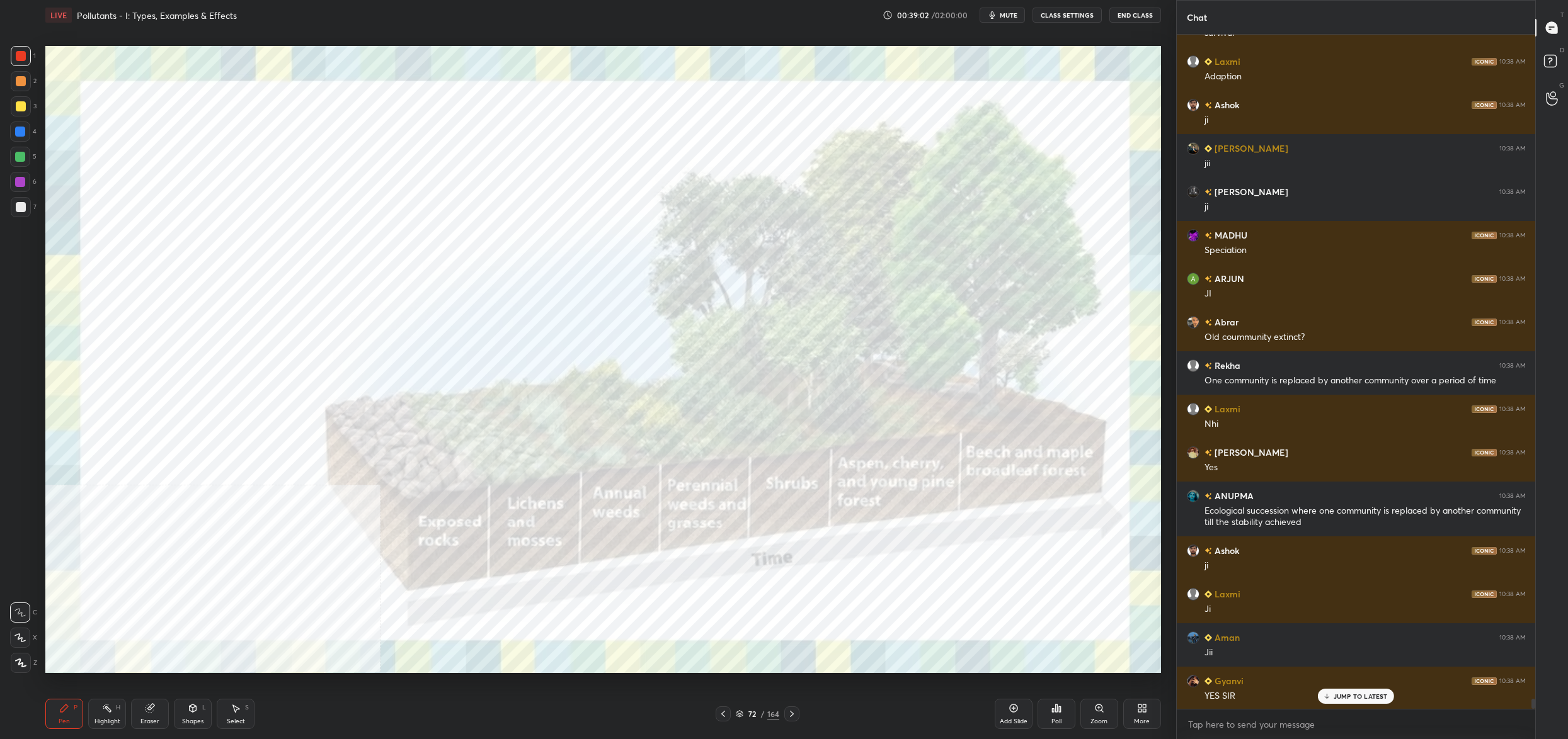
scroll to position [43625, 0]
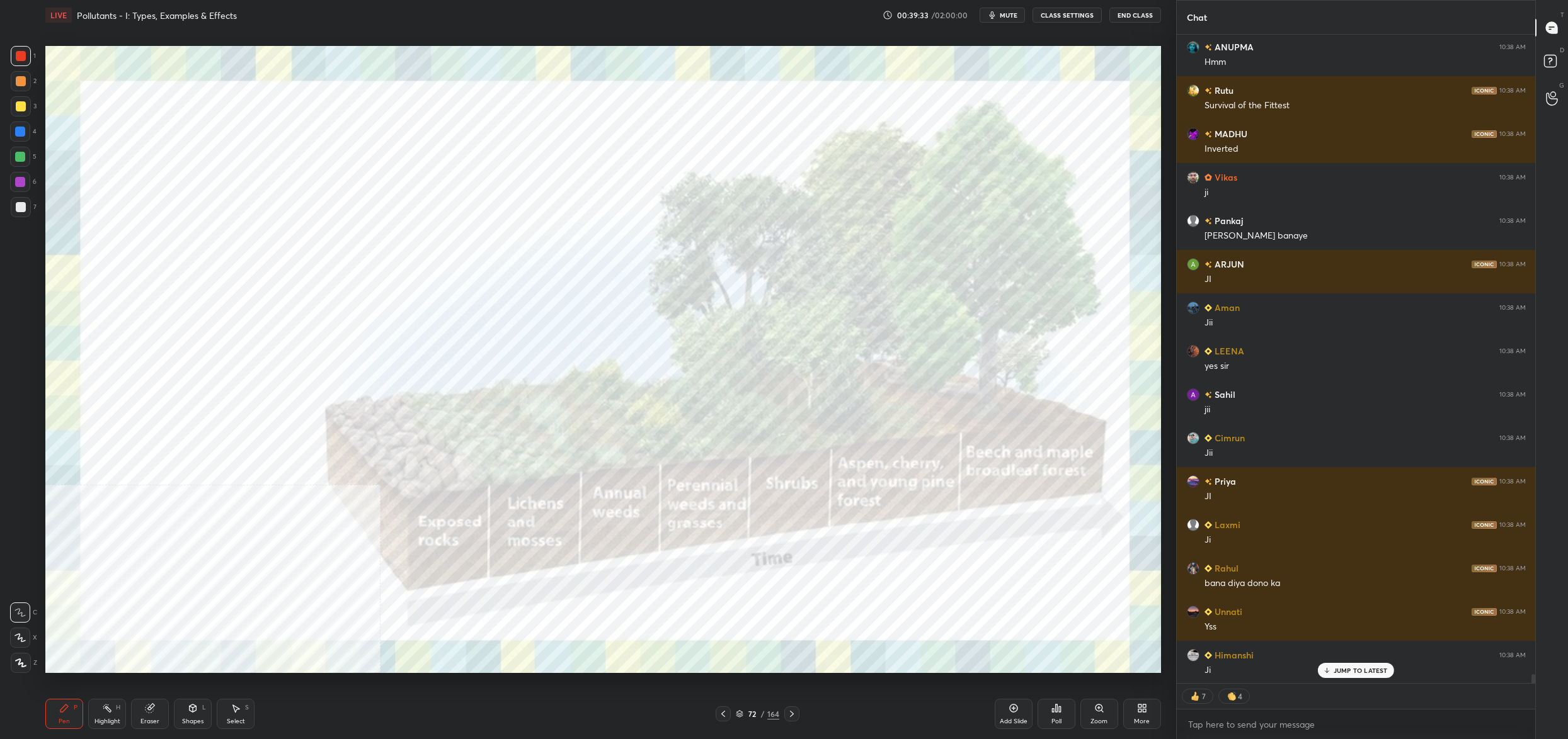
click at [744, 716] on div "72 / 164" at bounding box center [758, 714] width 44 height 11
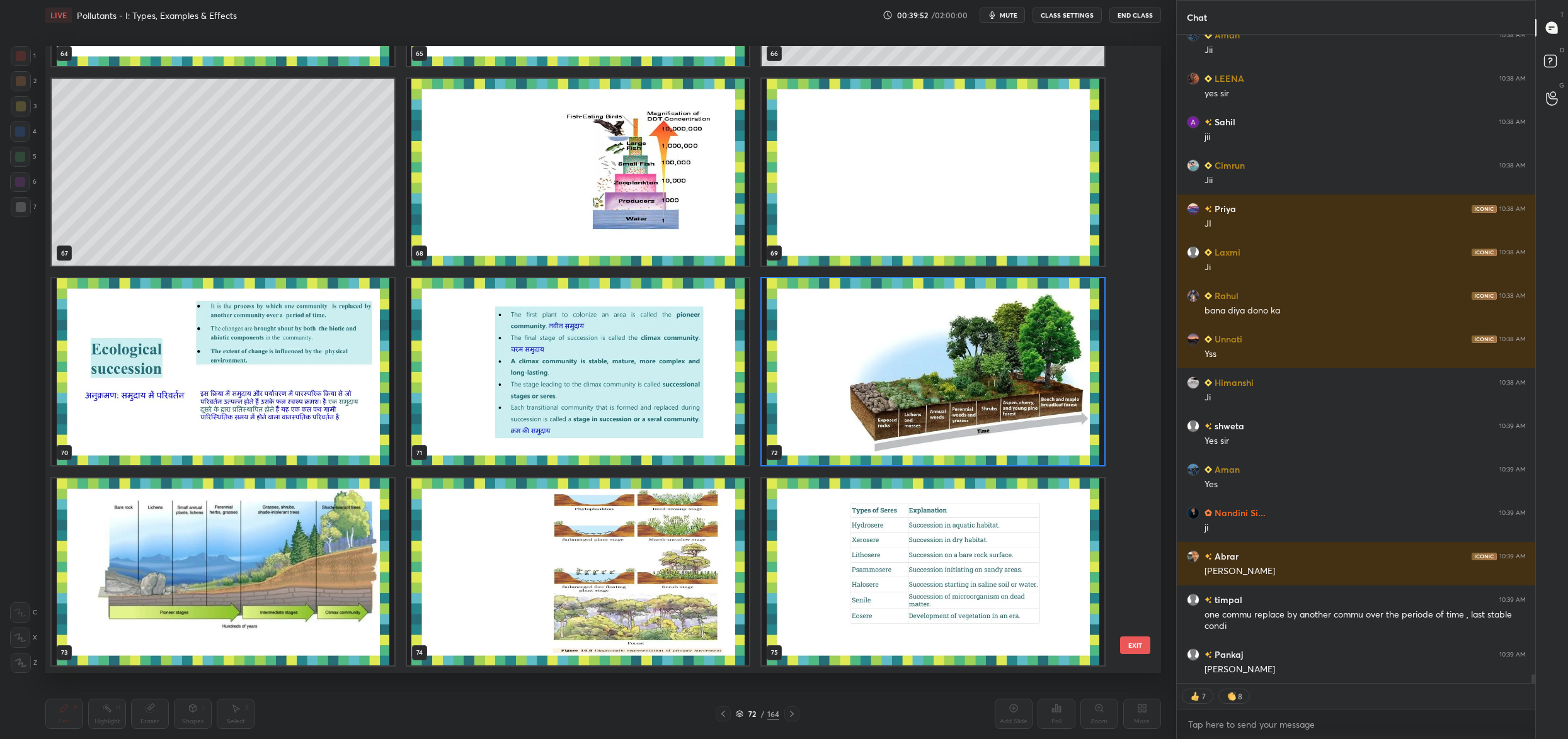
click at [313, 577] on img "grid" at bounding box center [222, 572] width 343 height 187
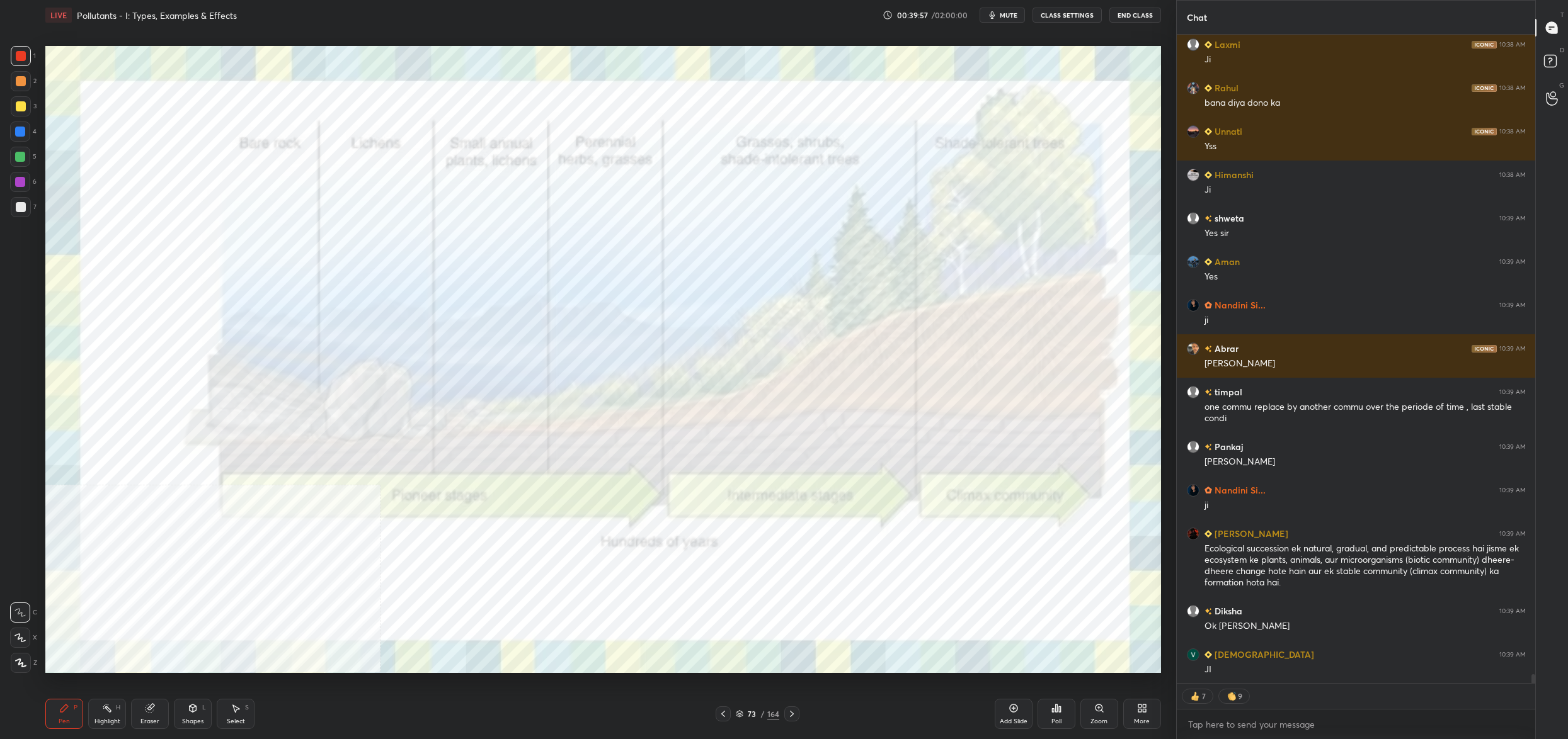
click at [739, 709] on div "73 / 164" at bounding box center [758, 714] width 44 height 11
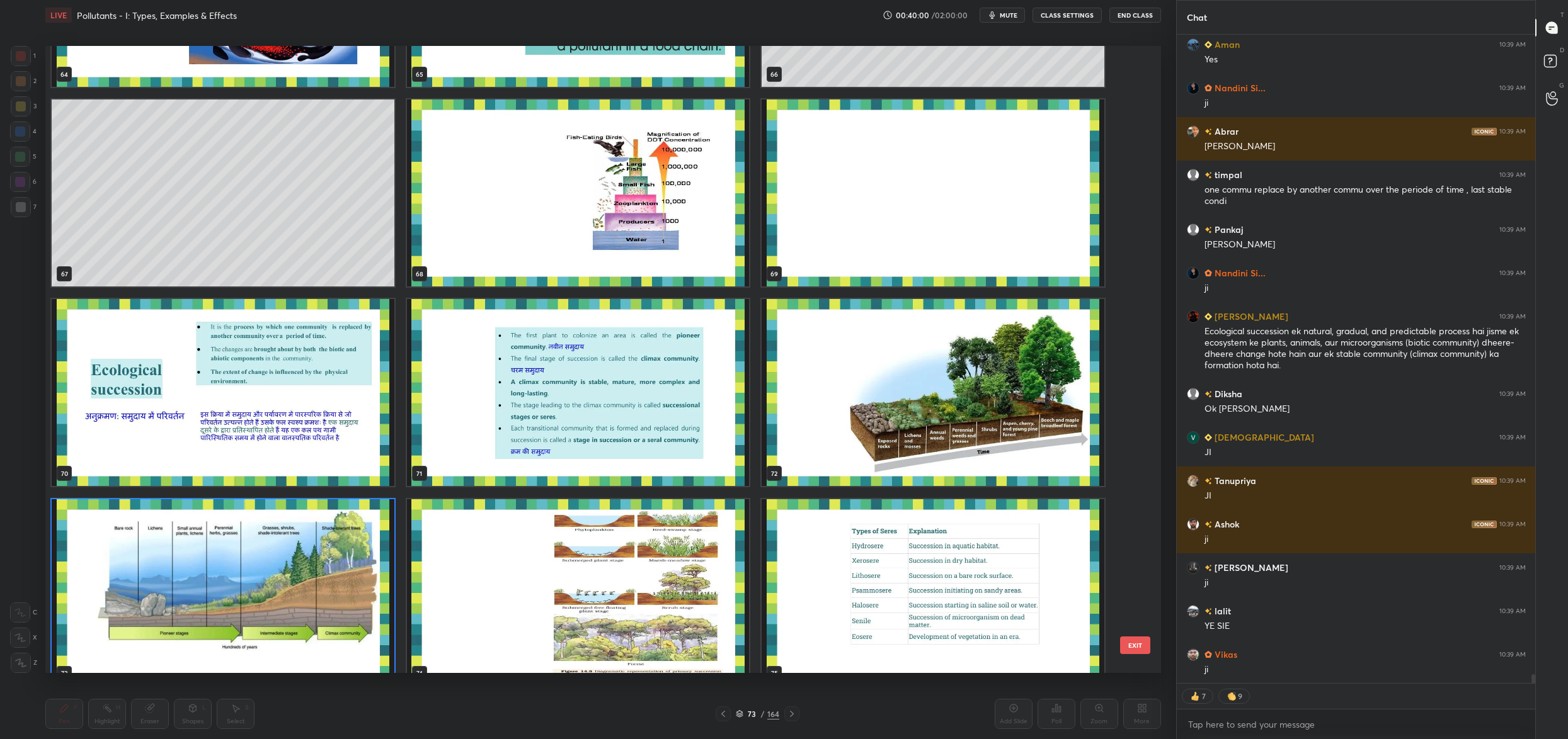
click at [823, 476] on img "grid" at bounding box center [933, 393] width 343 height 187
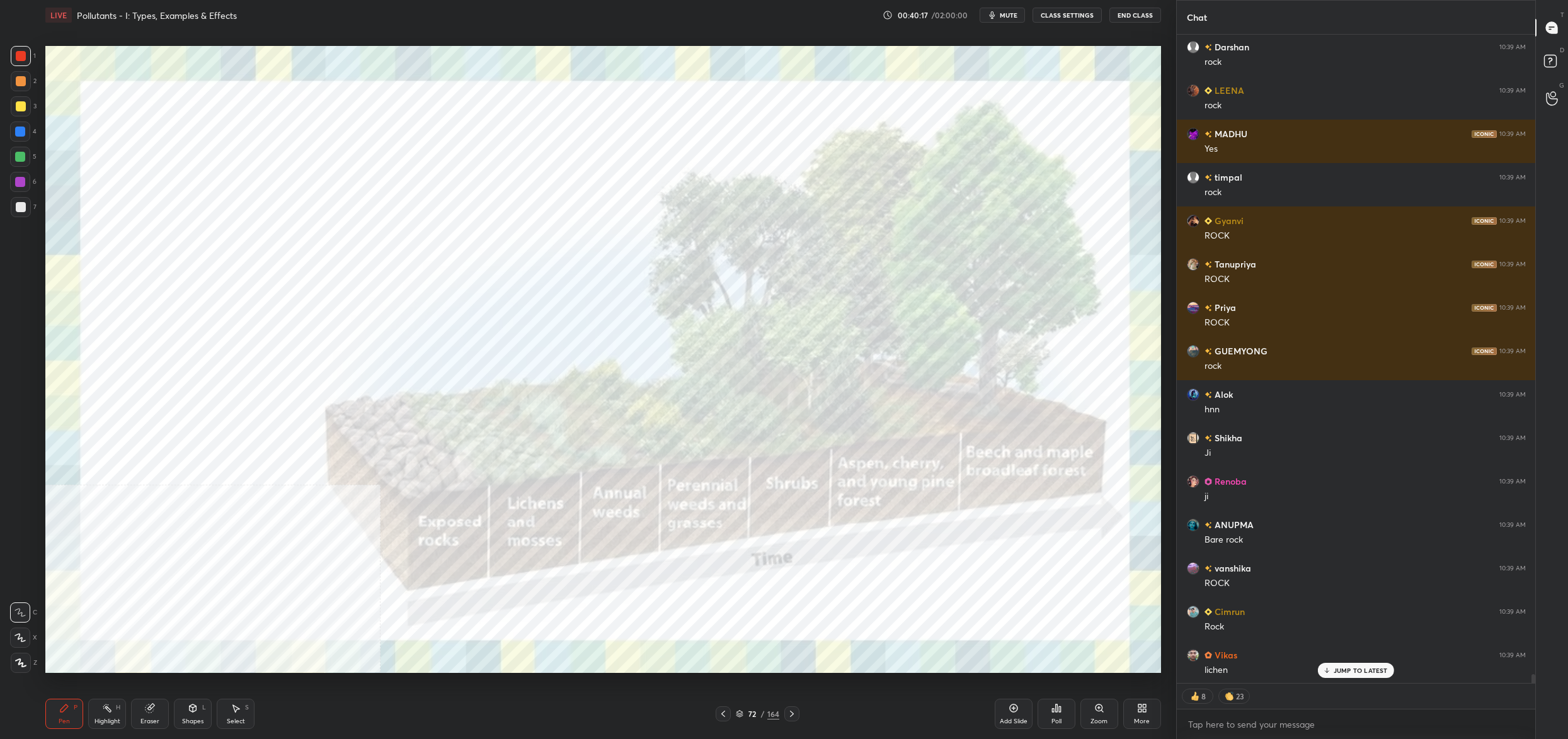
click at [748, 715] on div "72" at bounding box center [752, 714] width 13 height 8
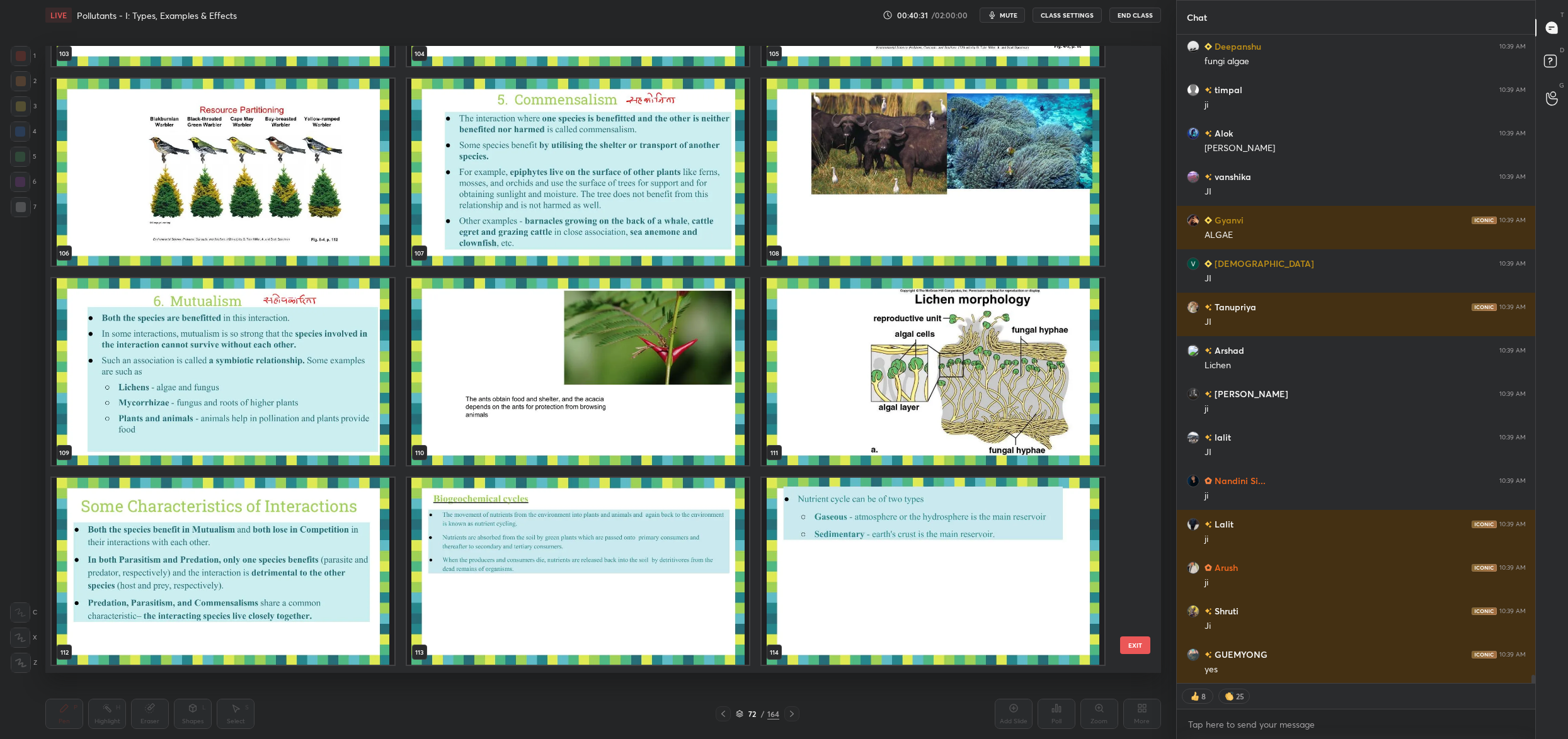
click at [826, 371] on img "grid" at bounding box center [933, 372] width 343 height 187
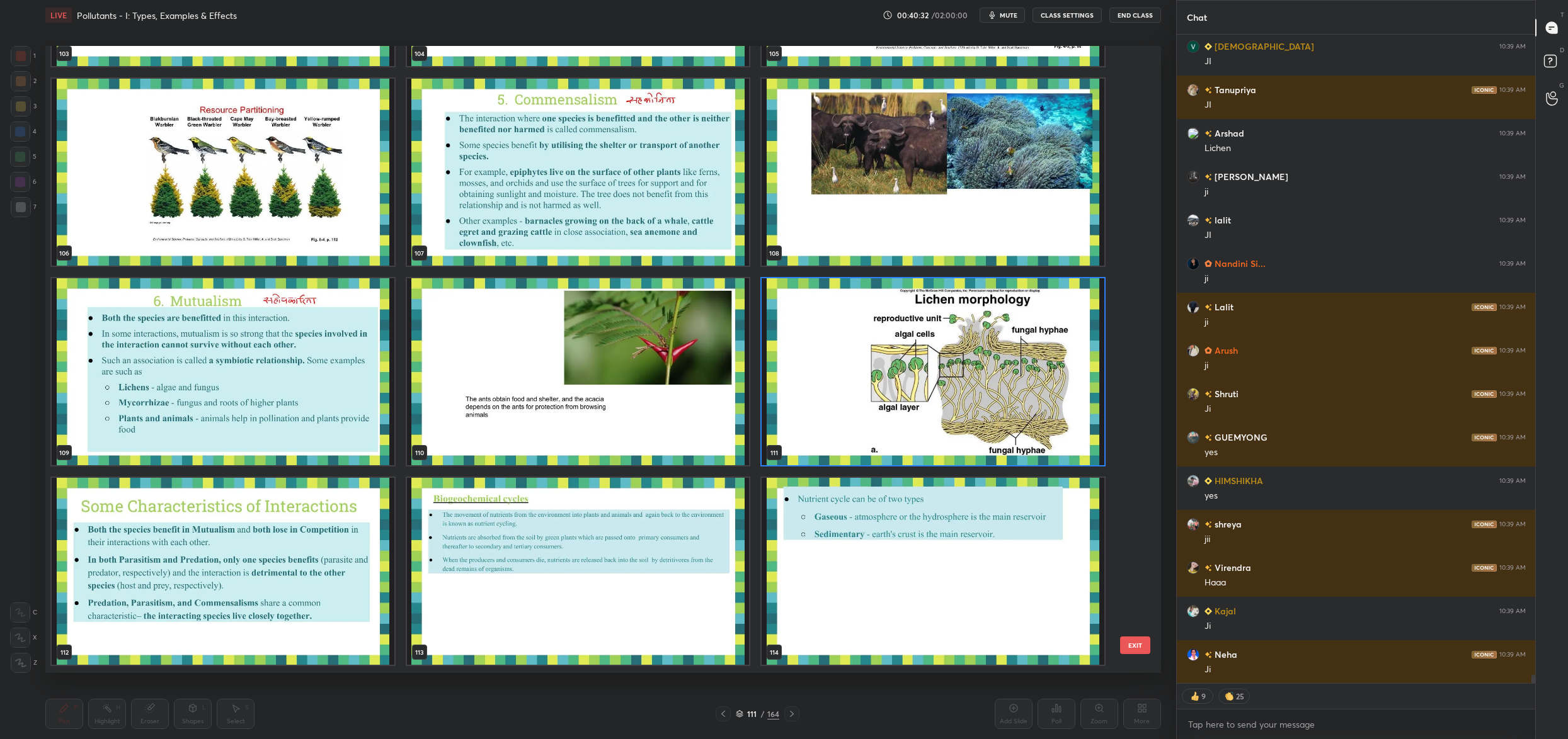
click at [826, 371] on img "grid" at bounding box center [933, 372] width 343 height 187
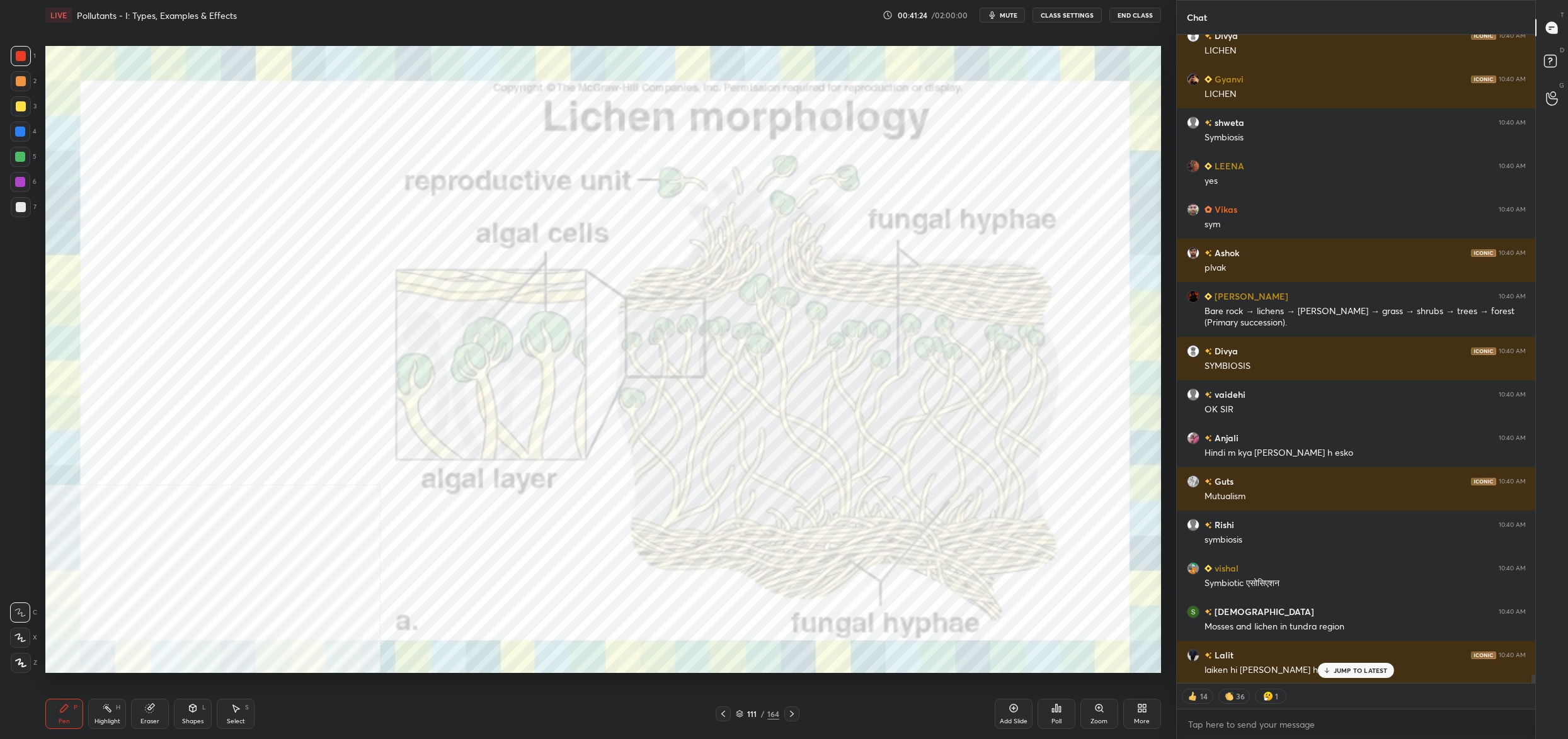
scroll to position [51239, 0]
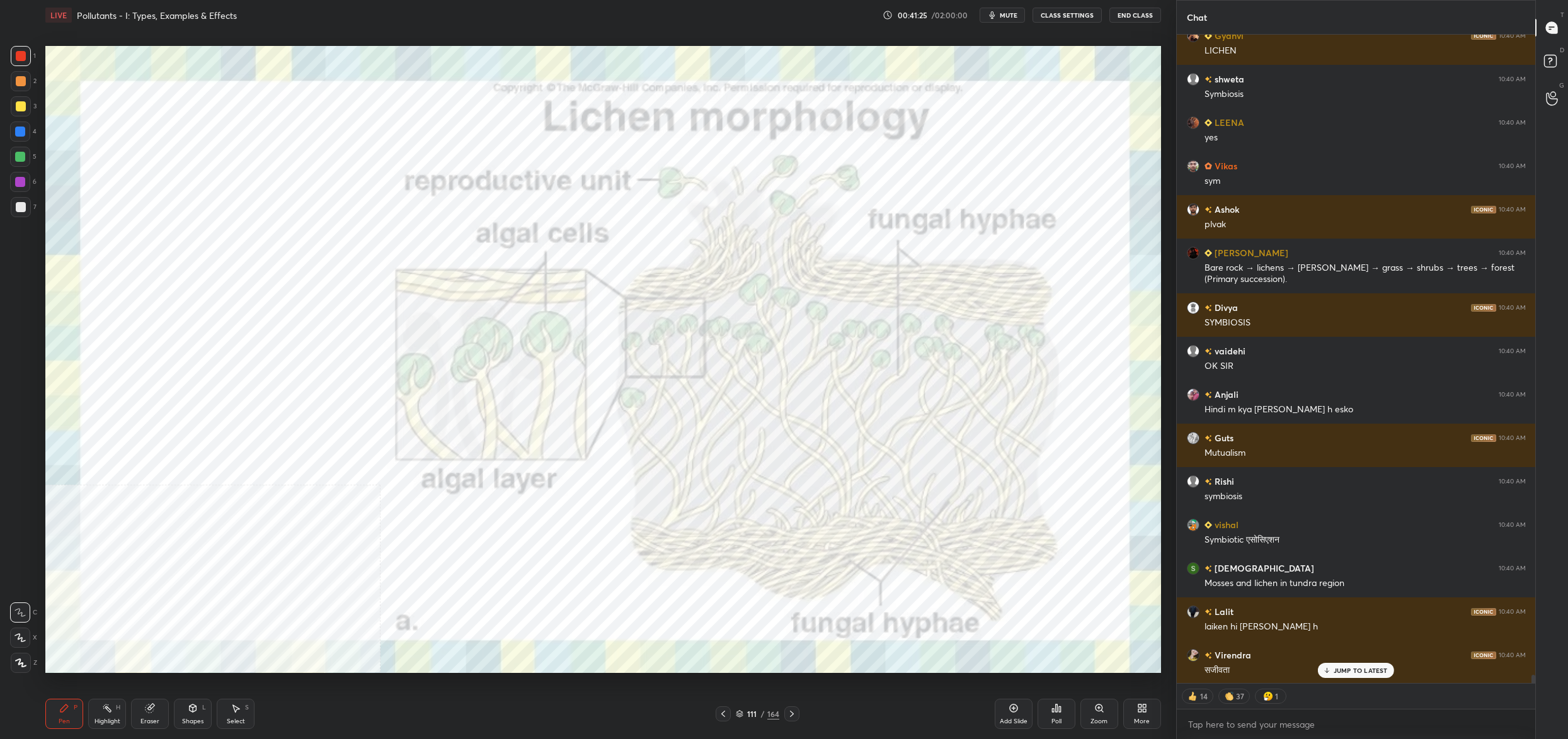
click at [1132, 703] on div "More" at bounding box center [1142, 714] width 38 height 30
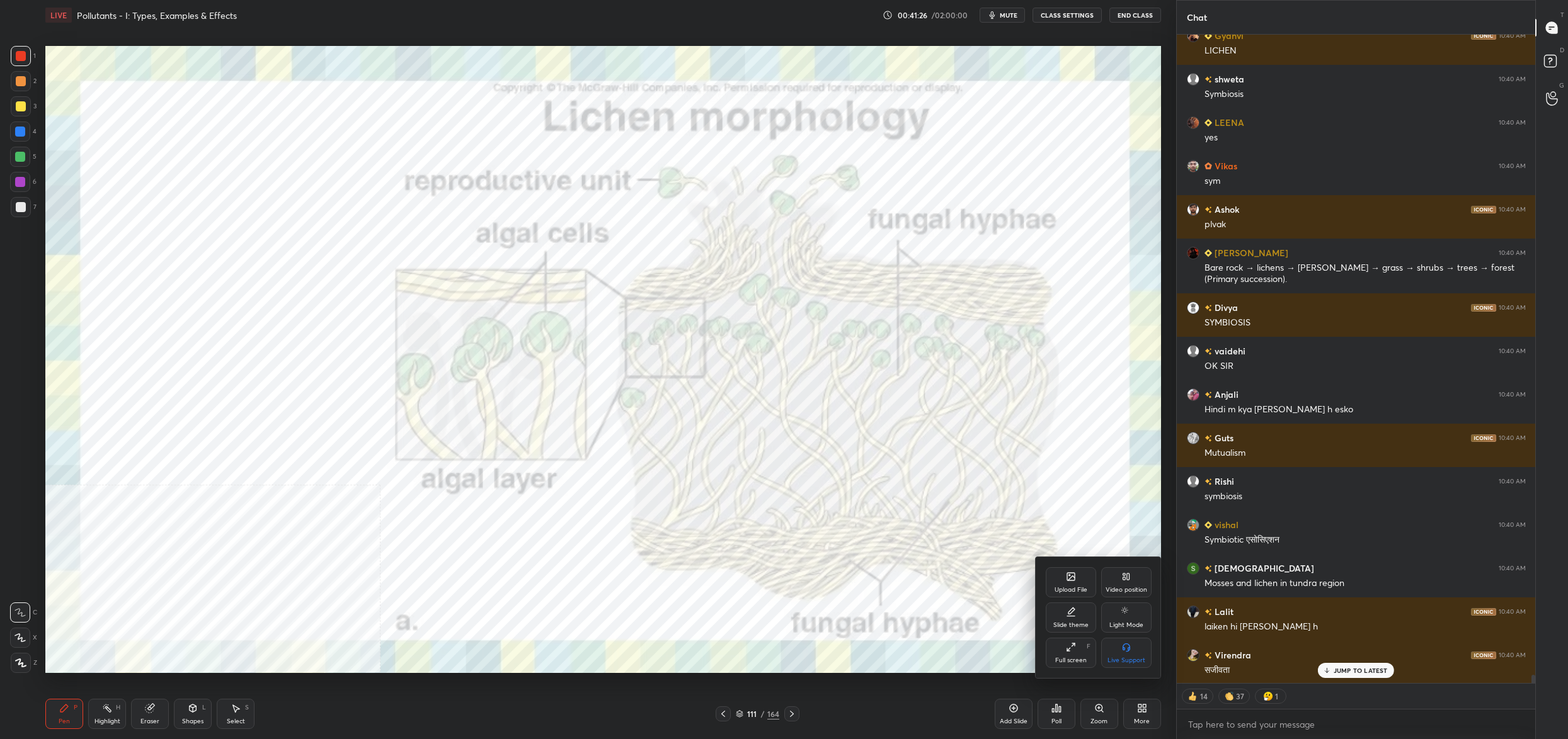
scroll to position [51282, 0]
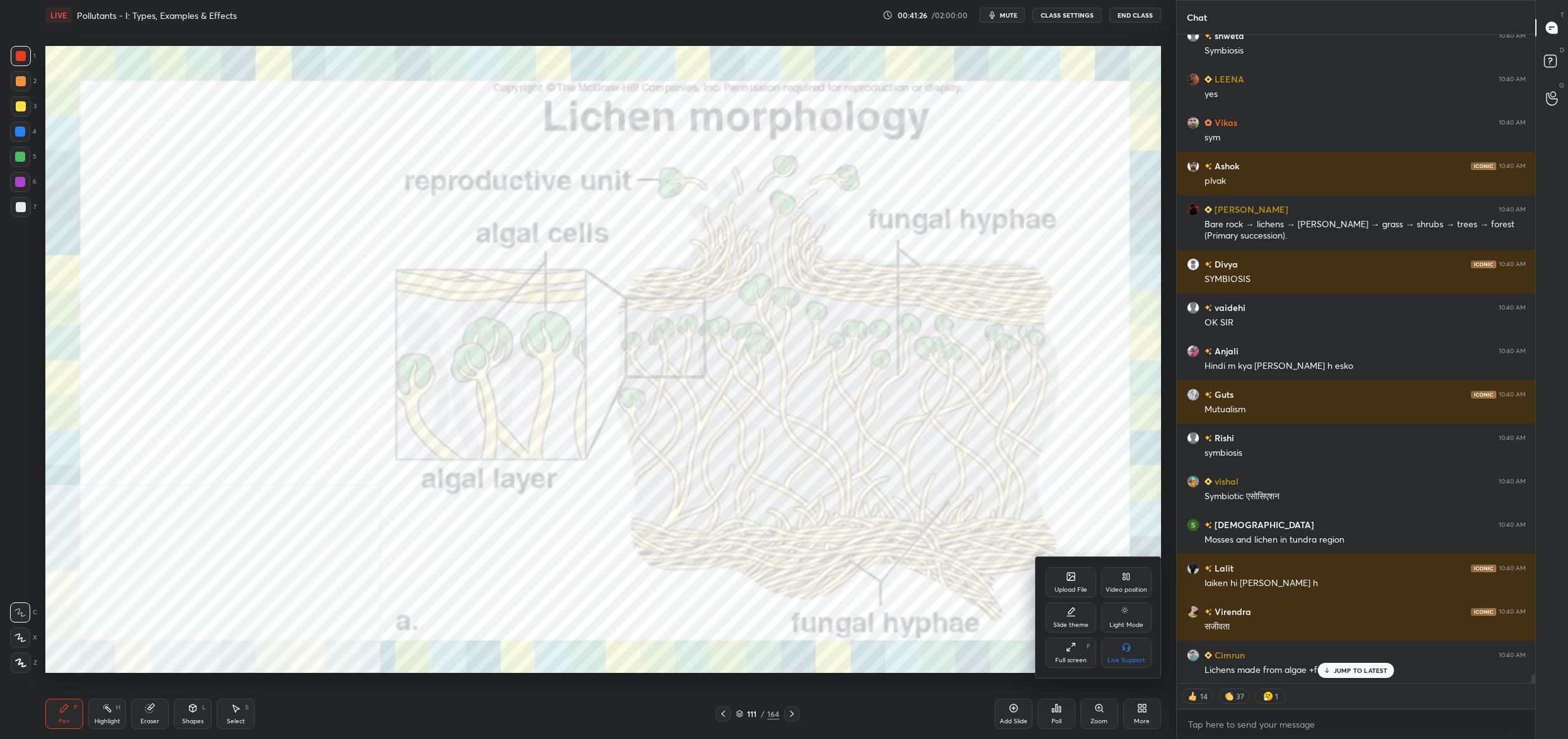
click at [1074, 579] on icon at bounding box center [1071, 576] width 8 height 8
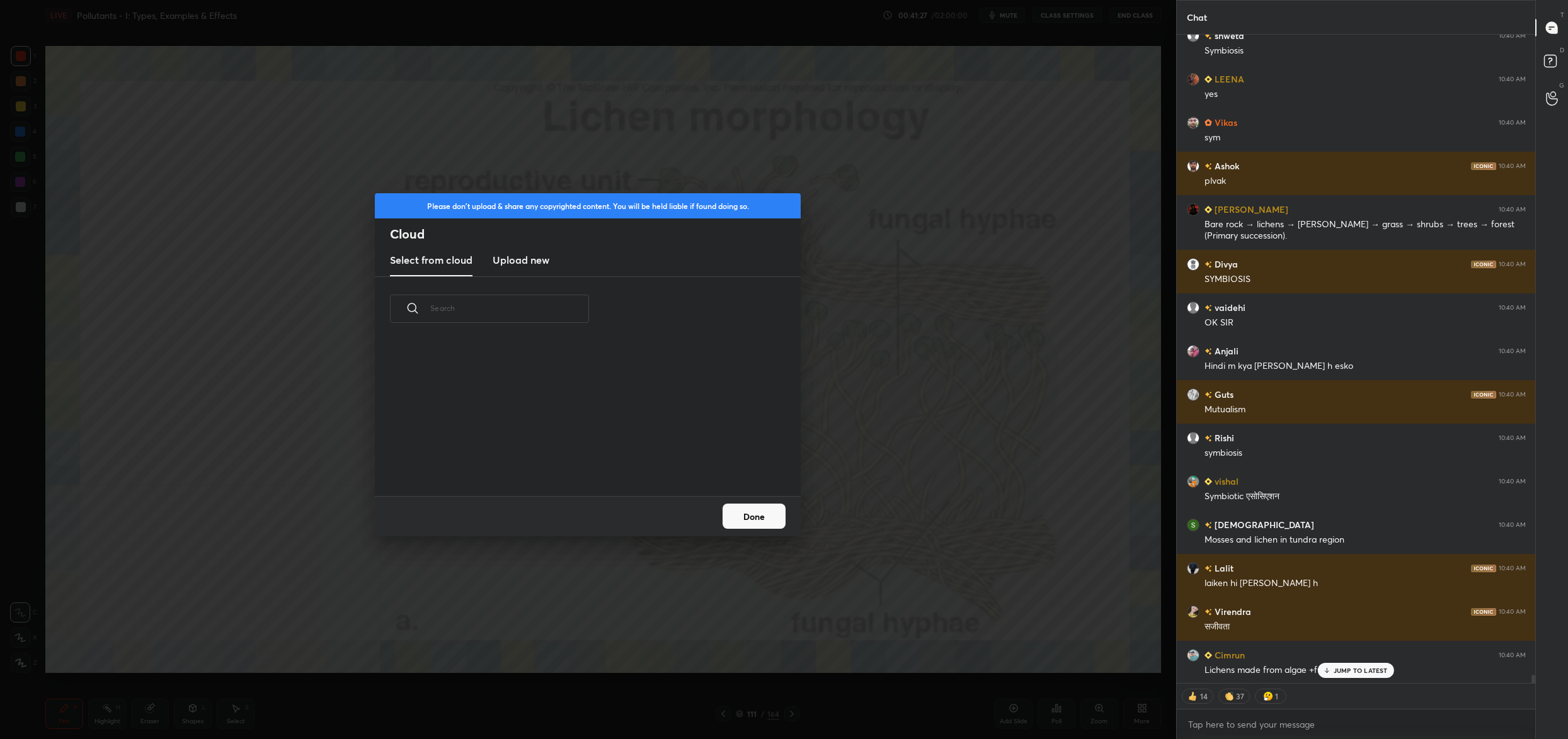
scroll to position [156, 404]
click at [553, 260] on div "Select from cloud Upload new" at bounding box center [587, 260] width 426 height 32
click at [551, 262] on div "Select from cloud Upload new" at bounding box center [587, 260] width 426 height 32
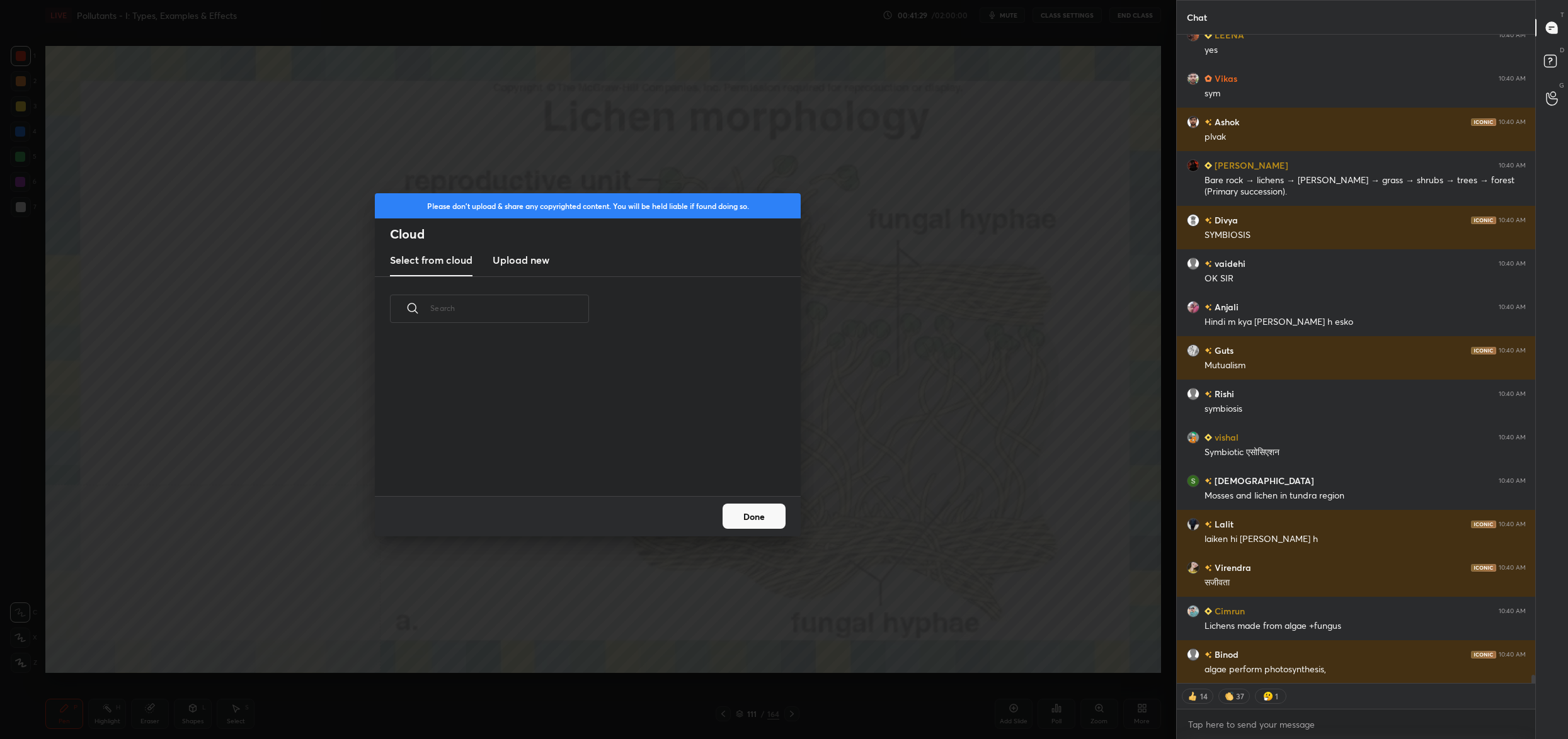
click at [551, 261] on div "Select from cloud Upload new" at bounding box center [587, 260] width 426 height 32
click at [533, 258] on h3 "Upload new" at bounding box center [521, 260] width 57 height 15
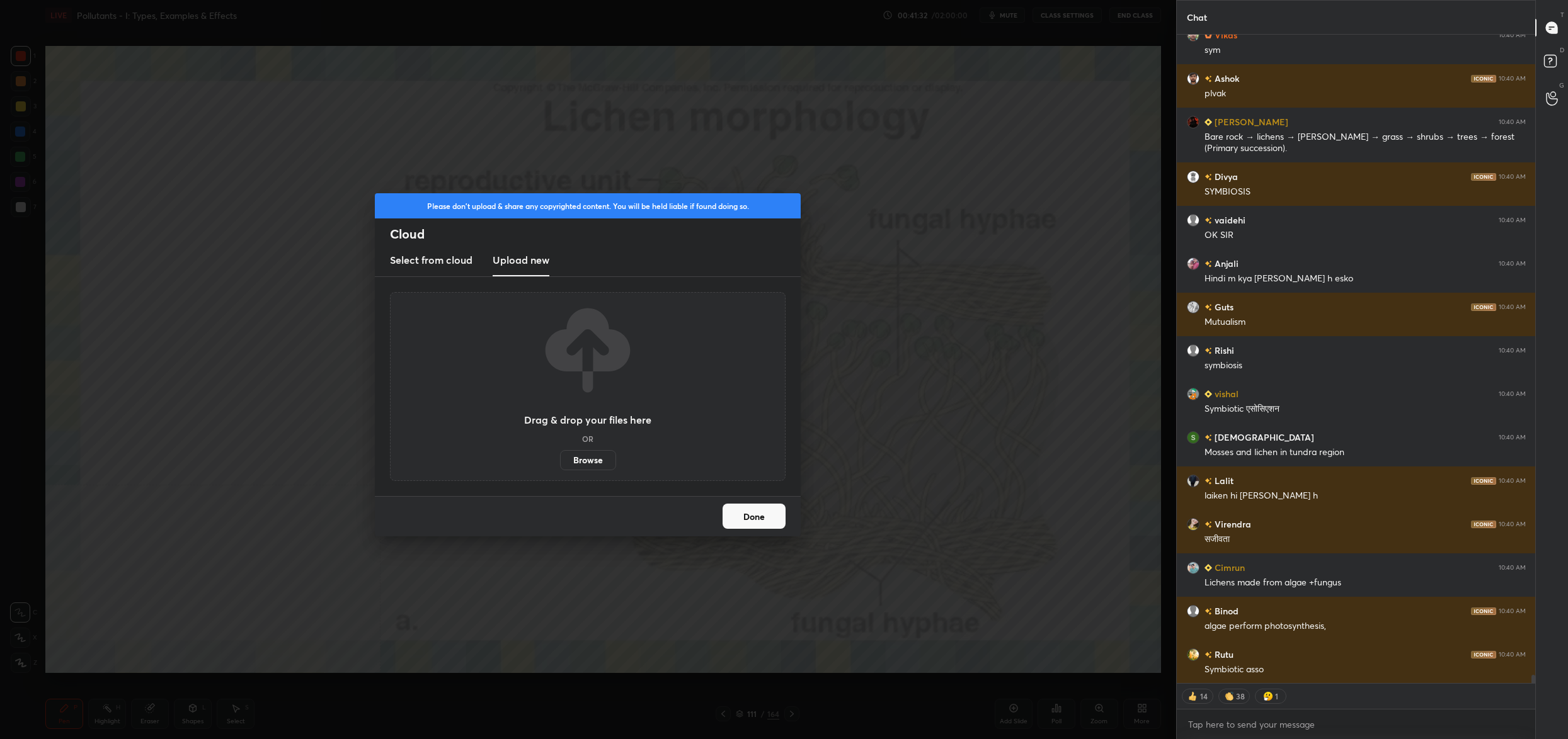
click at [596, 461] on label "Browse" at bounding box center [588, 460] width 56 height 20
click at [560, 461] on input "Browse" at bounding box center [560, 460] width 0 height 20
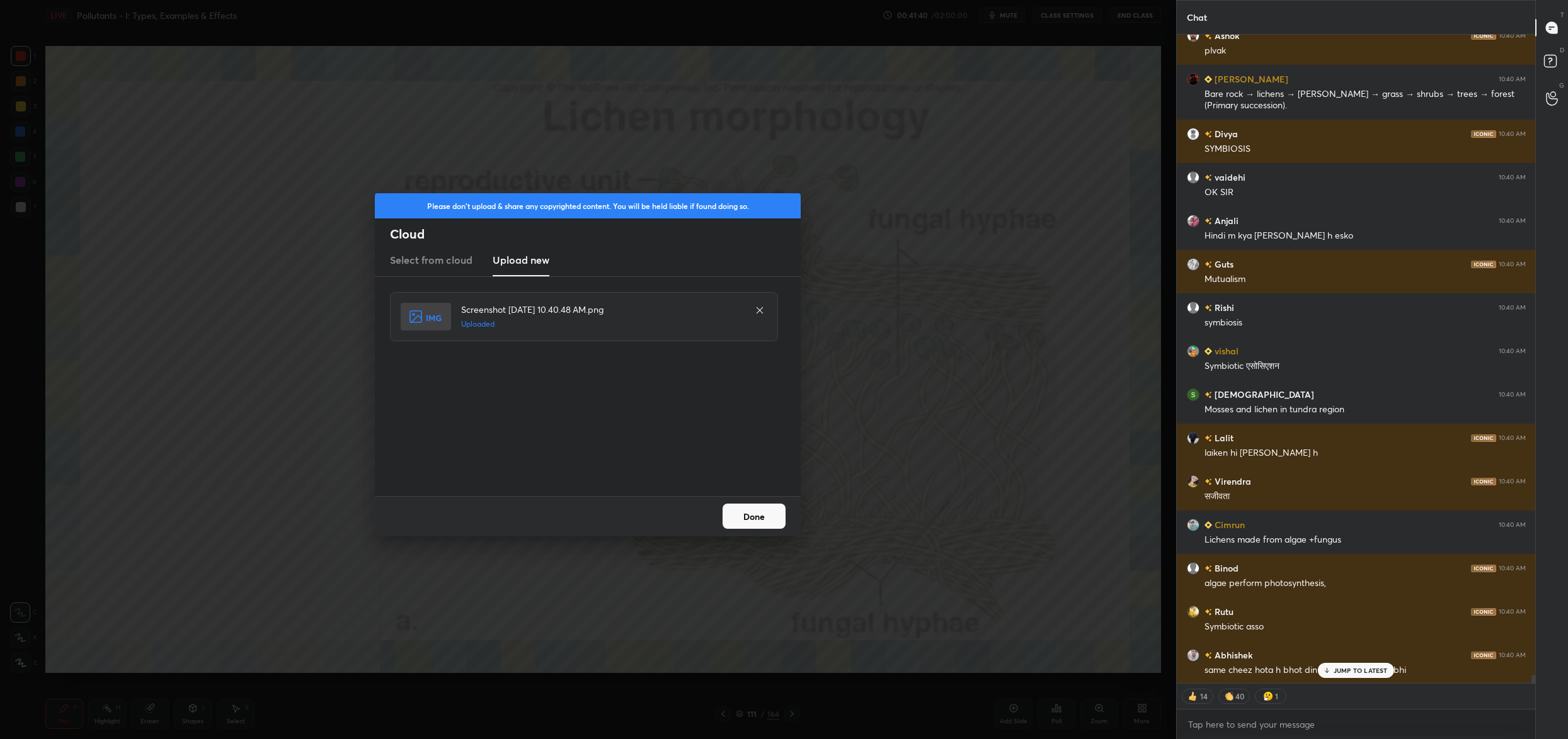
click at [744, 512] on button "Done" at bounding box center [753, 517] width 63 height 25
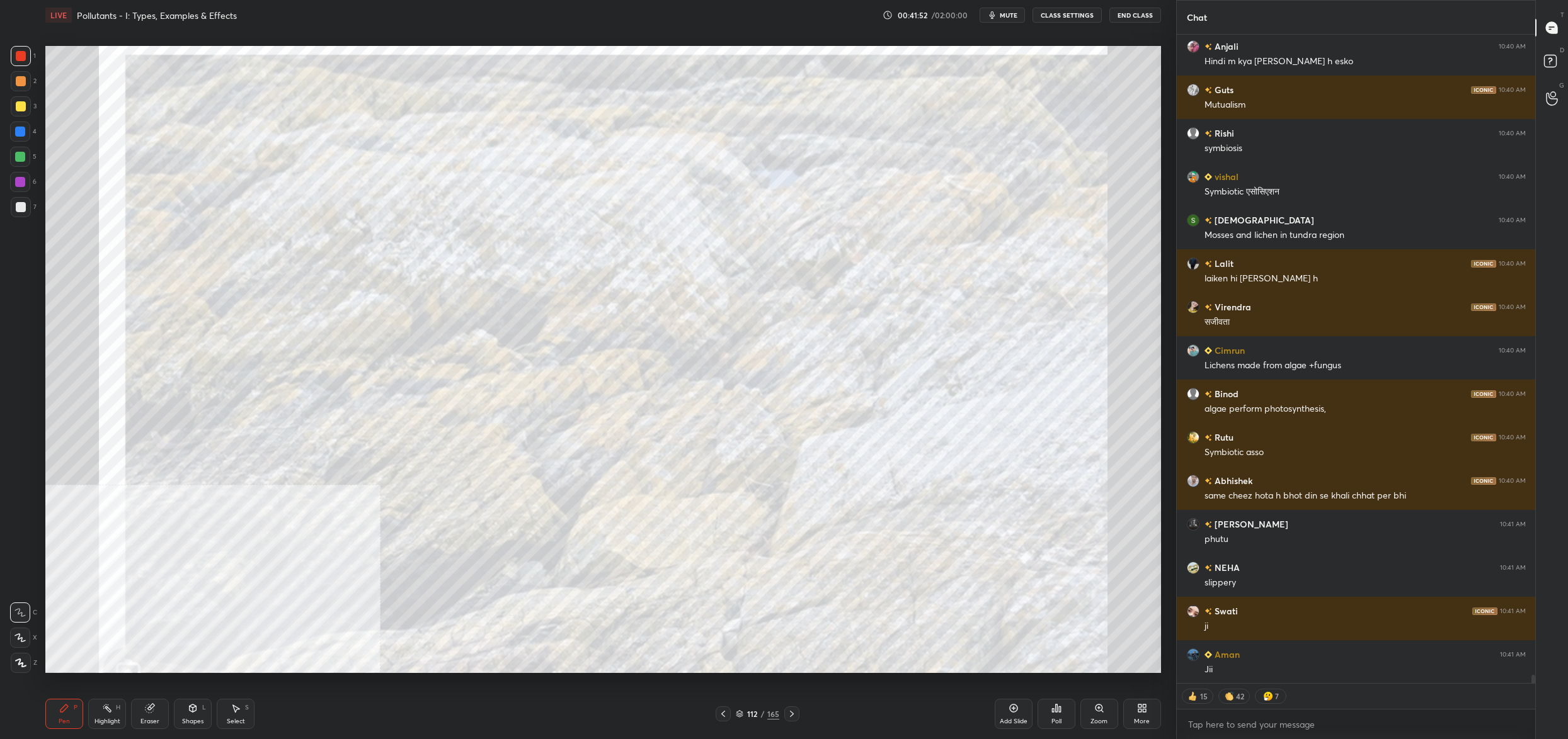
scroll to position [51630, 0]
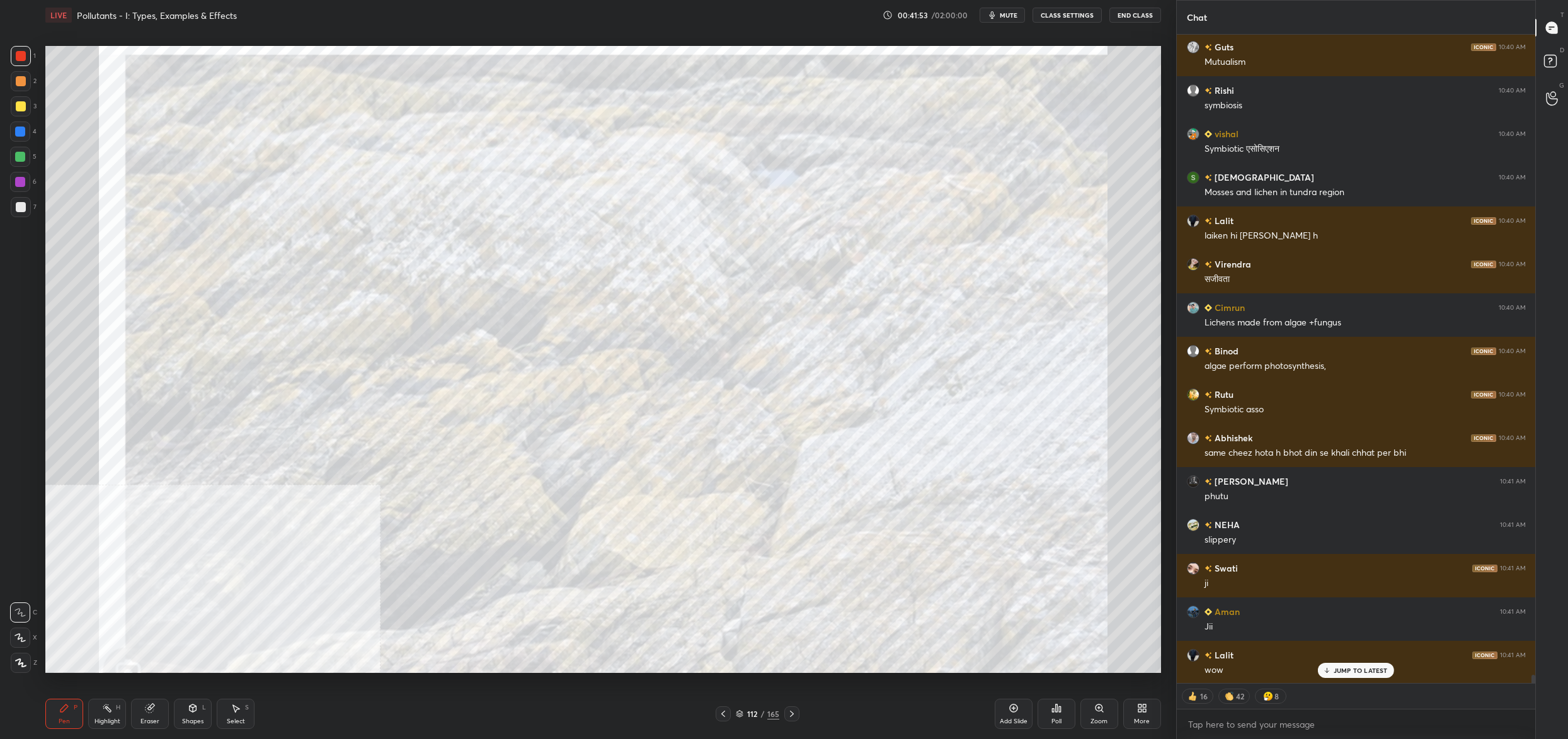
click at [1139, 716] on div "More" at bounding box center [1142, 714] width 38 height 30
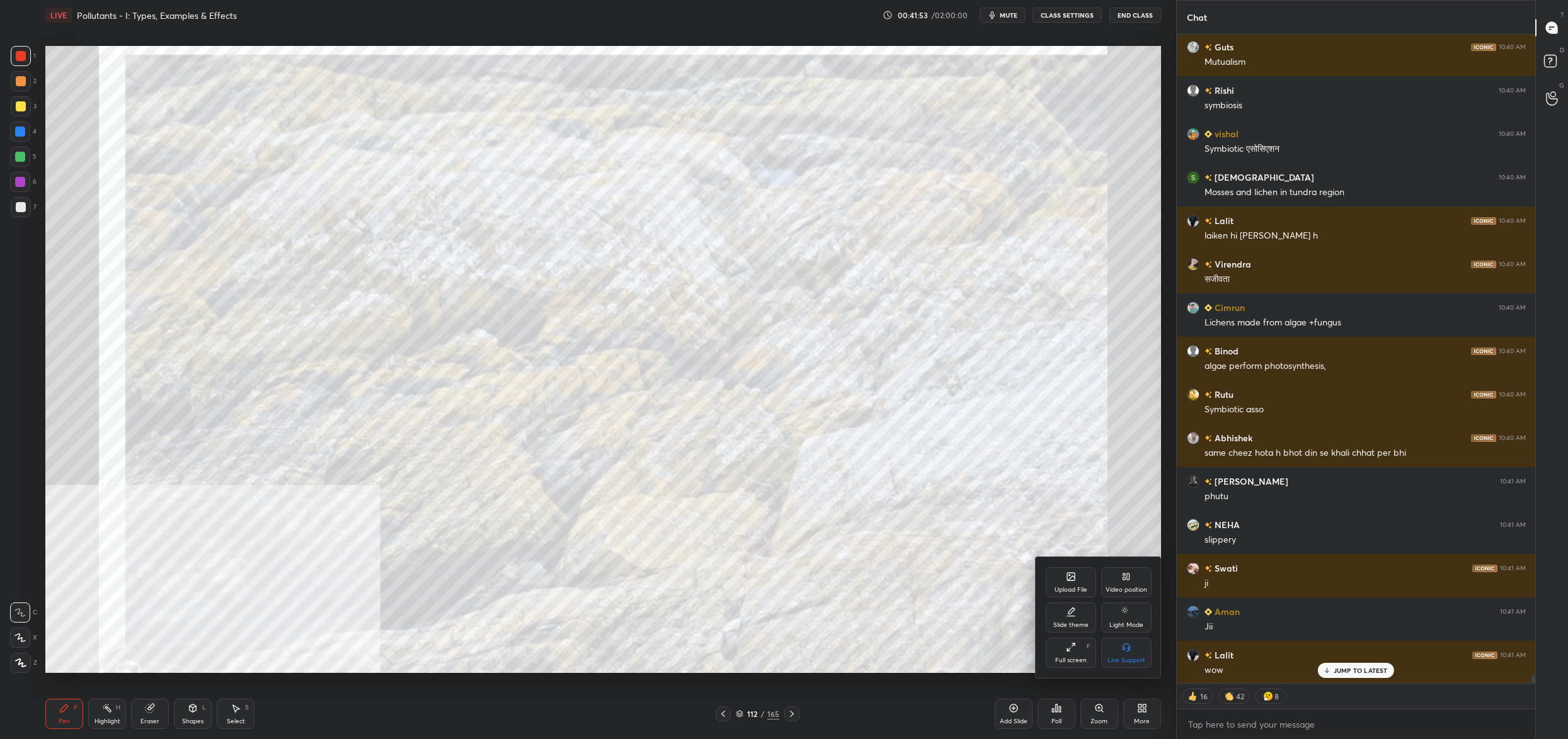
click at [1079, 580] on div "Upload File" at bounding box center [1071, 582] width 51 height 30
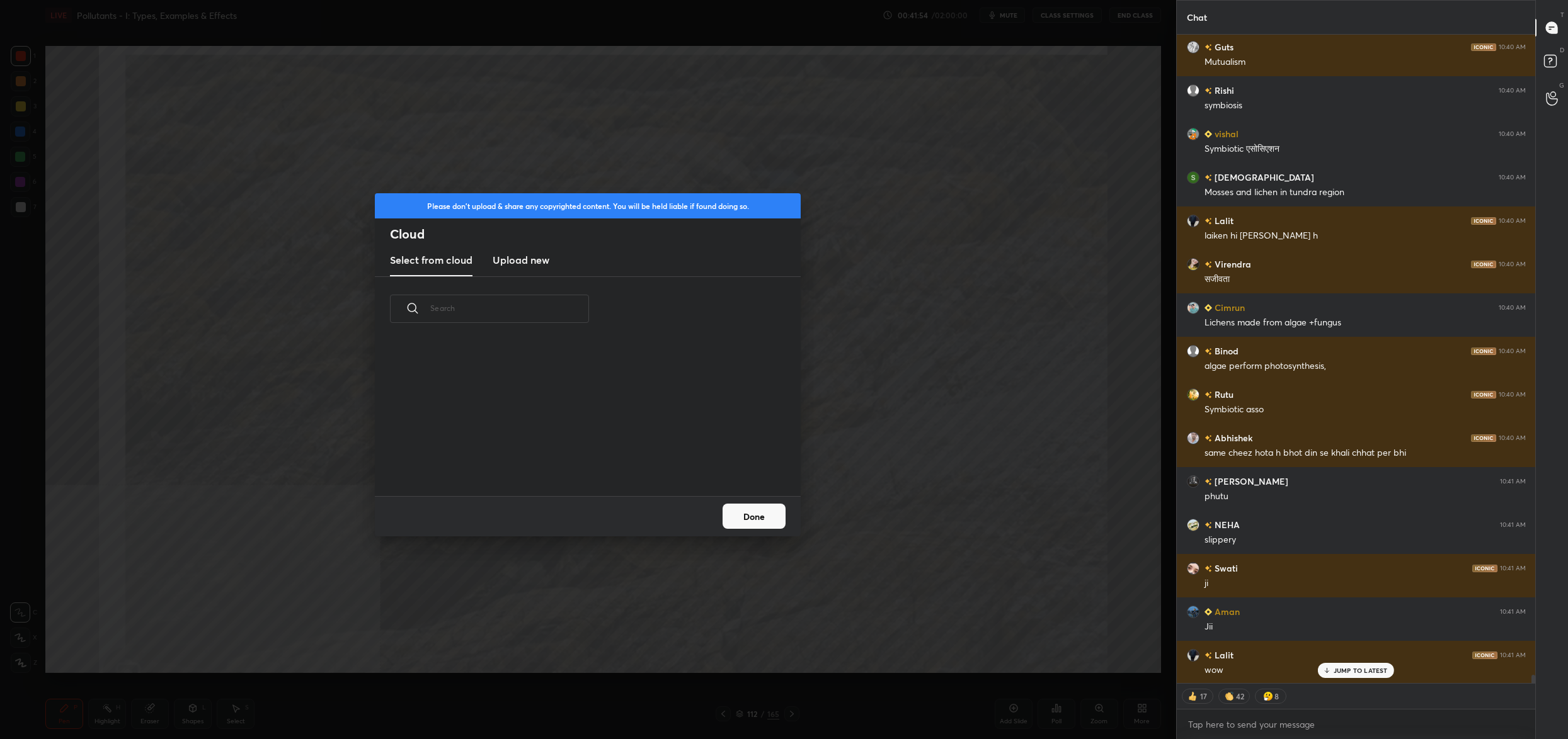
scroll to position [156, 404]
click at [526, 260] on h3 "Upload new" at bounding box center [521, 260] width 57 height 15
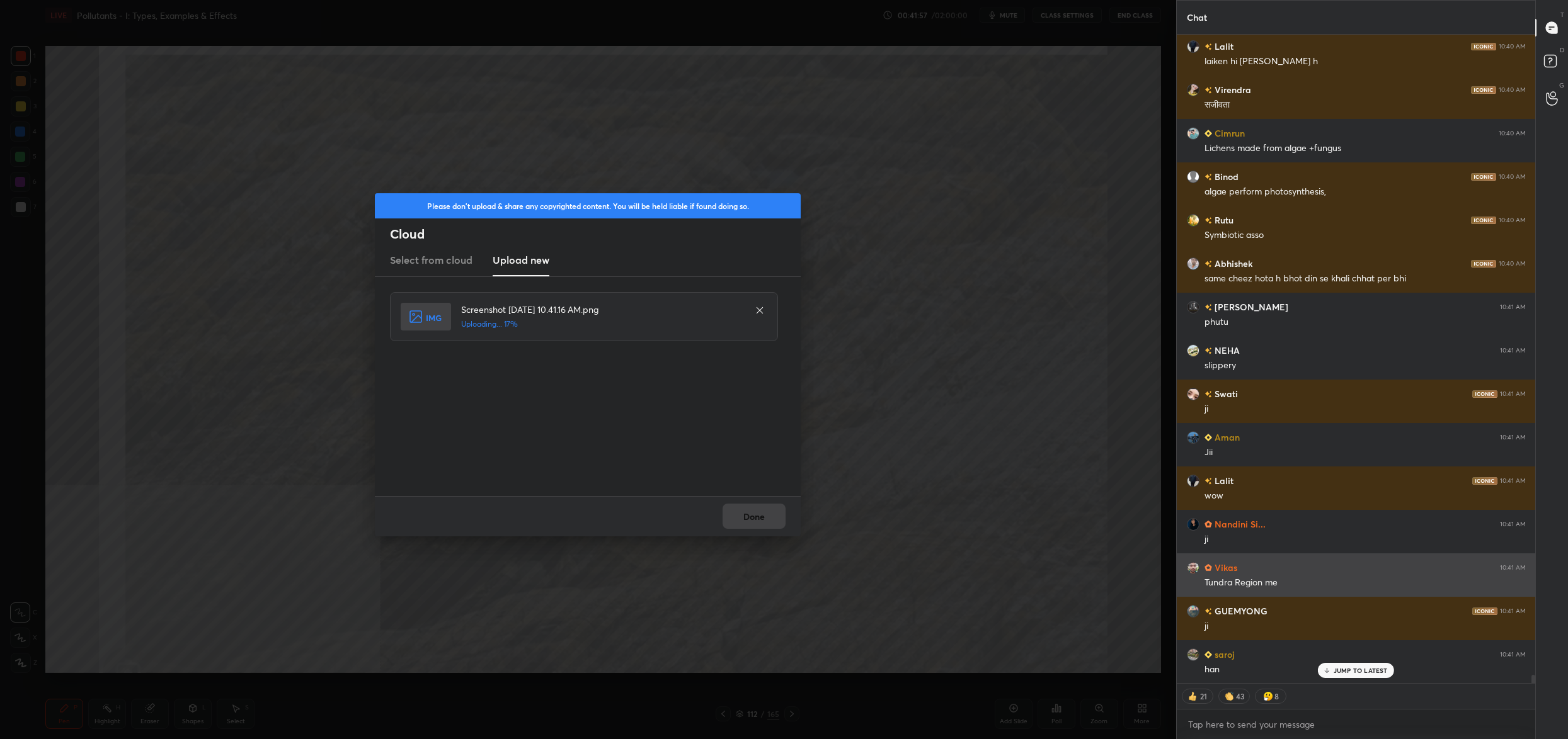
scroll to position [51934, 0]
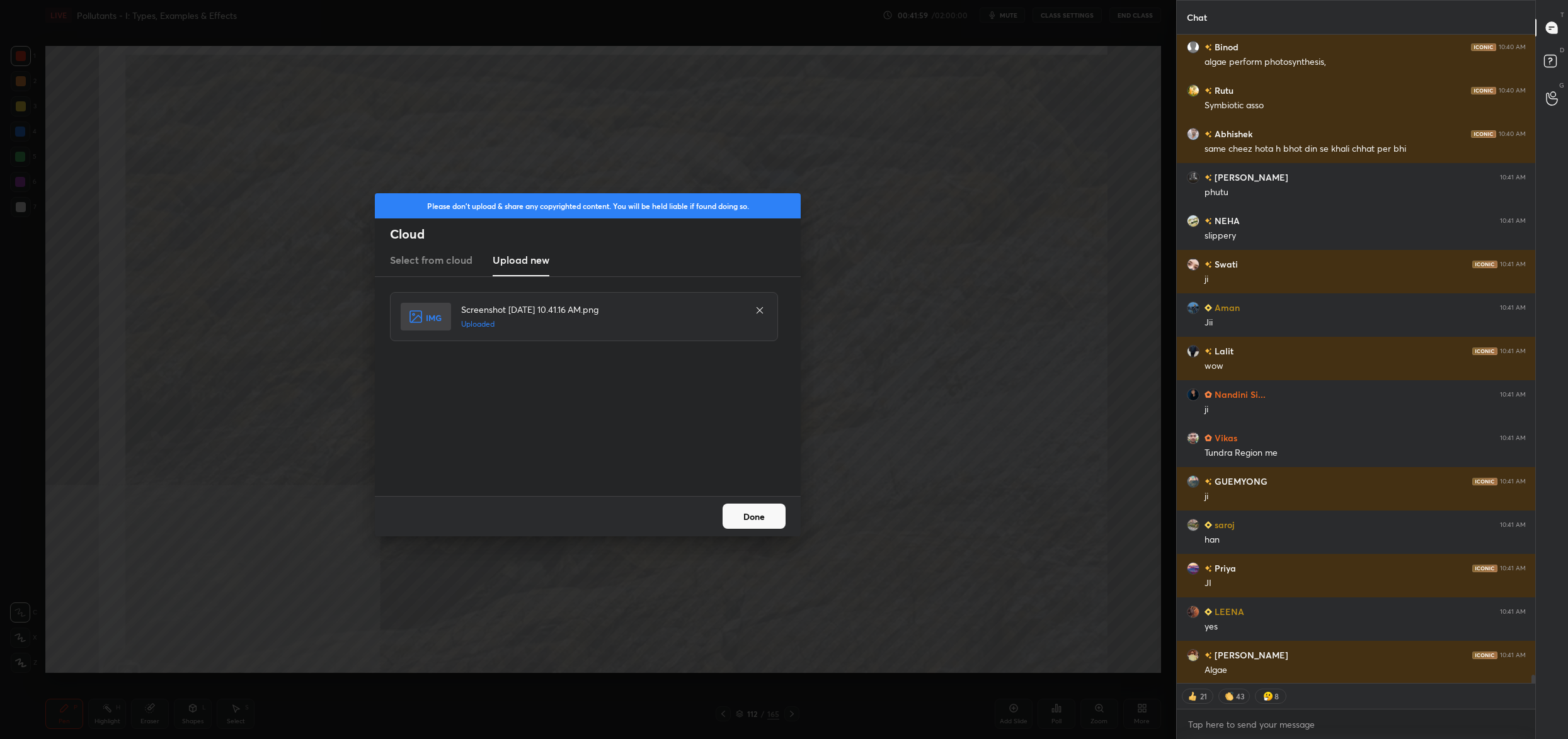
click at [768, 511] on button "Done" at bounding box center [753, 517] width 63 height 25
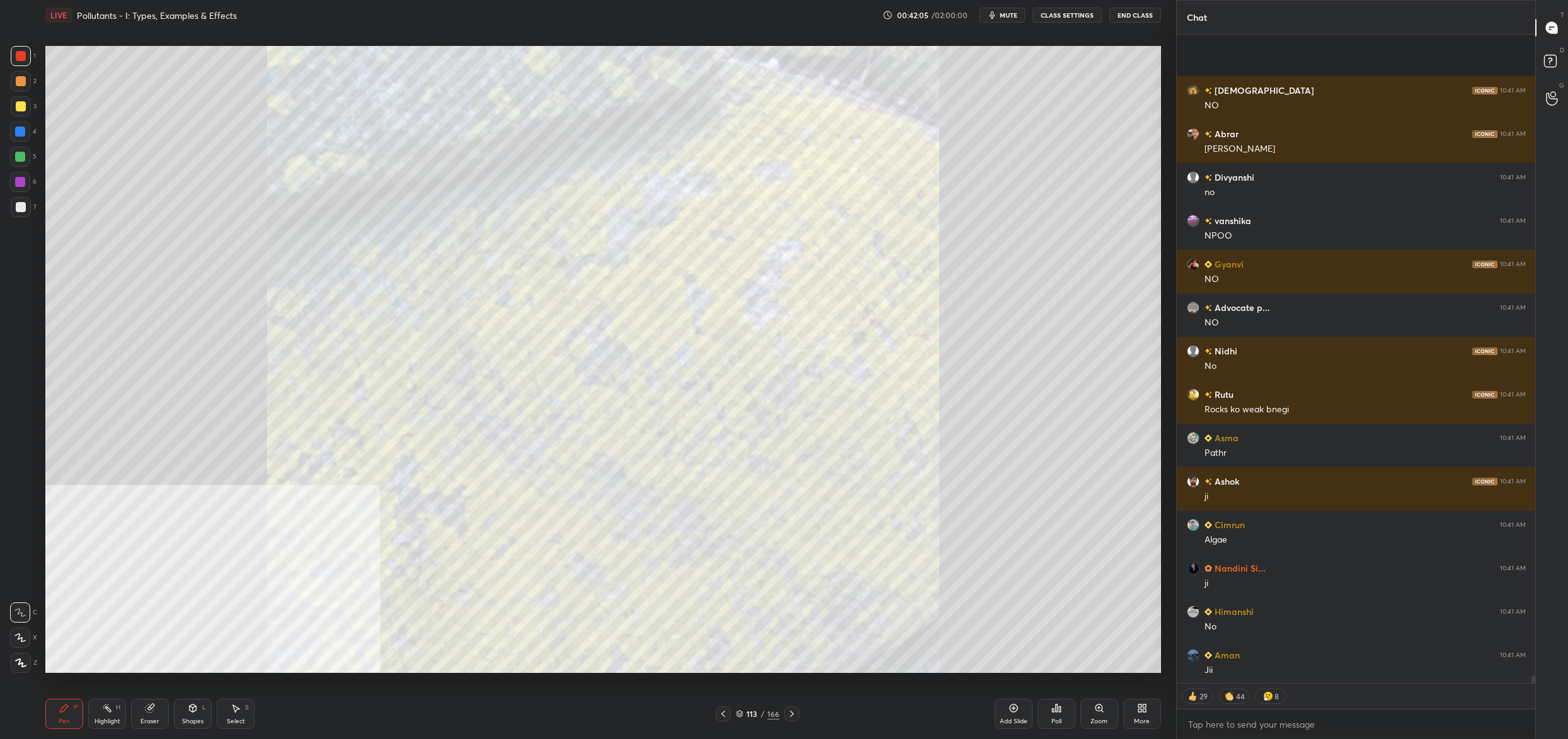
scroll to position [53543, 0]
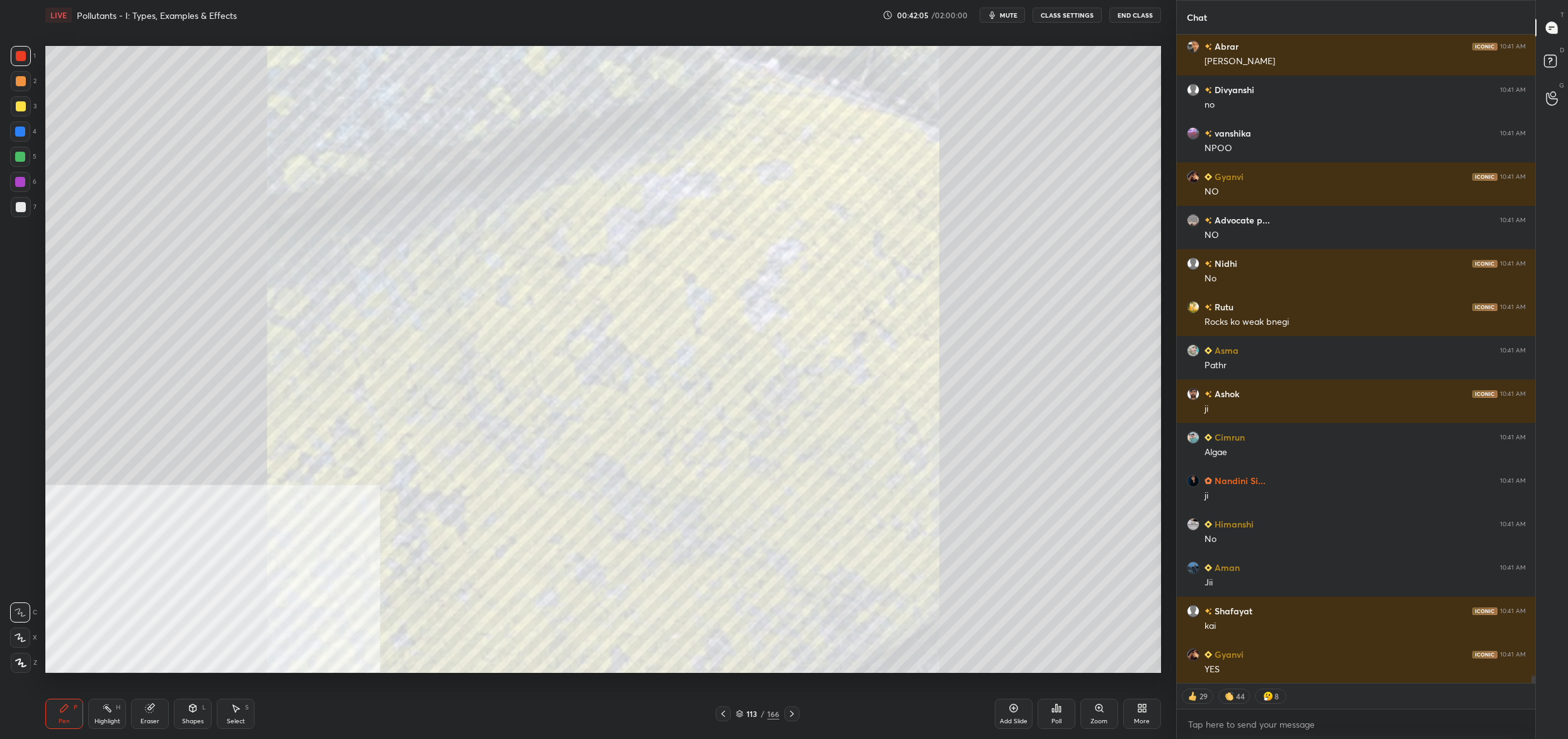
click at [746, 714] on div "113" at bounding box center [752, 714] width 13 height 8
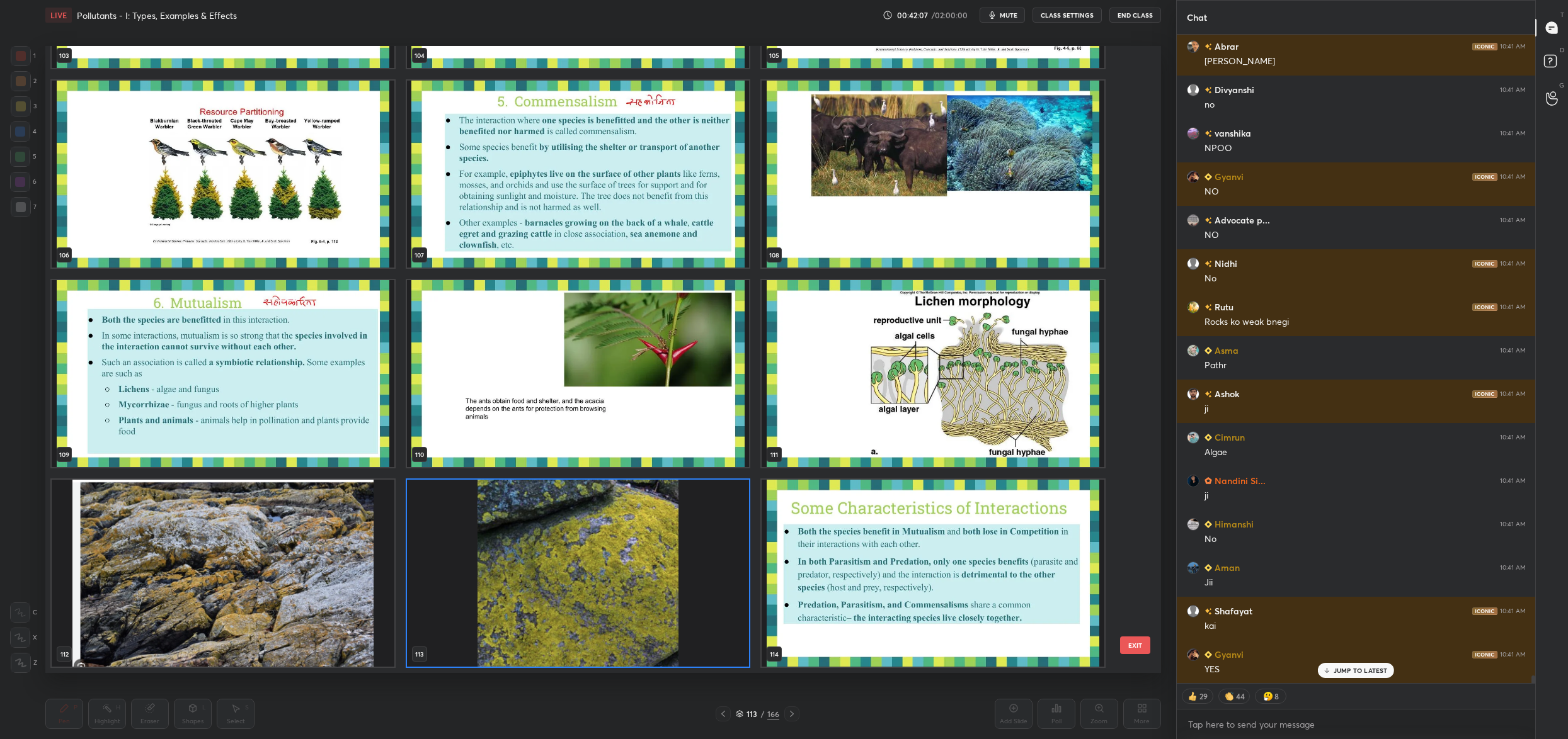
scroll to position [6987, 0]
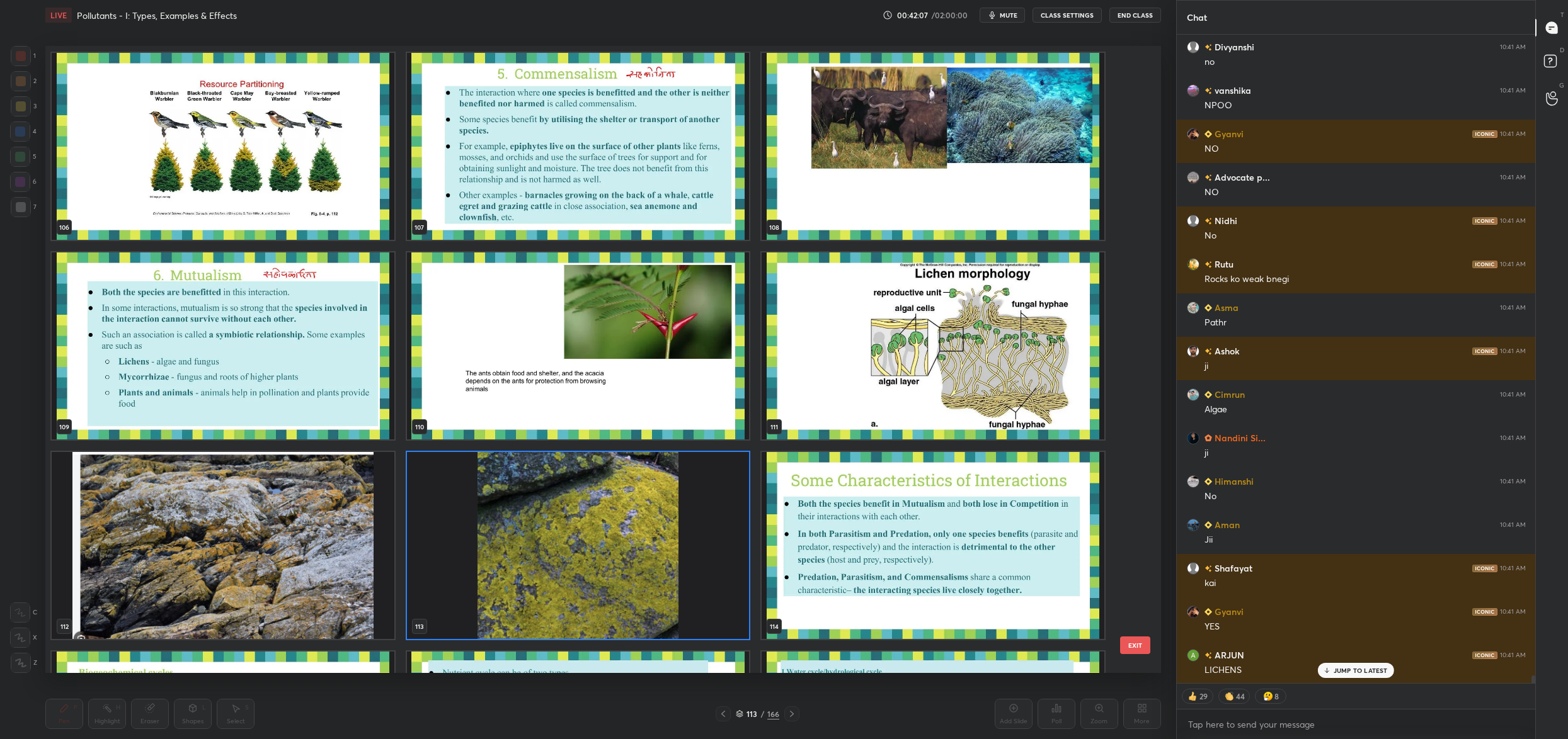
click at [853, 353] on img "grid" at bounding box center [933, 346] width 343 height 187
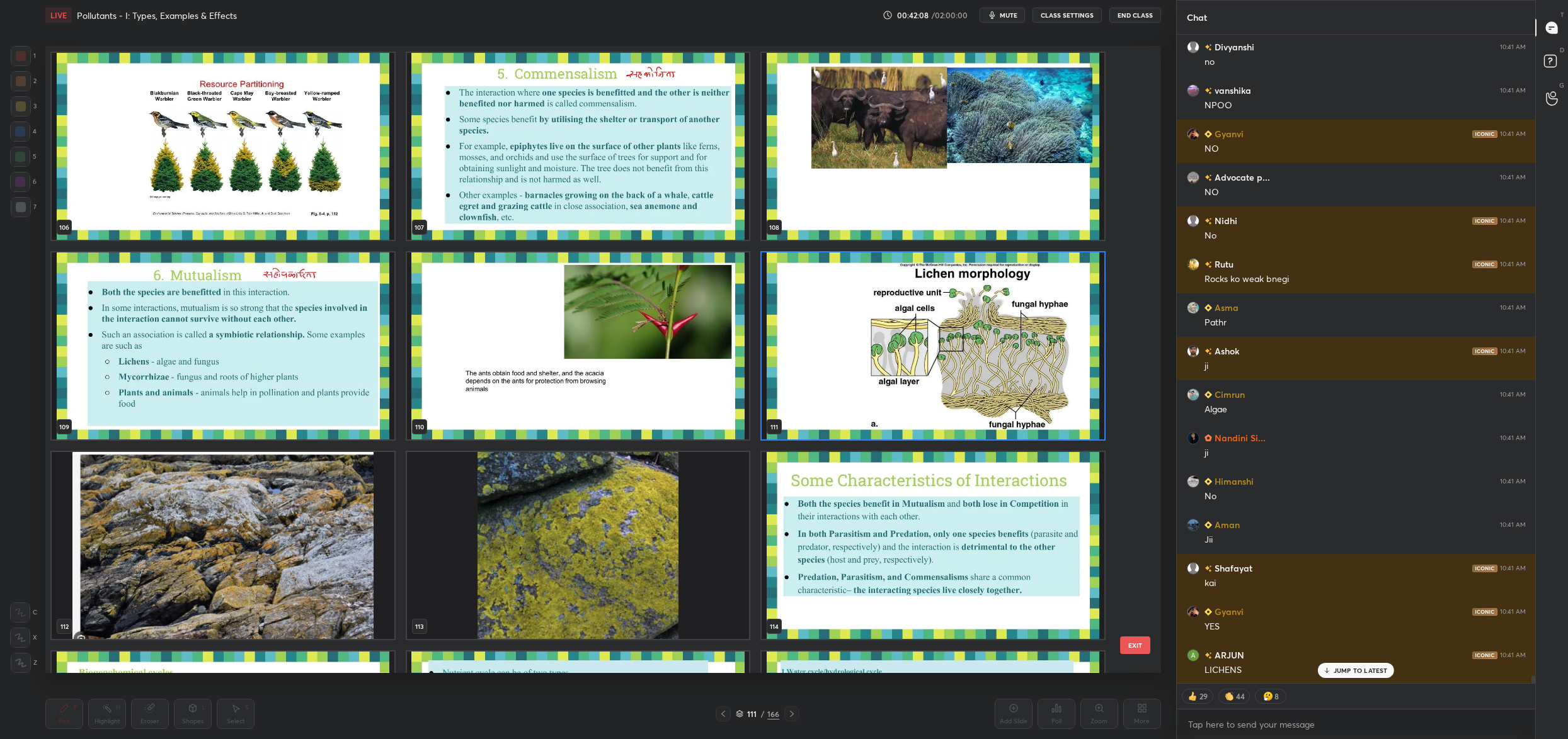
scroll to position [53673, 0]
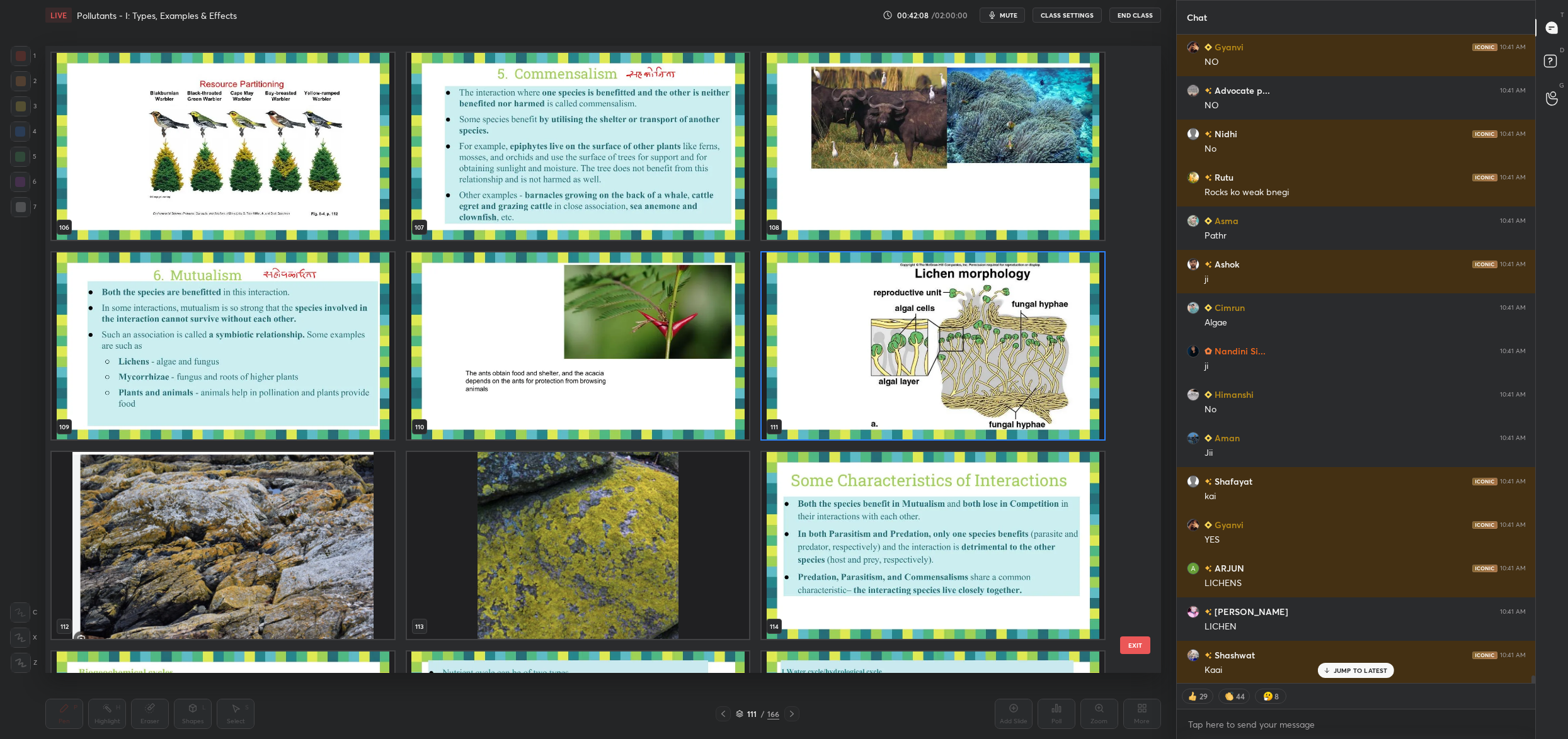
click at [853, 353] on img "grid" at bounding box center [933, 346] width 343 height 187
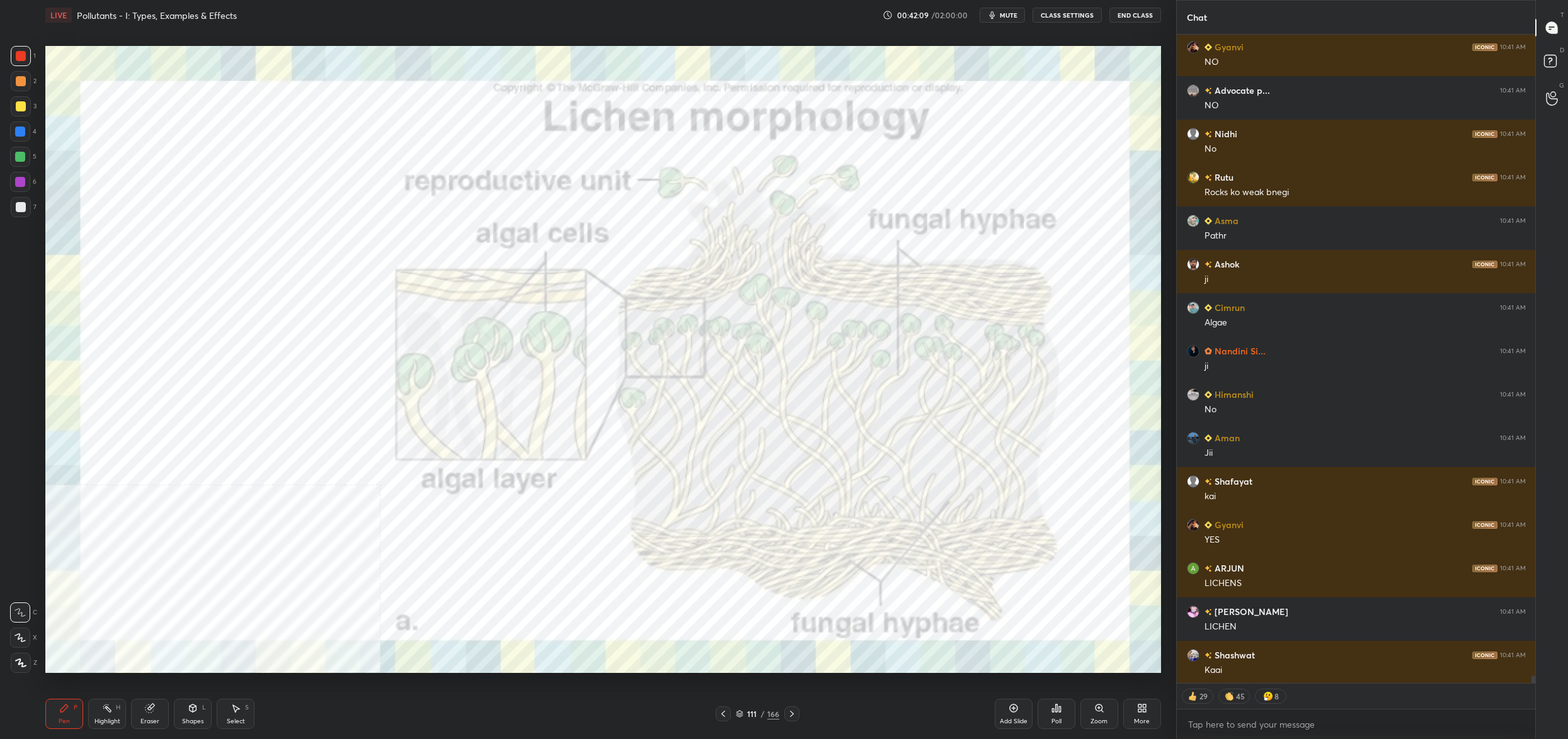
scroll to position [53760, 0]
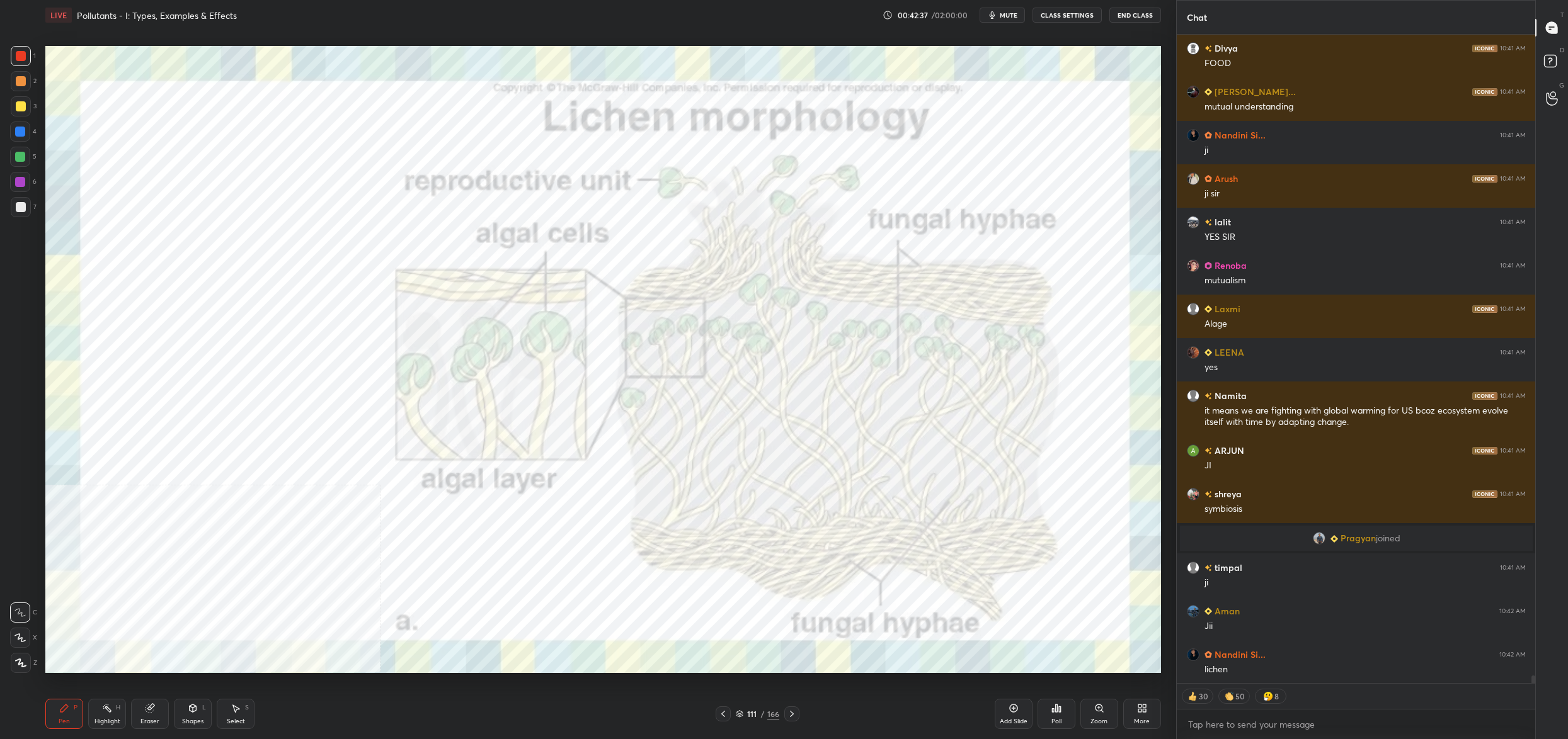
drag, startPoint x: 748, startPoint y: 714, endPoint x: 742, endPoint y: 700, distance: 15.2
click at [748, 712] on div "111" at bounding box center [752, 714] width 13 height 8
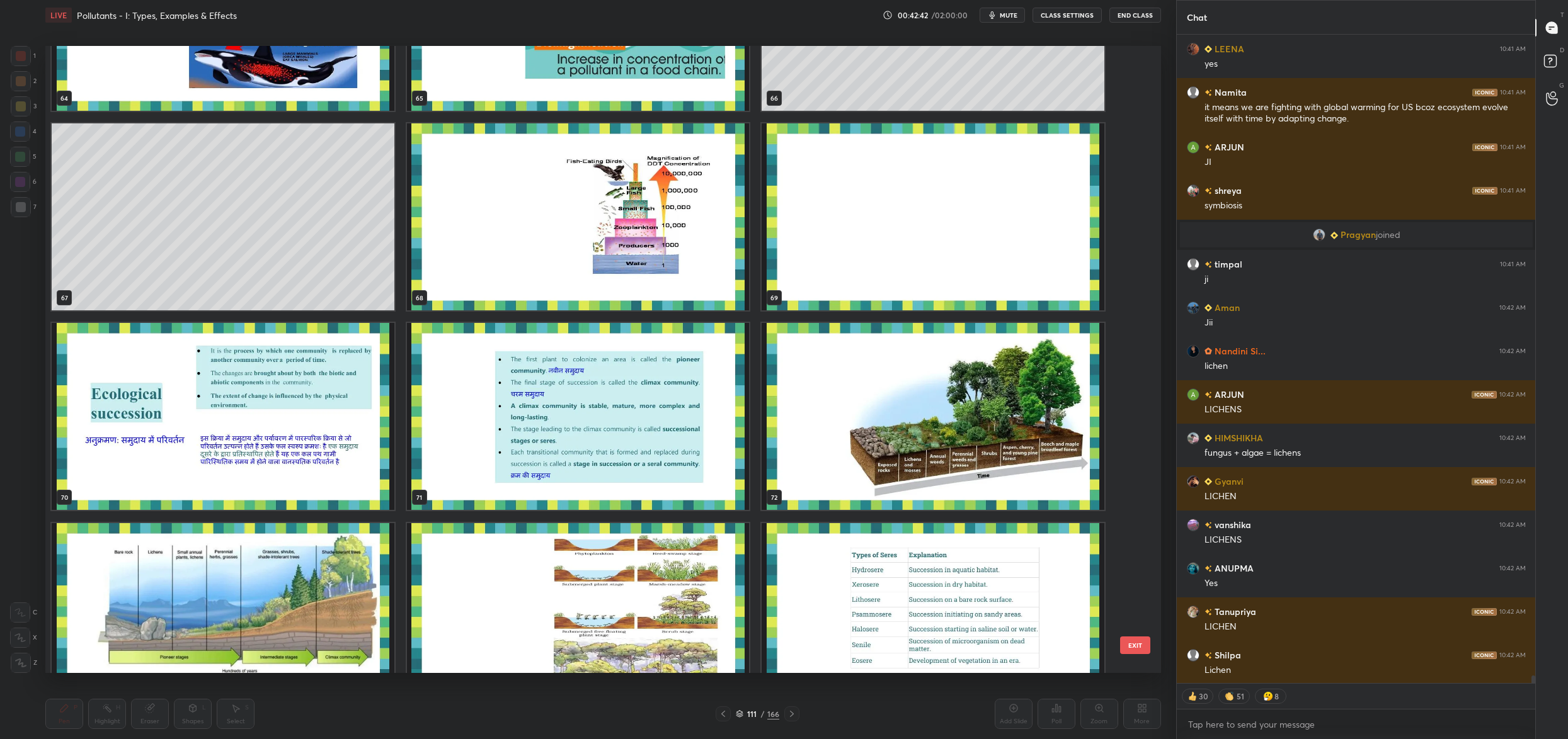
click at [972, 399] on img "grid" at bounding box center [933, 417] width 343 height 187
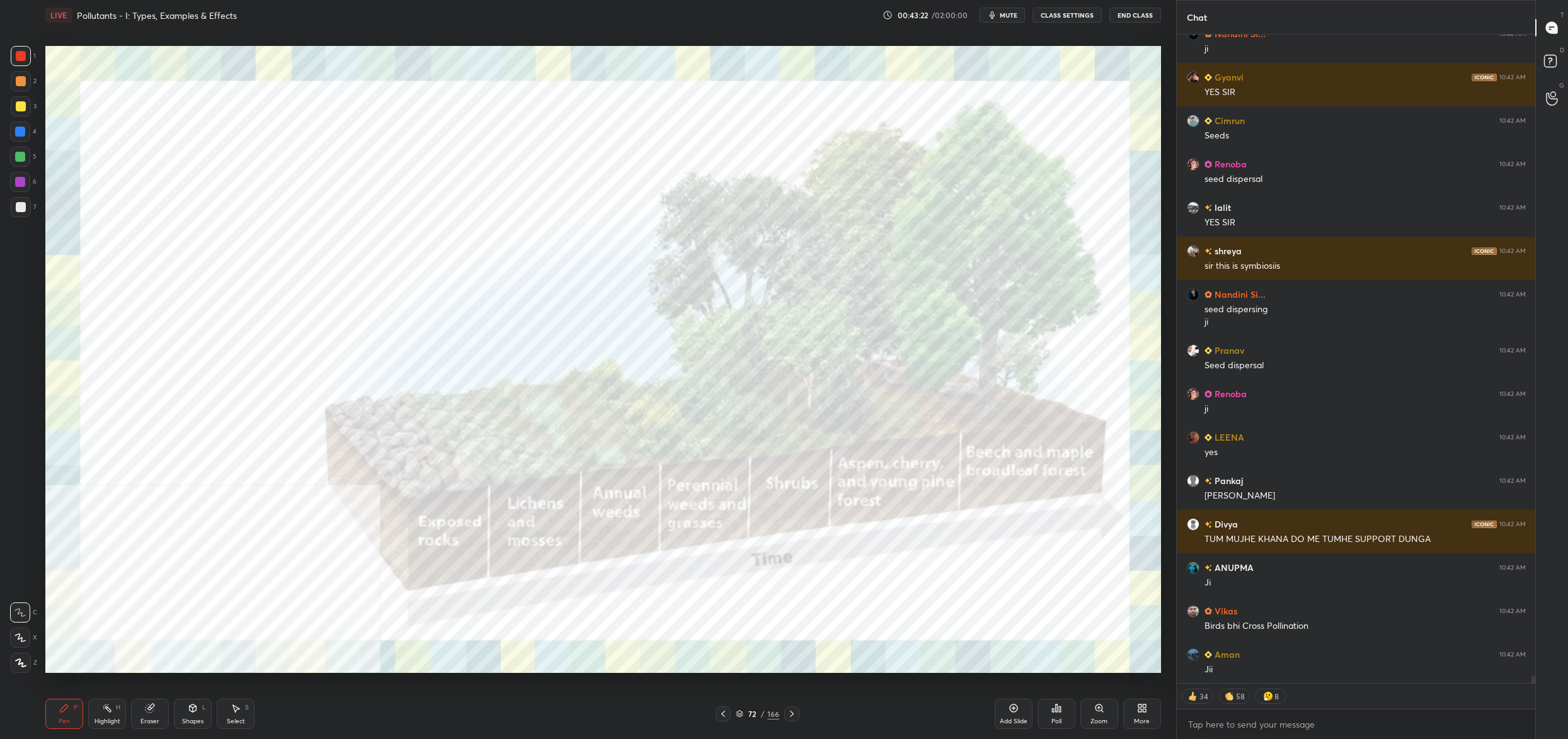
click at [744, 717] on div "72 / 166" at bounding box center [758, 714] width 44 height 11
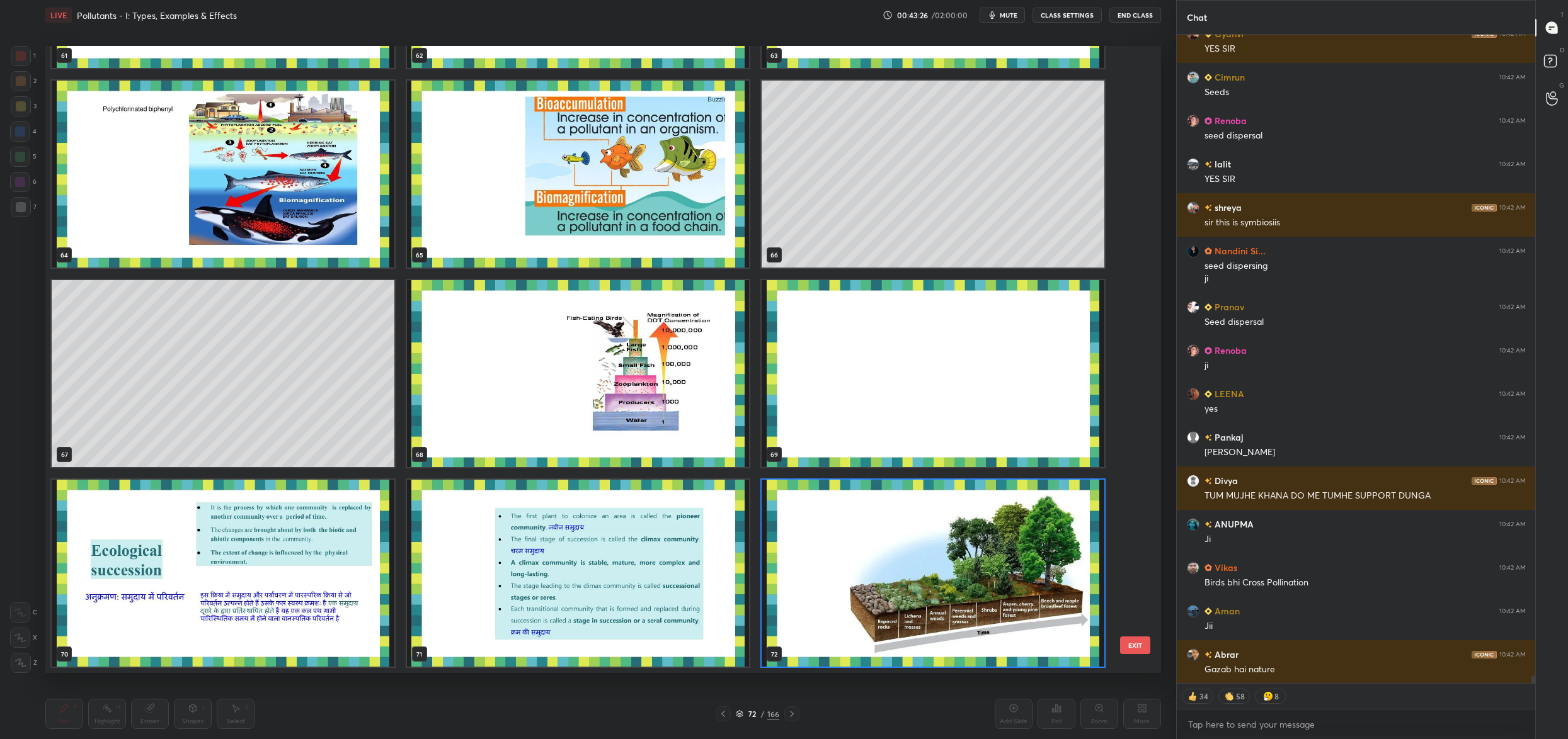
click at [859, 566] on img "grid" at bounding box center [933, 574] width 343 height 187
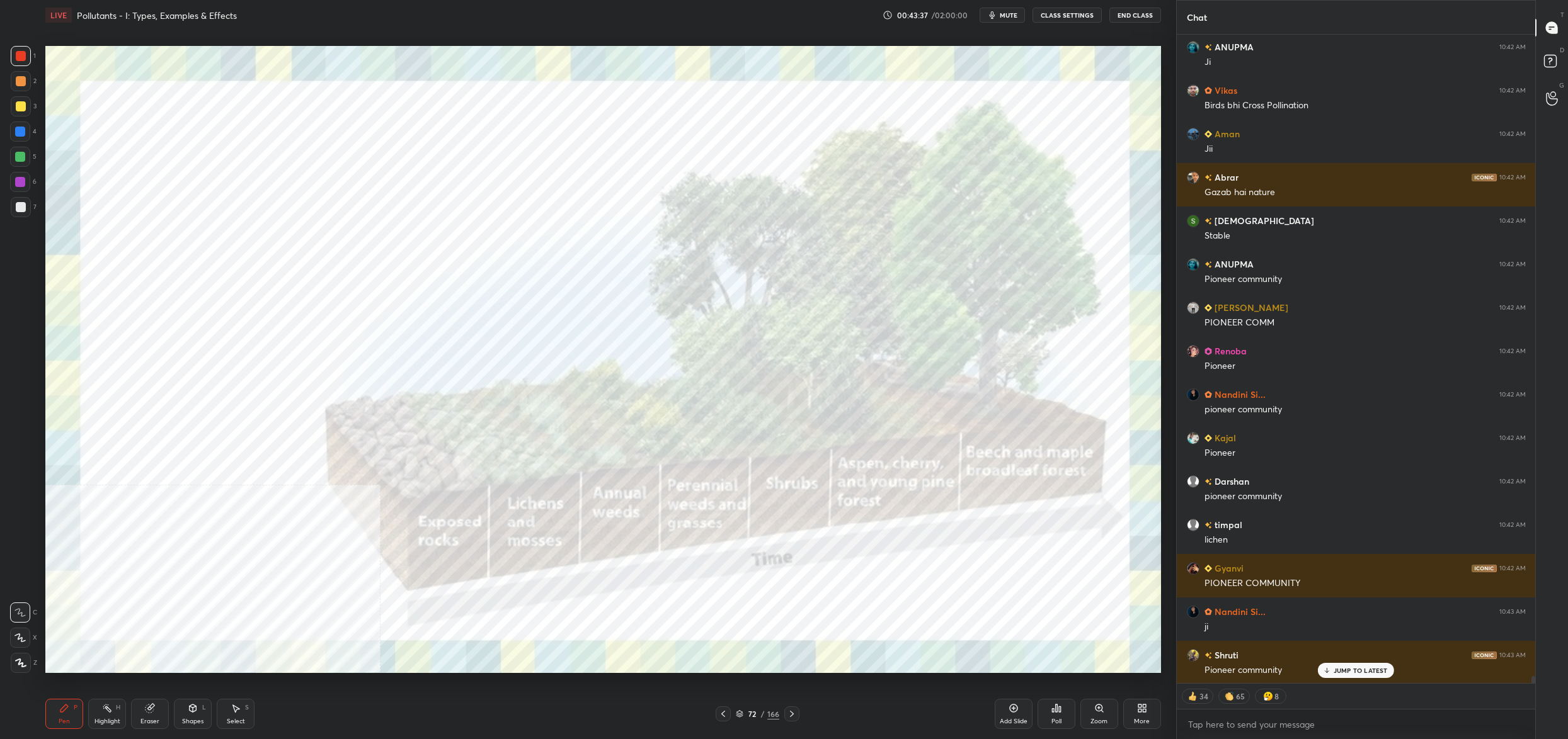
click at [743, 709] on div "72 / 166" at bounding box center [758, 714] width 44 height 11
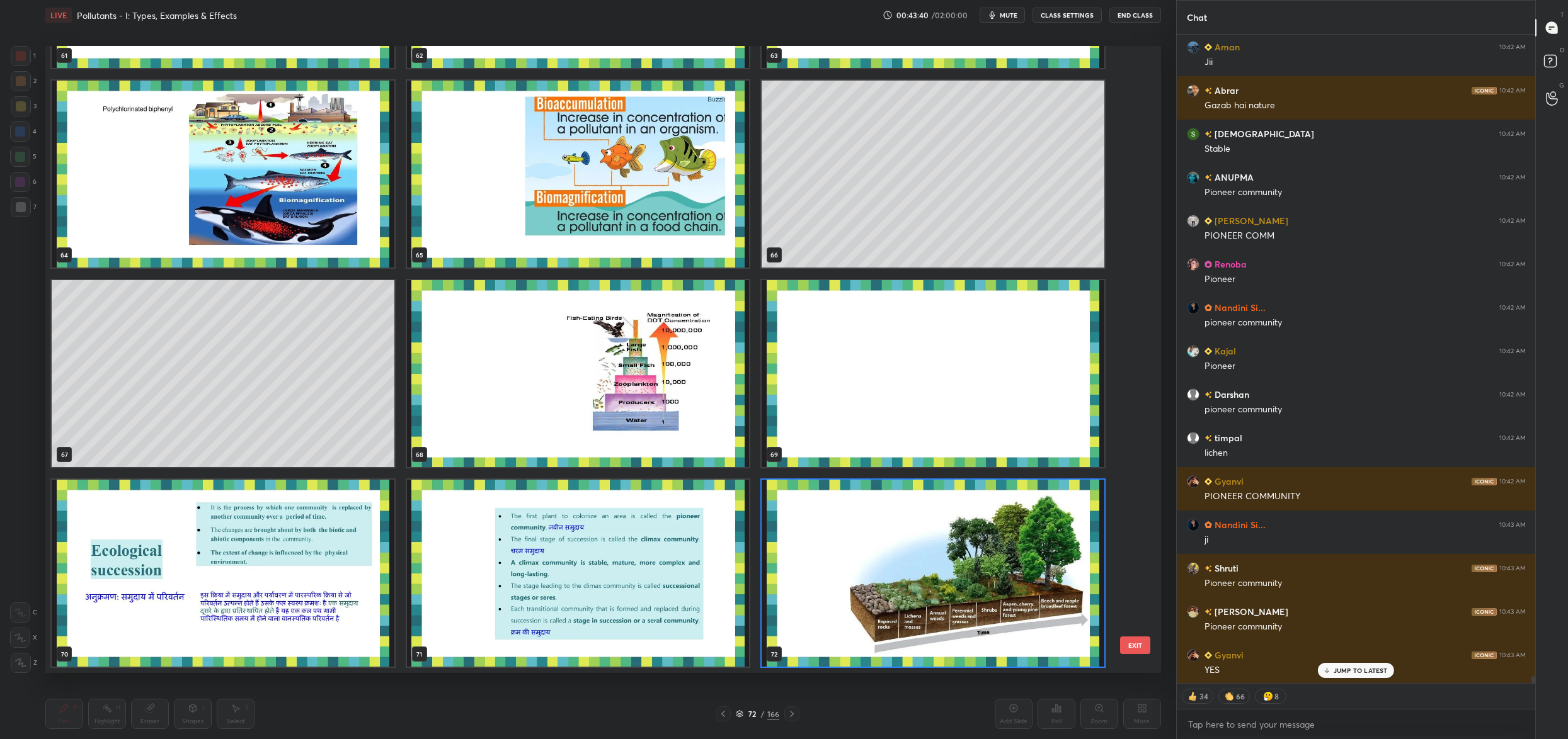
click at [918, 565] on img "grid" at bounding box center [933, 574] width 343 height 187
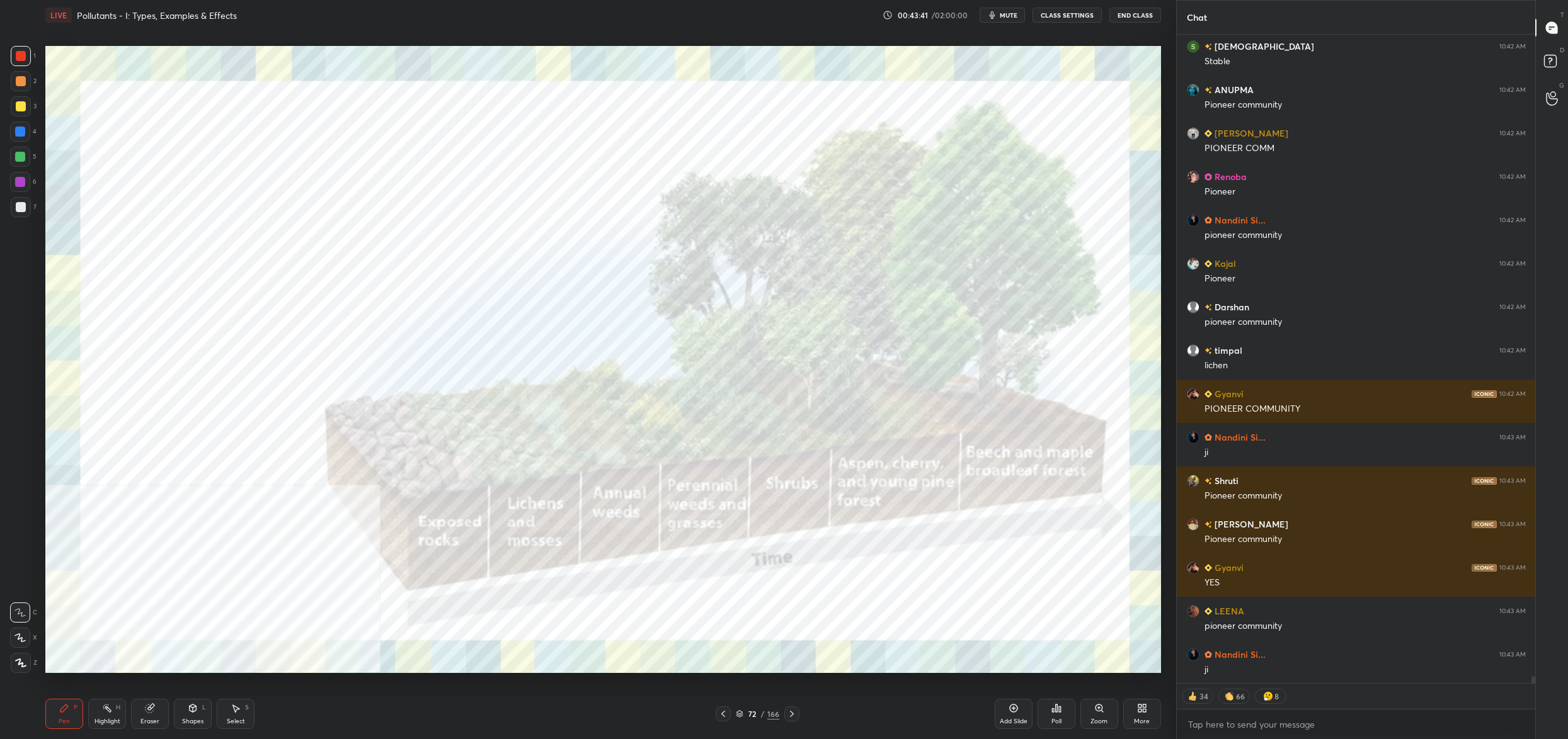
click at [918, 565] on img "grid" at bounding box center [933, 574] width 343 height 187
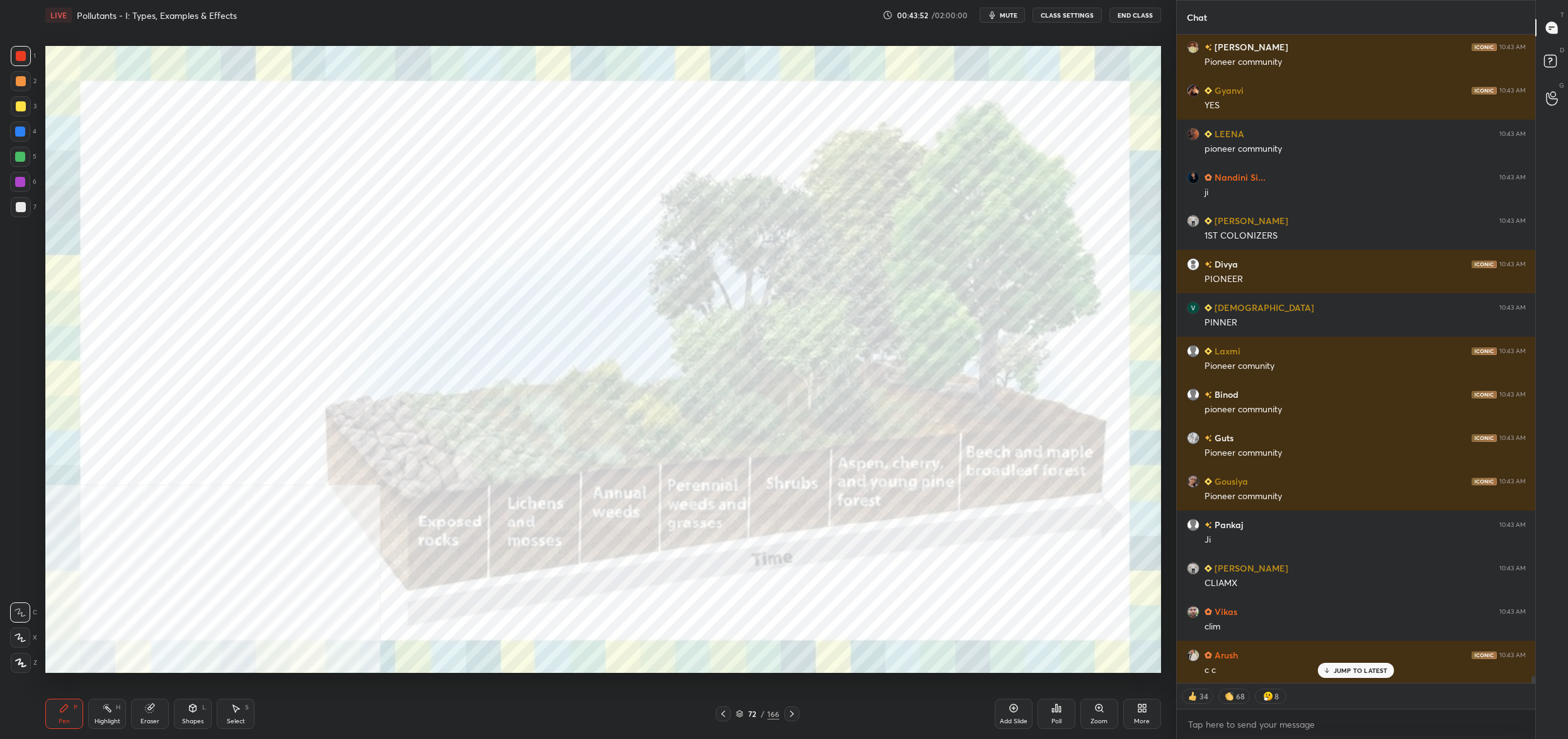
drag, startPoint x: 739, startPoint y: 715, endPoint x: 729, endPoint y: 707, distance: 12.8
click at [739, 715] on icon at bounding box center [739, 714] width 8 height 8
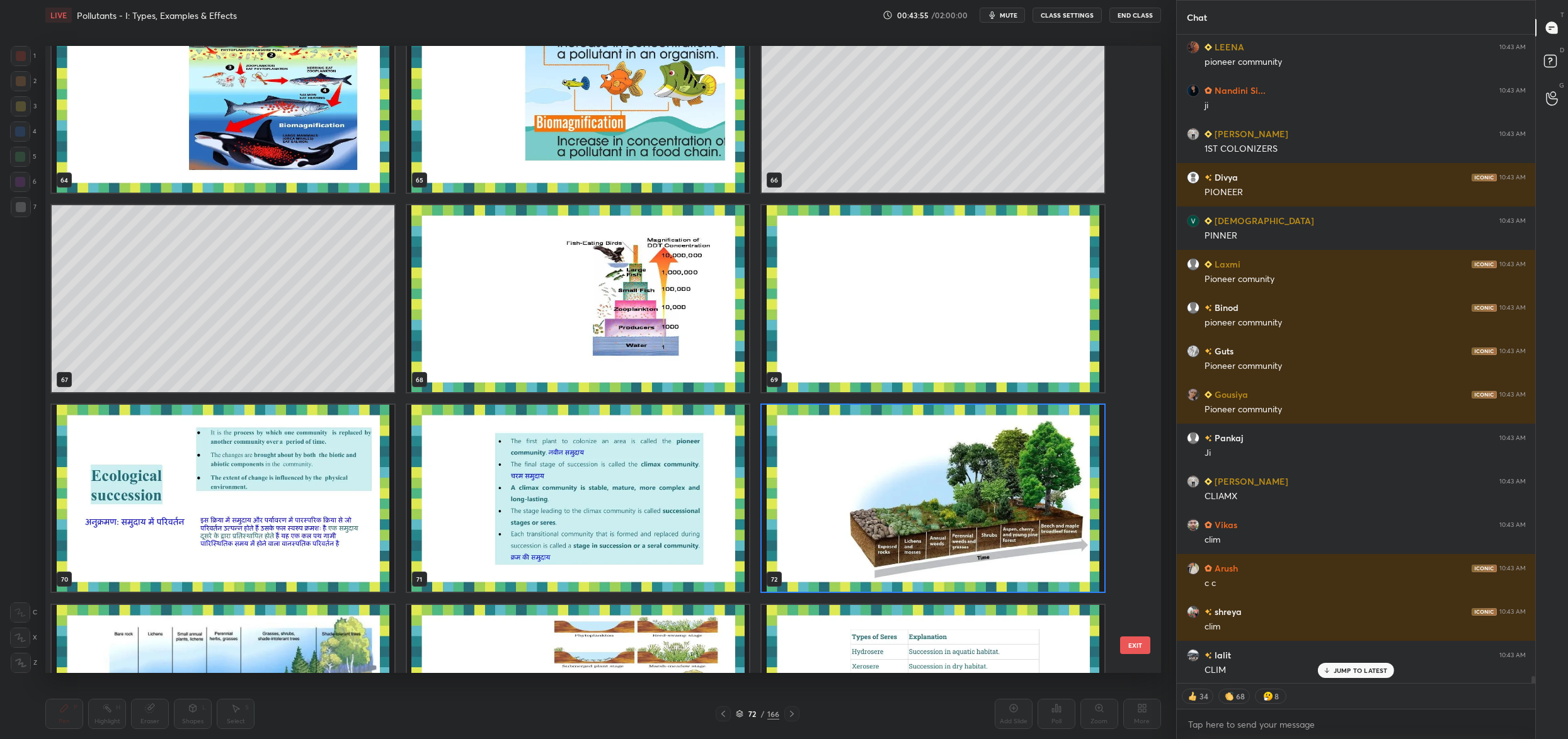
type textarea "x"
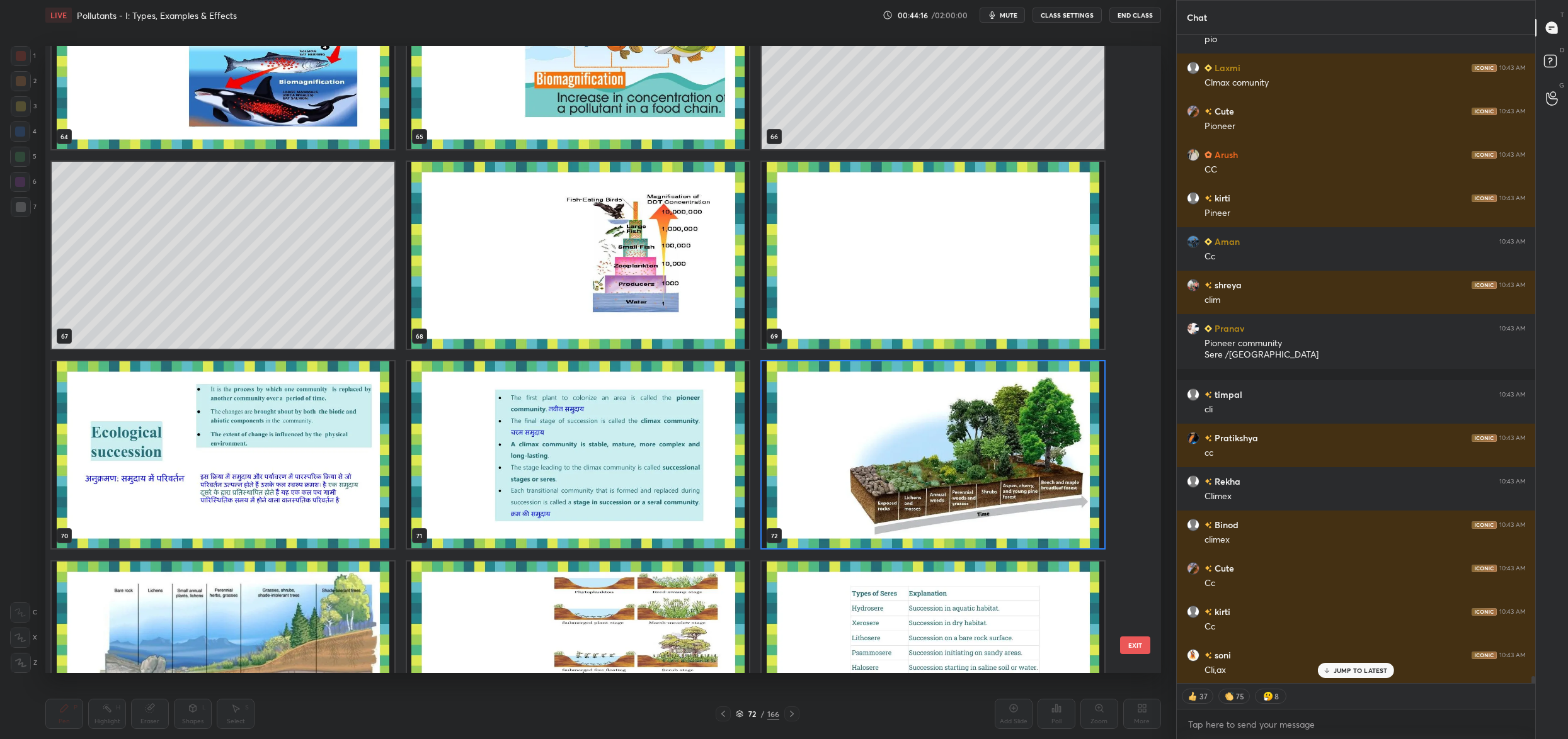
scroll to position [61257, 0]
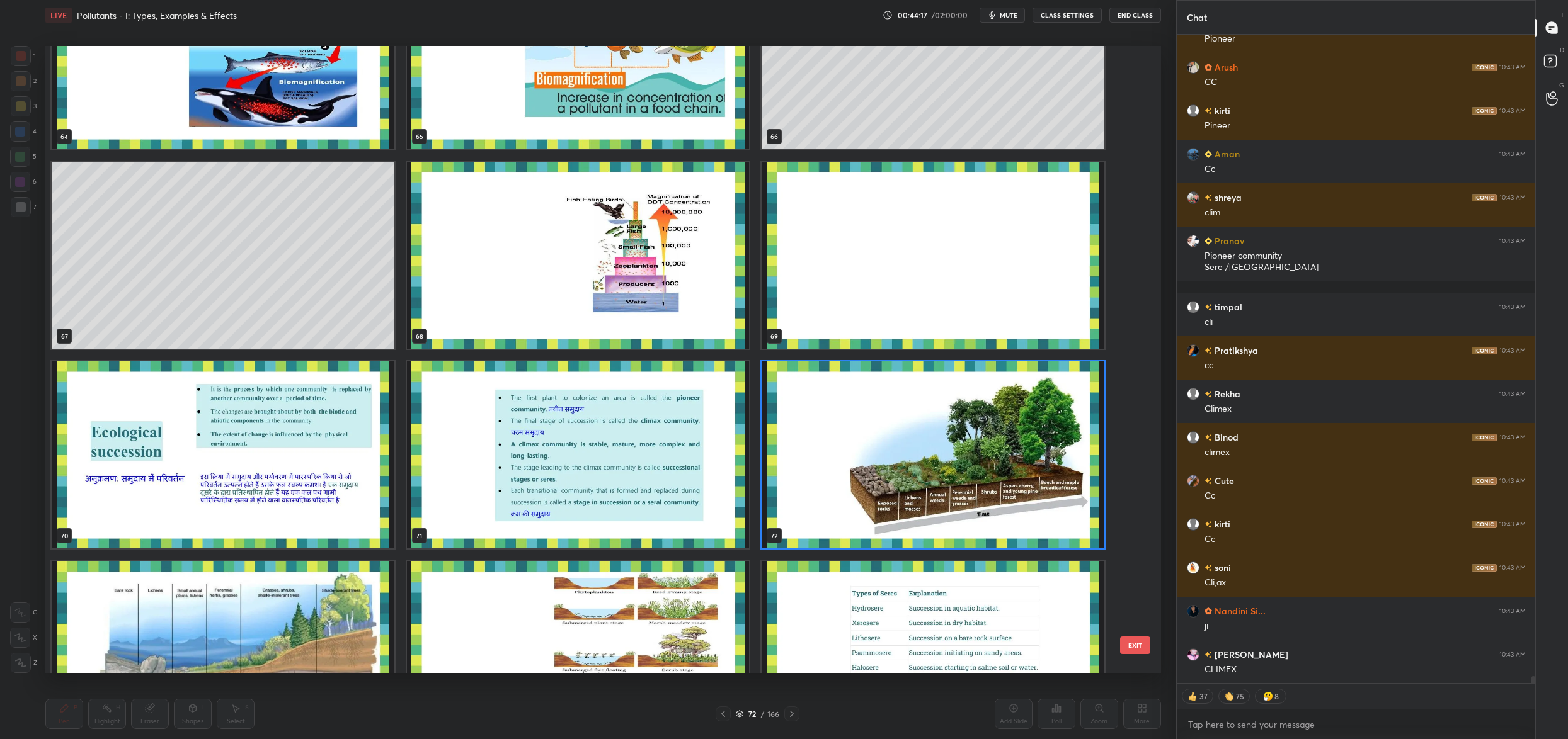
click at [922, 426] on img "grid" at bounding box center [933, 455] width 343 height 187
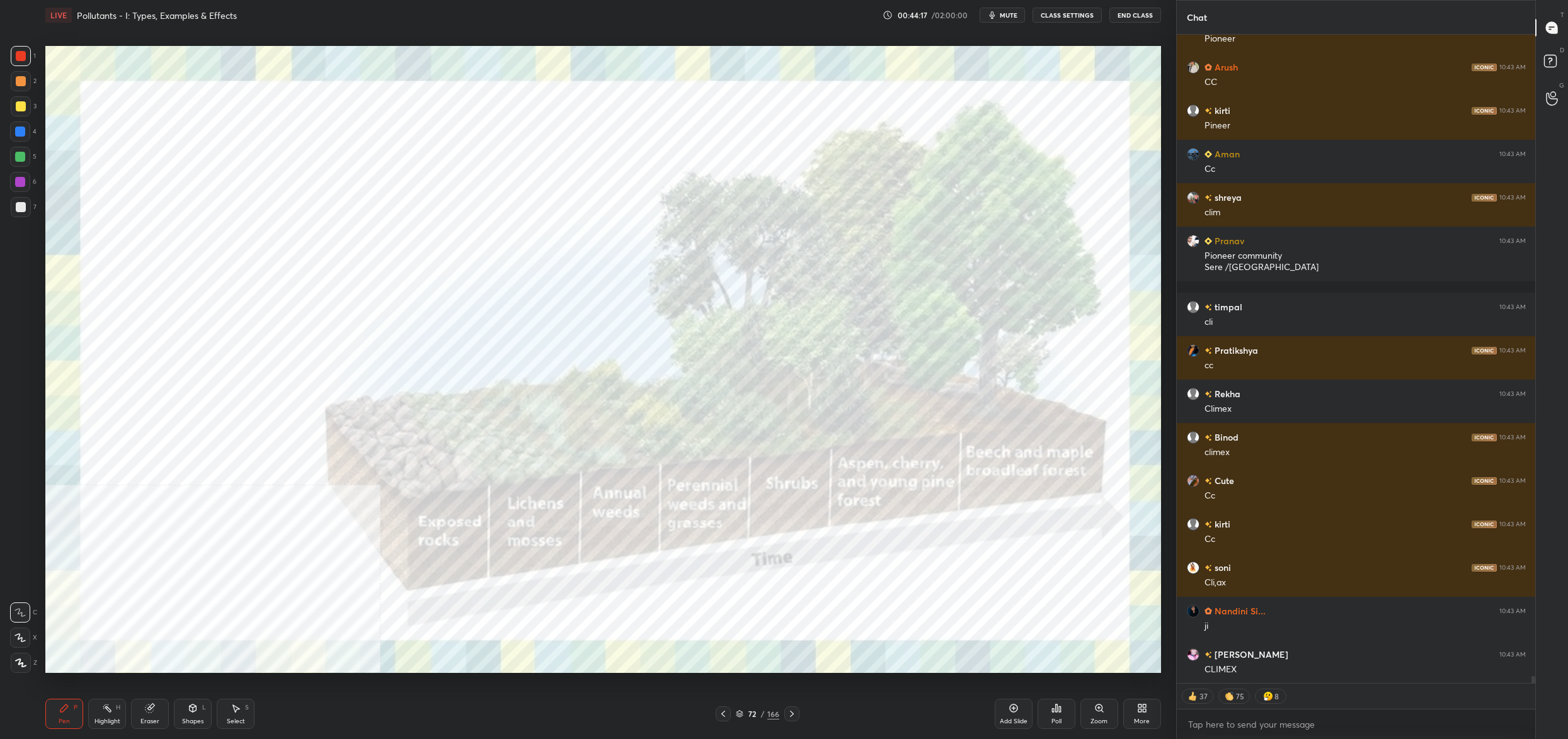
click at [922, 426] on img "grid" at bounding box center [933, 455] width 343 height 187
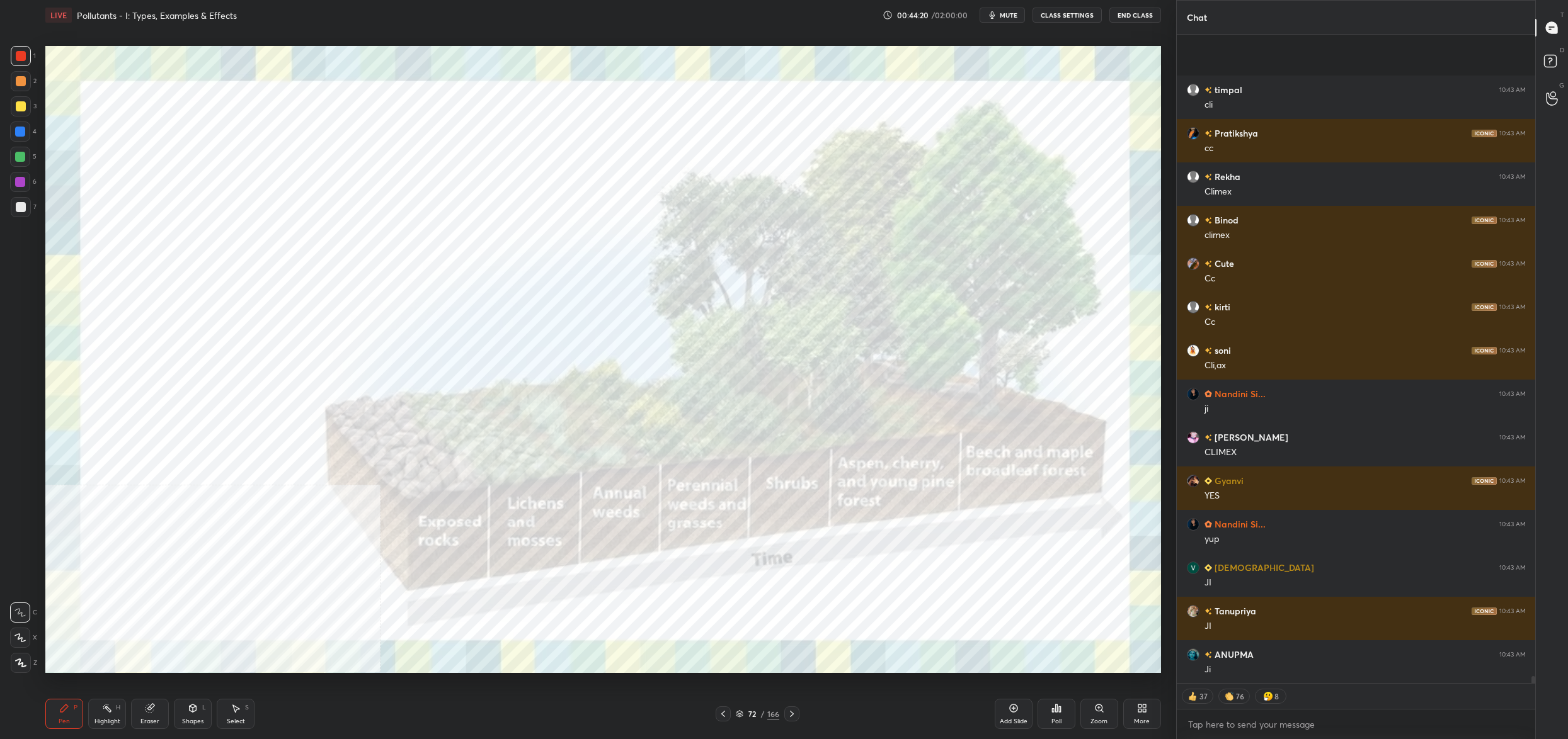
scroll to position [61561, 0]
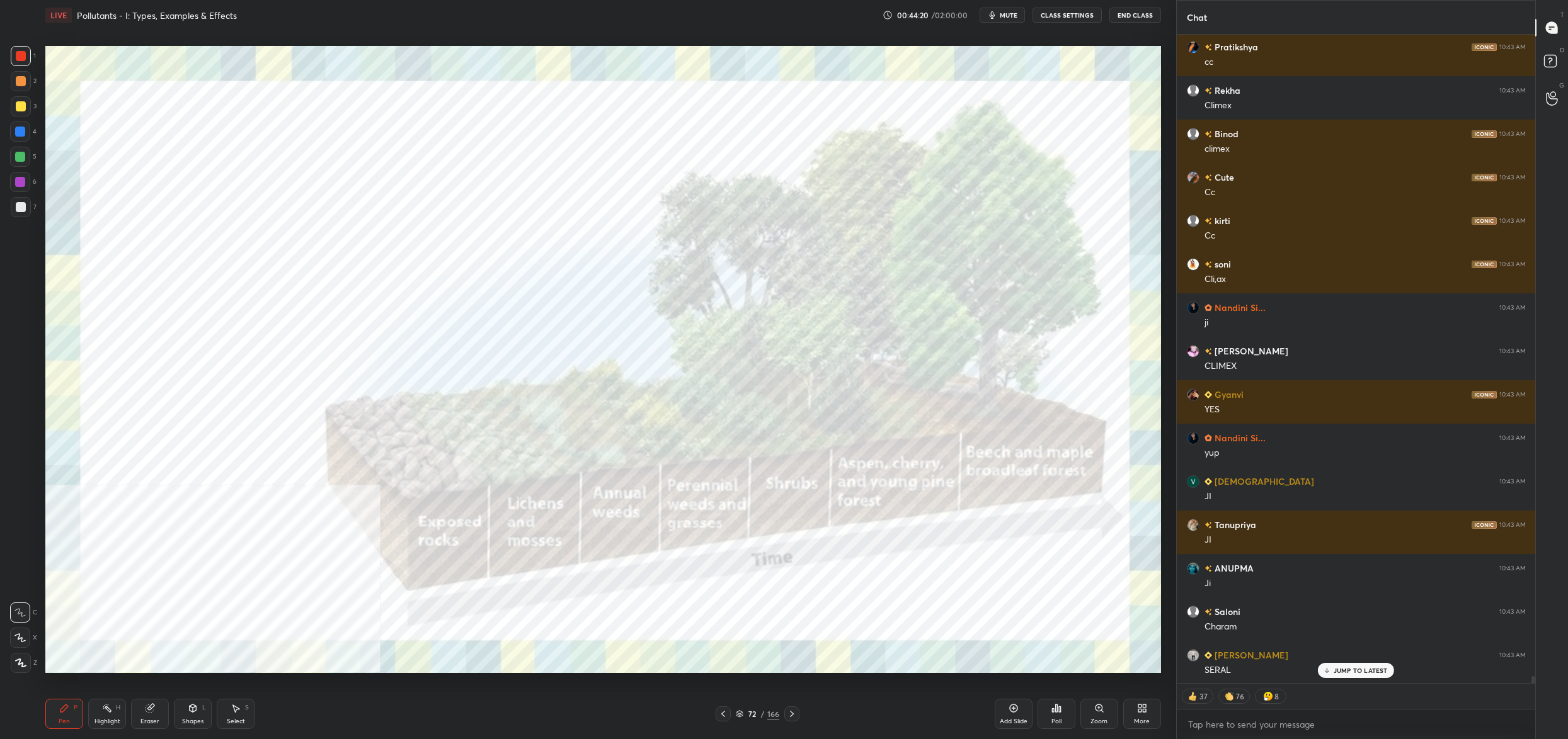
click at [743, 721] on div "72 / 166" at bounding box center [757, 714] width 84 height 15
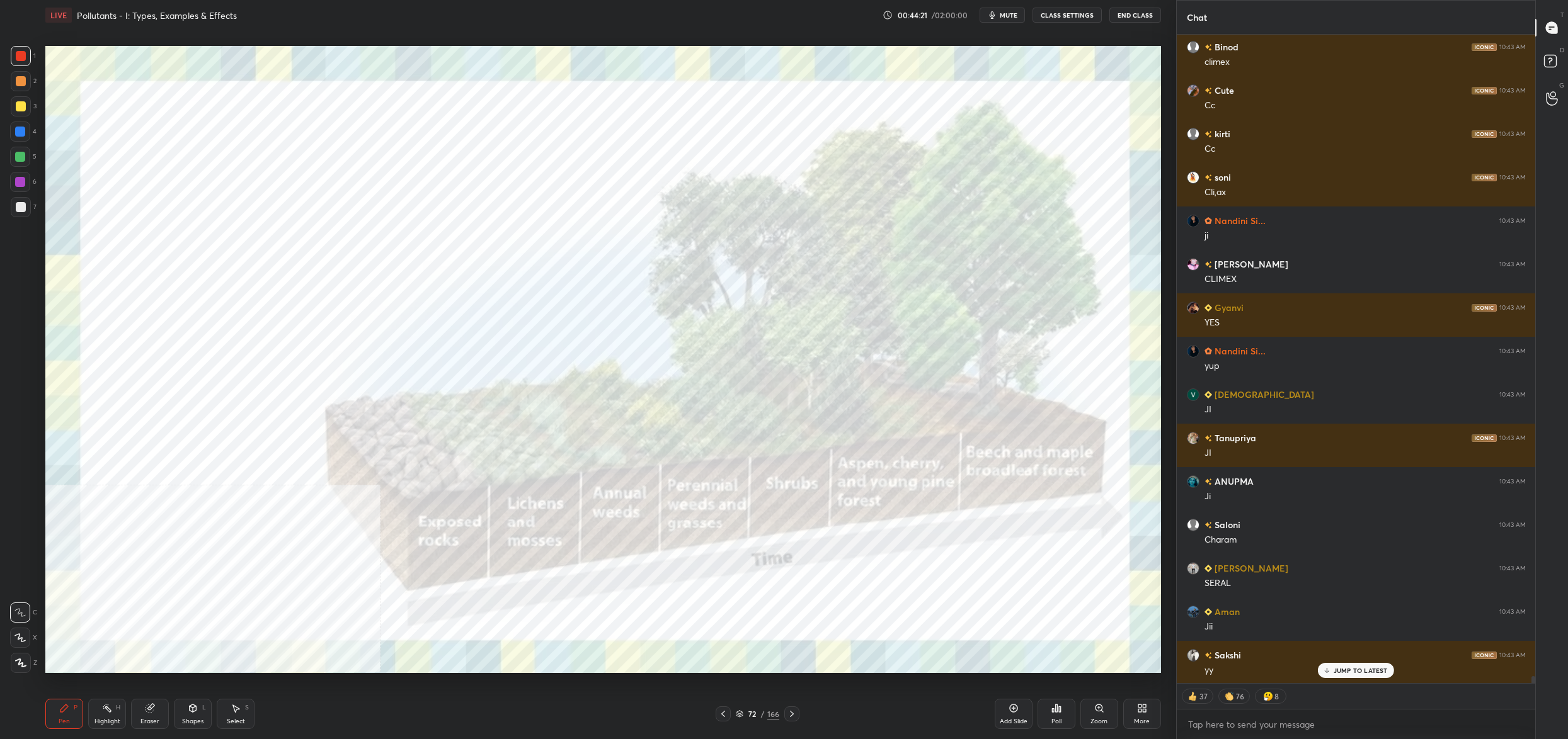
click at [751, 717] on div "72" at bounding box center [752, 714] width 13 height 8
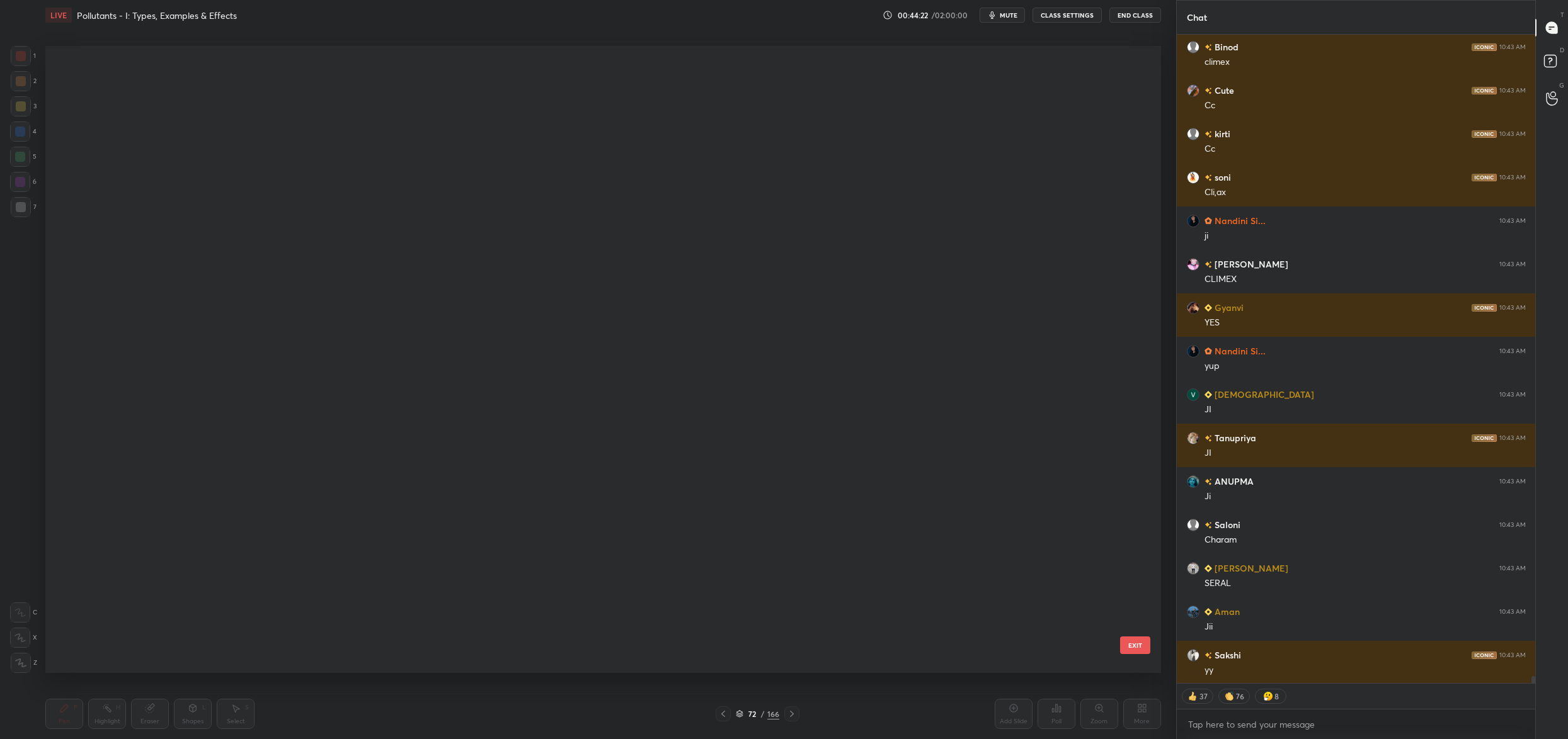
scroll to position [61692, 0]
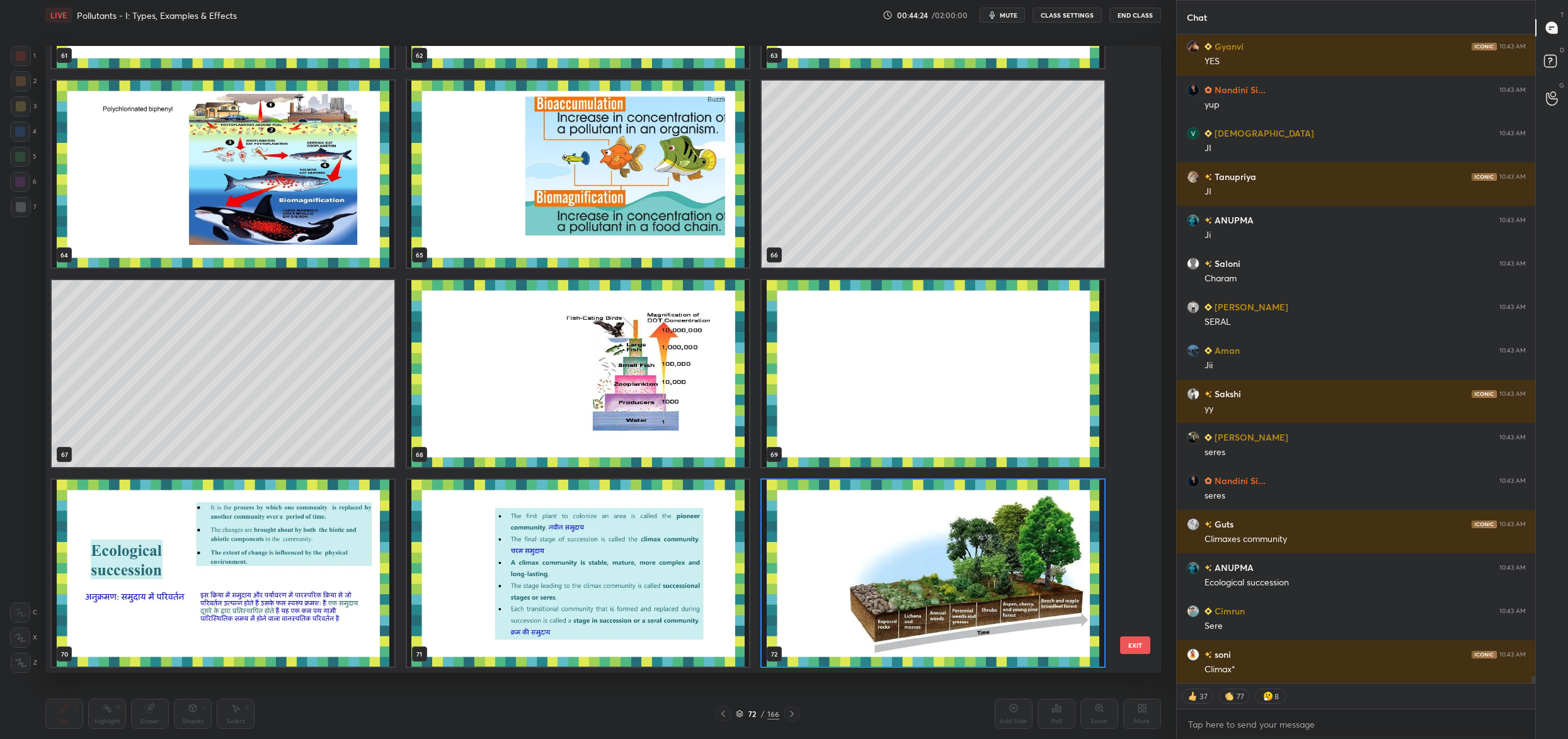
click at [820, 579] on img "grid" at bounding box center [933, 574] width 343 height 187
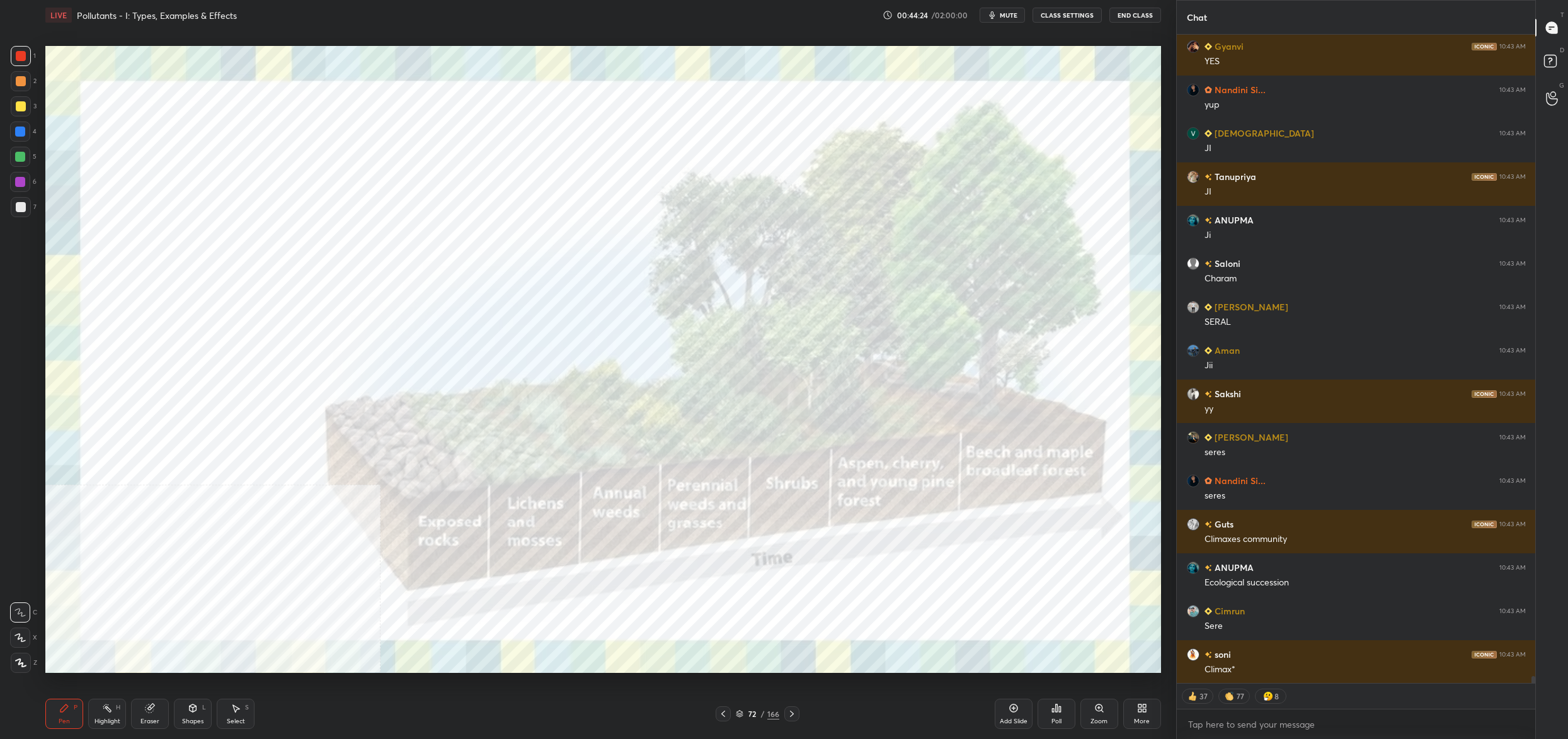
click at [820, 579] on img "grid" at bounding box center [933, 574] width 343 height 187
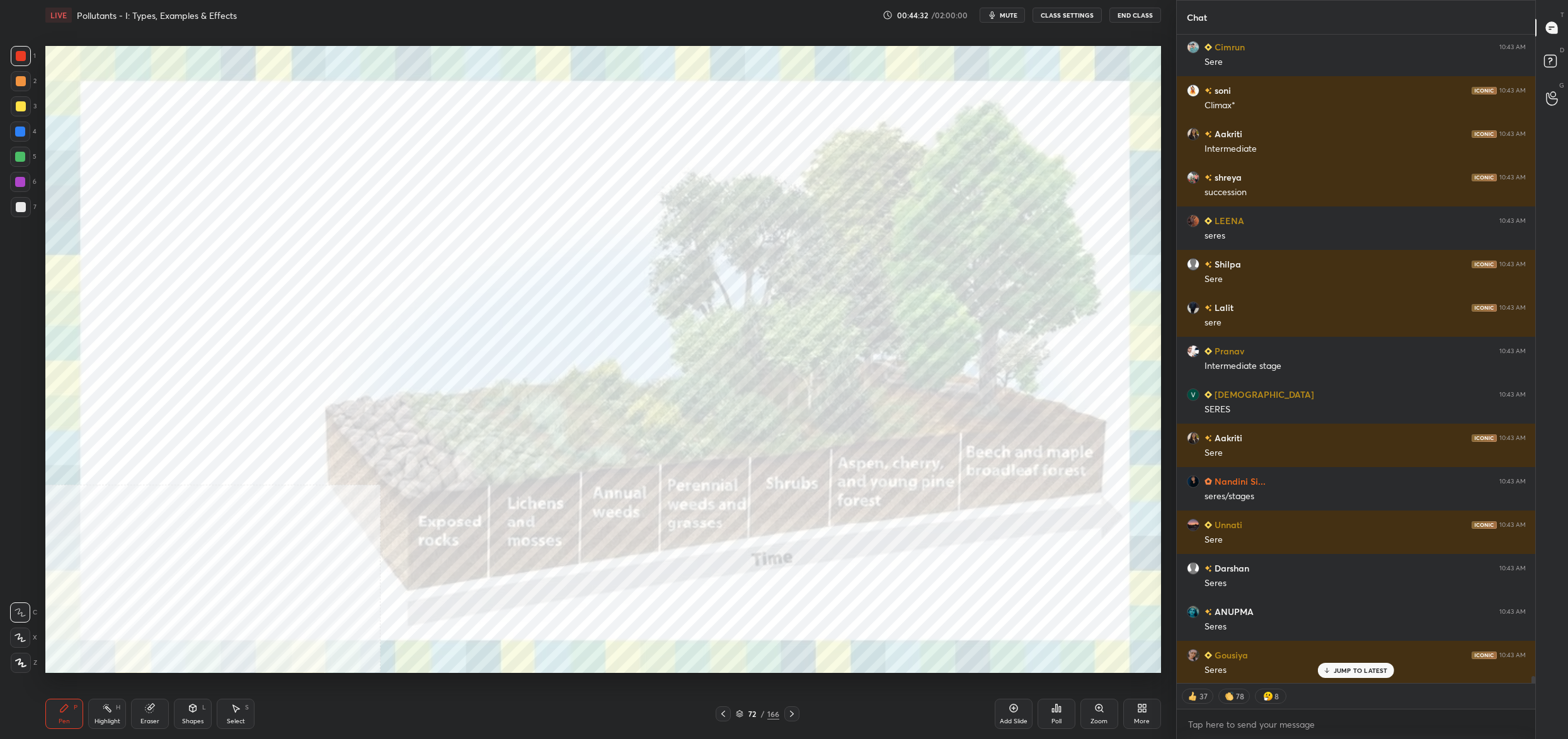
click at [747, 713] on div "72" at bounding box center [752, 714] width 13 height 8
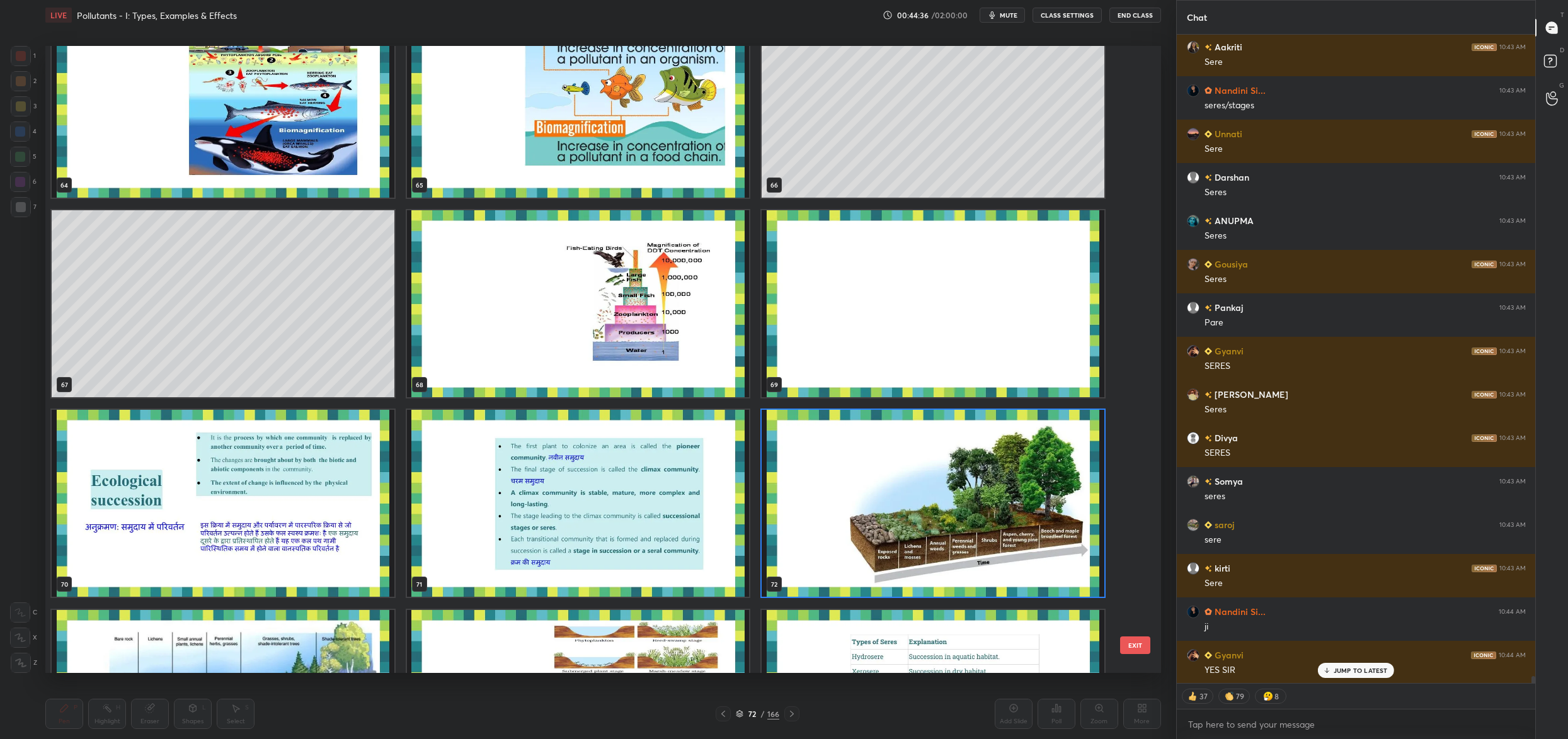
click at [927, 484] on img "grid" at bounding box center [933, 503] width 343 height 187
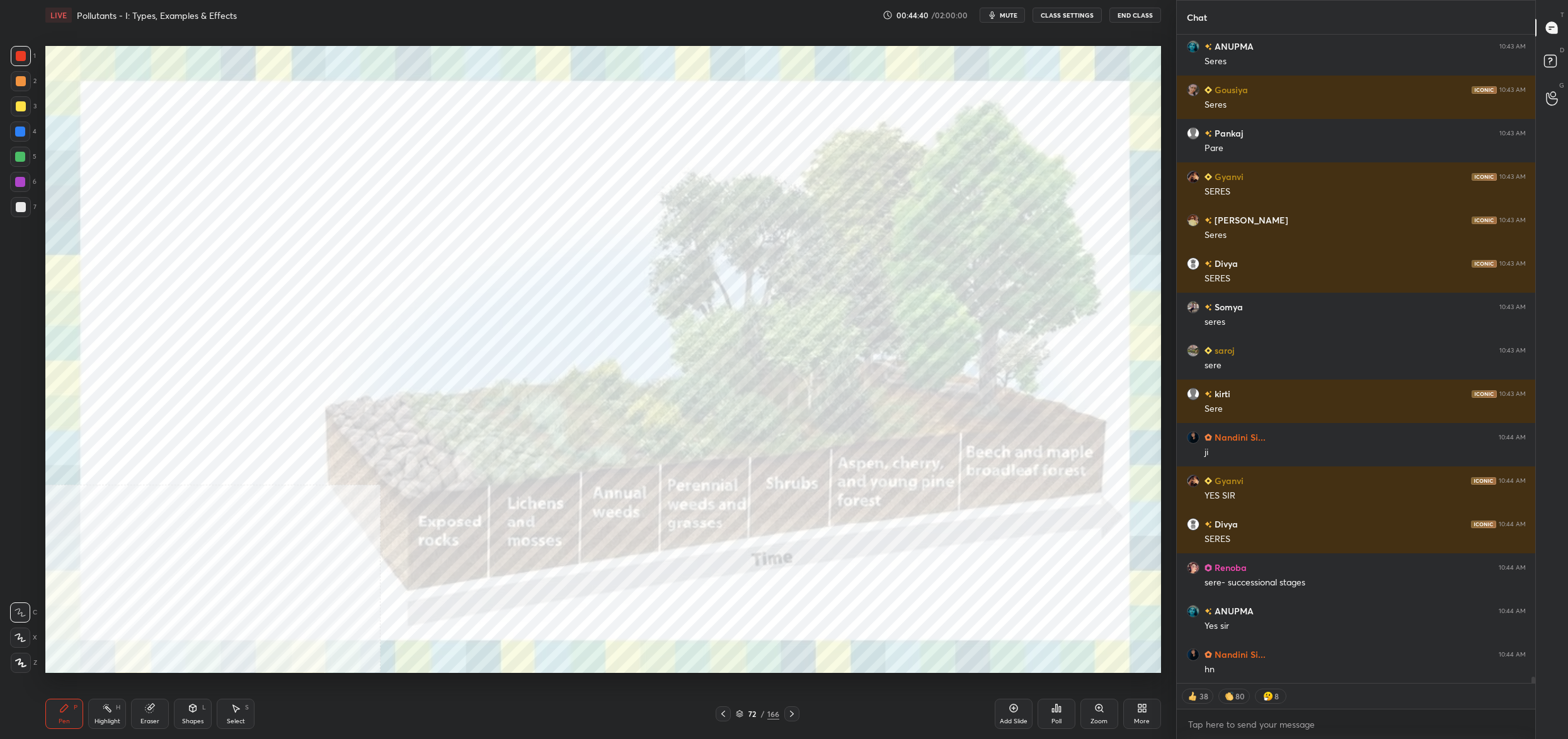
drag, startPoint x: 7, startPoint y: 75, endPoint x: 0, endPoint y: 144, distance: 69.4
click at [9, 81] on div "1 2 3 4 5 6 7 C X Z C X Z E E Erase all H H" at bounding box center [20, 359] width 40 height 627
click at [26, 154] on div at bounding box center [20, 156] width 20 height 20
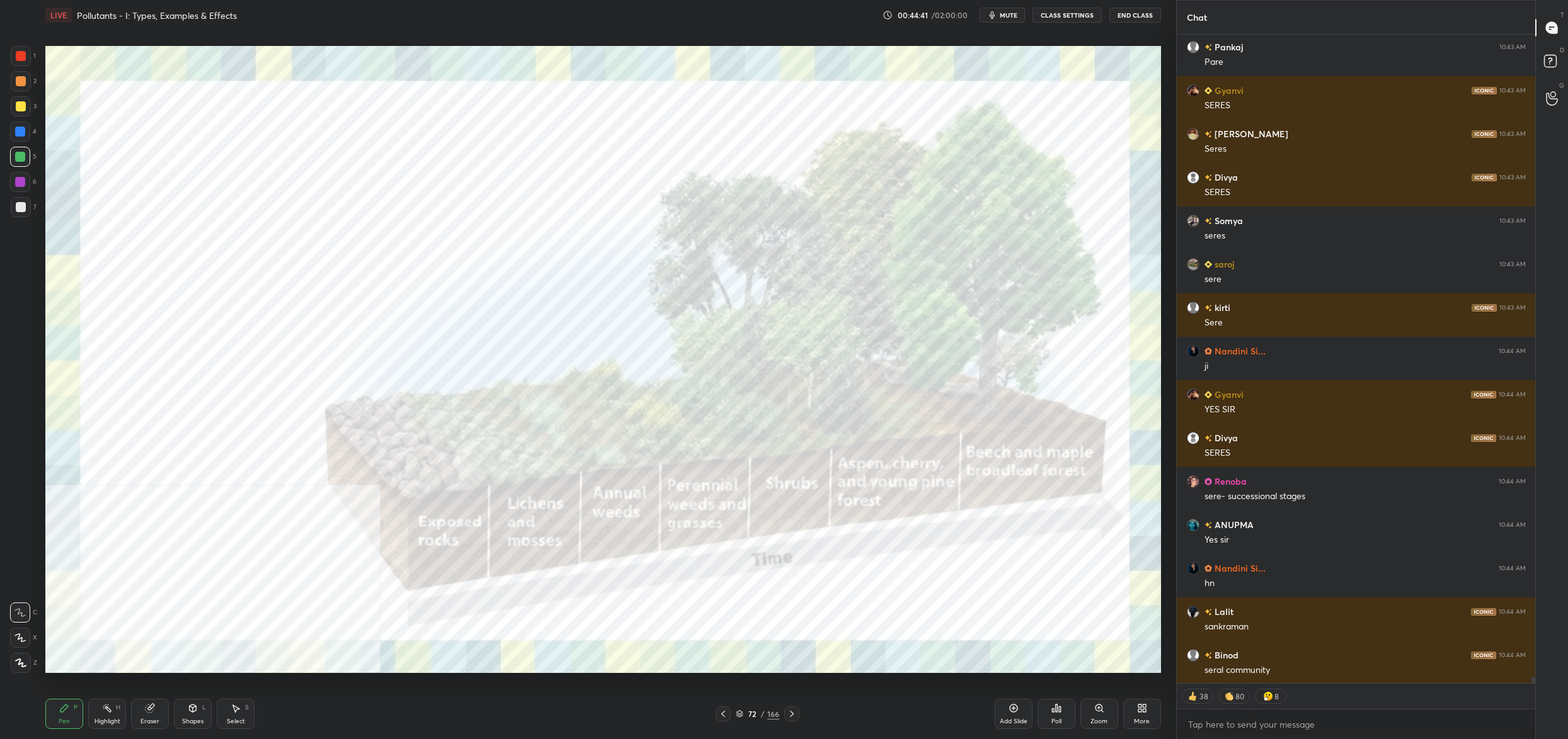
click at [31, 131] on div "4" at bounding box center [23, 132] width 27 height 20
click at [23, 152] on div at bounding box center [20, 156] width 20 height 20
click at [21, 659] on div at bounding box center [20, 663] width 20 height 20
click at [19, 667] on div at bounding box center [20, 663] width 20 height 20
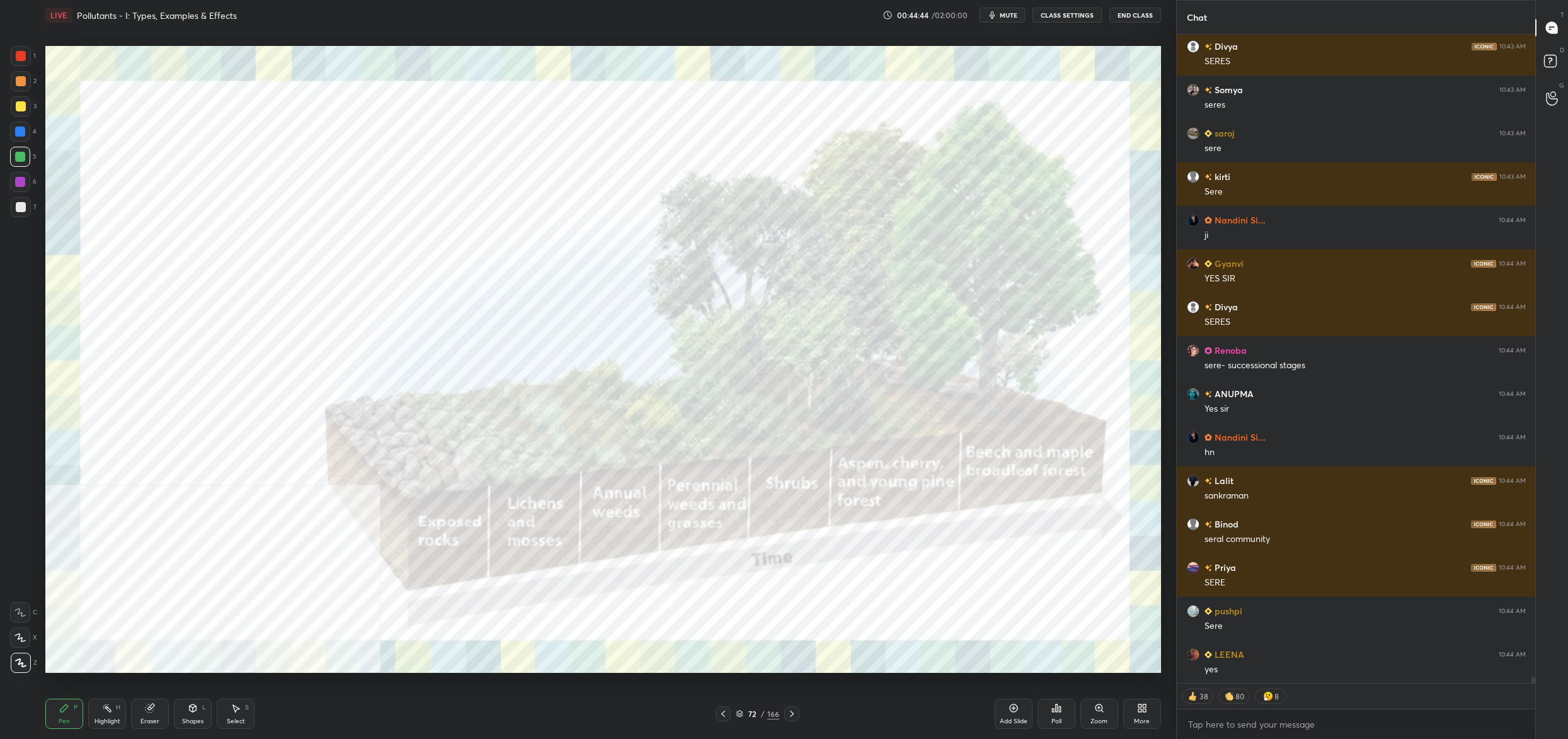
click at [739, 709] on div "72 / 166" at bounding box center [758, 714] width 44 height 11
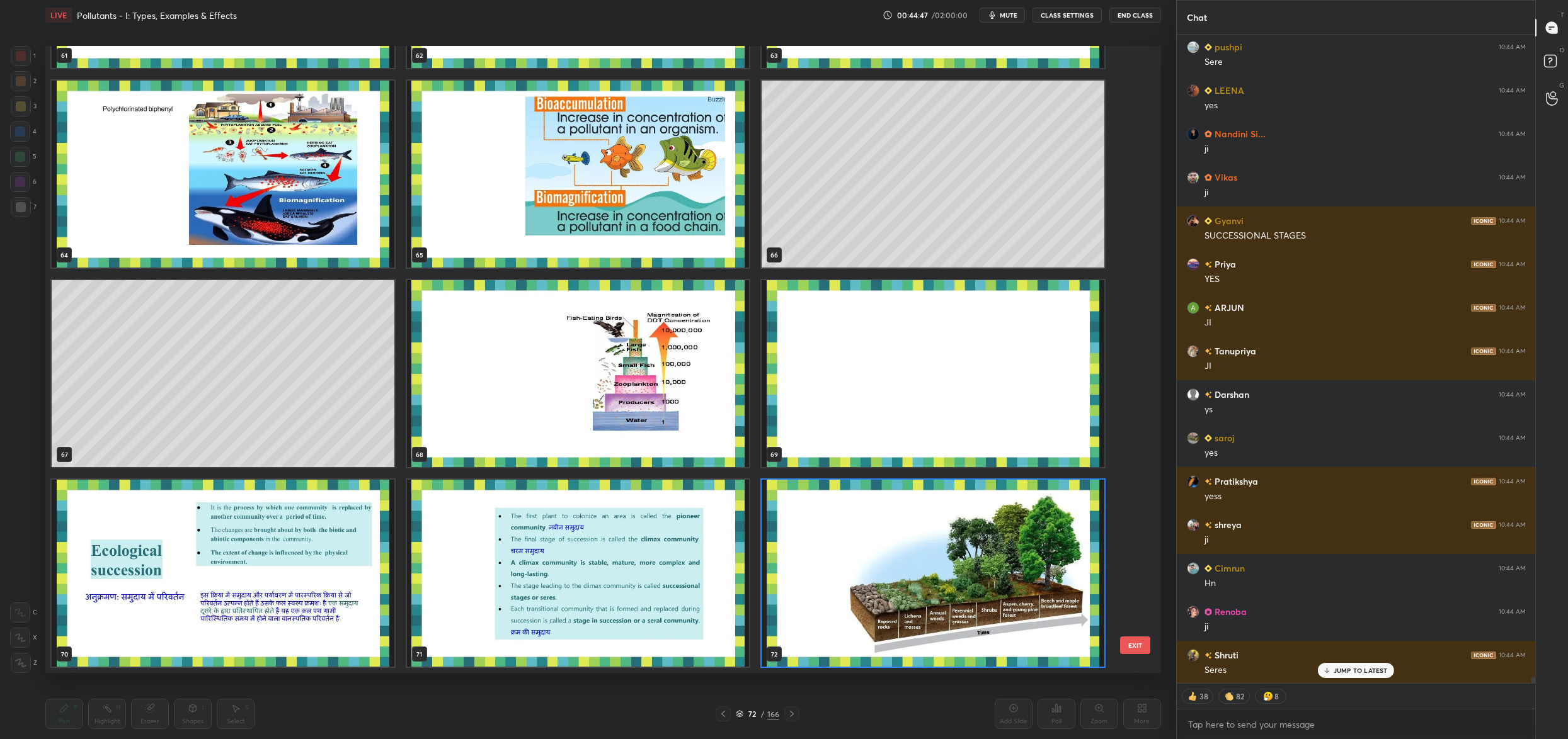
click at [895, 579] on img "grid" at bounding box center [933, 574] width 343 height 187
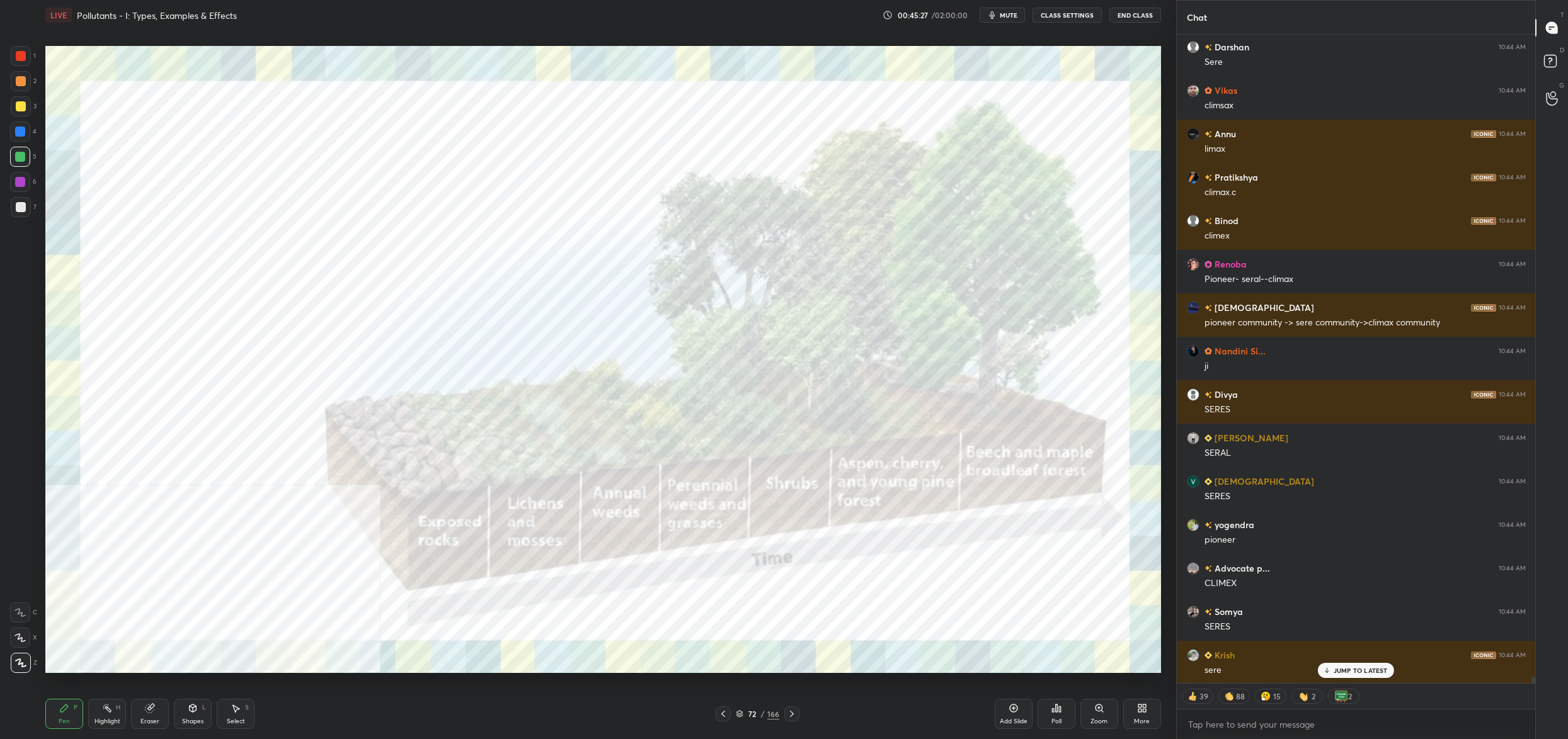
click at [753, 712] on div "72" at bounding box center [752, 714] width 13 height 8
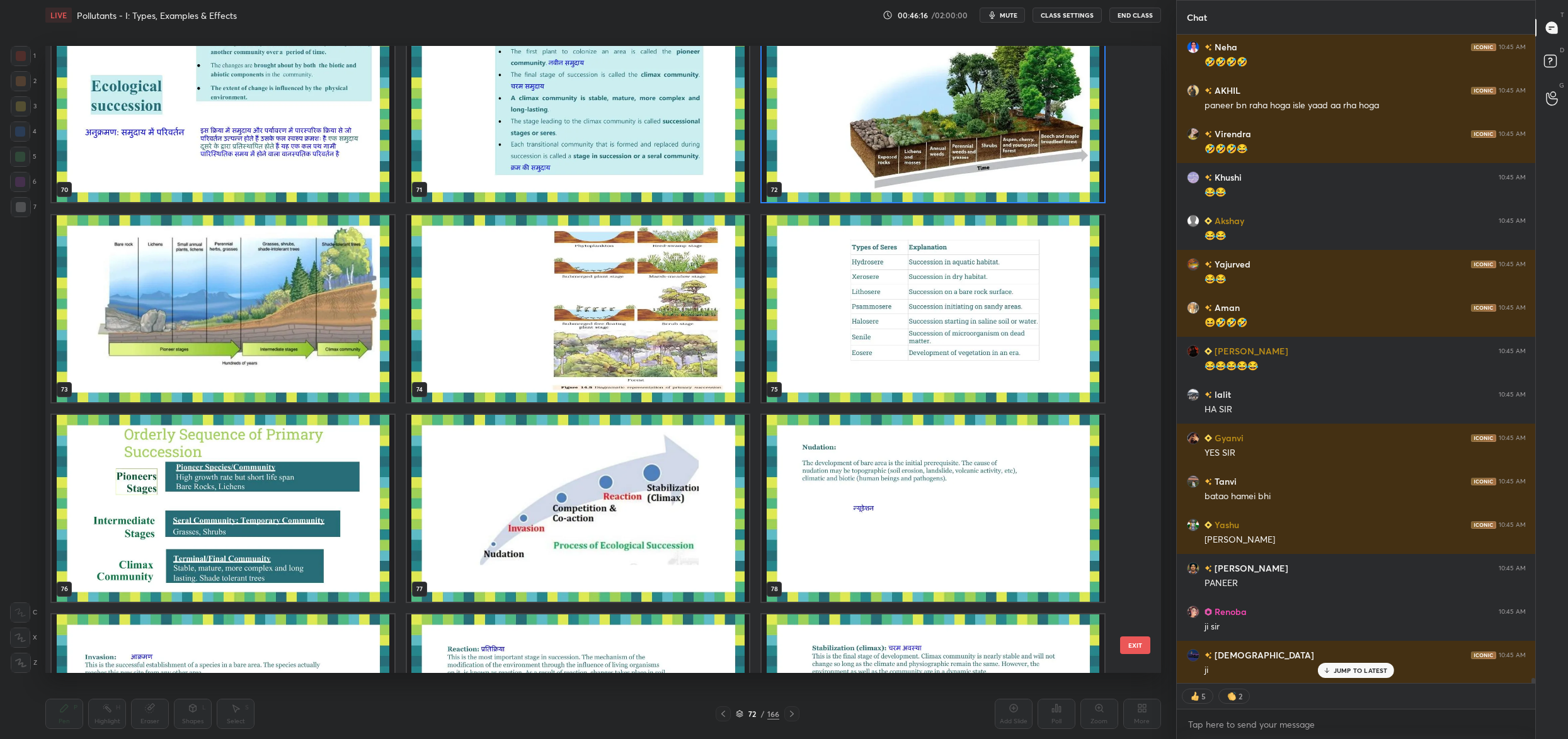
click at [940, 174] on img "grid" at bounding box center [933, 108] width 343 height 187
click at [942, 175] on img "grid" at bounding box center [933, 108] width 343 height 187
click at [941, 173] on img "grid" at bounding box center [933, 108] width 343 height 187
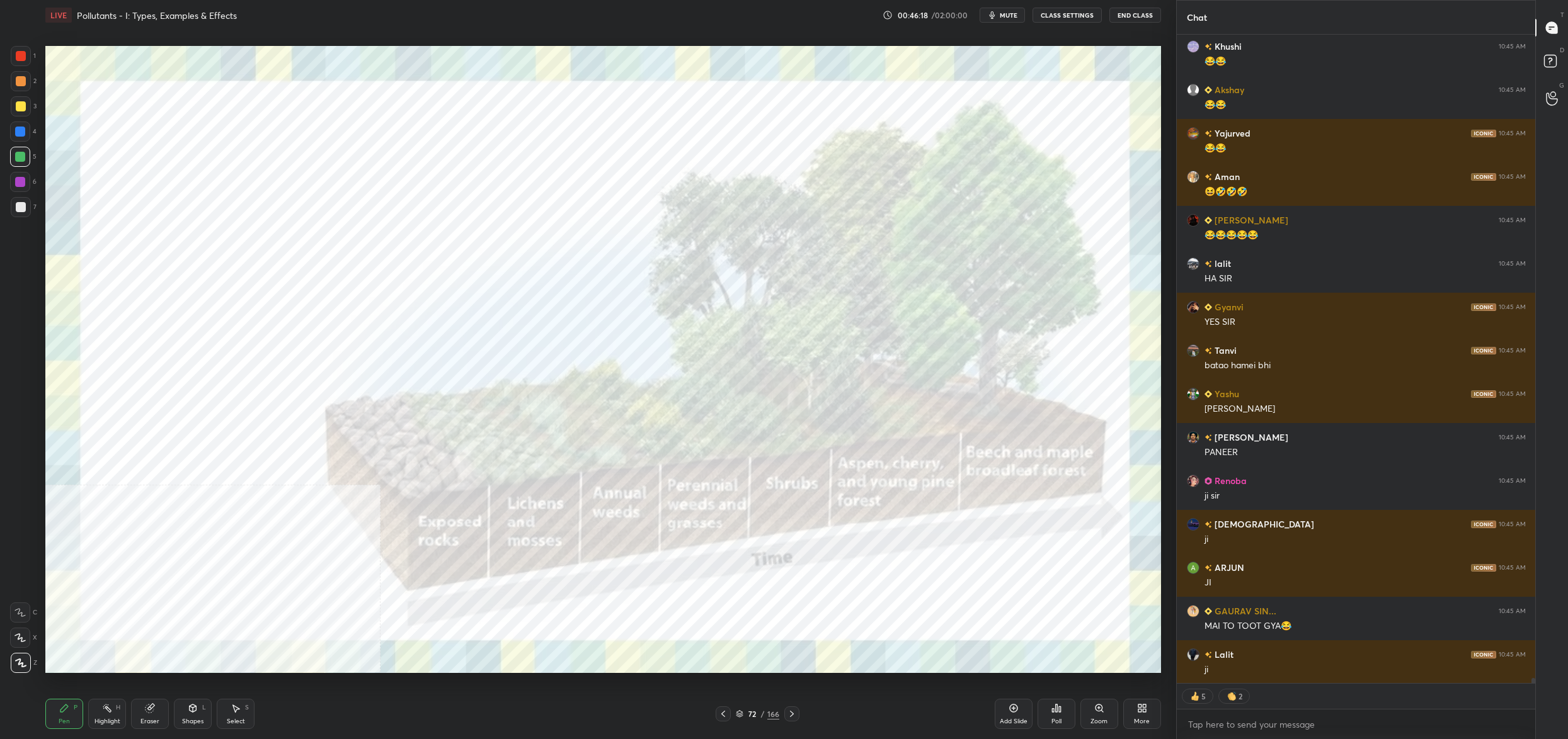
click at [23, 63] on div at bounding box center [20, 56] width 20 height 20
click at [21, 65] on div at bounding box center [20, 56] width 20 height 20
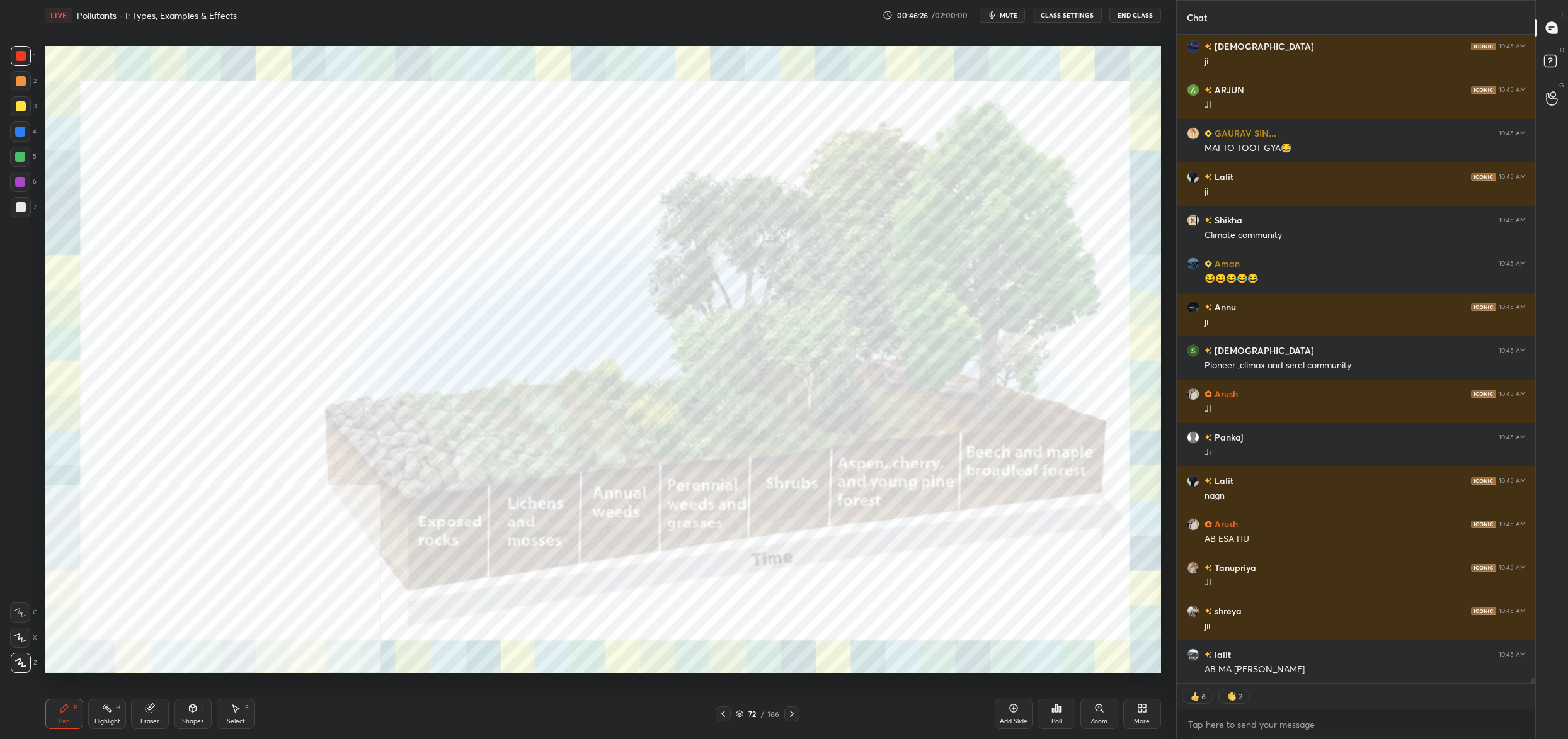
click at [746, 711] on div "72" at bounding box center [752, 714] width 13 height 8
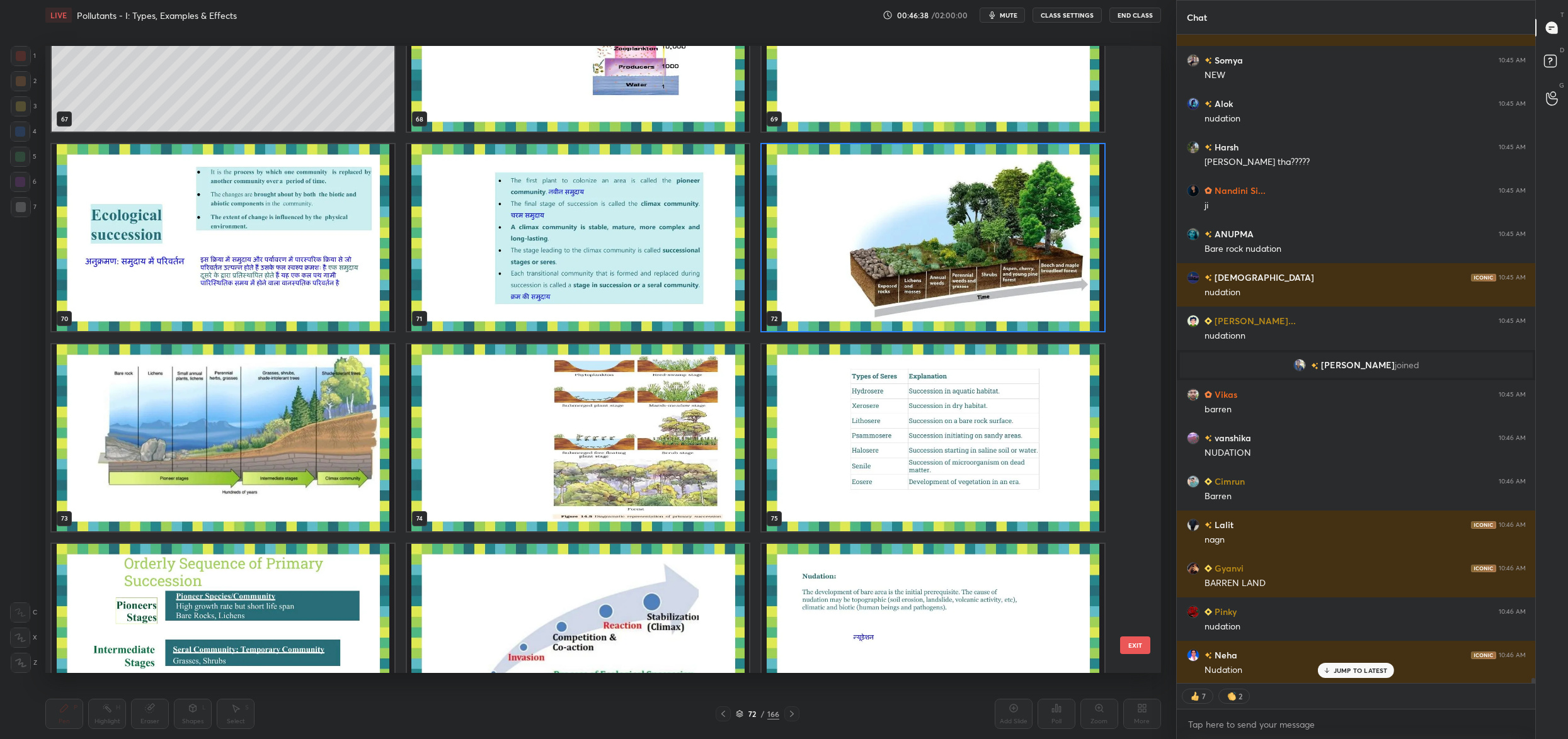
click at [880, 275] on img "grid" at bounding box center [933, 238] width 343 height 187
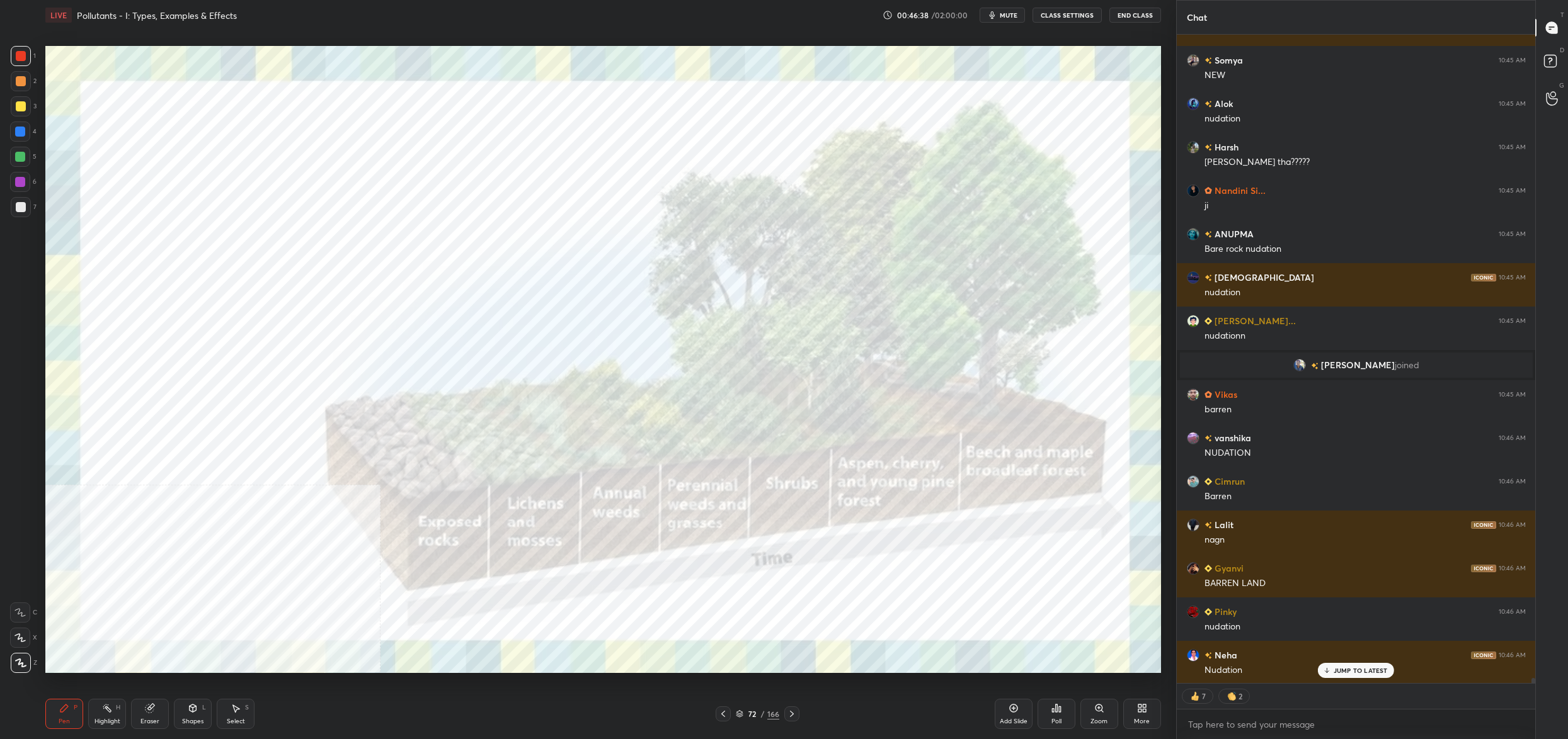
click at [880, 275] on img "grid" at bounding box center [933, 238] width 343 height 187
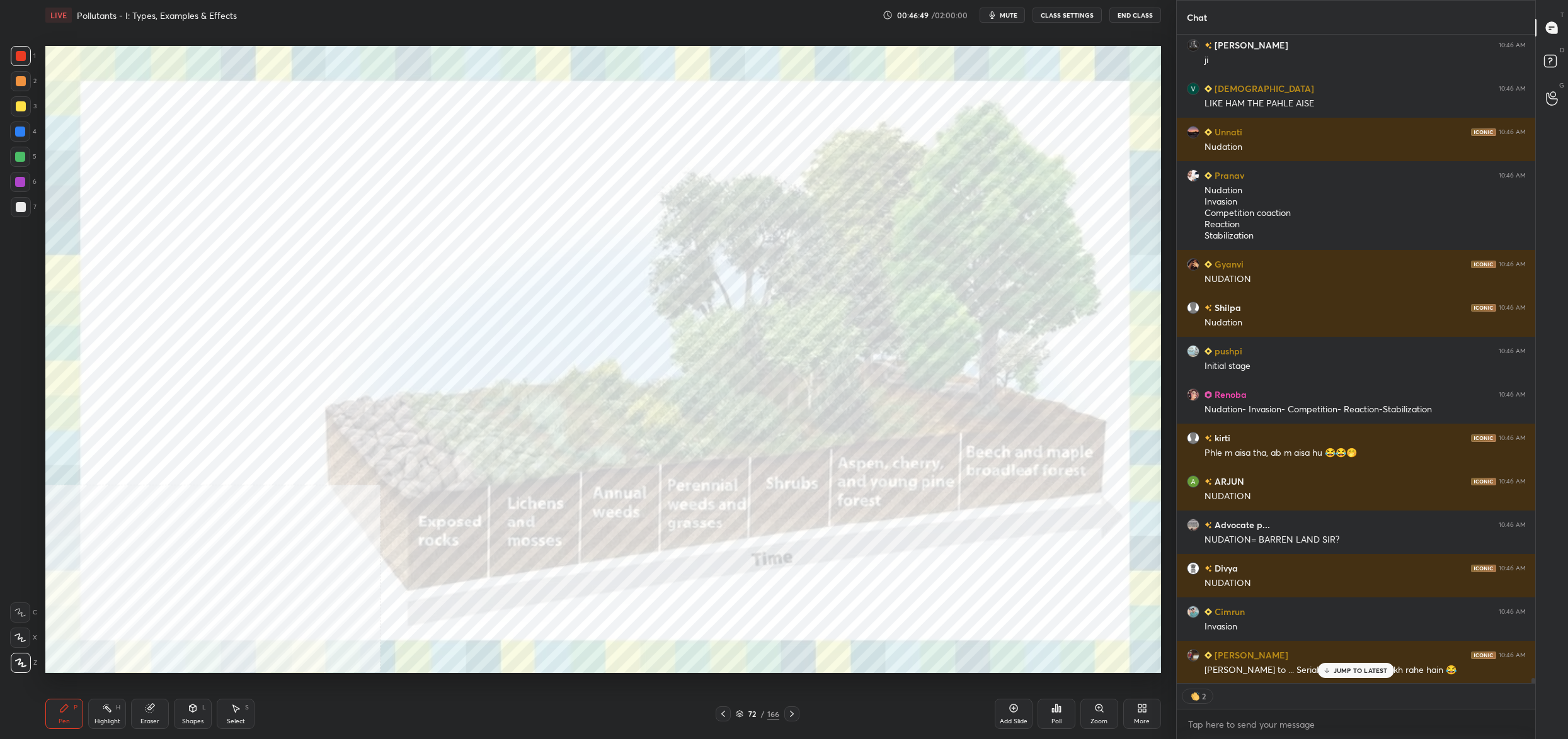
click at [737, 710] on div "72 / 166" at bounding box center [758, 714] width 44 height 11
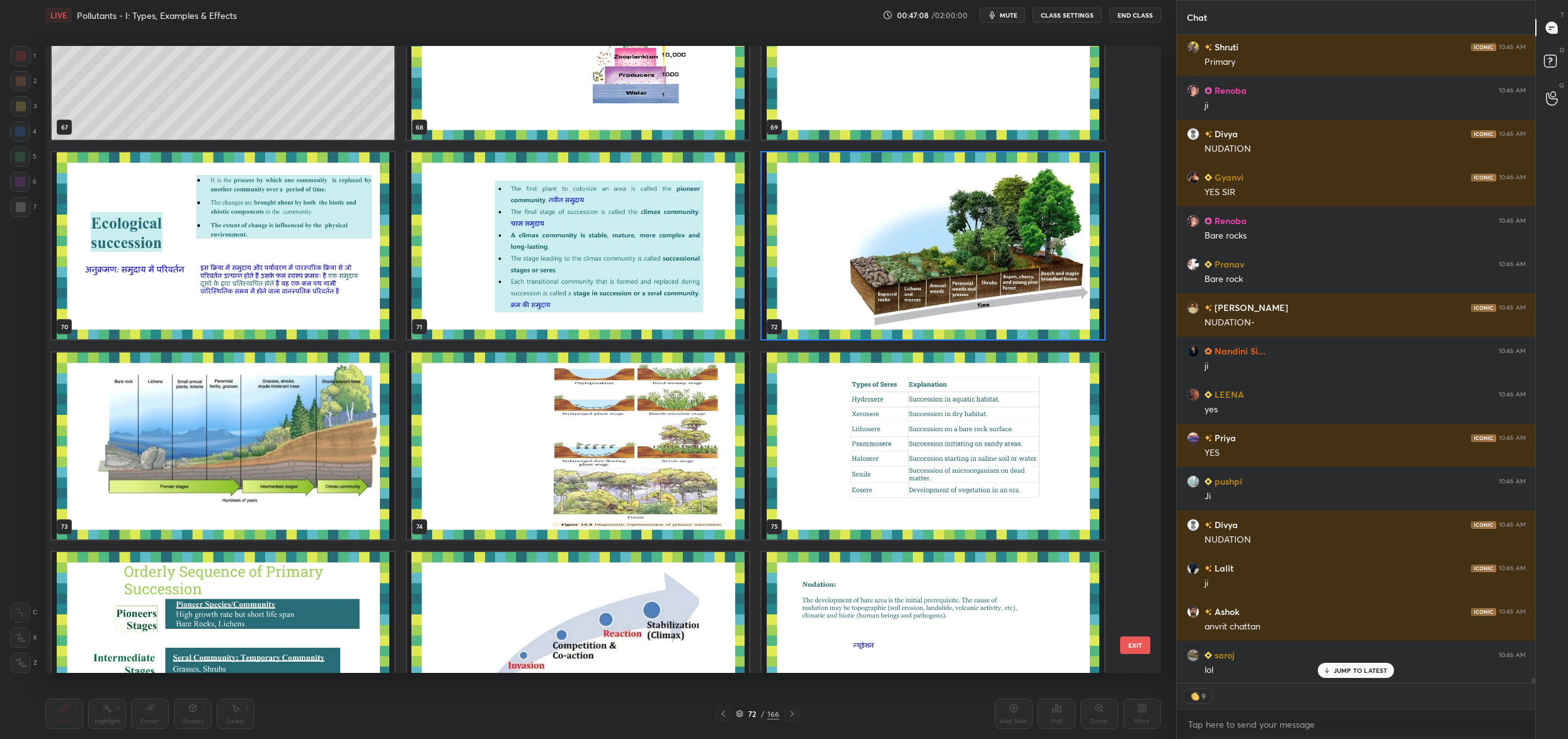
click at [841, 260] on img "grid" at bounding box center [933, 246] width 343 height 187
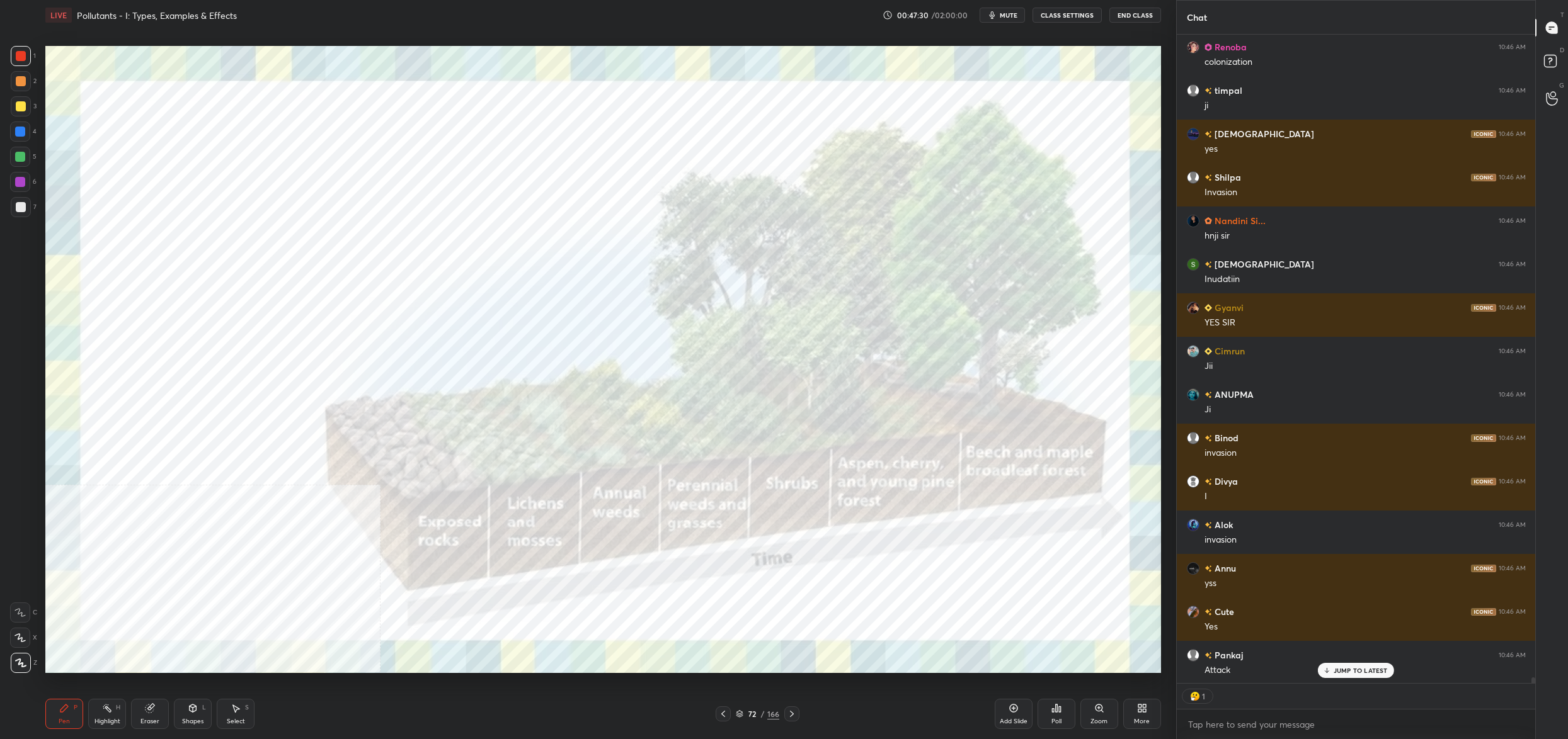
click at [750, 714] on div "72" at bounding box center [752, 714] width 13 height 8
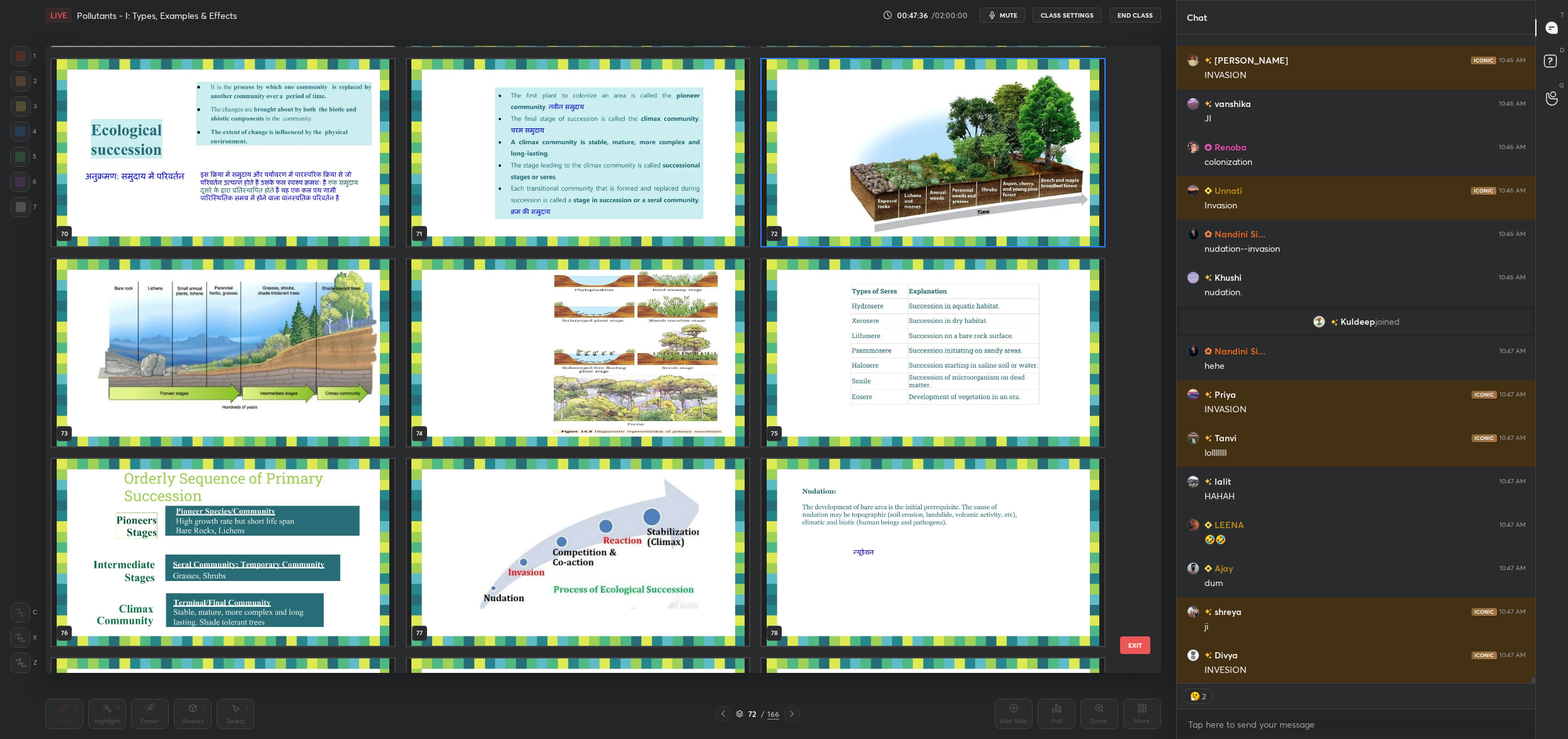
click at [1124, 638] on button "EXIT" at bounding box center [1135, 645] width 30 height 18
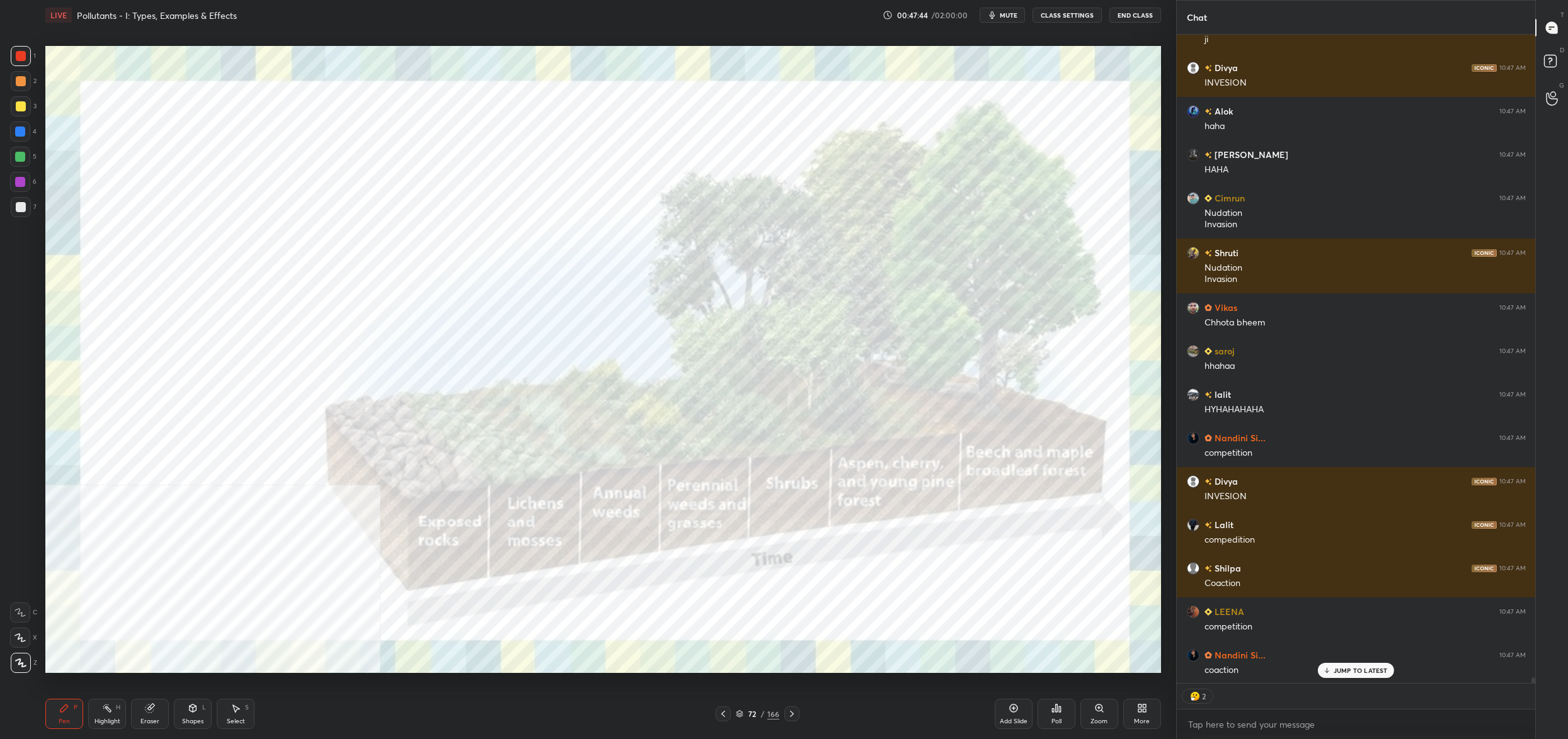
click at [748, 725] on div "Pen P Highlight H Eraser Shapes L Select S 72 / 166 Add Slide Poll Zoom More" at bounding box center [603, 714] width 1116 height 51
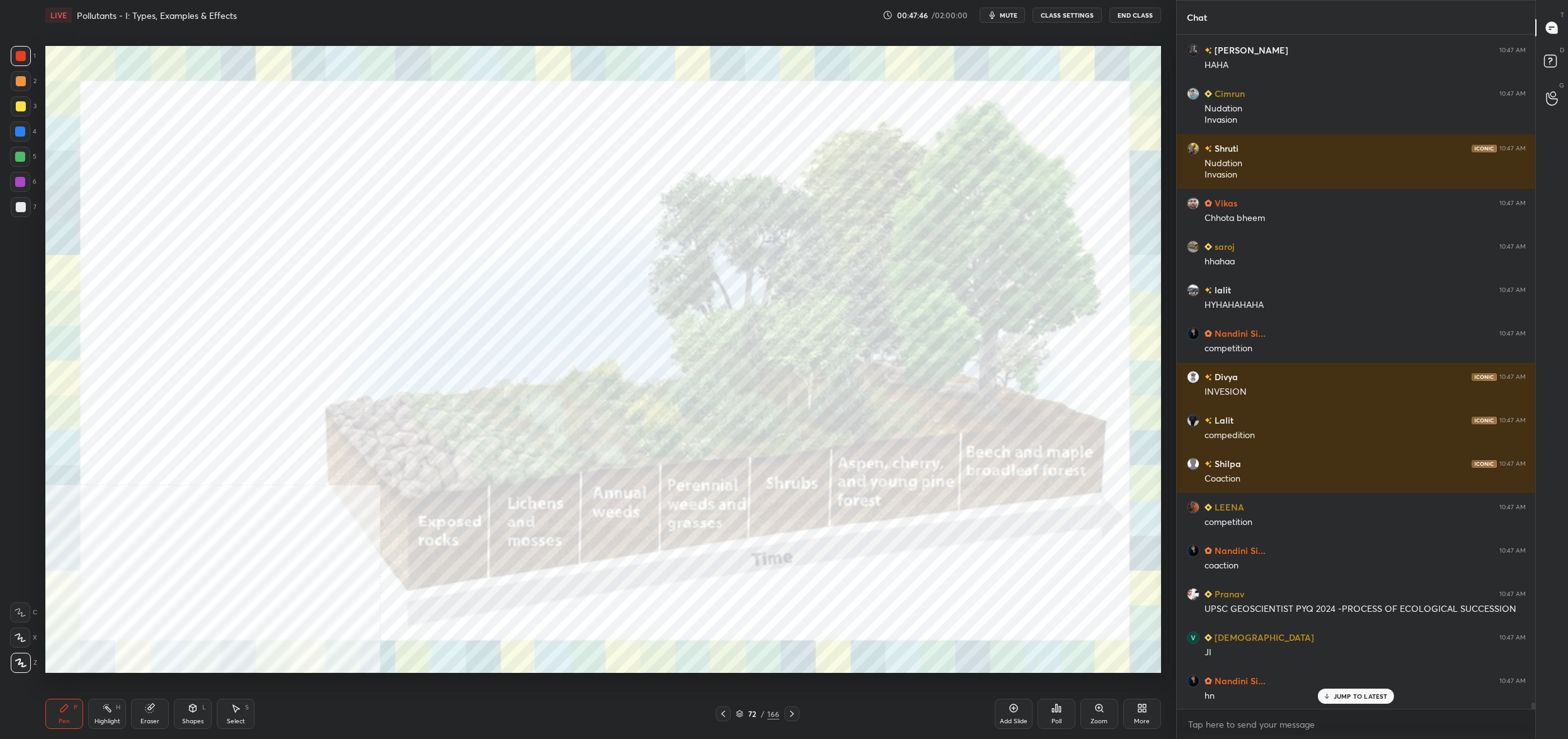
click at [739, 715] on icon at bounding box center [739, 715] width 6 height 2
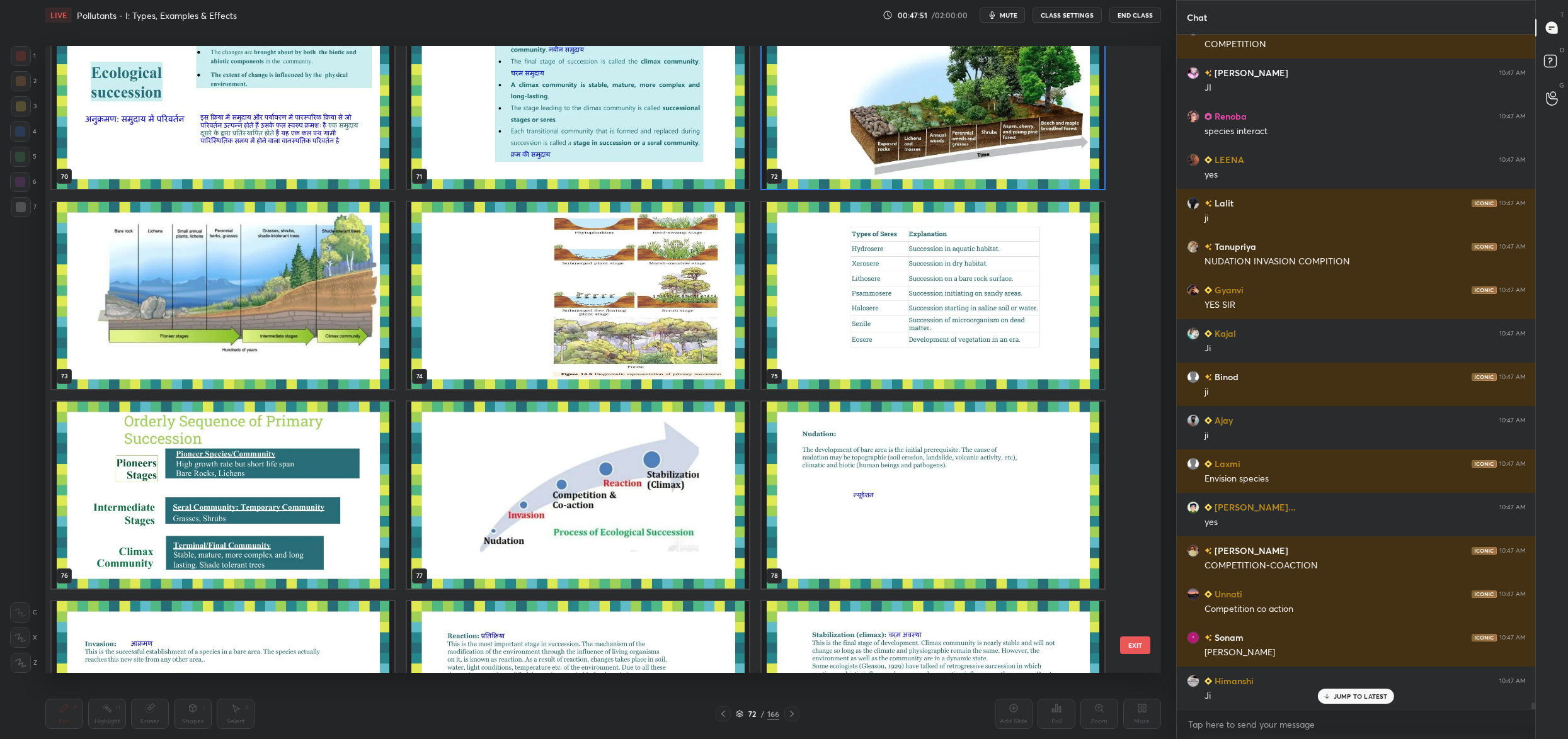
click at [1139, 646] on button "EXIT" at bounding box center [1135, 645] width 30 height 18
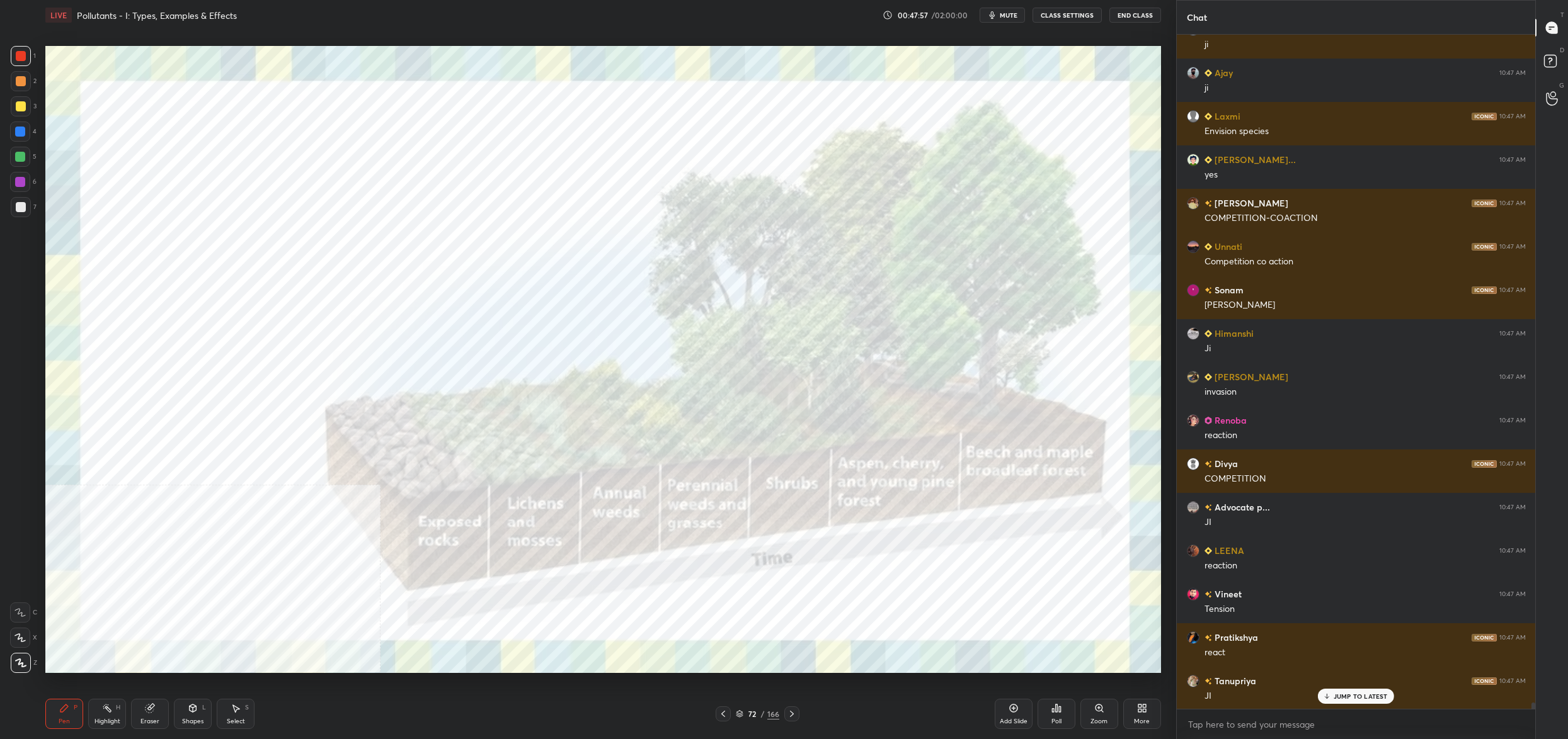
drag, startPoint x: 744, startPoint y: 716, endPoint x: 737, endPoint y: 715, distance: 7.1
click at [745, 715] on div "72 / 166" at bounding box center [758, 714] width 44 height 11
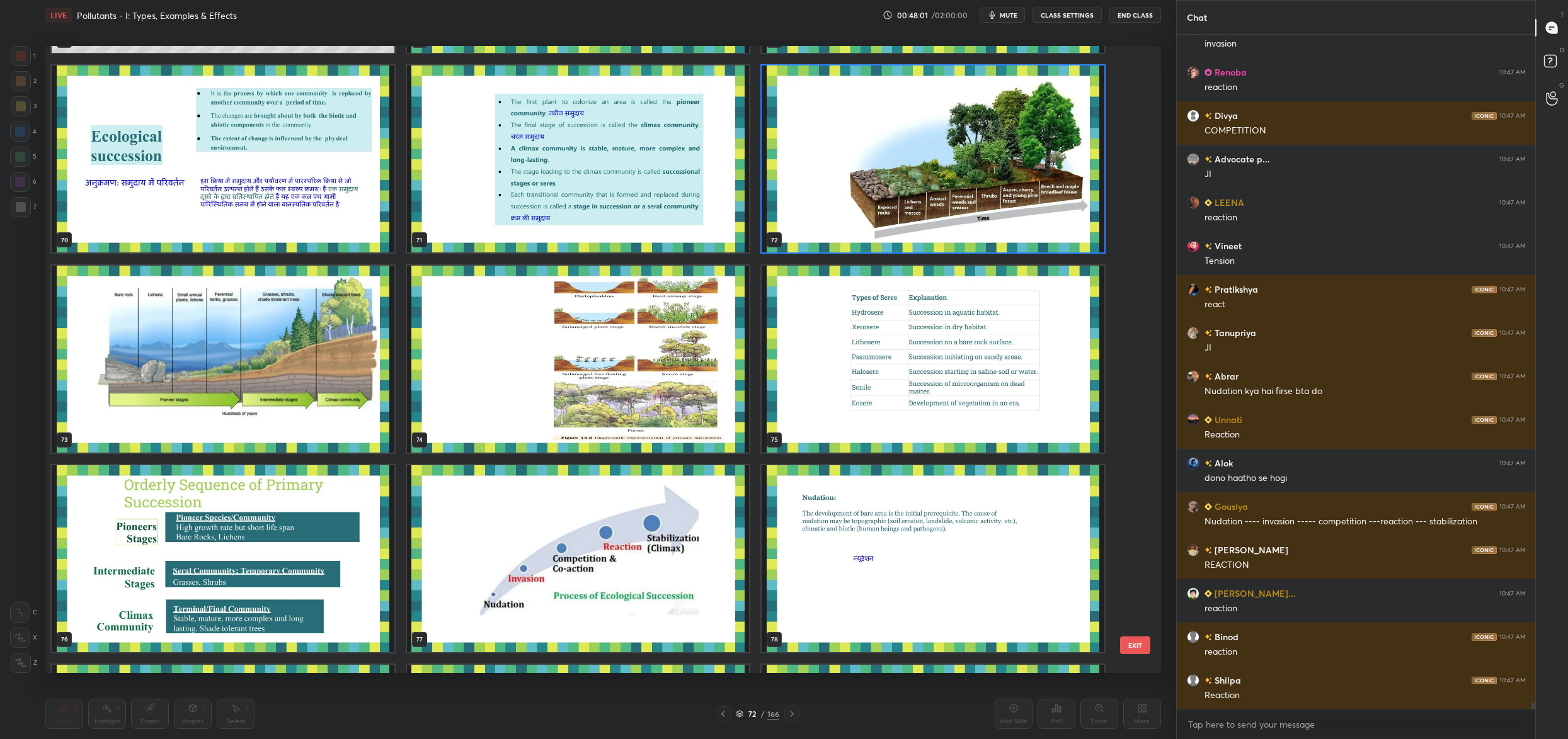
click at [1129, 649] on button "EXIT" at bounding box center [1135, 645] width 30 height 18
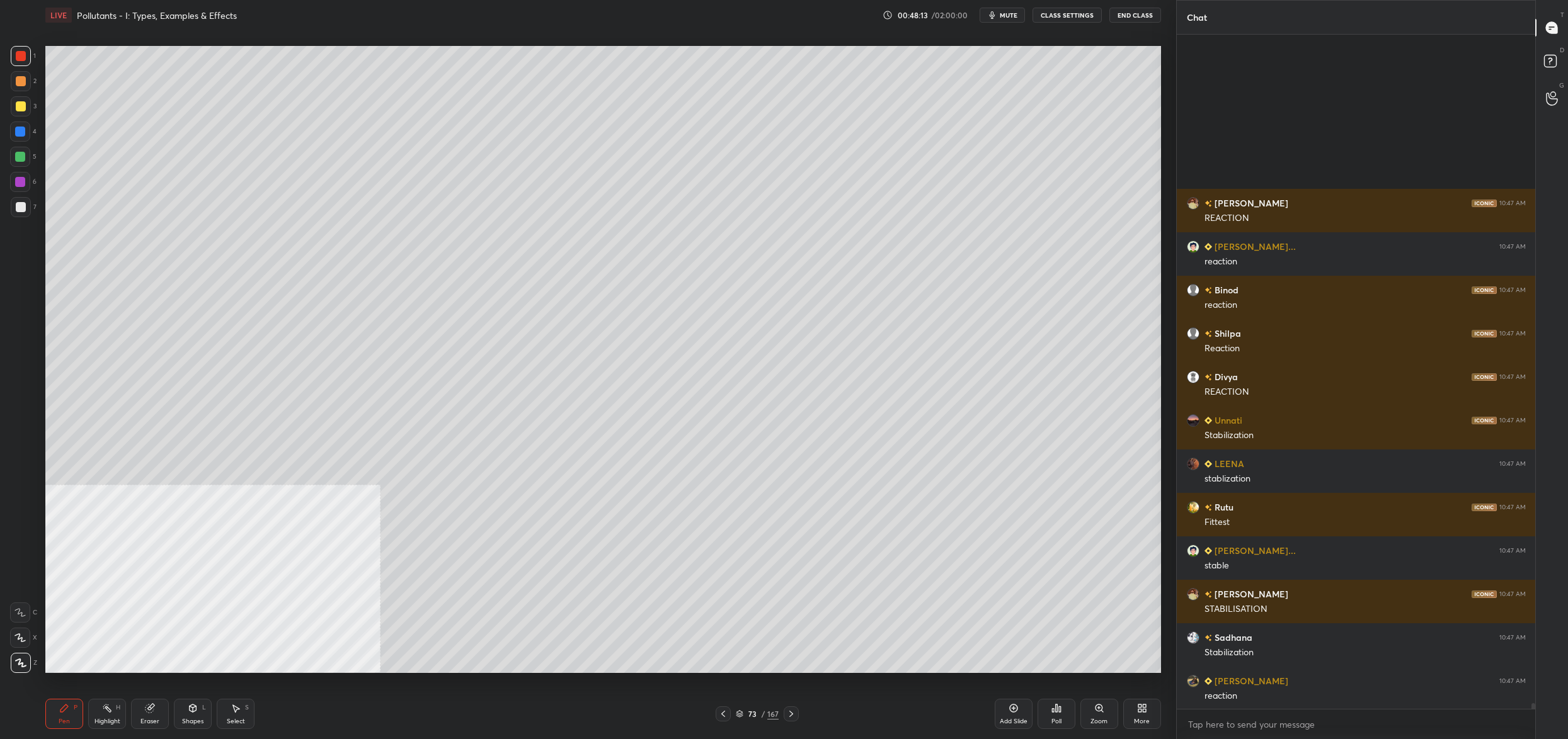
click at [34, 203] on div "7" at bounding box center [23, 207] width 26 height 20
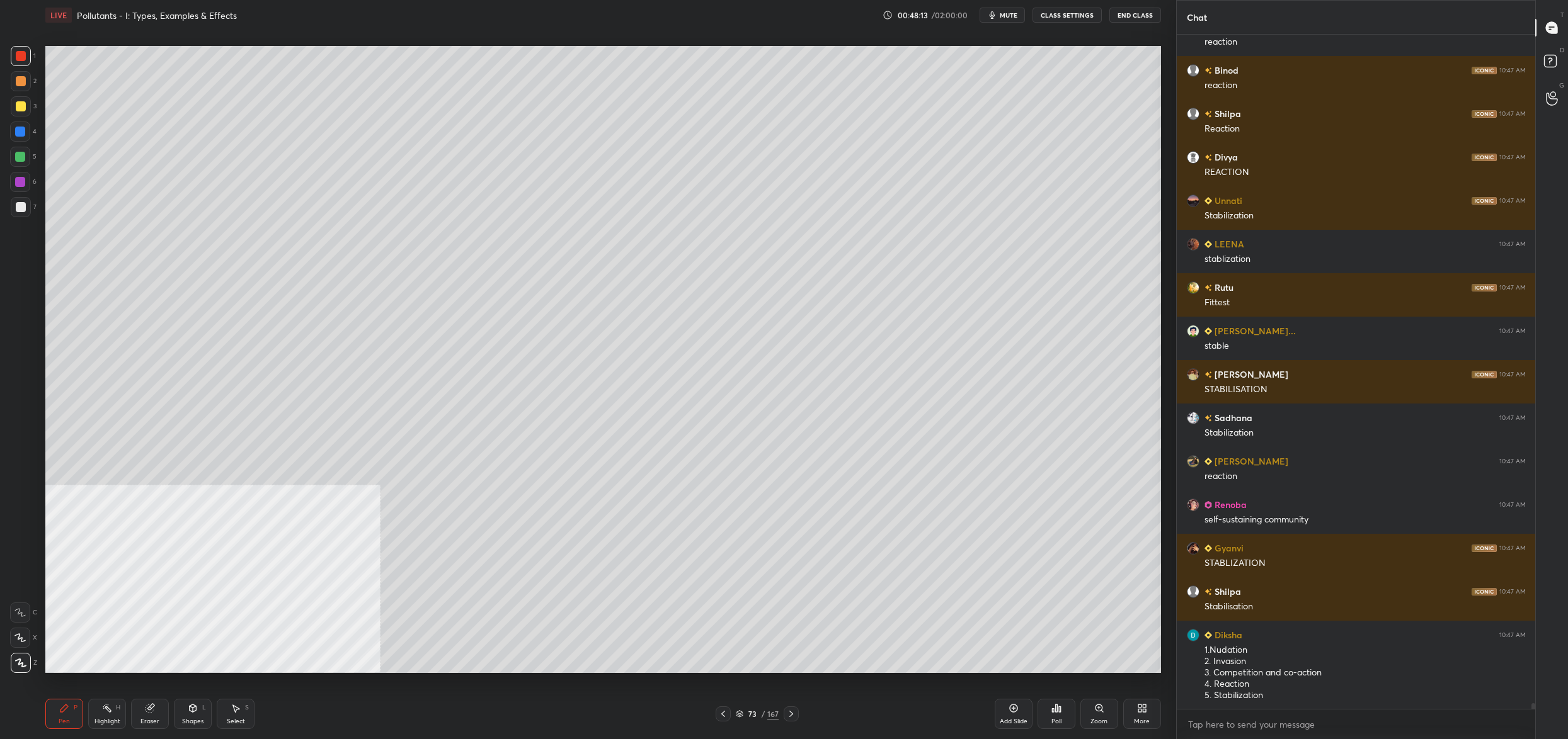
click at [27, 206] on div at bounding box center [20, 207] width 20 height 20
click at [25, 638] on div at bounding box center [20, 638] width 20 height 20
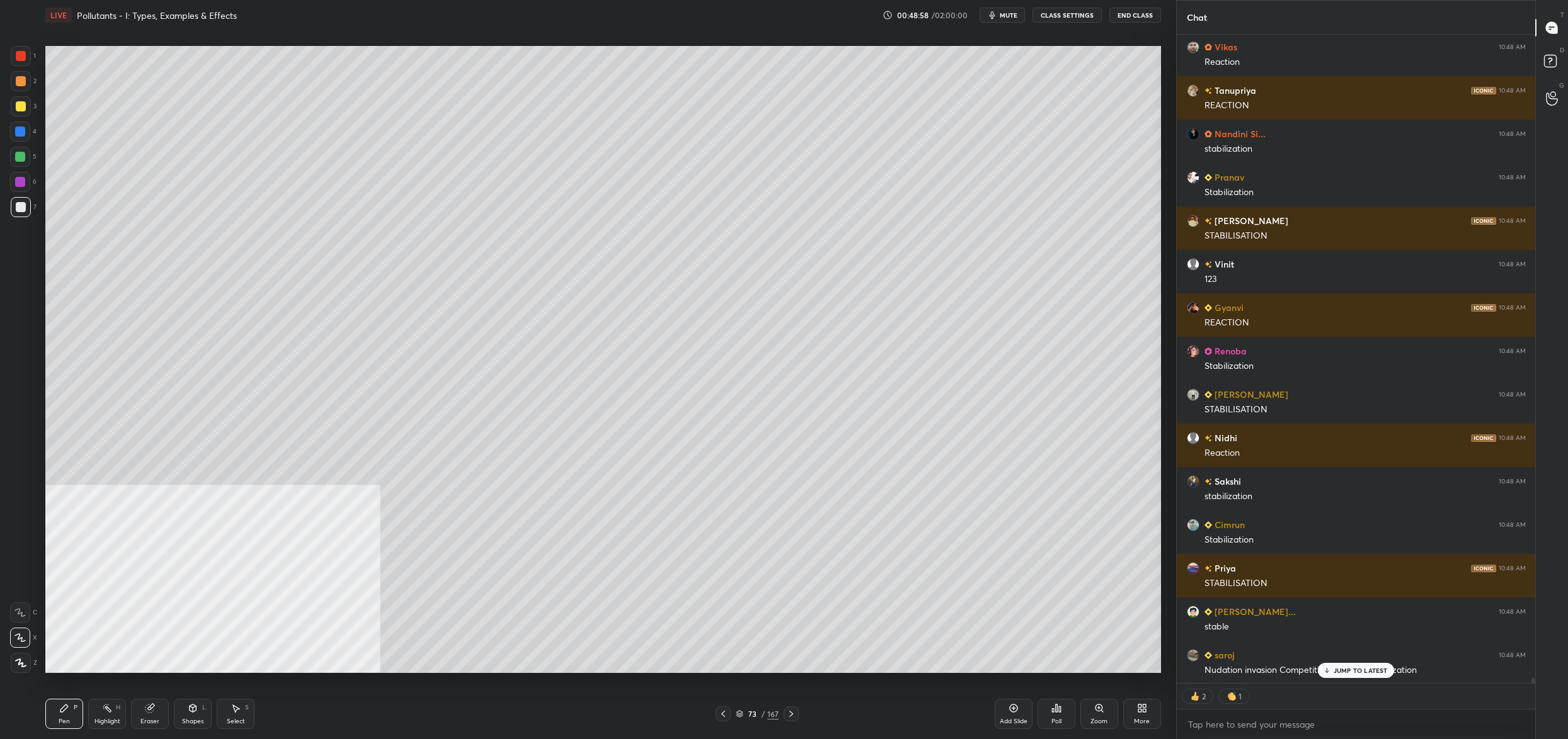
click at [748, 714] on div "73" at bounding box center [752, 714] width 13 height 8
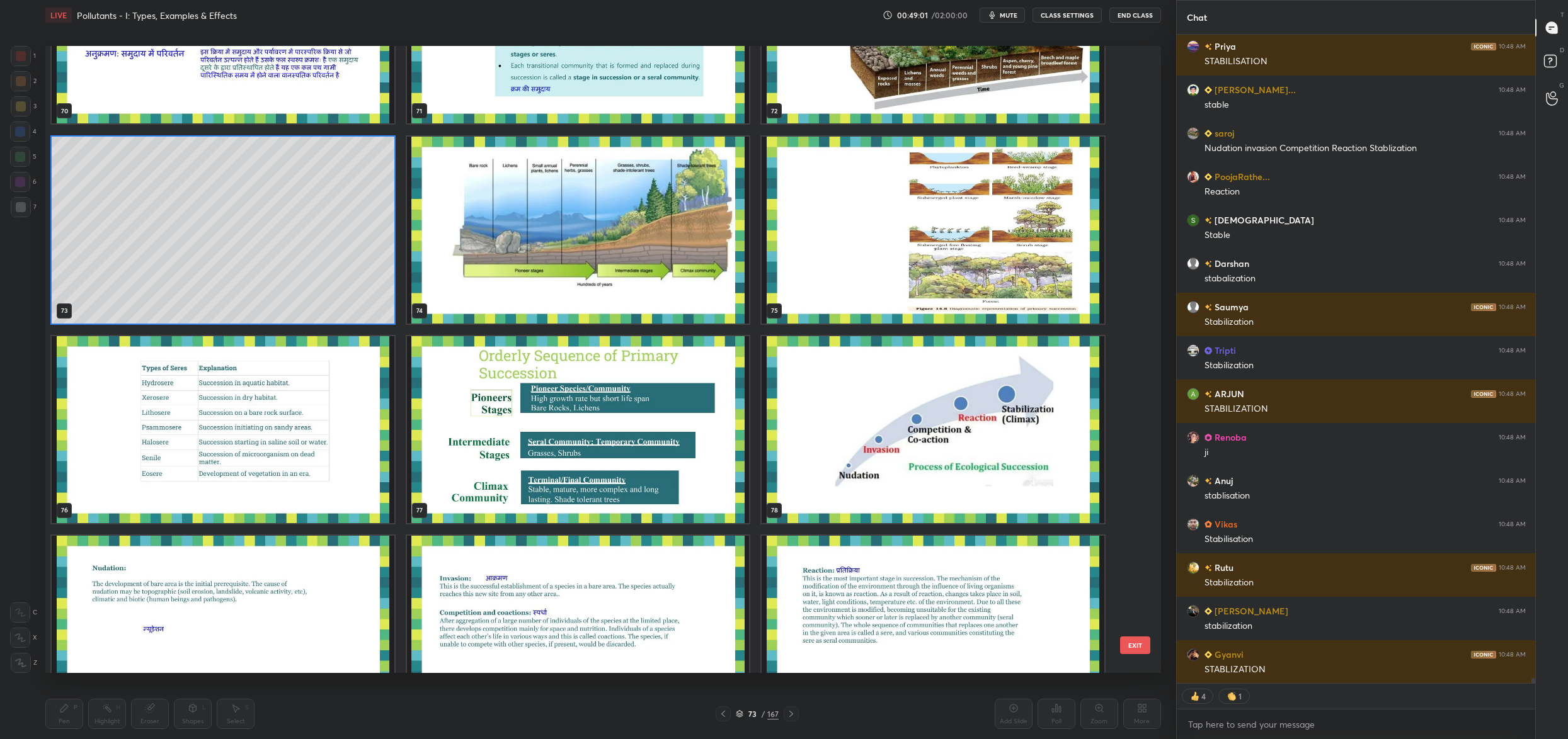
click at [988, 450] on img "grid" at bounding box center [933, 430] width 343 height 187
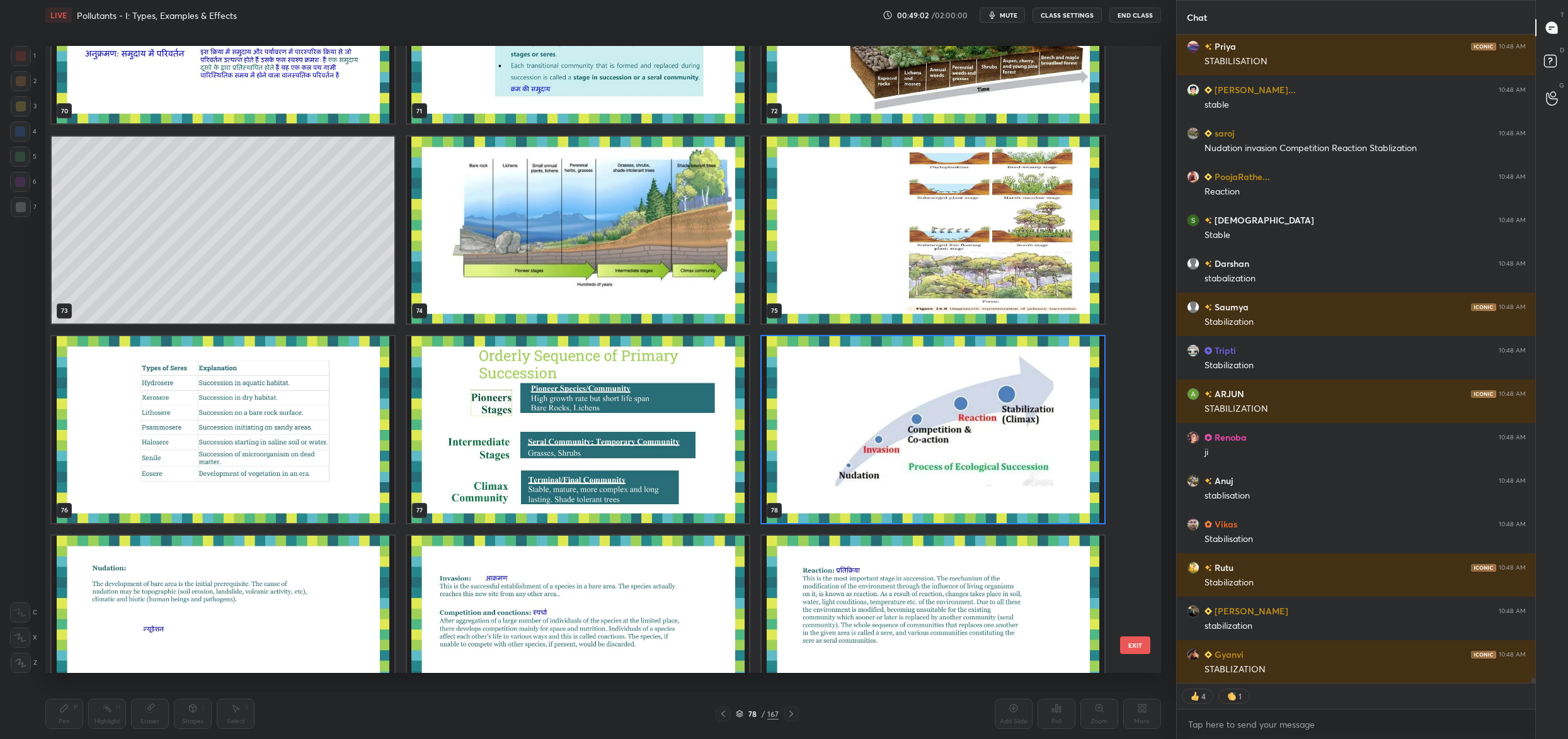
click at [988, 450] on img "grid" at bounding box center [933, 430] width 343 height 187
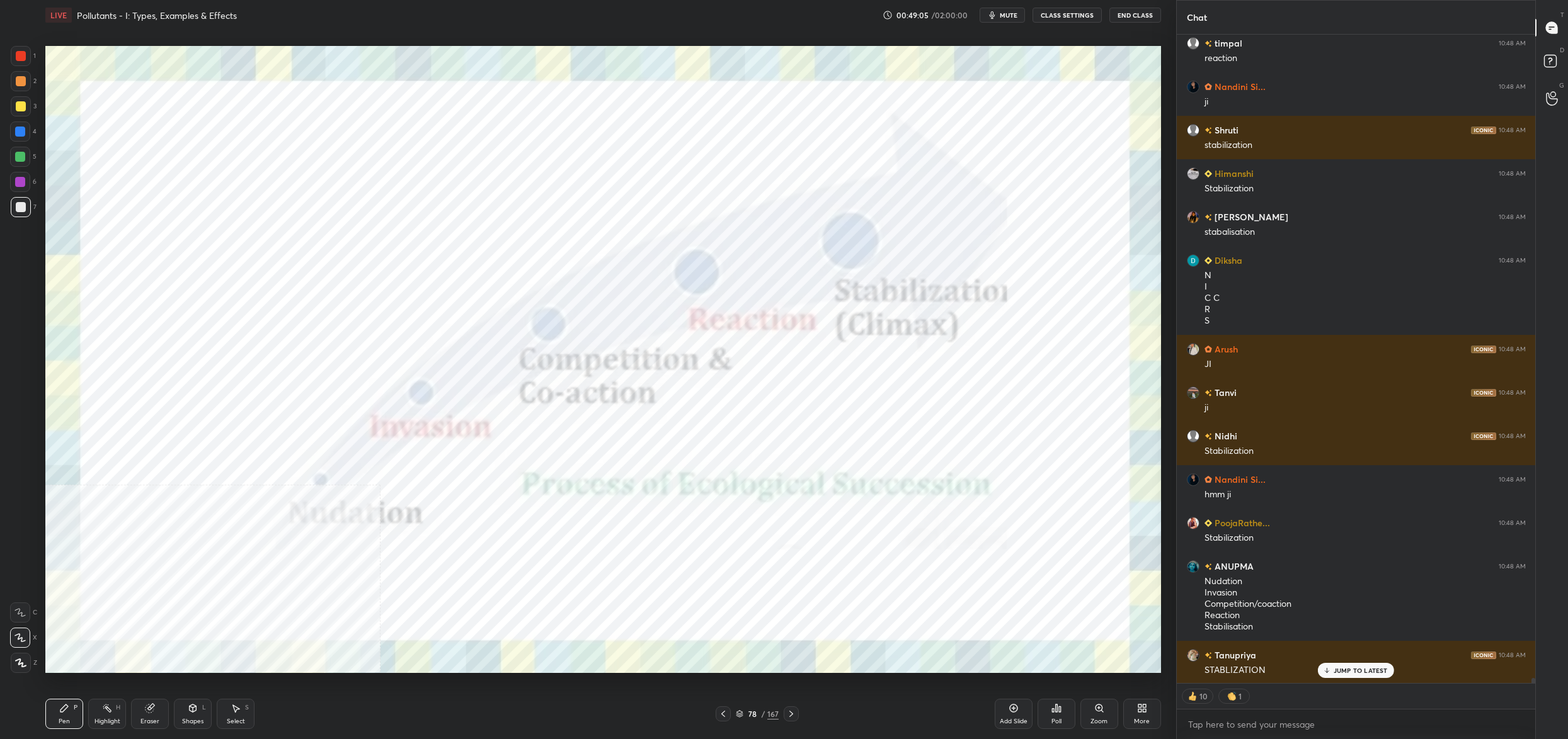
click at [1150, 709] on div "More" at bounding box center [1142, 714] width 38 height 30
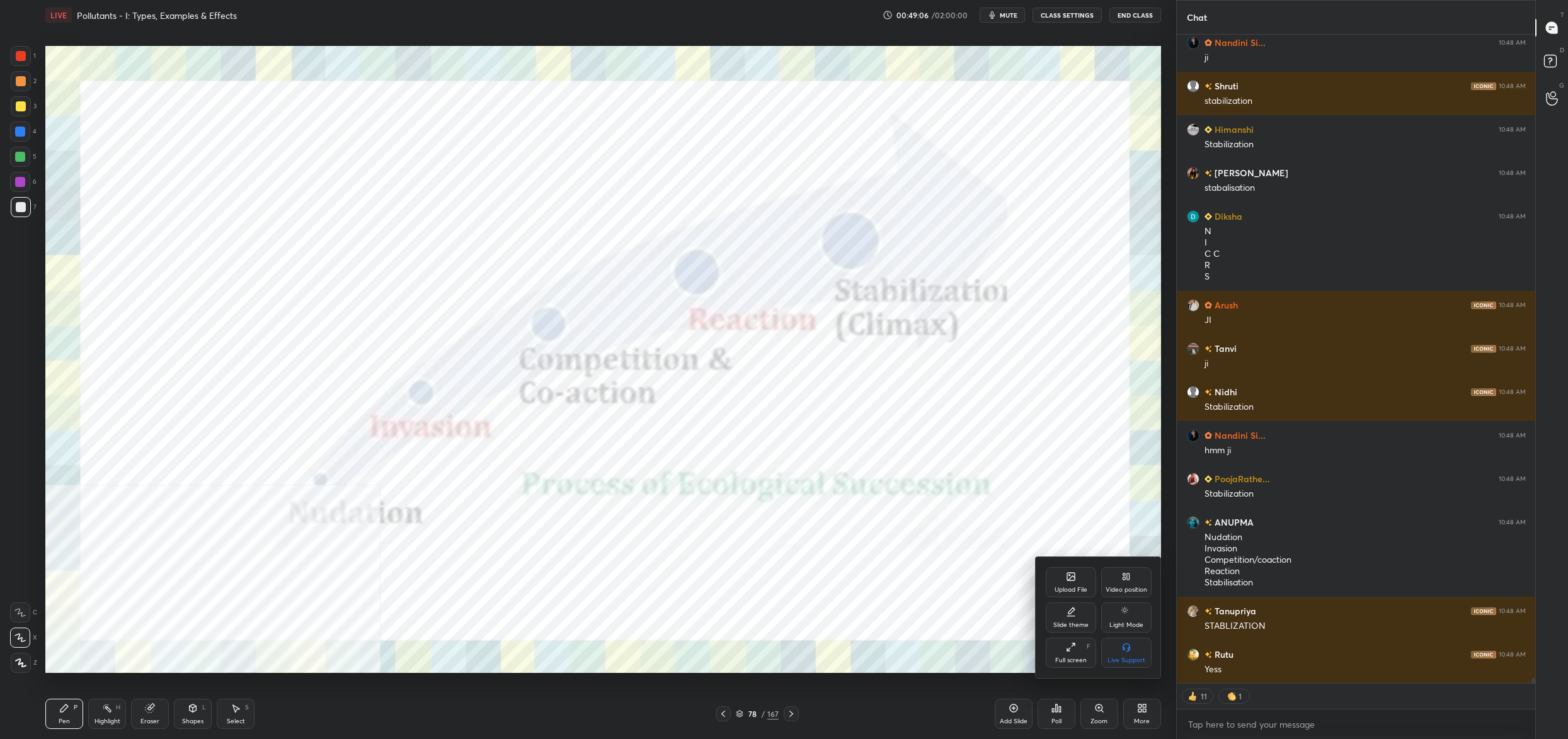
click at [1128, 586] on div "Video position" at bounding box center [1127, 582] width 51 height 30
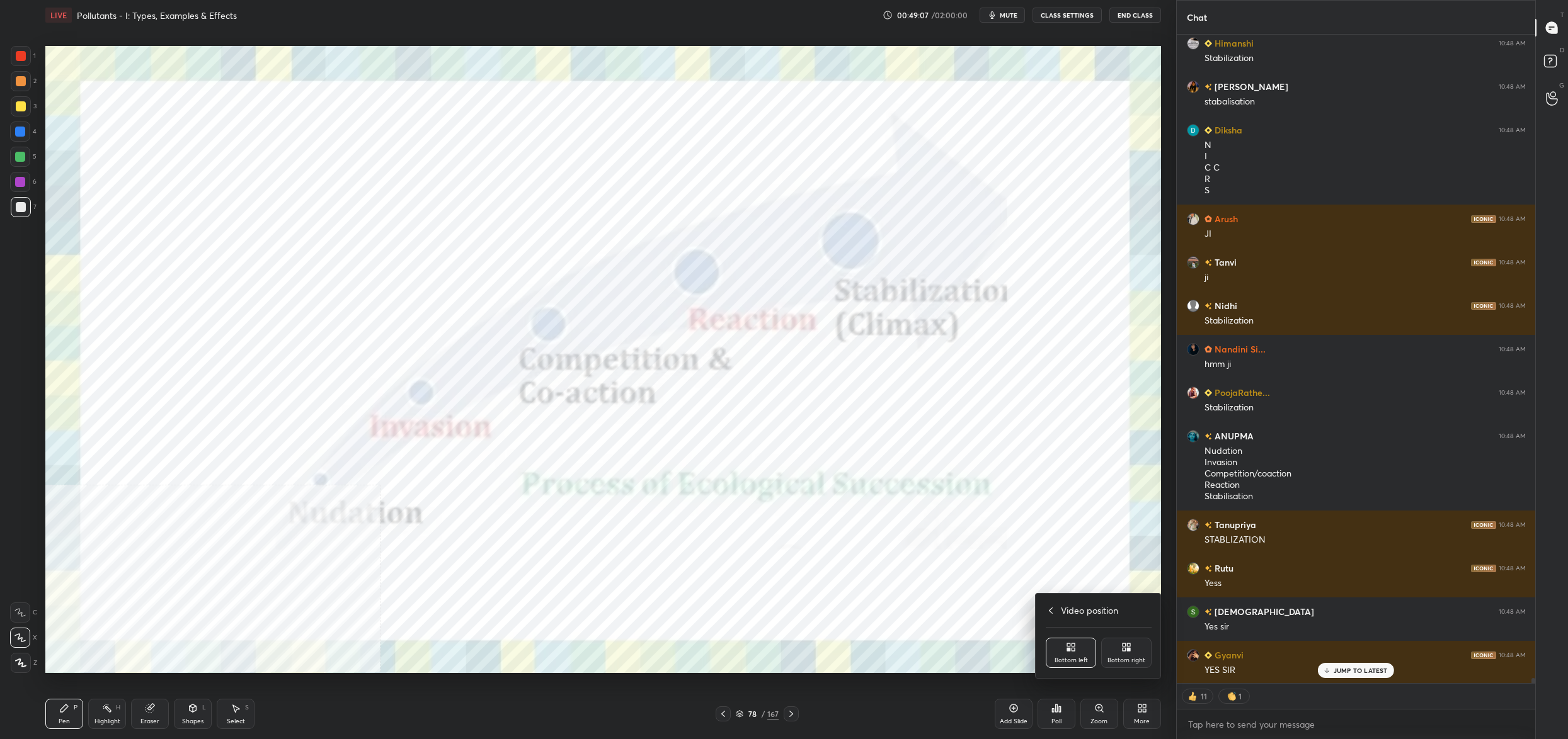
click at [1146, 659] on div "Bottom right" at bounding box center [1127, 652] width 51 height 30
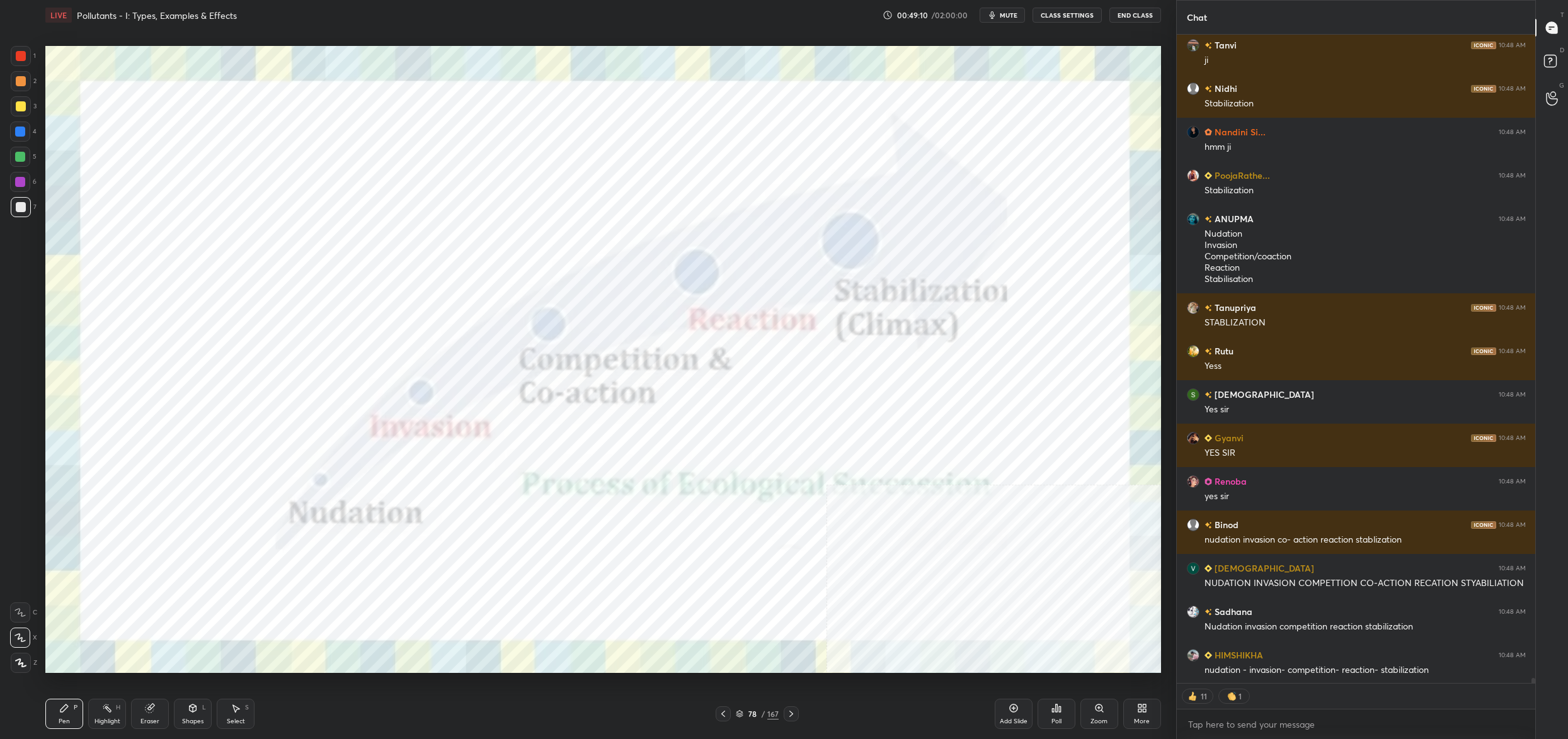
click at [14, 51] on div at bounding box center [20, 56] width 20 height 20
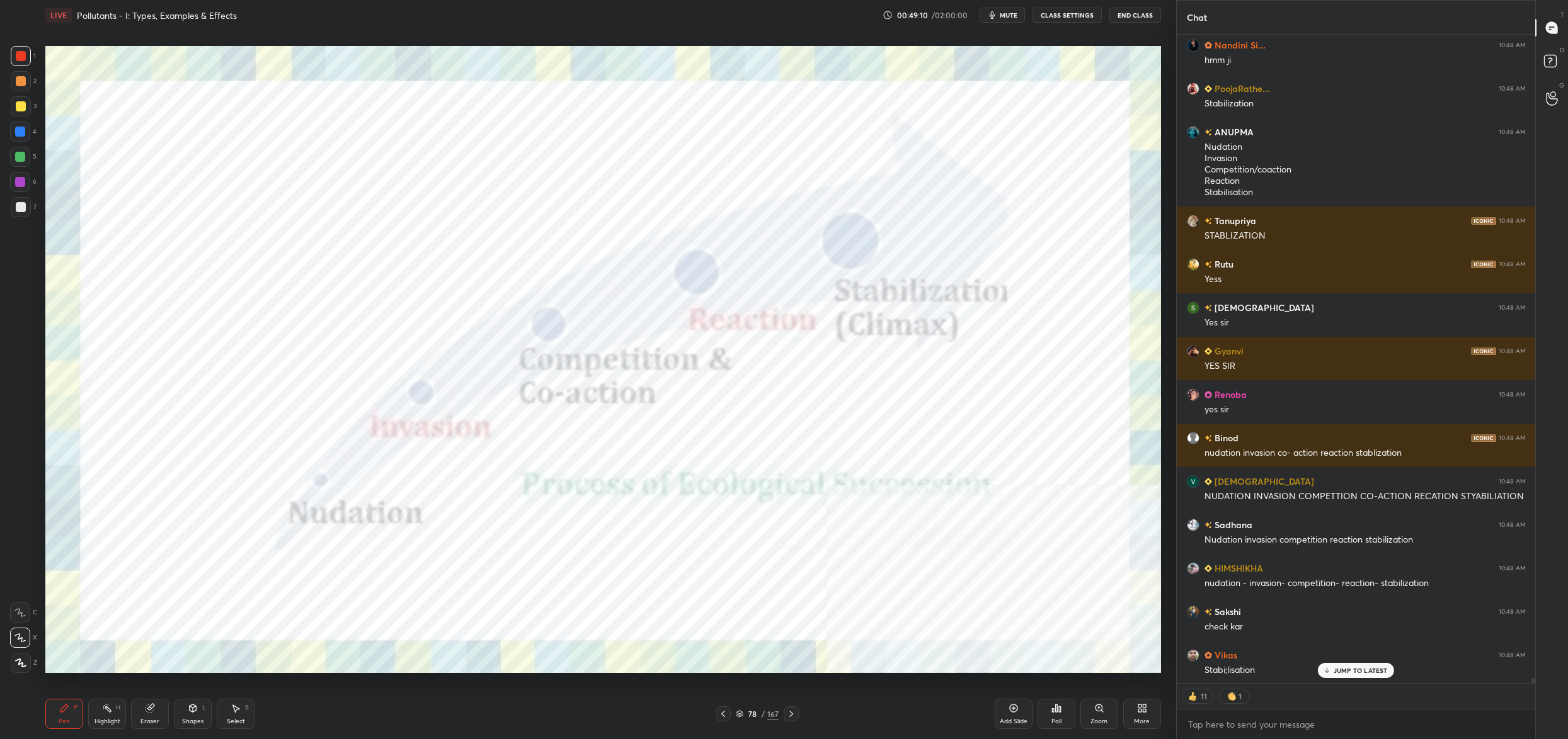
click at [16, 61] on div at bounding box center [20, 56] width 20 height 20
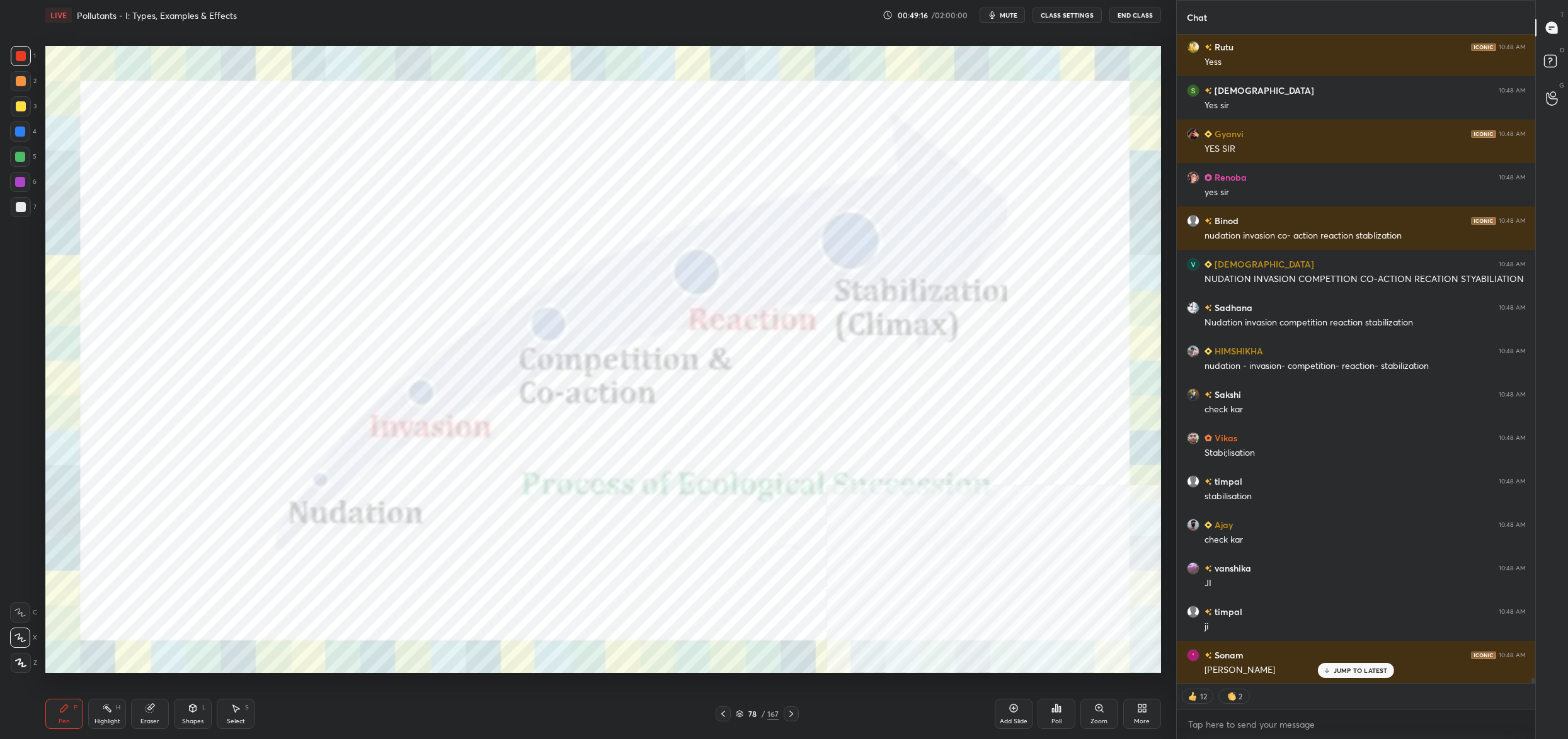
click at [742, 716] on div "78 / 167" at bounding box center [757, 714] width 43 height 11
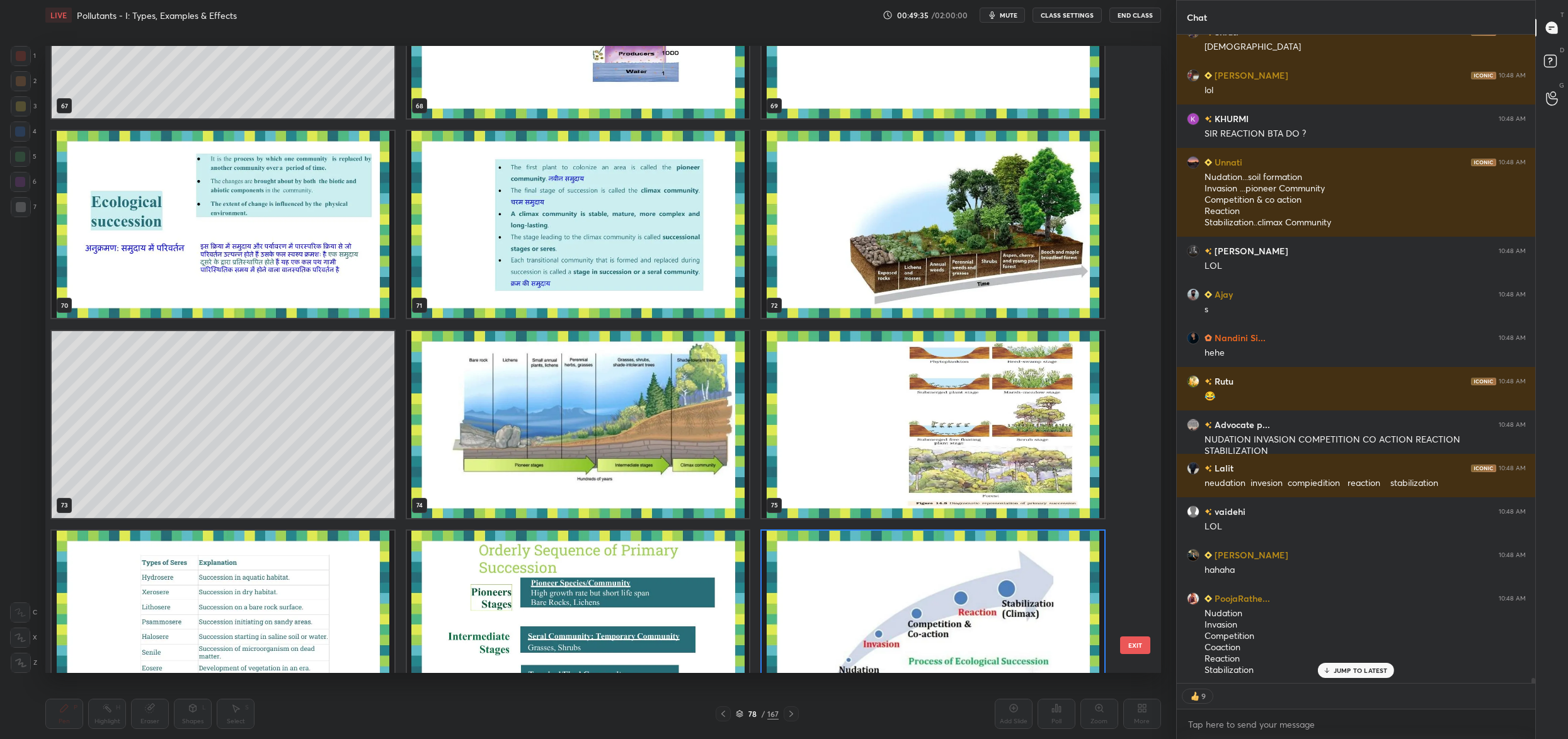
click at [840, 234] on img "grid" at bounding box center [933, 225] width 343 height 187
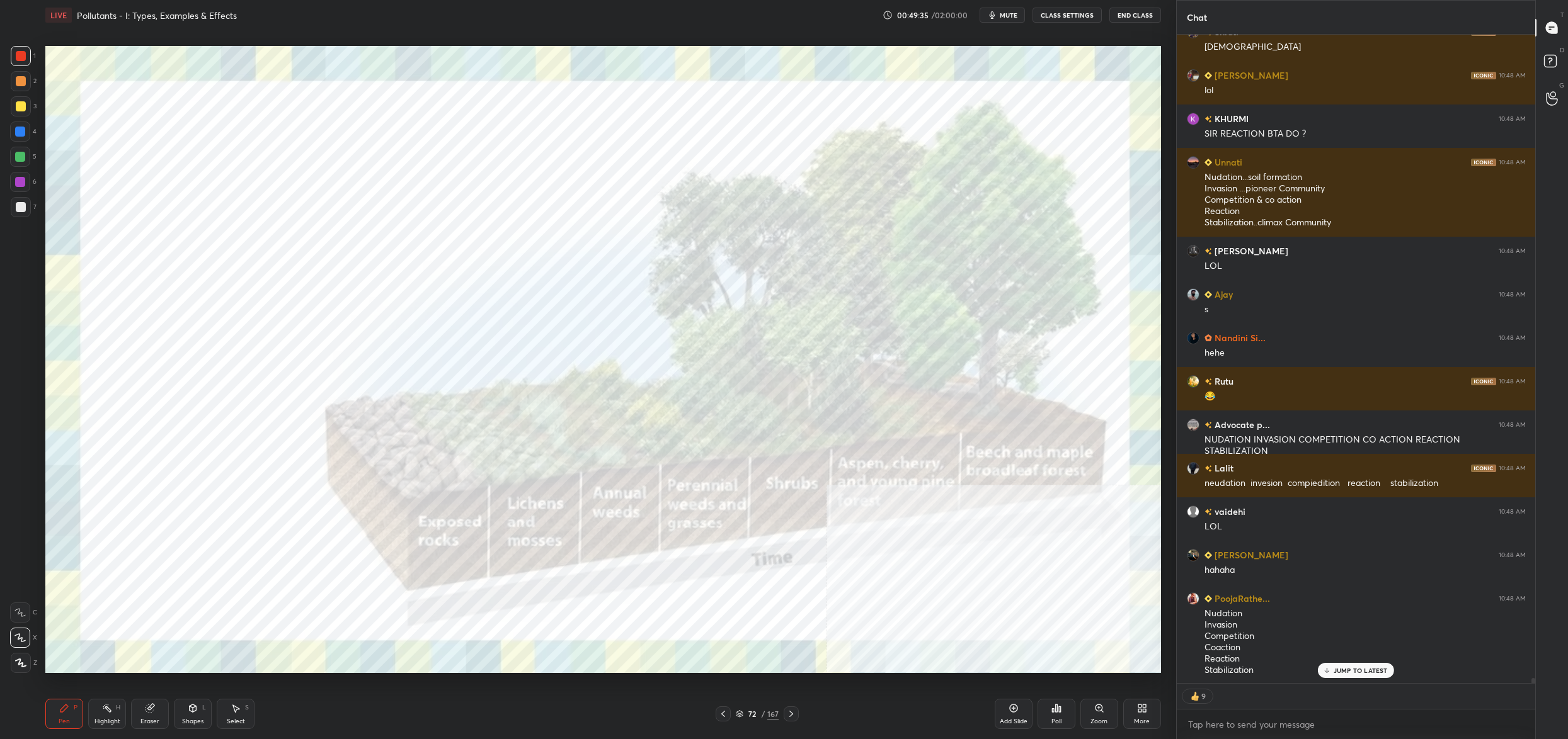
click at [840, 234] on img "grid" at bounding box center [933, 225] width 343 height 187
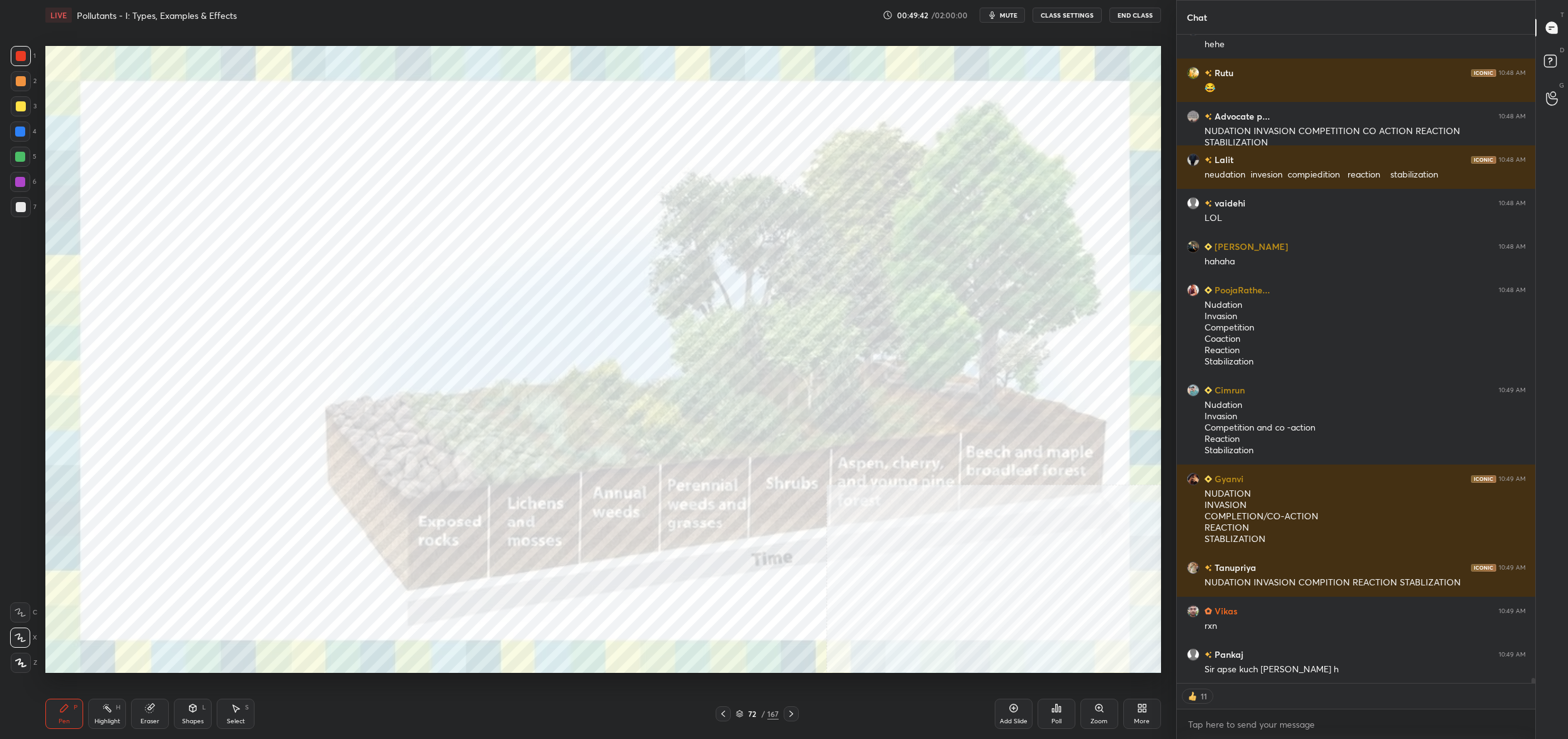
click at [755, 722] on div "Pen P Highlight H Eraser Shapes L Select S 72 / 167 Add Slide Poll Zoom More" at bounding box center [603, 714] width 1116 height 51
click at [748, 724] on div "Pen P Highlight H Eraser Shapes L Select S 72 / 167 Add Slide Poll Zoom More" at bounding box center [603, 714] width 1116 height 51
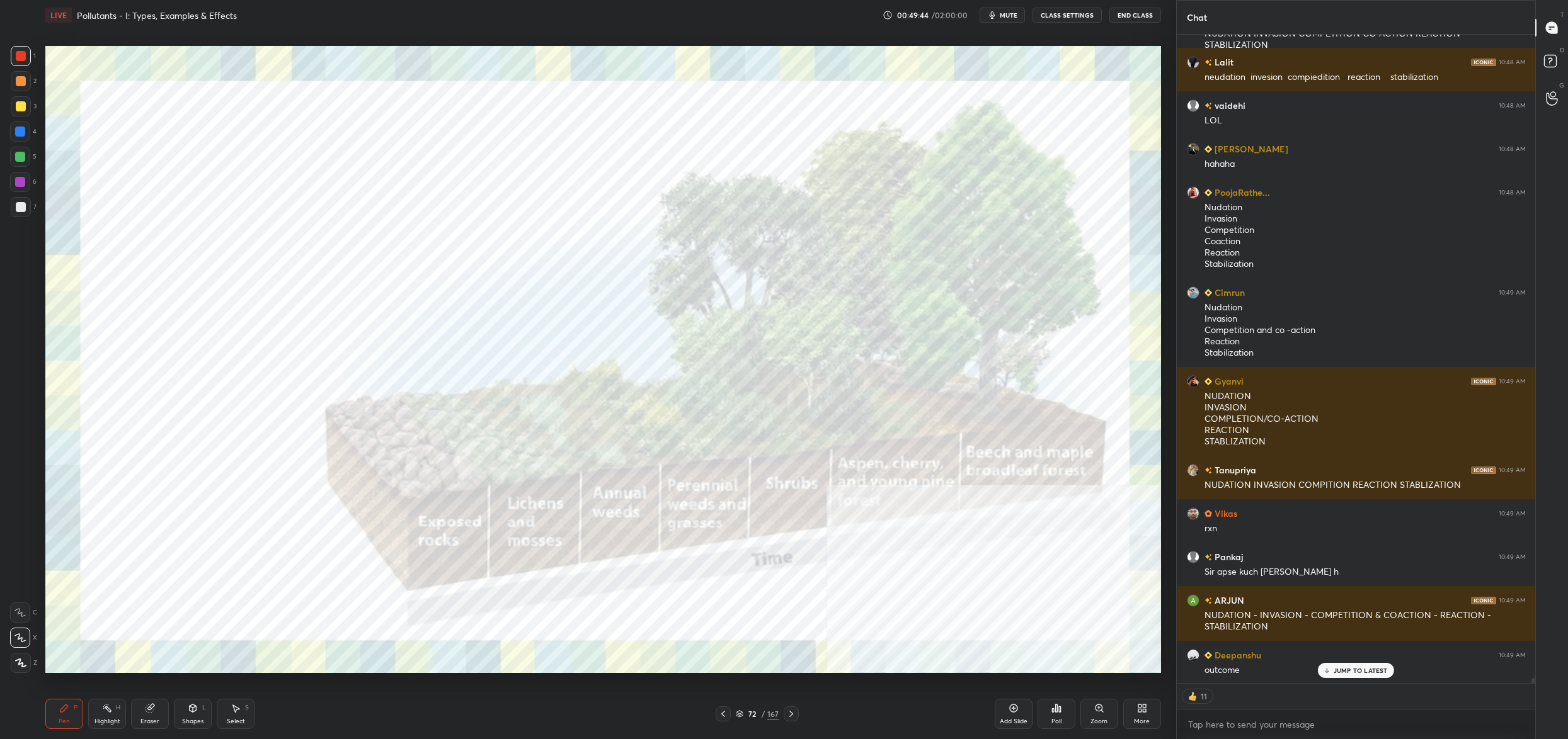
click at [744, 708] on div "72 / 167" at bounding box center [757, 714] width 83 height 15
click at [751, 710] on div "72" at bounding box center [752, 714] width 13 height 8
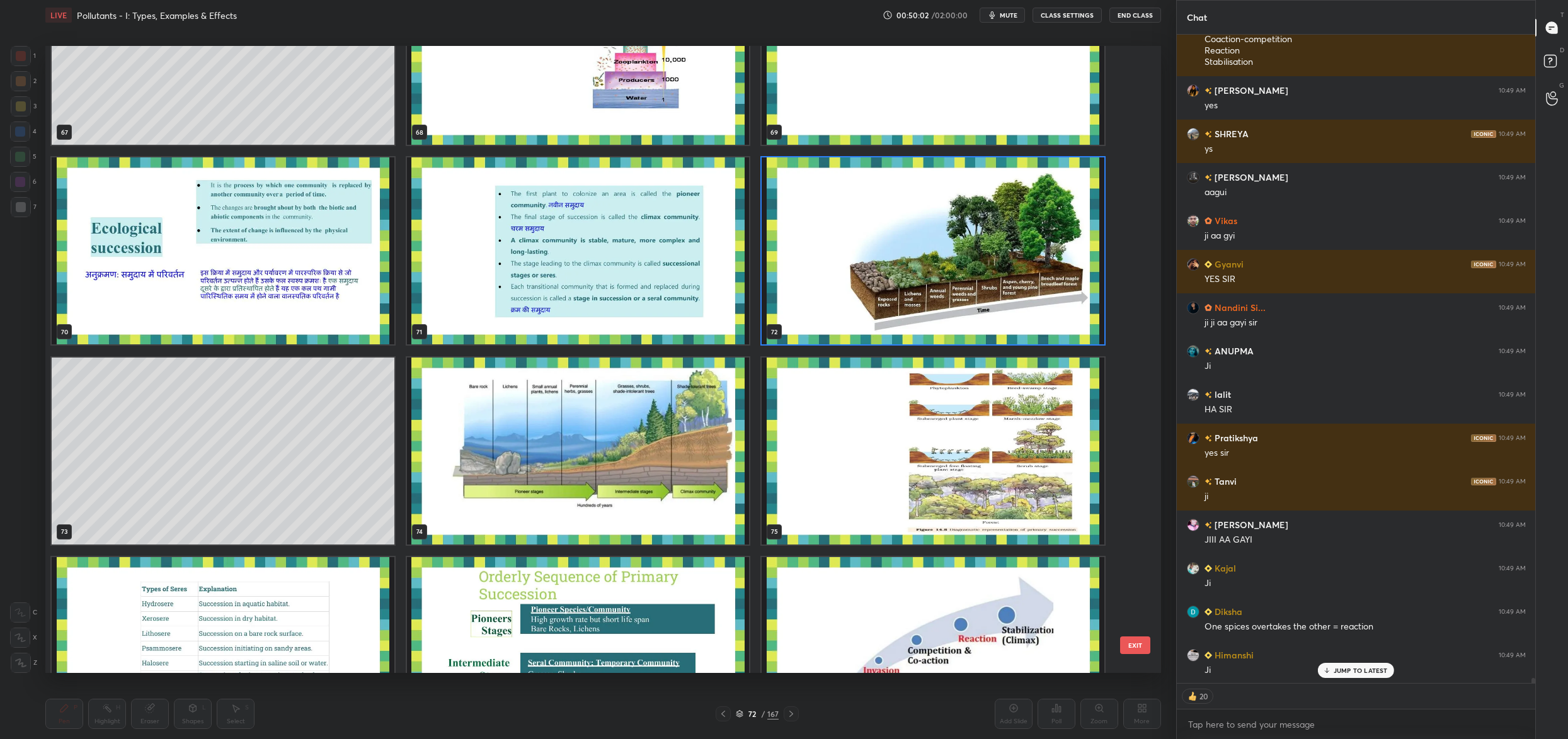
click at [882, 267] on img "grid" at bounding box center [933, 251] width 343 height 187
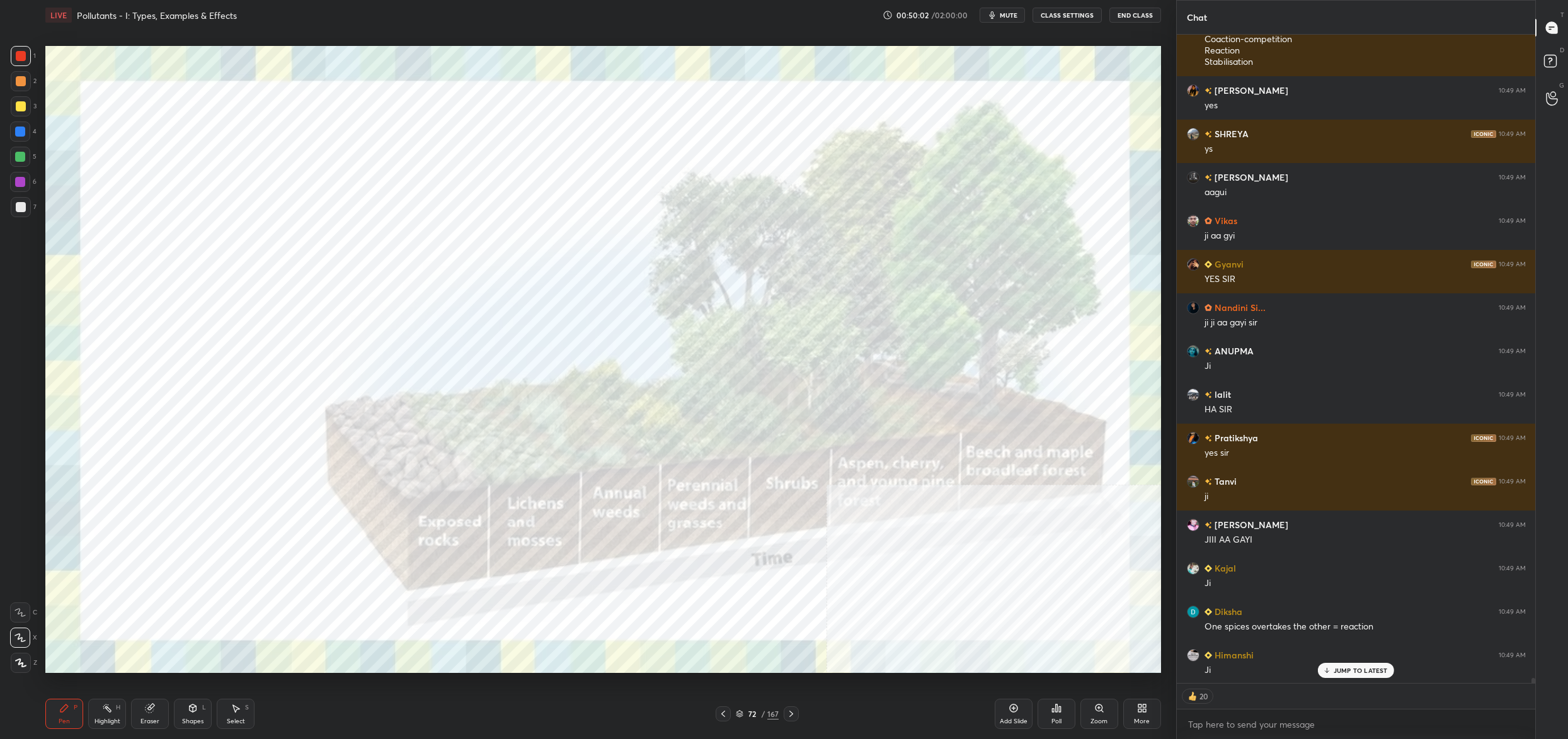
click at [882, 267] on img "grid" at bounding box center [933, 251] width 343 height 187
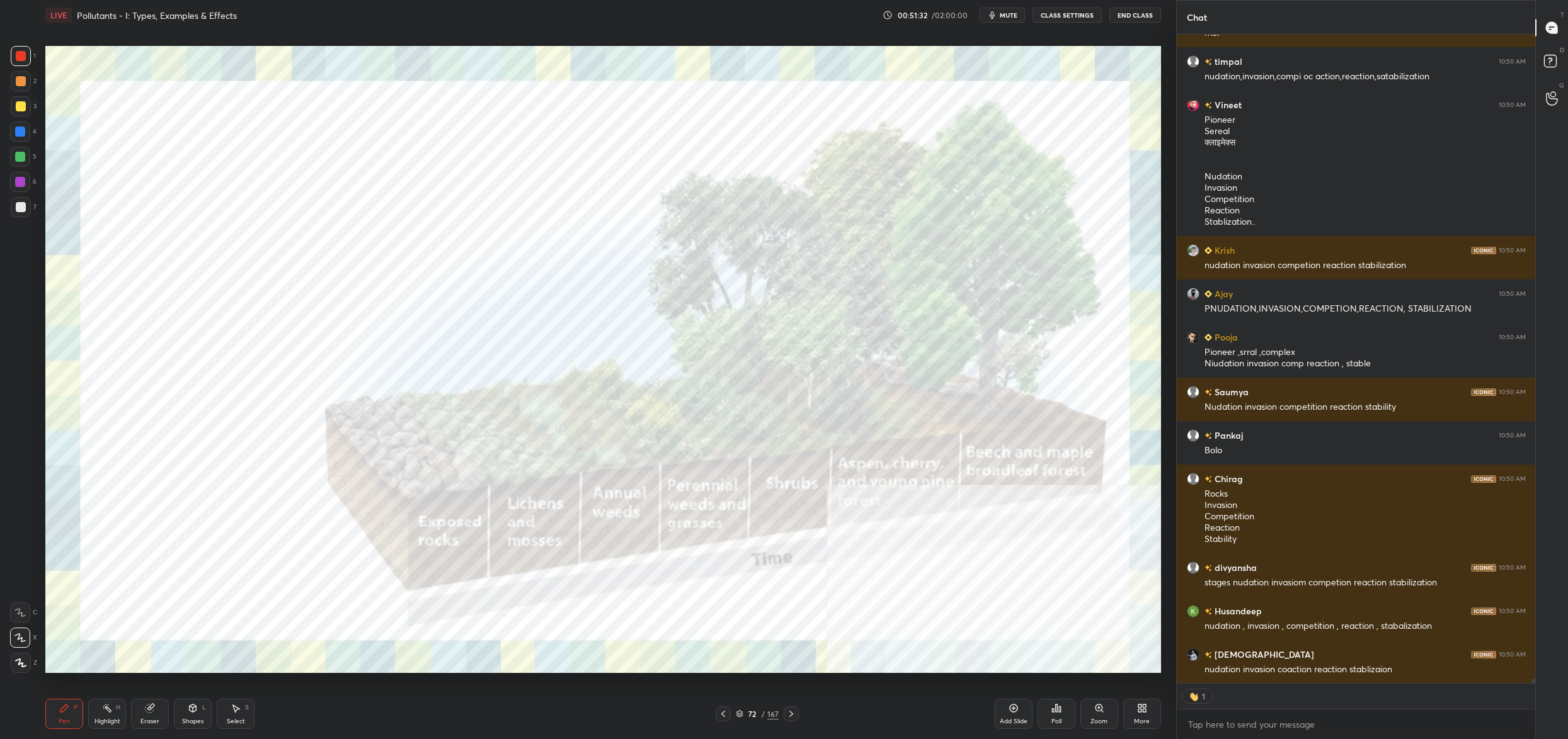
click at [1003, 18] on span "mute" at bounding box center [1008, 15] width 18 height 9
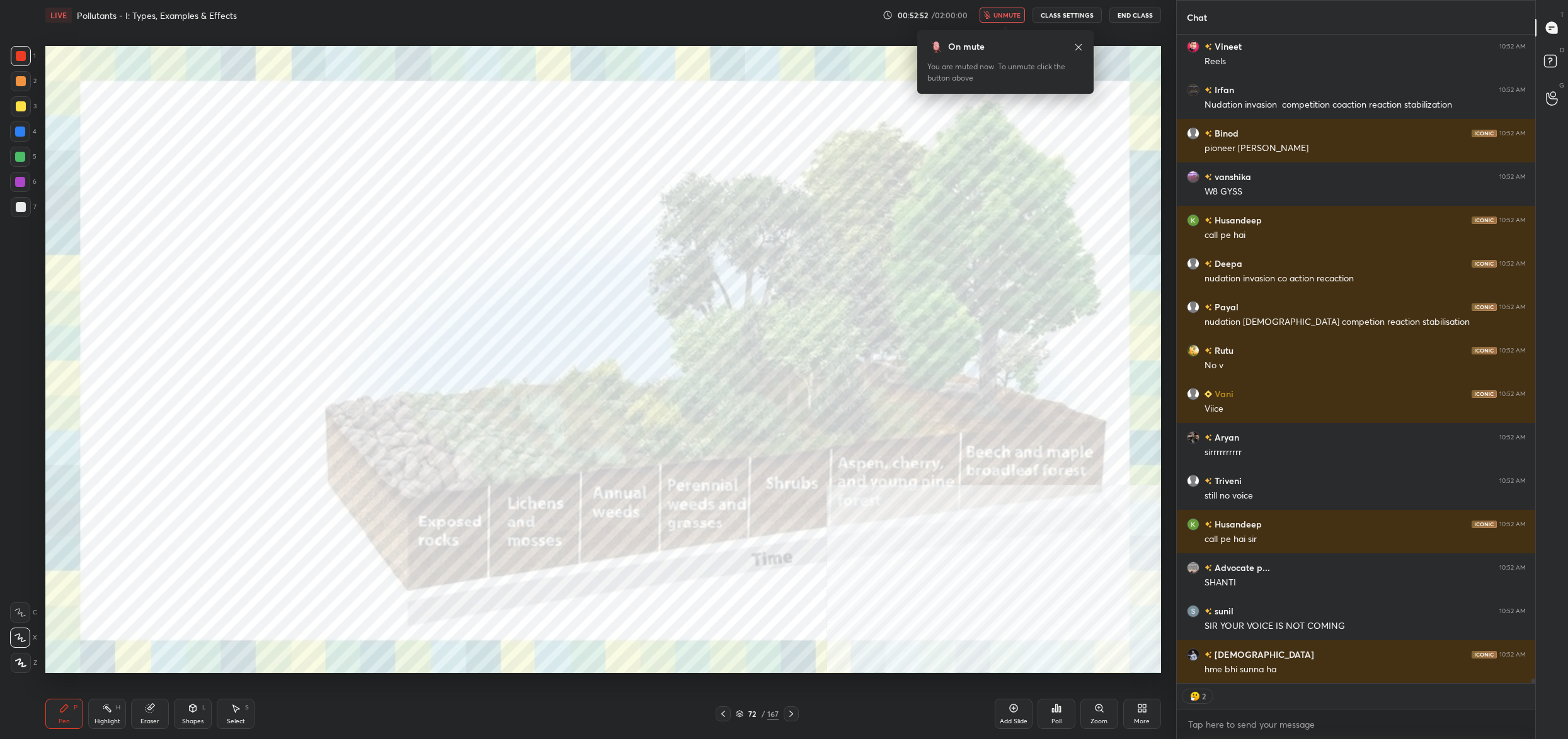
click at [1008, 26] on div "On mute You are muted now. To unmute click the button above" at bounding box center [1005, 58] width 177 height 71
click at [1016, 15] on span "unmute" at bounding box center [1007, 15] width 27 height 9
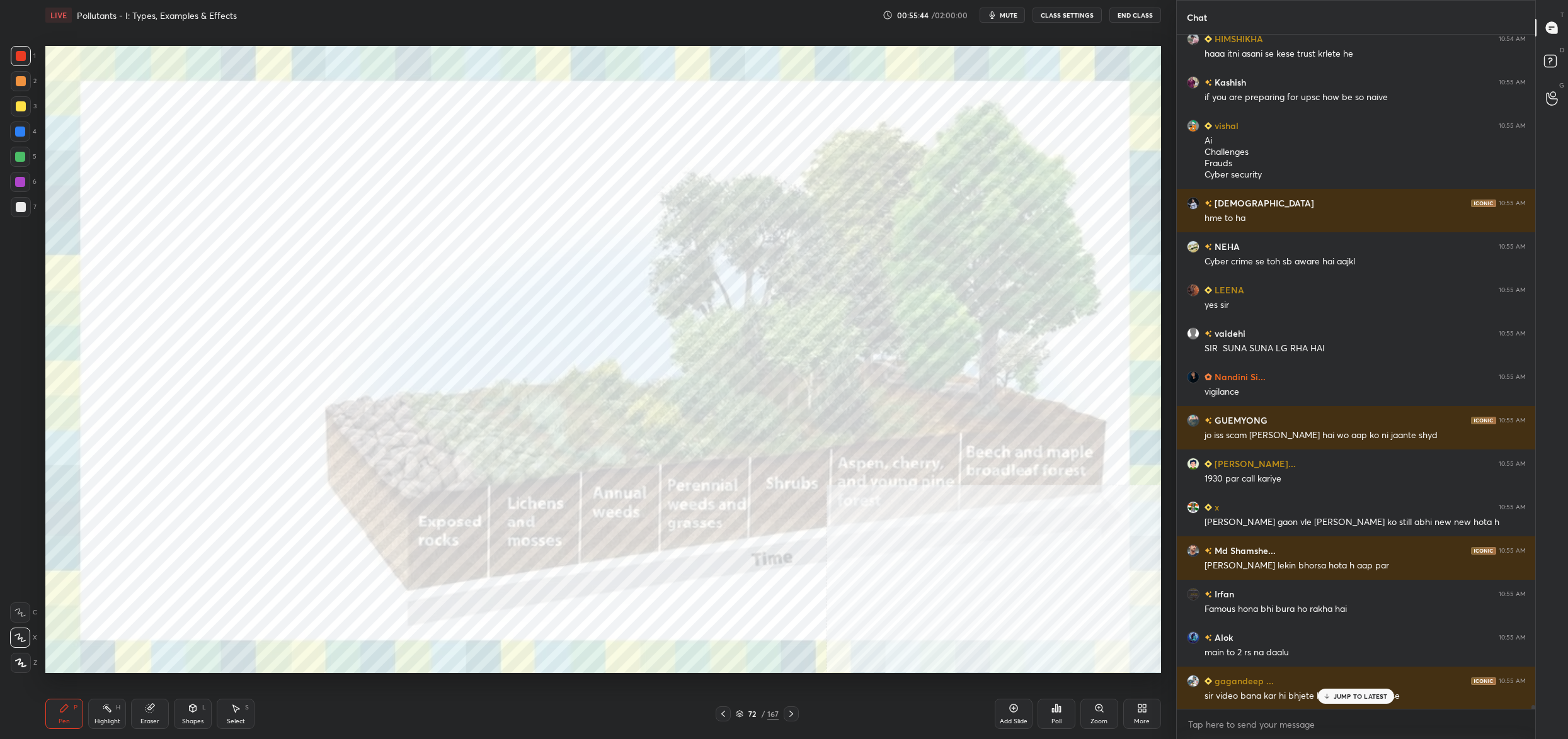
click at [19, 103] on div at bounding box center [20, 106] width 10 height 10
click at [18, 96] on div "1 2 3 4 5 6 7" at bounding box center [23, 134] width 27 height 177
drag, startPoint x: 19, startPoint y: 79, endPoint x: 22, endPoint y: 70, distance: 9.5
click at [19, 77] on div at bounding box center [20, 81] width 10 height 10
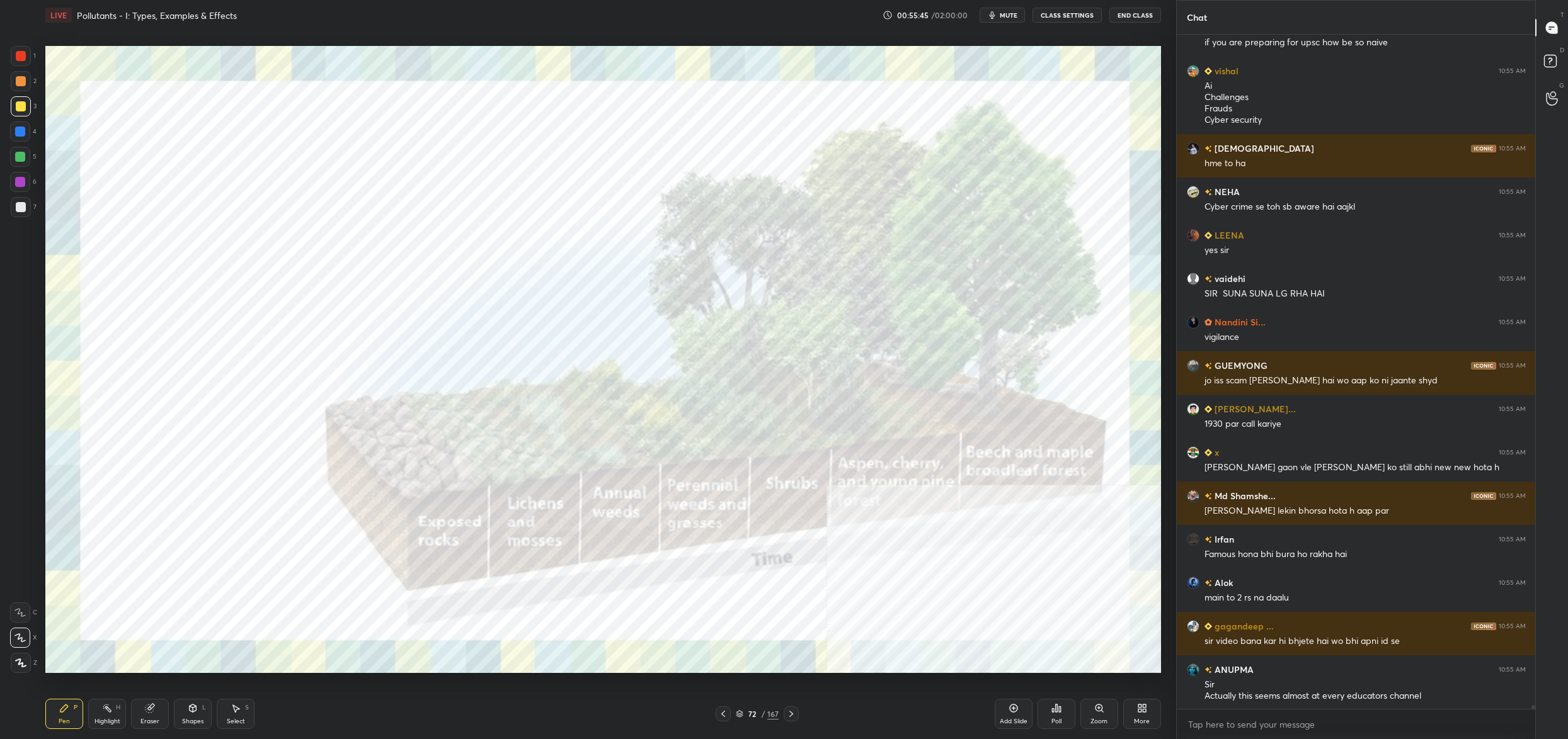
click at [20, 72] on div at bounding box center [20, 81] width 20 height 20
click at [18, 59] on div at bounding box center [20, 56] width 10 height 10
drag, startPoint x: 15, startPoint y: 92, endPoint x: 21, endPoint y: 118, distance: 26.7
click at [22, 107] on div "1 2 3 4 5 6 7" at bounding box center [23, 134] width 27 height 177
click at [20, 117] on div "3" at bounding box center [23, 109] width 26 height 25
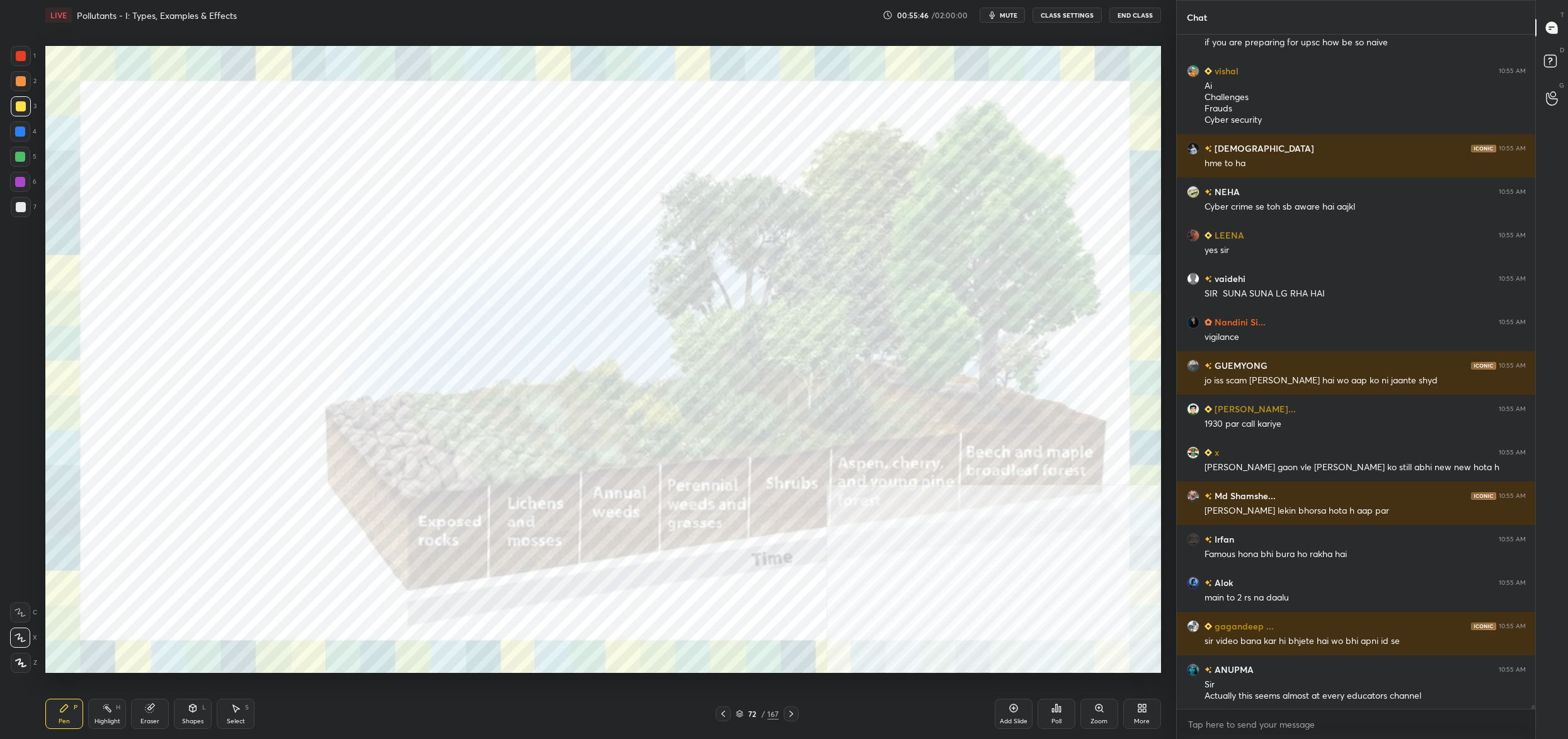
click at [21, 134] on div at bounding box center [20, 132] width 10 height 10
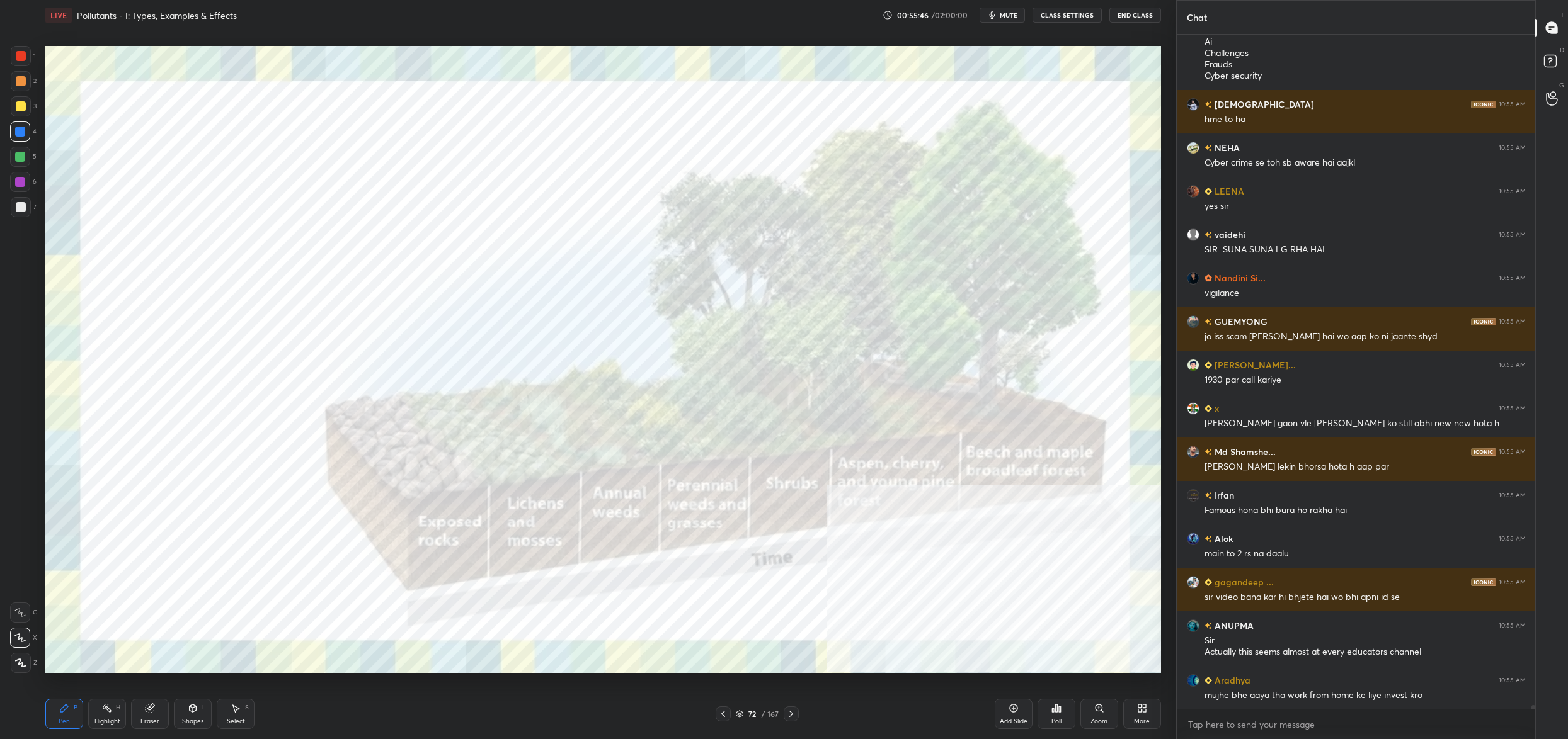
click at [27, 143] on div "4" at bounding box center [23, 134] width 27 height 25
click at [25, 156] on div at bounding box center [20, 156] width 20 height 20
drag, startPoint x: 25, startPoint y: 158, endPoint x: 23, endPoint y: 169, distance: 11.2
click at [25, 158] on div at bounding box center [20, 156] width 20 height 20
click at [21, 182] on div at bounding box center [20, 182] width 10 height 10
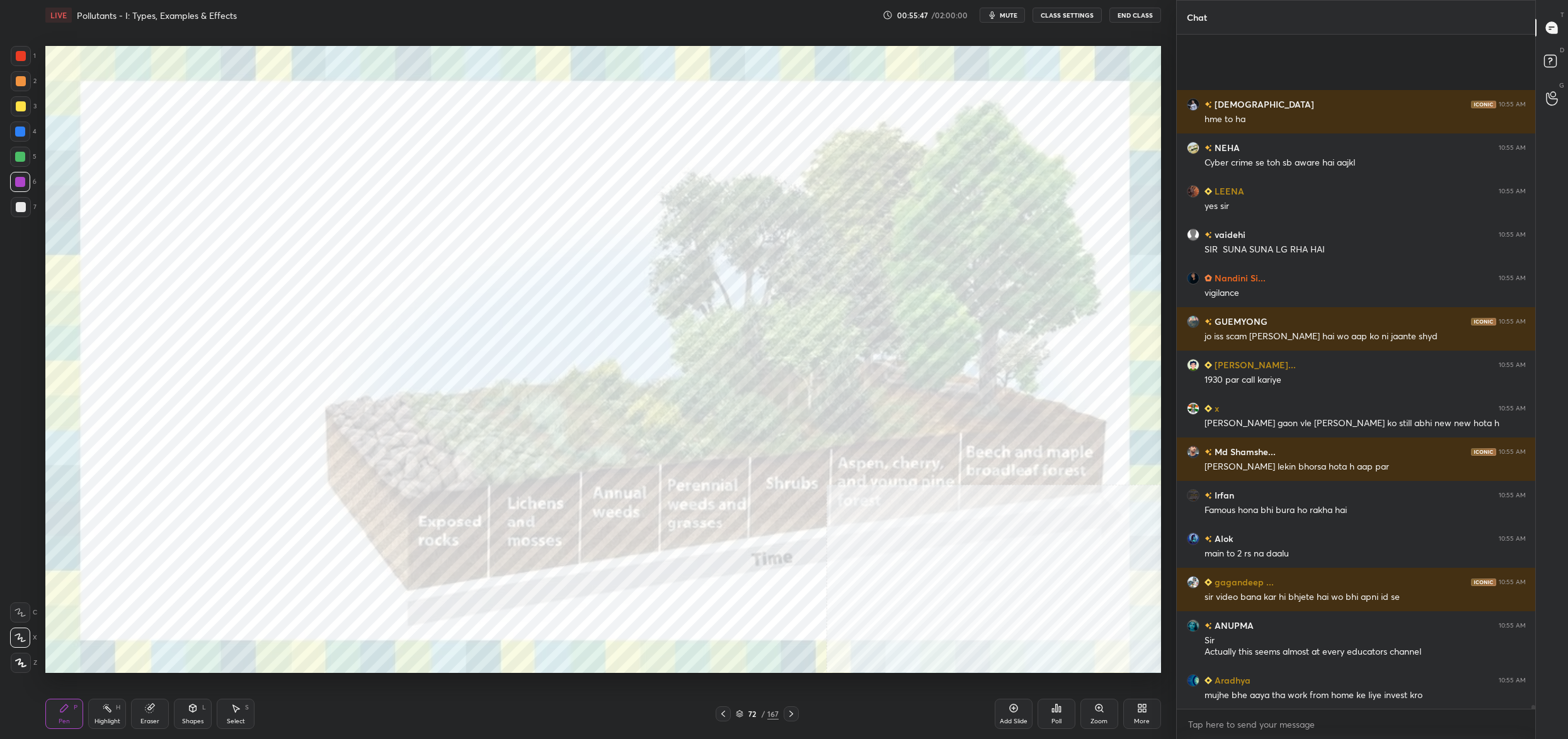
click at [27, 187] on div at bounding box center [20, 182] width 20 height 20
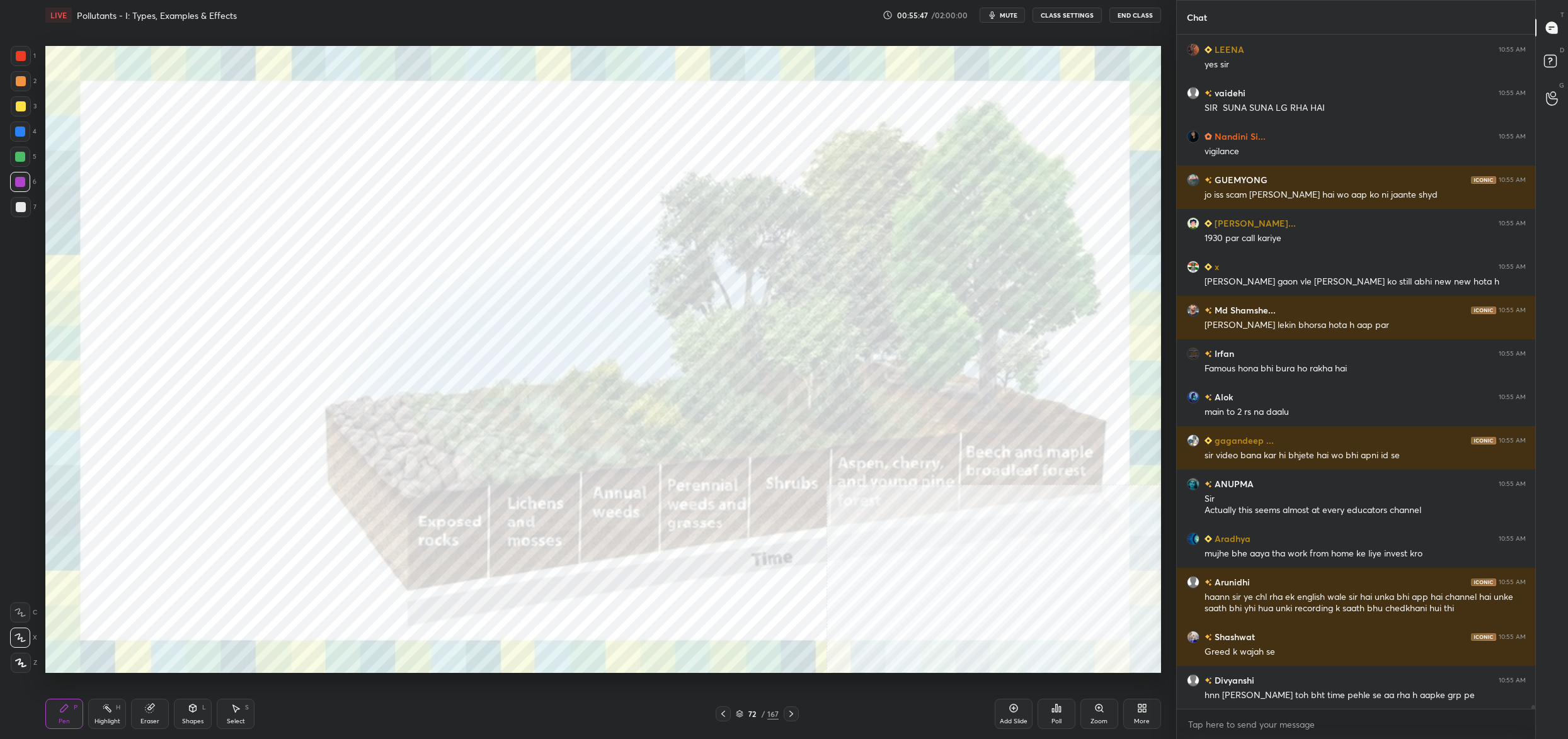
click at [27, 218] on div "7" at bounding box center [23, 210] width 26 height 25
click at [22, 216] on div "7" at bounding box center [23, 210] width 26 height 25
click at [20, 657] on div at bounding box center [20, 663] width 20 height 20
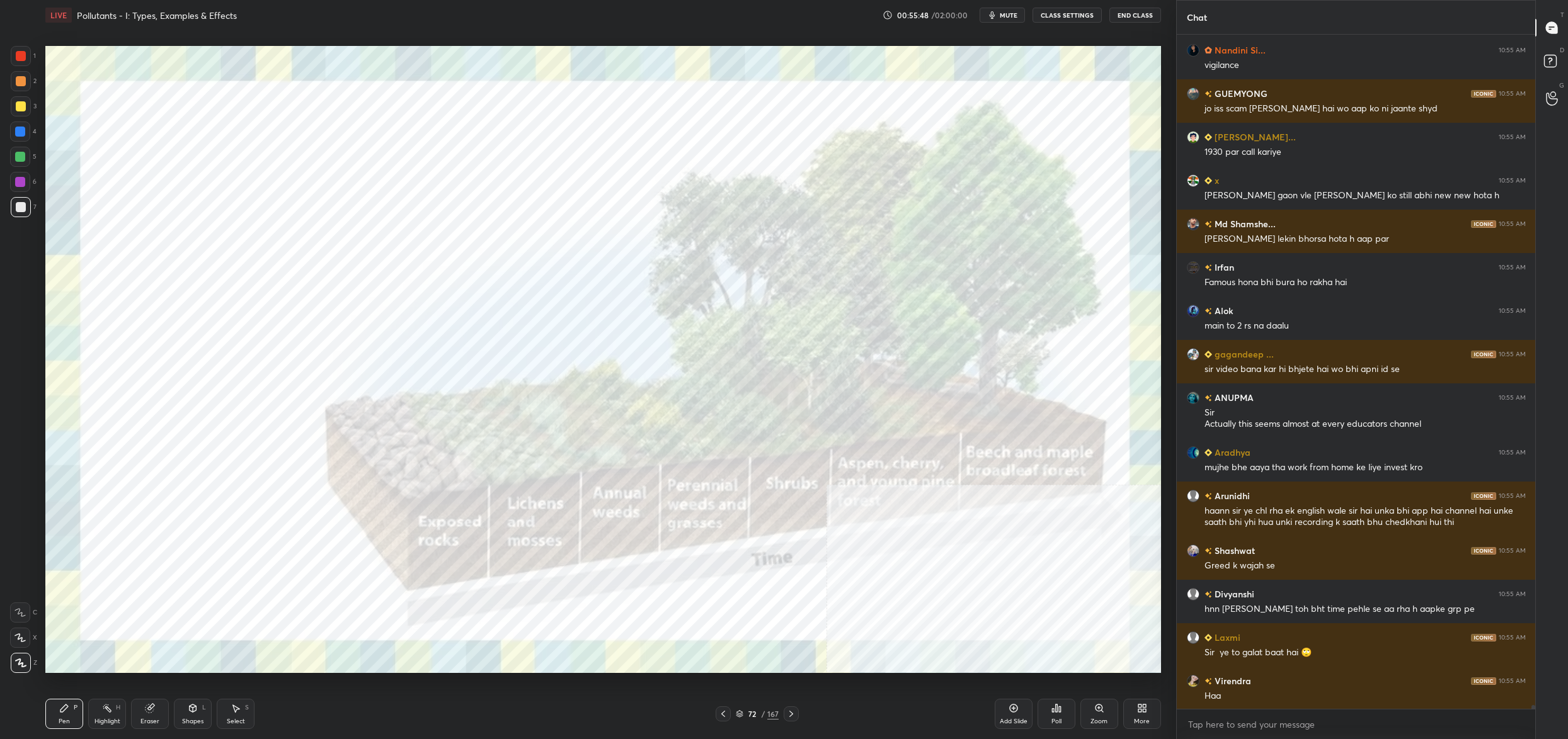
drag, startPoint x: 21, startPoint y: 658, endPoint x: 15, endPoint y: 648, distance: 11.7
click at [16, 652] on div "Z" at bounding box center [24, 661] width 27 height 25
click at [17, 635] on icon at bounding box center [20, 638] width 10 height 8
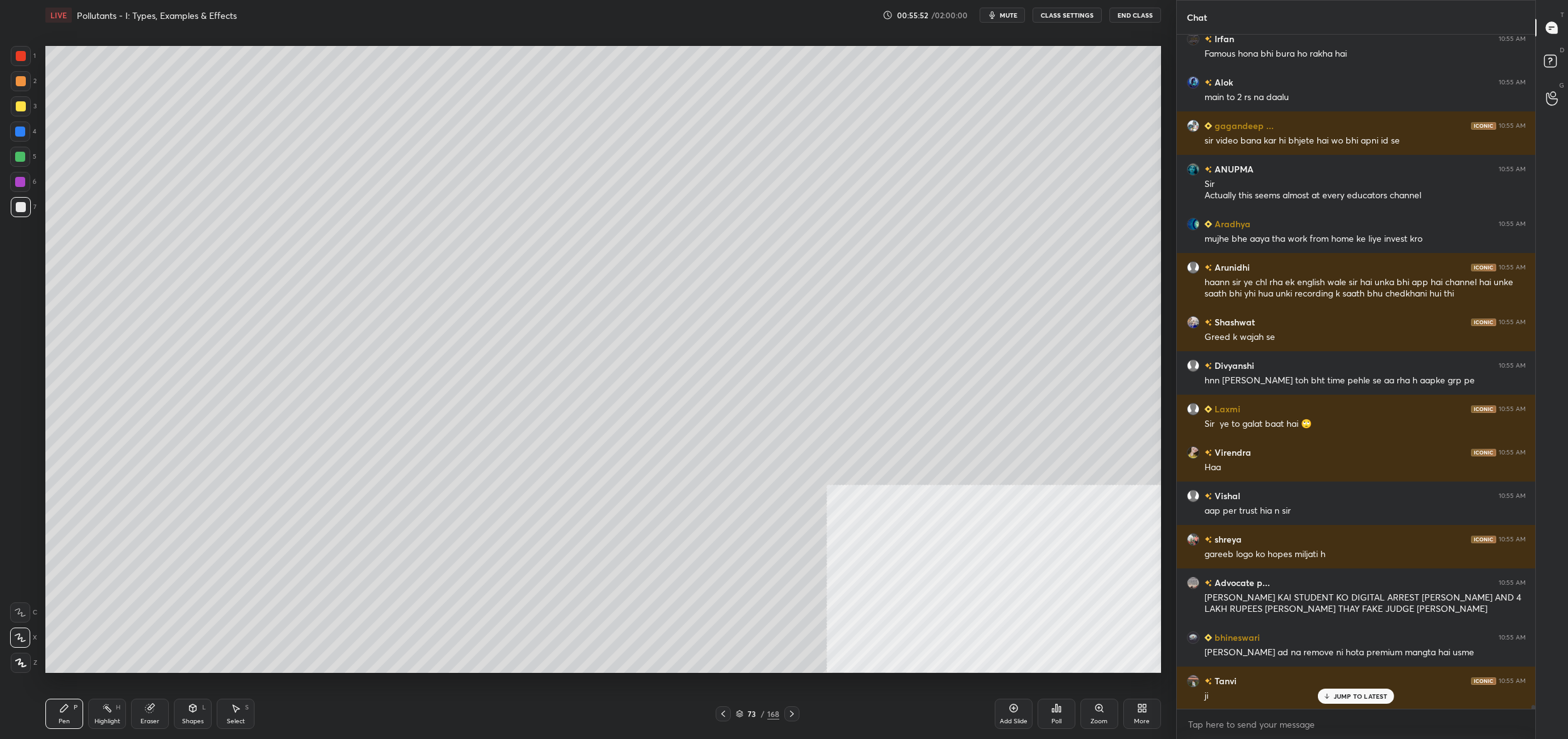
click at [746, 717] on div "73" at bounding box center [752, 714] width 13 height 8
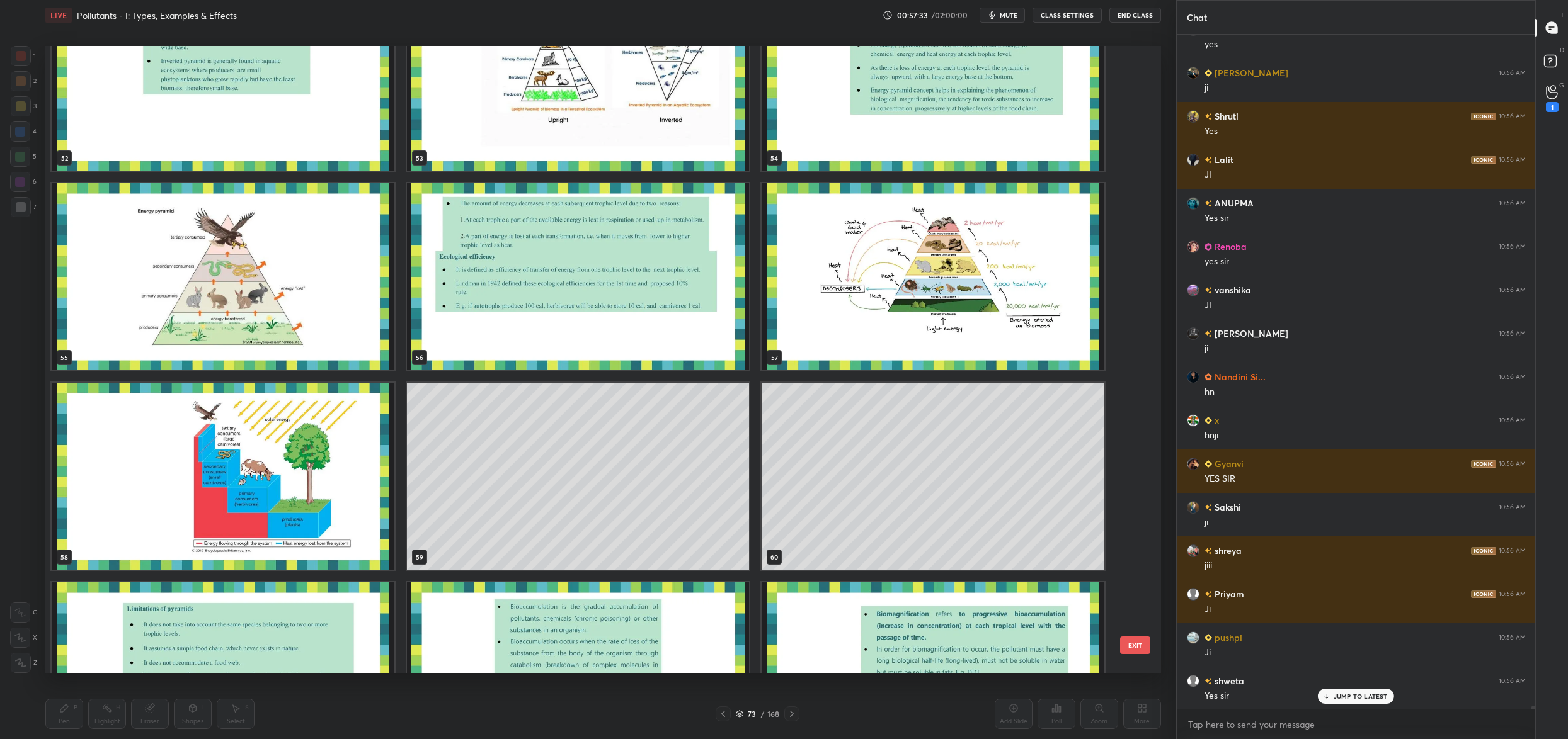
click at [1133, 649] on button "EXIT" at bounding box center [1135, 645] width 30 height 18
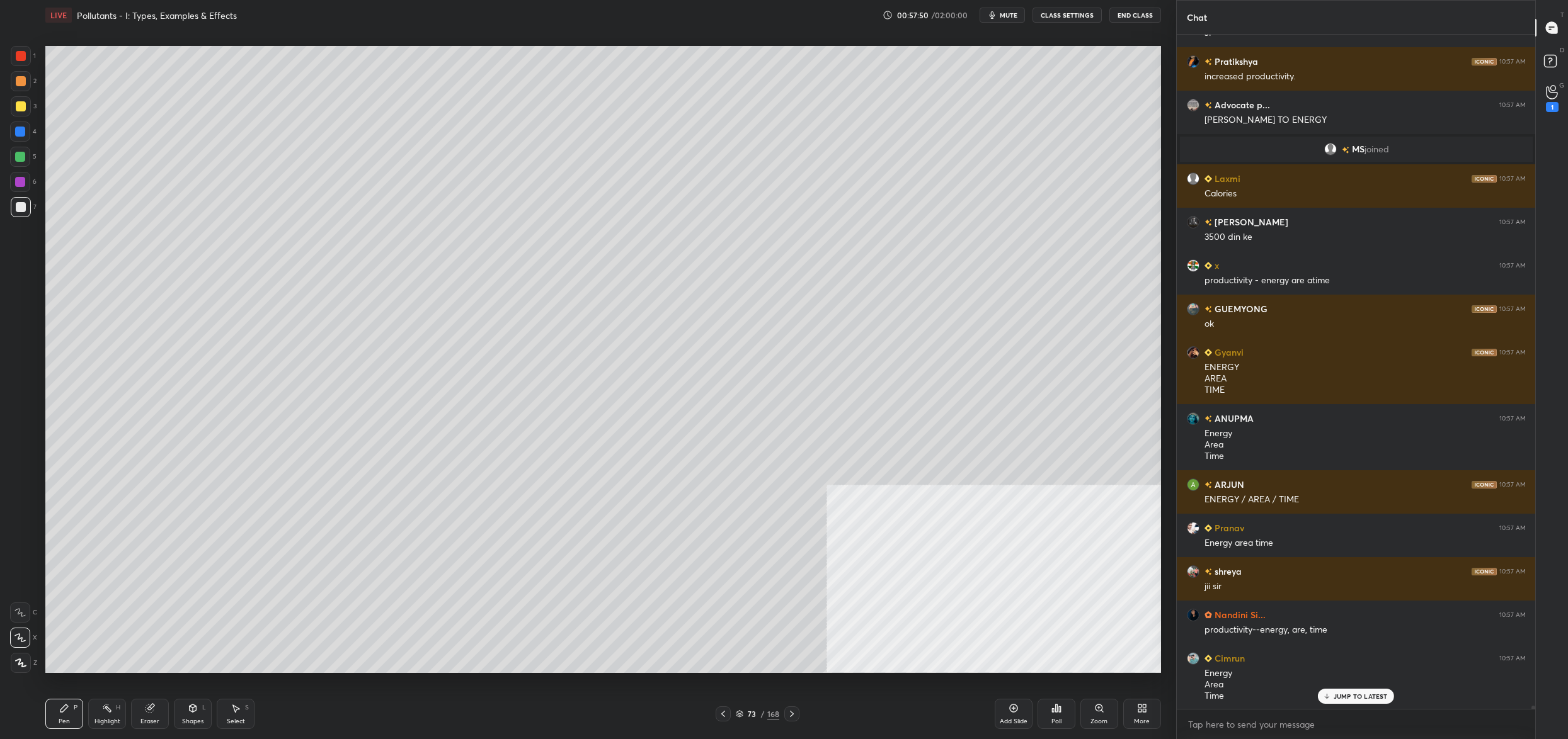
drag, startPoint x: 746, startPoint y: 714, endPoint x: 739, endPoint y: 707, distance: 9.9
click at [746, 714] on div "73" at bounding box center [752, 714] width 13 height 8
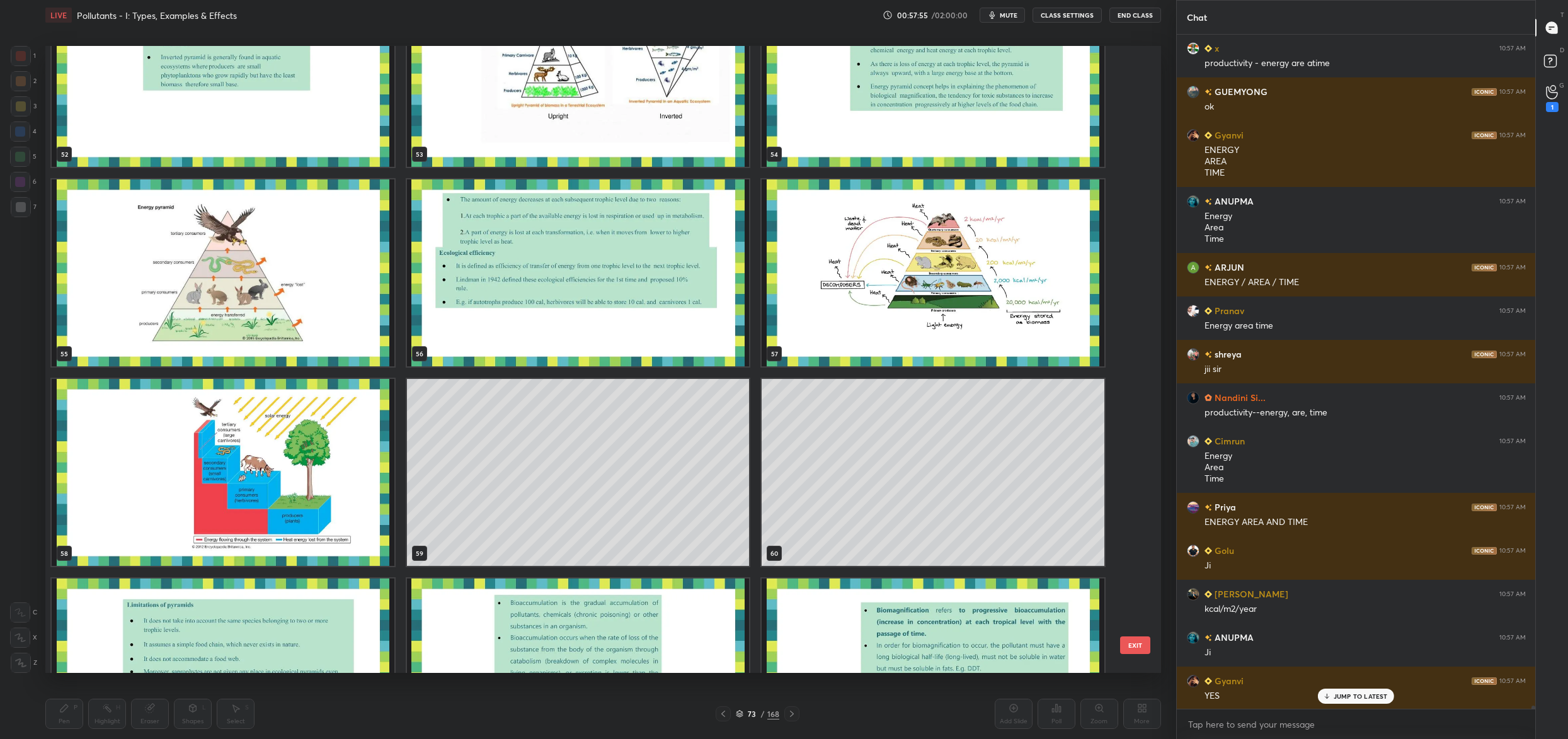
click at [1137, 640] on button "EXIT" at bounding box center [1135, 645] width 30 height 18
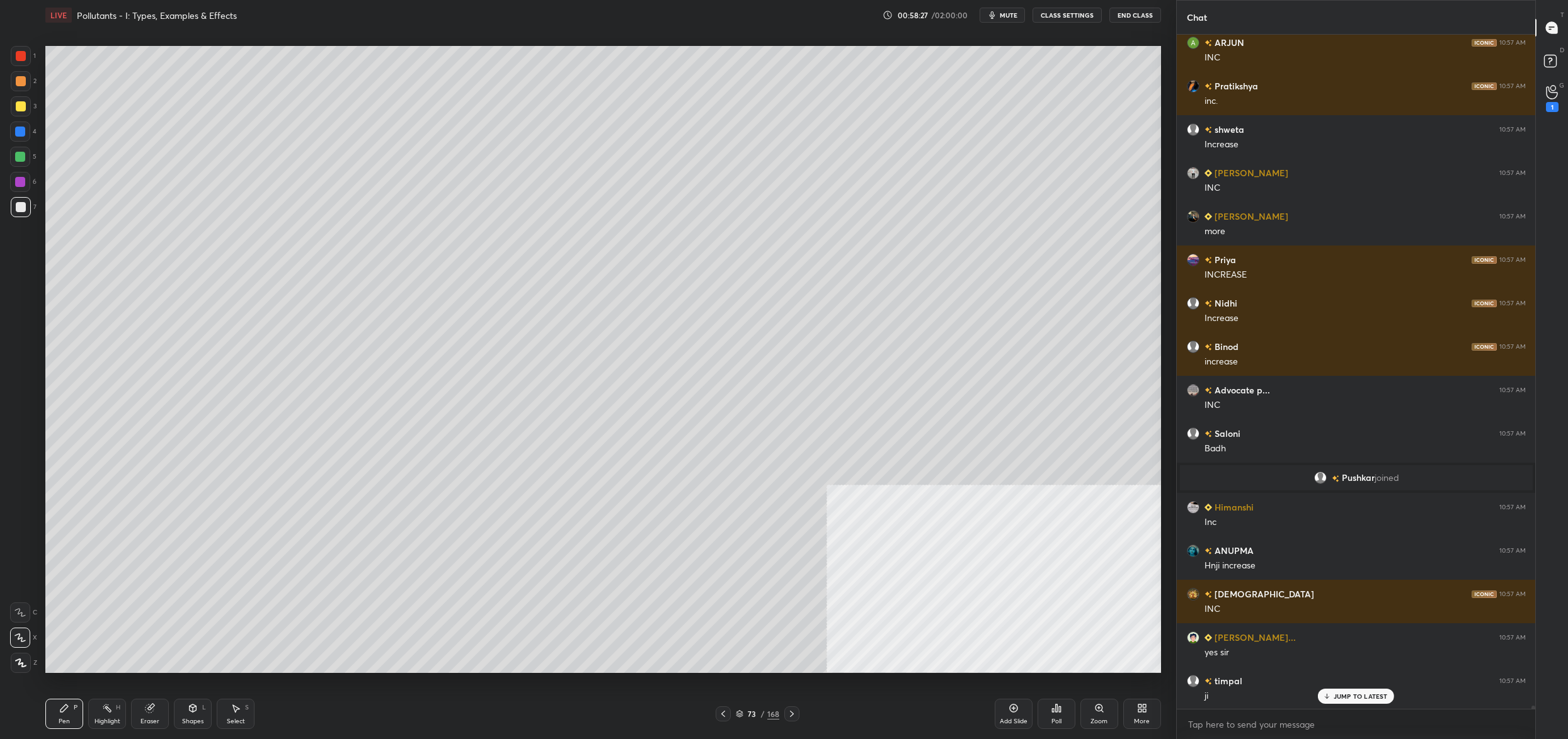
click at [750, 715] on div "73" at bounding box center [752, 714] width 13 height 8
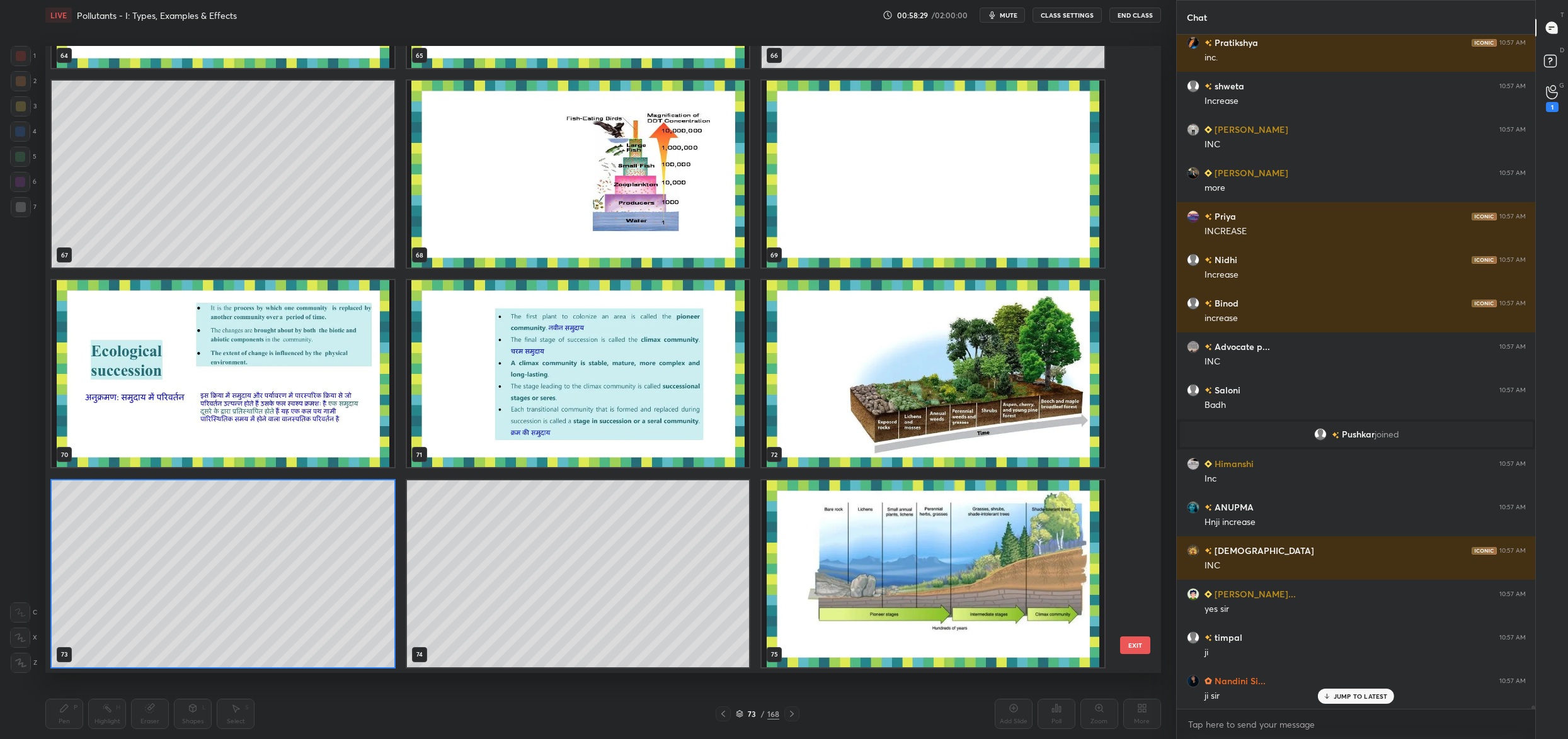
click at [986, 348] on img "grid" at bounding box center [933, 374] width 343 height 187
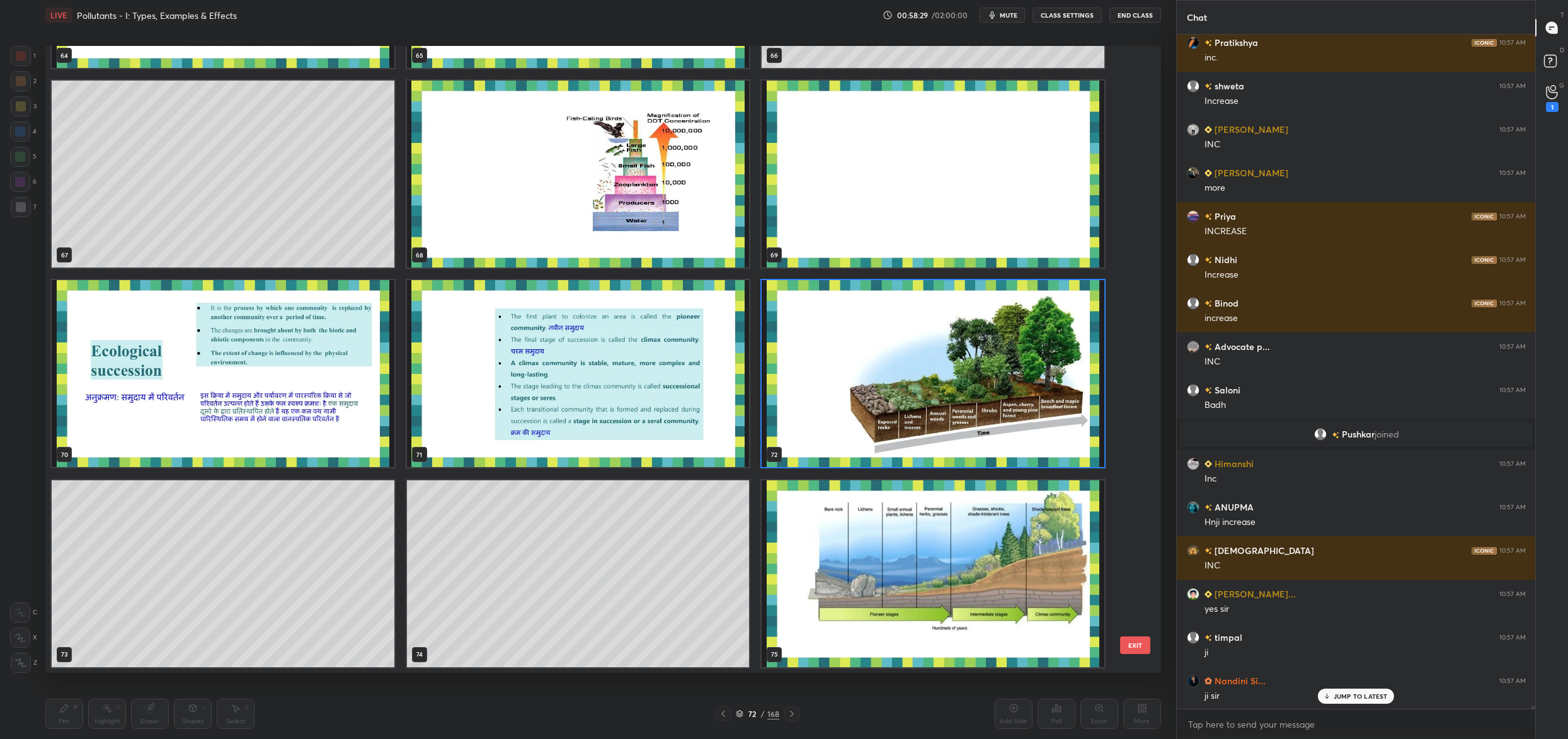
click at [986, 348] on img "grid" at bounding box center [933, 374] width 343 height 187
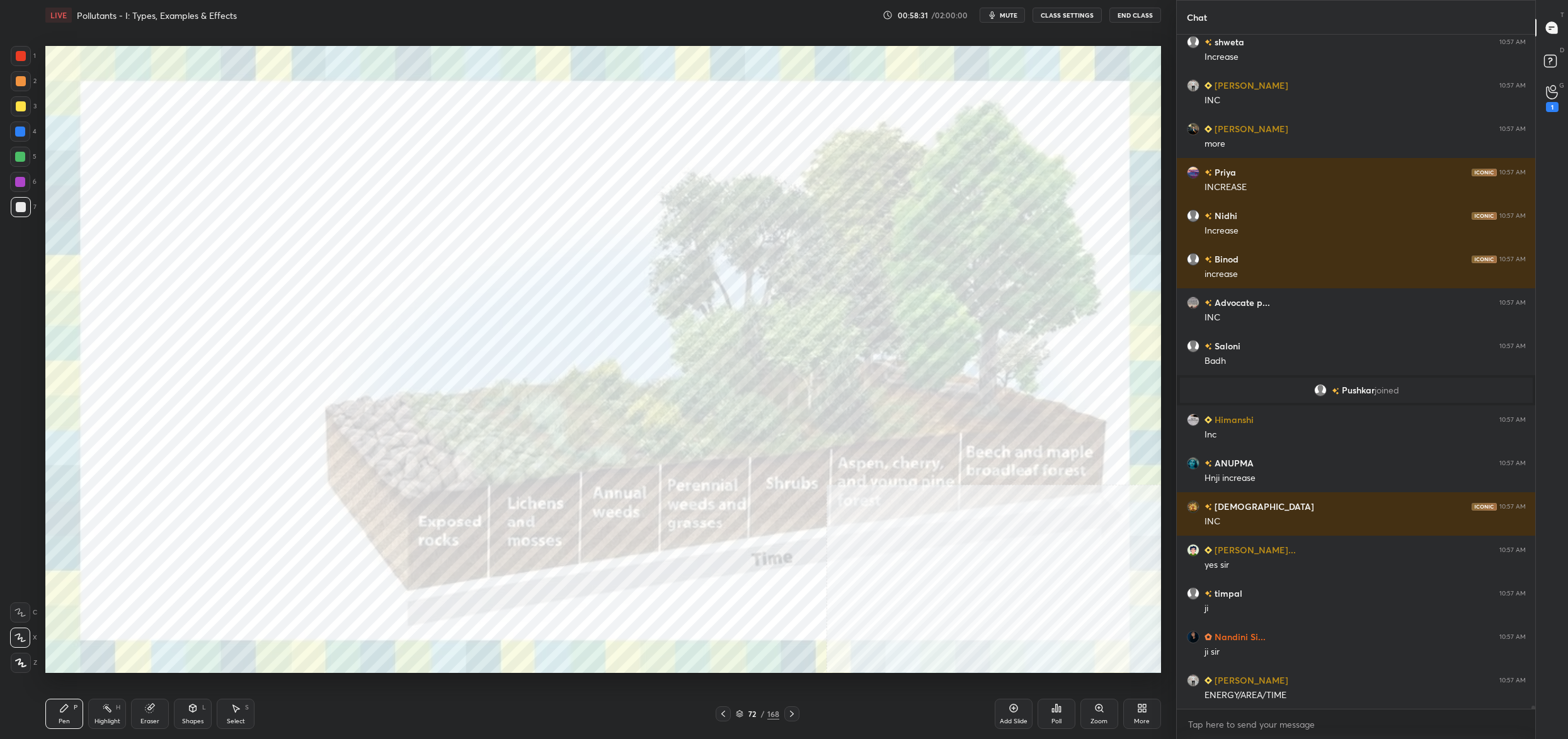
drag, startPoint x: 13, startPoint y: 63, endPoint x: 21, endPoint y: 54, distance: 12.0
click at [13, 63] on div at bounding box center [20, 56] width 20 height 20
drag, startPoint x: 21, startPoint y: 54, endPoint x: 32, endPoint y: 53, distance: 11.0
click at [19, 55] on div at bounding box center [20, 56] width 10 height 10
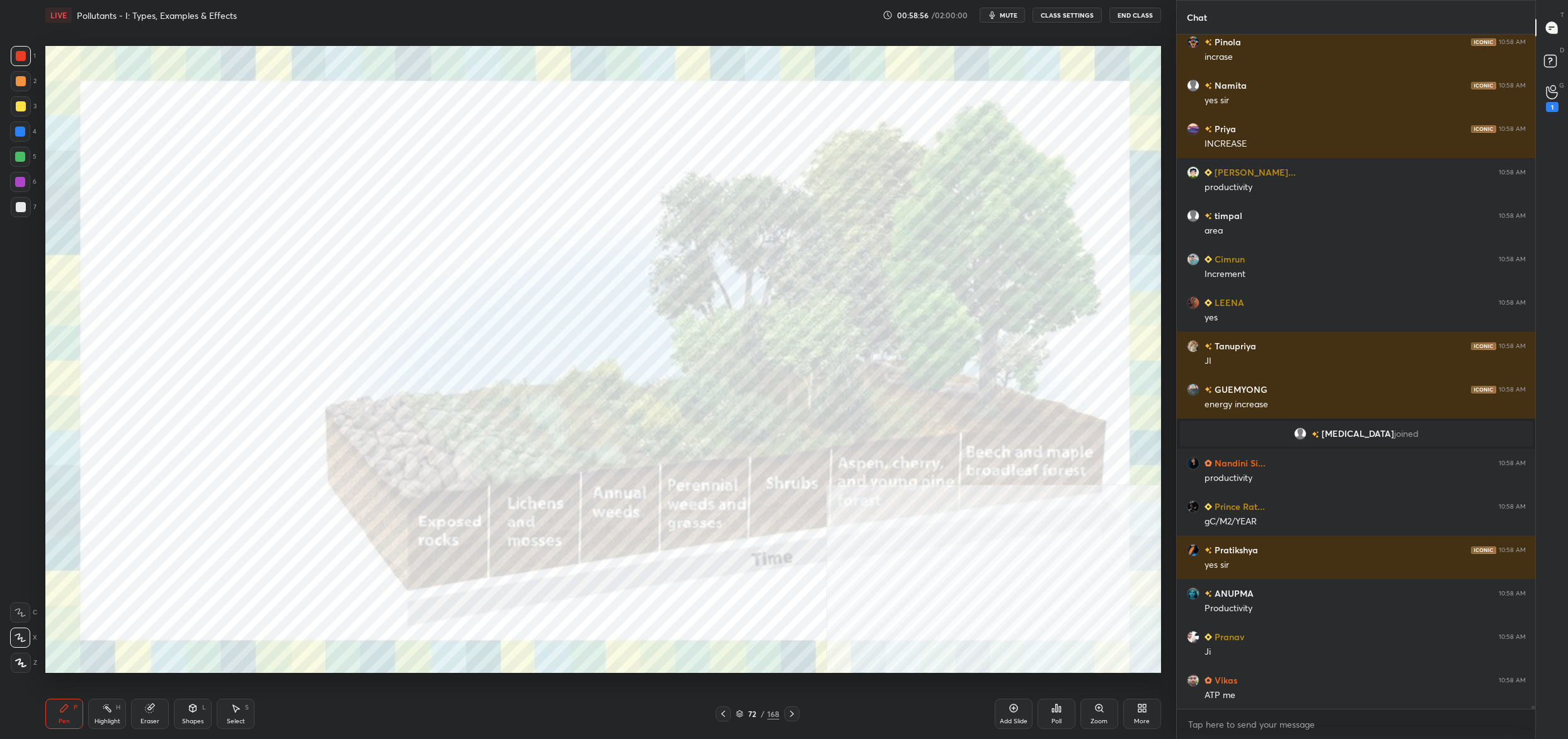
click at [745, 721] on div "72 / 168" at bounding box center [757, 714] width 84 height 15
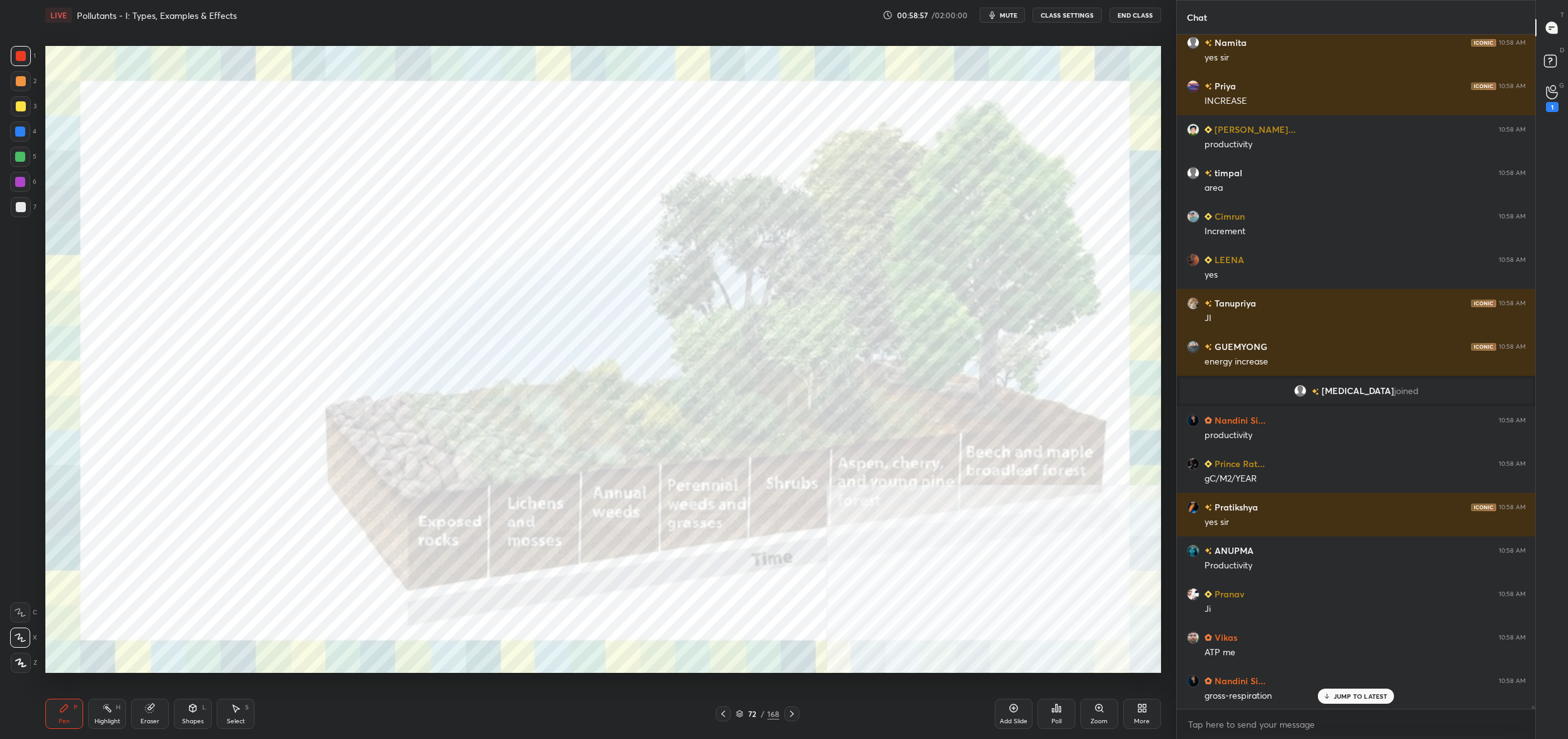
drag, startPoint x: 748, startPoint y: 715, endPoint x: 745, endPoint y: 700, distance: 15.3
click at [747, 715] on div "72" at bounding box center [752, 714] width 13 height 8
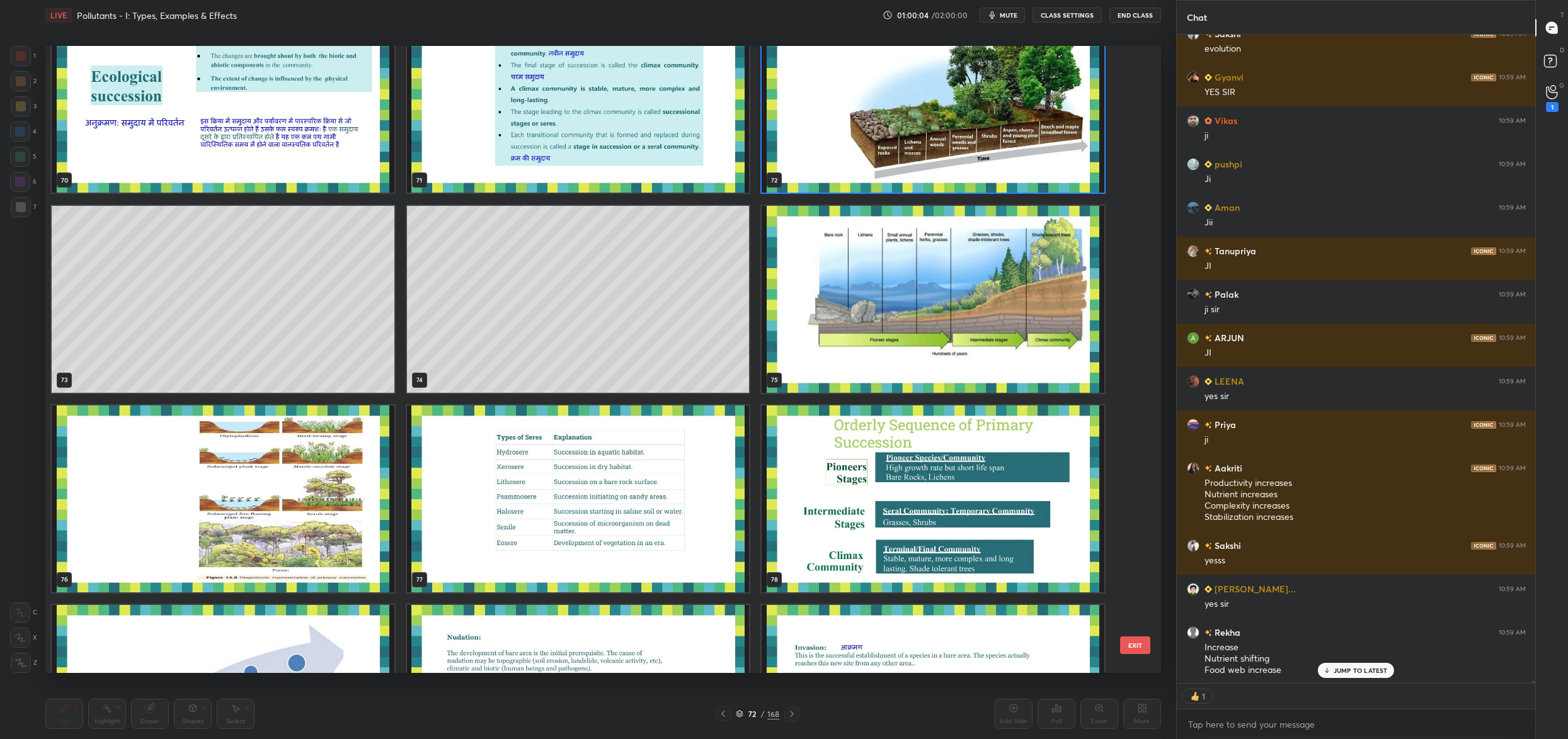
click at [859, 158] on img "grid" at bounding box center [933, 99] width 343 height 187
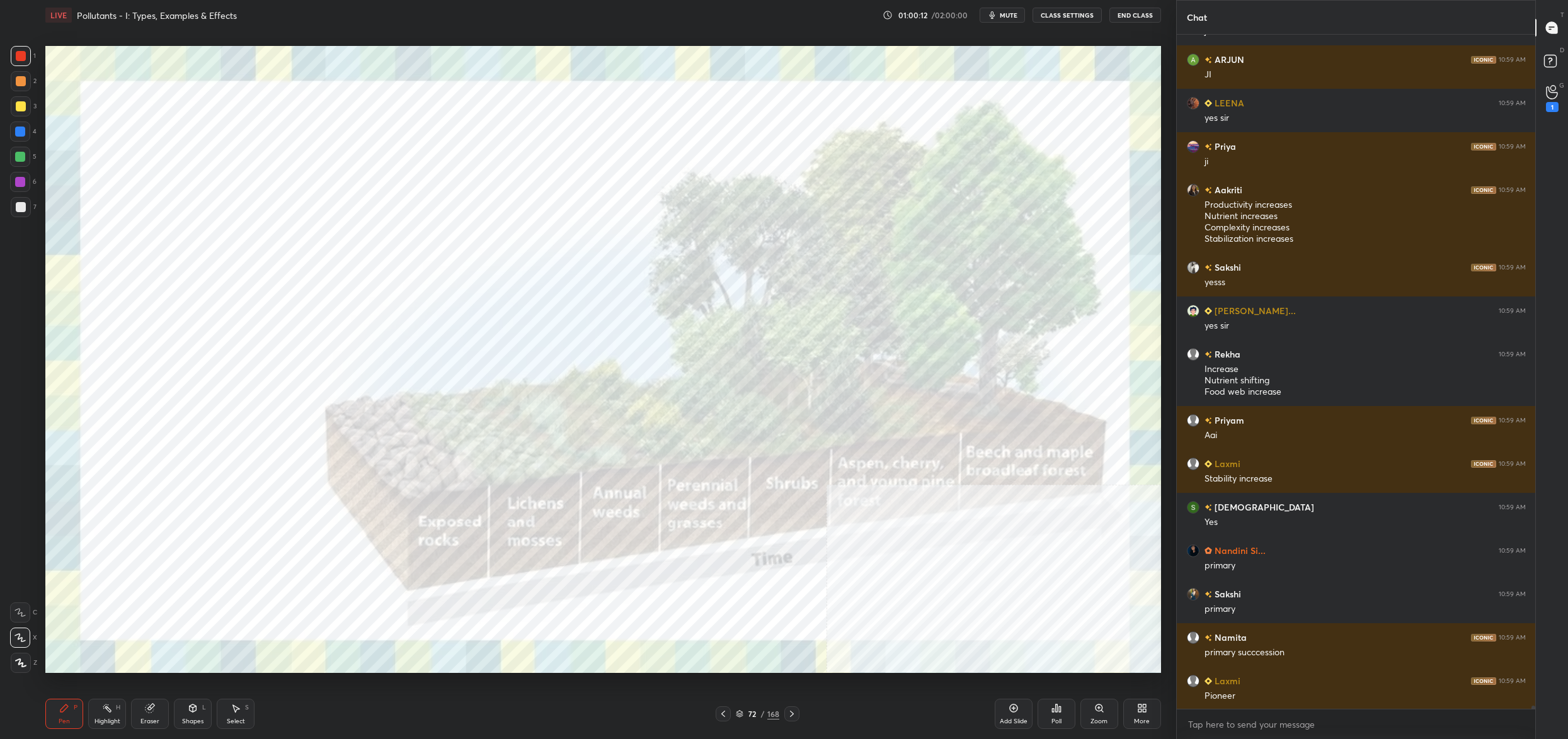
drag, startPoint x: 748, startPoint y: 714, endPoint x: 729, endPoint y: 712, distance: 19.1
click at [749, 715] on div "72" at bounding box center [752, 714] width 13 height 8
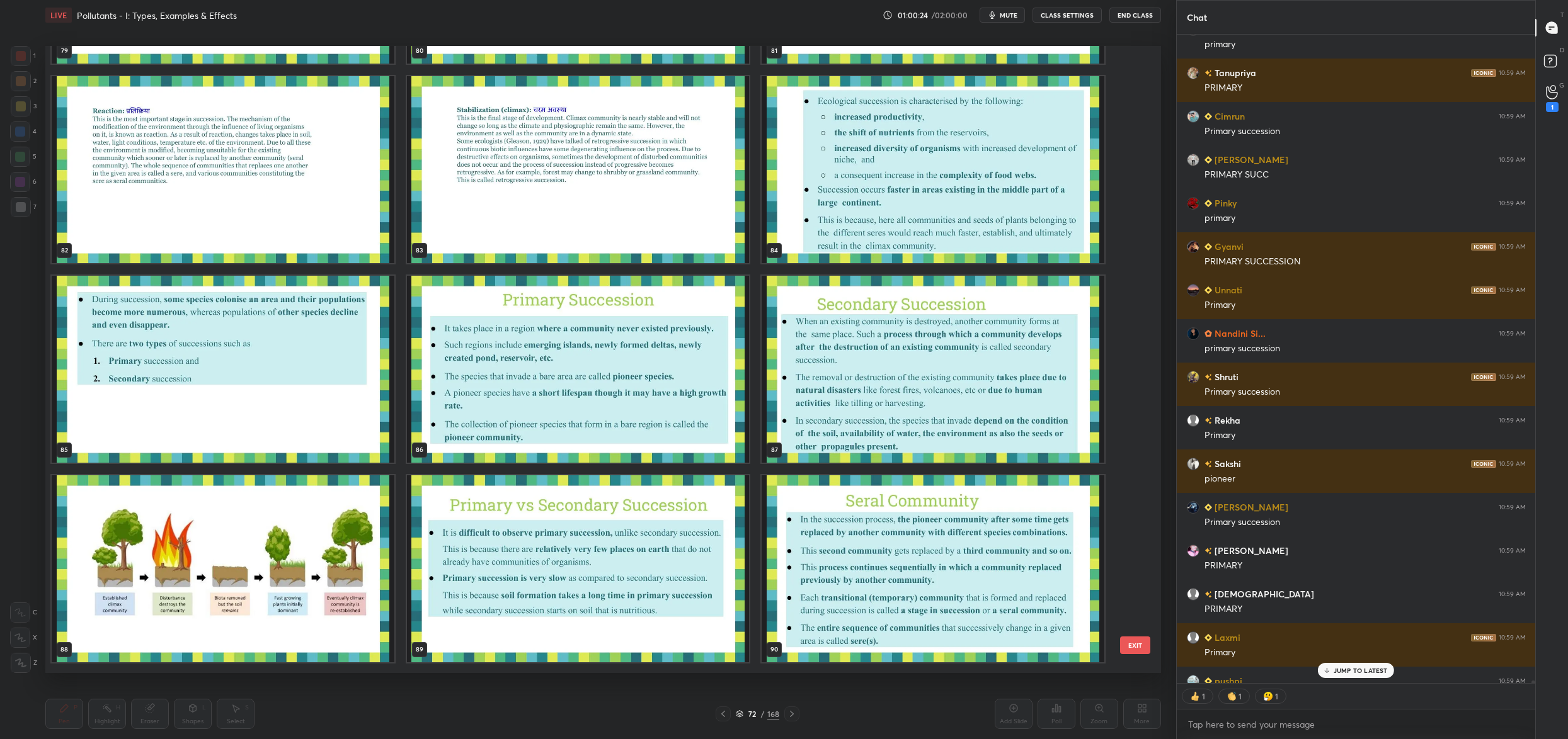
click at [233, 574] on img "grid" at bounding box center [222, 569] width 343 height 187
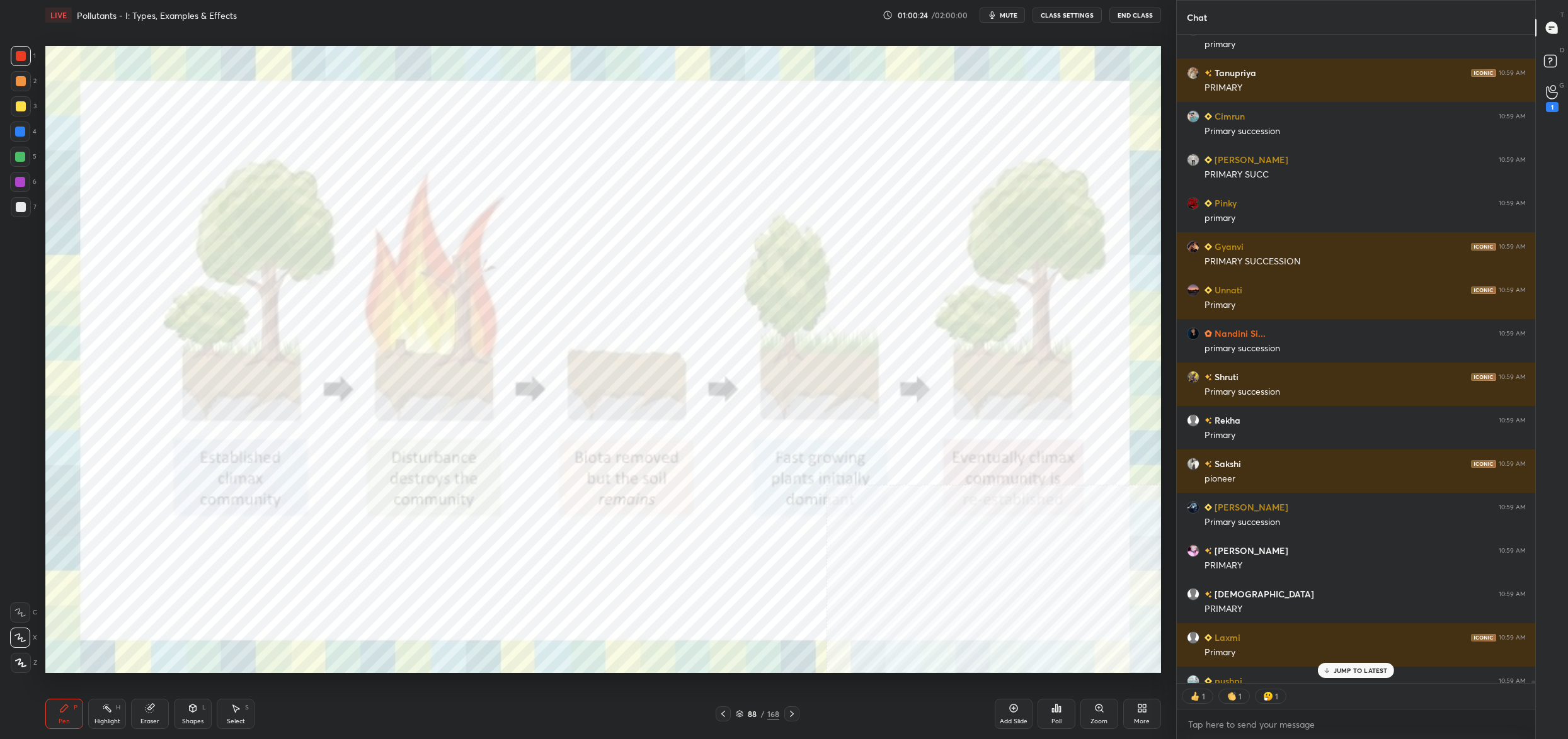
click at [233, 574] on img "grid" at bounding box center [222, 569] width 343 height 187
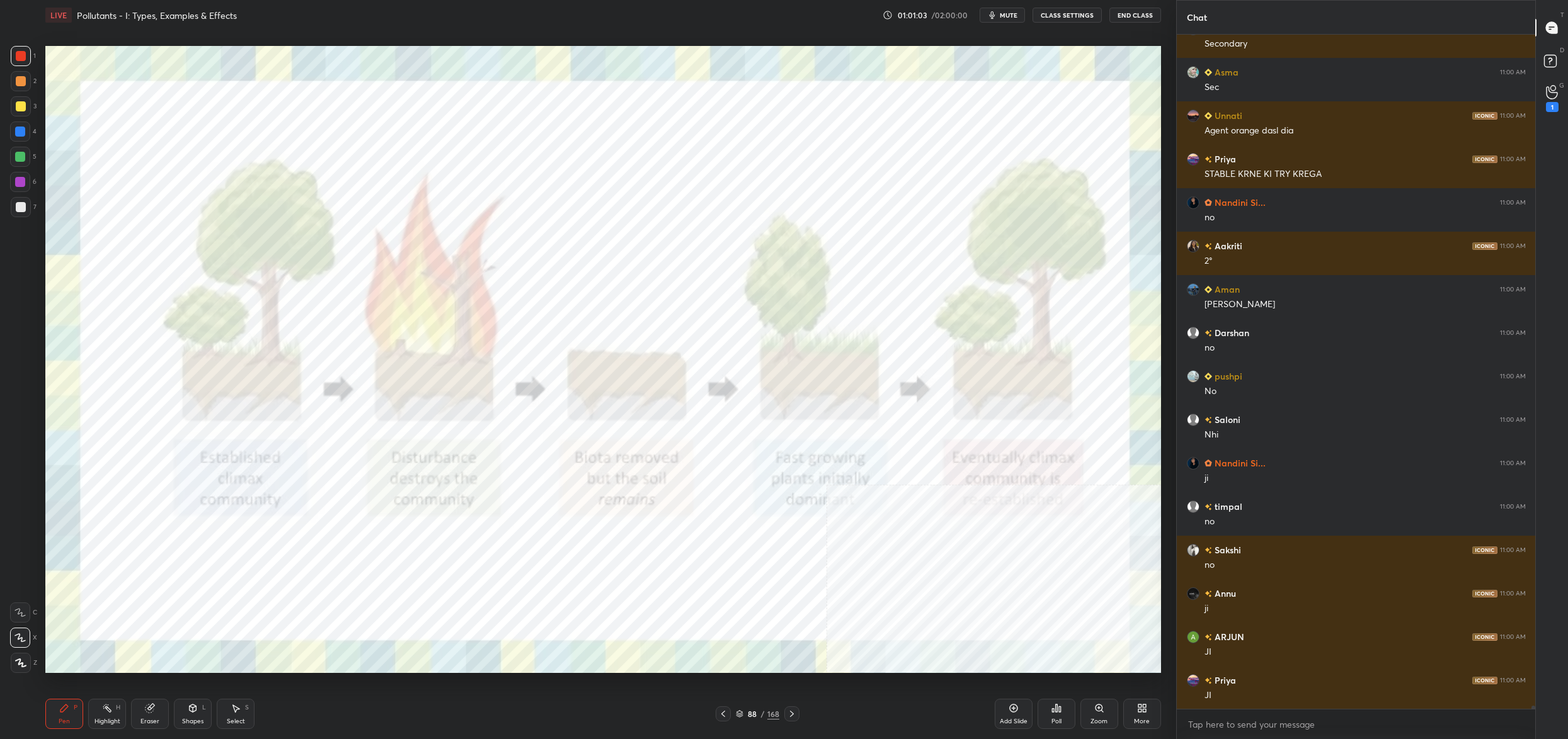
drag, startPoint x: 751, startPoint y: 718, endPoint x: 739, endPoint y: 714, distance: 12.6
click at [751, 718] on div "88" at bounding box center [752, 714] width 13 height 8
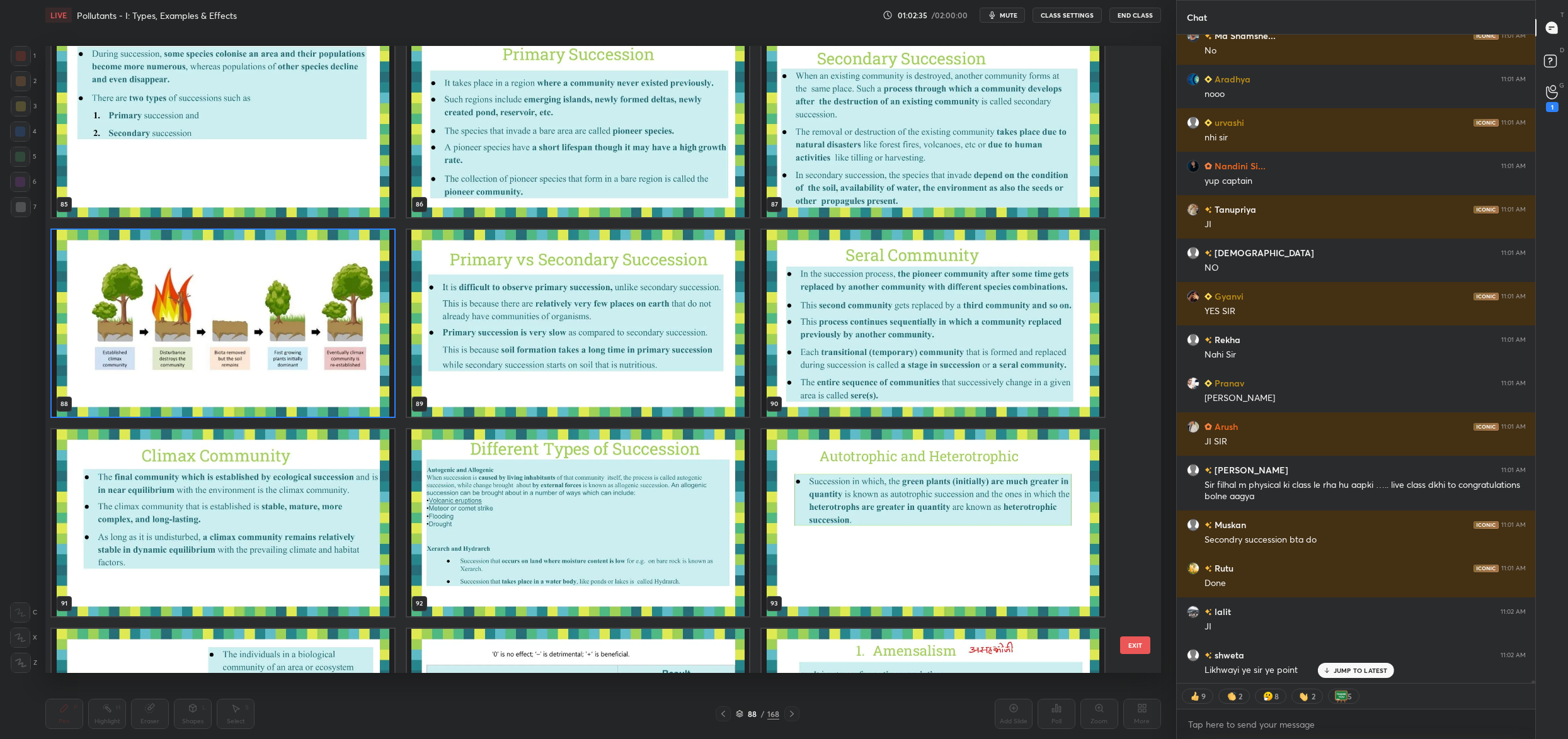
click at [208, 283] on img "grid" at bounding box center [222, 324] width 343 height 187
click at [211, 282] on img "grid" at bounding box center [222, 324] width 343 height 187
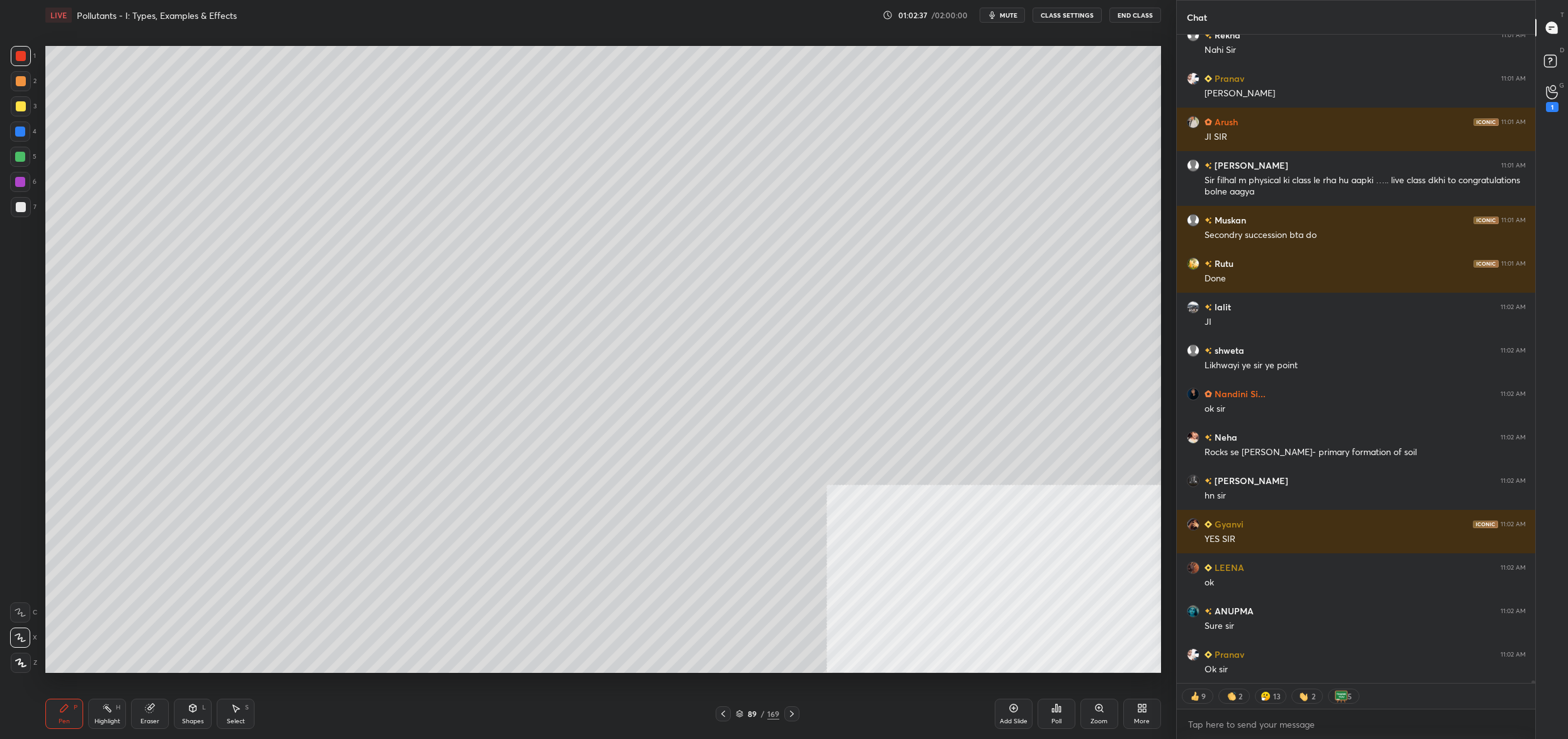
drag, startPoint x: 27, startPoint y: 95, endPoint x: 20, endPoint y: 99, distance: 8.1
click at [24, 93] on div "2" at bounding box center [23, 84] width 26 height 25
click at [20, 94] on div "1 2 3 4 5 6 7" at bounding box center [23, 134] width 27 height 177
click at [16, 85] on div at bounding box center [20, 81] width 10 height 10
click at [17, 107] on div at bounding box center [20, 106] width 10 height 10
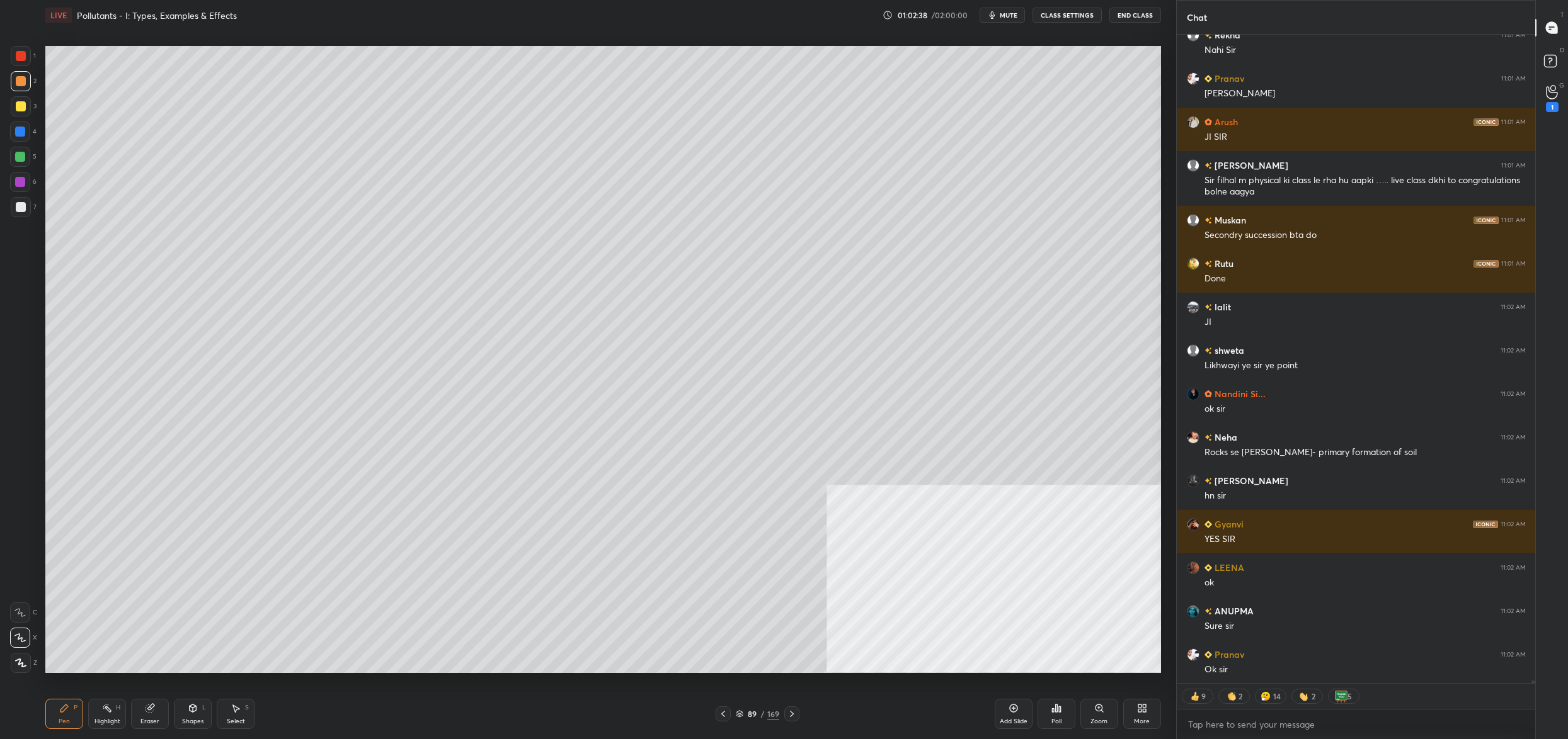
click at [17, 107] on div at bounding box center [20, 106] width 10 height 10
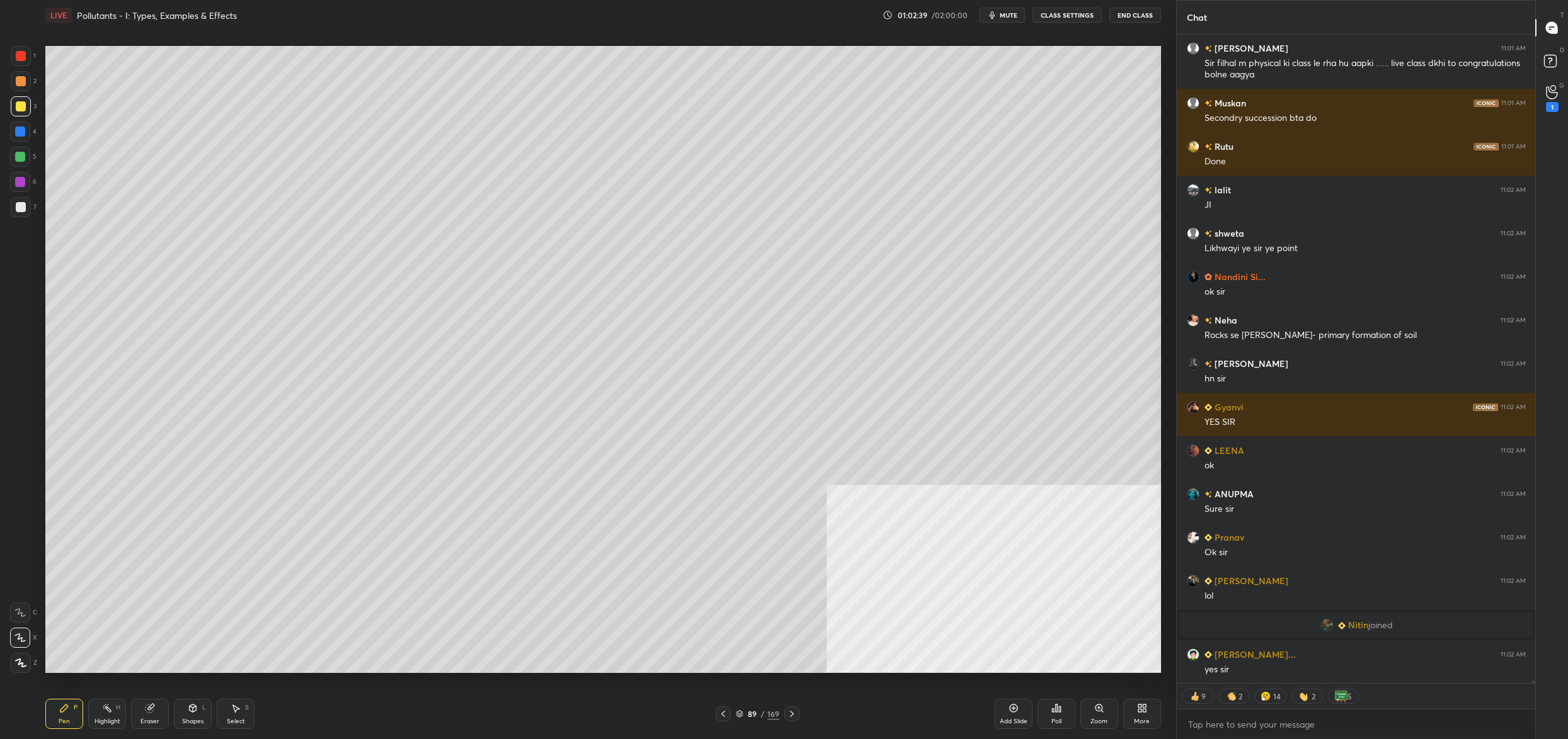
drag, startPoint x: 26, startPoint y: 662, endPoint x: 21, endPoint y: 657, distance: 7.1
click at [25, 661] on icon at bounding box center [20, 663] width 11 height 9
click at [15, 646] on div "C X Z" at bounding box center [23, 635] width 27 height 75
click at [17, 634] on icon at bounding box center [20, 638] width 11 height 9
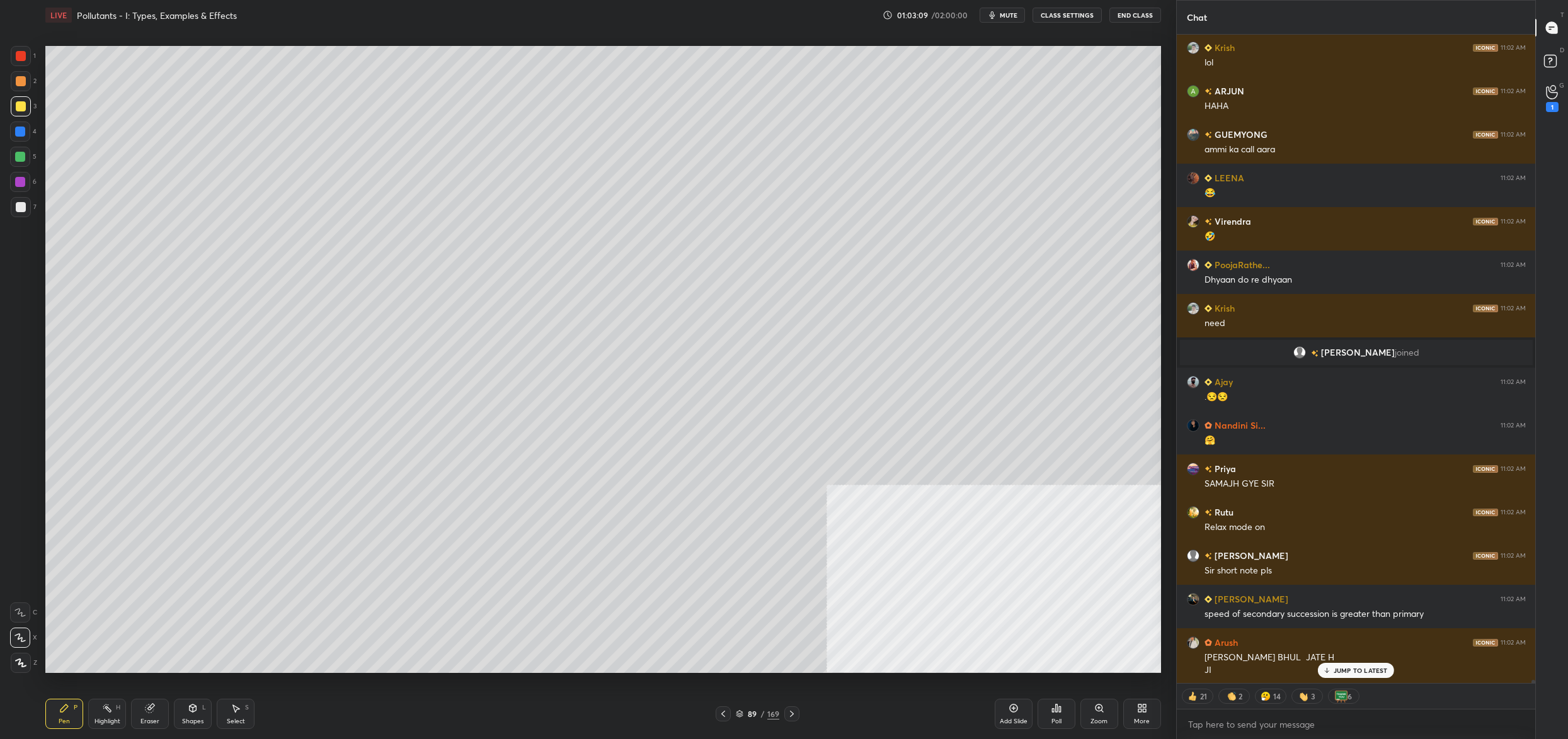
click at [23, 213] on div at bounding box center [20, 207] width 20 height 20
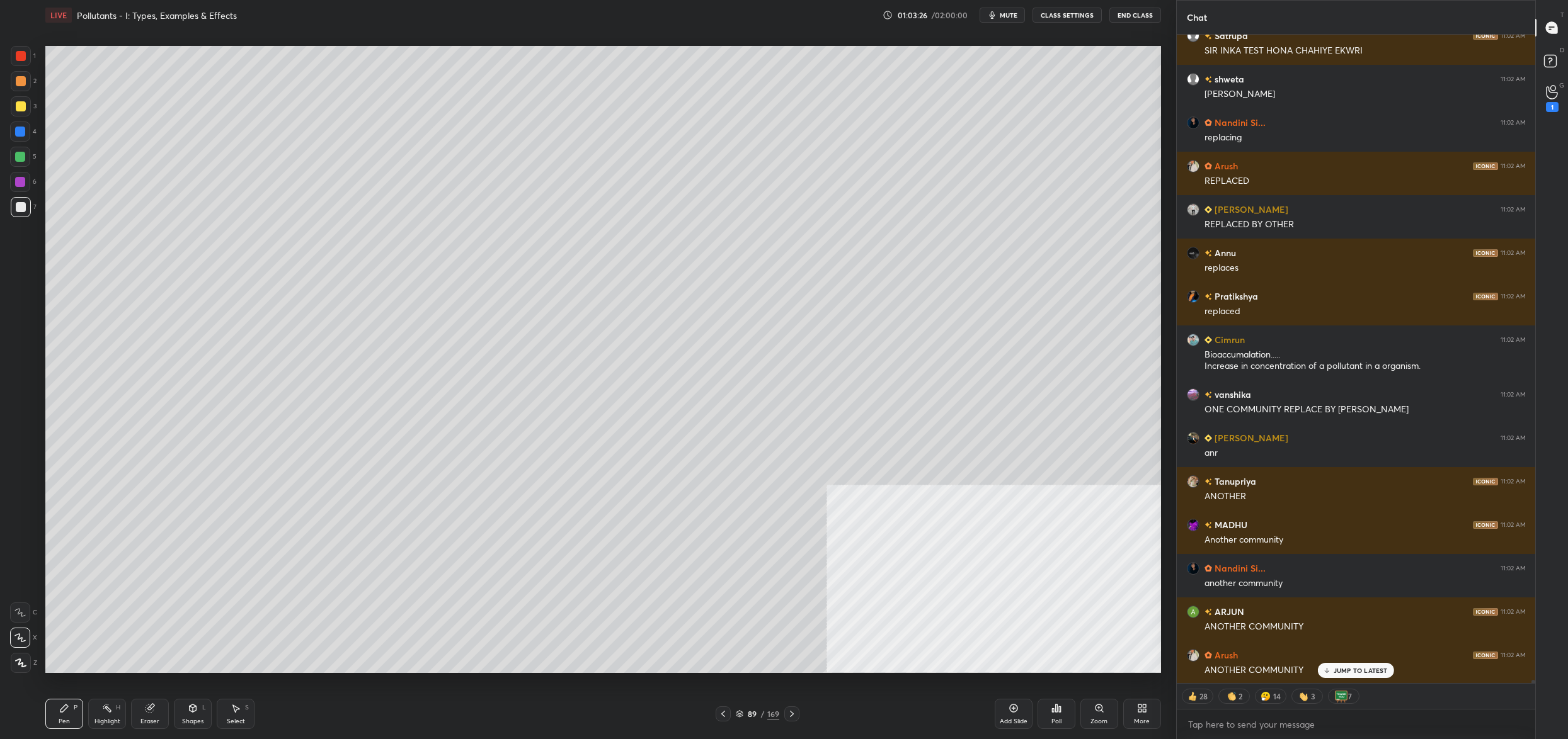
scroll to position [140459, 0]
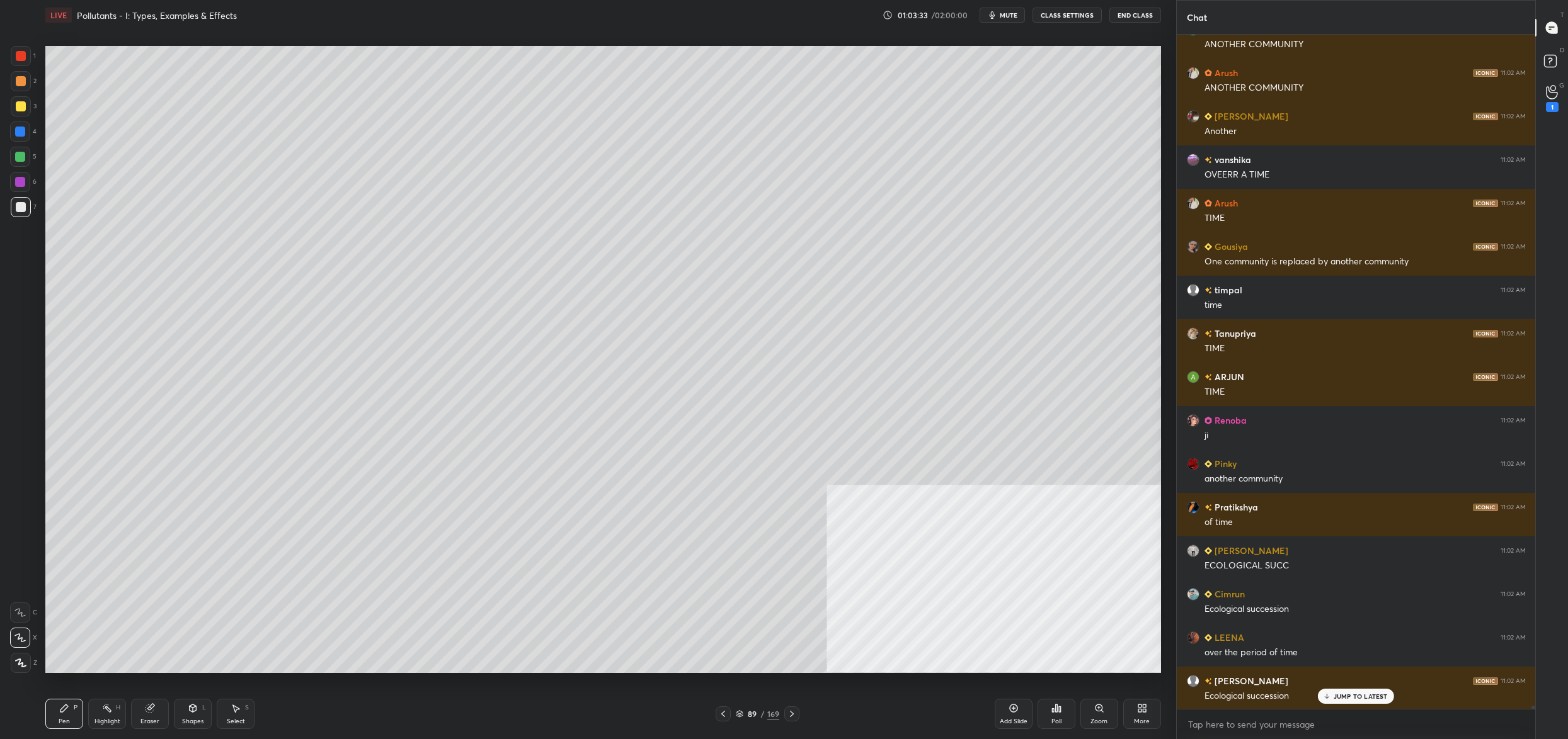
click at [25, 103] on div at bounding box center [20, 106] width 10 height 10
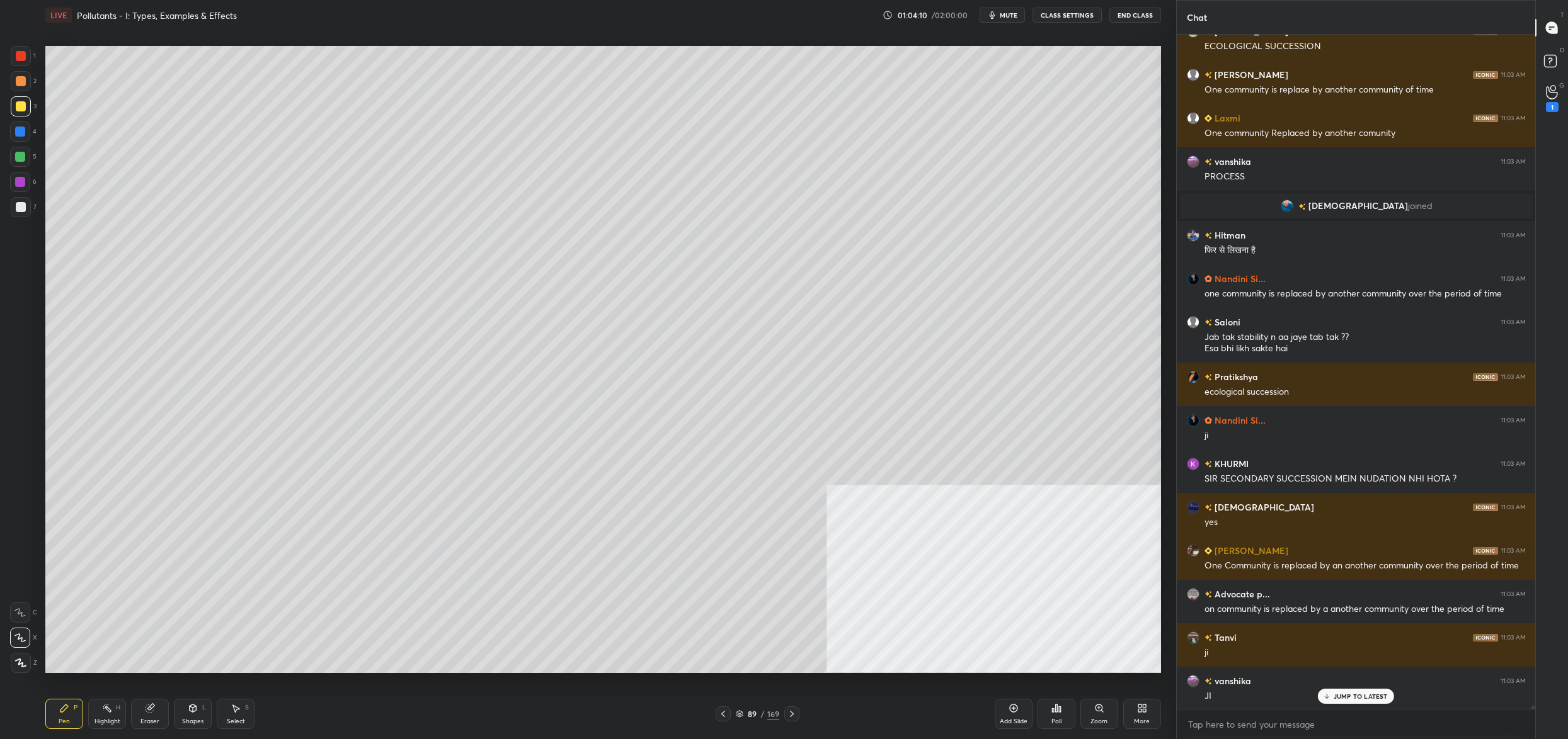
click at [33, 56] on div "1" at bounding box center [23, 56] width 25 height 20
click at [20, 62] on div at bounding box center [20, 56] width 20 height 20
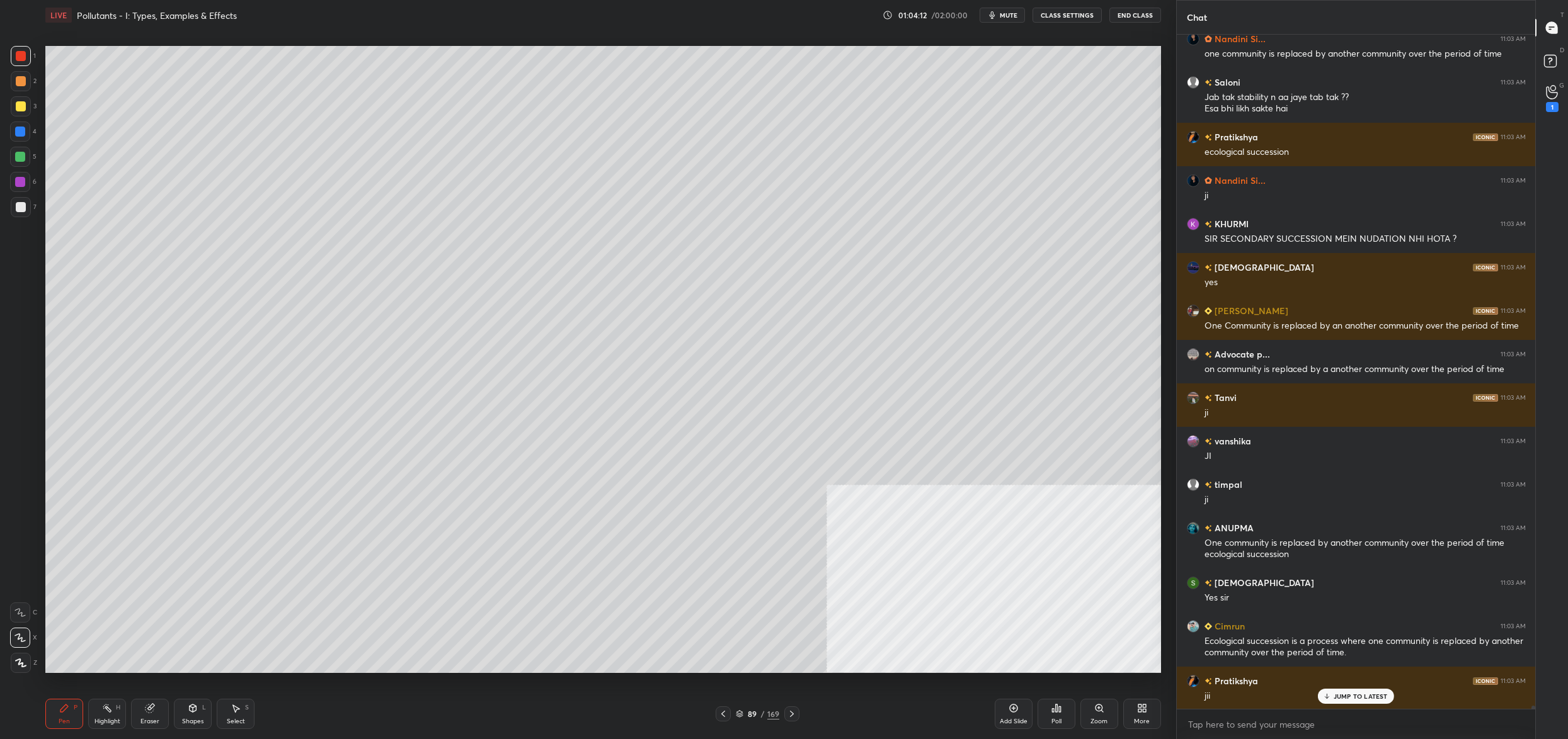
drag, startPoint x: 16, startPoint y: 69, endPoint x: 8, endPoint y: 63, distance: 10.0
click at [16, 69] on div "1" at bounding box center [23, 58] width 25 height 25
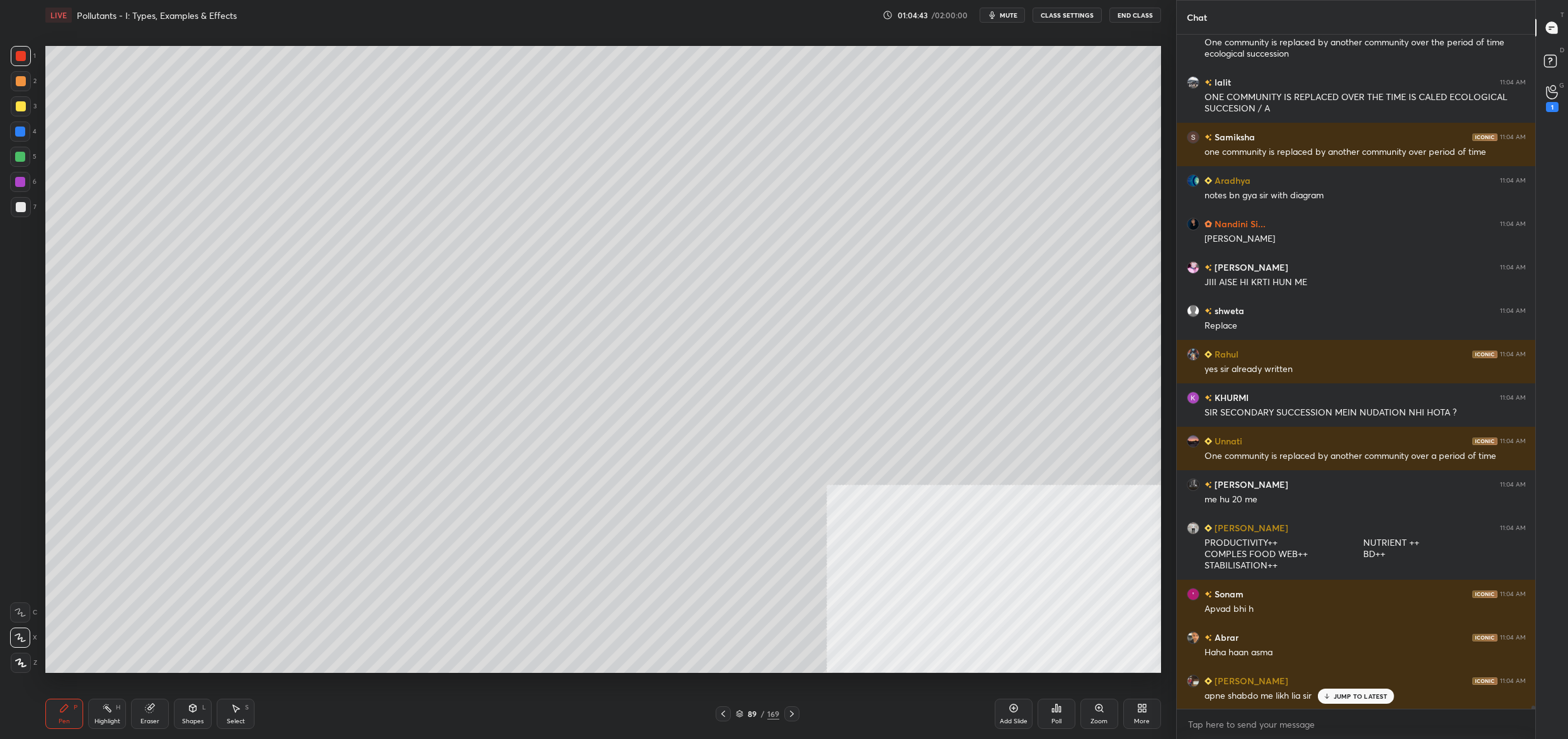
click at [21, 125] on div at bounding box center [20, 132] width 20 height 20
click at [19, 129] on div at bounding box center [20, 132] width 10 height 10
click at [25, 100] on div at bounding box center [20, 106] width 20 height 20
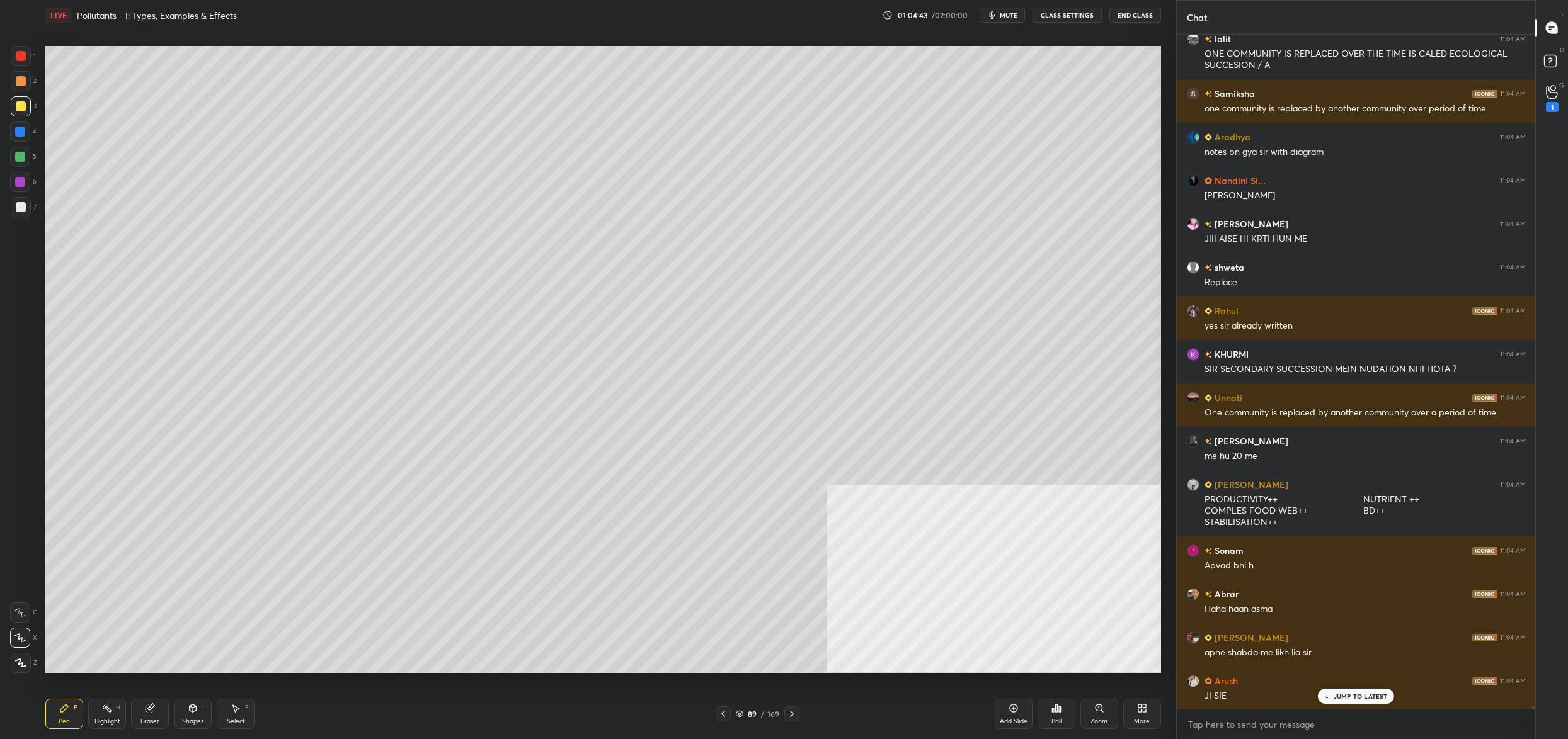
click at [23, 102] on div at bounding box center [20, 106] width 10 height 10
click at [35, 152] on div "5" at bounding box center [23, 156] width 27 height 20
click at [20, 158] on div at bounding box center [20, 157] width 10 height 10
click at [25, 610] on icon at bounding box center [20, 612] width 11 height 9
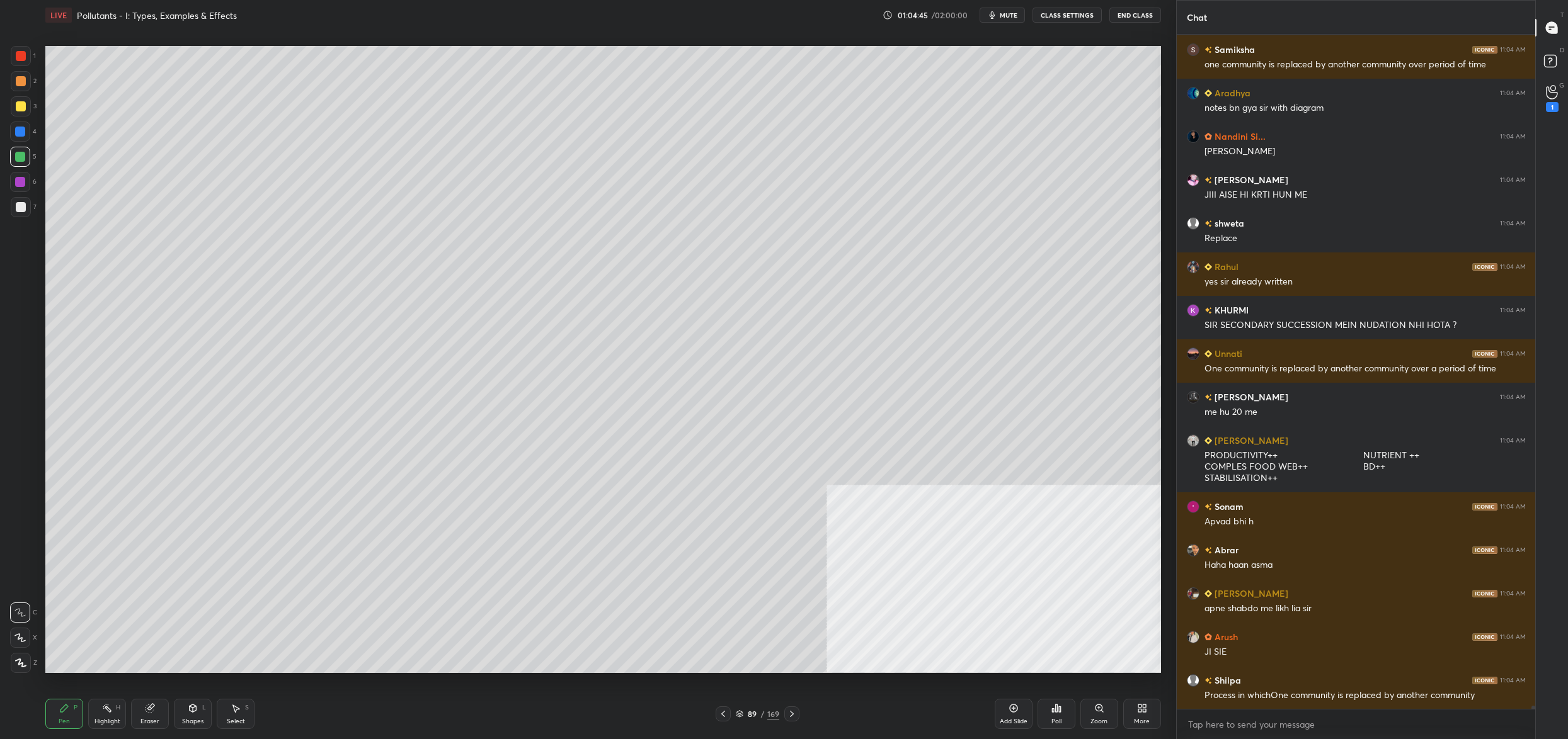
click at [17, 612] on icon at bounding box center [20, 612] width 11 height 9
click at [11, 637] on div at bounding box center [20, 638] width 20 height 20
drag, startPoint x: 20, startPoint y: 609, endPoint x: 18, endPoint y: 616, distance: 7.3
click at [20, 609] on icon at bounding box center [20, 612] width 11 height 9
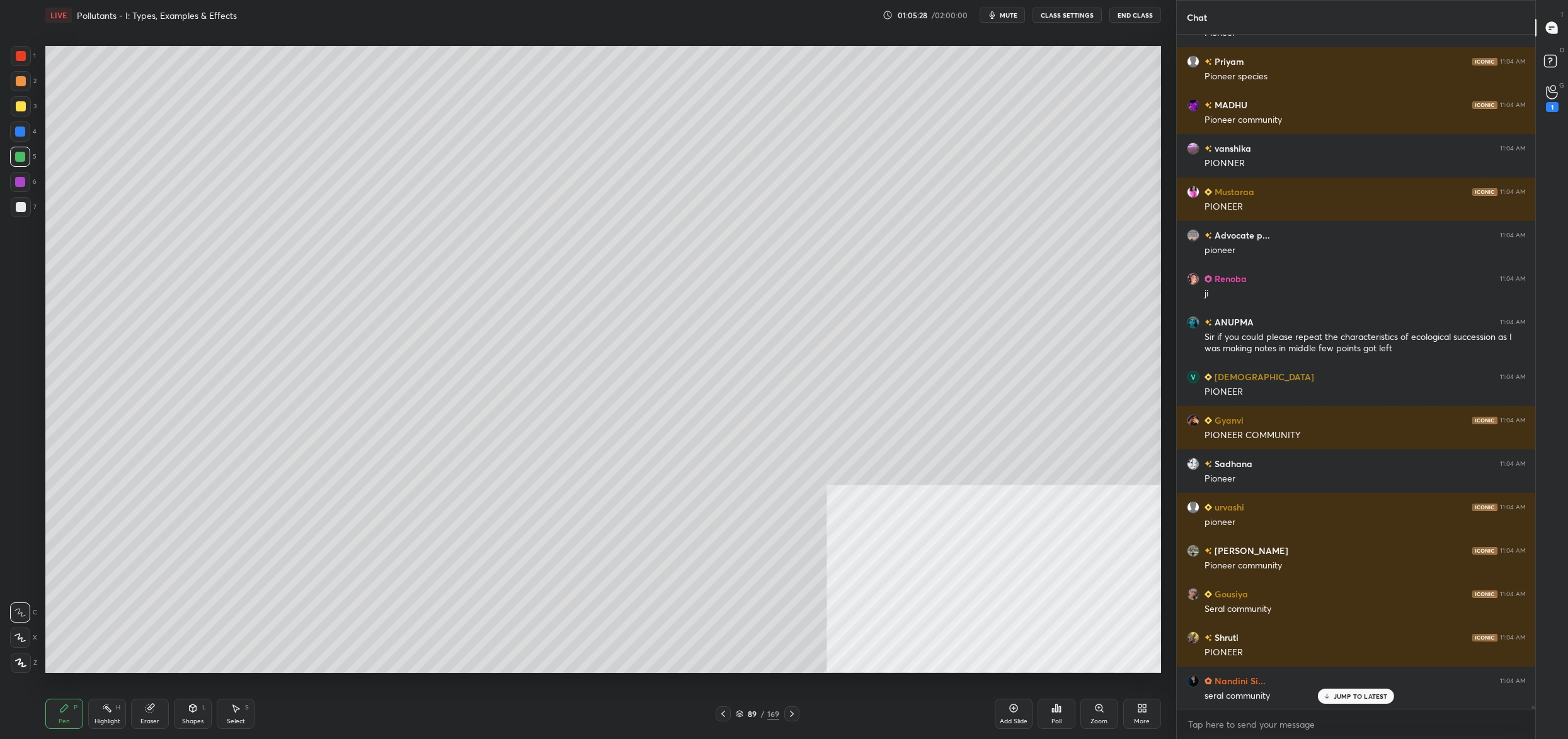
click at [748, 715] on div "89" at bounding box center [752, 714] width 13 height 8
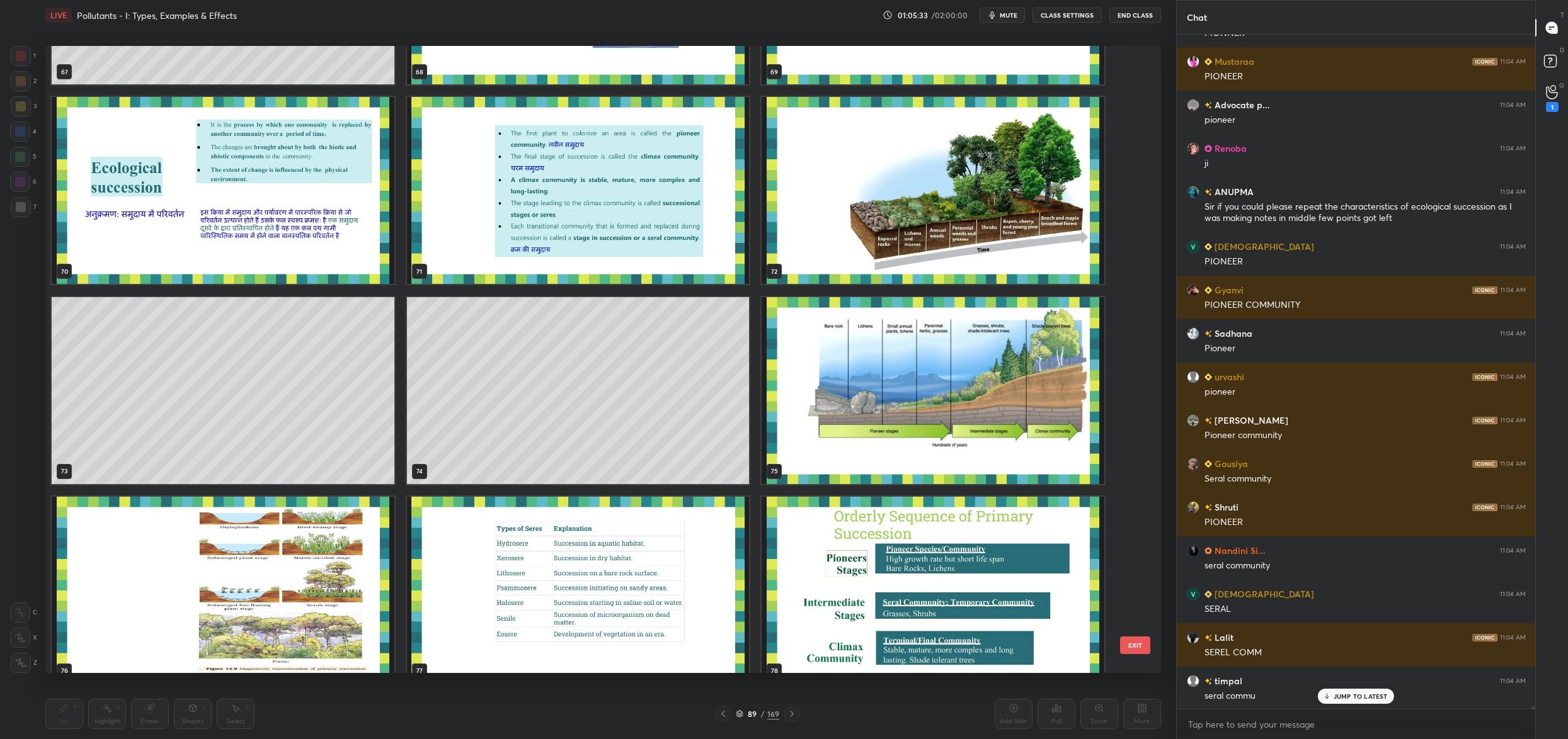
click at [1125, 642] on button "EXIT" at bounding box center [1135, 645] width 30 height 18
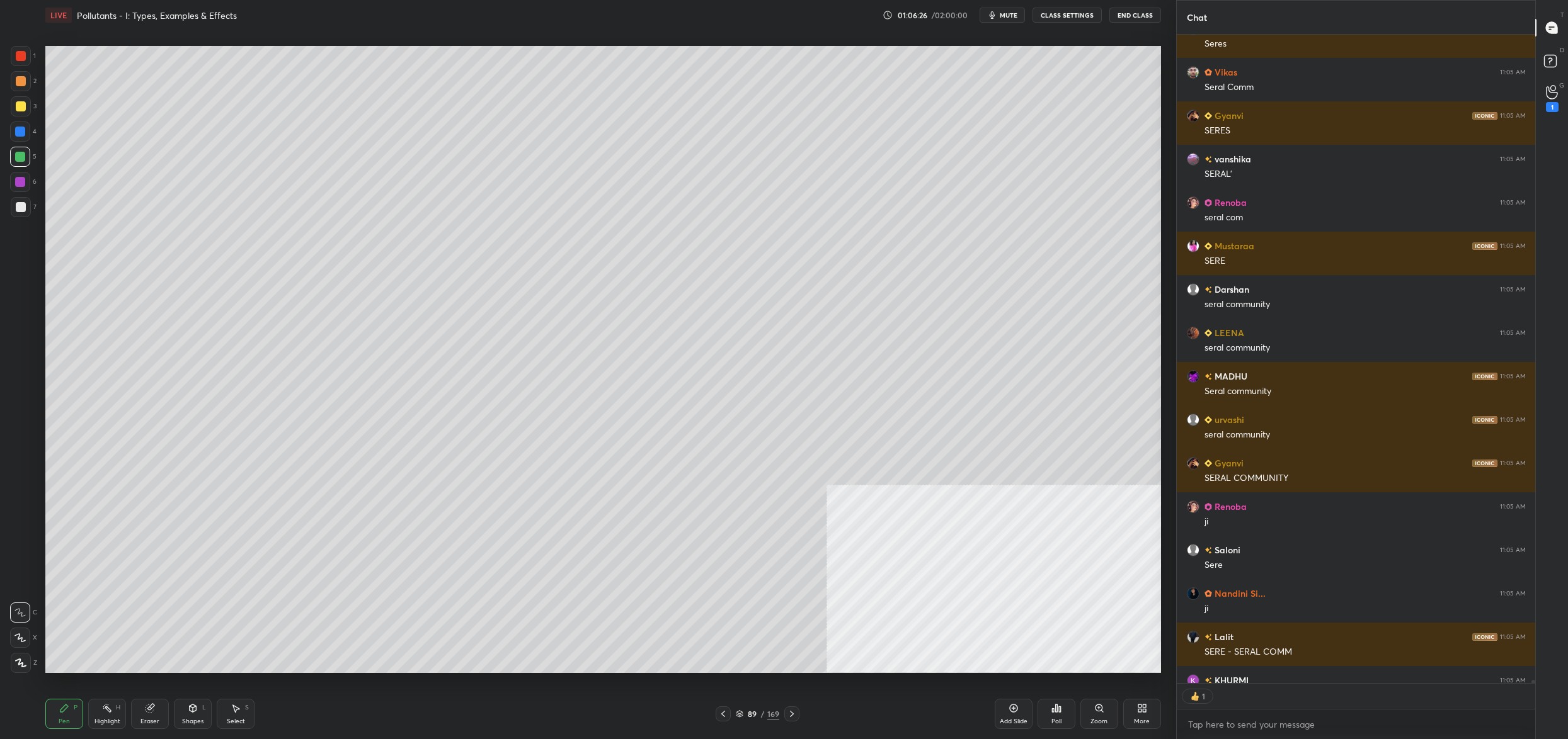
drag, startPoint x: 28, startPoint y: 218, endPoint x: 30, endPoint y: 213, distance: 5.4
click at [29, 216] on div "7" at bounding box center [23, 210] width 26 height 25
click at [26, 206] on div at bounding box center [20, 207] width 20 height 20
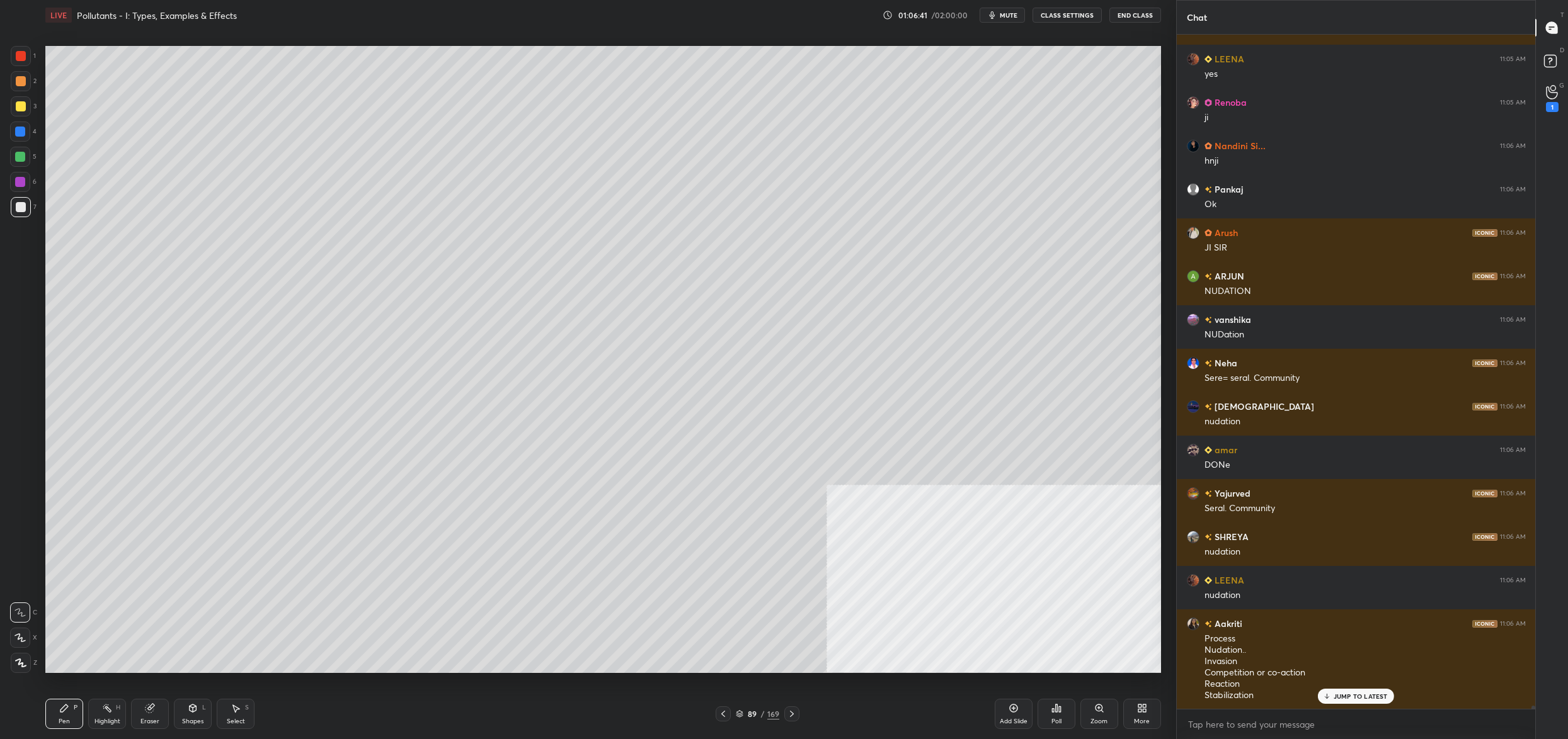
scroll to position [150509, 0]
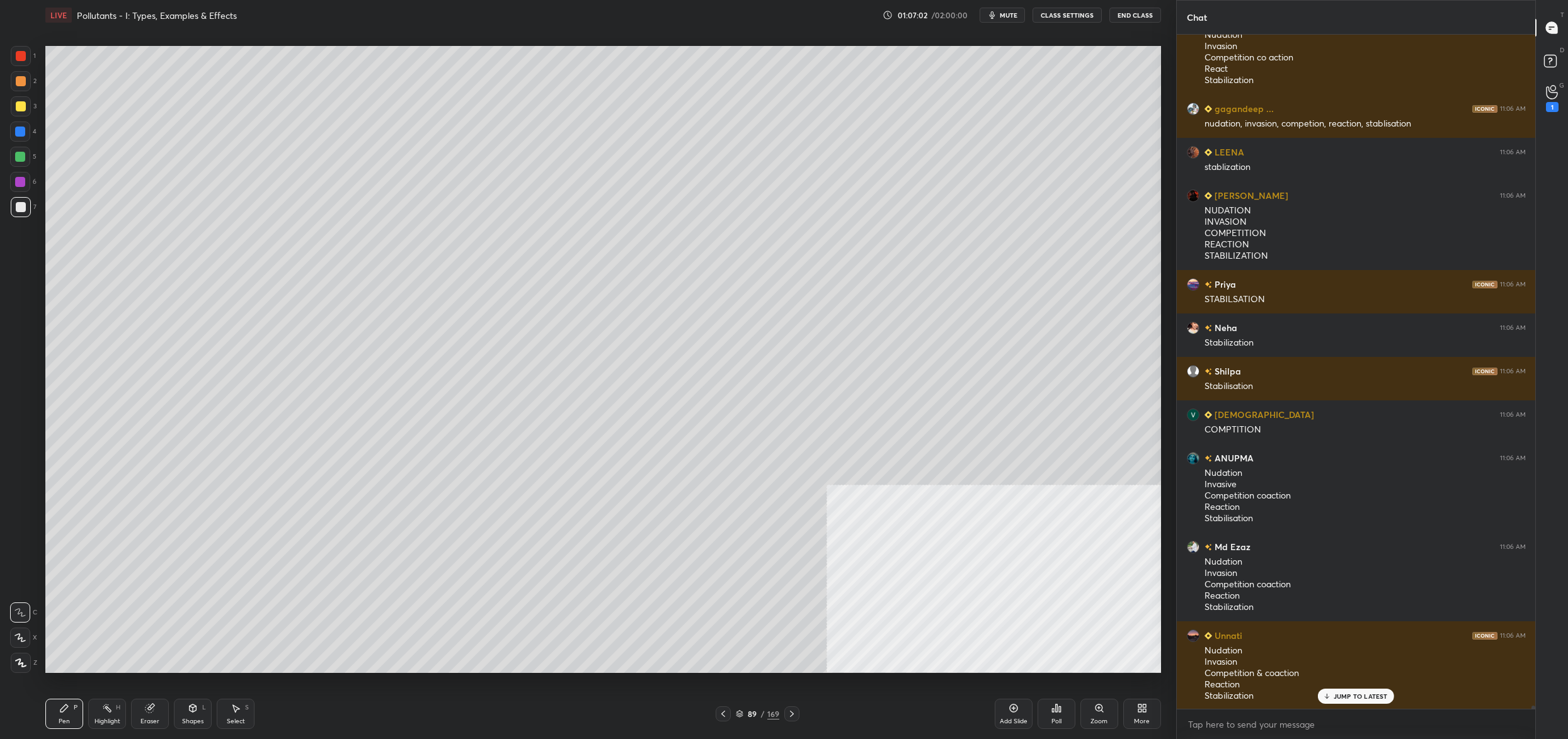
click at [31, 81] on div "2" at bounding box center [23, 81] width 26 height 20
click at [18, 68] on div "1" at bounding box center [23, 58] width 25 height 25
click at [18, 59] on div at bounding box center [20, 56] width 10 height 10
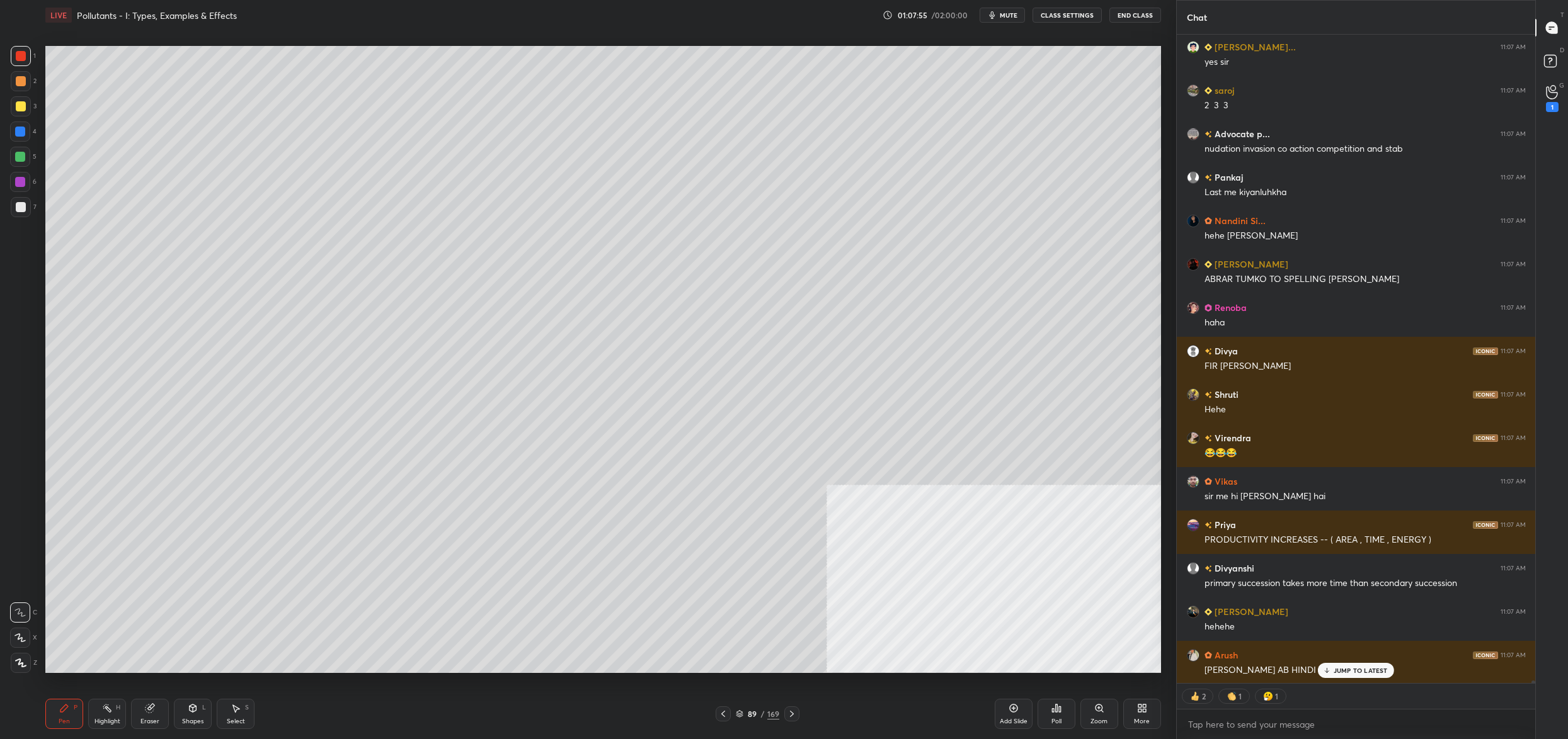
click at [21, 626] on div "X" at bounding box center [23, 636] width 27 height 25
click at [22, 626] on div "X" at bounding box center [23, 636] width 27 height 25
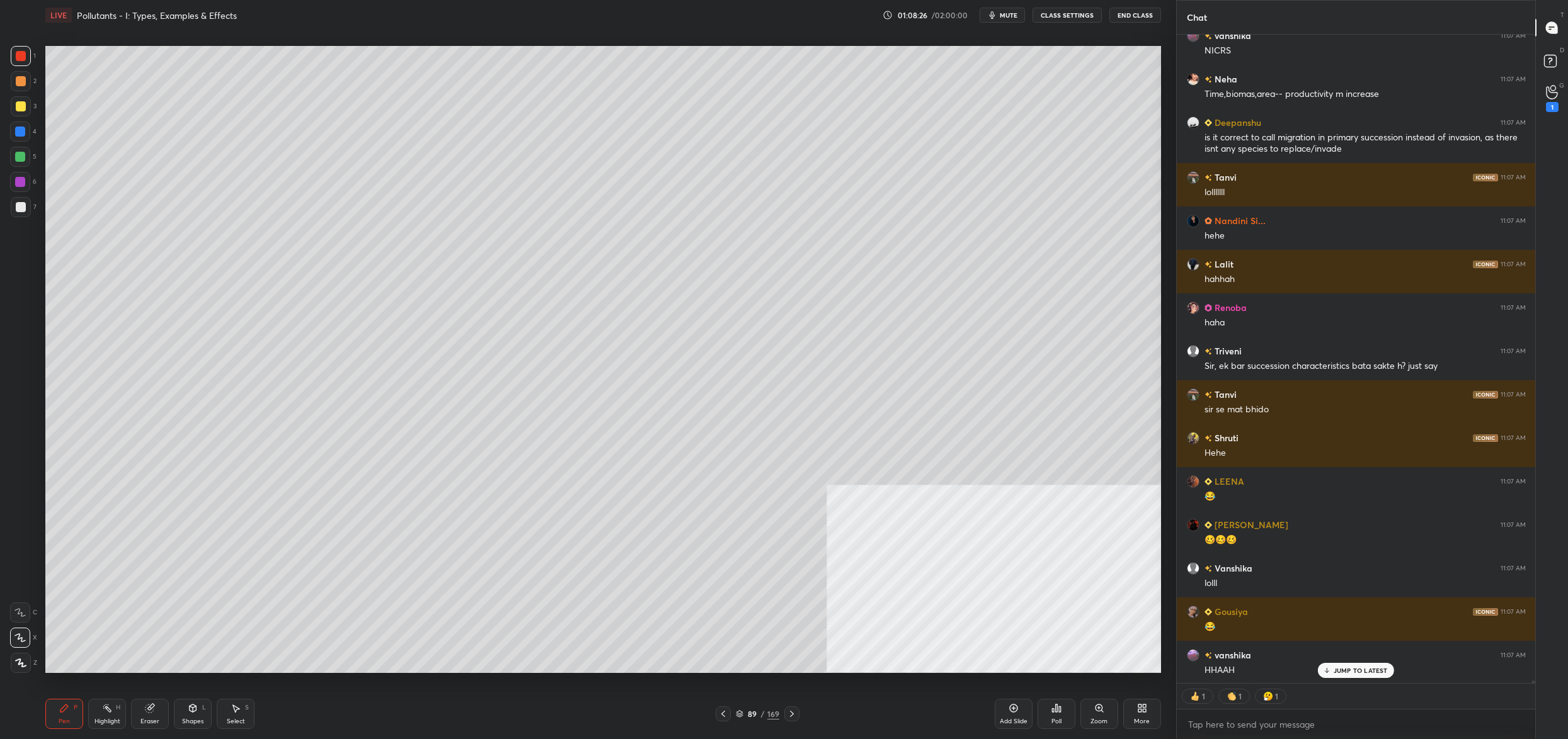
click at [746, 713] on div "89" at bounding box center [752, 714] width 13 height 8
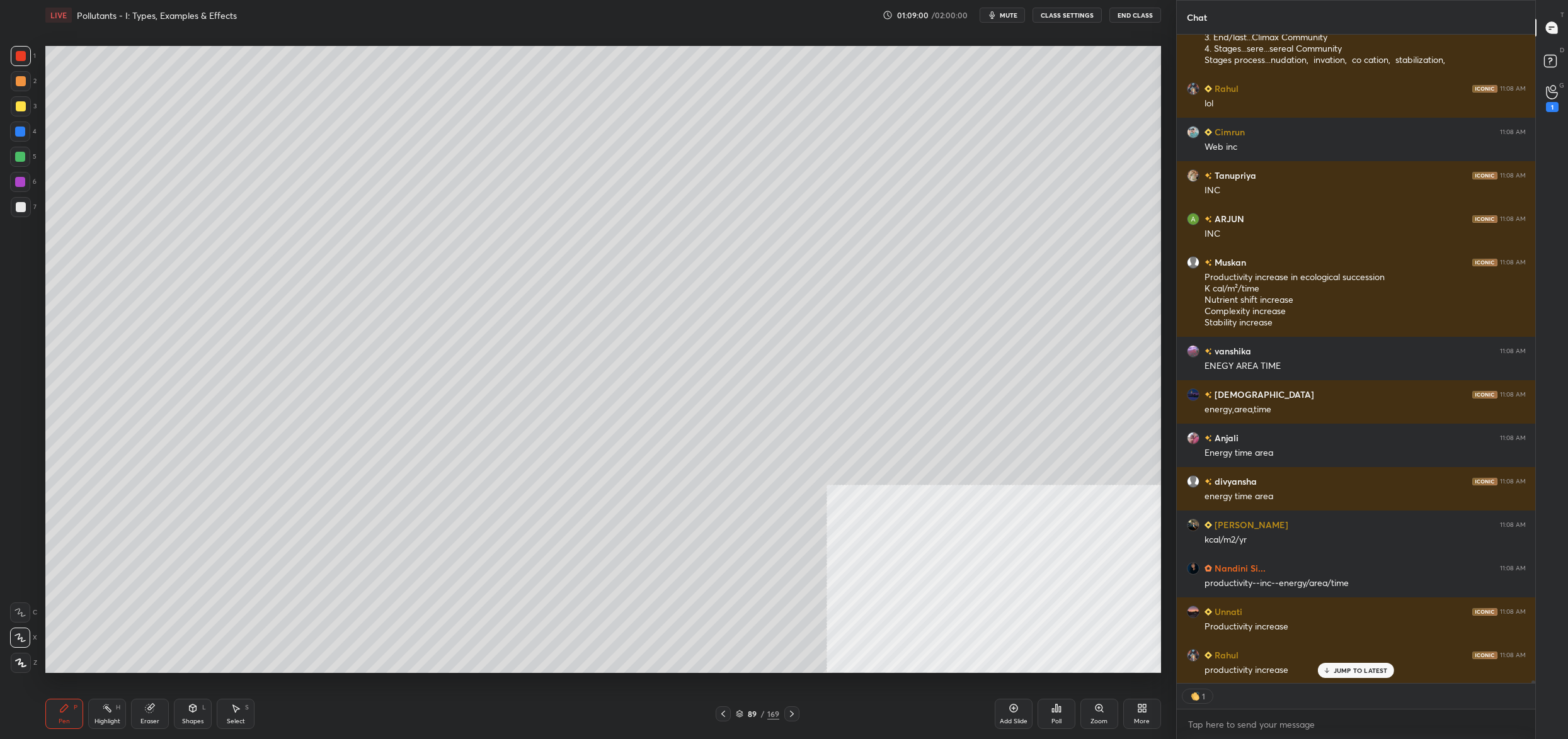
click at [20, 653] on div at bounding box center [20, 663] width 20 height 20
click at [20, 654] on div at bounding box center [20, 663] width 20 height 20
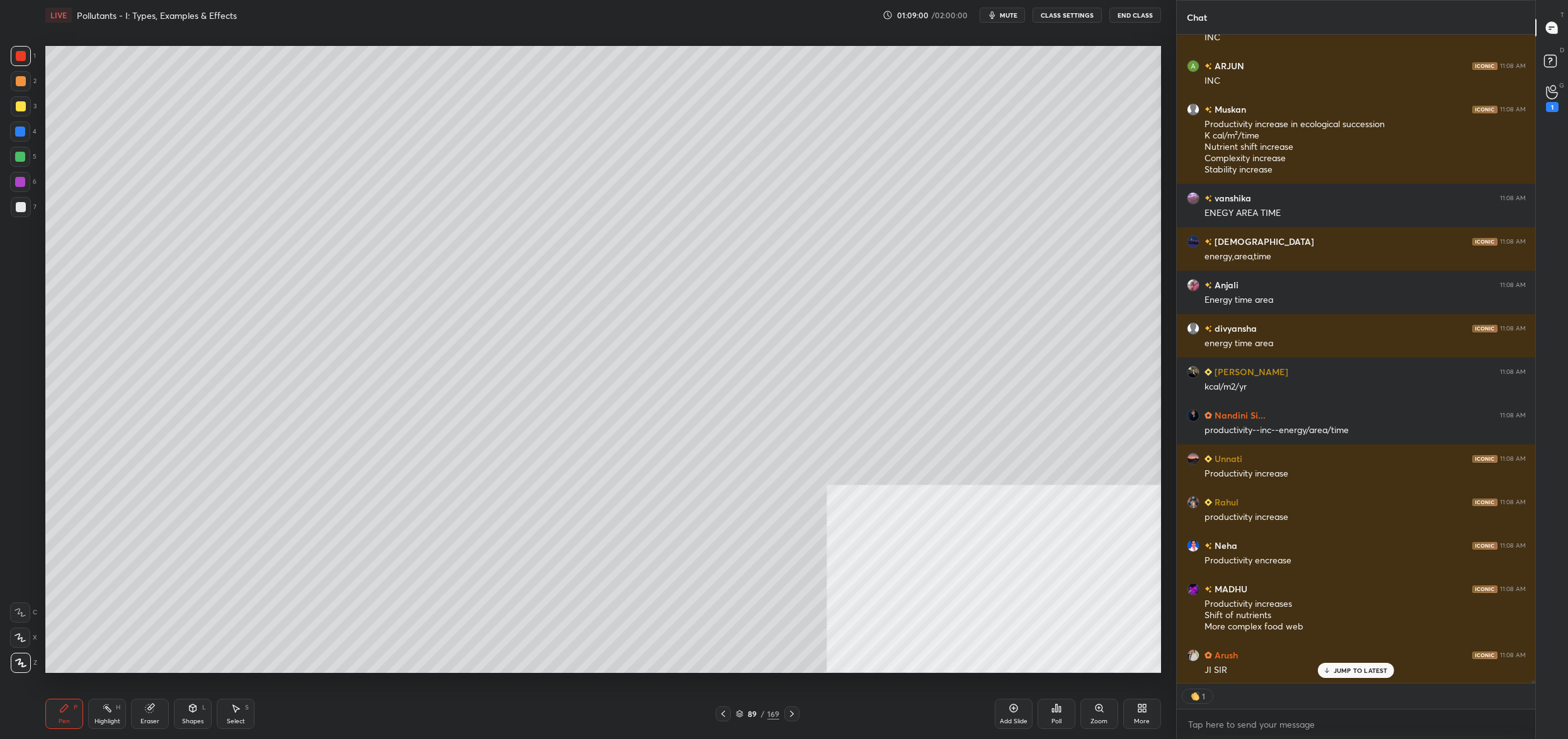
drag, startPoint x: 19, startPoint y: 629, endPoint x: 17, endPoint y: 620, distance: 9.2
click at [18, 631] on div at bounding box center [20, 638] width 20 height 20
click at [25, 214] on div at bounding box center [20, 207] width 20 height 20
click at [18, 208] on div at bounding box center [20, 207] width 10 height 10
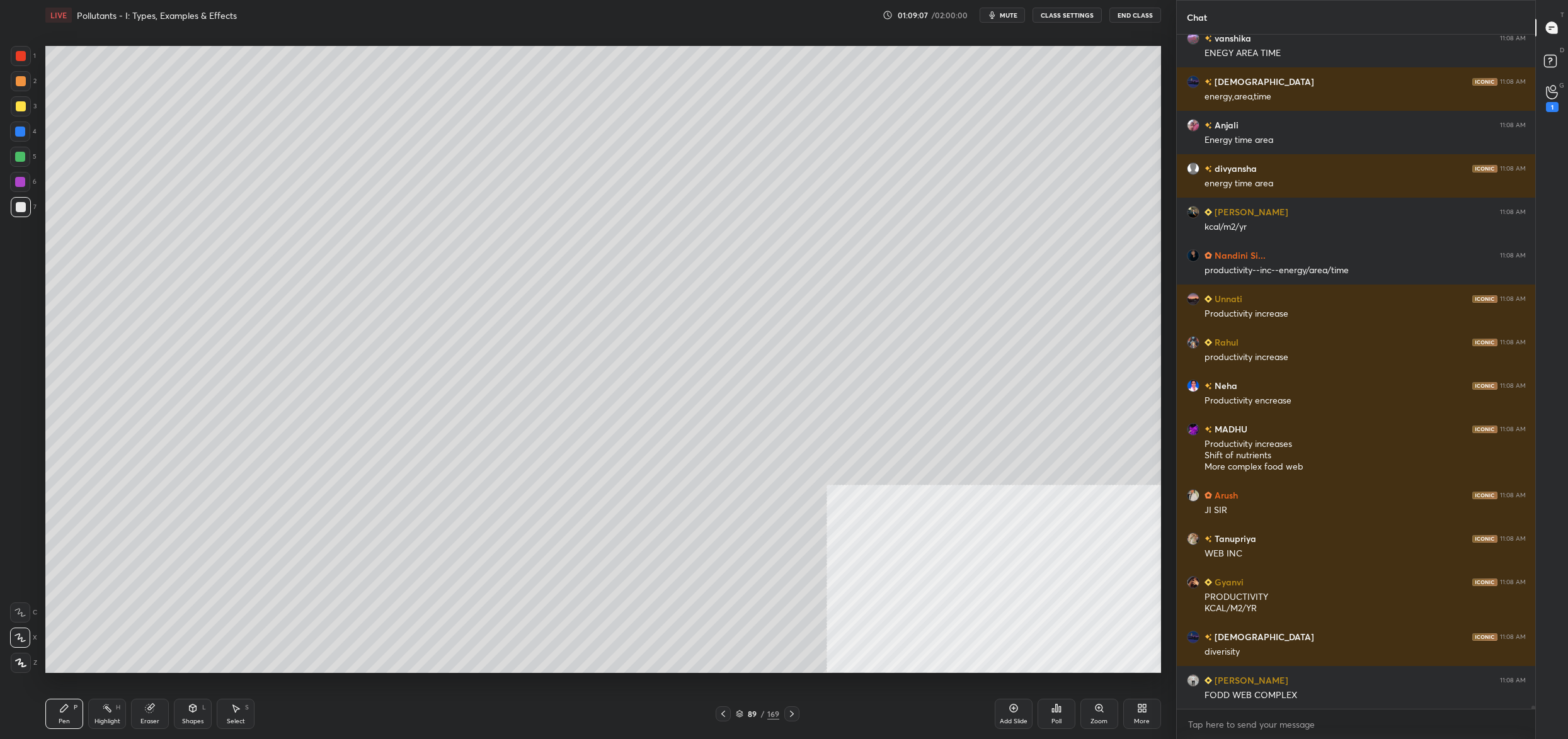
click at [747, 715] on div "89" at bounding box center [752, 714] width 13 height 8
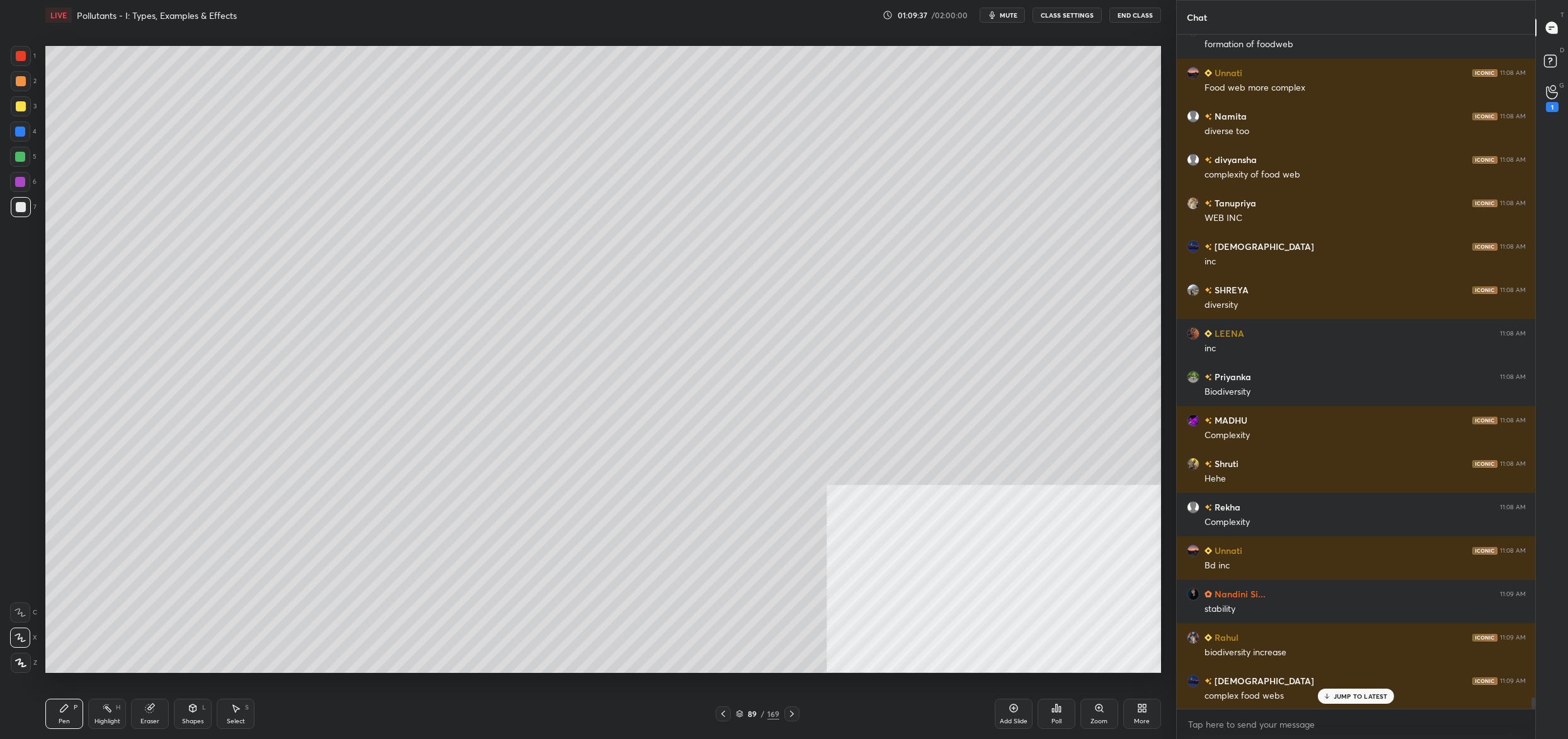
click at [1140, 711] on icon at bounding box center [1142, 708] width 10 height 10
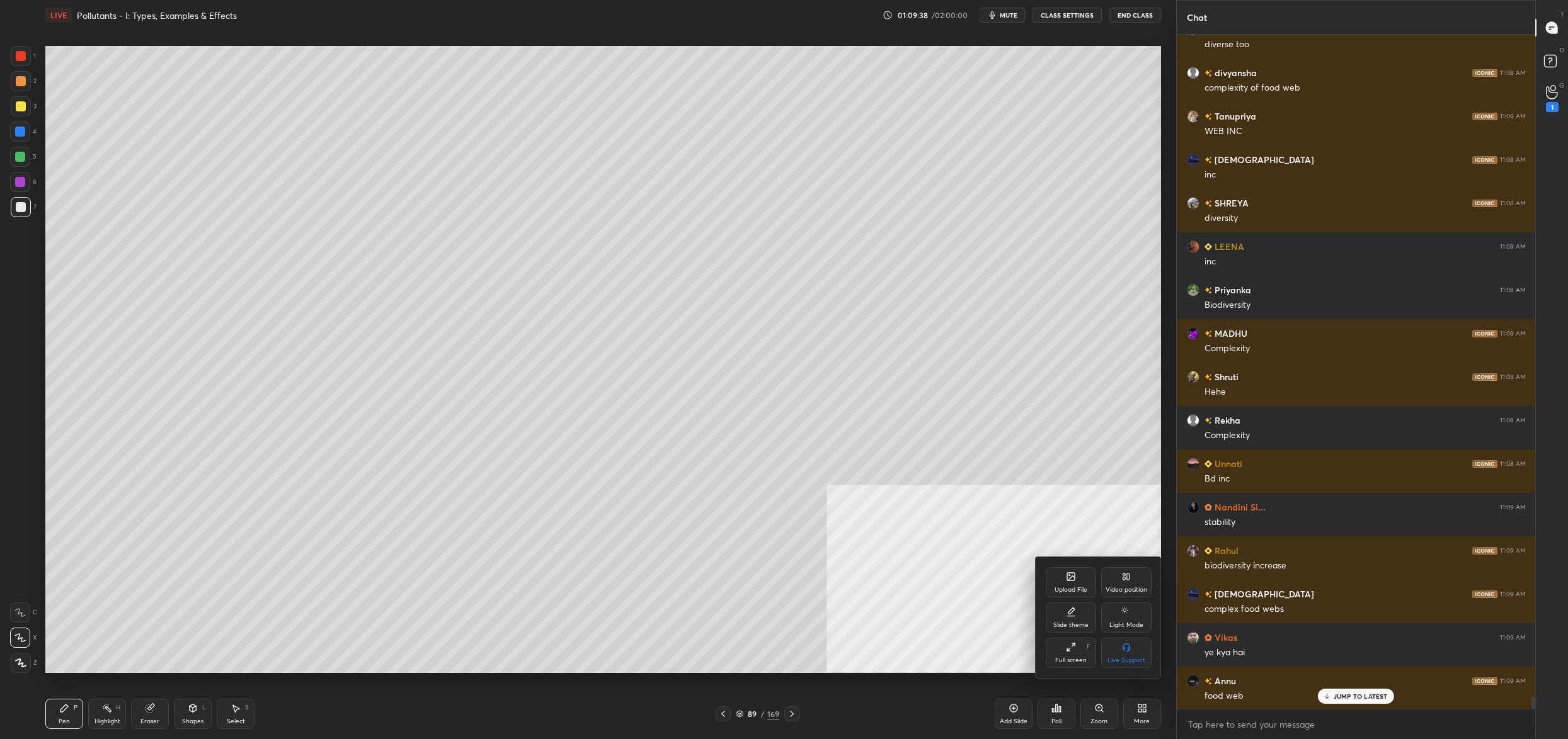
drag, startPoint x: 1134, startPoint y: 586, endPoint x: 1129, endPoint y: 609, distance: 23.5
click at [1134, 588] on div "Video position" at bounding box center [1127, 582] width 51 height 30
click at [1080, 648] on div "Bottom left" at bounding box center [1071, 652] width 51 height 30
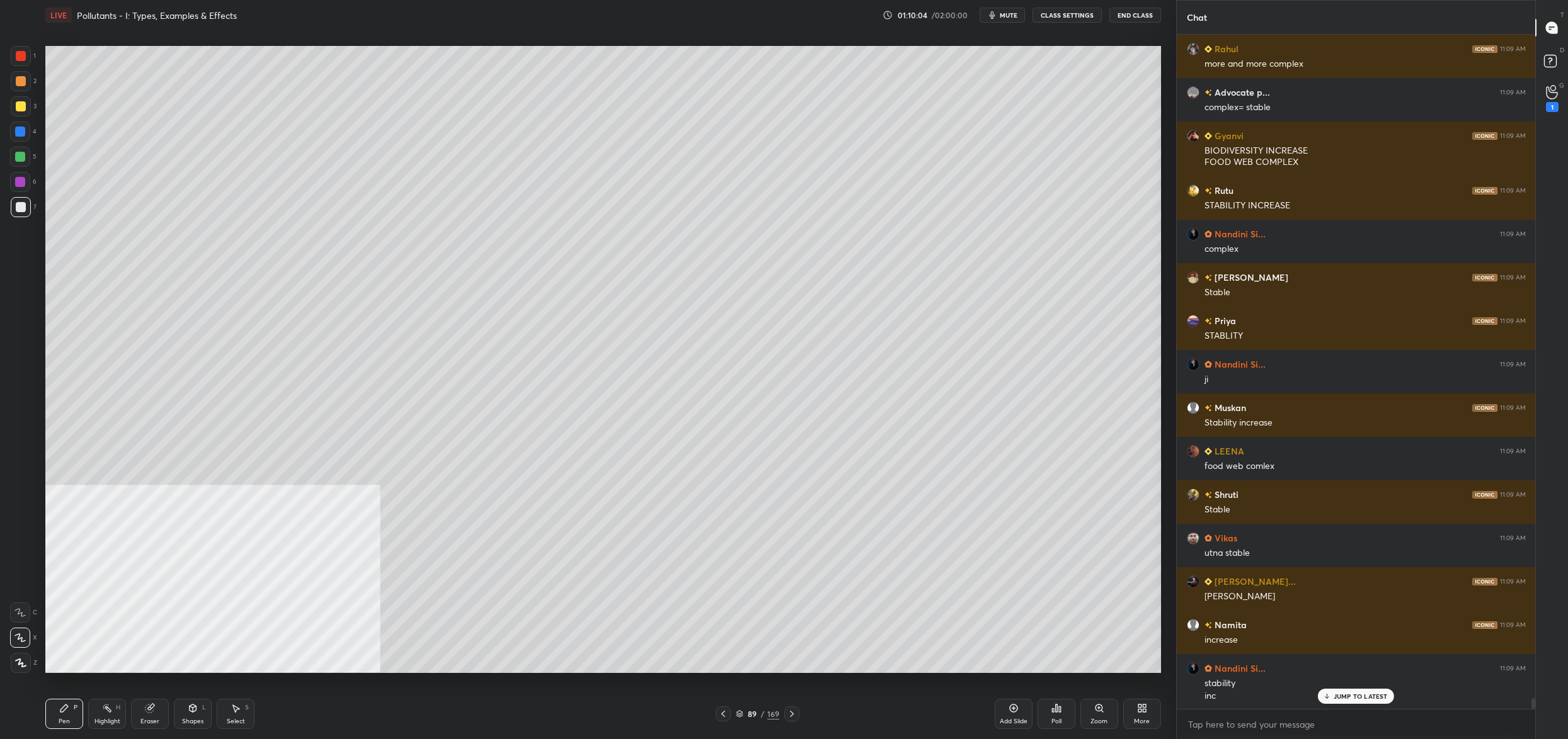
drag, startPoint x: 745, startPoint y: 714, endPoint x: 741, endPoint y: 703, distance: 11.7
click at [746, 714] on div "89" at bounding box center [752, 714] width 13 height 8
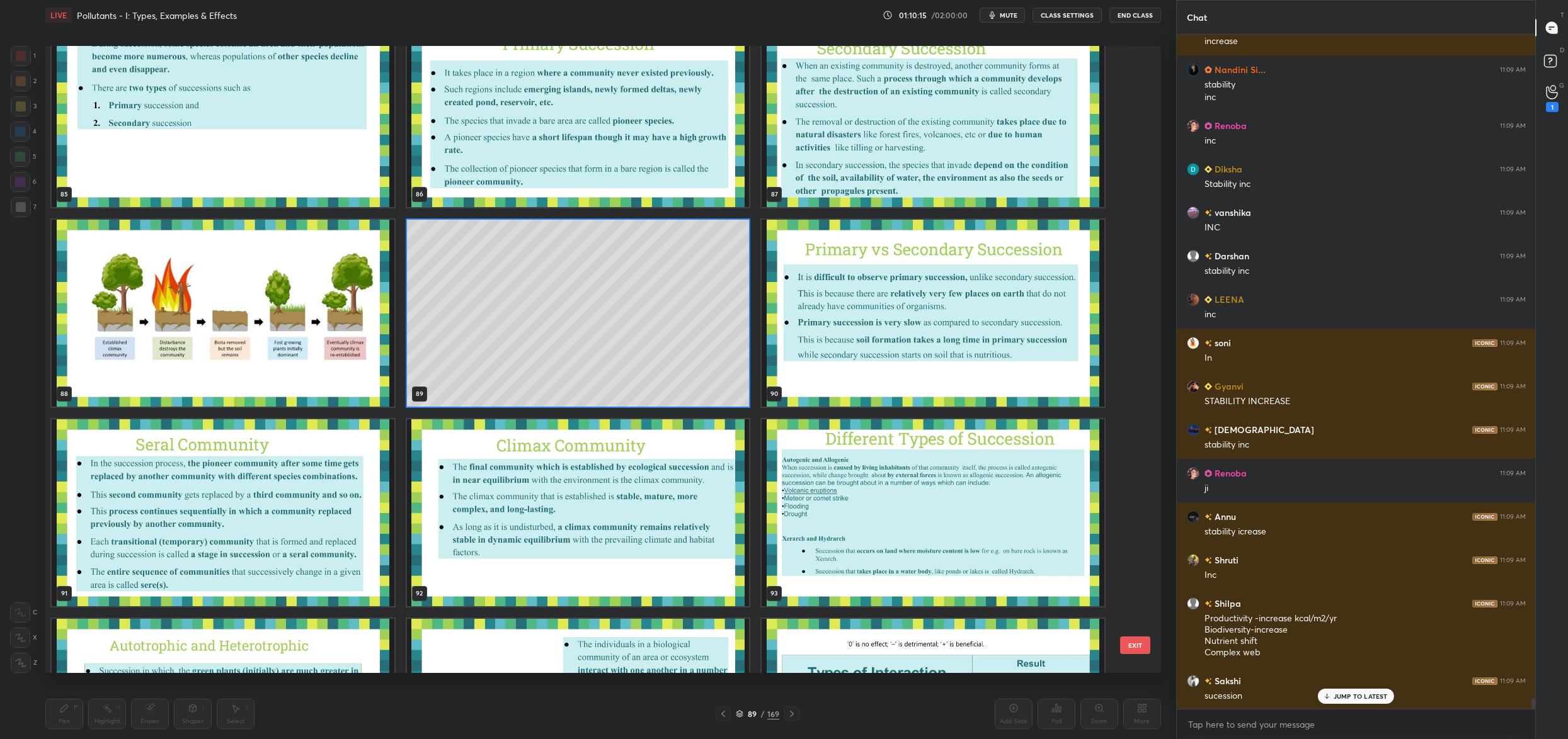
click at [1139, 643] on button "EXIT" at bounding box center [1135, 645] width 30 height 18
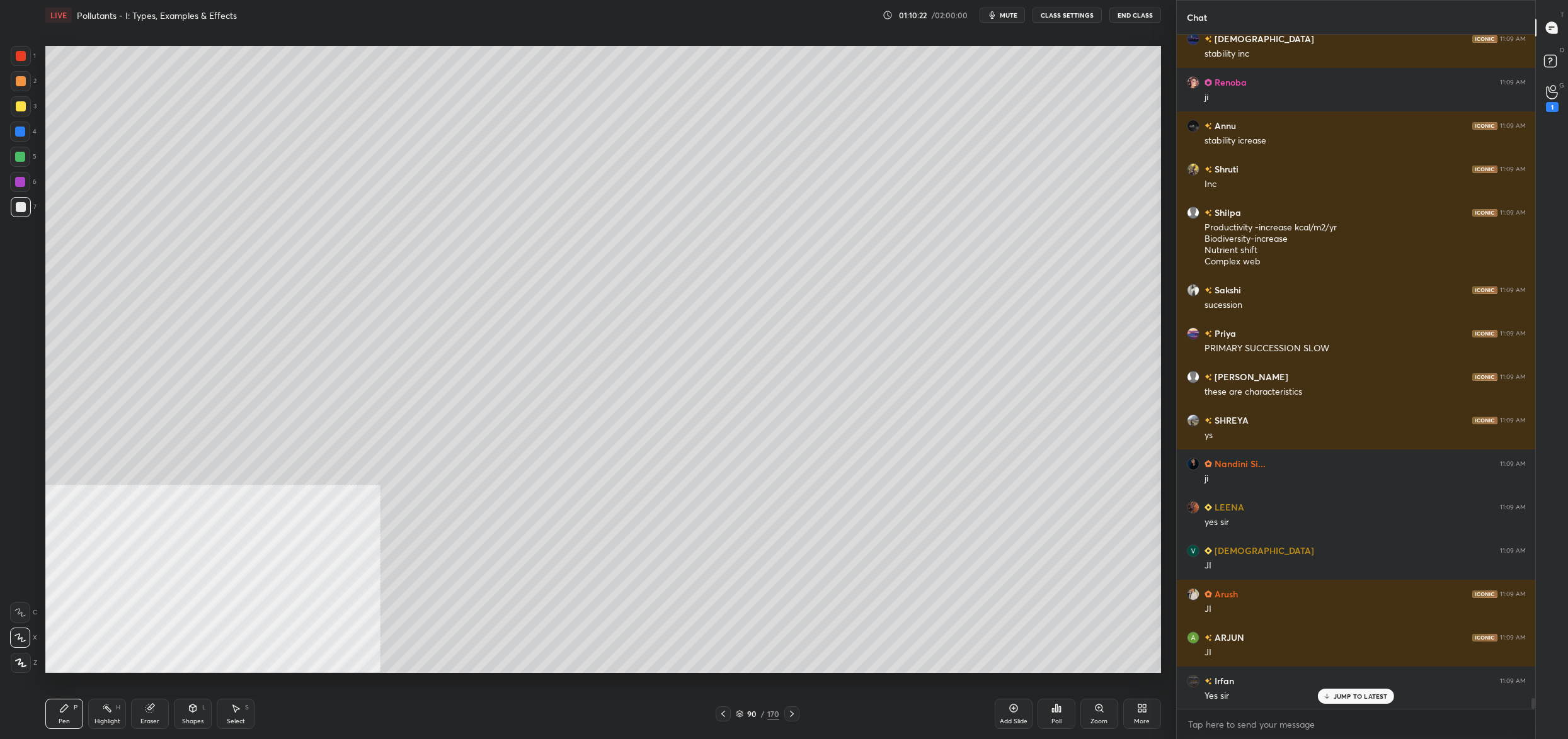
drag, startPoint x: 29, startPoint y: 96, endPoint x: 23, endPoint y: 101, distance: 7.8
click at [30, 96] on div "3" at bounding box center [23, 106] width 26 height 20
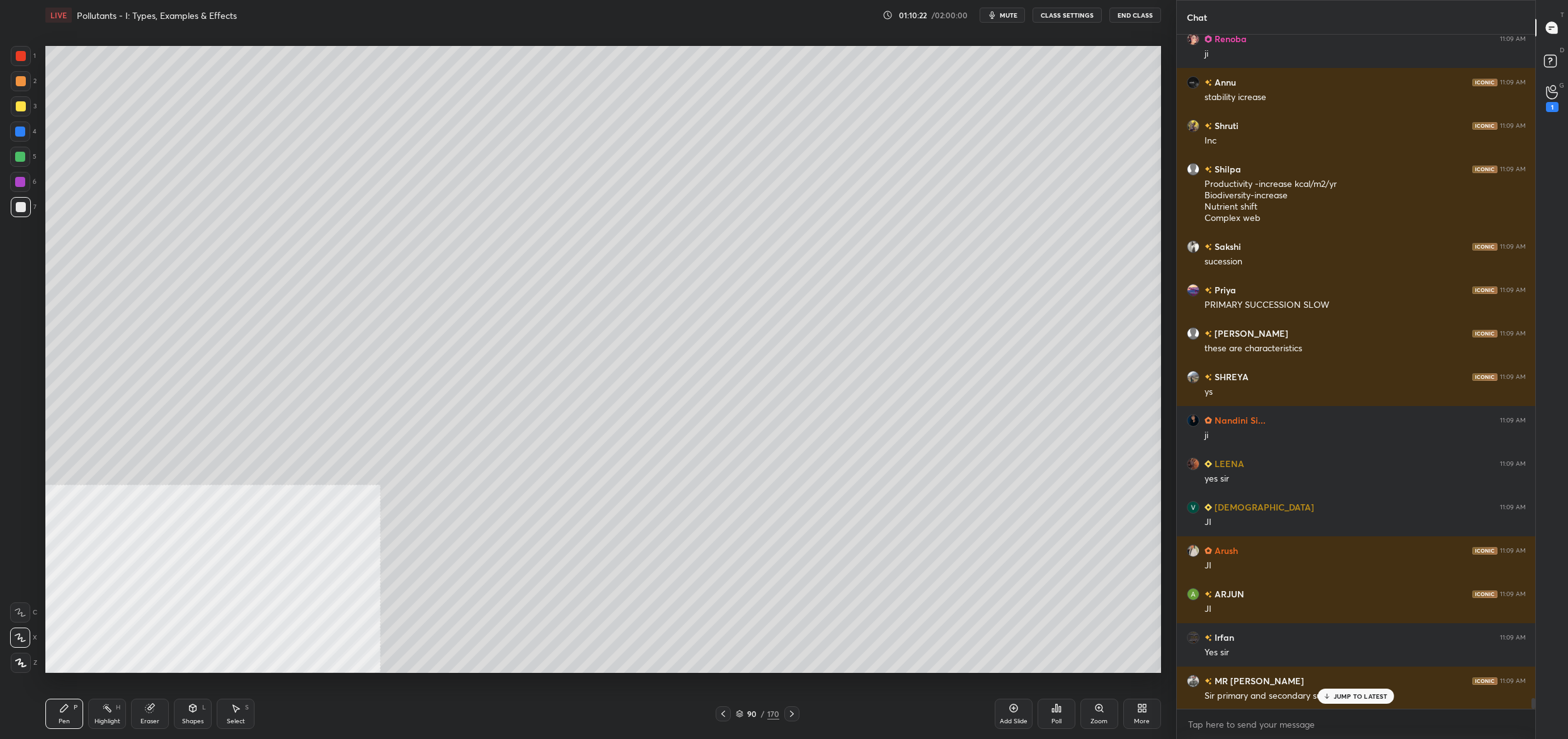
click at [20, 100] on div at bounding box center [20, 106] width 20 height 20
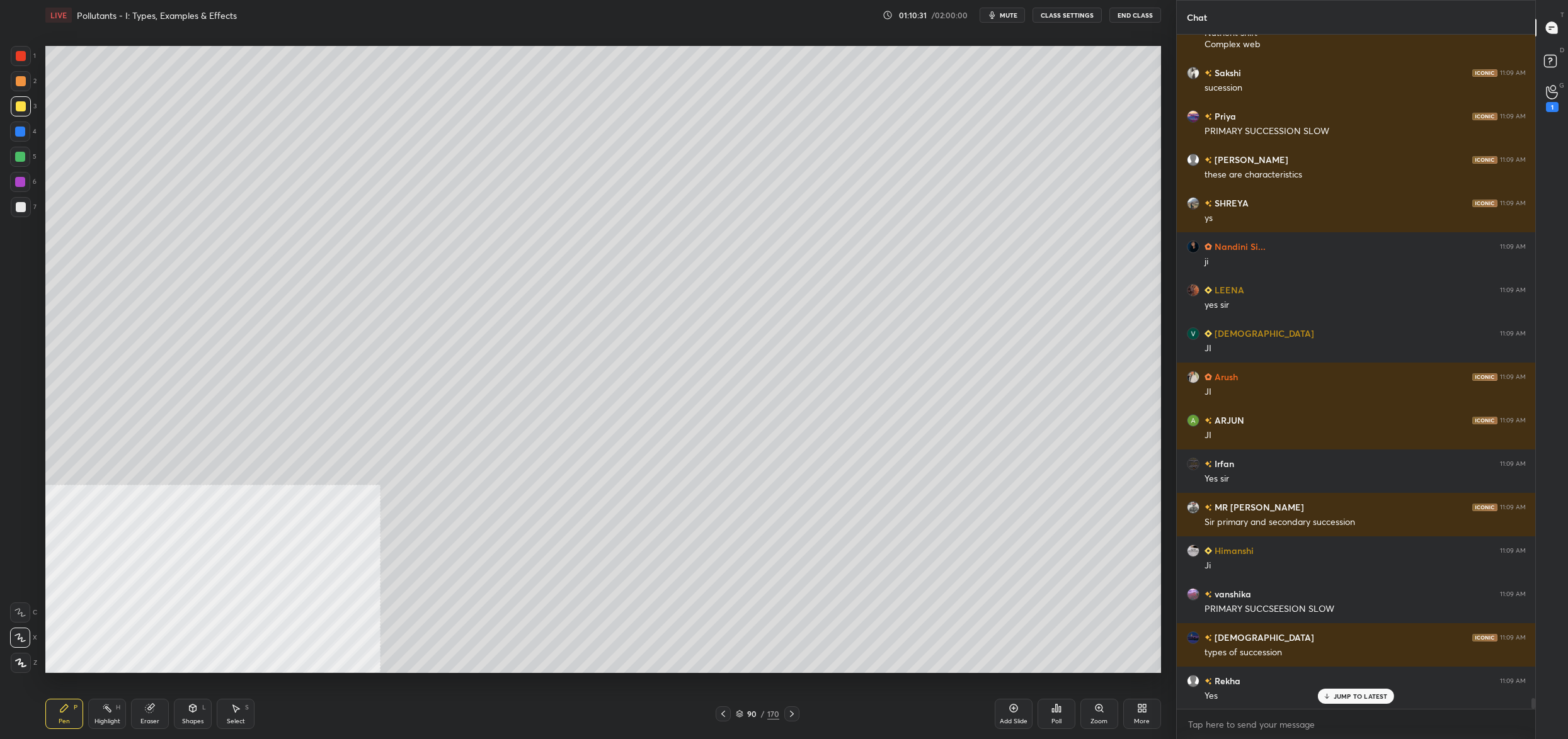
click at [744, 718] on div "90 / 170" at bounding box center [758, 714] width 44 height 11
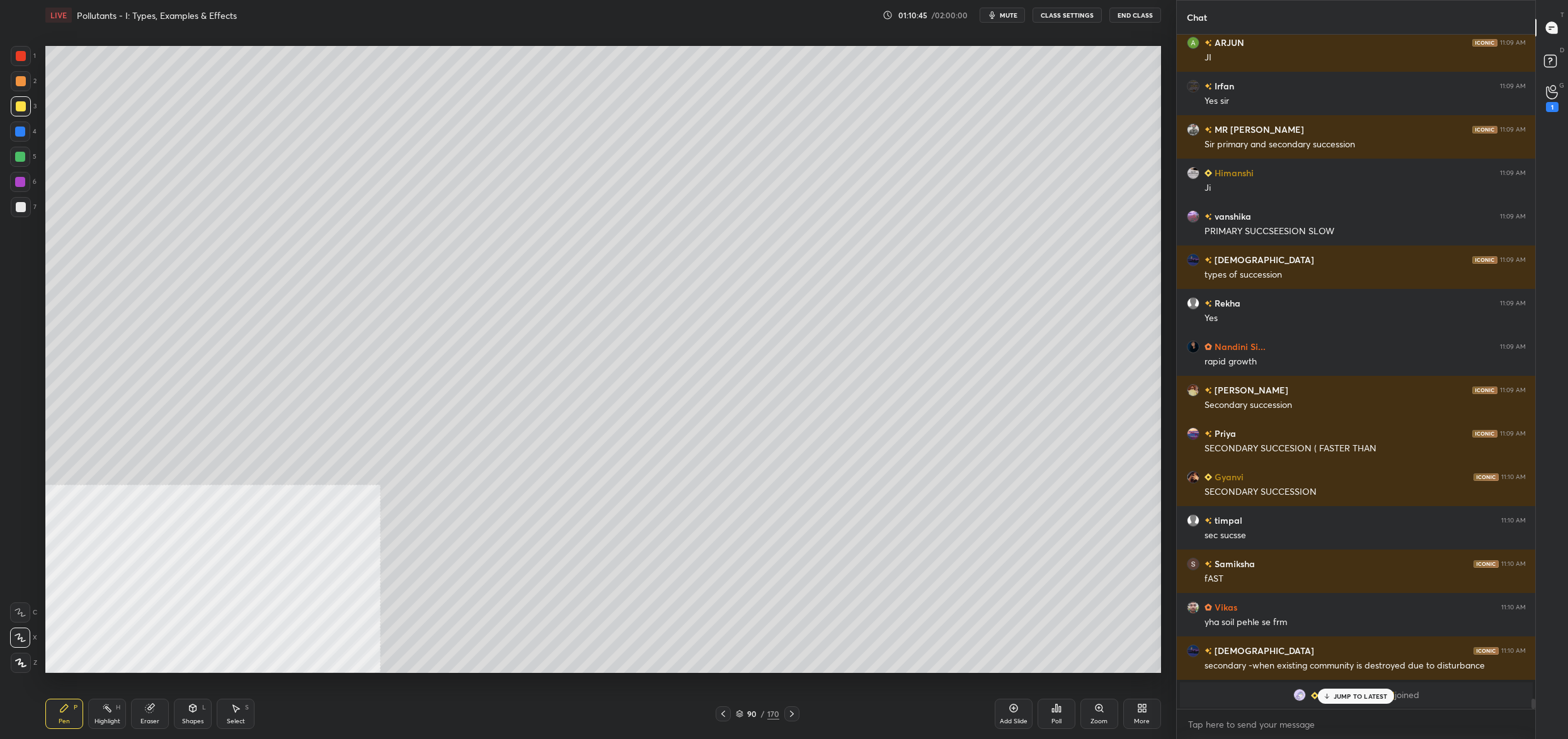
click at [28, 151] on div at bounding box center [20, 156] width 20 height 20
drag, startPoint x: 27, startPoint y: 151, endPoint x: 11, endPoint y: 234, distance: 84.5
click at [27, 151] on div at bounding box center [20, 156] width 20 height 20
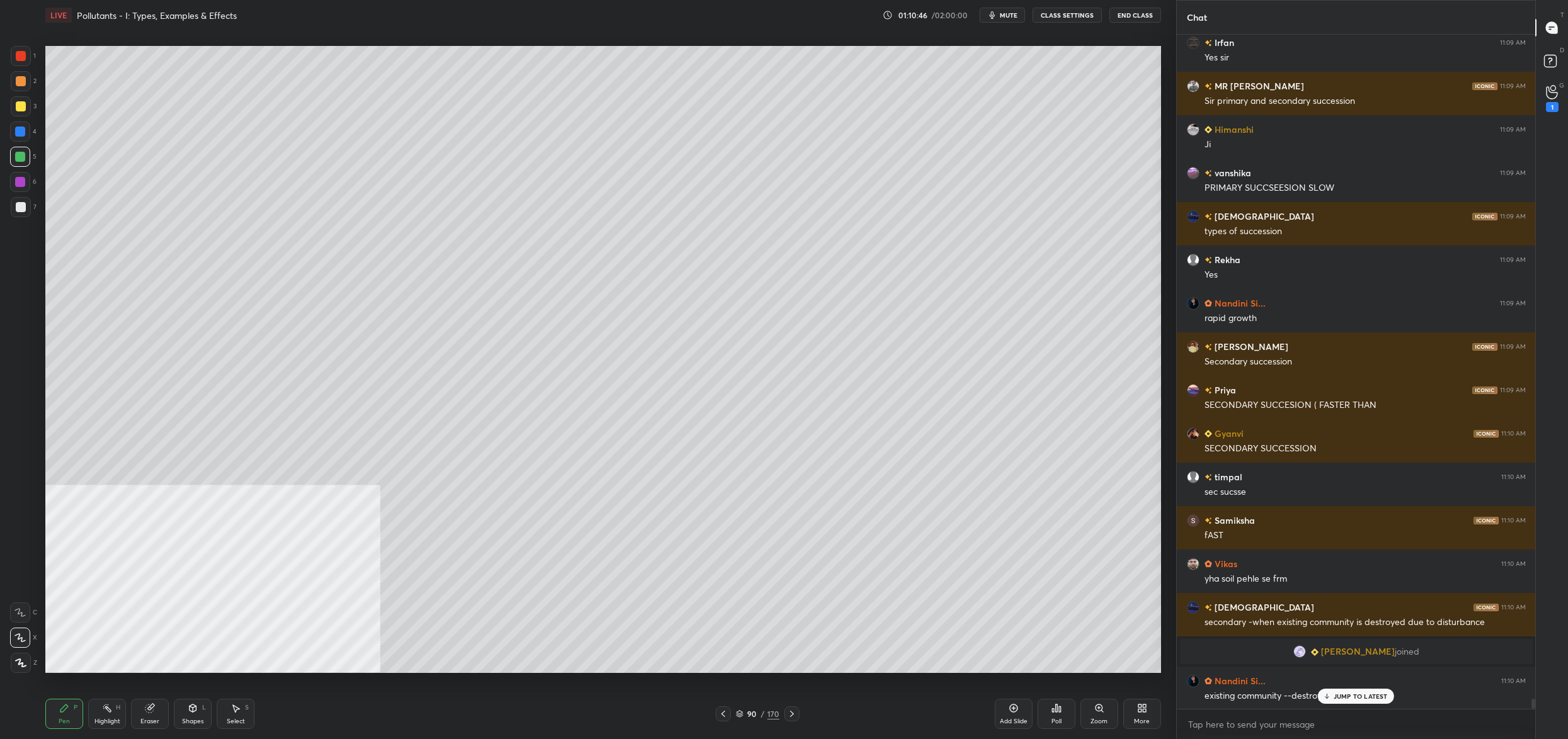
click at [17, 614] on icon at bounding box center [20, 612] width 11 height 9
drag, startPoint x: 20, startPoint y: 614, endPoint x: 13, endPoint y: 595, distance: 20.2
click at [20, 614] on icon at bounding box center [20, 612] width 11 height 9
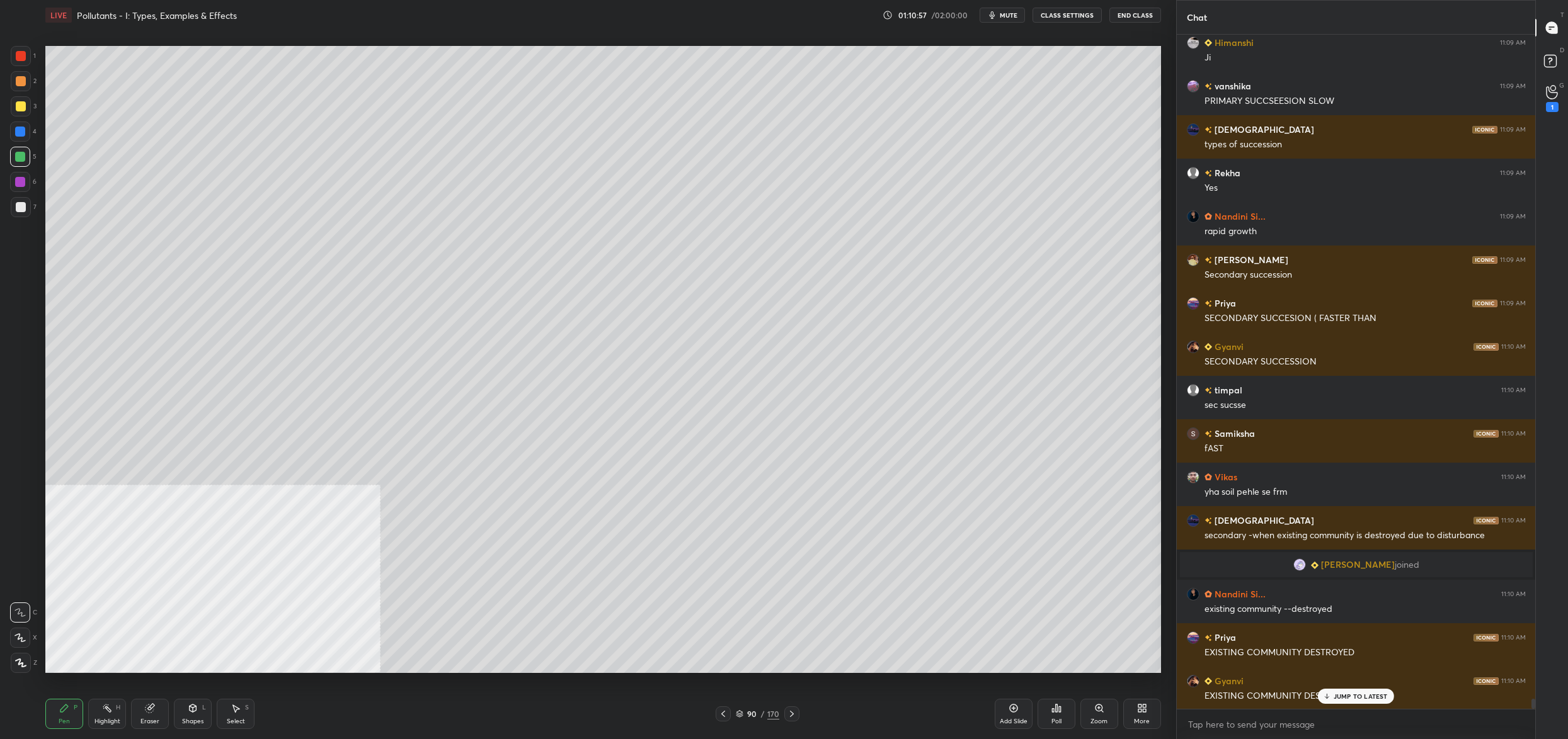
click at [744, 714] on div "90 / 170" at bounding box center [758, 714] width 44 height 11
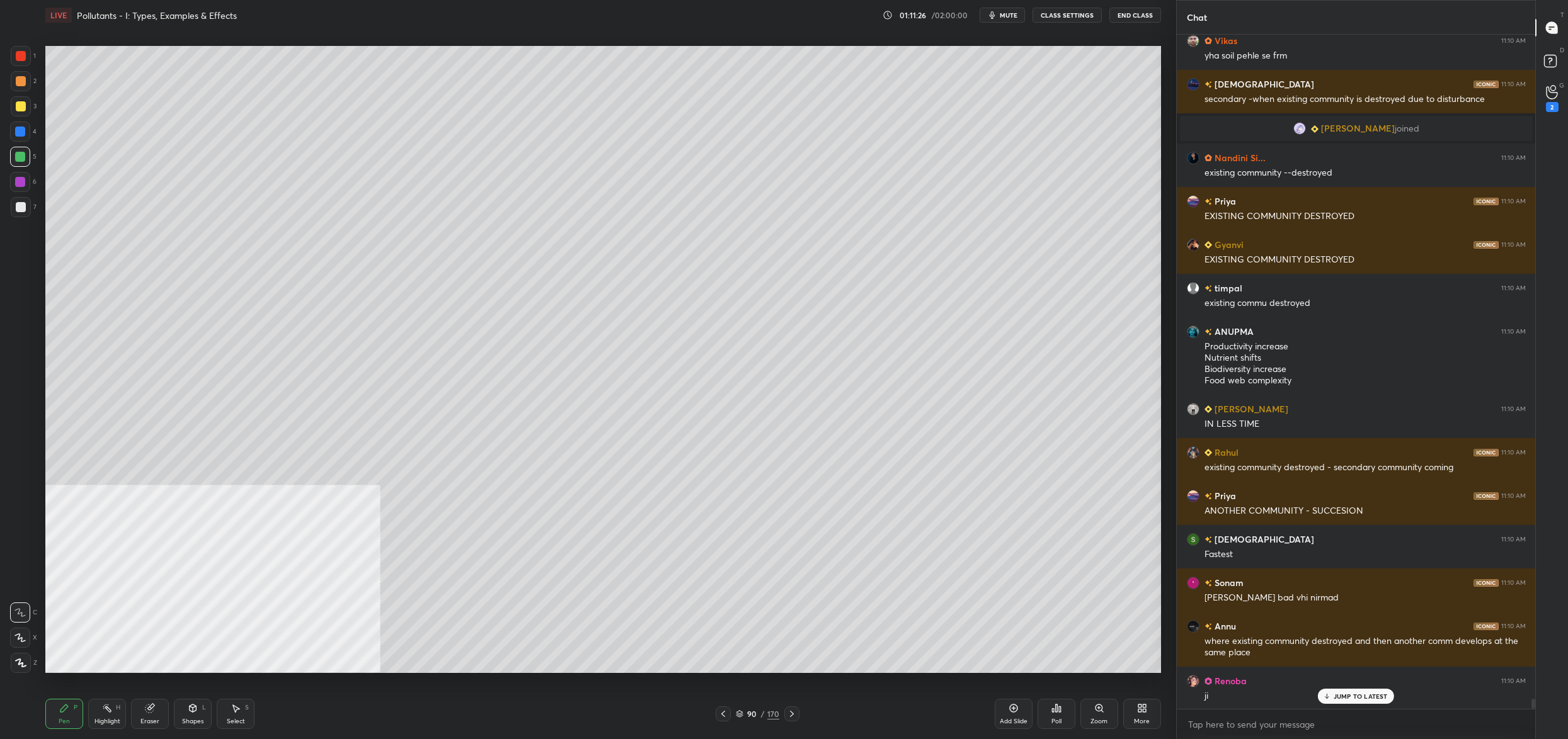
scroll to position [44098, 0]
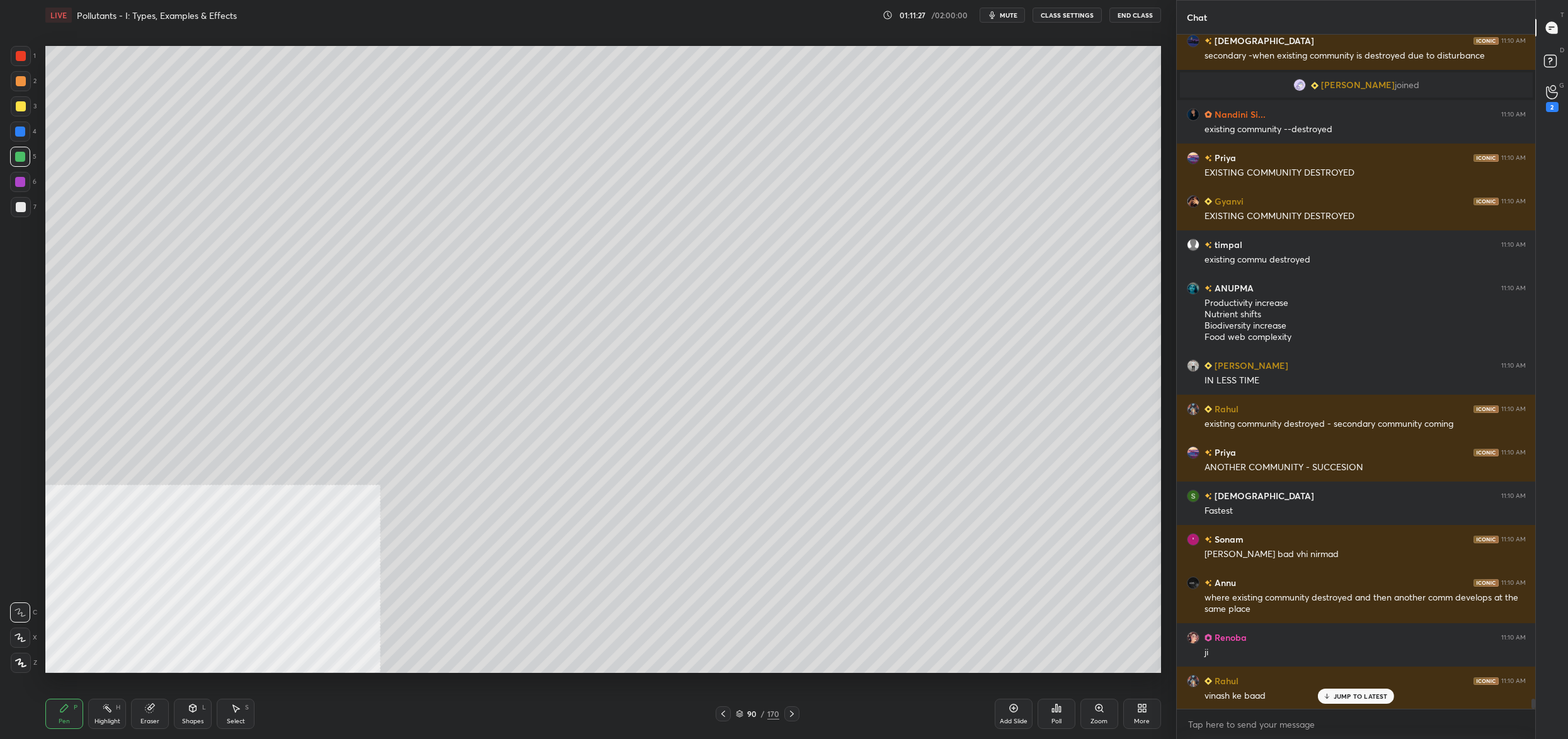
drag, startPoint x: 739, startPoint y: 719, endPoint x: 732, endPoint y: 714, distance: 8.6
click at [738, 716] on div "90 / 170" at bounding box center [758, 714] width 44 height 11
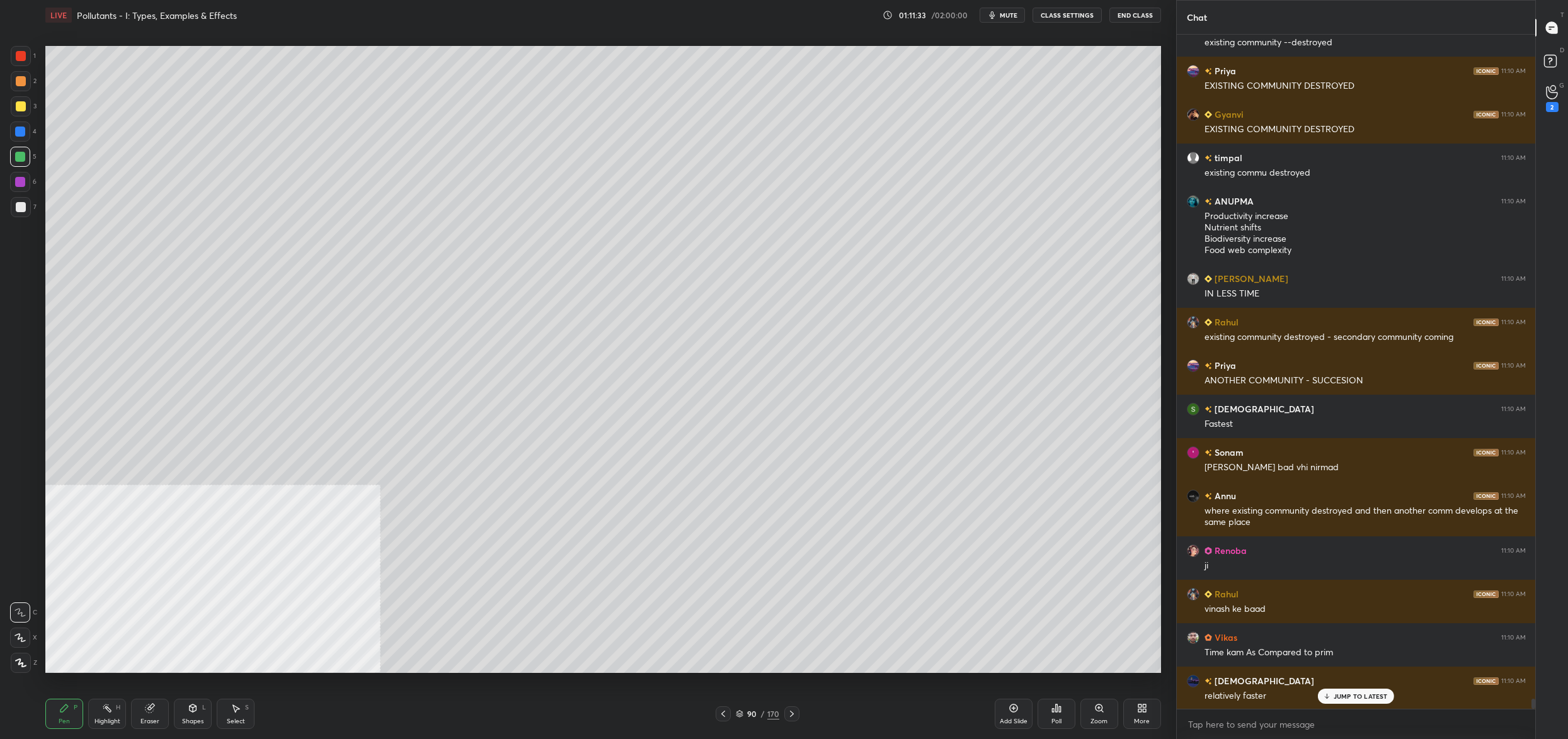
scroll to position [44229, 0]
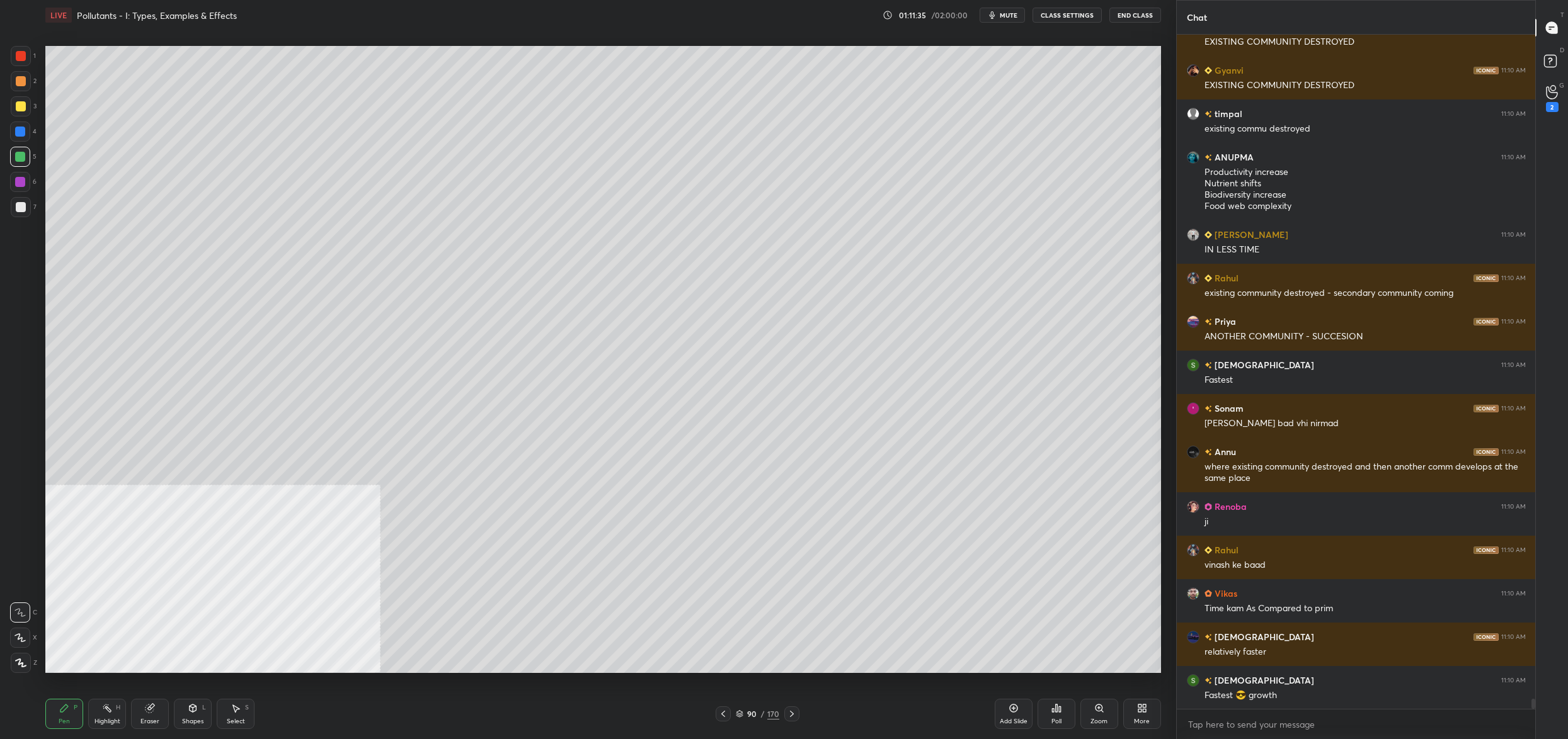
click at [32, 202] on div "7" at bounding box center [23, 207] width 26 height 20
drag, startPoint x: 20, startPoint y: 205, endPoint x: 32, endPoint y: 200, distance: 13.0
click at [17, 206] on div at bounding box center [20, 207] width 10 height 10
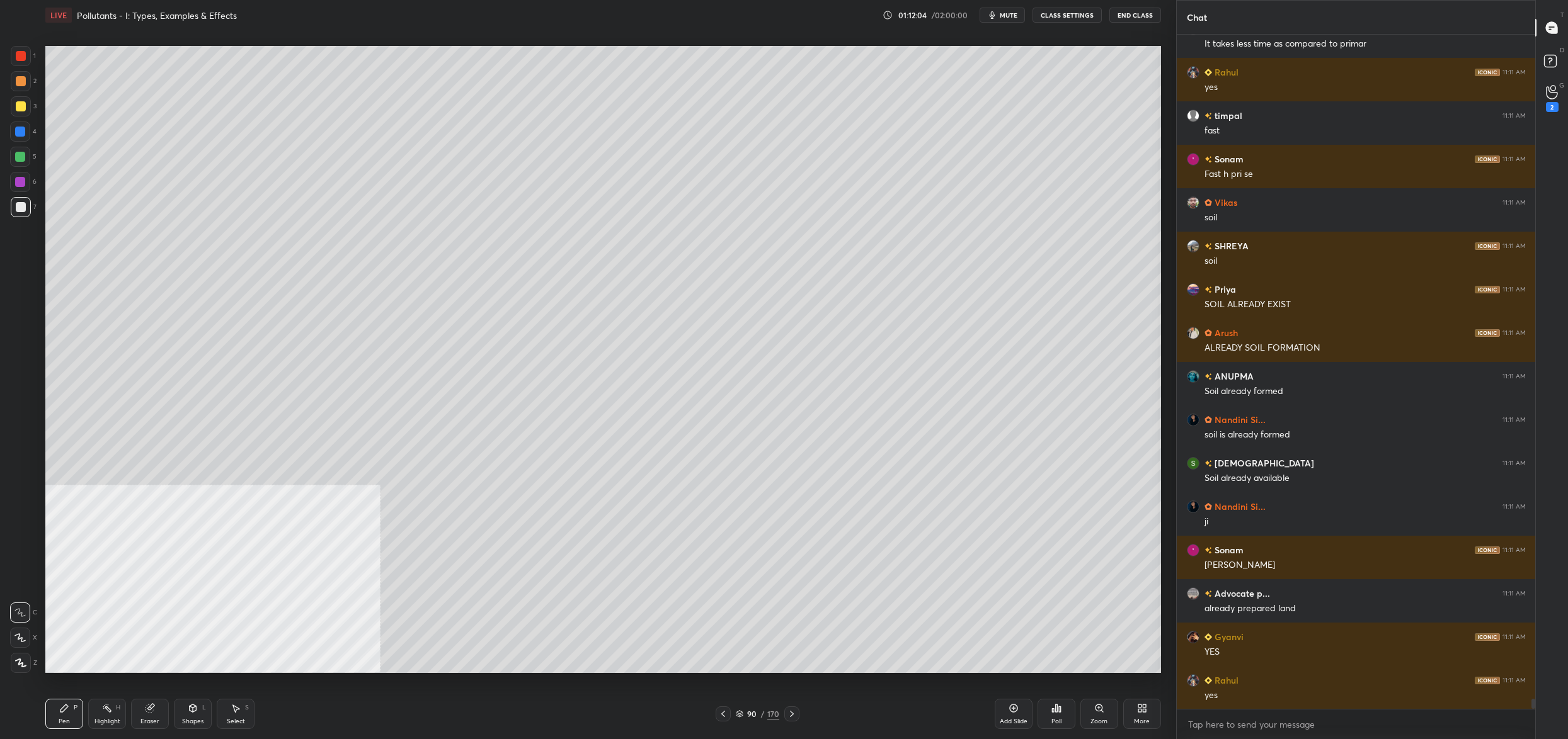
scroll to position [45301, 0]
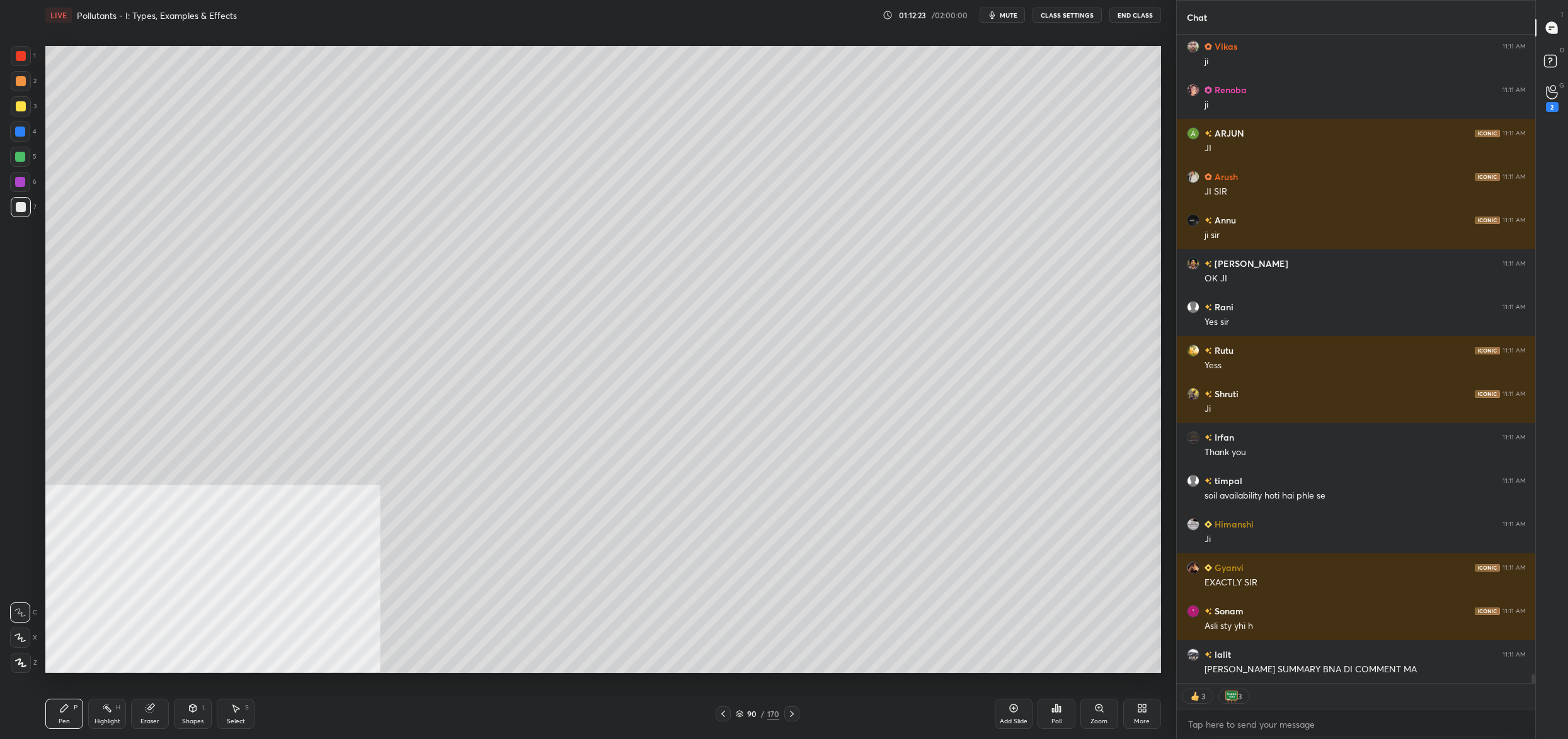
click at [757, 714] on div "90" at bounding box center [752, 714] width 13 height 8
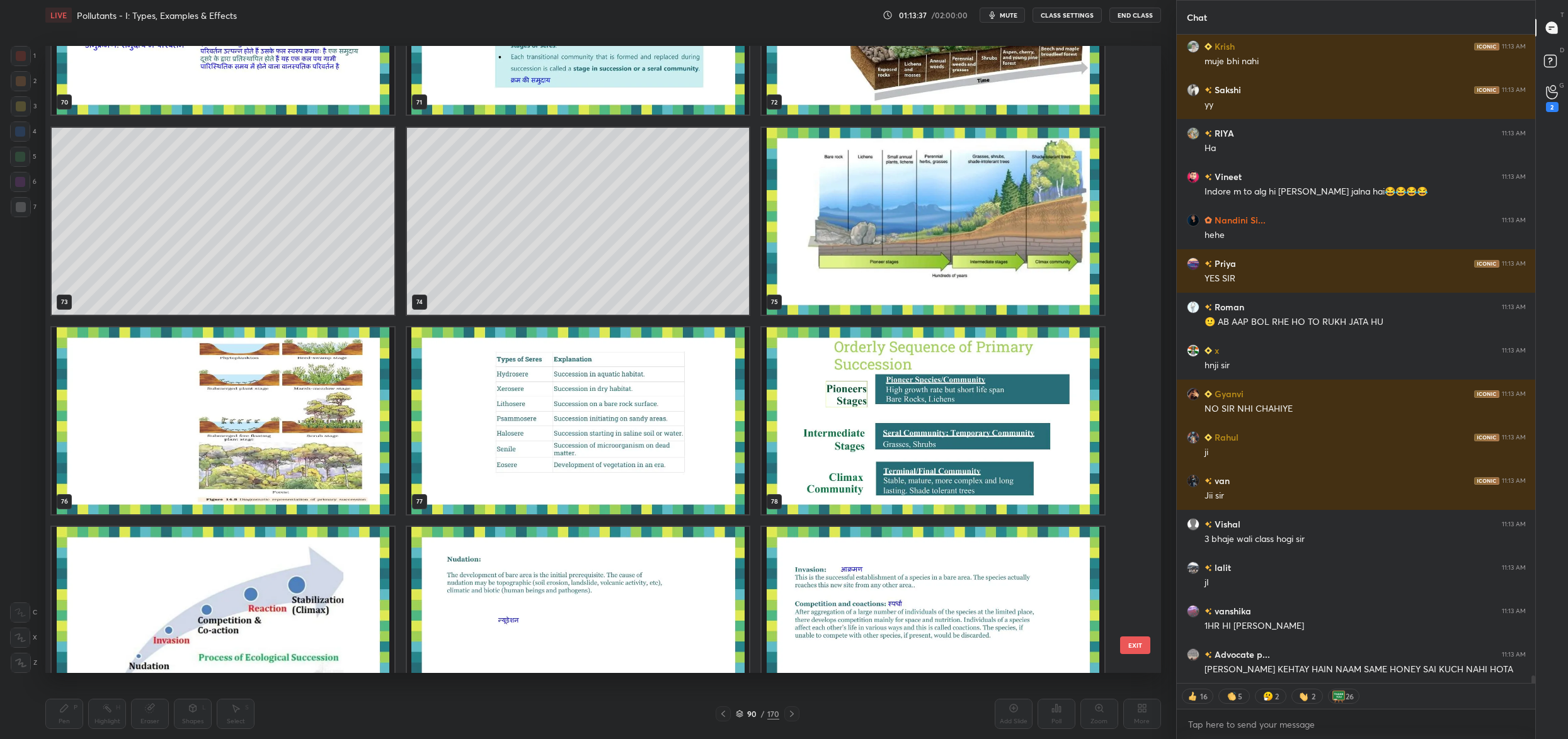
click at [487, 426] on img "grid" at bounding box center [578, 421] width 343 height 187
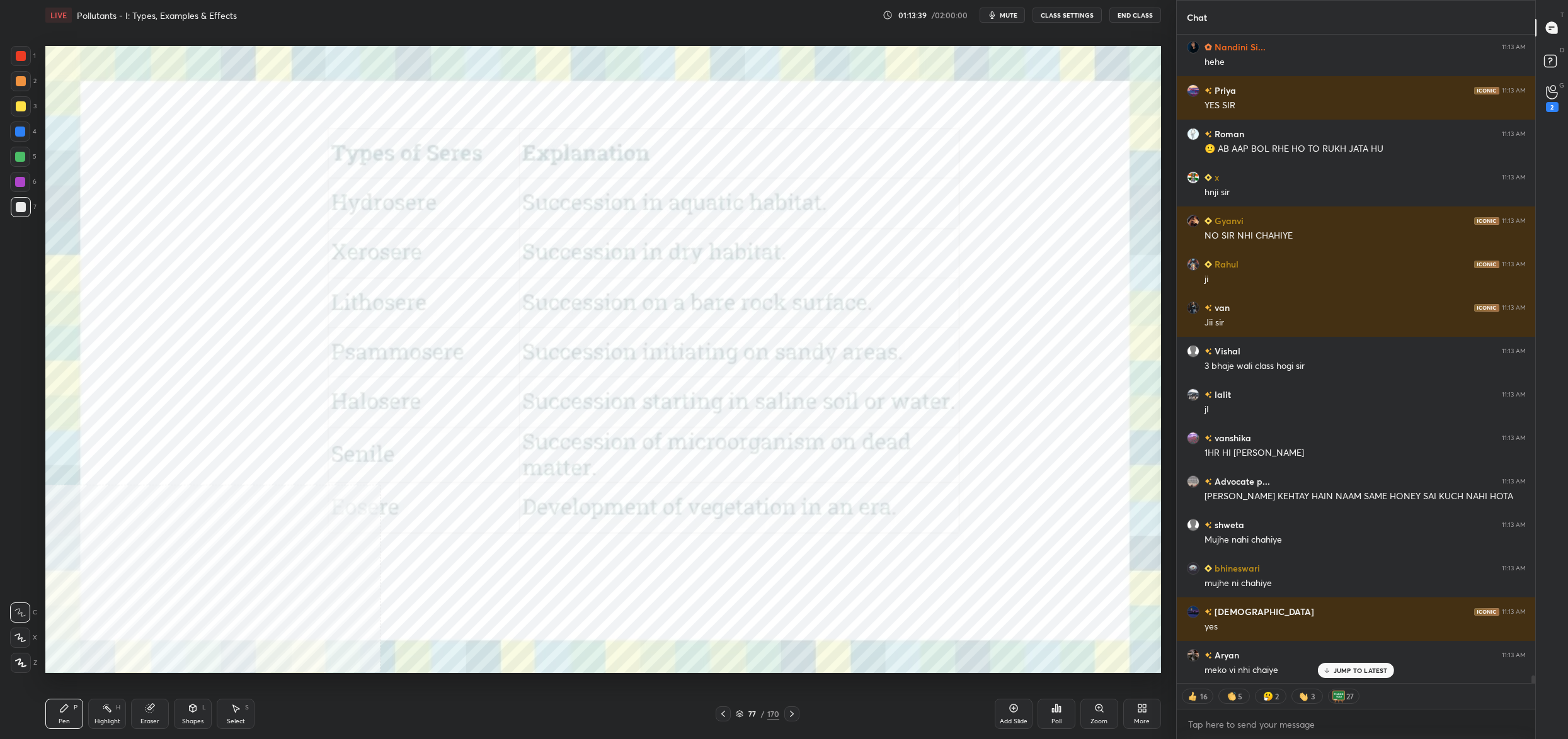
drag, startPoint x: 9, startPoint y: 42, endPoint x: 16, endPoint y: 53, distance: 13.0
click at [13, 48] on div "1 2 3 4 5 6 7 C X Z C X Z E E Erase all H H LIVE Pollutants - I: Types, Example…" at bounding box center [583, 370] width 1166 height 739
click at [14, 60] on div at bounding box center [20, 56] width 20 height 20
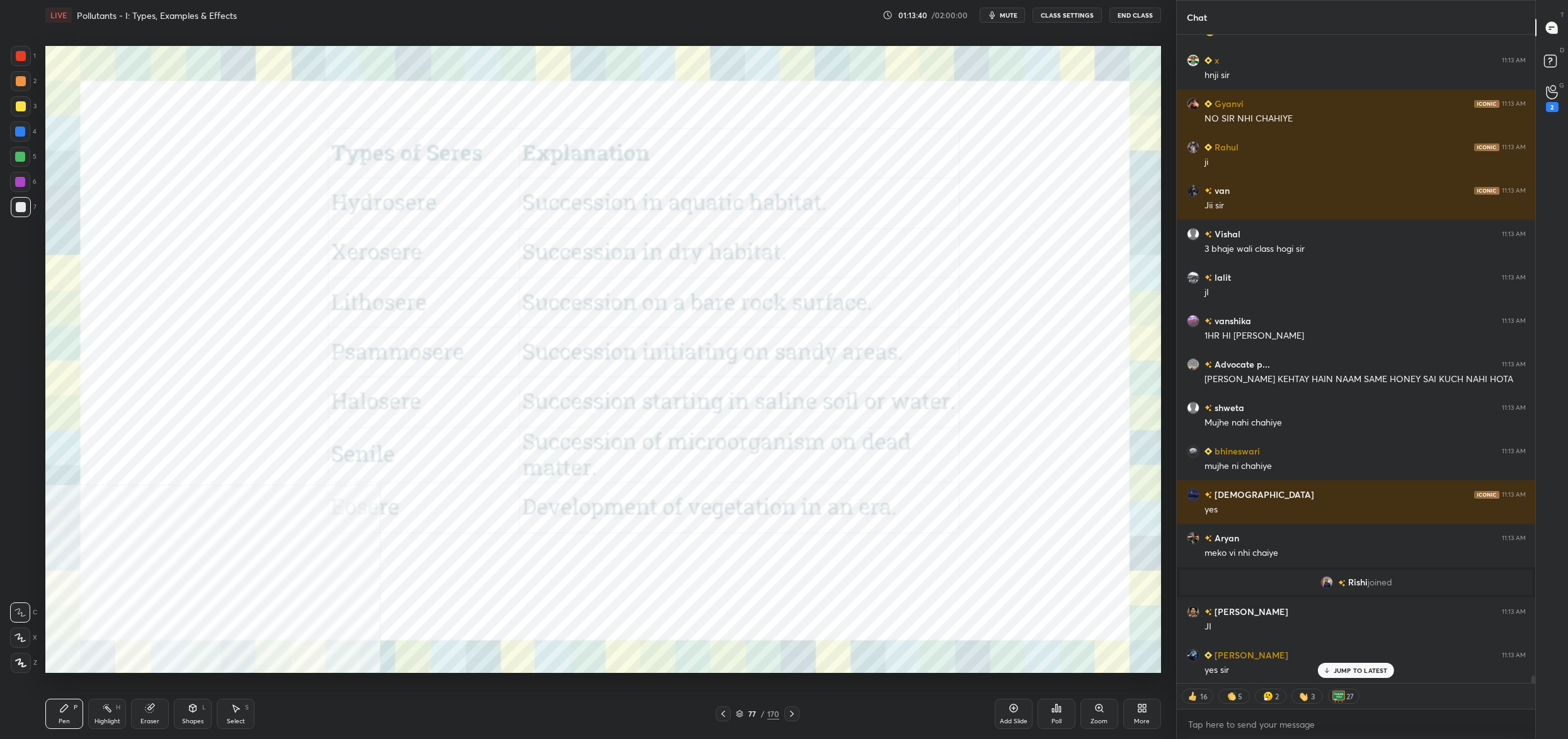
click at [15, 59] on div at bounding box center [20, 56] width 20 height 20
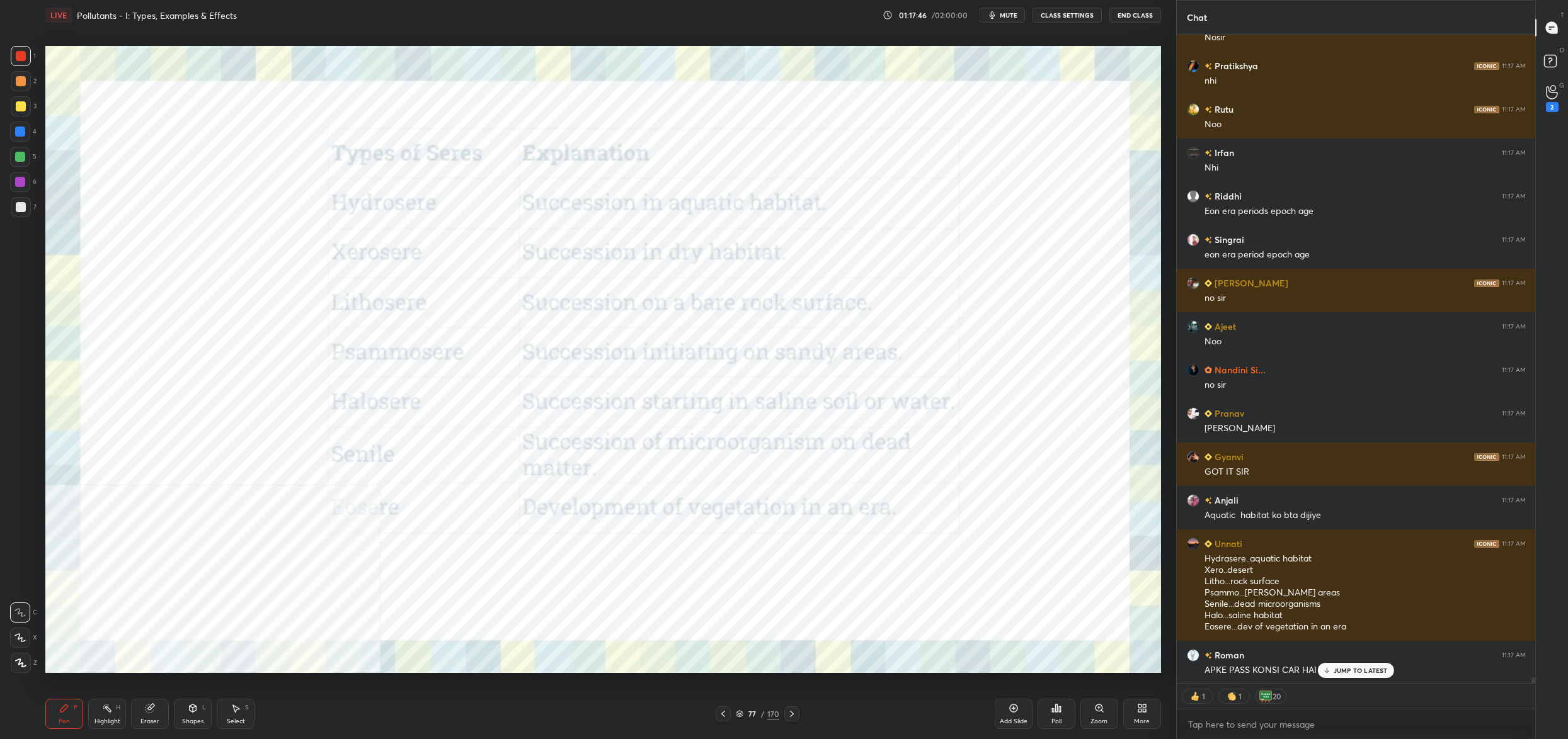
click at [738, 714] on icon at bounding box center [739, 712] width 6 height 3
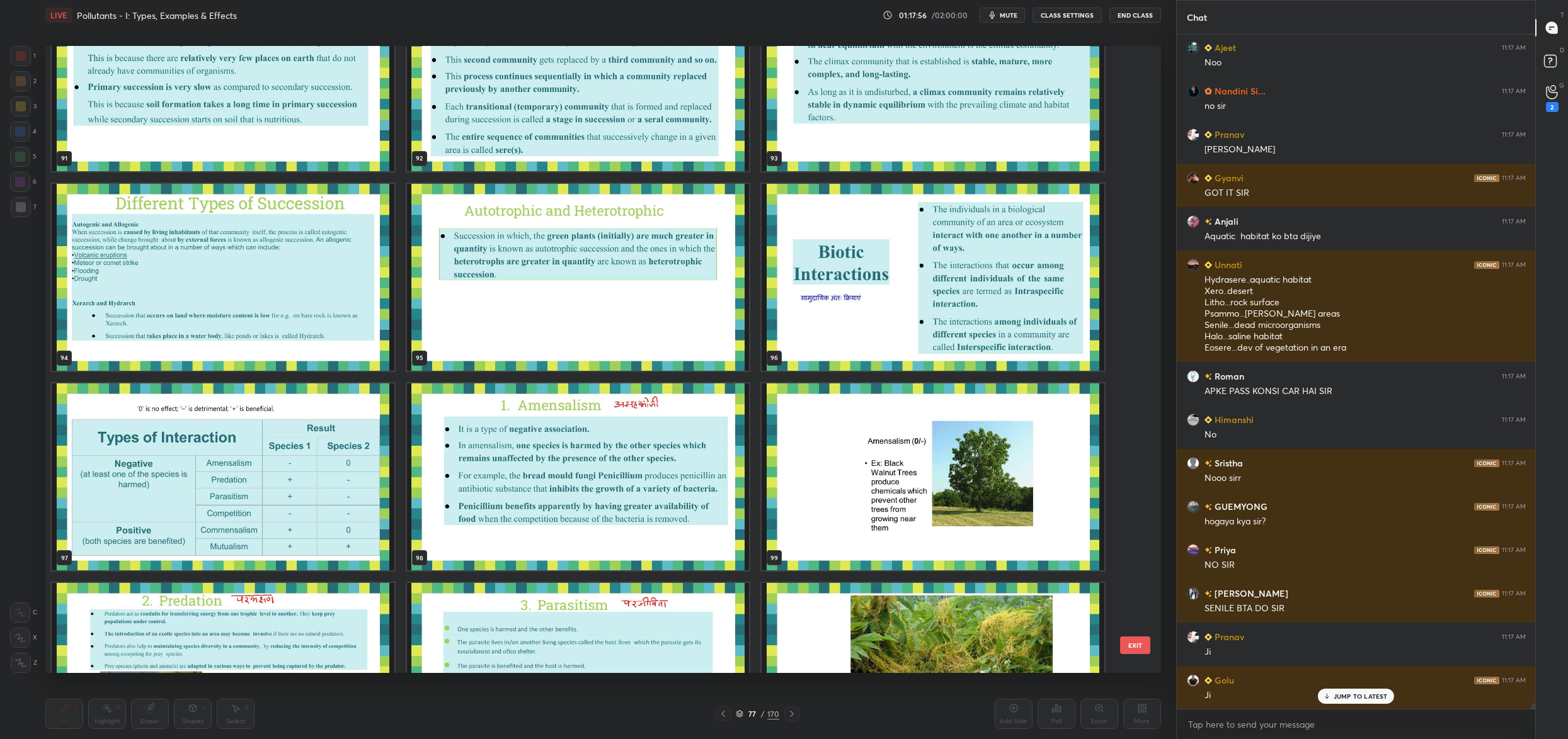
click at [215, 260] on img "grid" at bounding box center [222, 277] width 343 height 187
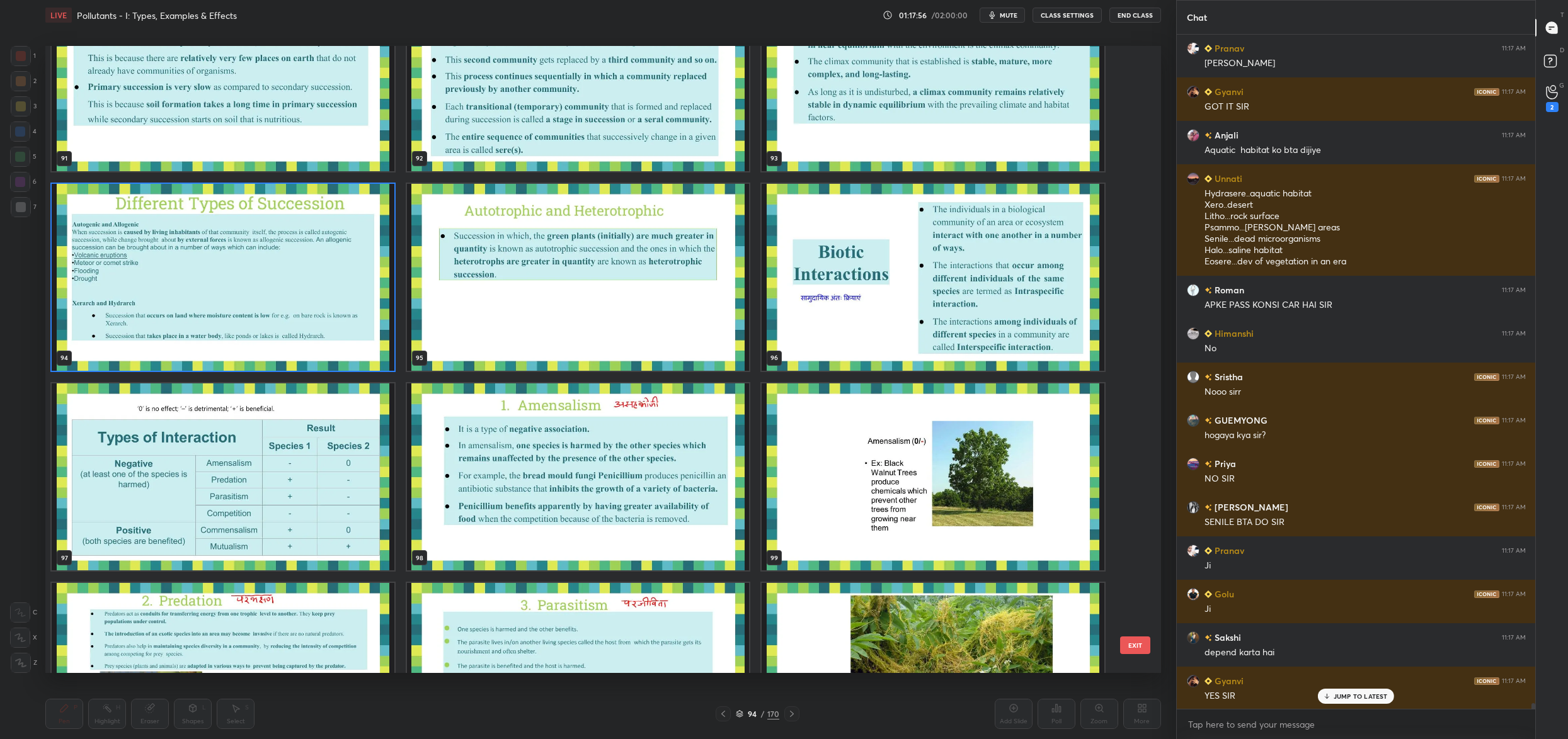
click at [215, 260] on img "grid" at bounding box center [222, 277] width 343 height 187
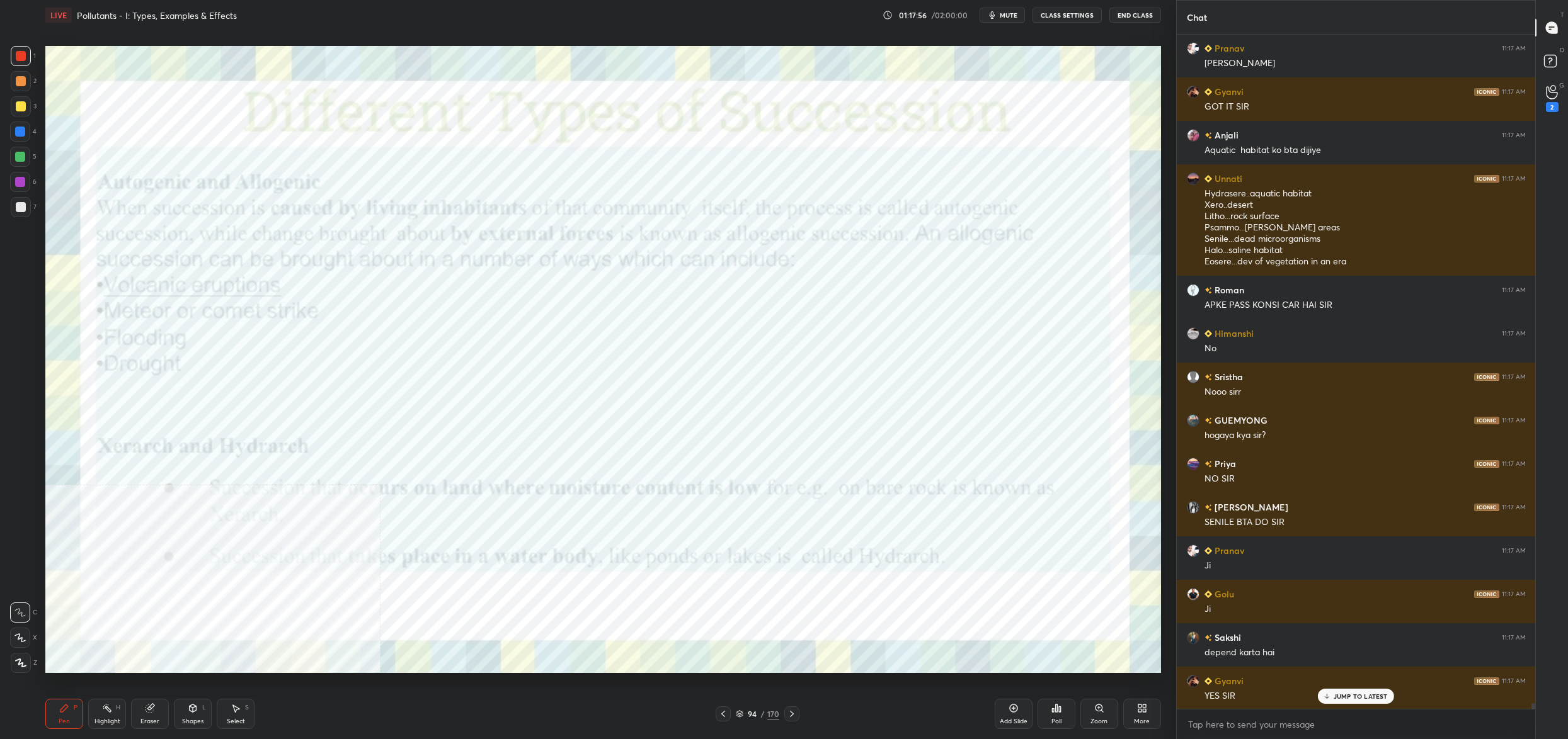
click at [215, 260] on img "grid" at bounding box center [222, 277] width 343 height 187
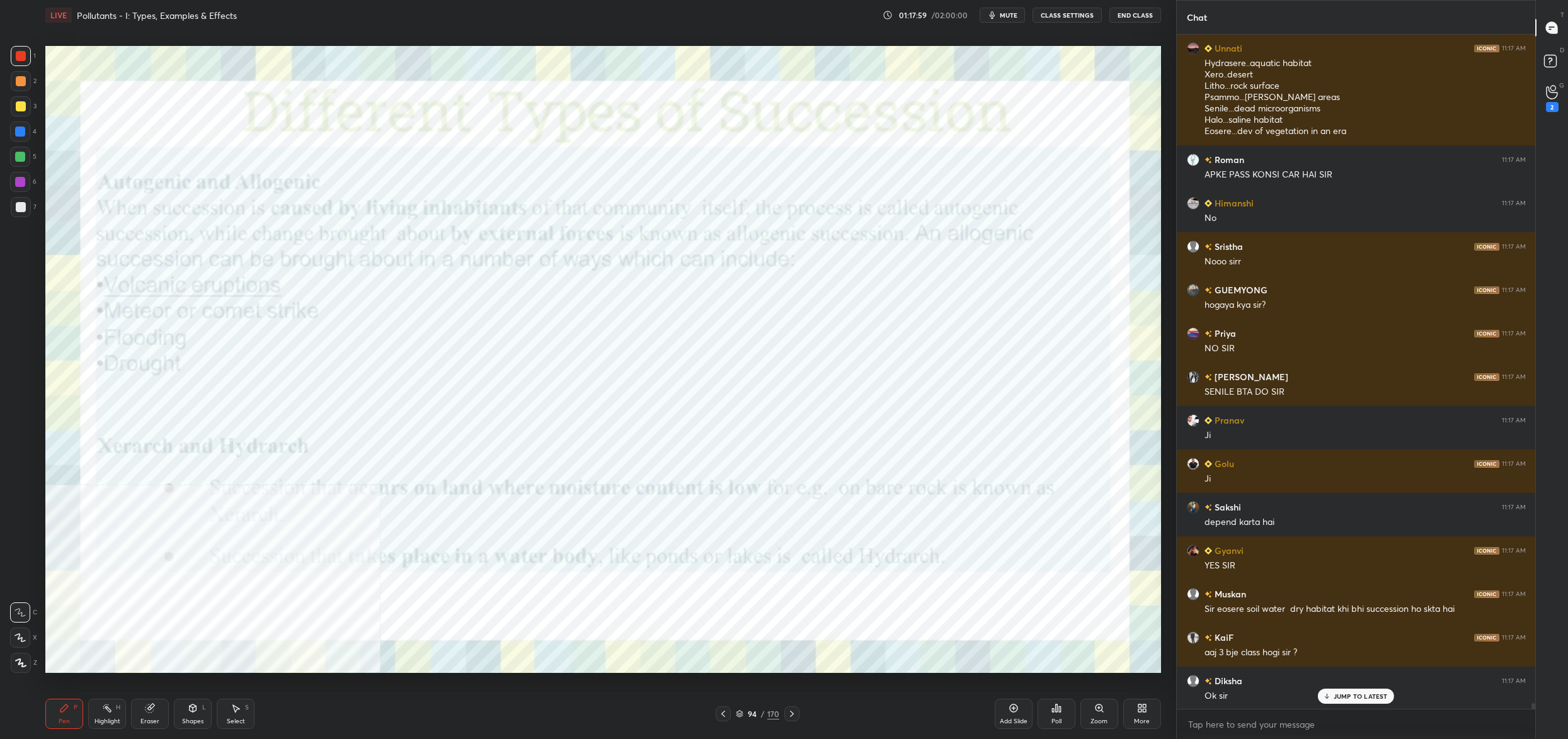
click at [1146, 724] on div "More" at bounding box center [1142, 721] width 15 height 6
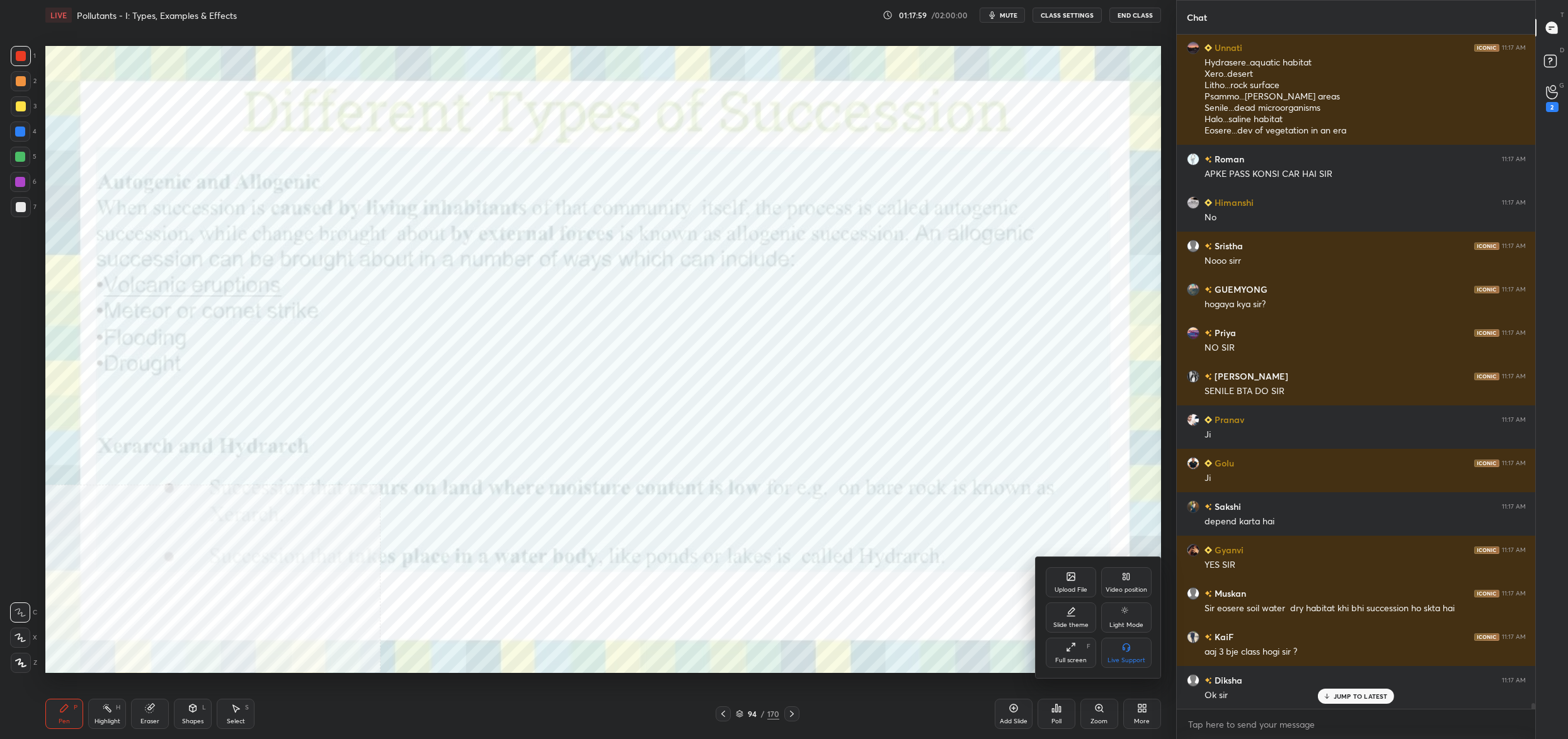
drag, startPoint x: 1132, startPoint y: 583, endPoint x: 1136, endPoint y: 595, distance: 12.6
click at [1132, 583] on div "Video position" at bounding box center [1127, 582] width 51 height 30
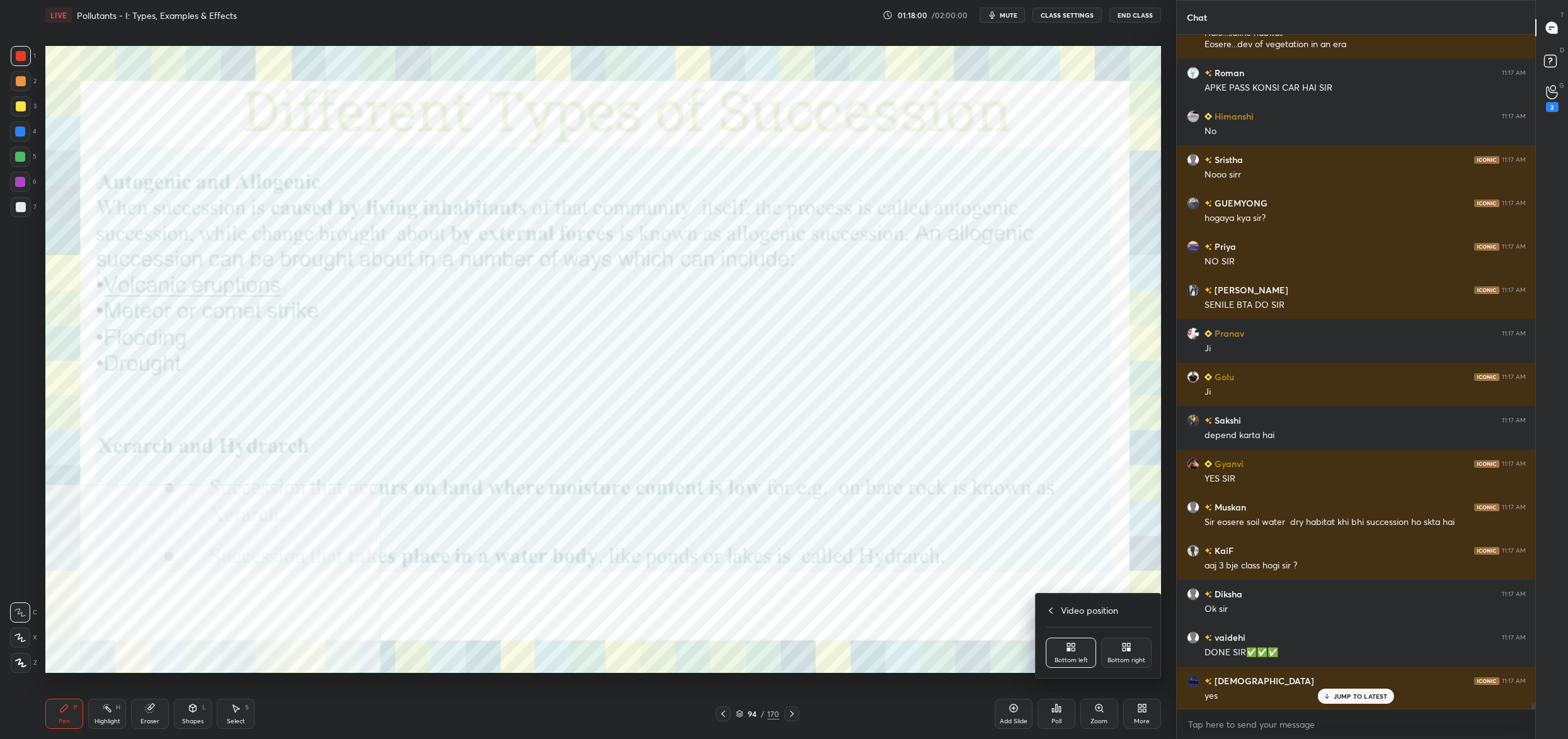
click at [1127, 637] on div "Video position Bottom left Bottom right" at bounding box center [1098, 636] width 126 height 84
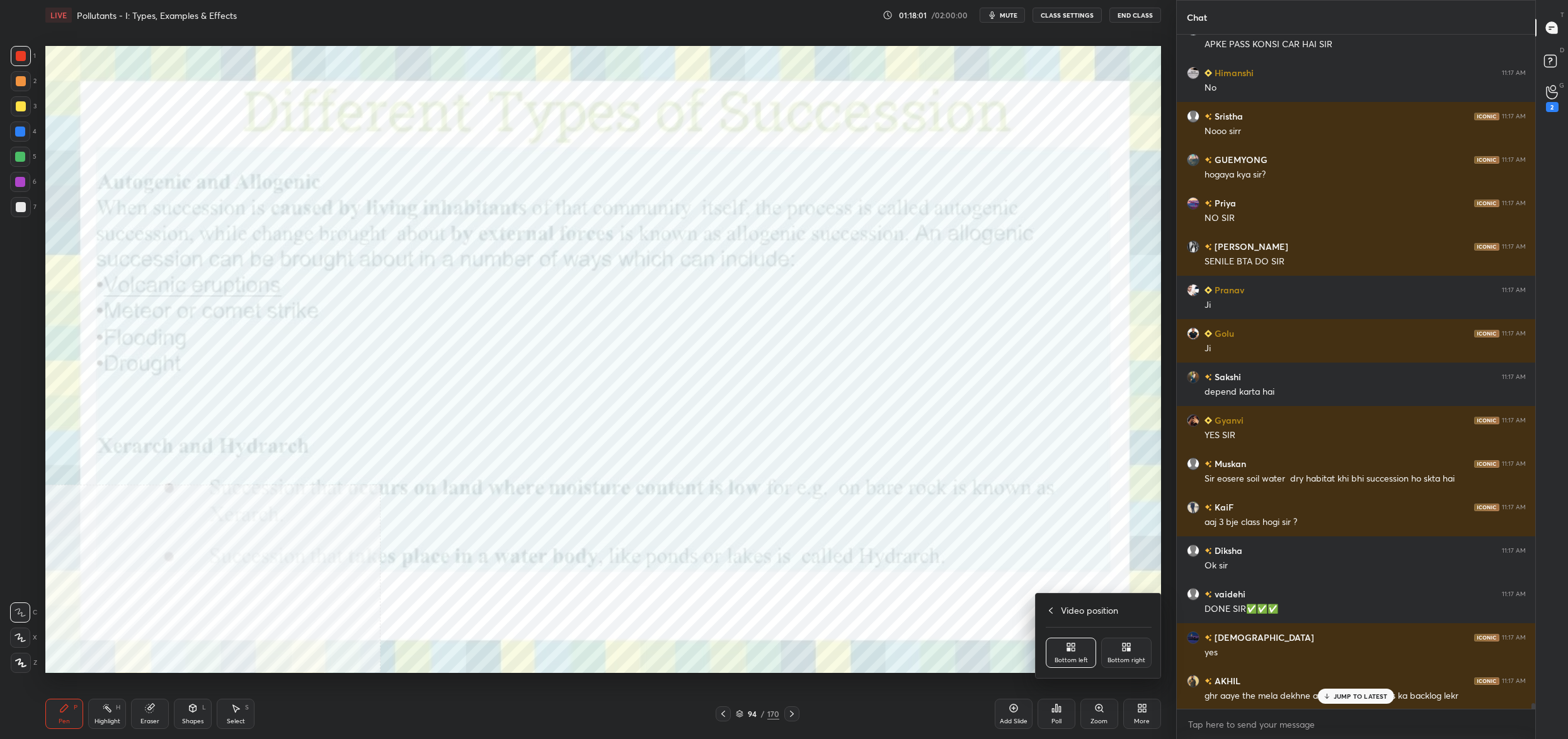
click at [1122, 659] on div "Bottom right" at bounding box center [1127, 660] width 38 height 6
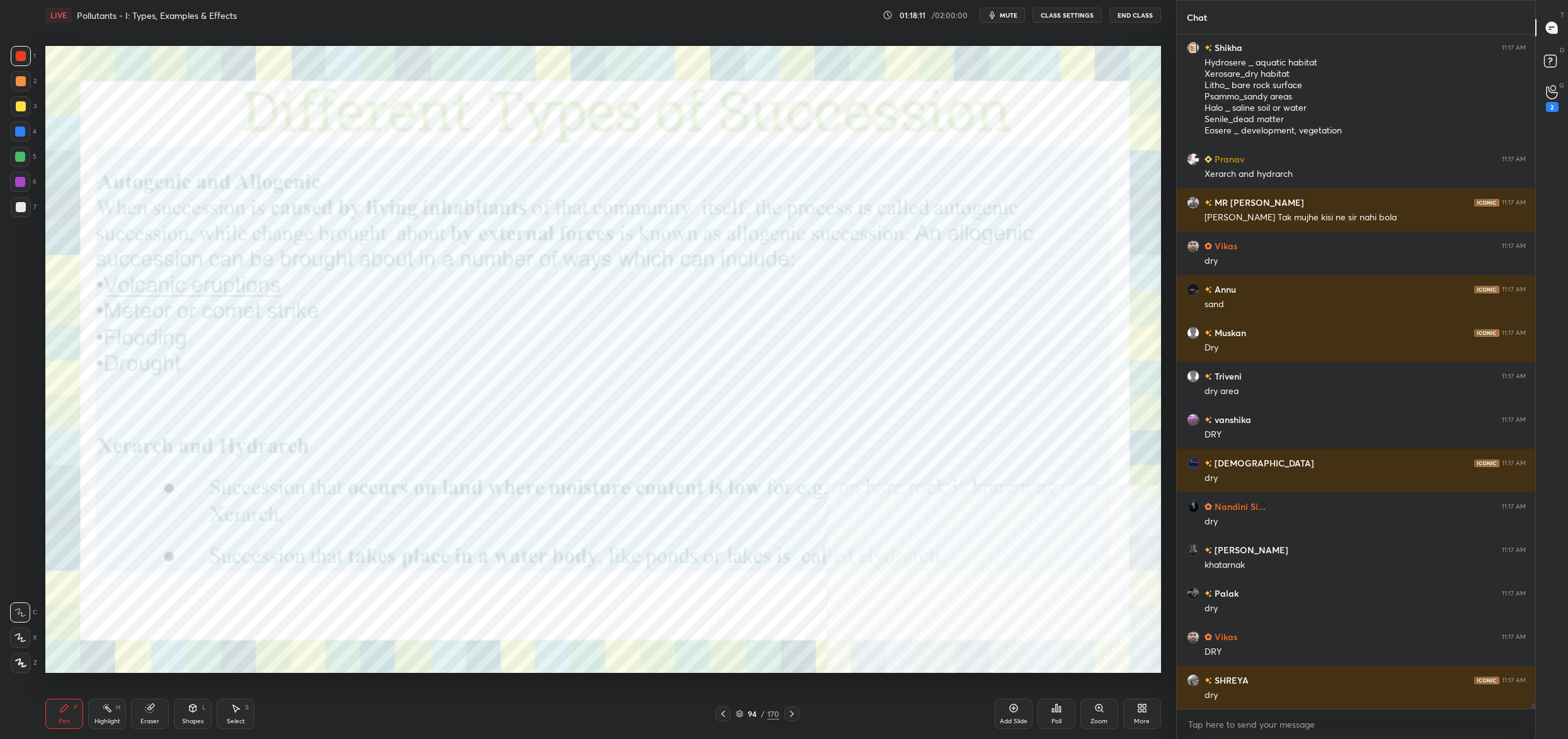
click at [741, 713] on icon at bounding box center [739, 712] width 6 height 3
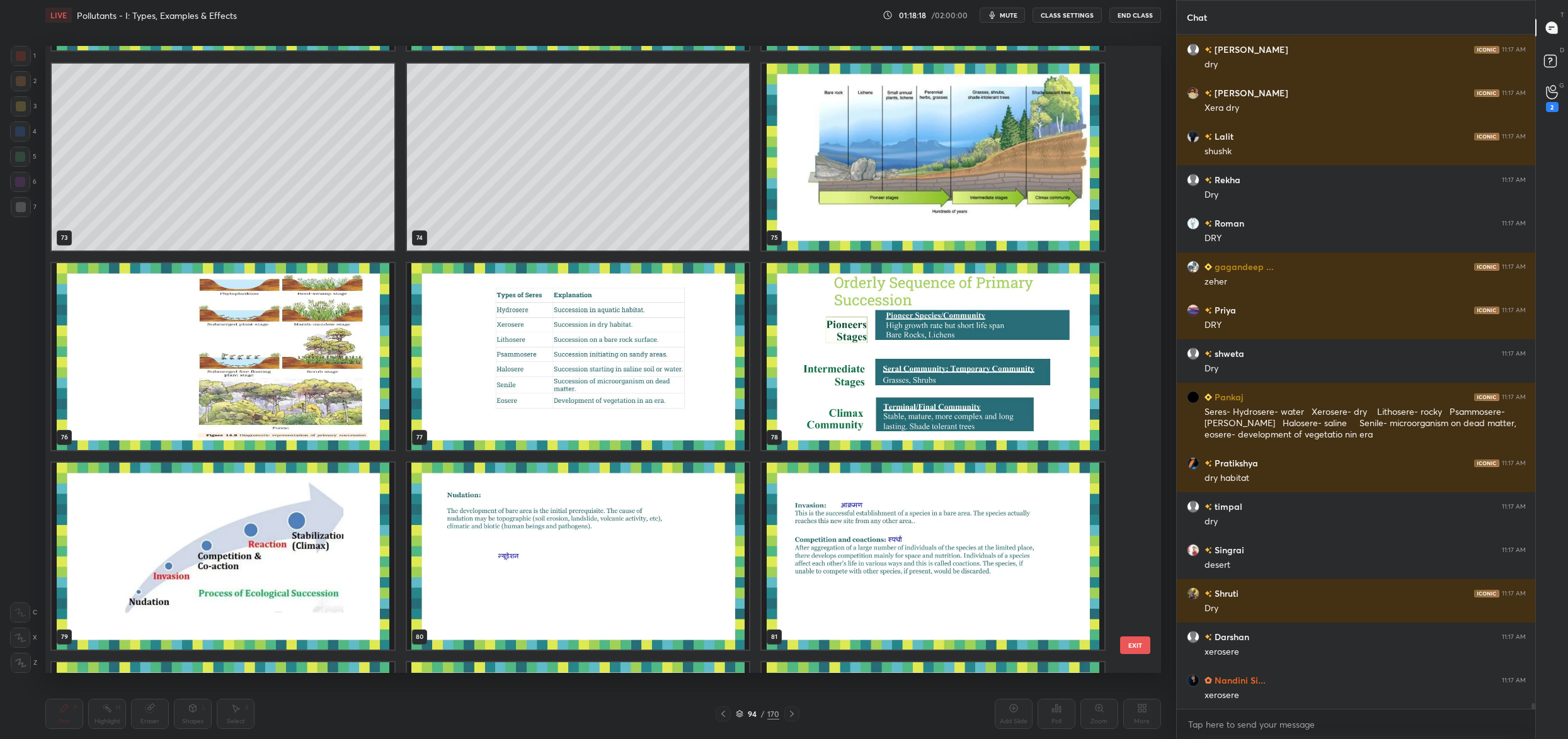
click at [1134, 643] on button "EXIT" at bounding box center [1135, 645] width 30 height 18
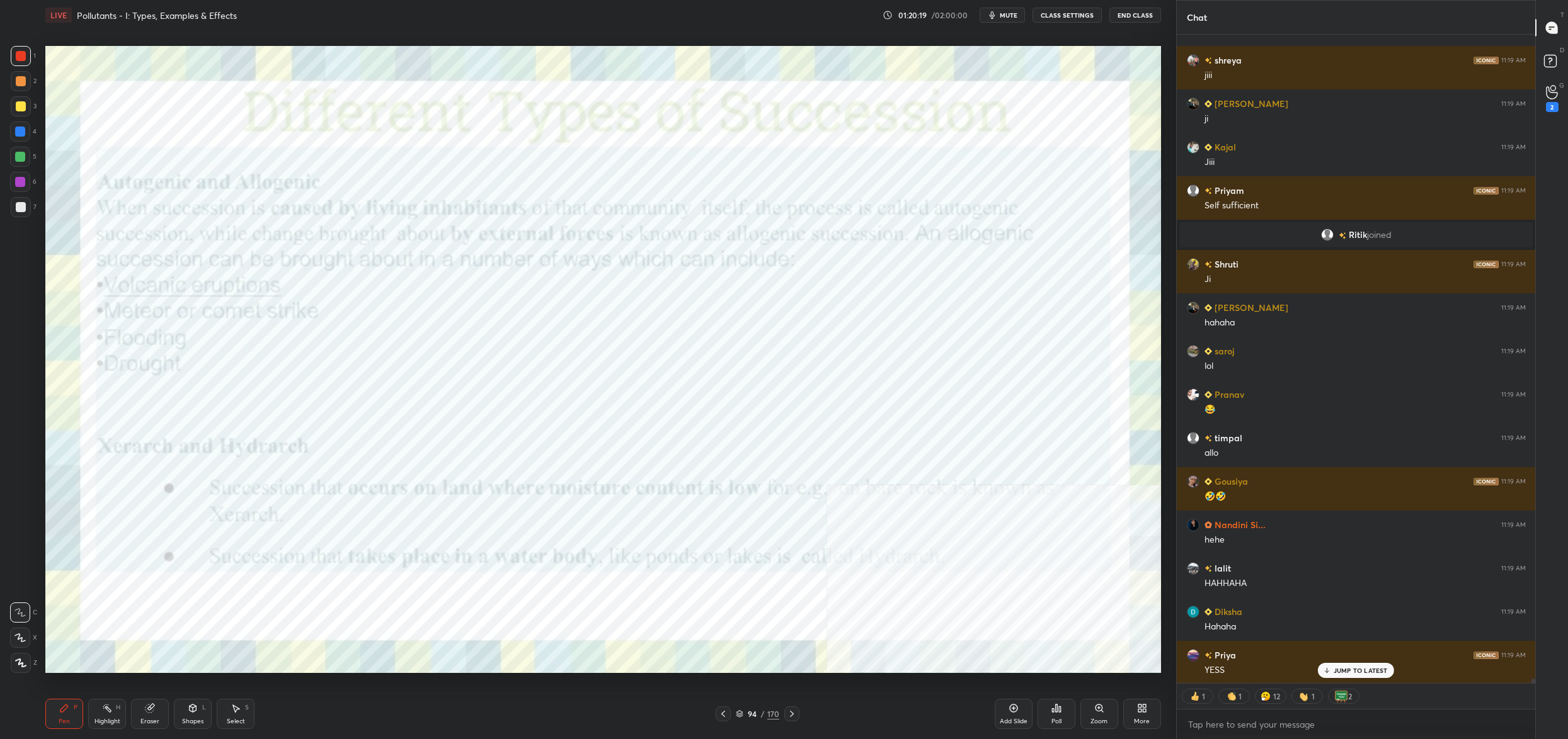
click at [782, 685] on div "Setting up your live class Poll for secs No correct answer Start poll" at bounding box center [603, 360] width 1126 height 659
click at [750, 712] on div "94" at bounding box center [752, 714] width 13 height 8
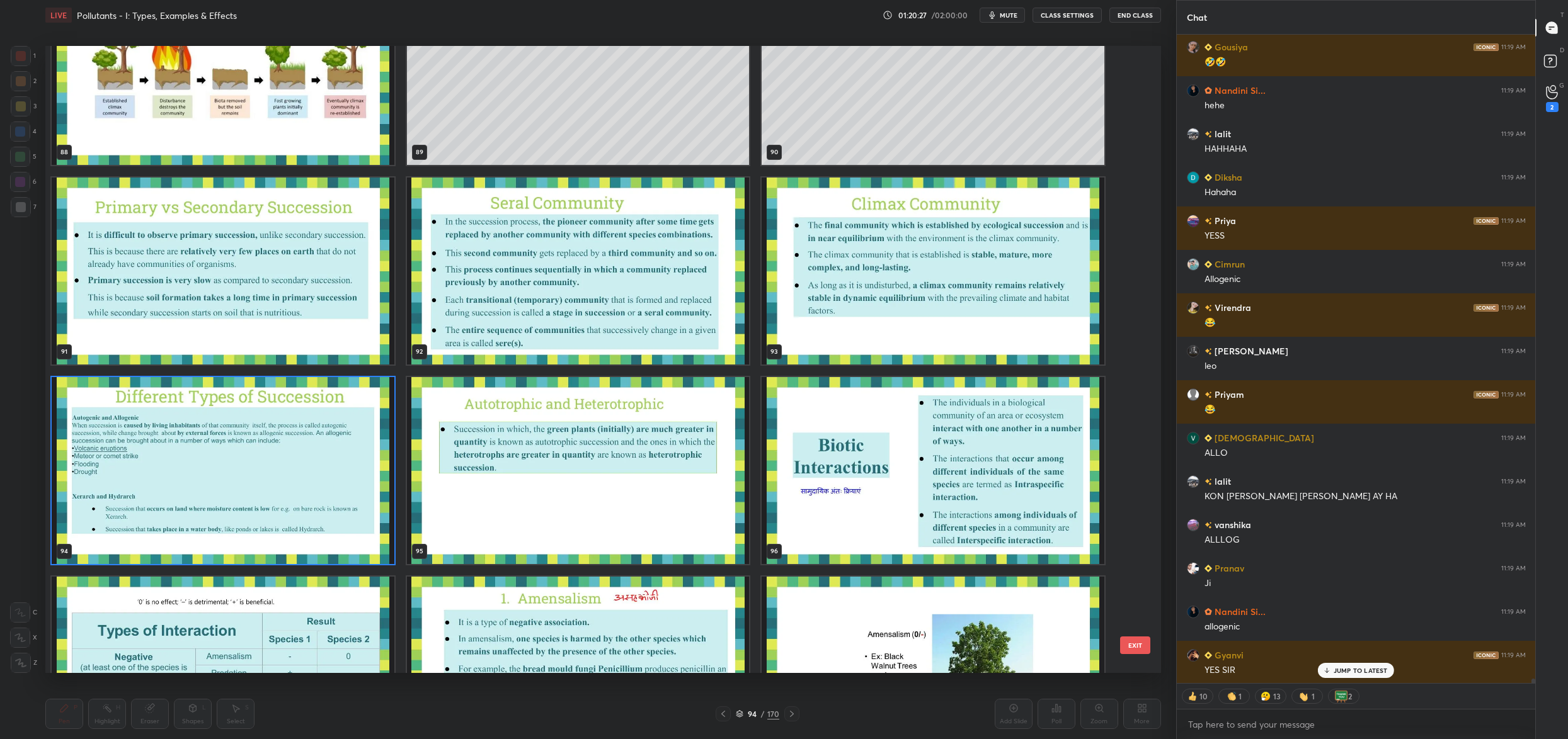
click at [563, 479] on img "grid" at bounding box center [578, 471] width 343 height 187
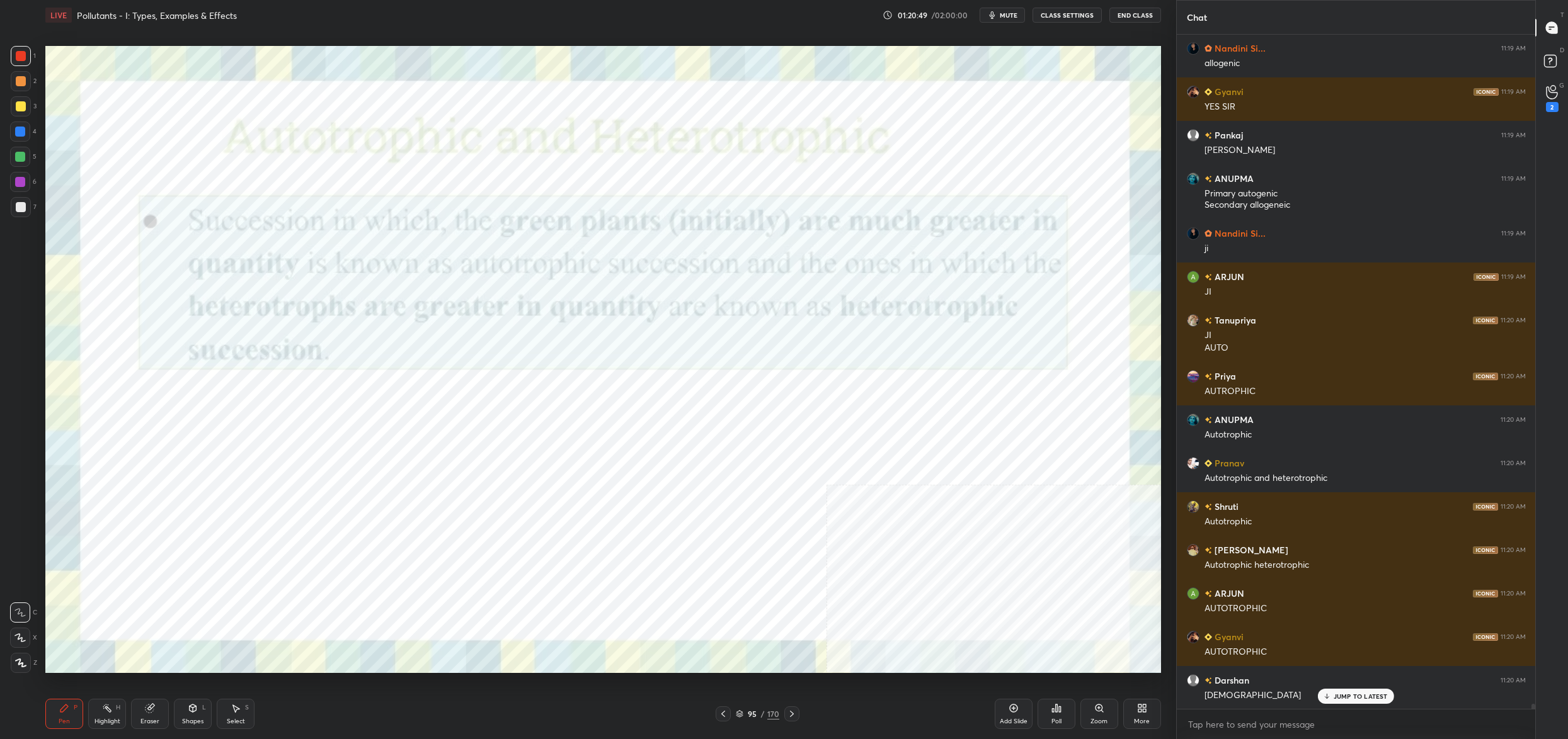
click at [739, 714] on icon at bounding box center [739, 712] width 6 height 3
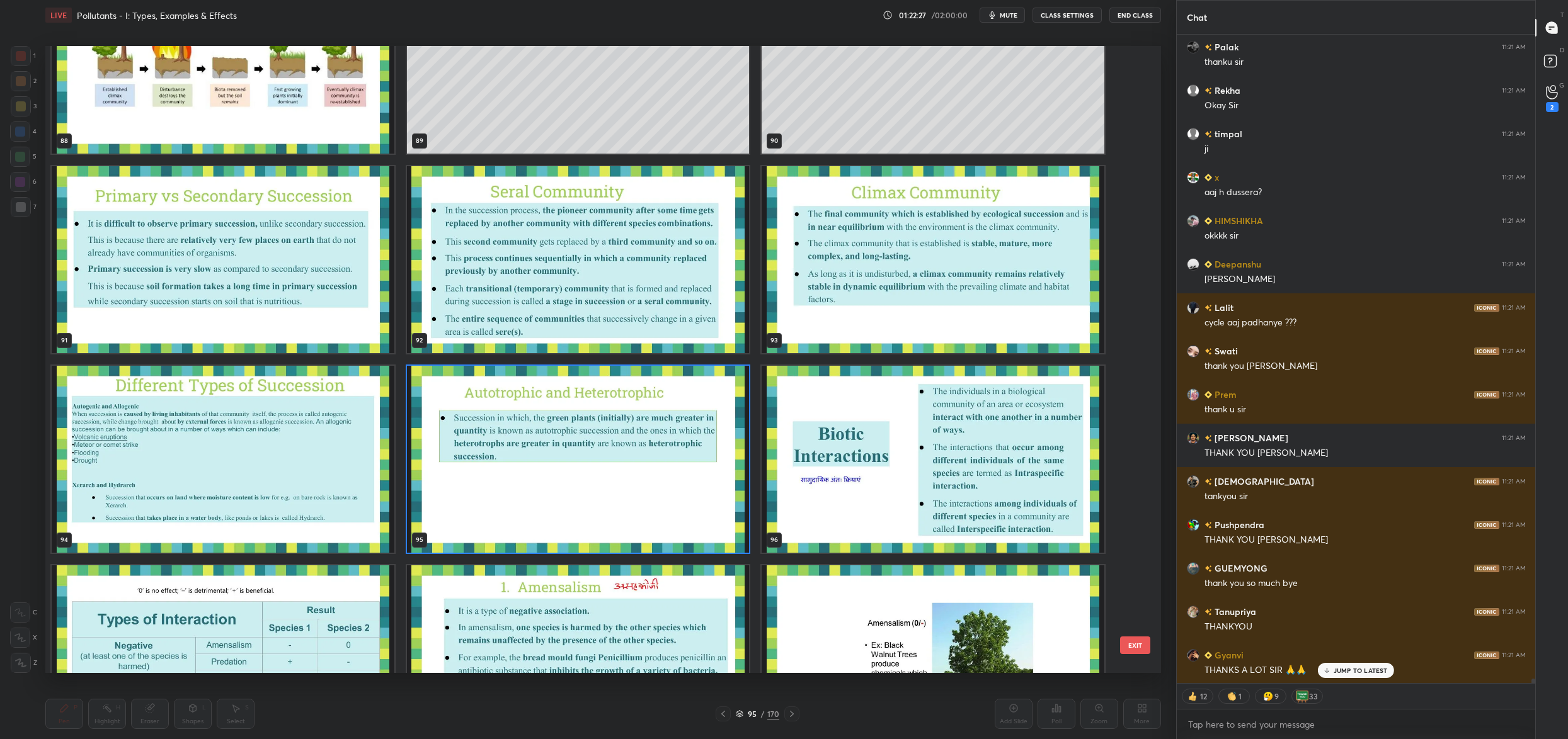
click at [194, 446] on img "grid" at bounding box center [222, 460] width 343 height 187
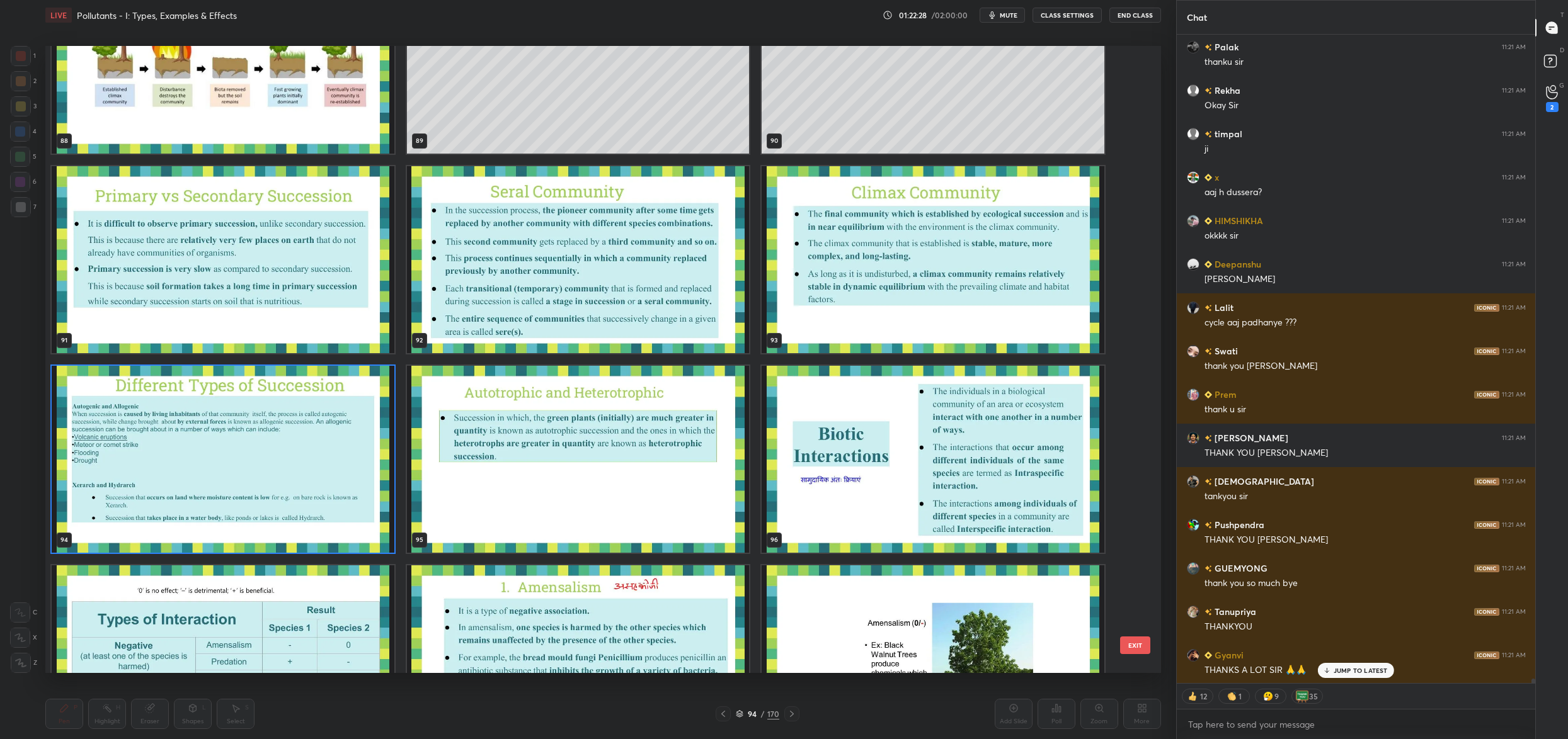
click at [194, 446] on img "grid" at bounding box center [222, 460] width 343 height 187
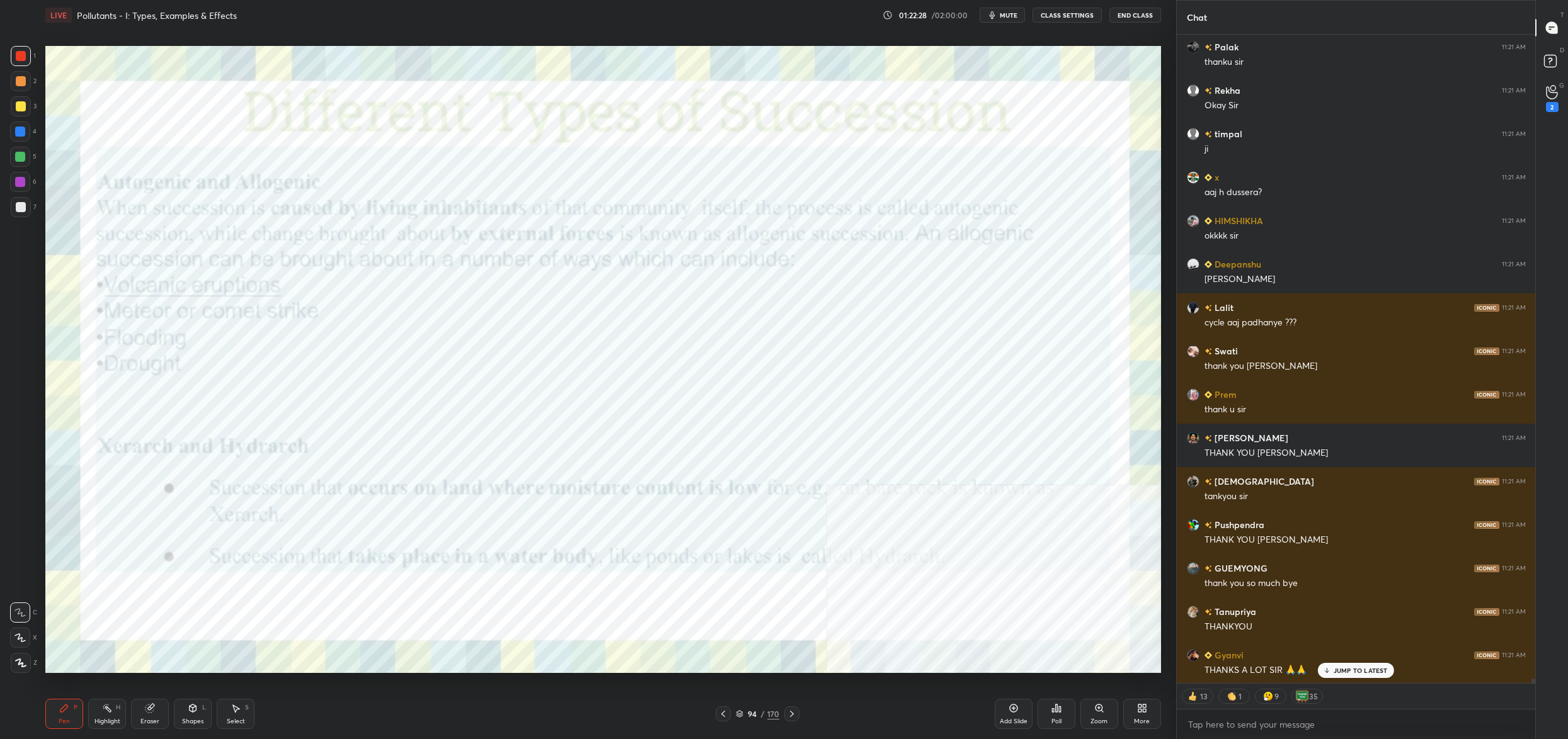
click at [194, 446] on img "grid" at bounding box center [222, 460] width 343 height 187
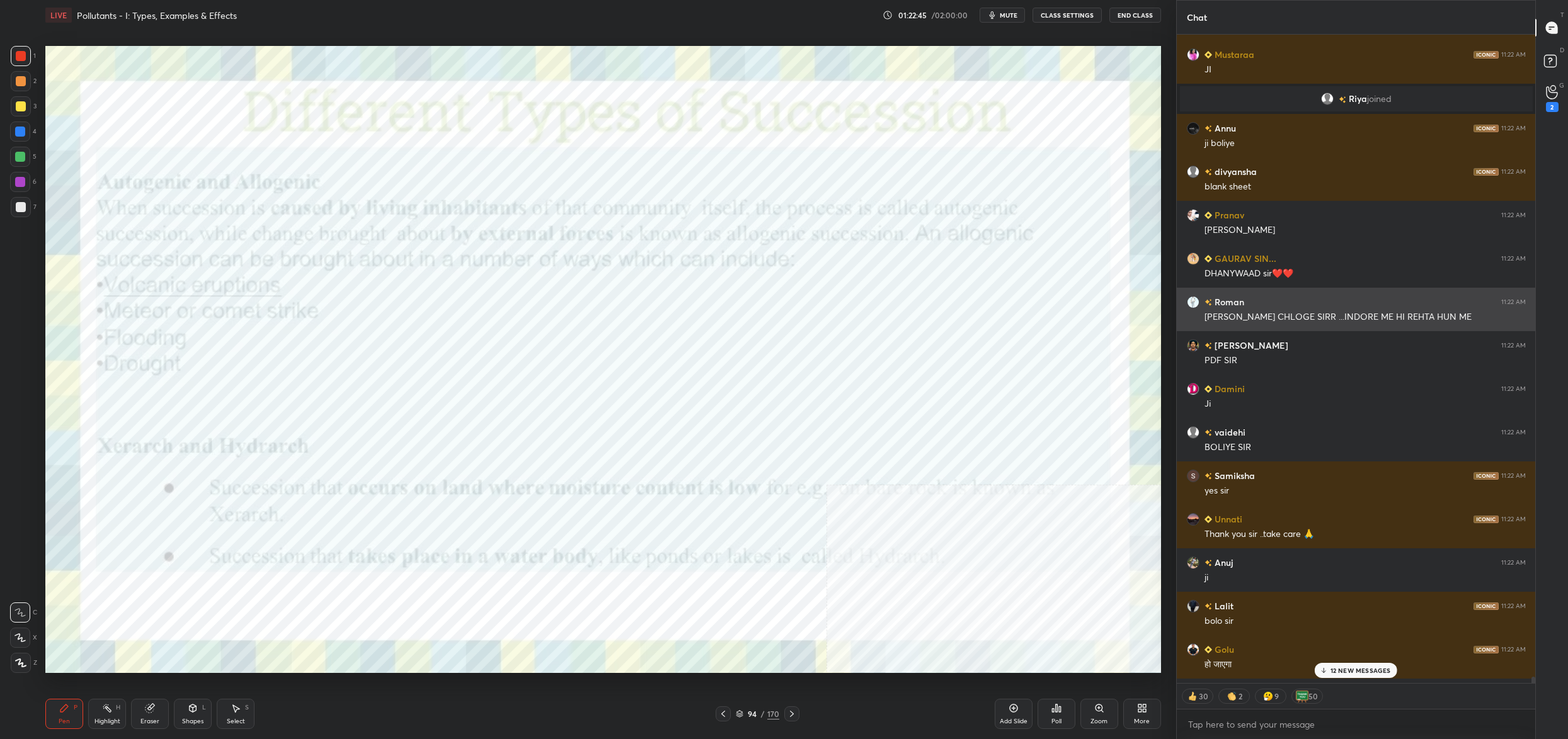
click at [1301, 316] on div "Palak 11:22 AM ji Gyanvi 11:22 AM YES SIR Satrupa 11:22 AM SAB ARJUN 11:22 AM J…" at bounding box center [1356, 359] width 359 height 649
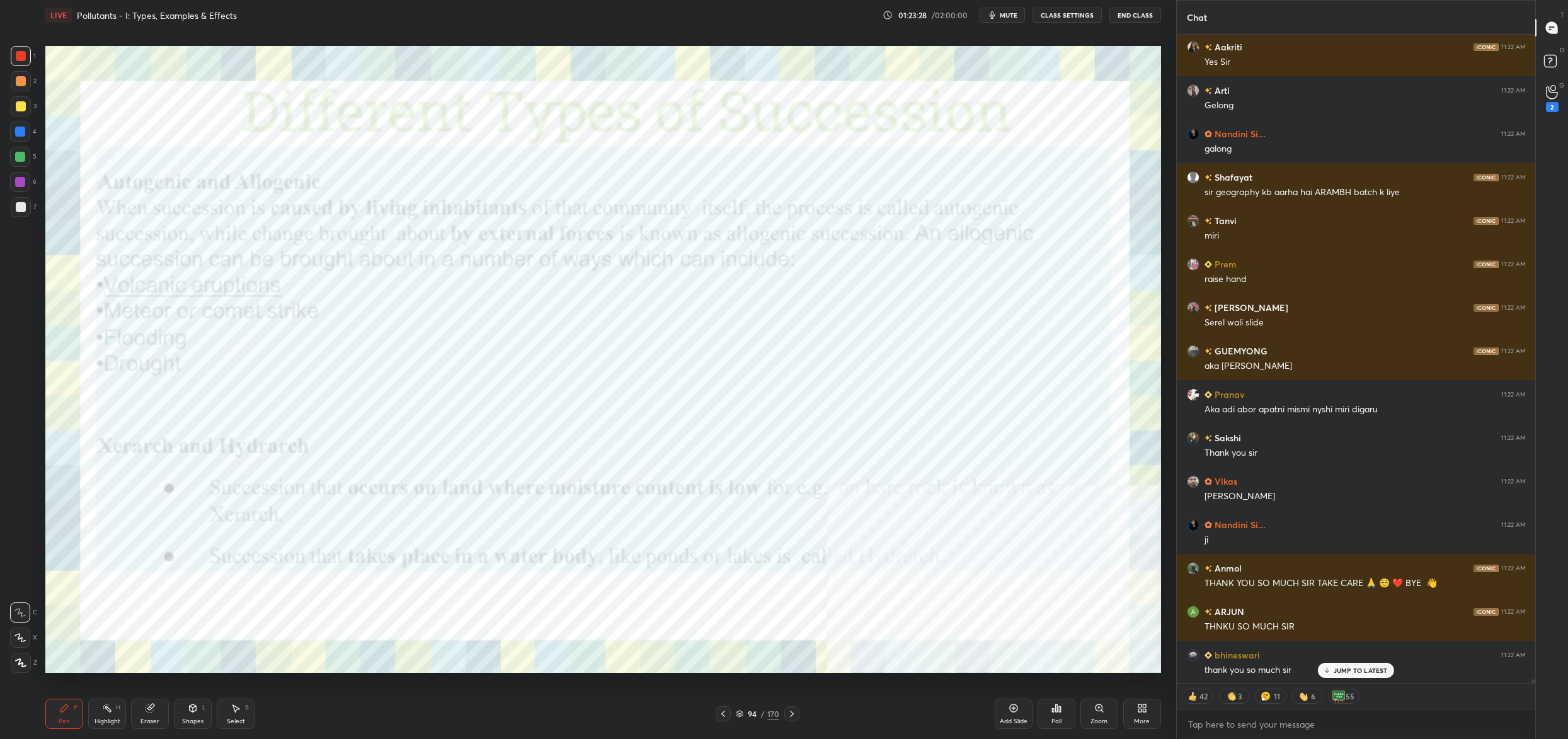
click at [1131, 21] on button "End Class" at bounding box center [1135, 15] width 51 height 15
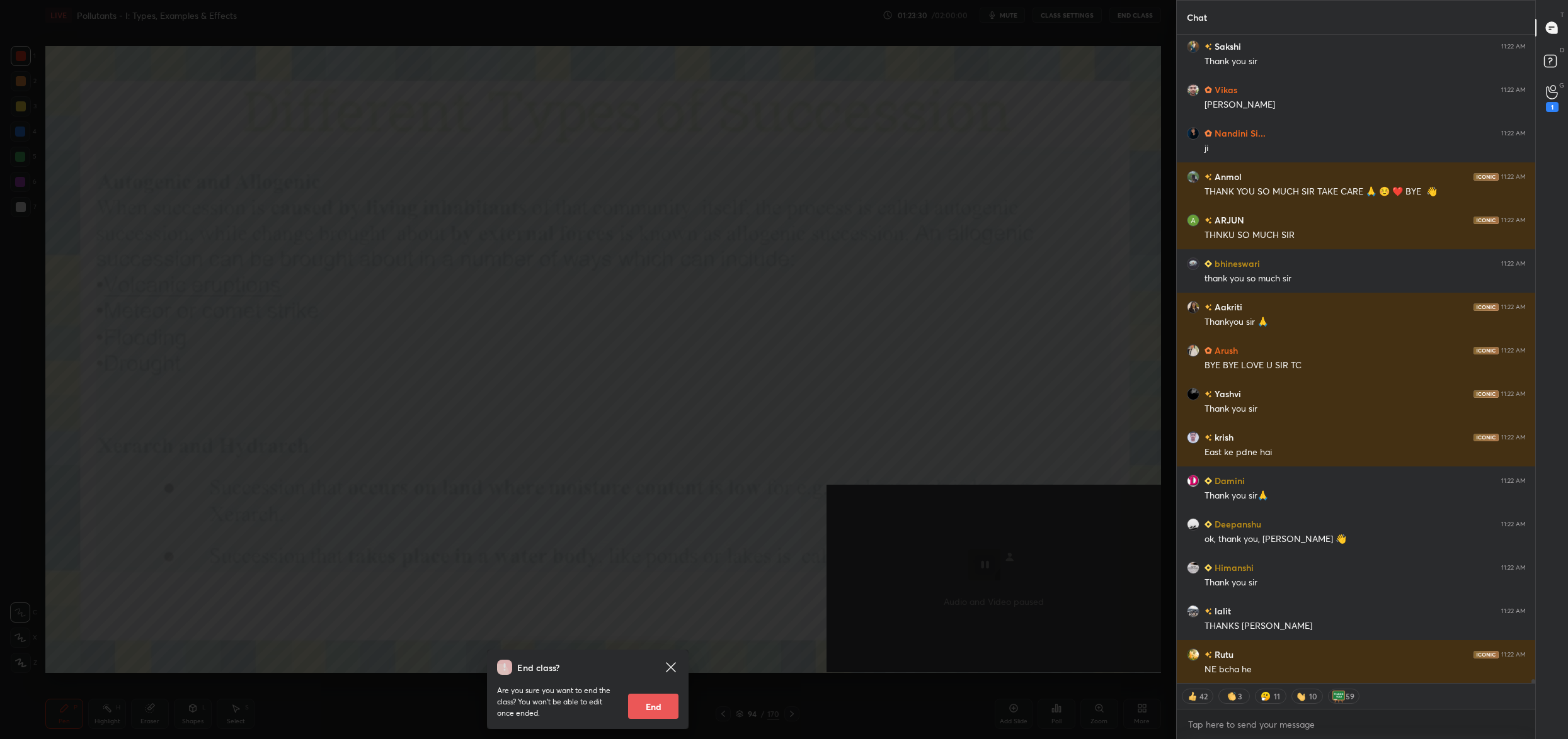
click at [667, 700] on button "End" at bounding box center [653, 707] width 51 height 25
